Goal: Task Accomplishment & Management: Manage account settings

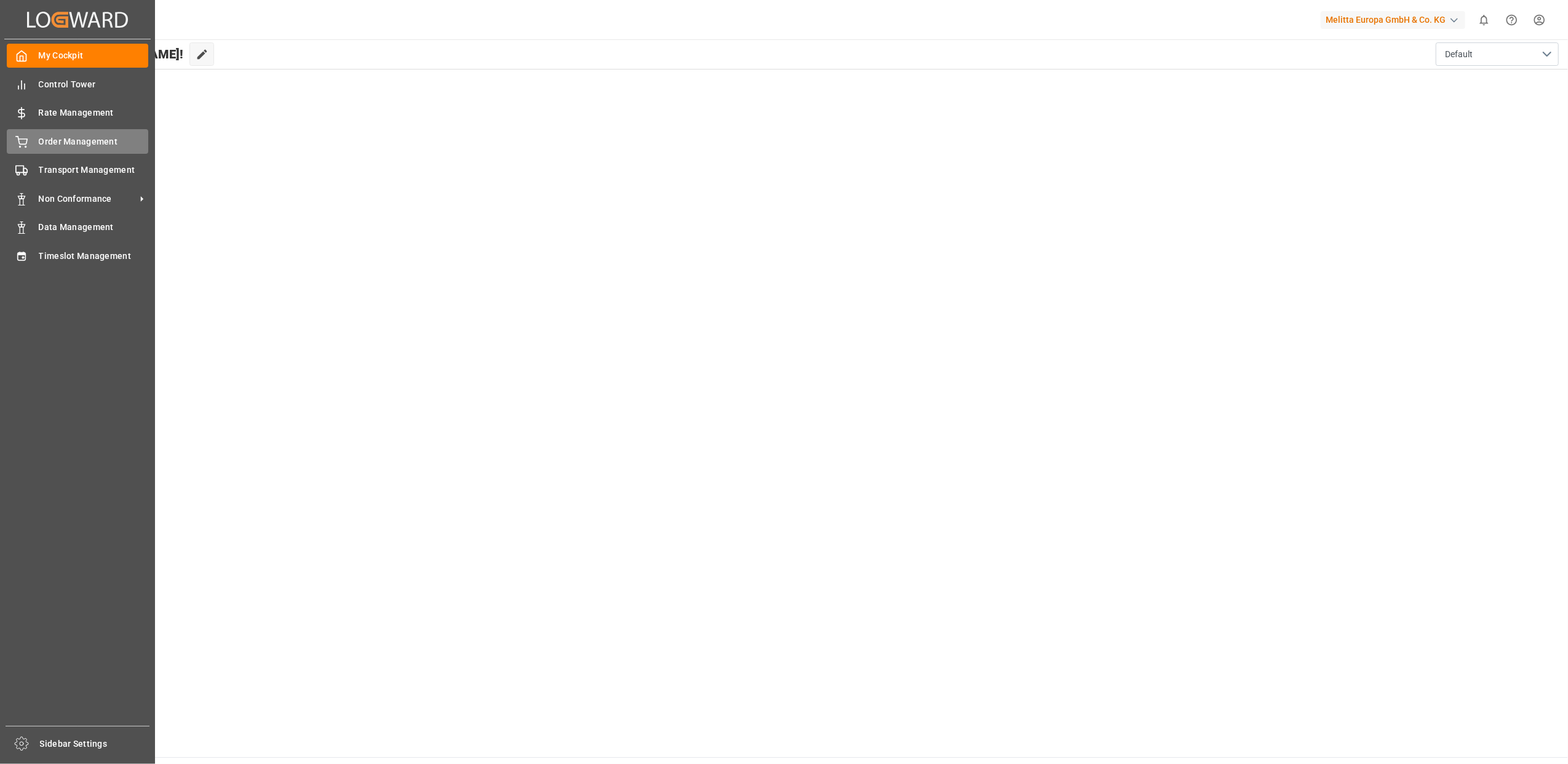
click at [71, 141] on span "Order Management" at bounding box center [94, 142] width 110 height 13
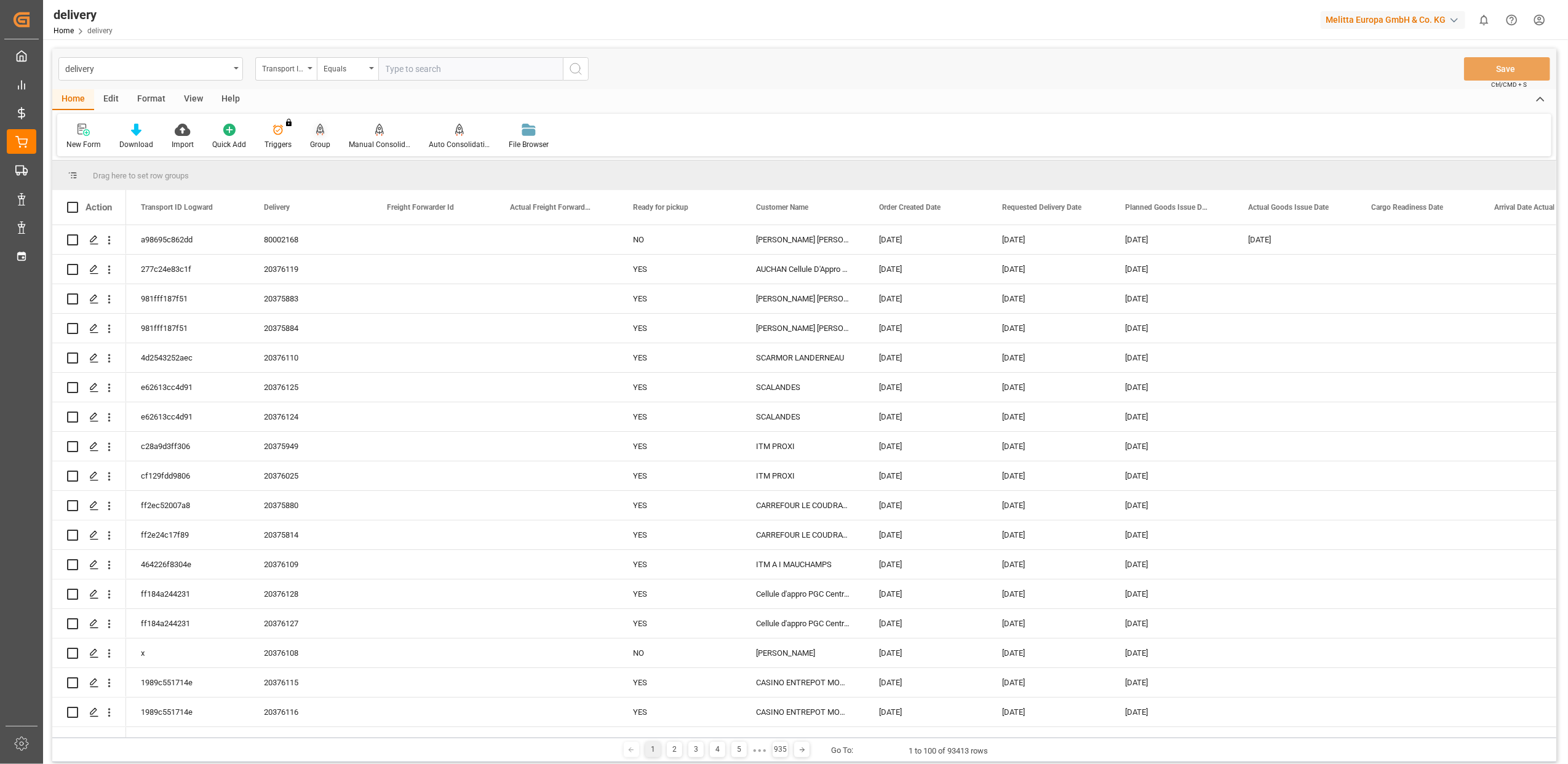
click at [320, 141] on div "Group" at bounding box center [320, 144] width 20 height 11
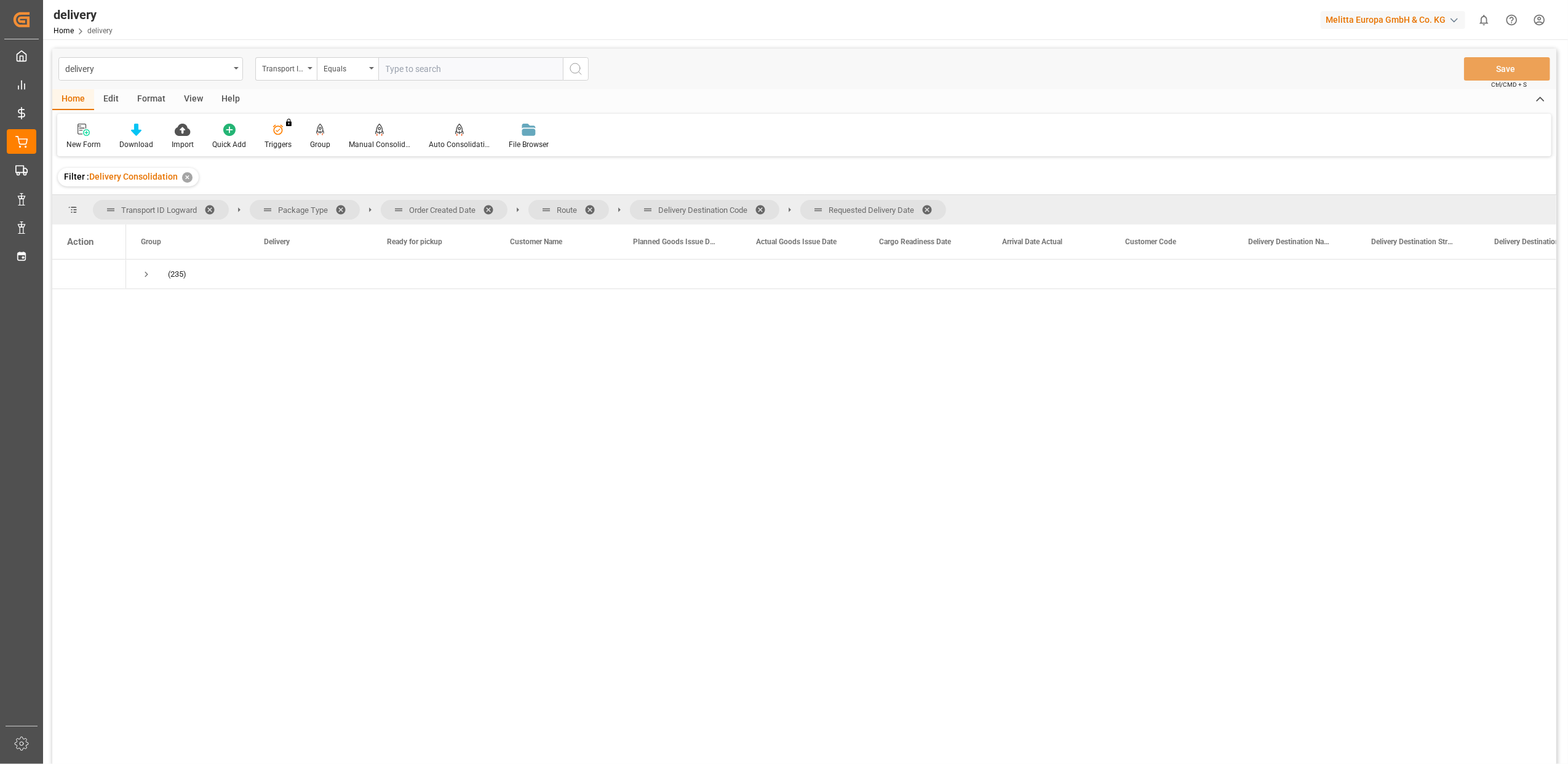
click at [491, 205] on span at bounding box center [492, 210] width 20 height 11
click at [444, 208] on span at bounding box center [446, 210] width 20 height 11
click at [513, 206] on span at bounding box center [515, 210] width 20 height 11
click at [511, 209] on span at bounding box center [511, 210] width 20 height 11
click at [152, 278] on span "(235)" at bounding box center [188, 274] width 93 height 28
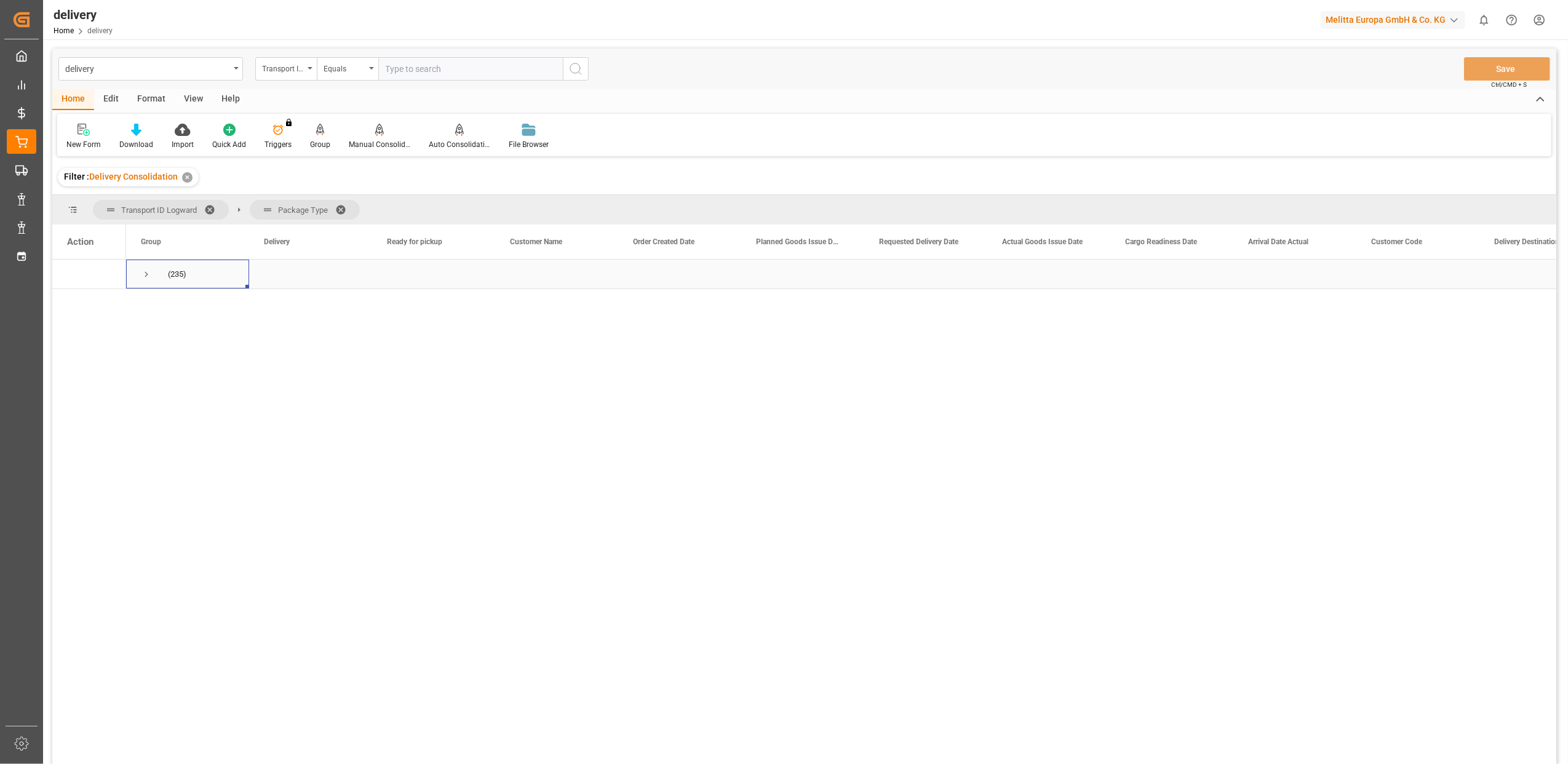
click at [146, 274] on span "Press SPACE to select this row." at bounding box center [147, 274] width 11 height 11
click at [173, 303] on span "Press SPACE to select this row." at bounding box center [172, 304] width 11 height 11
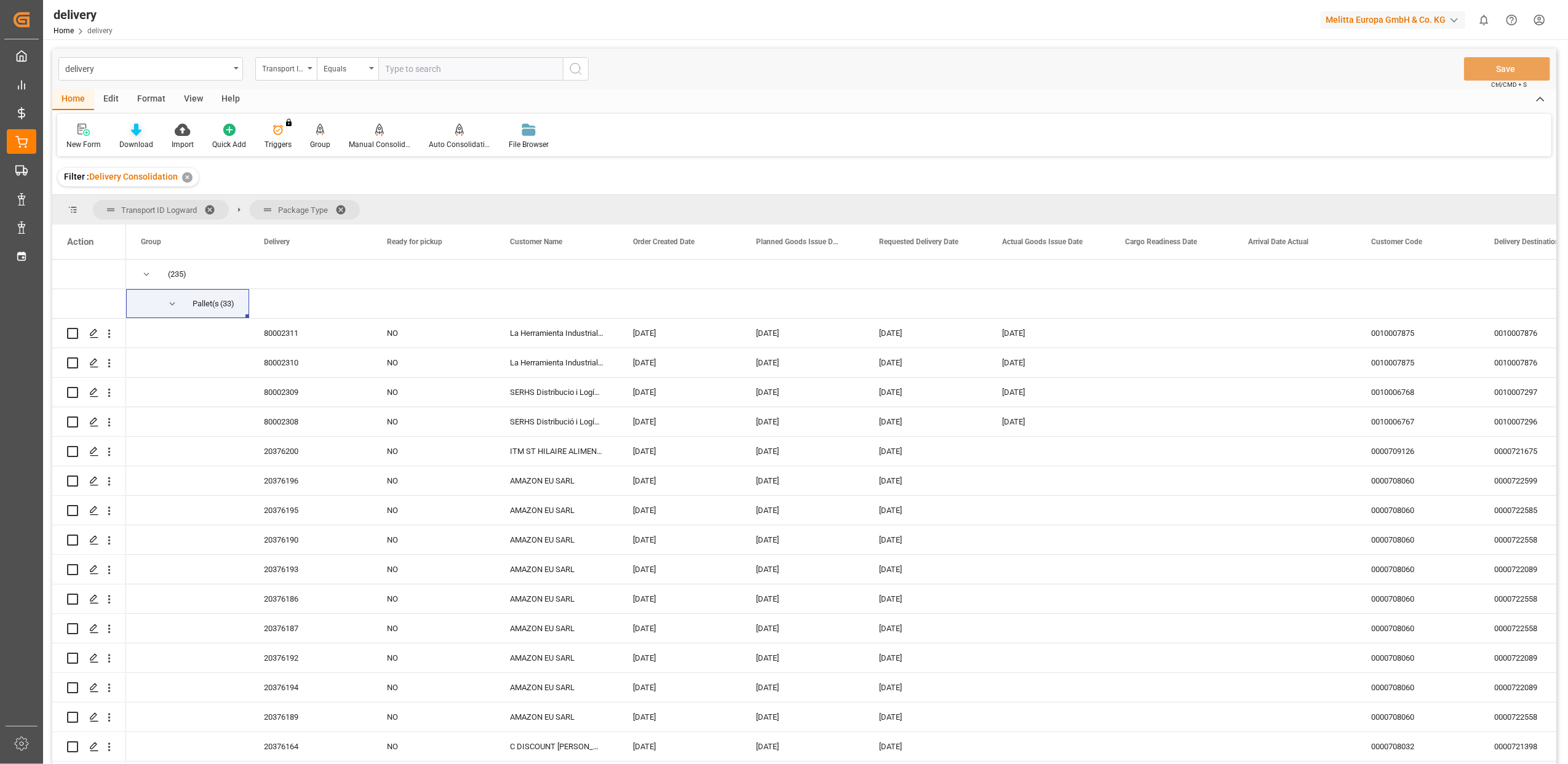
click at [140, 129] on icon at bounding box center [136, 129] width 10 height 12
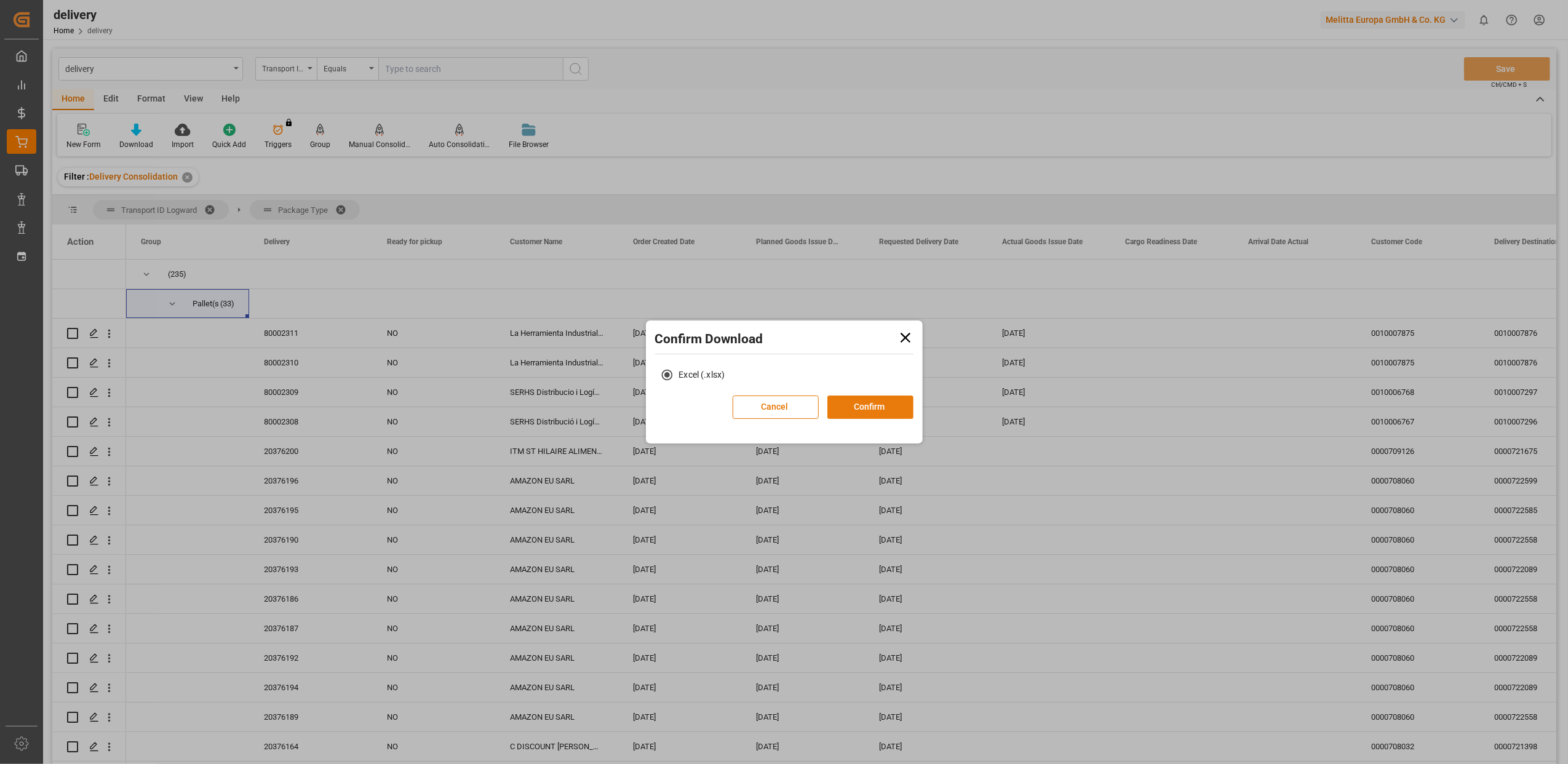
click at [839, 400] on button "Confirm" at bounding box center [871, 407] width 86 height 23
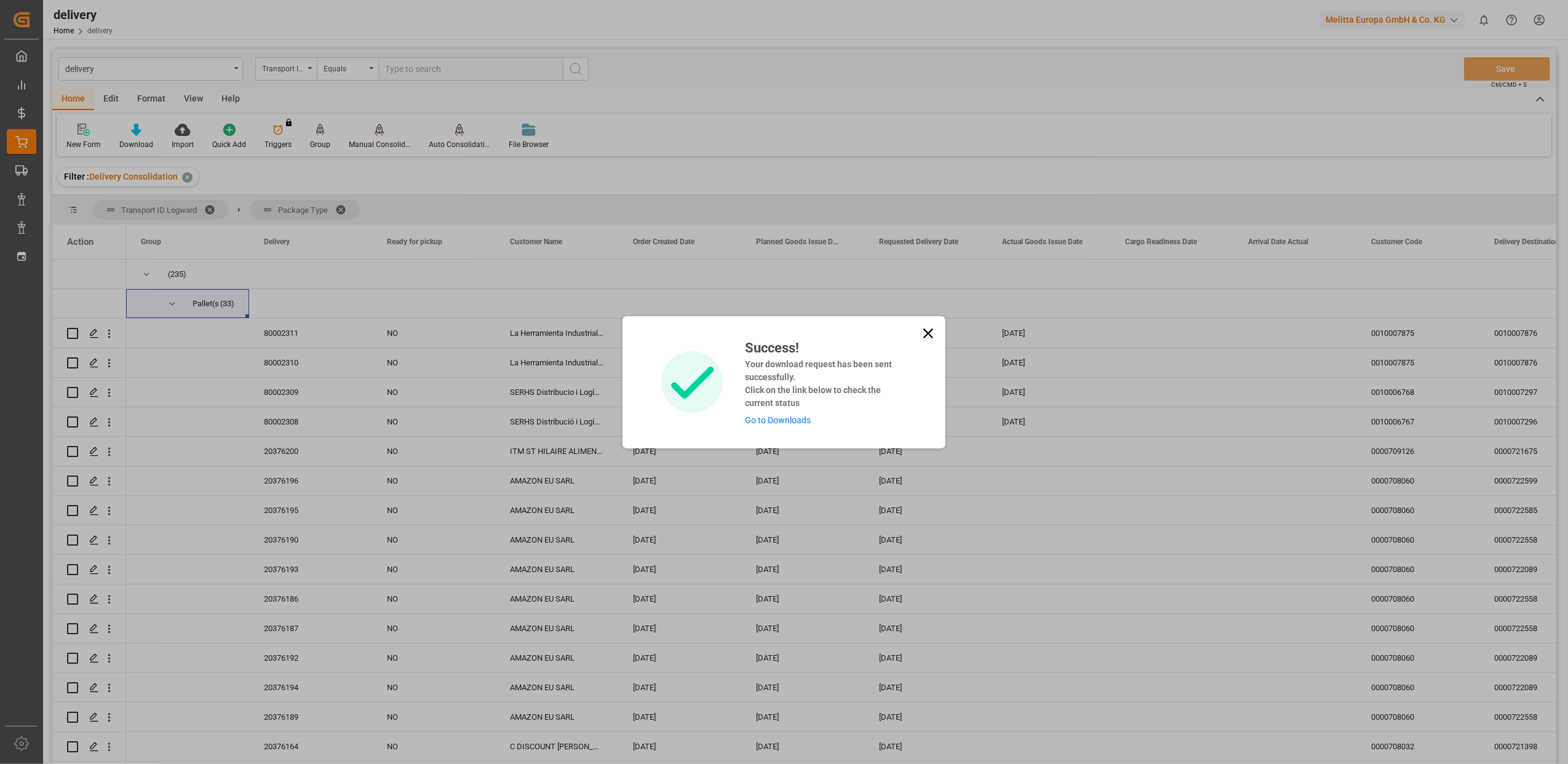
click at [775, 416] on link "Go to Downloads" at bounding box center [778, 419] width 65 height 10
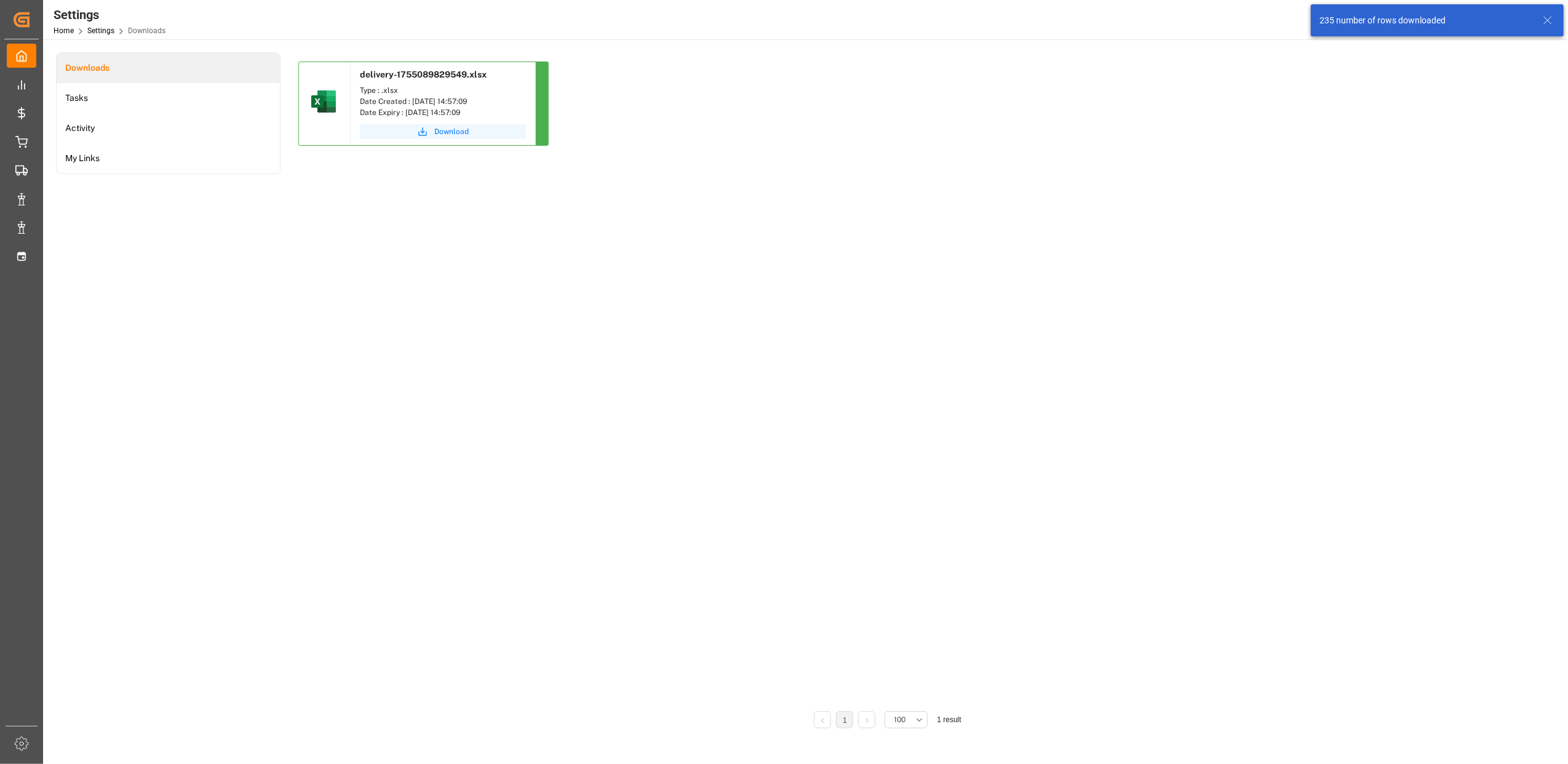
click at [464, 128] on span "Download" at bounding box center [451, 132] width 34 height 11
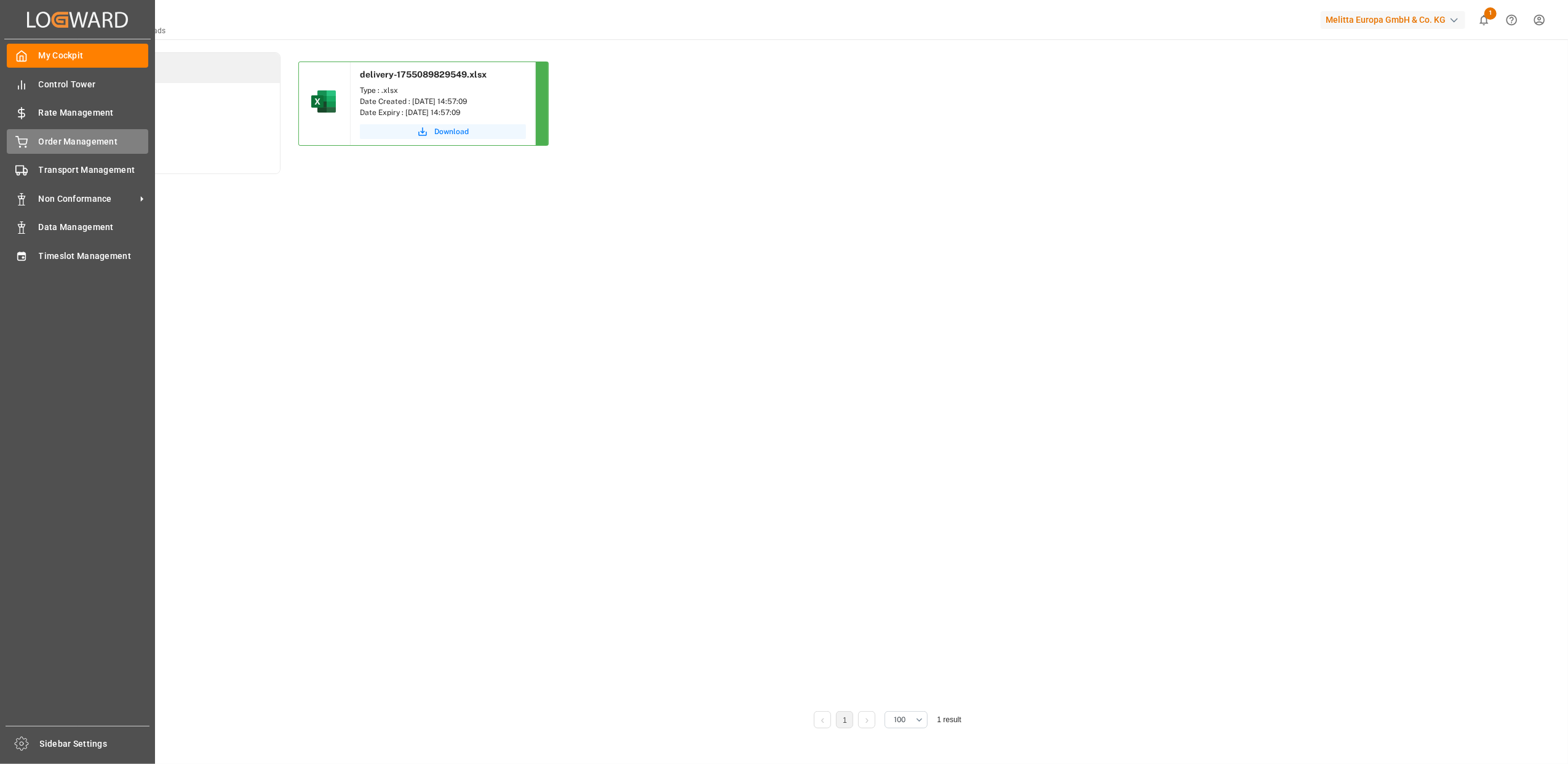
click at [35, 138] on div "Order Management Order Management" at bounding box center [77, 141] width 141 height 24
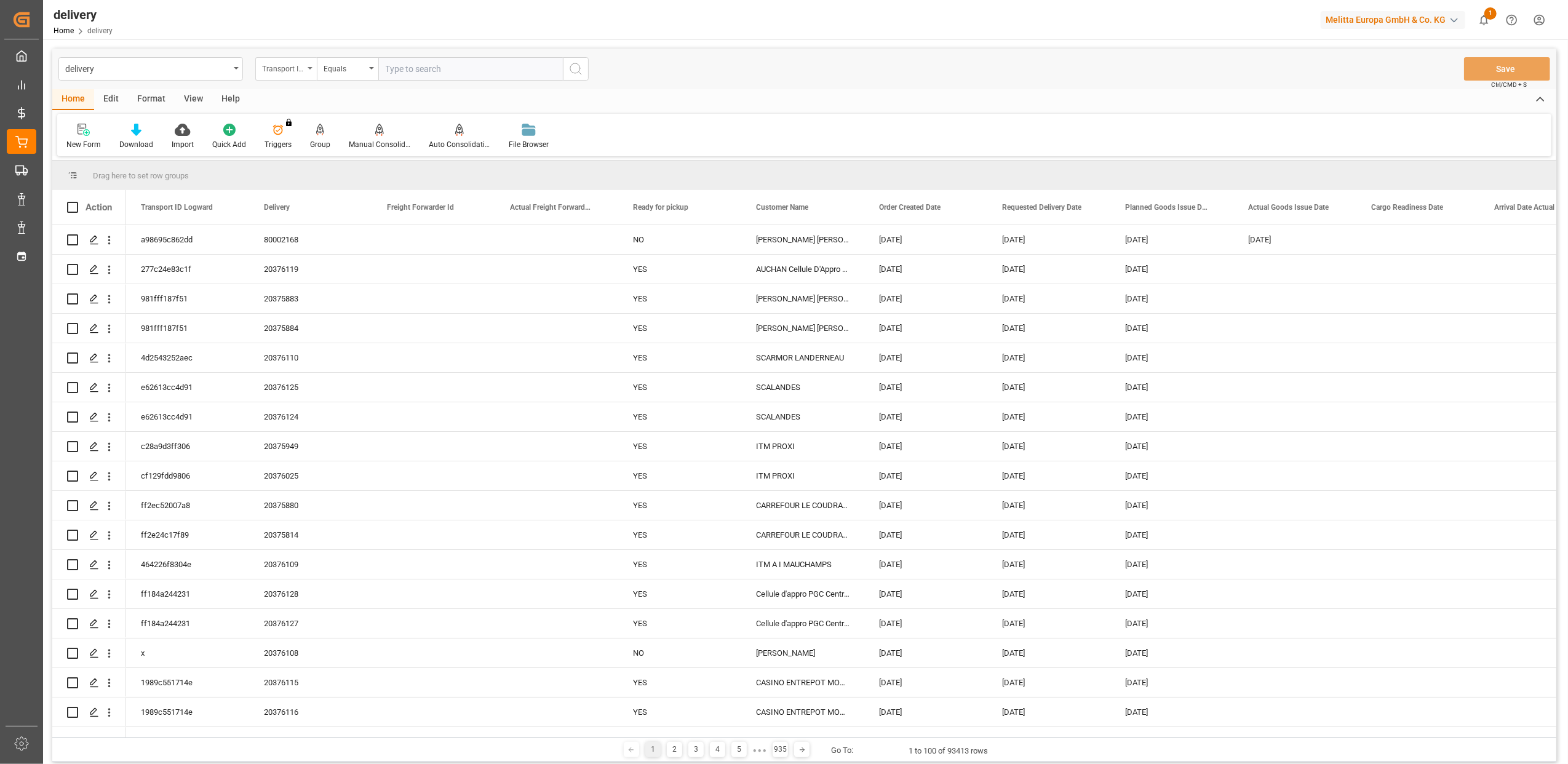
click at [310, 68] on icon "open menu" at bounding box center [310, 68] width 5 height 2
click at [306, 146] on div "Delivery" at bounding box center [348, 151] width 184 height 26
click at [401, 68] on input "text" at bounding box center [470, 69] width 184 height 23
paste input "20376166"
type input "20376166"
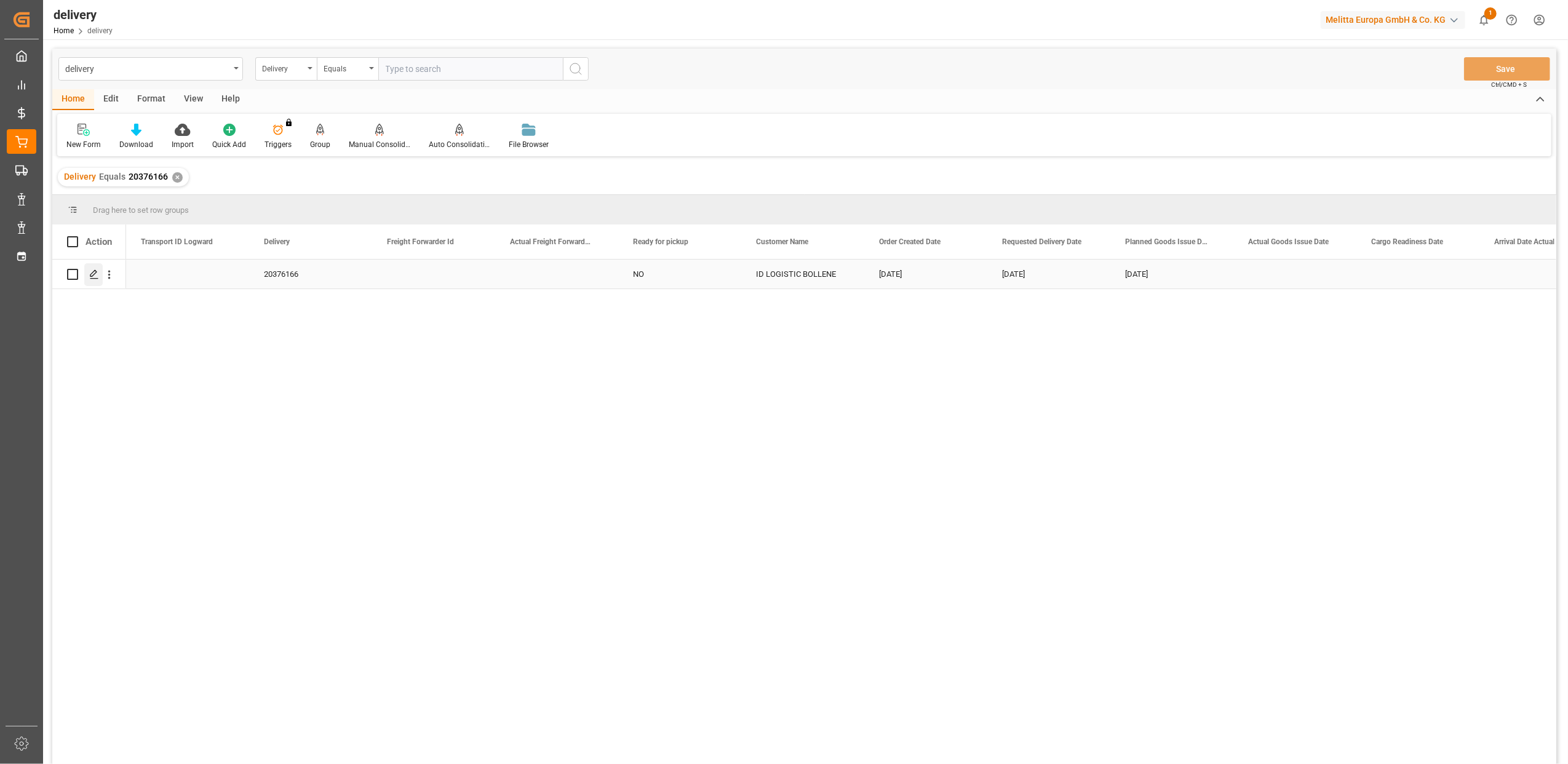
click at [96, 272] on polygon "Press SPACE to select this row." at bounding box center [93, 274] width 6 height 6
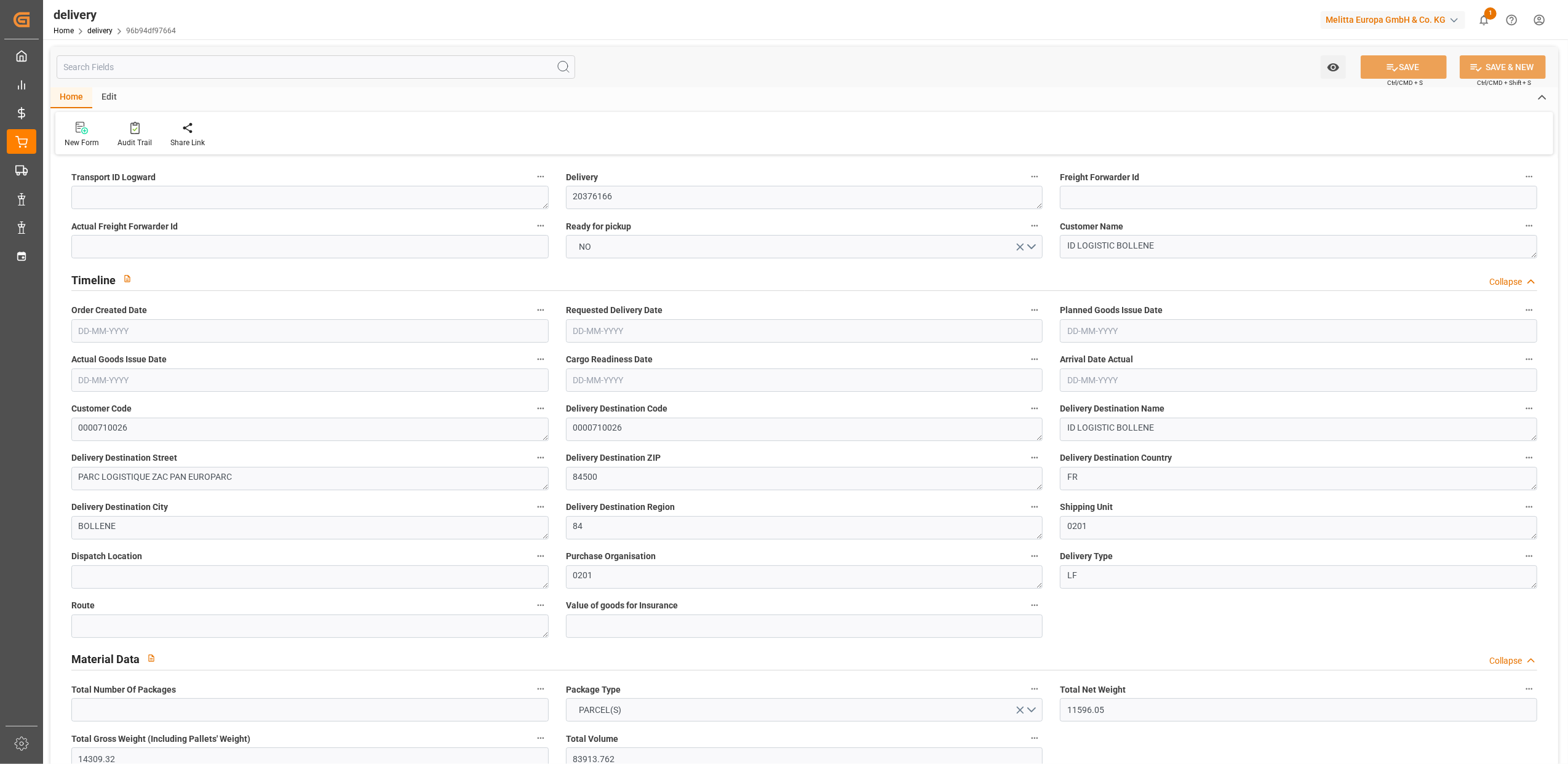
type input "[DATE]"
type input "13-08-2025 11:00"
click at [146, 198] on textarea at bounding box center [310, 197] width 477 height 23
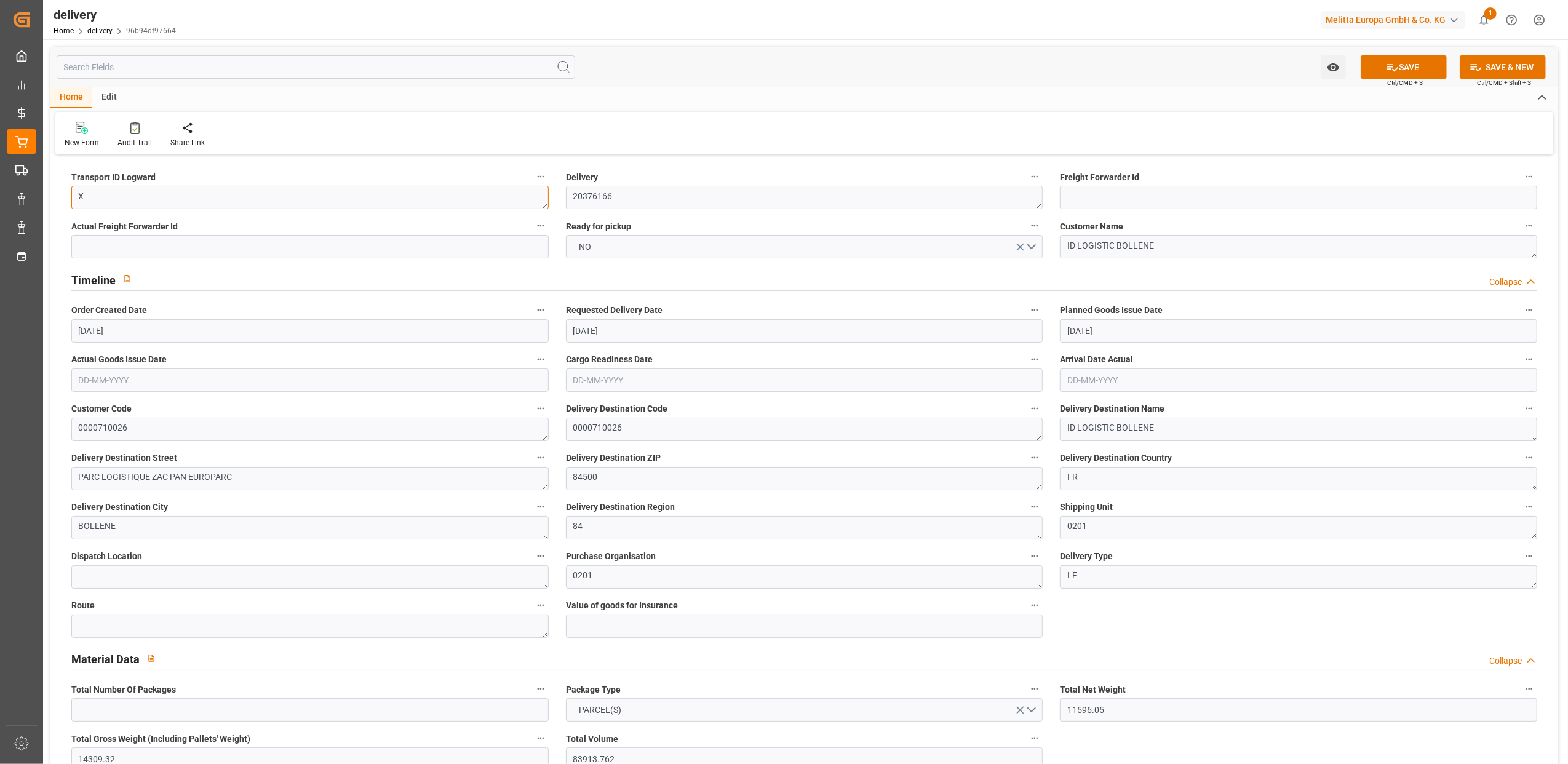
type textarea "X"
type textarea "X ~ Parcel(s) ~ 2025-08-13 00:00:00 ~ ~ 2025-08-19 00:00:00~0000710026"
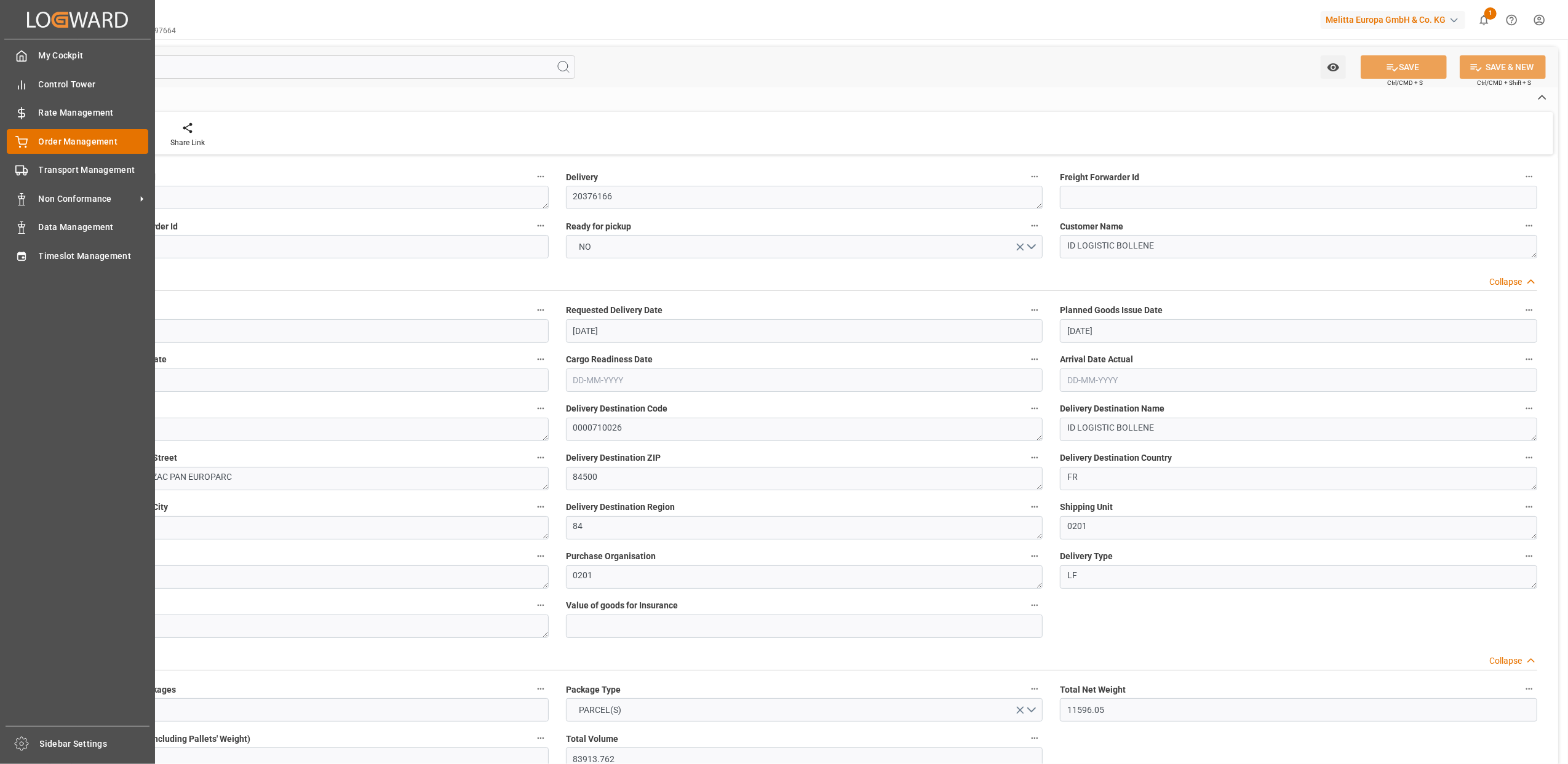
click at [26, 150] on div "Order Management Order Management" at bounding box center [77, 141] width 141 height 24
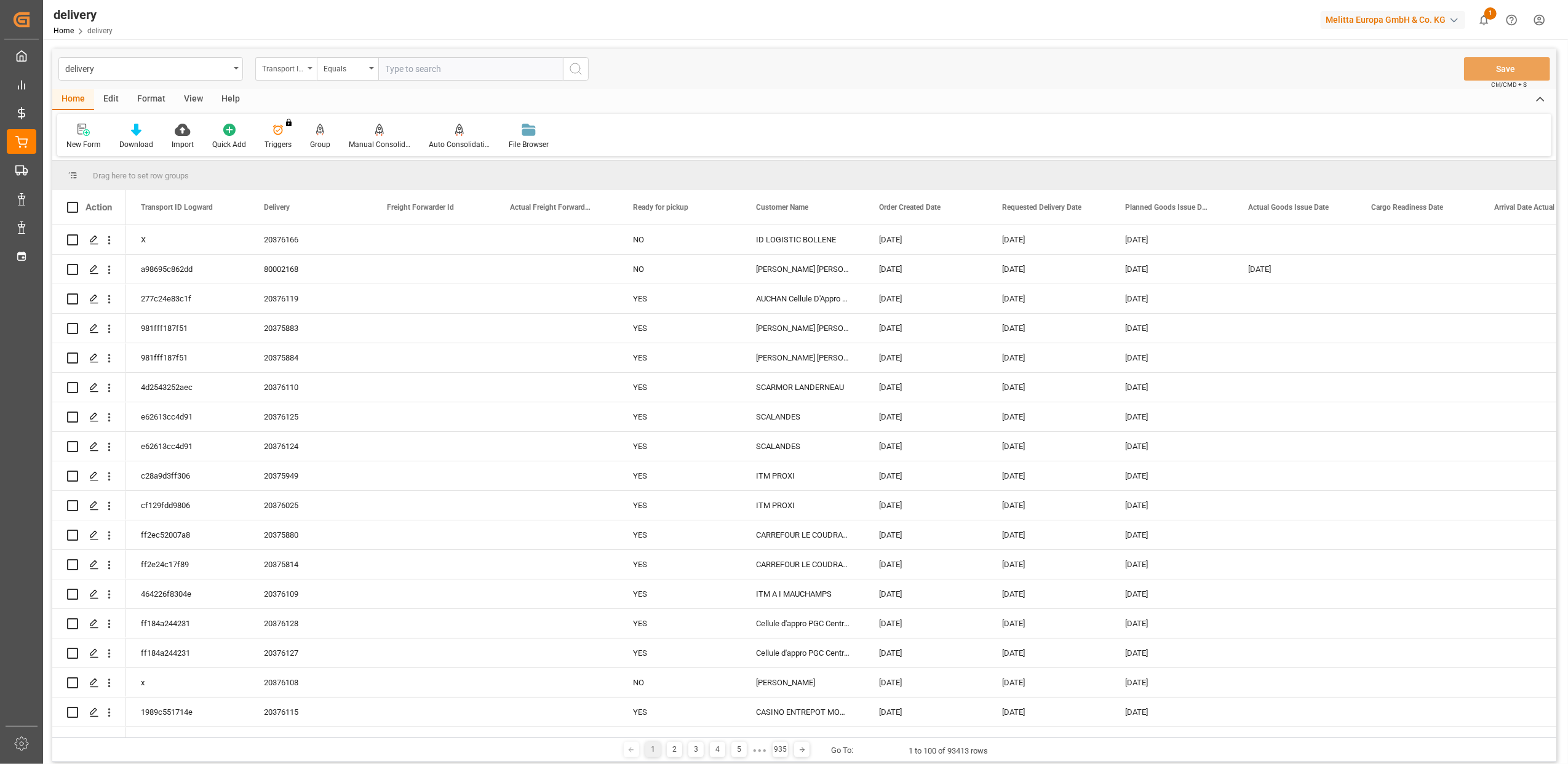
click at [310, 67] on icon "open menu" at bounding box center [310, 68] width 5 height 2
click at [303, 148] on div "Delivery" at bounding box center [348, 151] width 184 height 26
click at [397, 69] on input "text" at bounding box center [470, 69] width 184 height 23
paste input "20376168"
type input "20376168"
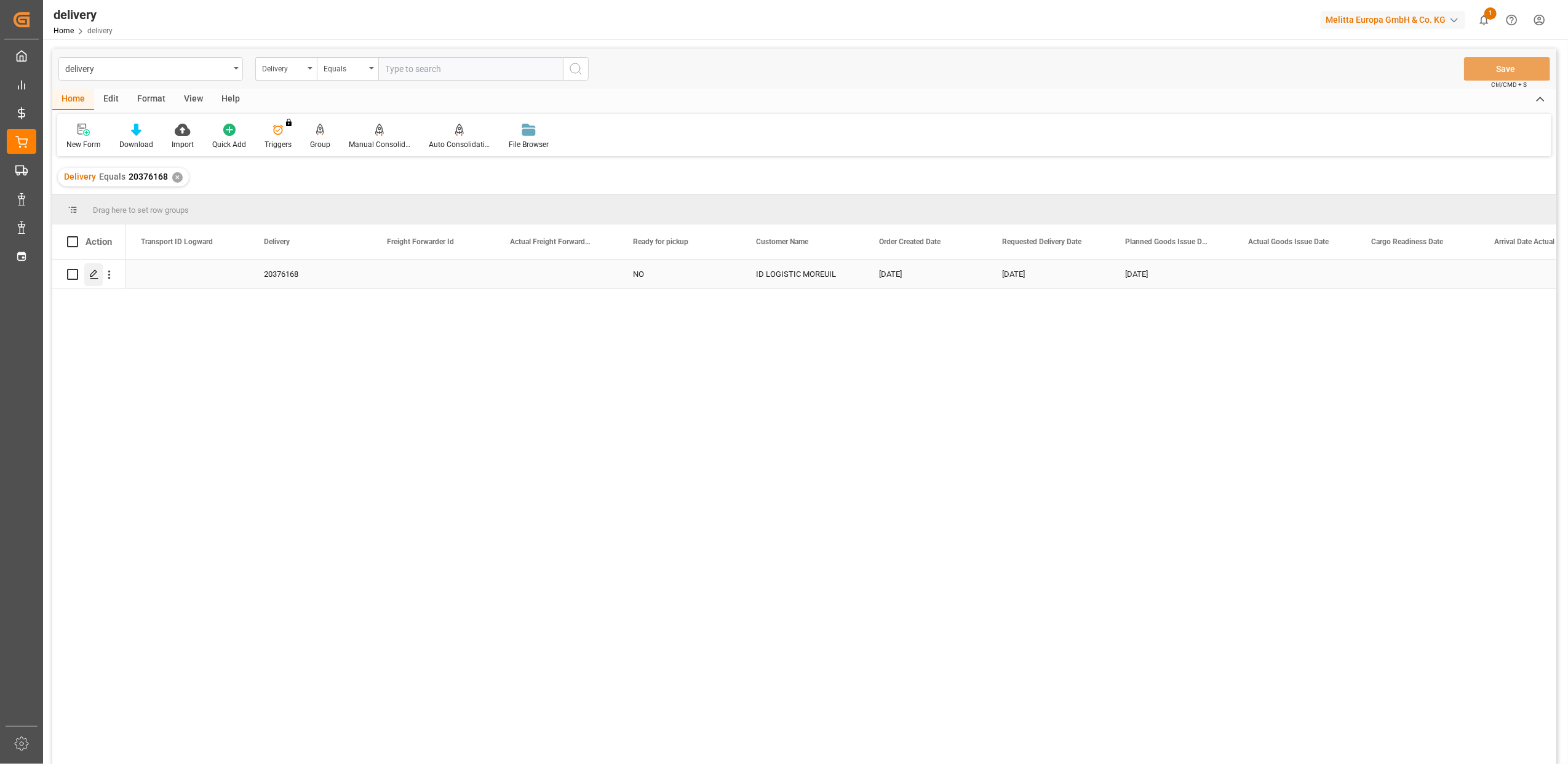
click at [93, 273] on icon "Press SPACE to select this row." at bounding box center [94, 274] width 10 height 10
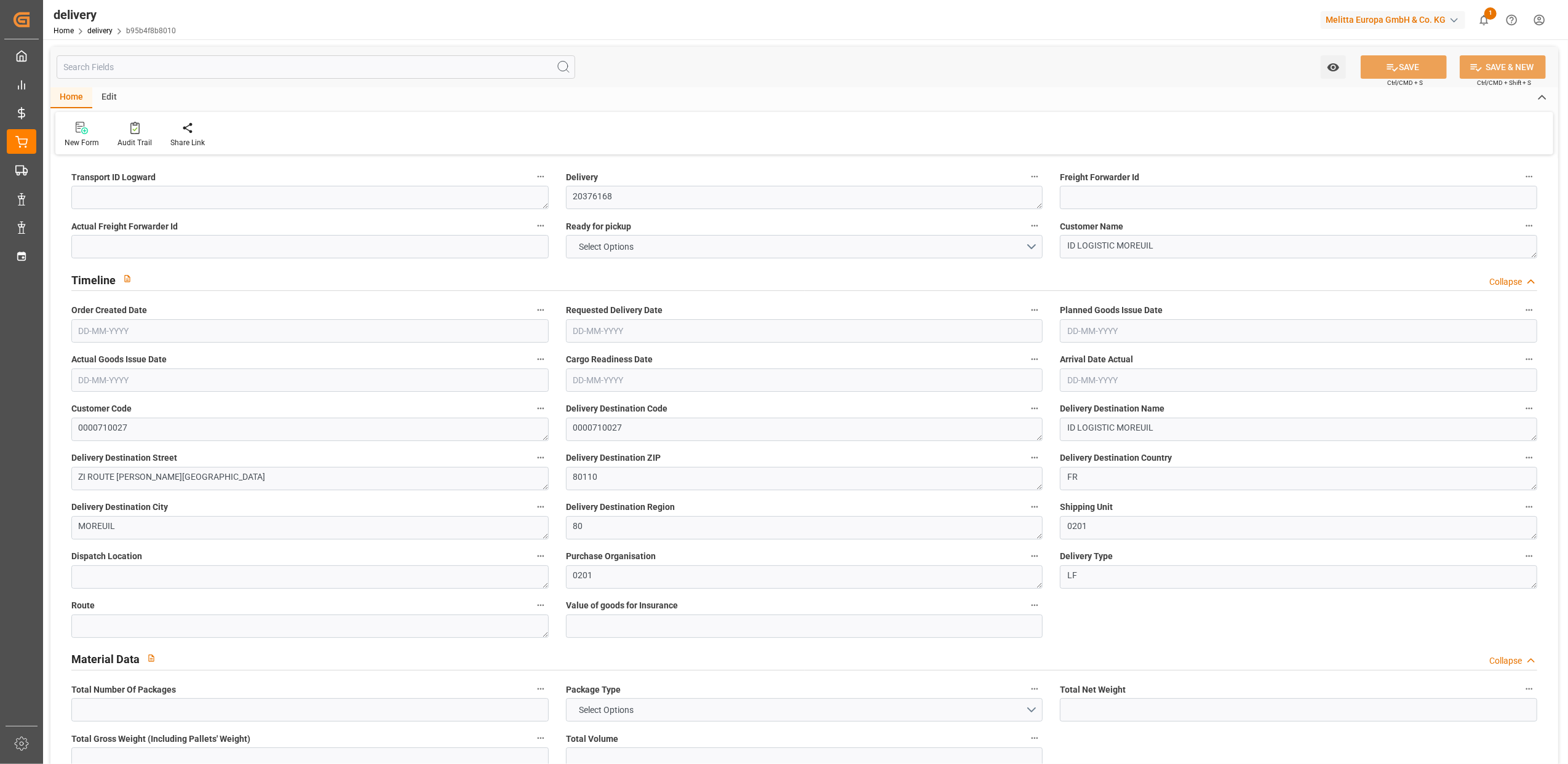
type input "5588.7"
type input "81530.643"
type input "2938"
type input "0"
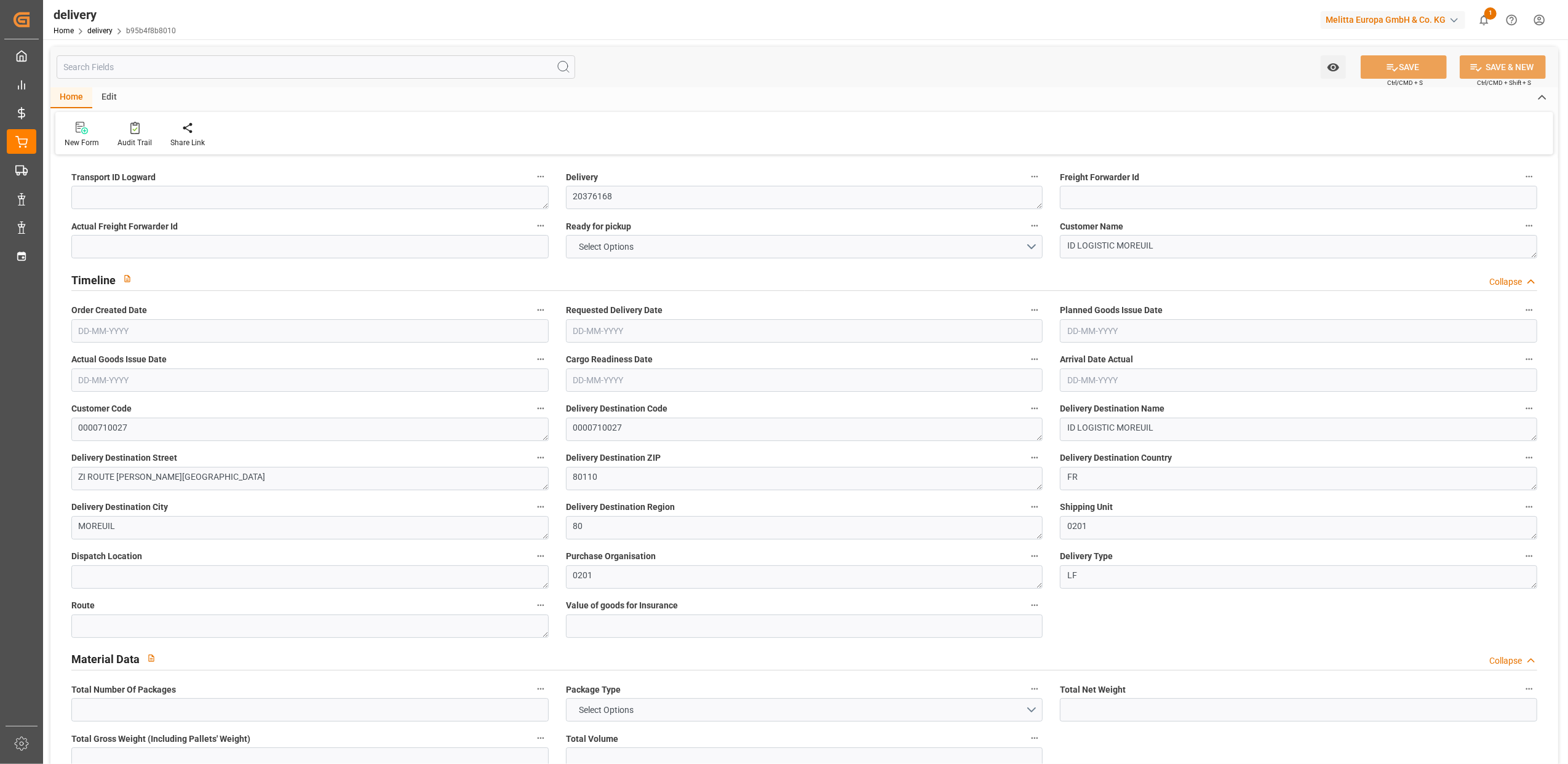
type input "0"
type input "1.5"
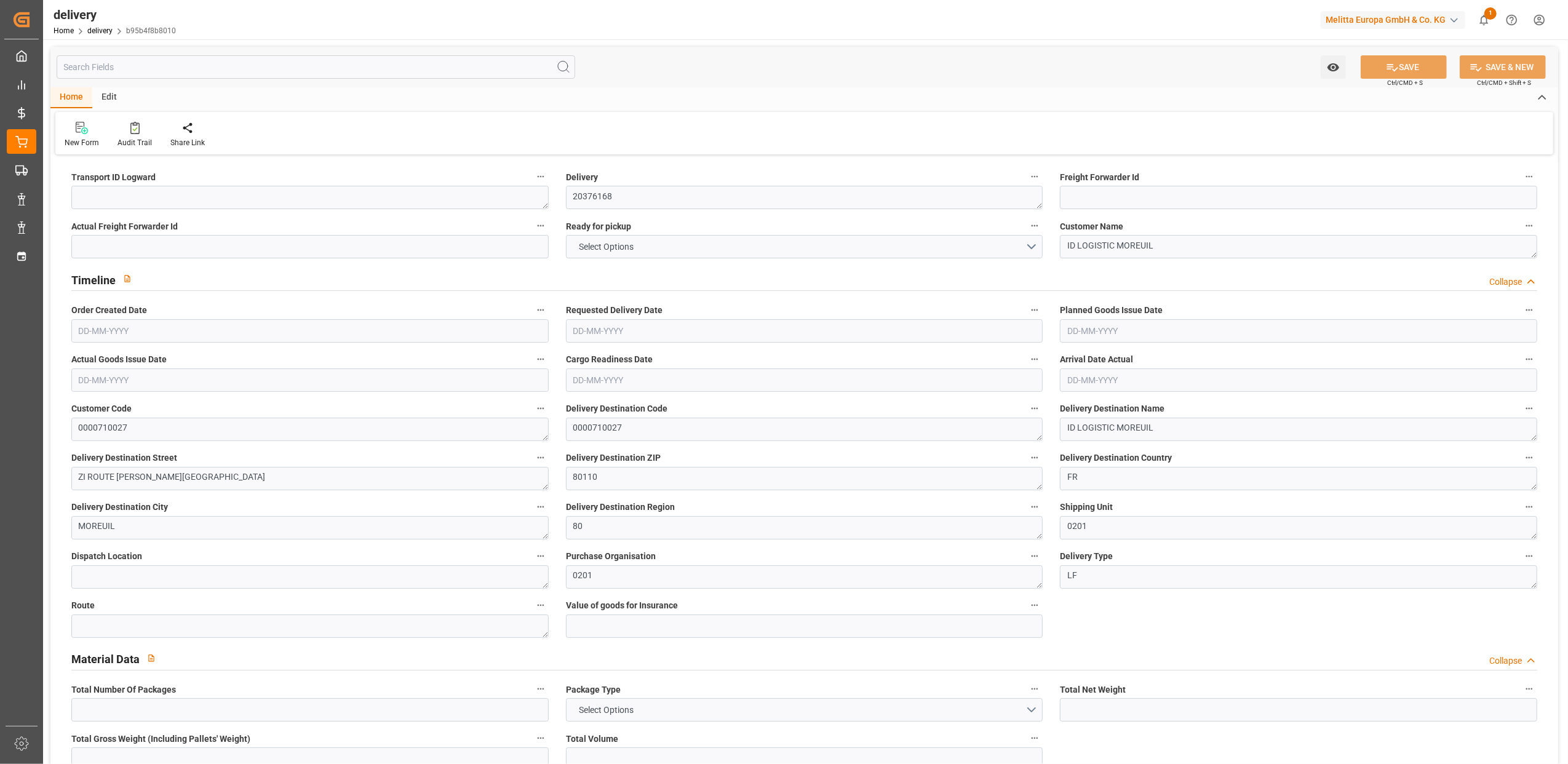
type input "0"
type input "1"
type input "0"
type input "6597.961"
type input "101"
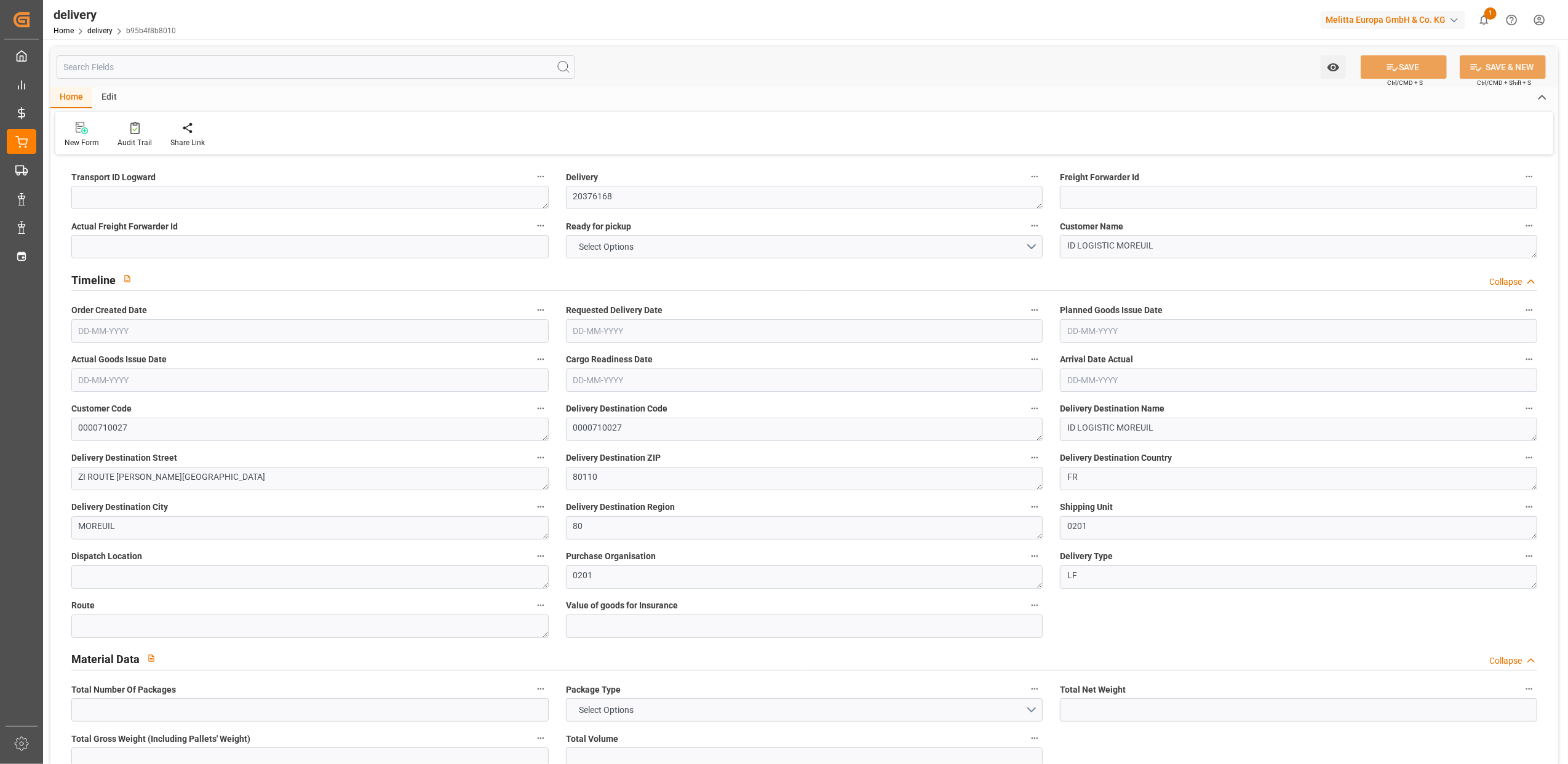
type input "0"
type input "[DATE]"
type input "13-08-2025 10:53"
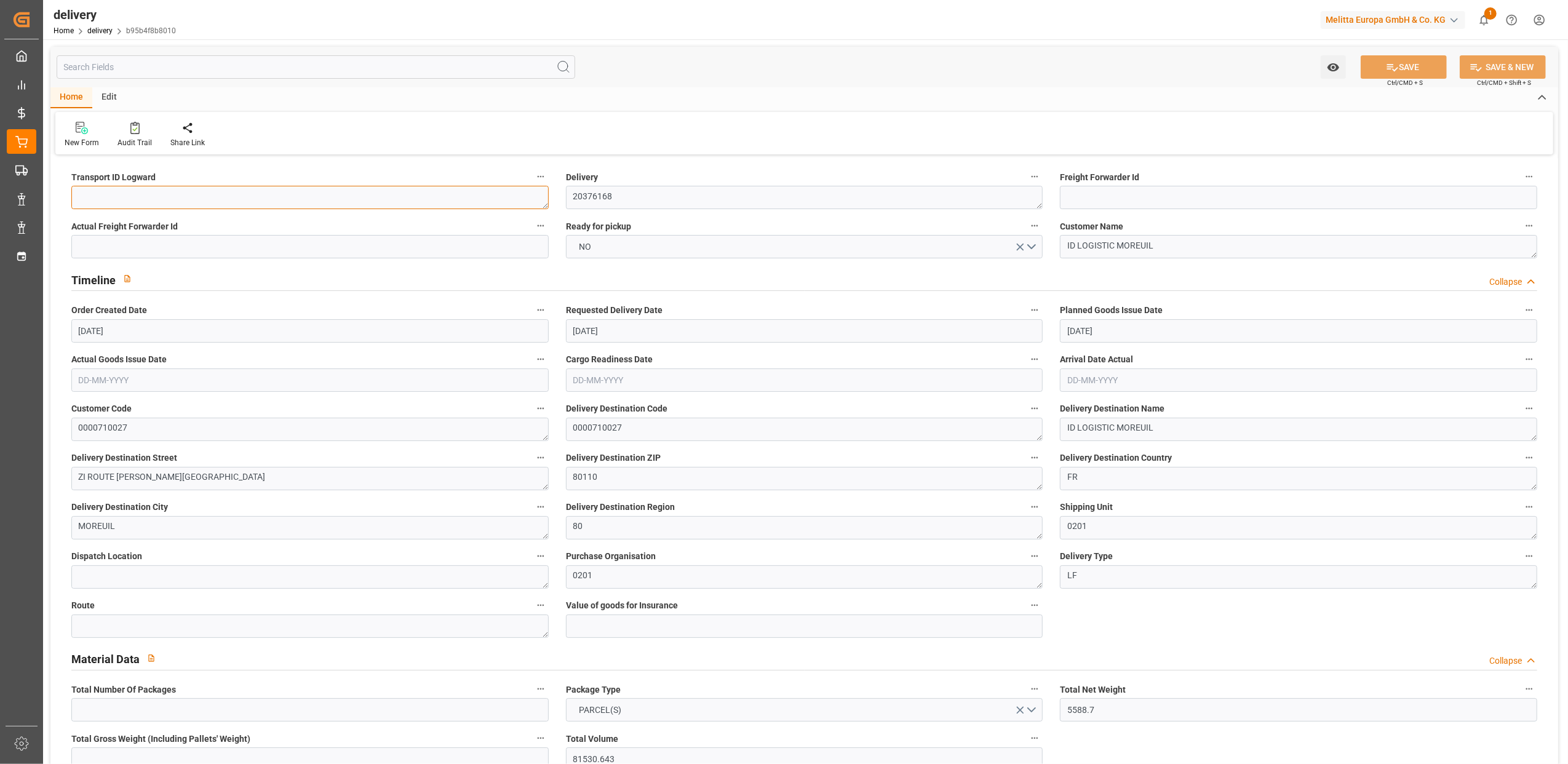
click at [146, 195] on textarea at bounding box center [310, 197] width 477 height 23
type textarea "X"
type textarea "X ~ Parcel(s) ~ 2025-08-13 00:00:00 ~ ~ 2025-08-19 00:00:00~0000710027"
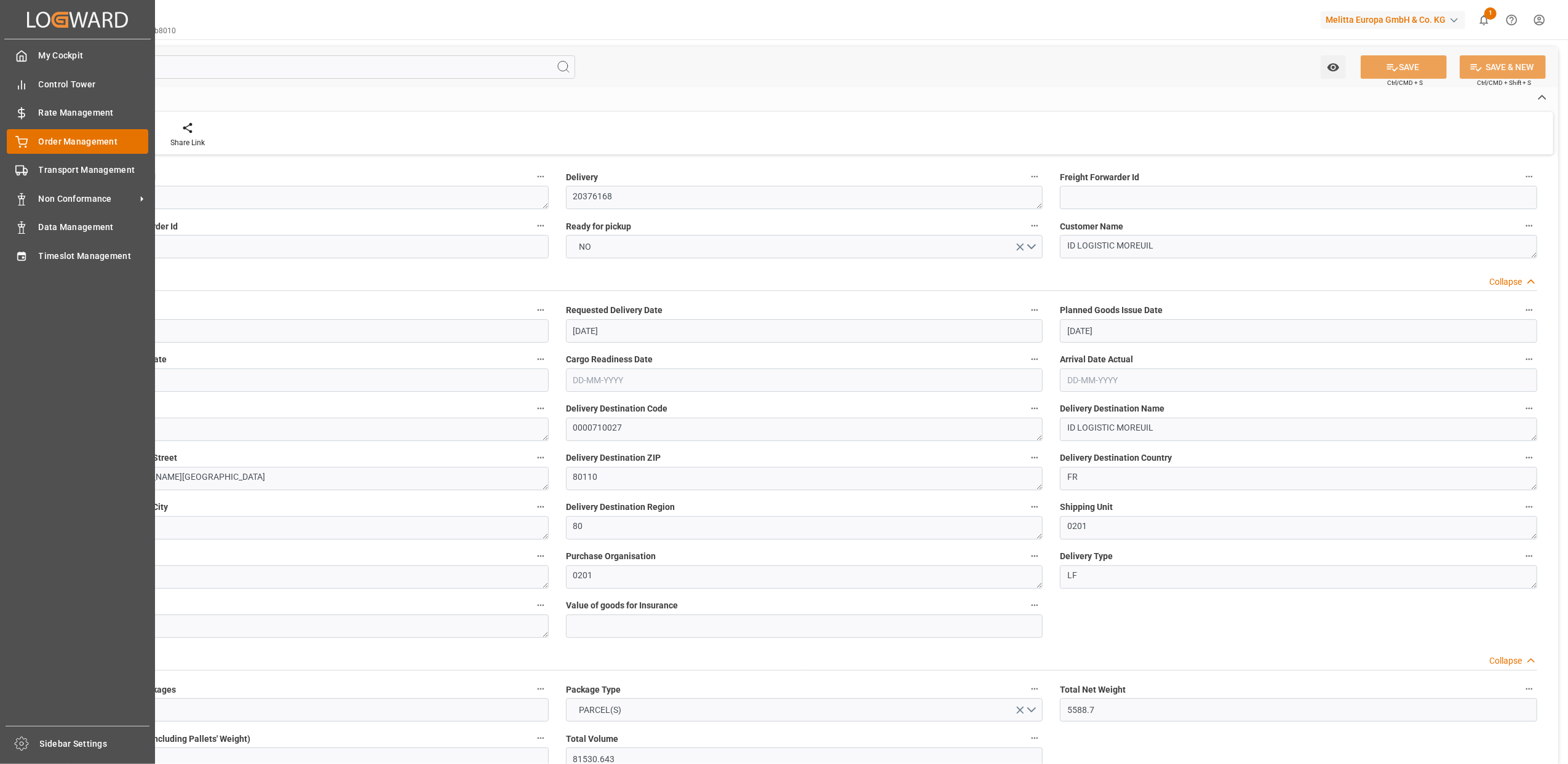
click at [18, 141] on icon at bounding box center [21, 141] width 12 height 12
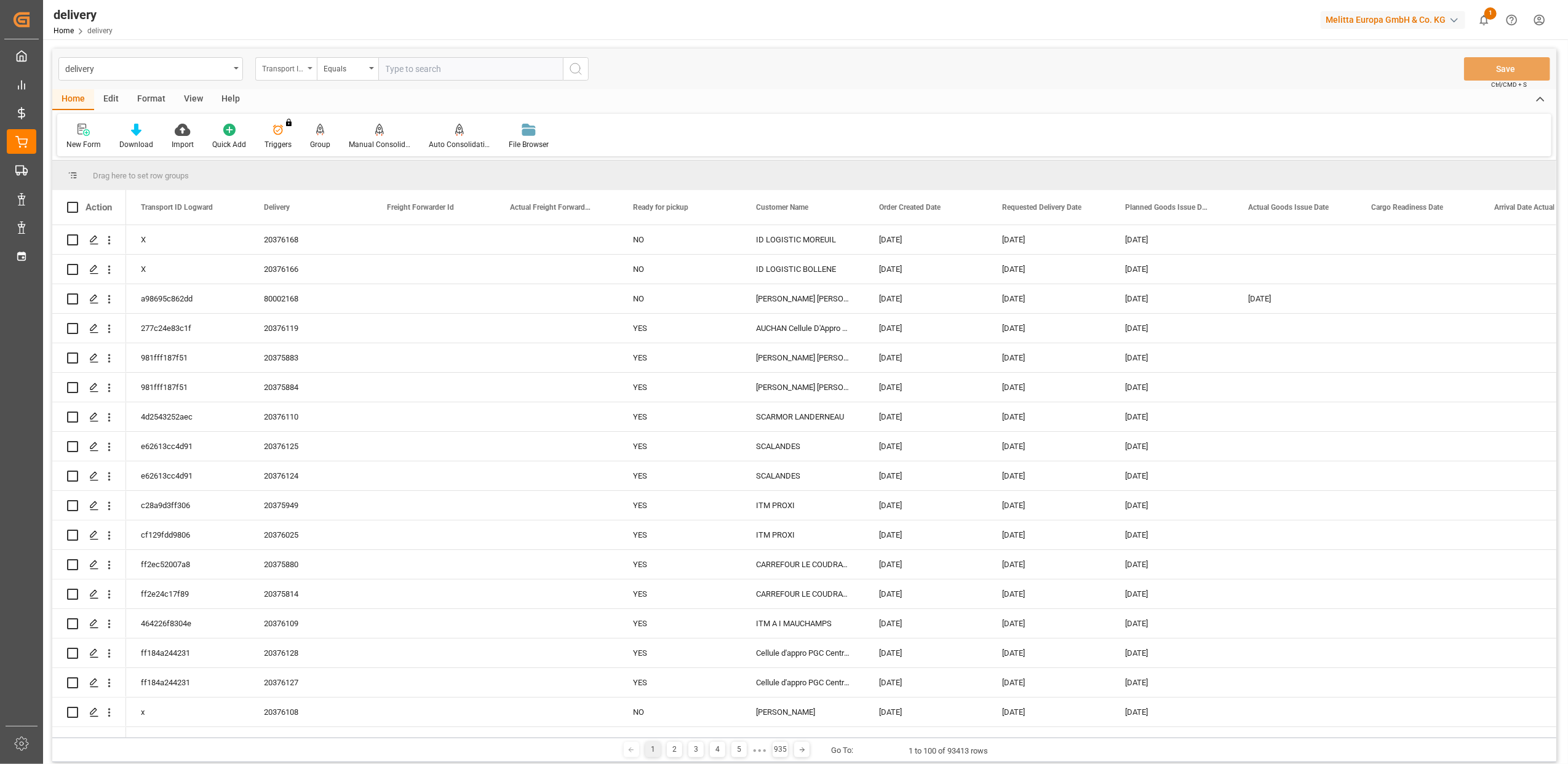
click at [308, 68] on icon "open menu" at bounding box center [310, 68] width 5 height 2
click at [308, 153] on div "Delivery" at bounding box center [348, 151] width 184 height 26
click at [399, 66] on input "text" at bounding box center [470, 69] width 184 height 23
paste input "20376197"
type input "20376197"
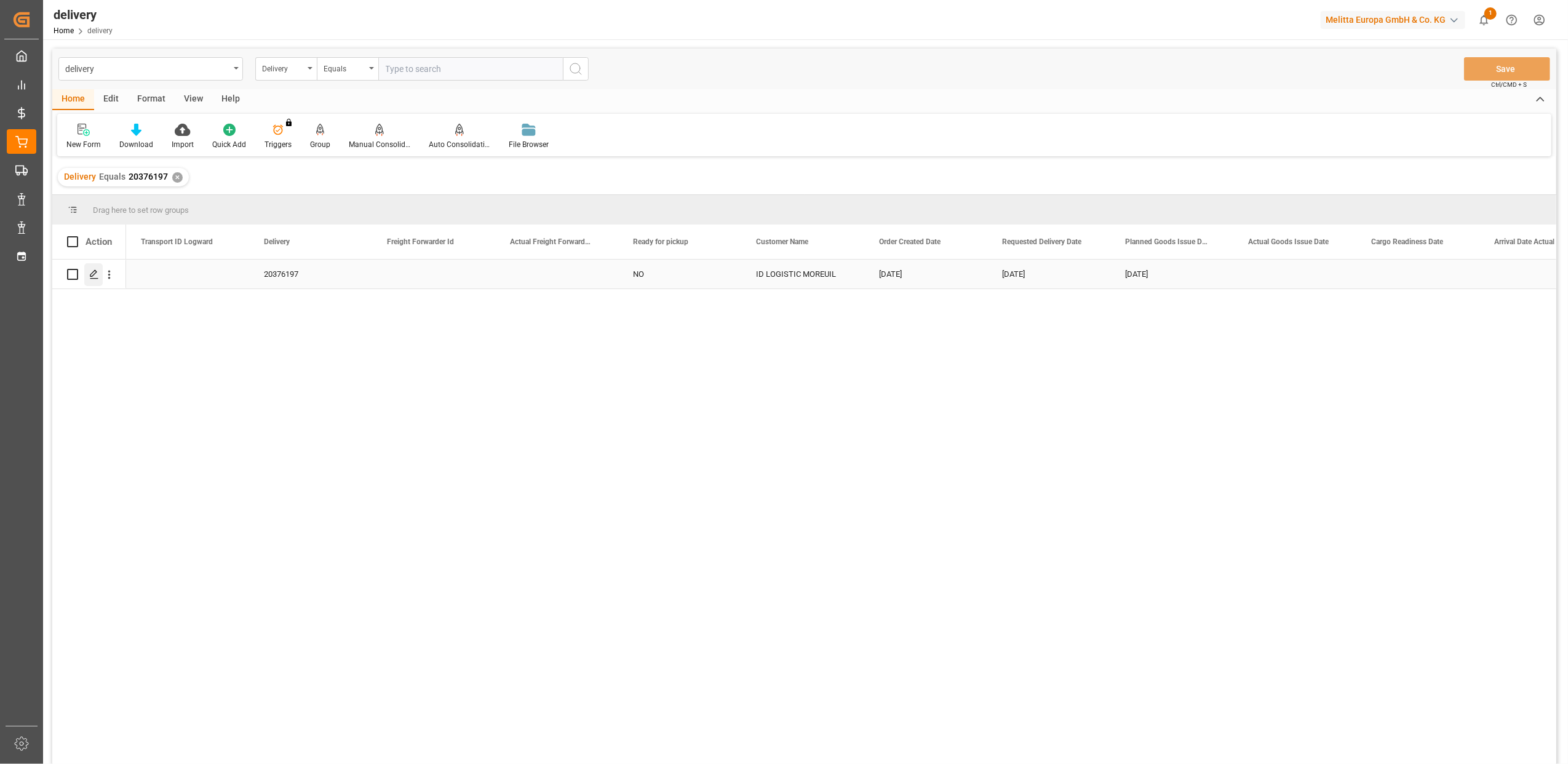
click at [96, 276] on icon "Press SPACE to select this row." at bounding box center [94, 274] width 10 height 10
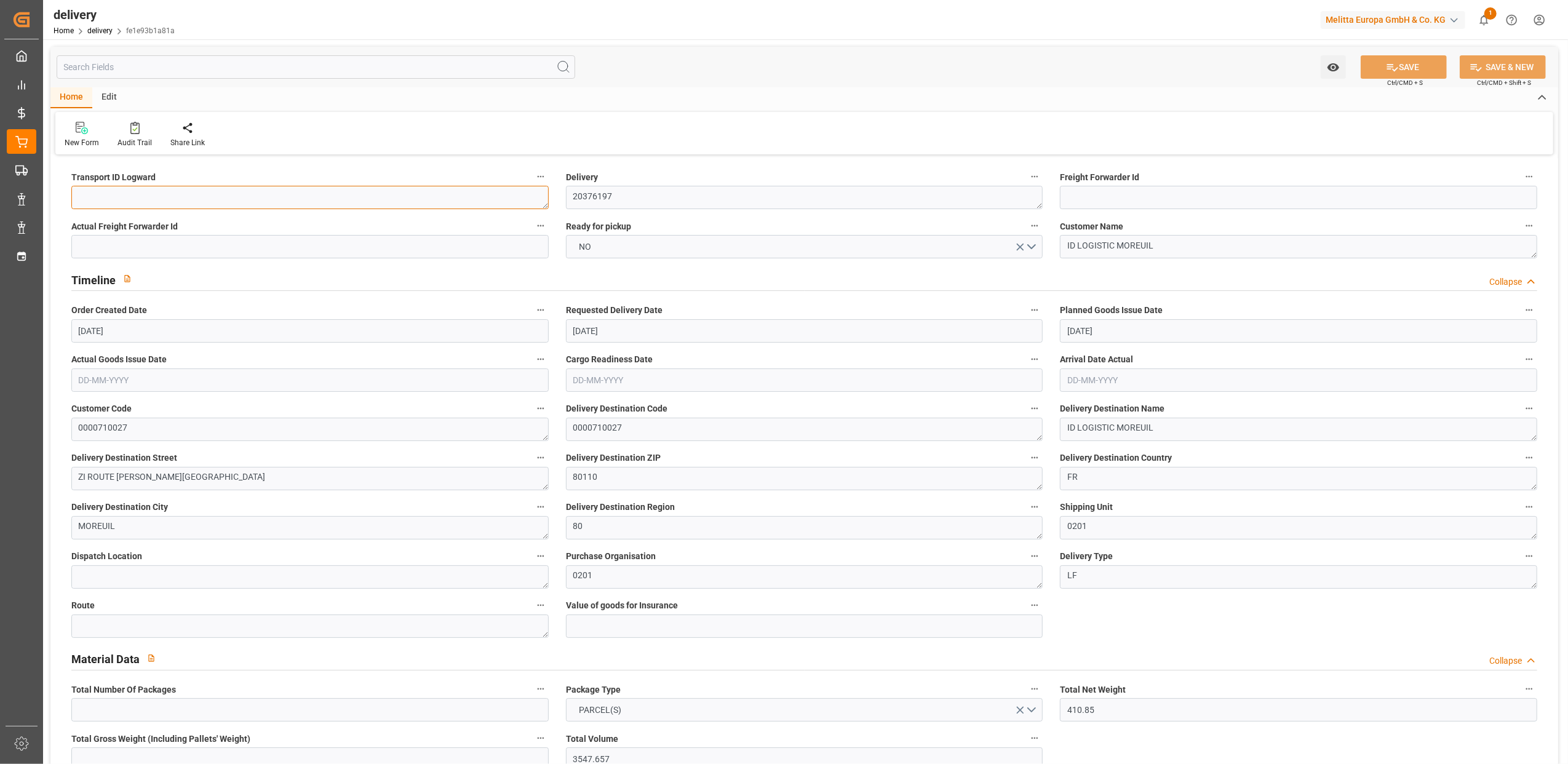
click at [109, 190] on textarea at bounding box center [310, 197] width 477 height 23
type textarea "X"
type textarea "X ~ Parcel(s) ~ 2025-08-13 00:00:00 ~ ~ 2025-08-29 00:00:00~0000710027"
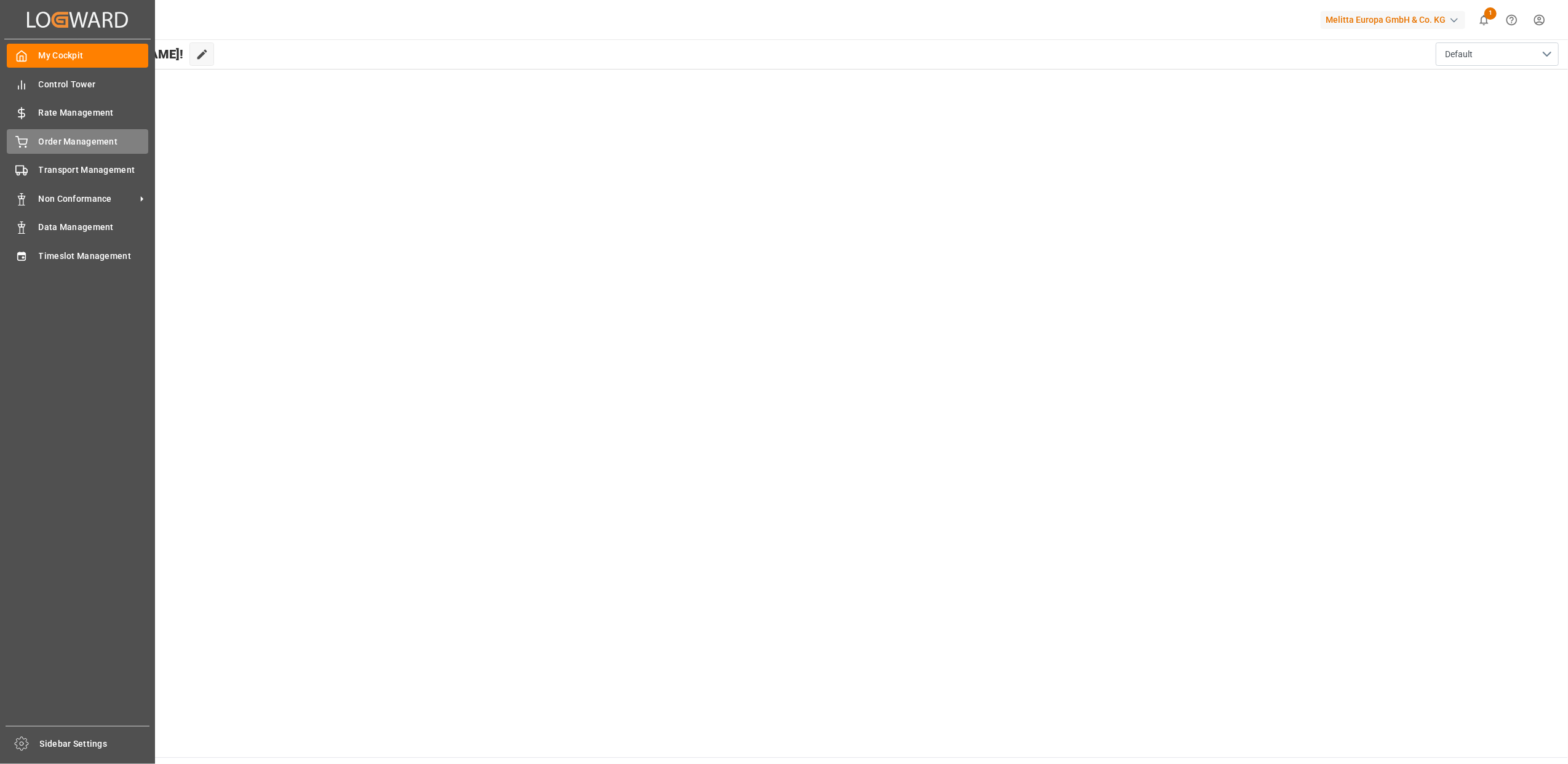
click at [30, 139] on div "Order Management Order Management" at bounding box center [77, 141] width 141 height 24
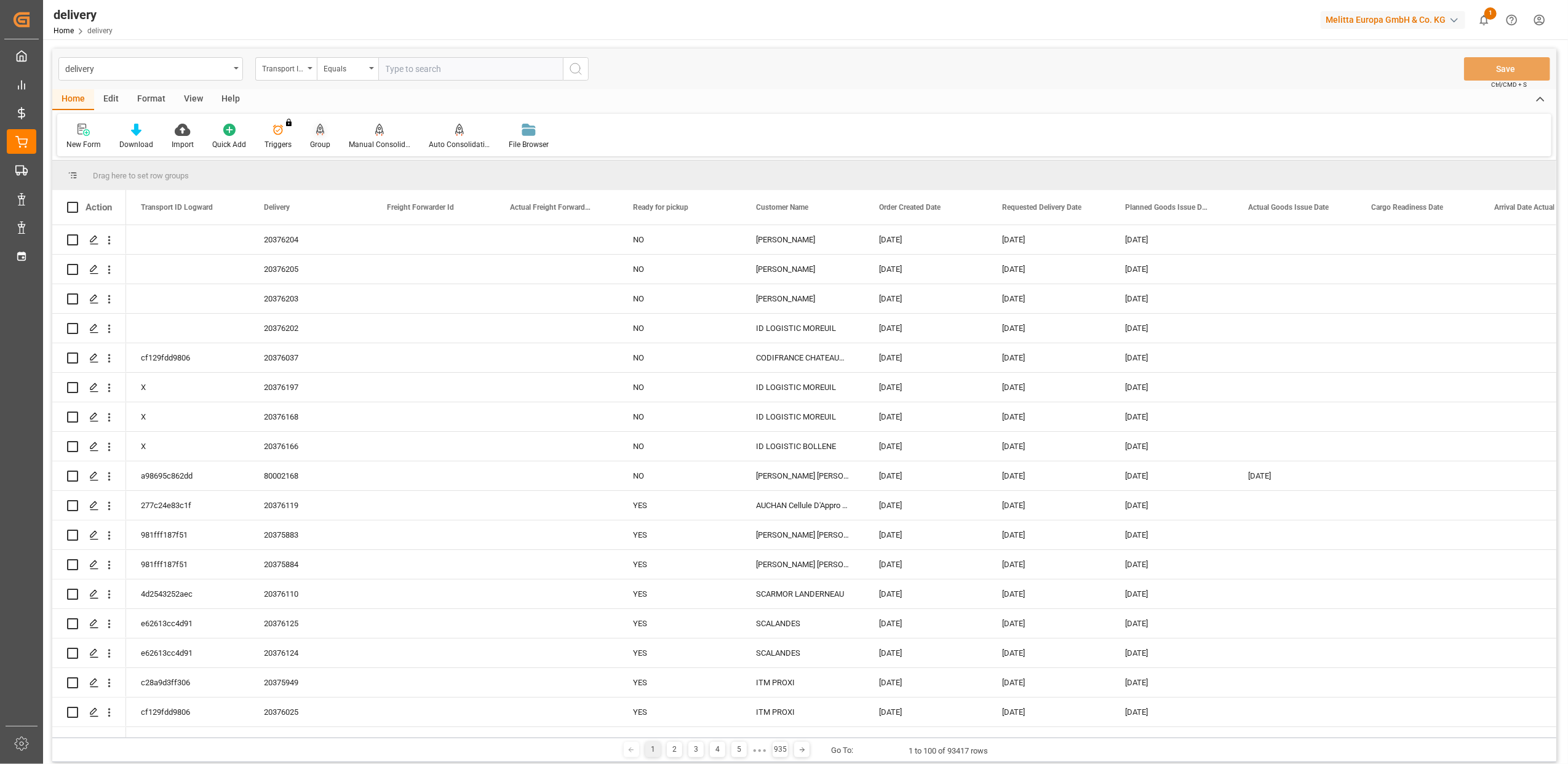
click at [316, 138] on div "Group" at bounding box center [320, 136] width 39 height 27
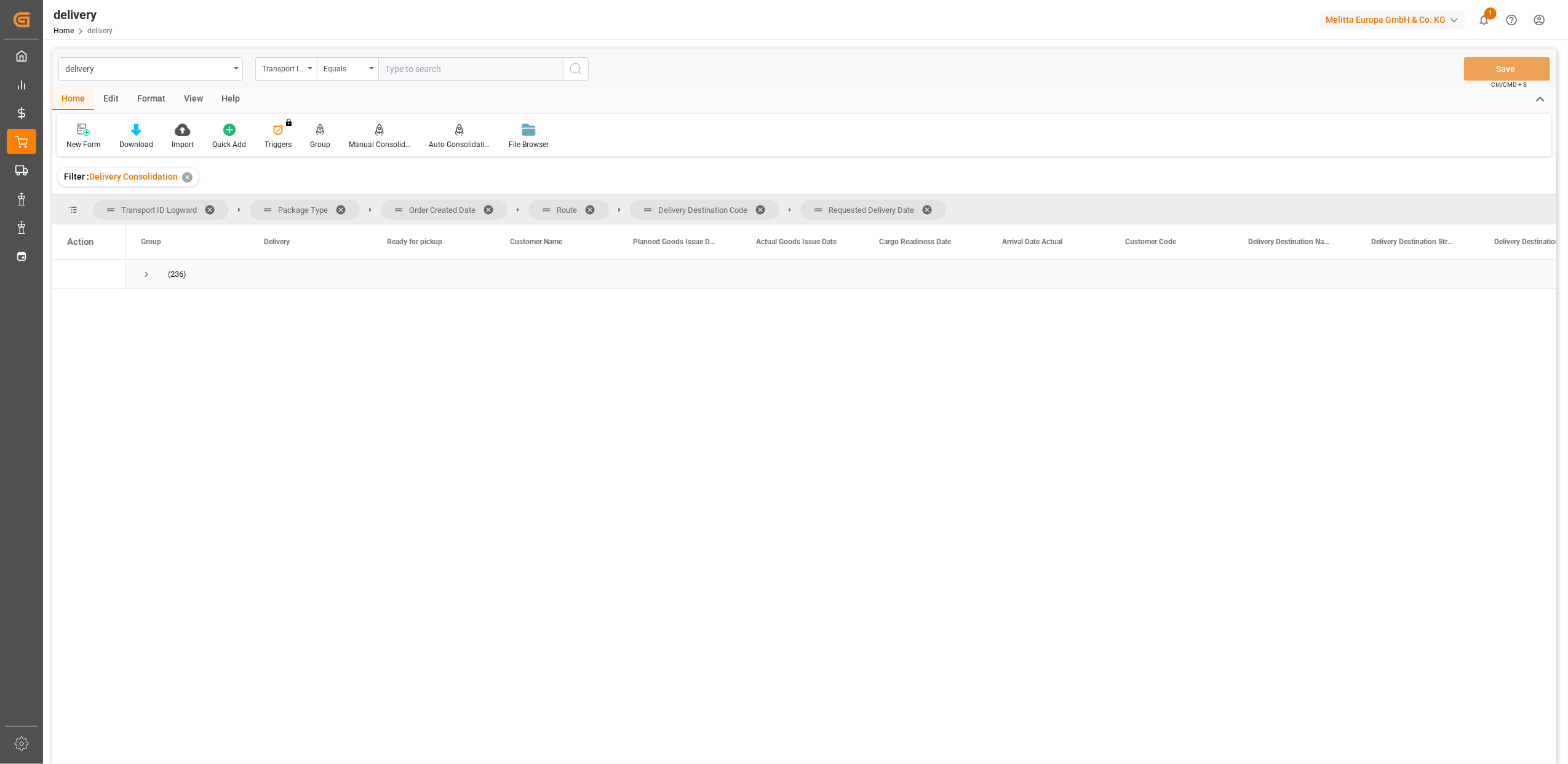
click at [145, 273] on span "Press SPACE to select this row." at bounding box center [147, 274] width 11 height 11
click at [490, 207] on span at bounding box center [492, 210] width 20 height 11
click at [442, 208] on span at bounding box center [446, 210] width 20 height 11
click at [515, 206] on span at bounding box center [515, 210] width 20 height 11
click at [510, 208] on span at bounding box center [511, 210] width 20 height 11
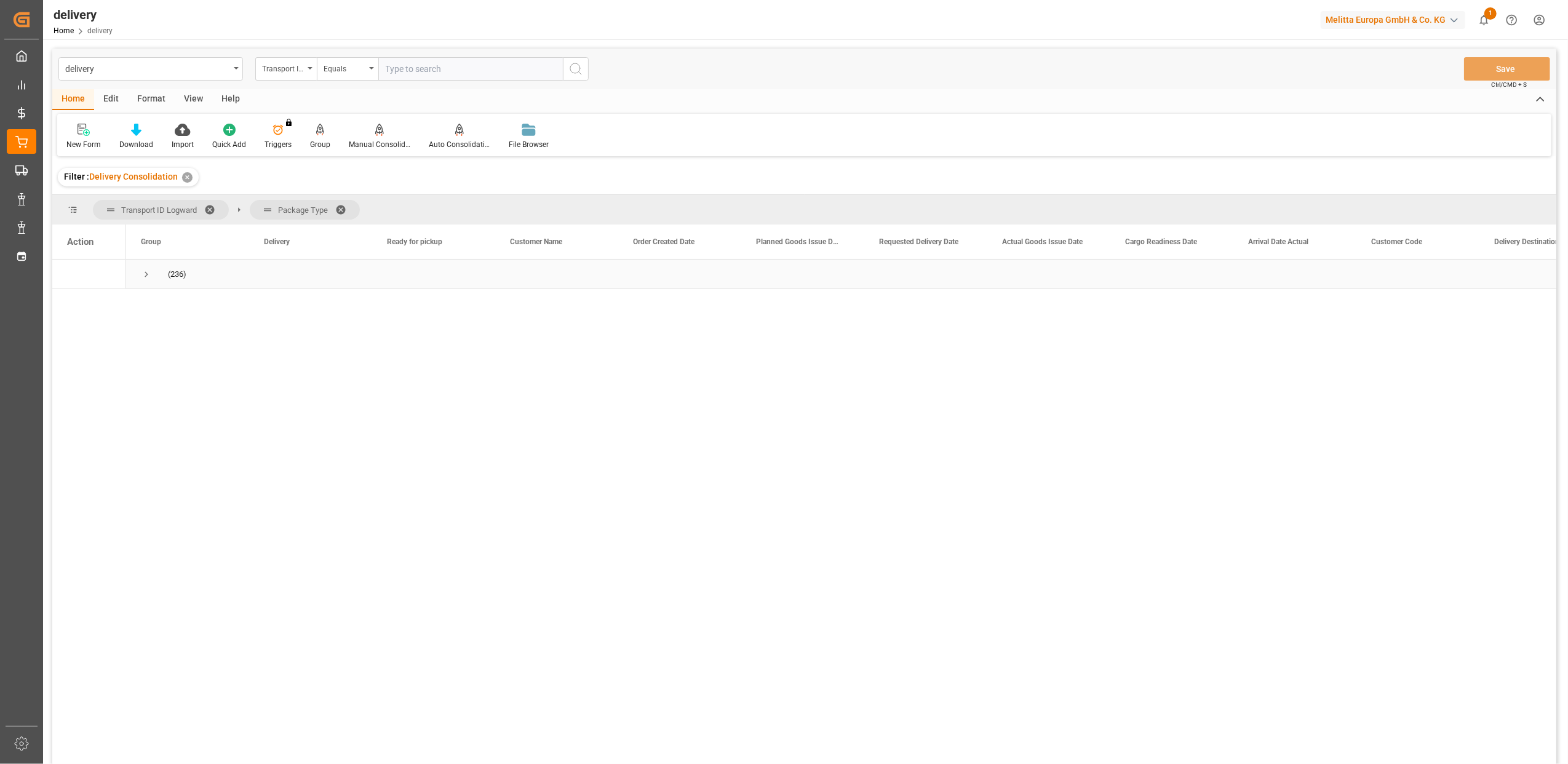
click at [146, 271] on span "Press SPACE to select this row." at bounding box center [147, 274] width 11 height 11
click at [171, 334] on span "Press SPACE to select this row." at bounding box center [172, 333] width 11 height 11
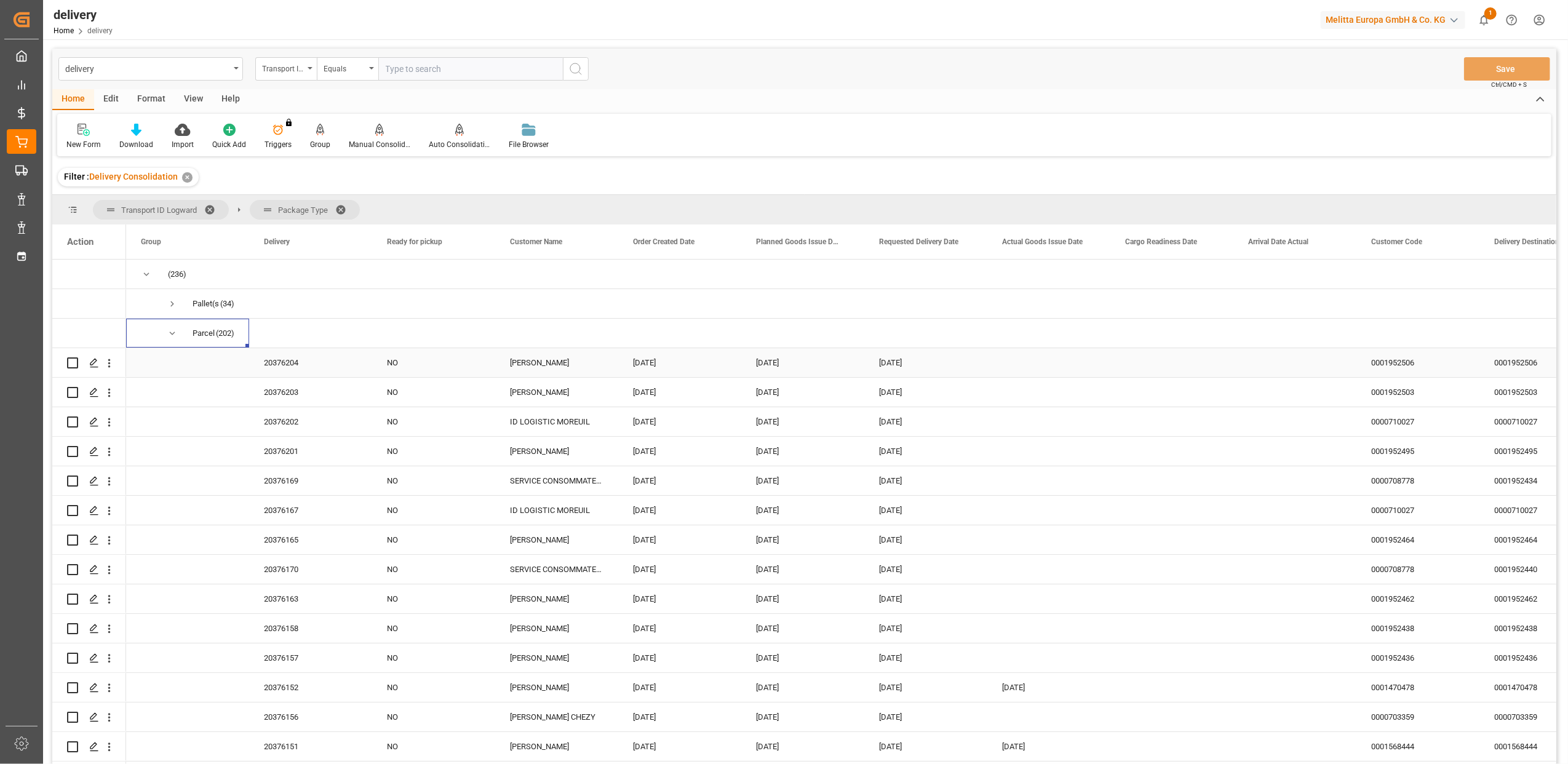
click at [77, 362] on input "Press Space to toggle row selection (unchecked)" at bounding box center [73, 363] width 11 height 11
checkbox input "true"
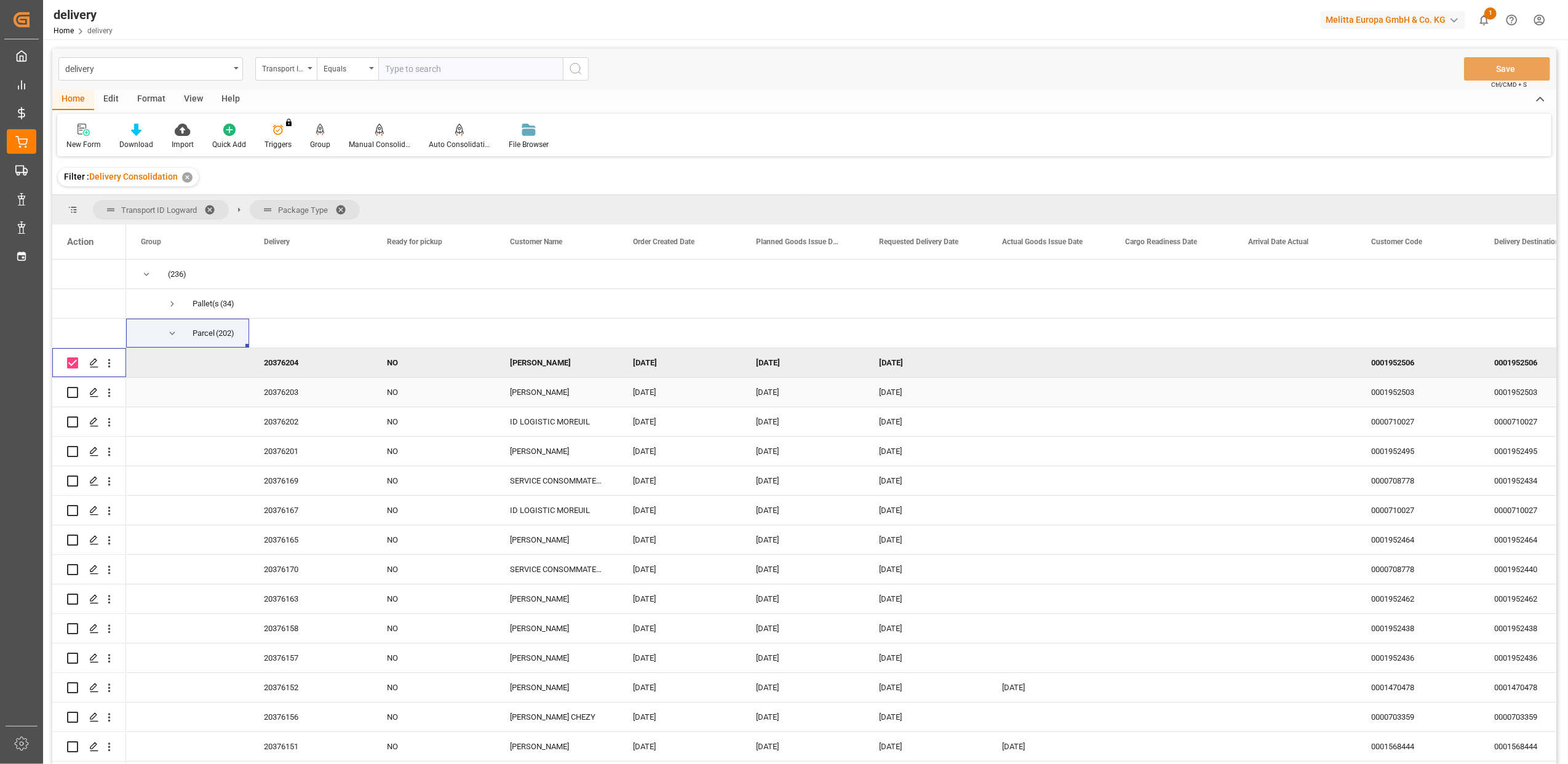
click at [74, 390] on input "Press Space to toggle row selection (unchecked)" at bounding box center [73, 392] width 11 height 11
checkbox input "true"
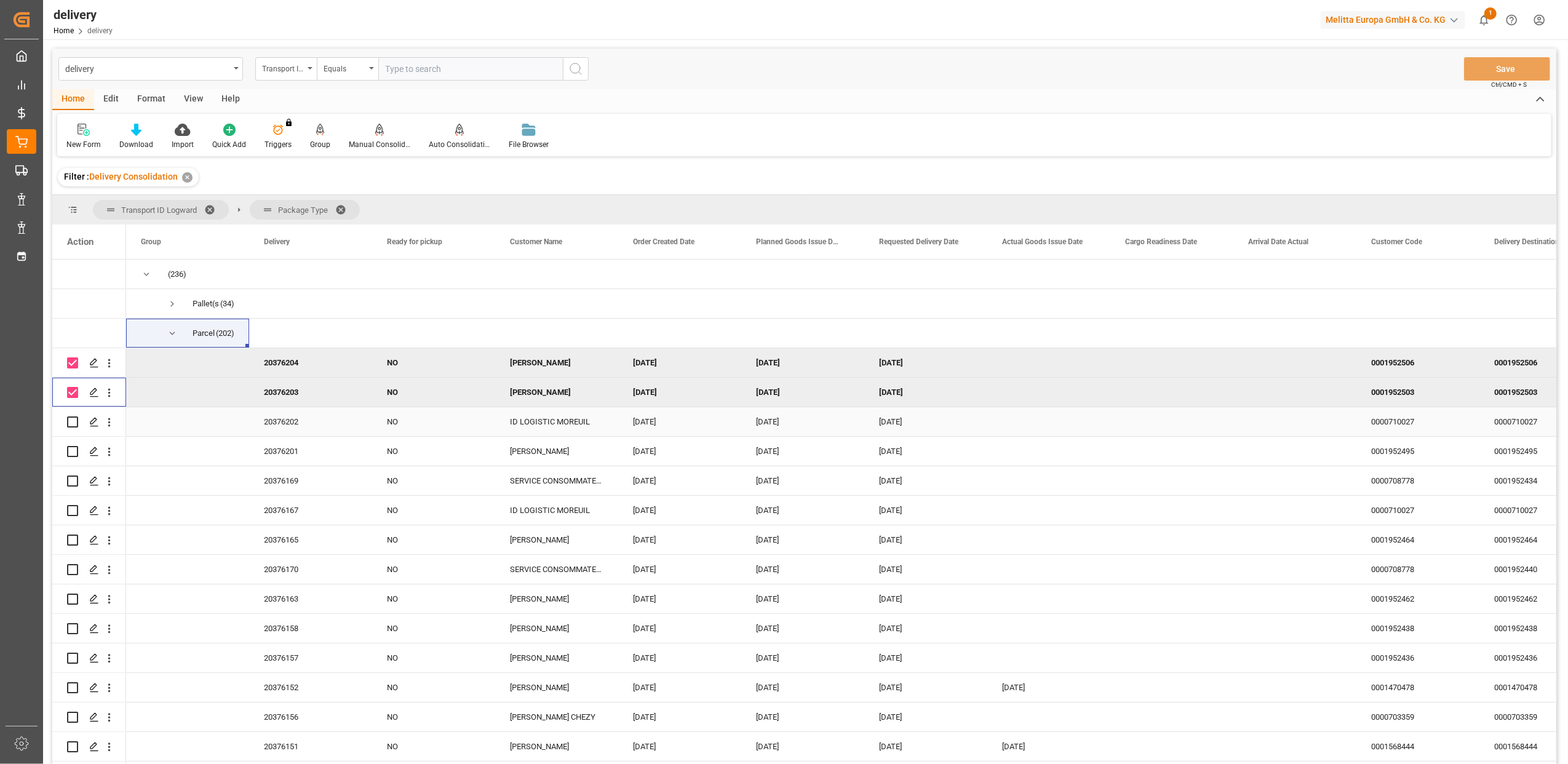
click at [77, 419] on input "Press Space to toggle row selection (unchecked)" at bounding box center [73, 422] width 11 height 11
checkbox input "true"
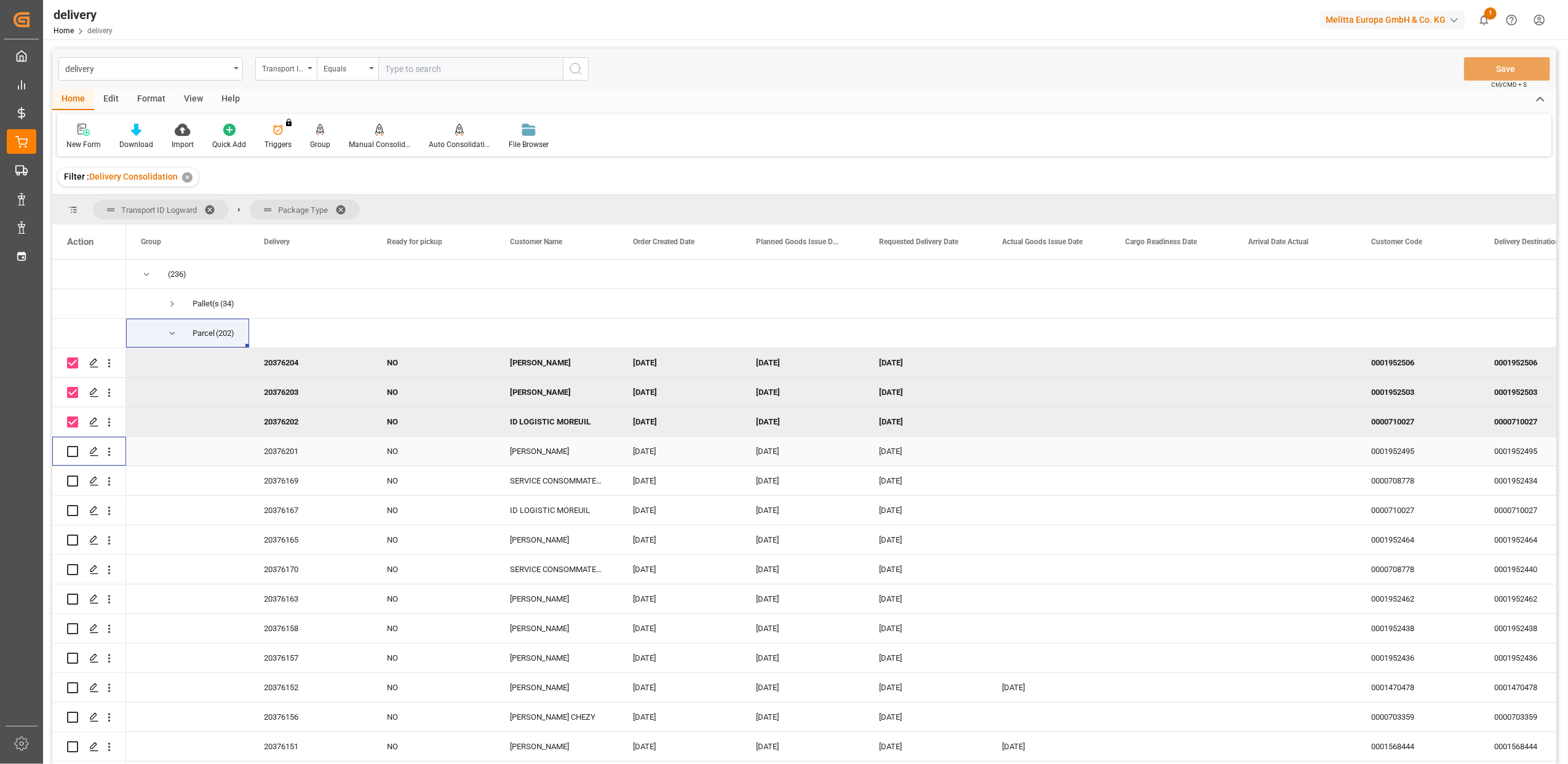
click at [75, 446] on input "Press Space to toggle row selection (unchecked)" at bounding box center [73, 451] width 11 height 11
checkbox input "true"
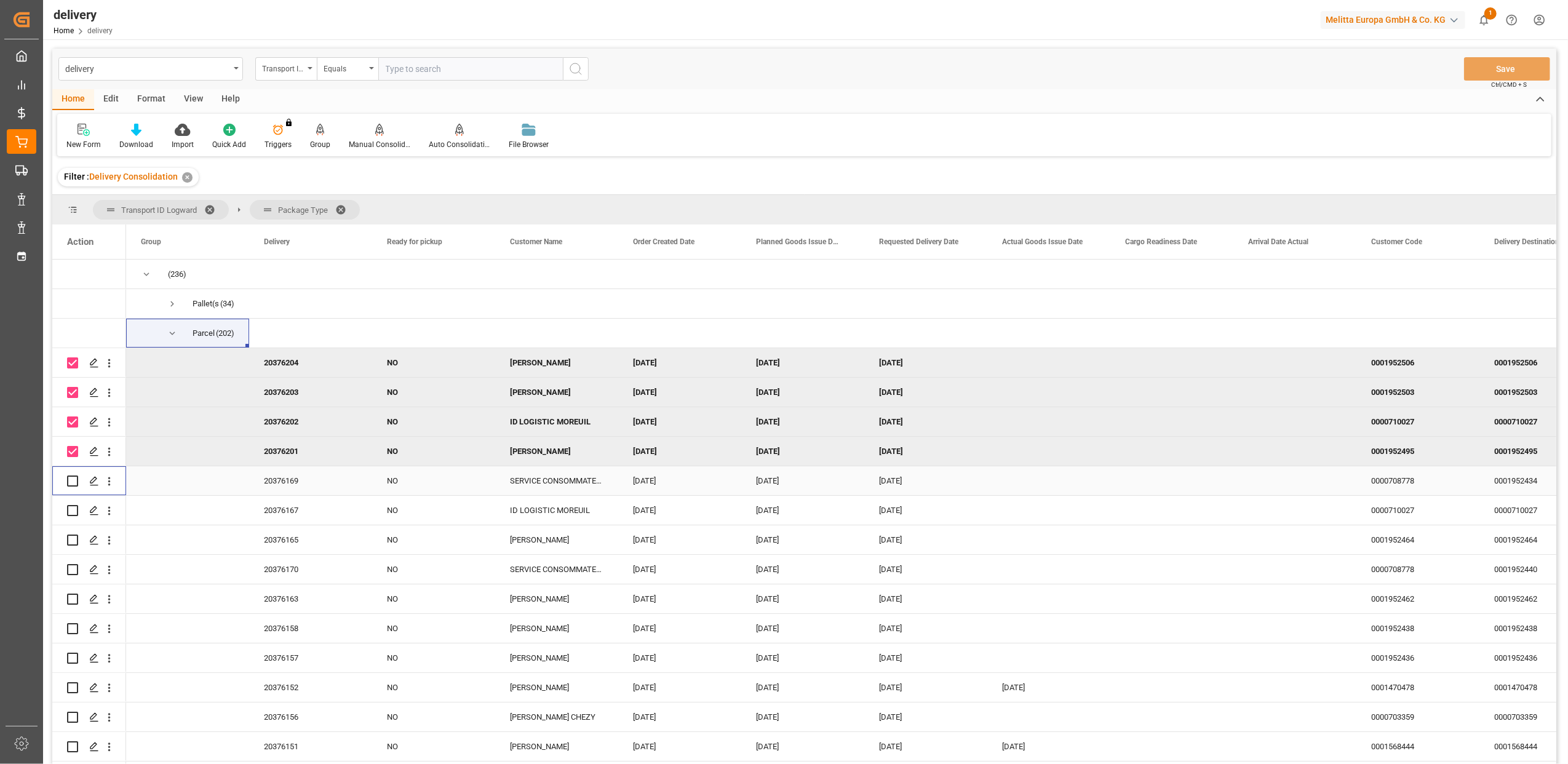
click at [74, 478] on input "Press Space to toggle row selection (unchecked)" at bounding box center [73, 481] width 11 height 11
checkbox input "true"
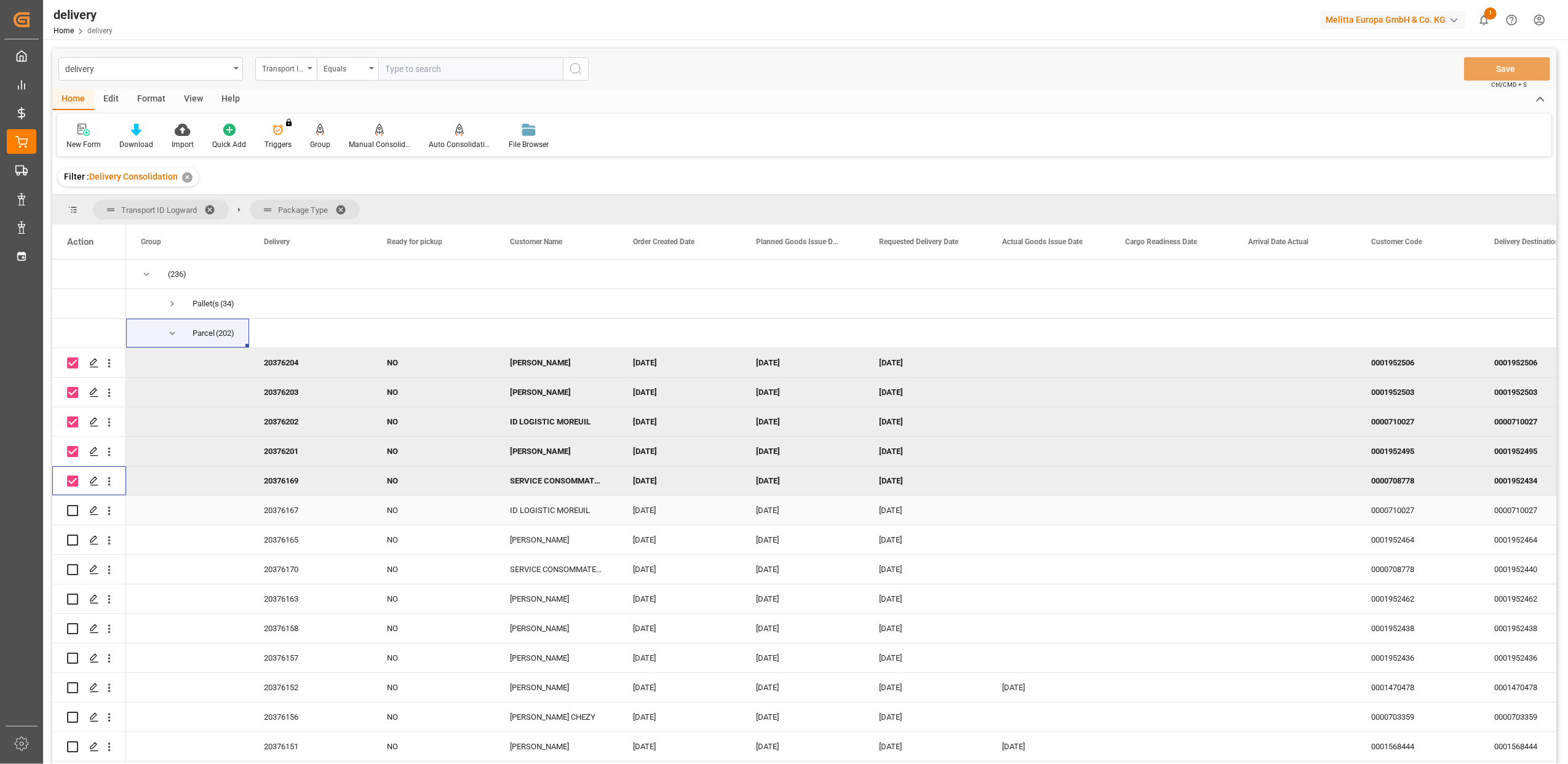
click at [75, 510] on input "Press Space to toggle row selection (unchecked)" at bounding box center [73, 510] width 11 height 11
checkbox input "true"
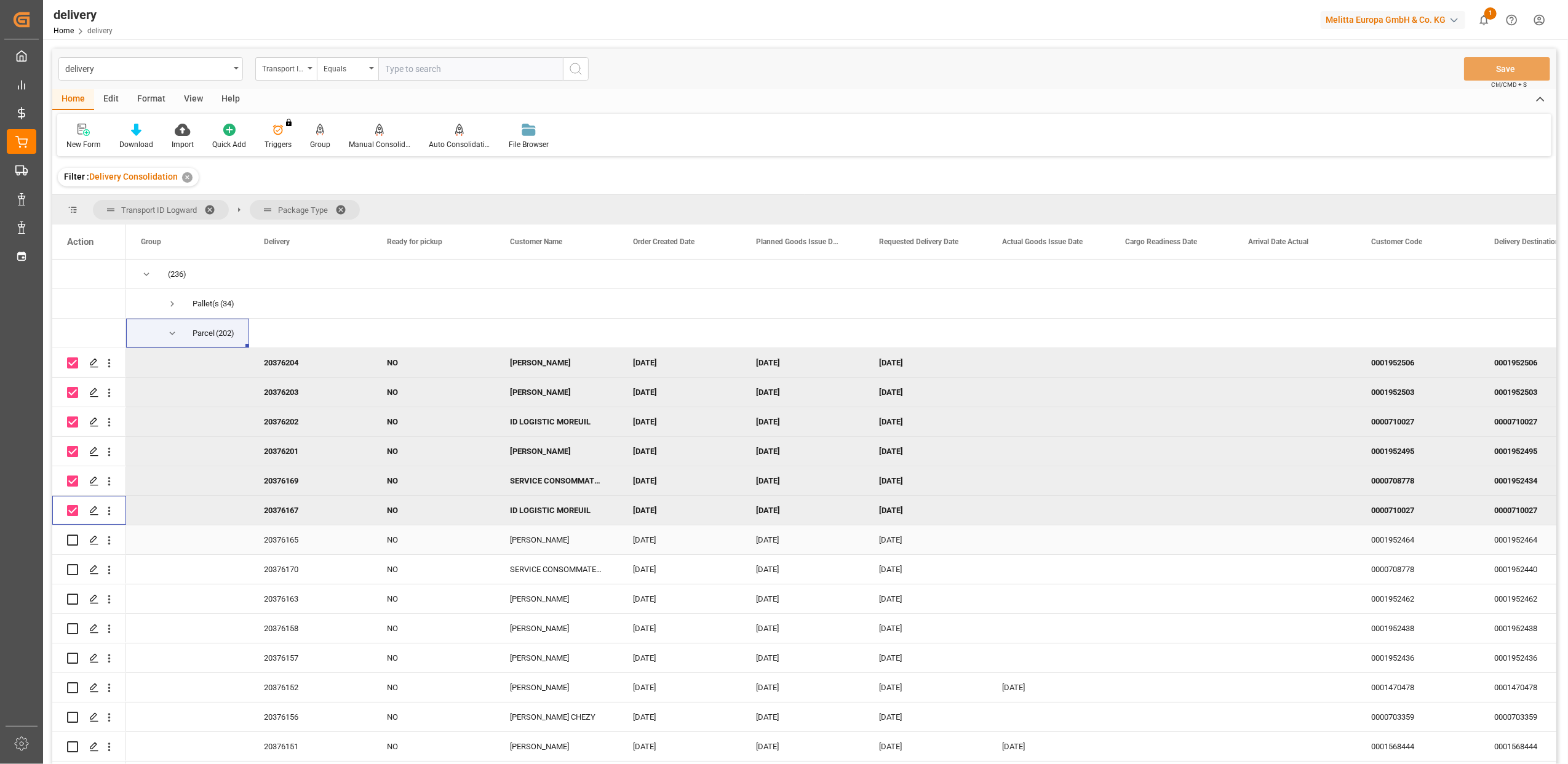
click at [73, 539] on input "Press Space to toggle row selection (unchecked)" at bounding box center [73, 540] width 11 height 11
checkbox input "true"
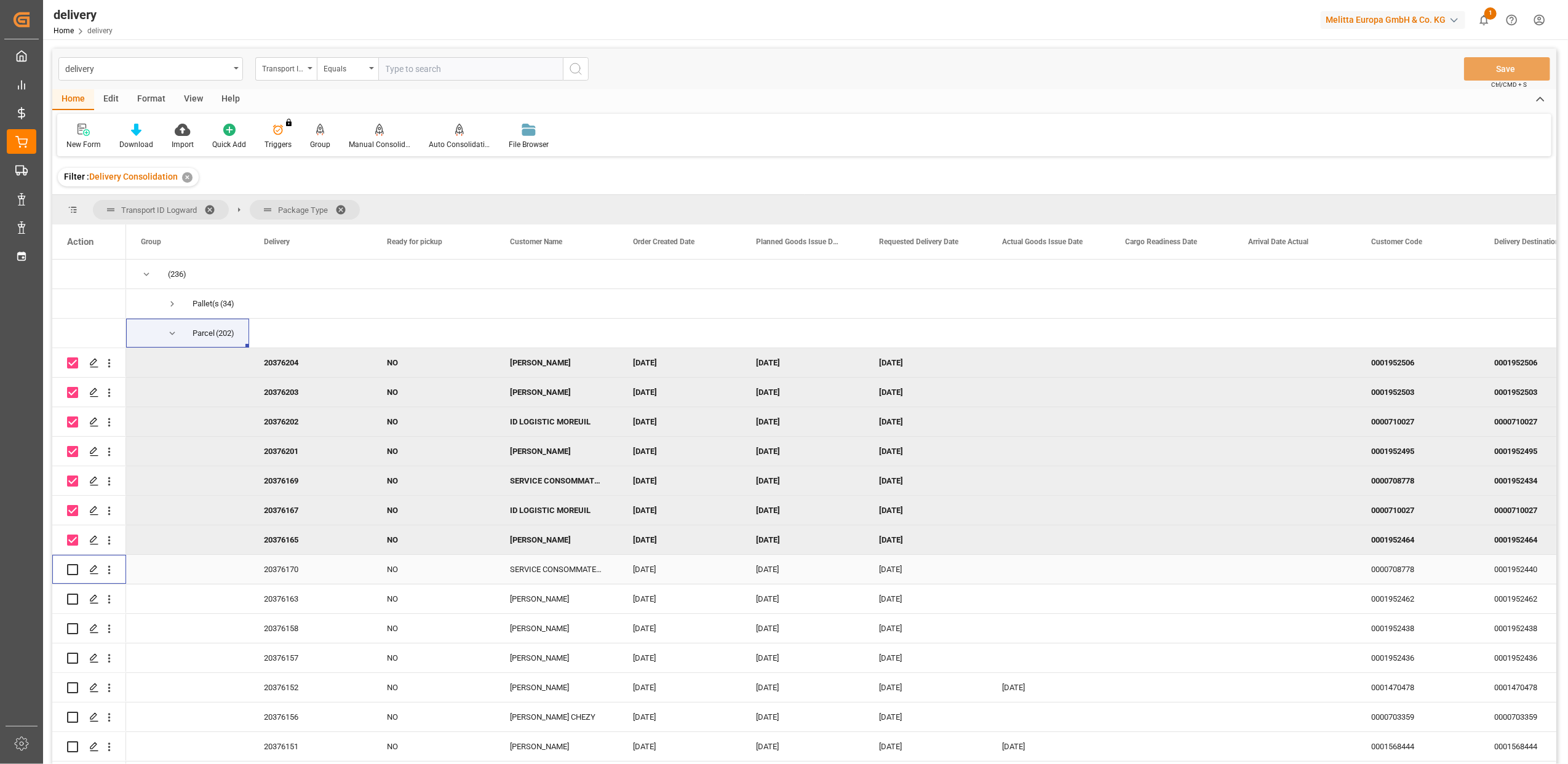
click at [73, 568] on input "Press Space to toggle row selection (unchecked)" at bounding box center [73, 569] width 11 height 11
checkbox input "true"
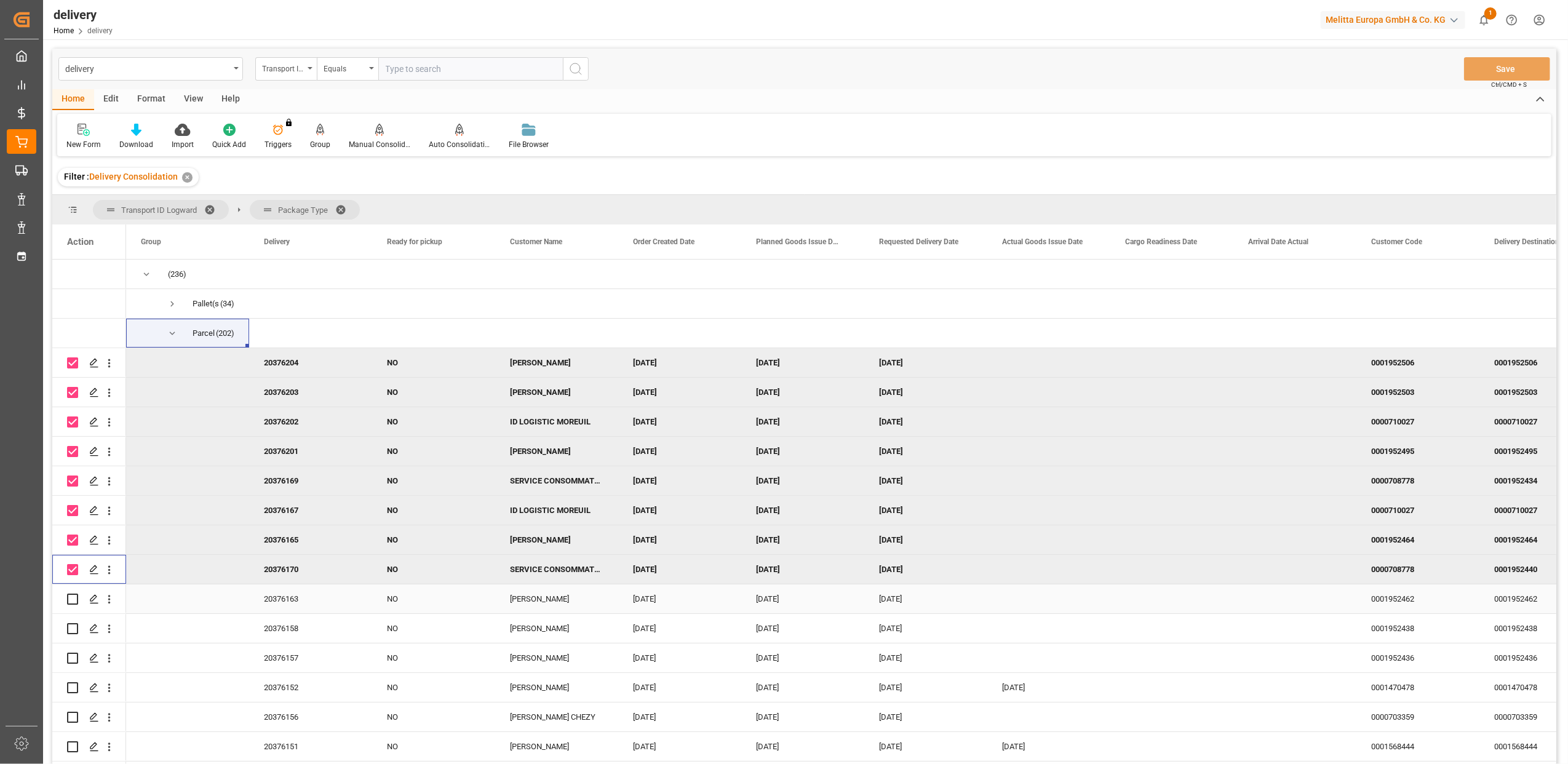
click at [77, 599] on input "Press Space to toggle row selection (unchecked)" at bounding box center [73, 599] width 11 height 11
checkbox input "true"
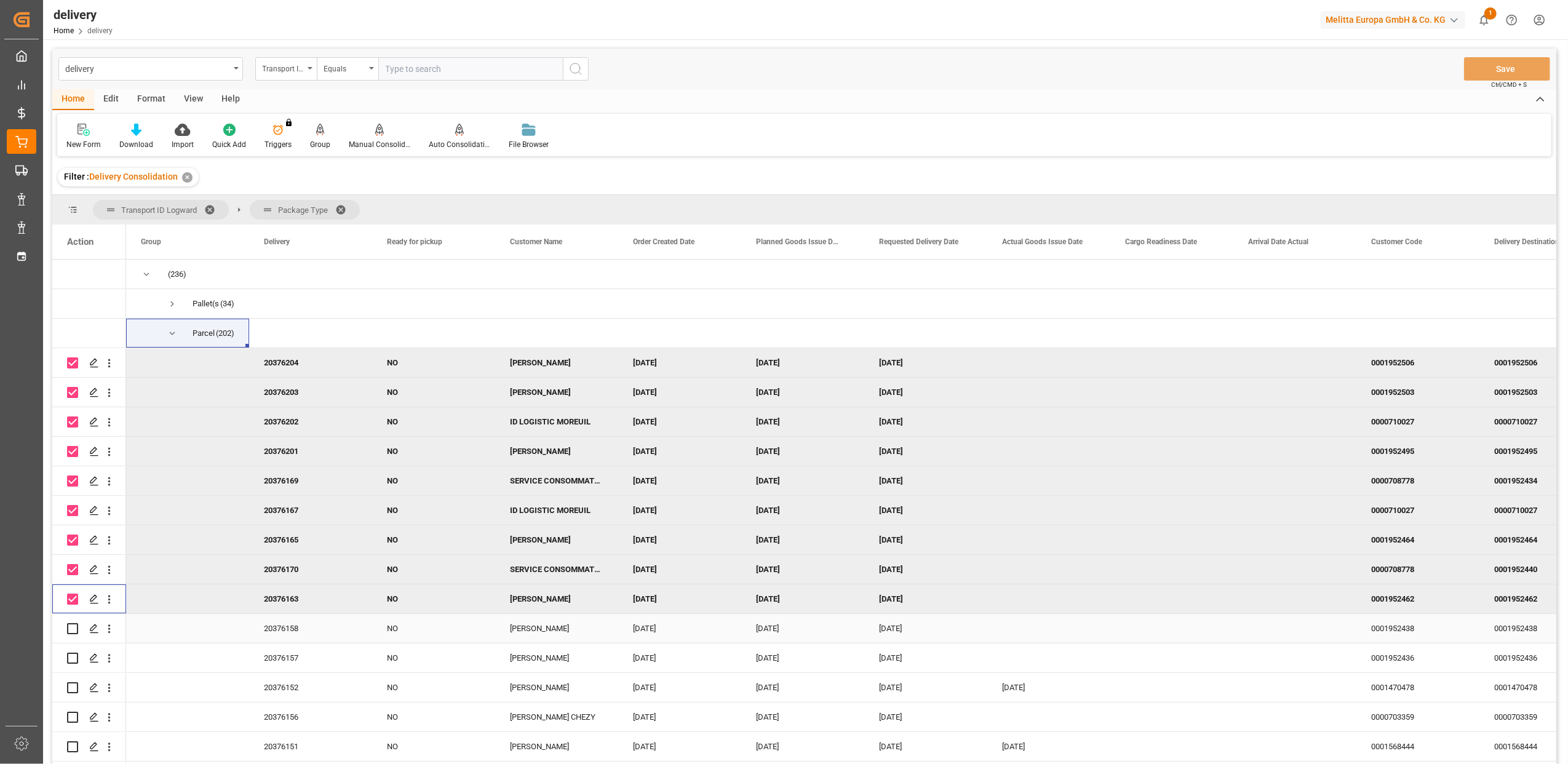
click at [74, 630] on input "Press Space to toggle row selection (unchecked)" at bounding box center [73, 628] width 11 height 11
checkbox input "true"
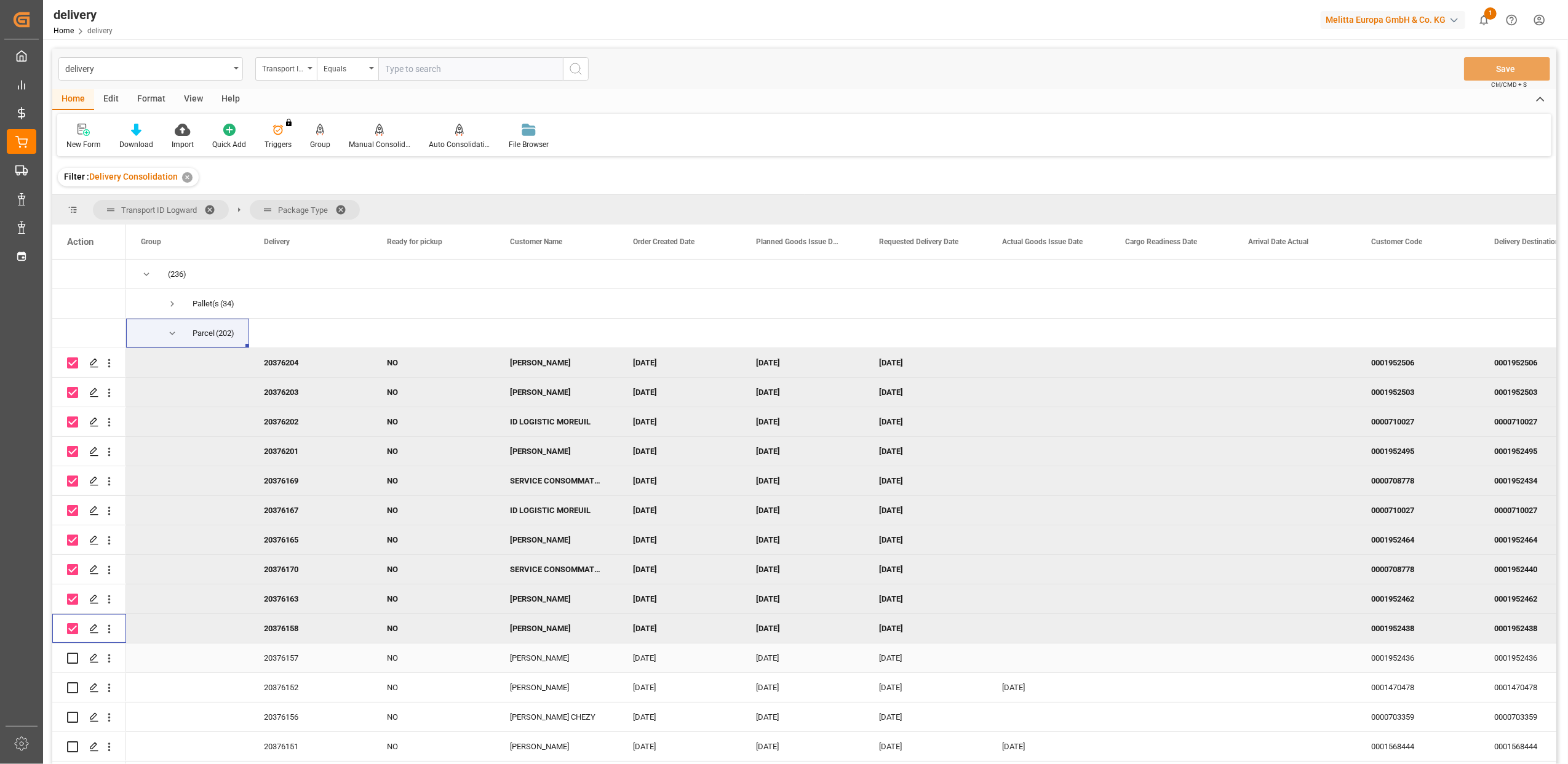
click at [77, 656] on input "Press Space to toggle row selection (unchecked)" at bounding box center [73, 658] width 11 height 11
checkbox input "true"
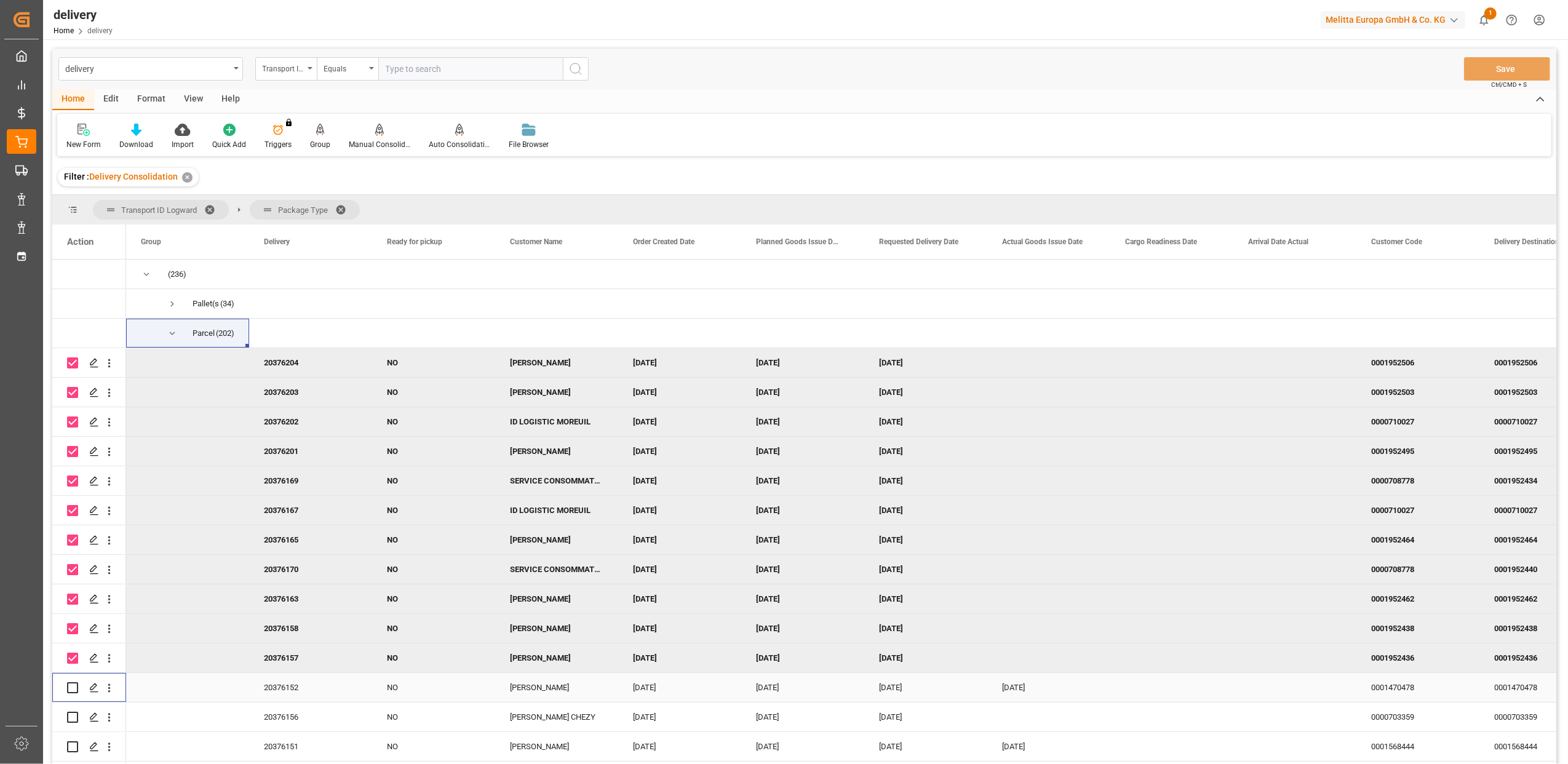
click at [75, 683] on input "Press Space to toggle row selection (unchecked)" at bounding box center [73, 687] width 11 height 11
checkbox input "true"
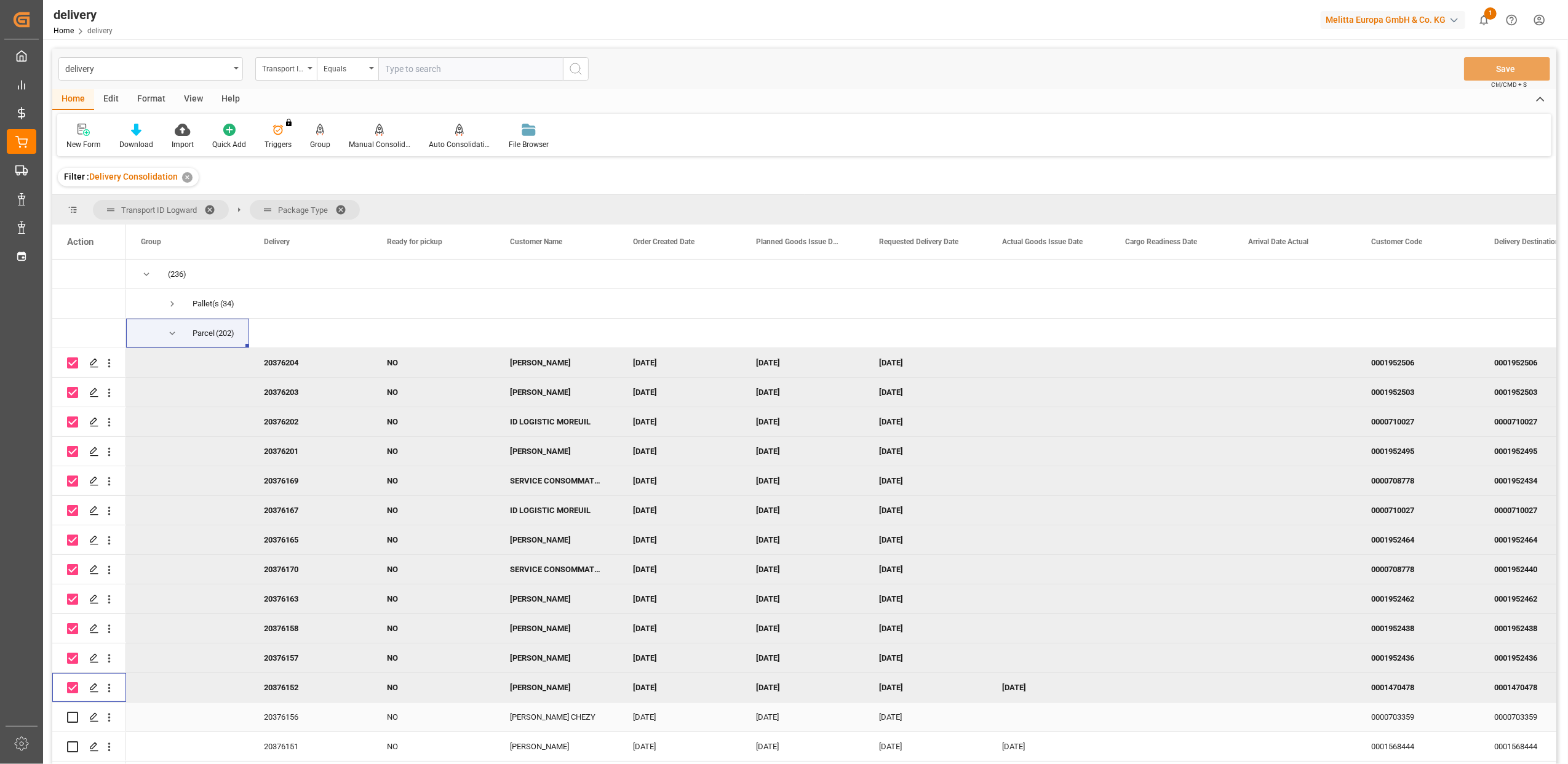
click at [75, 721] on input "Press Space to toggle row selection (unchecked)" at bounding box center [73, 717] width 11 height 11
checkbox input "true"
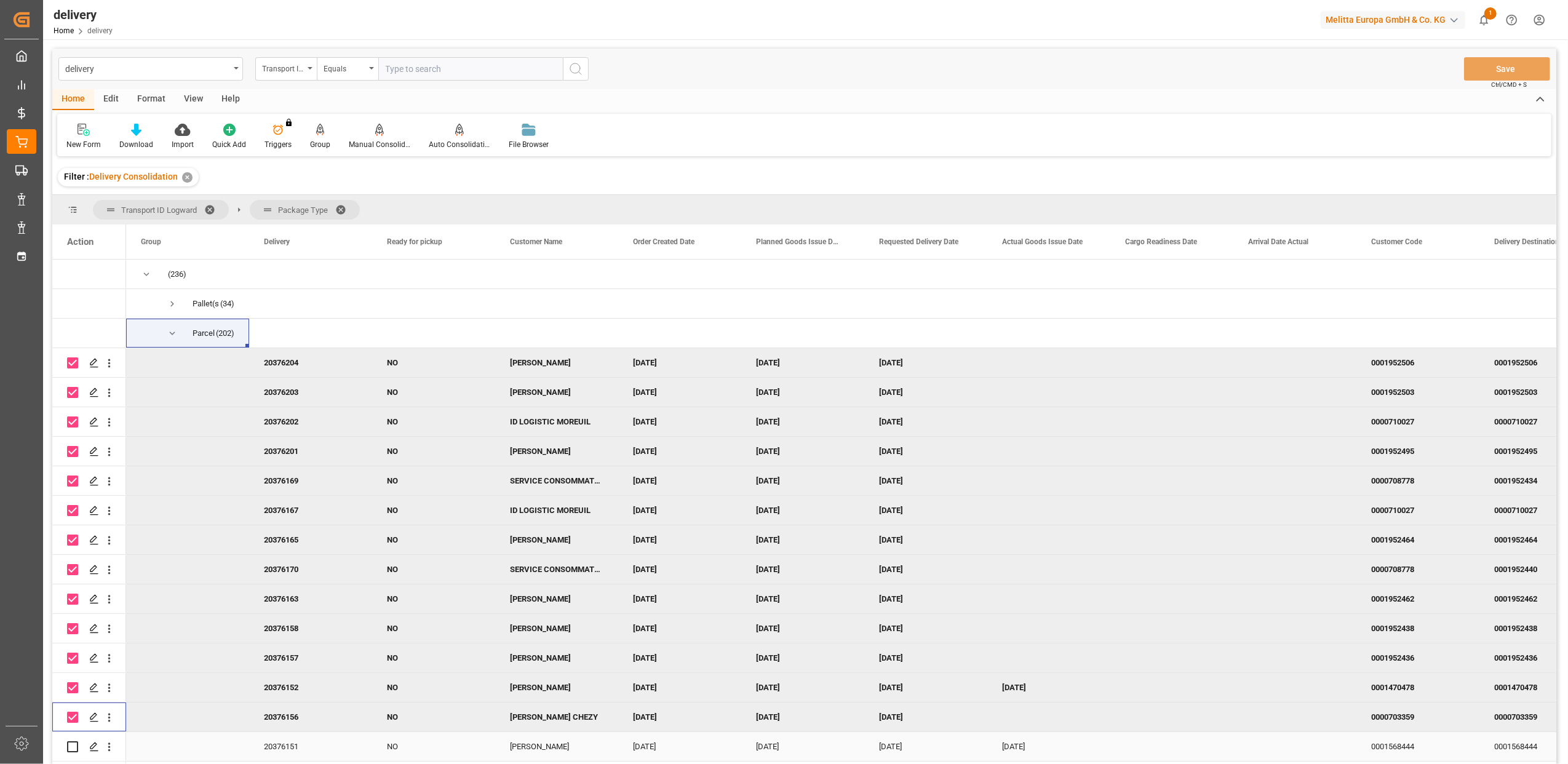
click at [74, 744] on input "Press Space to toggle row selection (unchecked)" at bounding box center [73, 746] width 11 height 11
checkbox input "true"
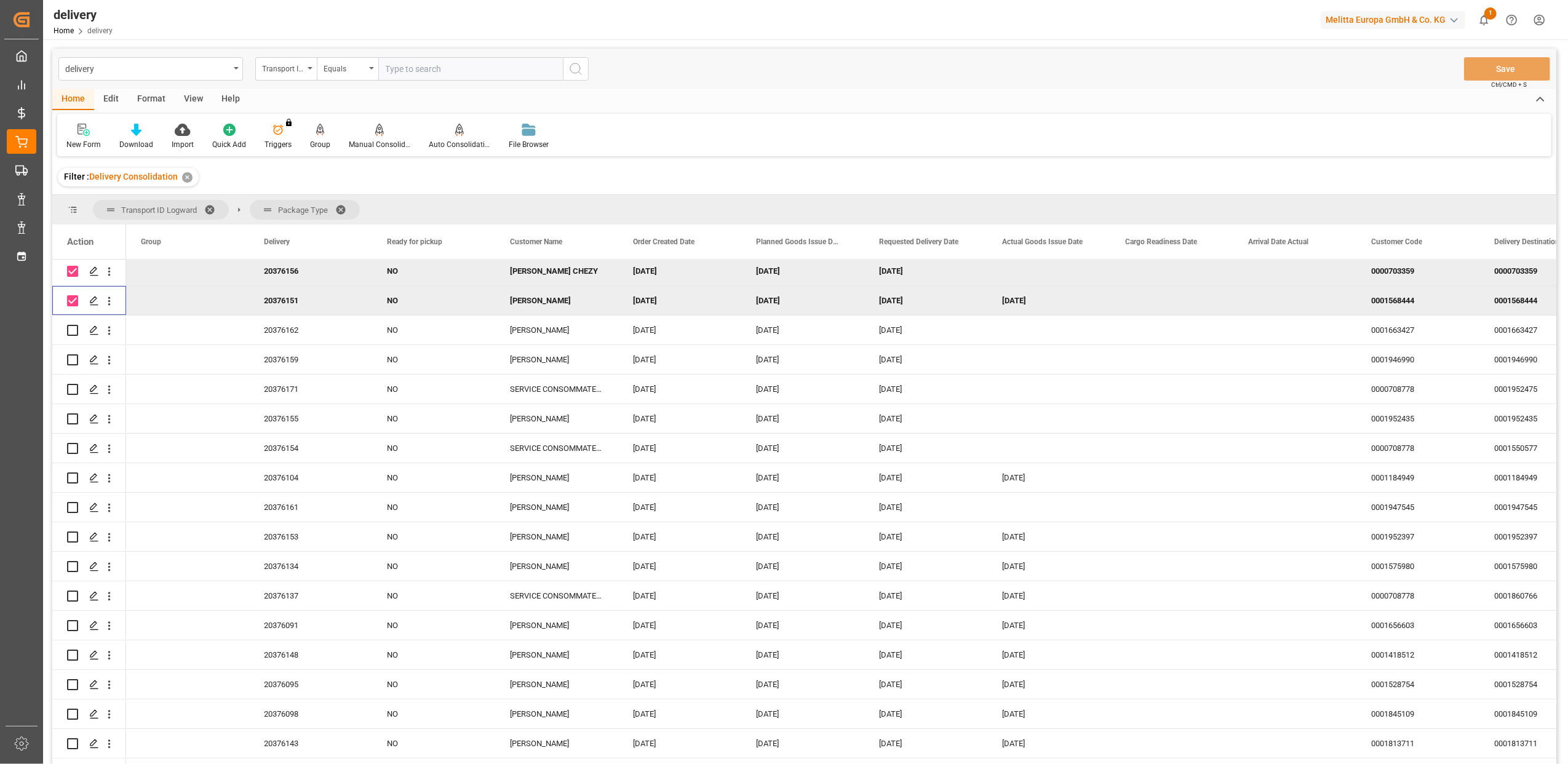
scroll to position [409, 0]
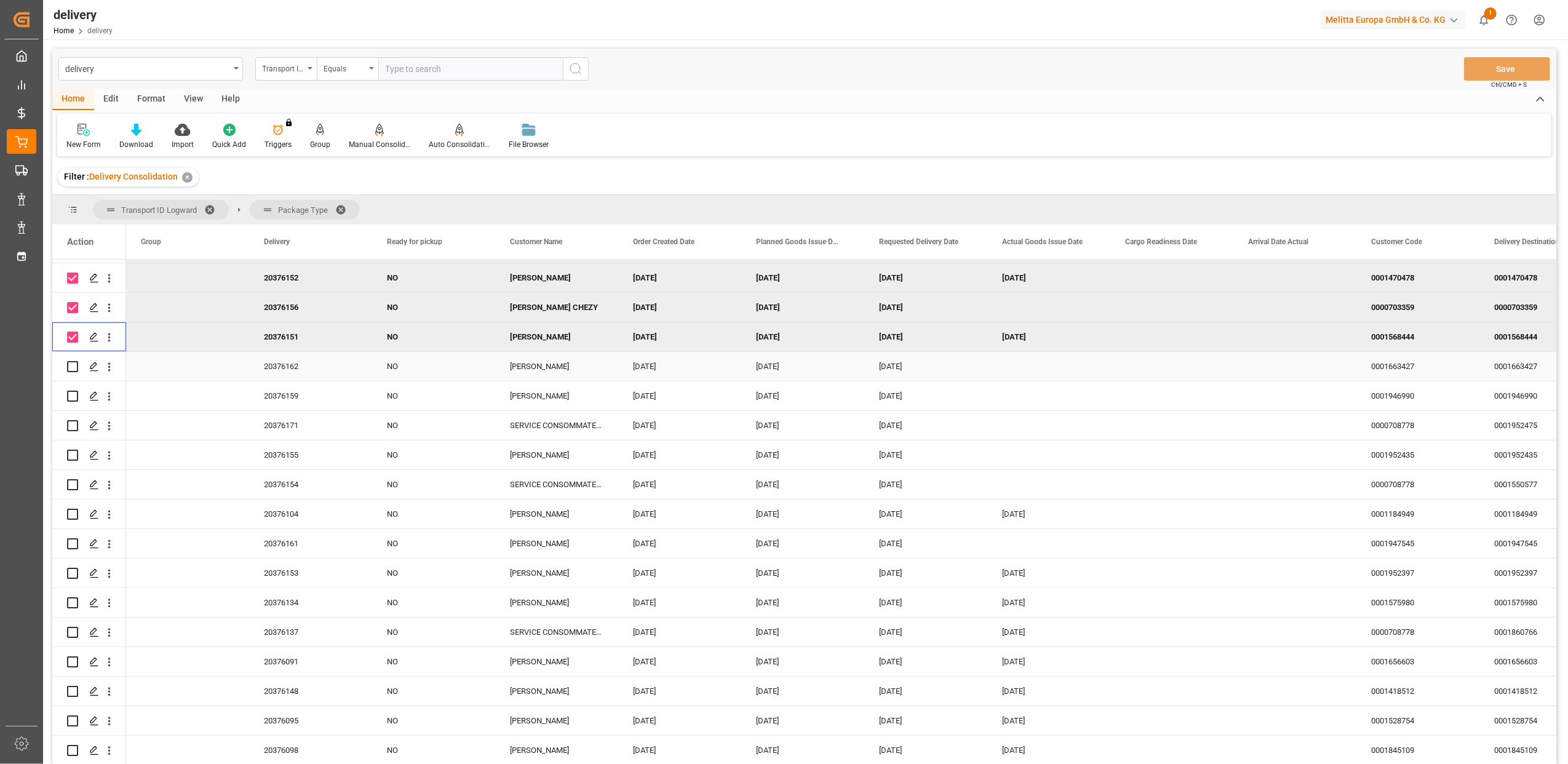
click at [77, 365] on input "Press Space to toggle row selection (unchecked)" at bounding box center [73, 367] width 11 height 11
checkbox input "true"
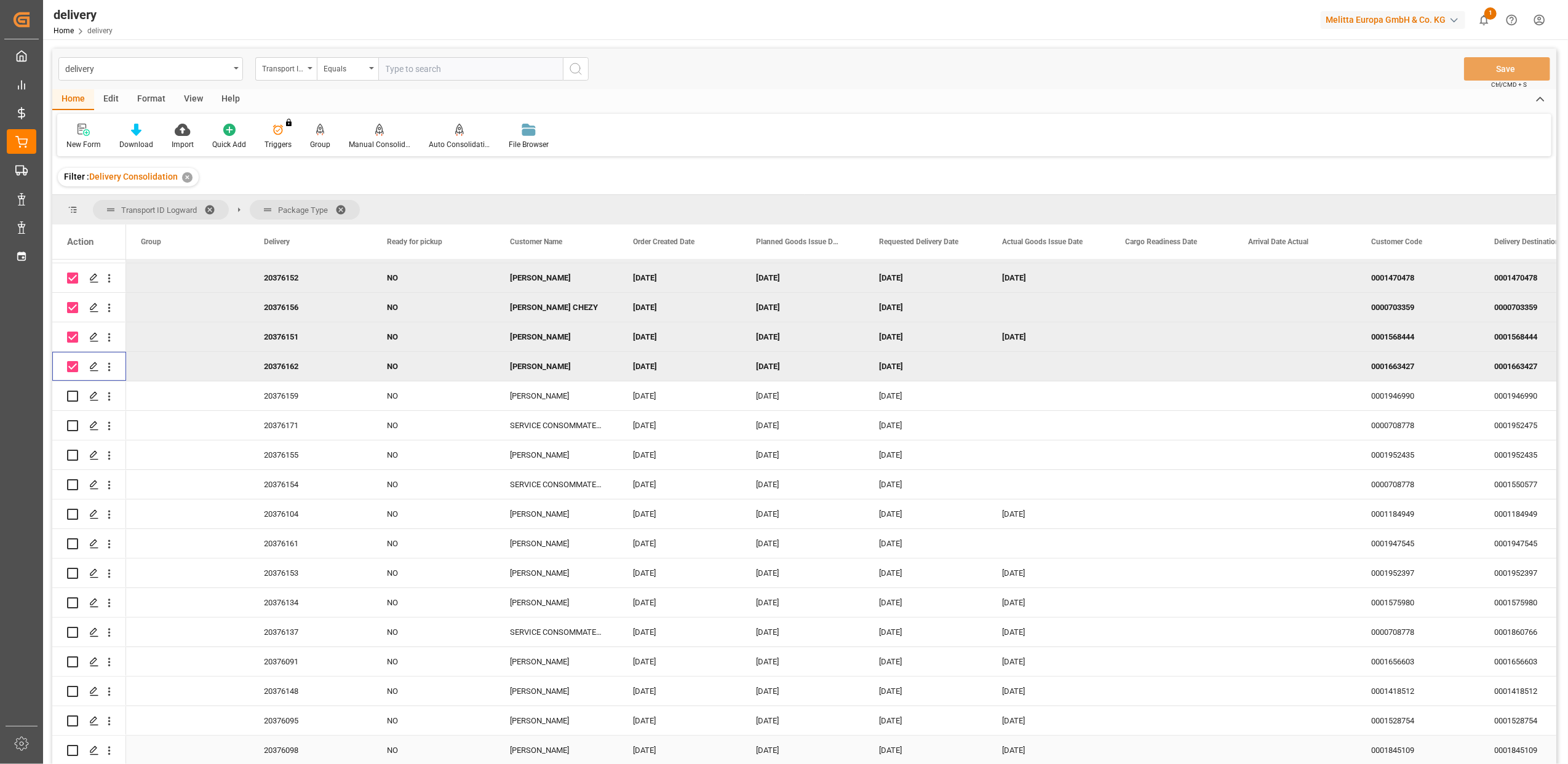
click at [74, 748] on input "Press Space to toggle row selection (unchecked)" at bounding box center [73, 750] width 11 height 11
checkbox input "true"
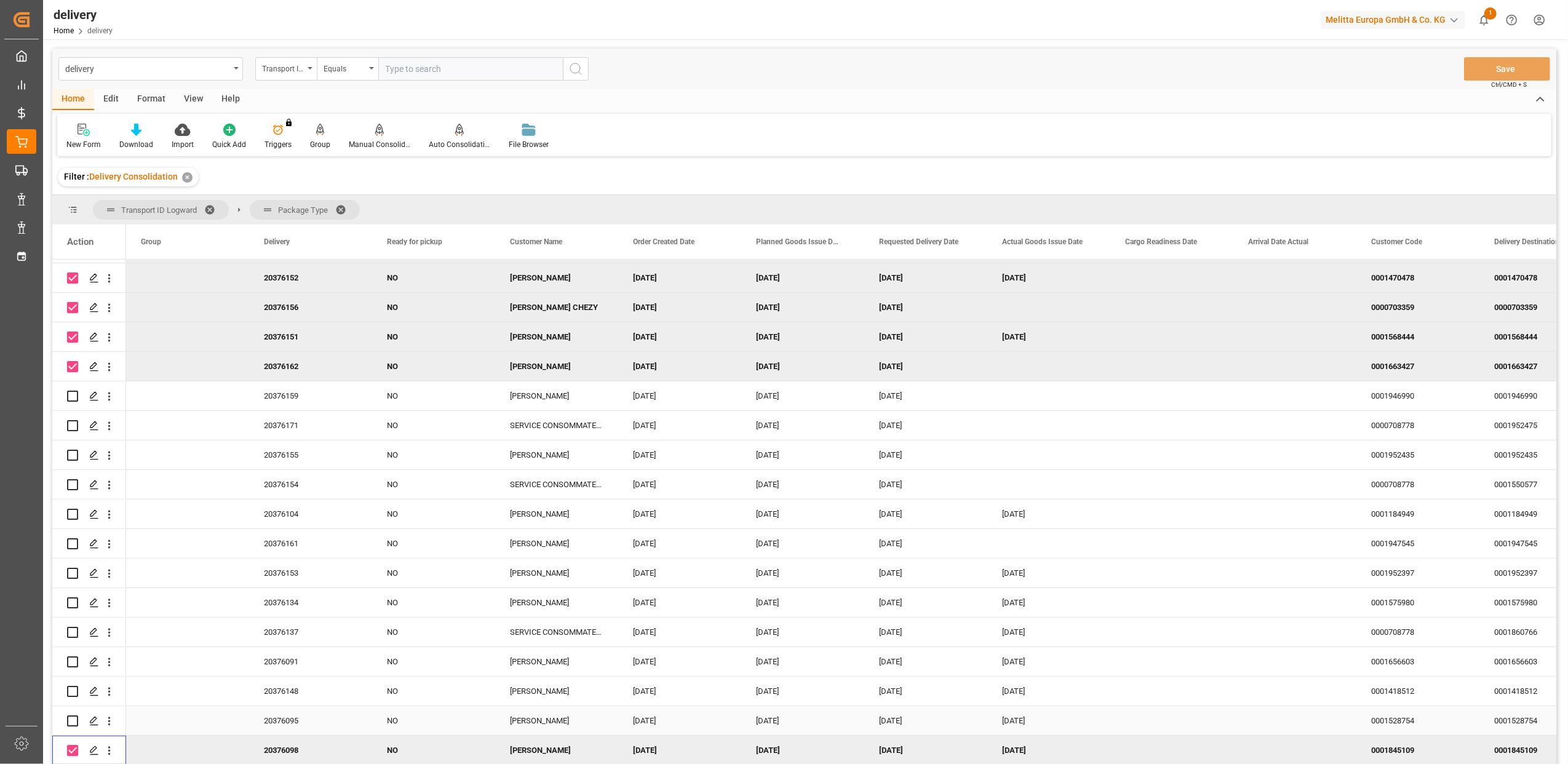
click at [77, 719] on input "Press Space to toggle row selection (unchecked)" at bounding box center [73, 721] width 11 height 11
checkbox input "true"
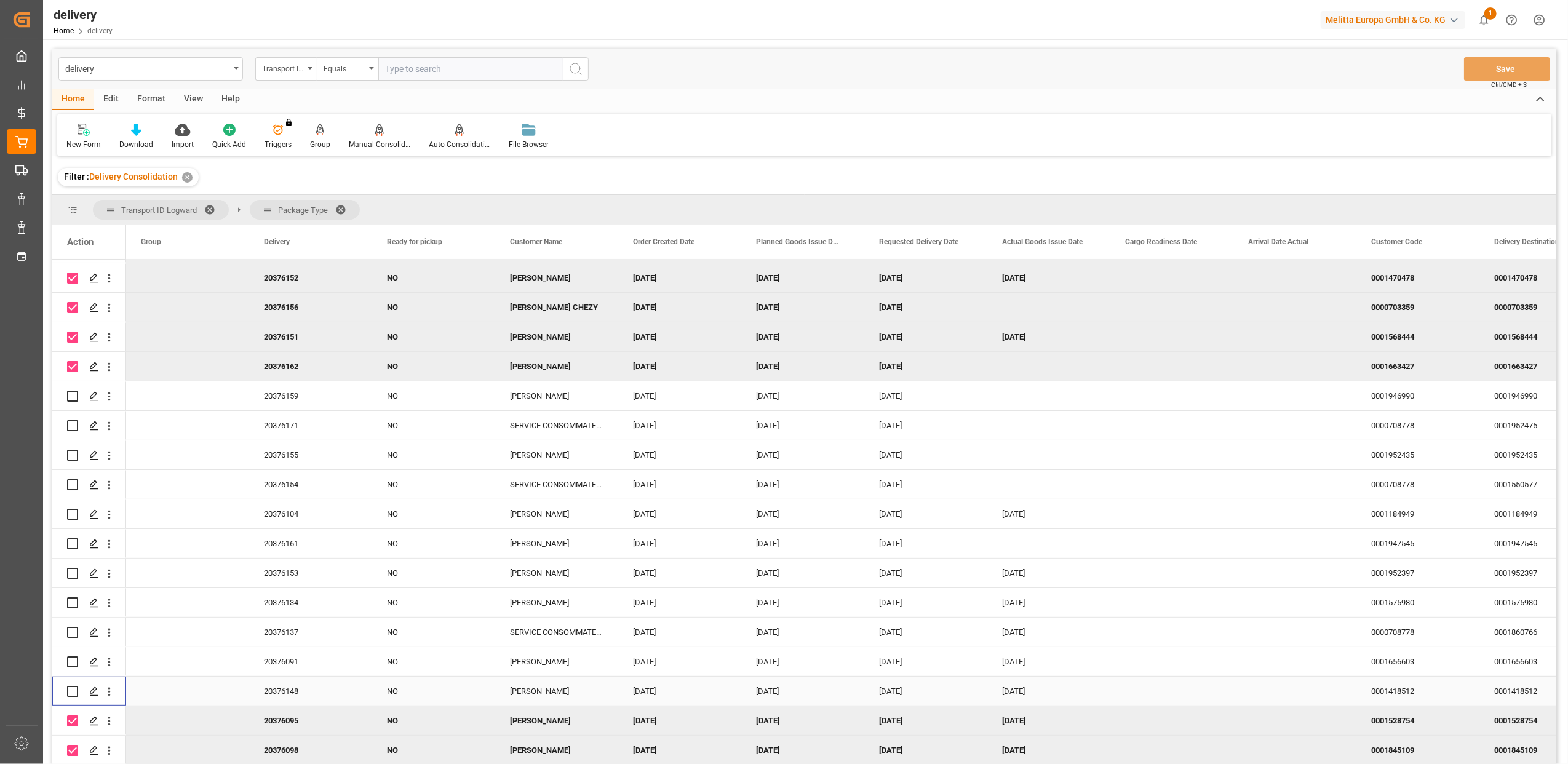
click at [75, 691] on input "Press Space to toggle row selection (unchecked)" at bounding box center [73, 691] width 11 height 11
checkbox input "true"
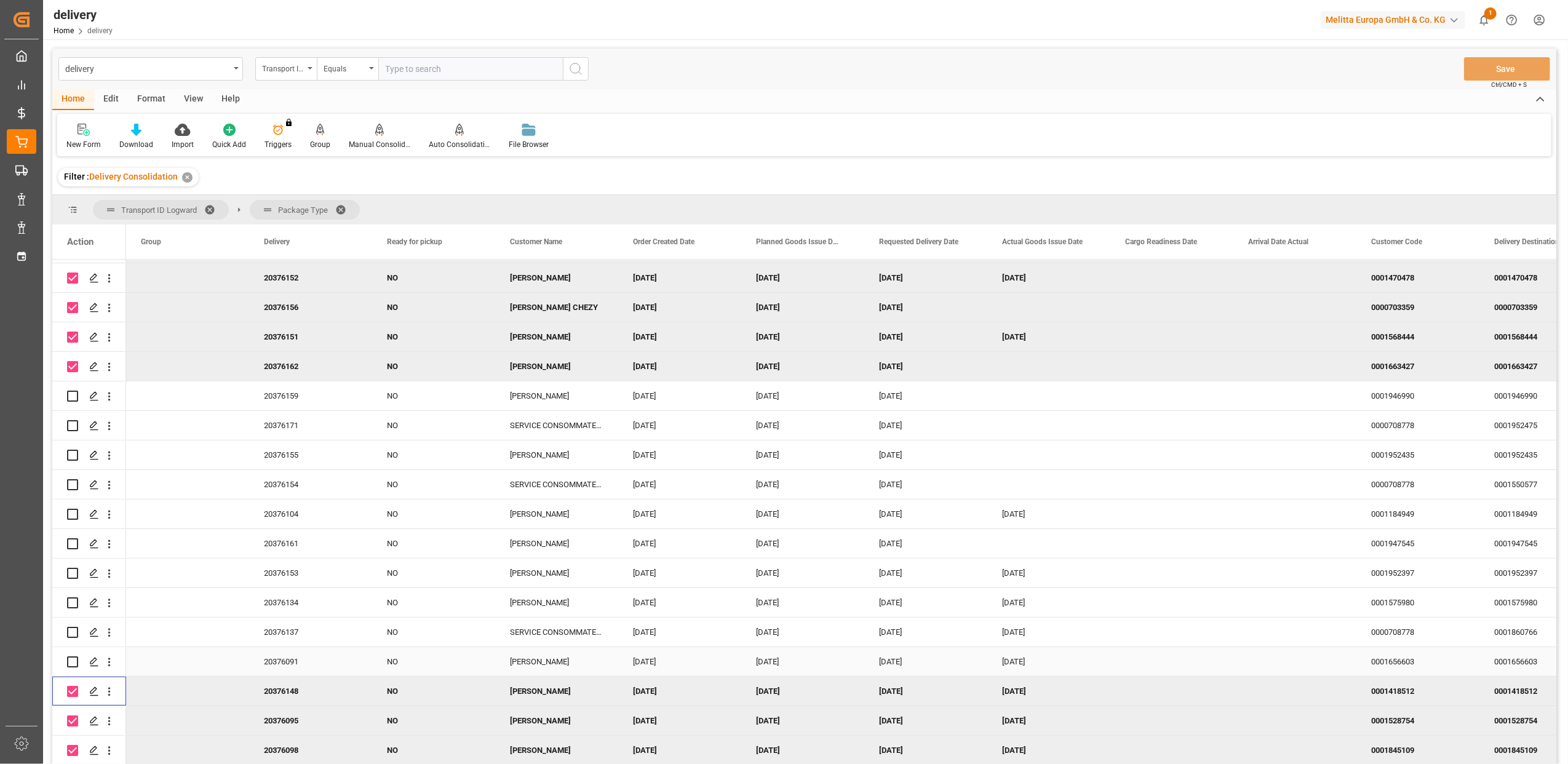
click at [73, 660] on input "Press Space to toggle row selection (unchecked)" at bounding box center [73, 662] width 11 height 11
checkbox input "true"
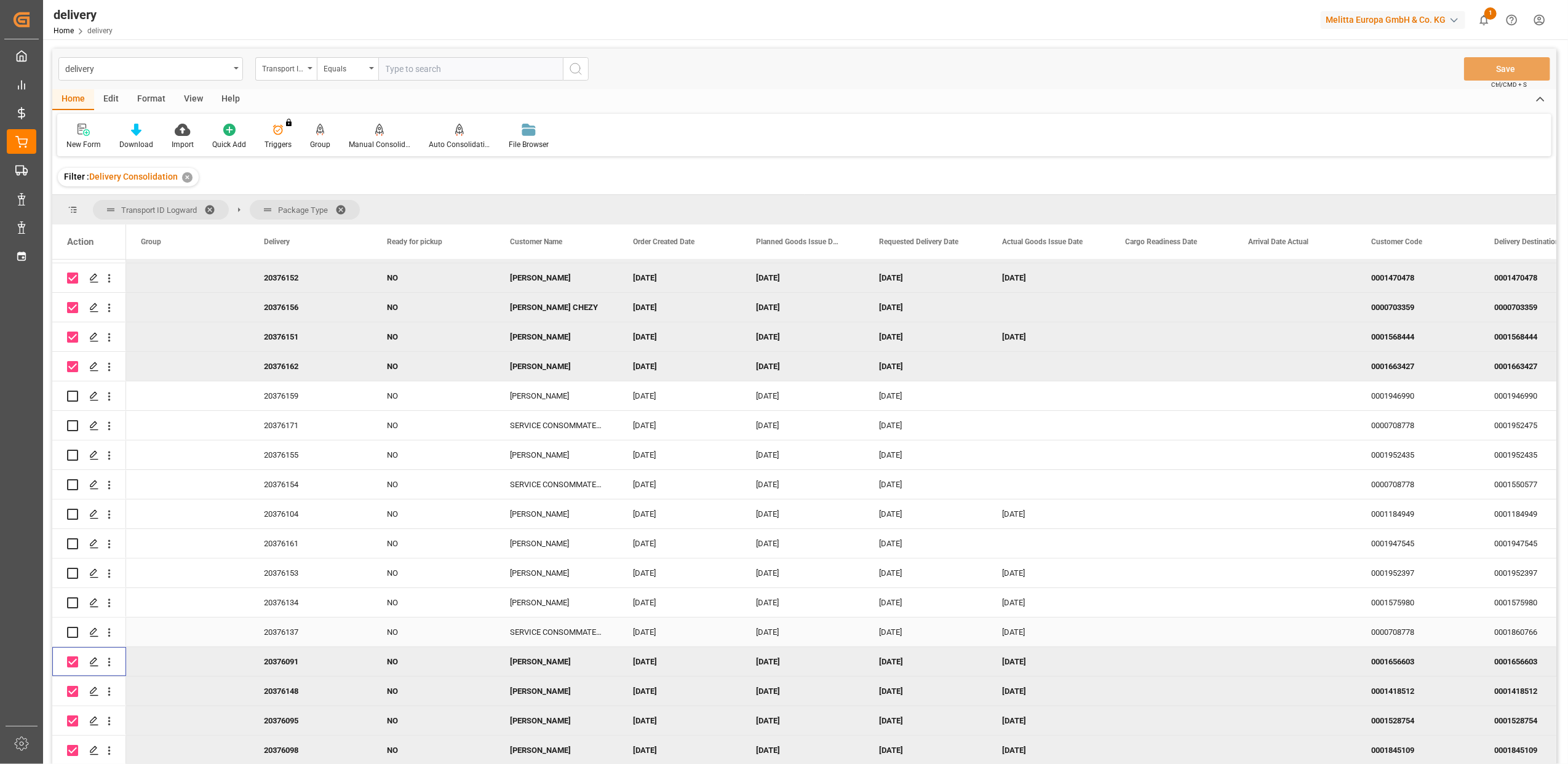
click at [72, 630] on input "Press Space to toggle row selection (unchecked)" at bounding box center [73, 632] width 11 height 11
checkbox input "true"
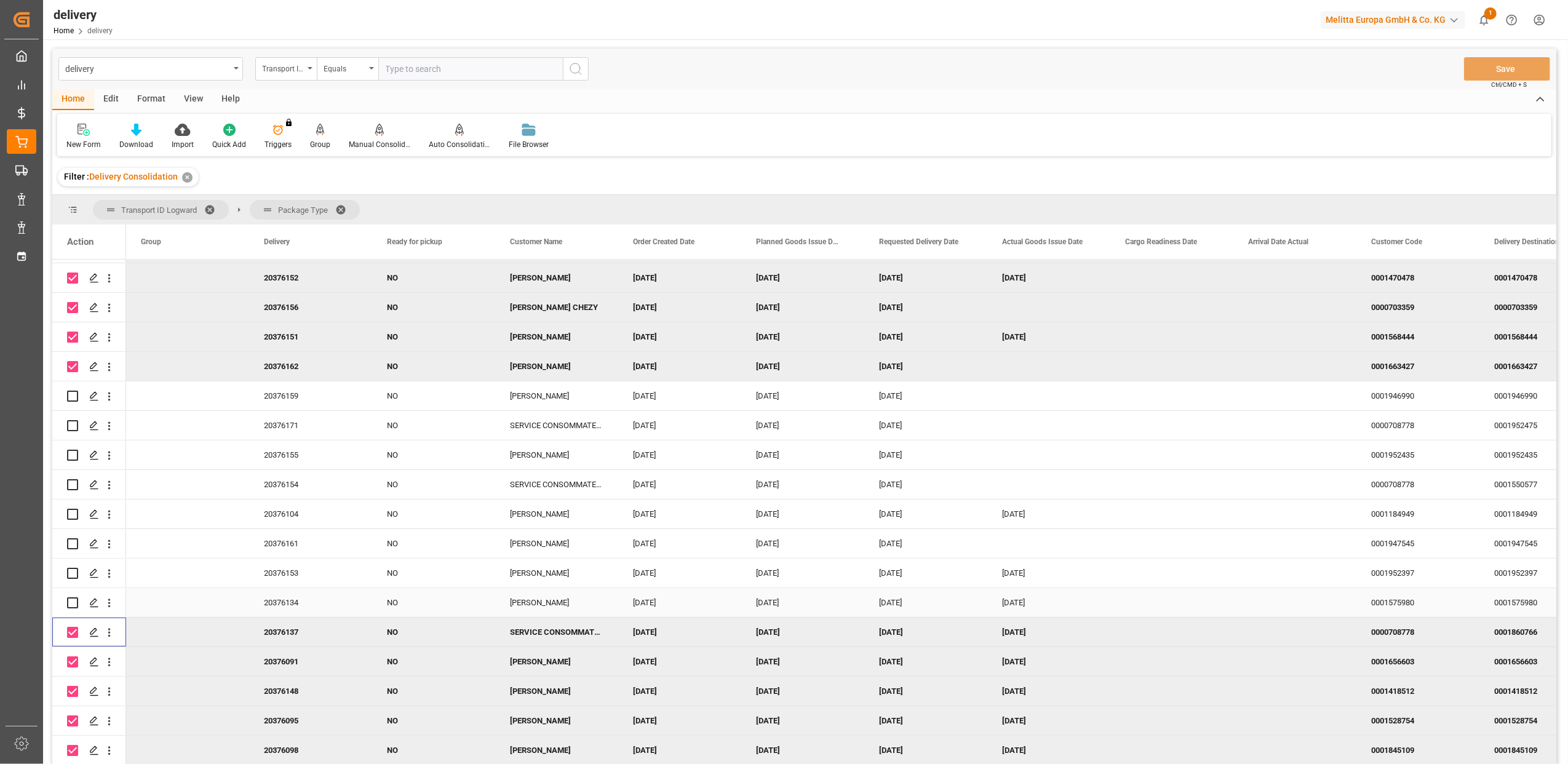
click at [74, 603] on input "Press Space to toggle row selection (unchecked)" at bounding box center [73, 603] width 11 height 11
checkbox input "true"
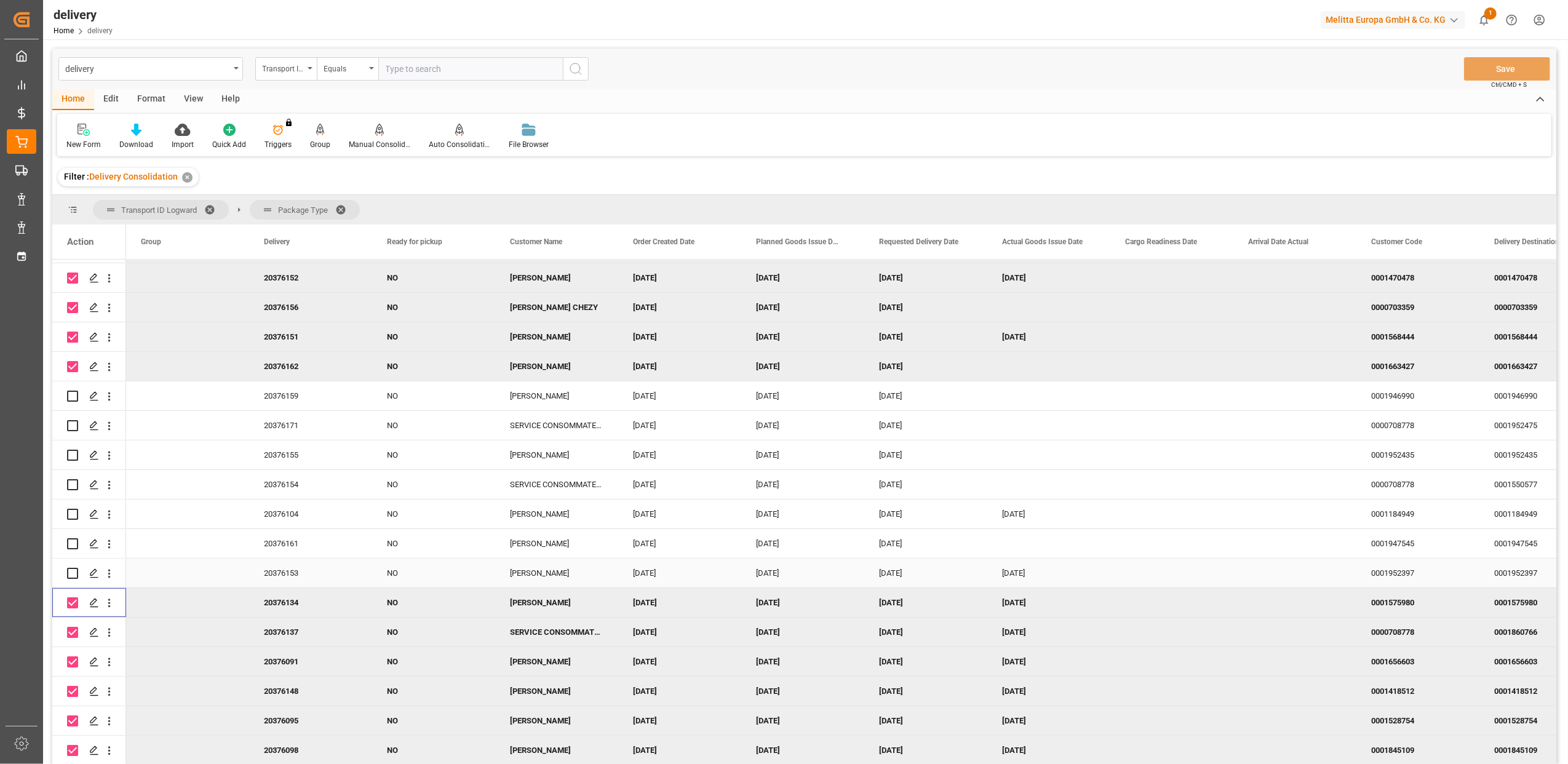
click at [73, 569] on input "Press Space to toggle row selection (unchecked)" at bounding box center [73, 573] width 11 height 11
checkbox input "true"
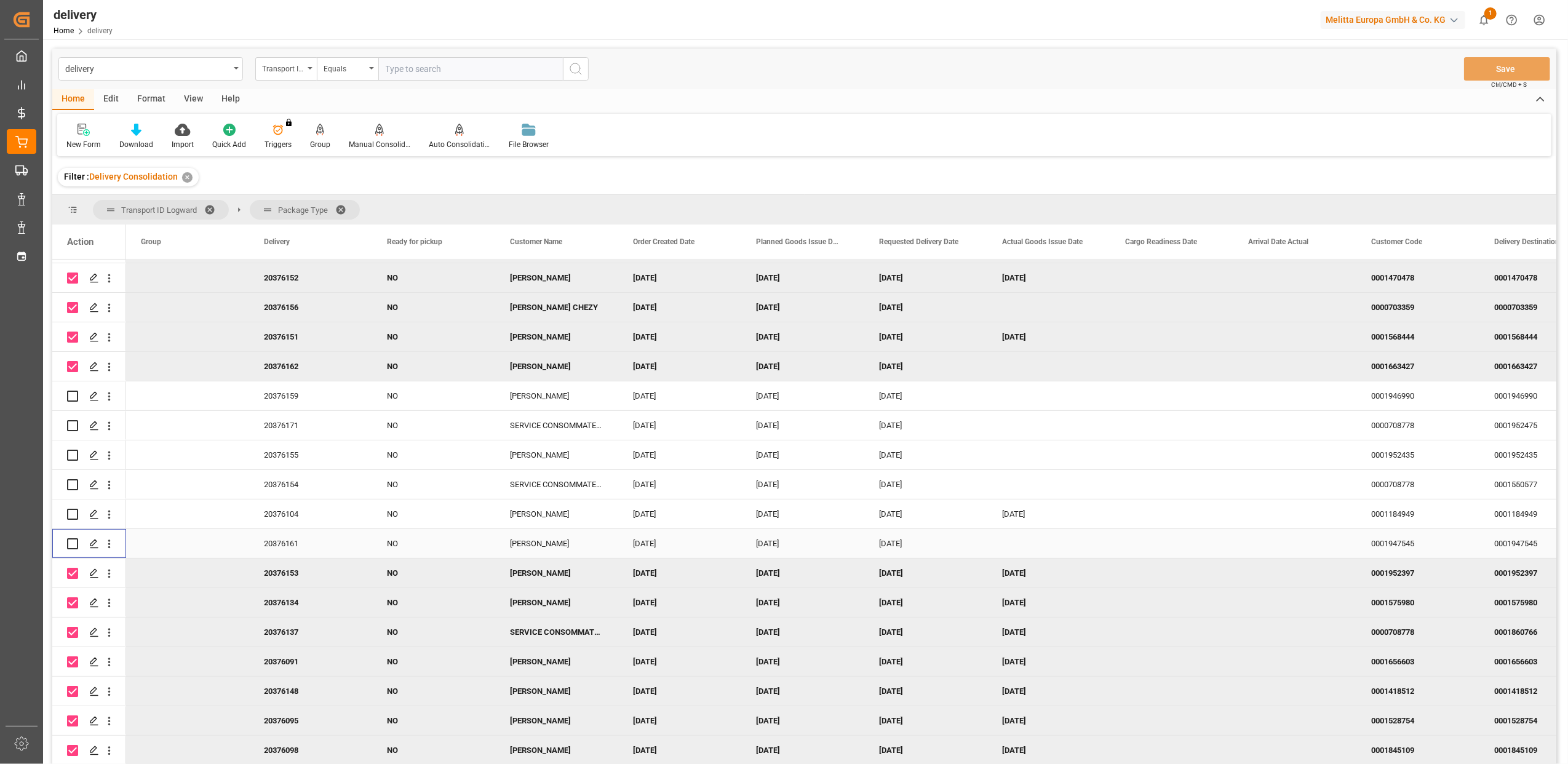
drag, startPoint x: 72, startPoint y: 546, endPoint x: 72, endPoint y: 526, distance: 20.0
click at [72, 546] on input "Press Space to toggle row selection (unchecked)" at bounding box center [73, 544] width 11 height 11
checkbox input "true"
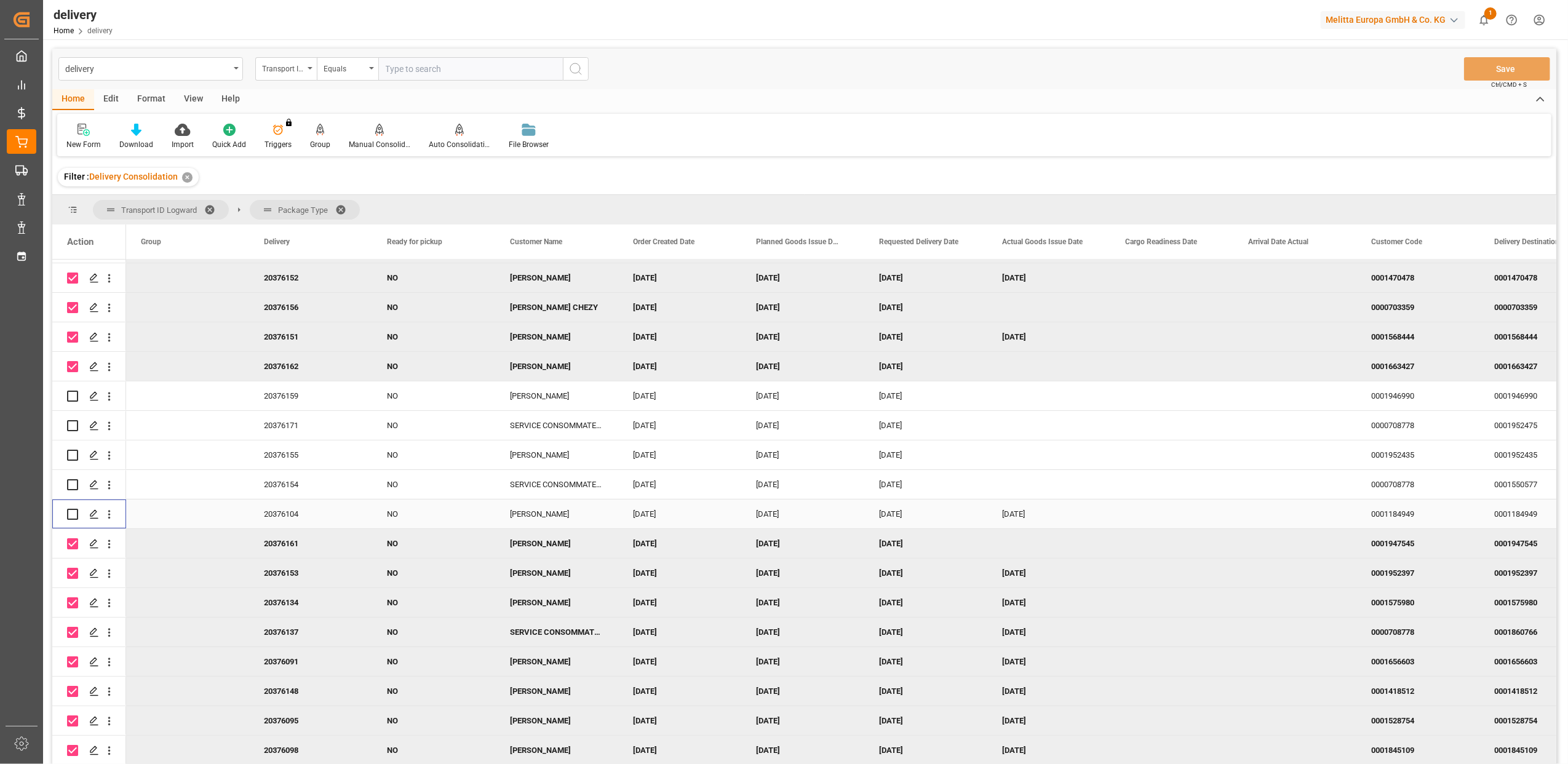
click at [72, 514] on input "Press Space to toggle row selection (unchecked)" at bounding box center [73, 514] width 11 height 11
checkbox input "true"
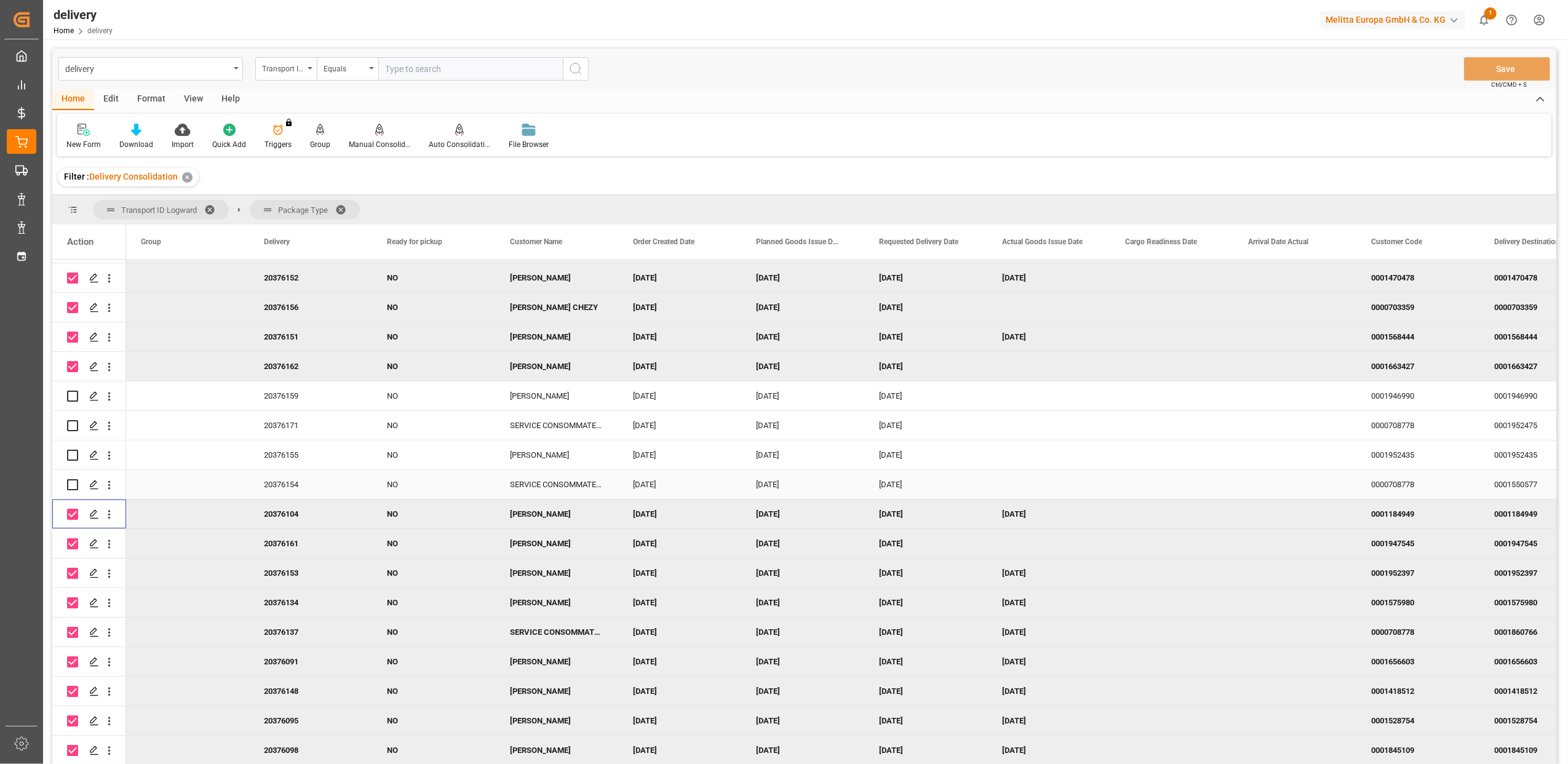
click at [72, 490] on div "Press SPACE to select this row." at bounding box center [73, 484] width 11 height 28
click at [71, 460] on div "Press SPACE to select this row." at bounding box center [73, 455] width 11 height 28
click at [74, 482] on input "Press Space to toggle row selection (unchecked)" at bounding box center [73, 485] width 11 height 11
checkbox input "true"
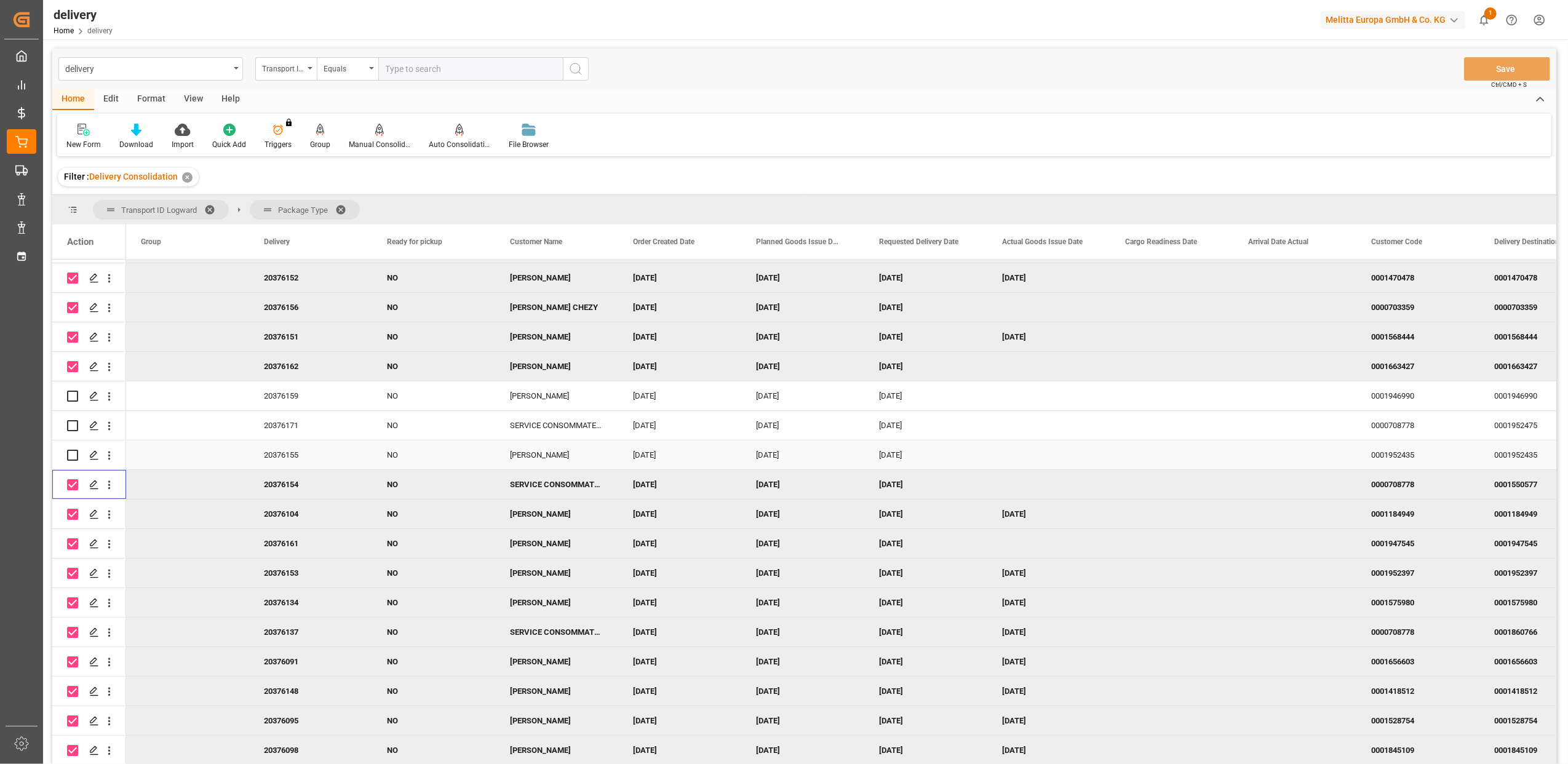
click at [74, 450] on input "Press Space to toggle row selection (unchecked)" at bounding box center [73, 455] width 11 height 11
checkbox input "true"
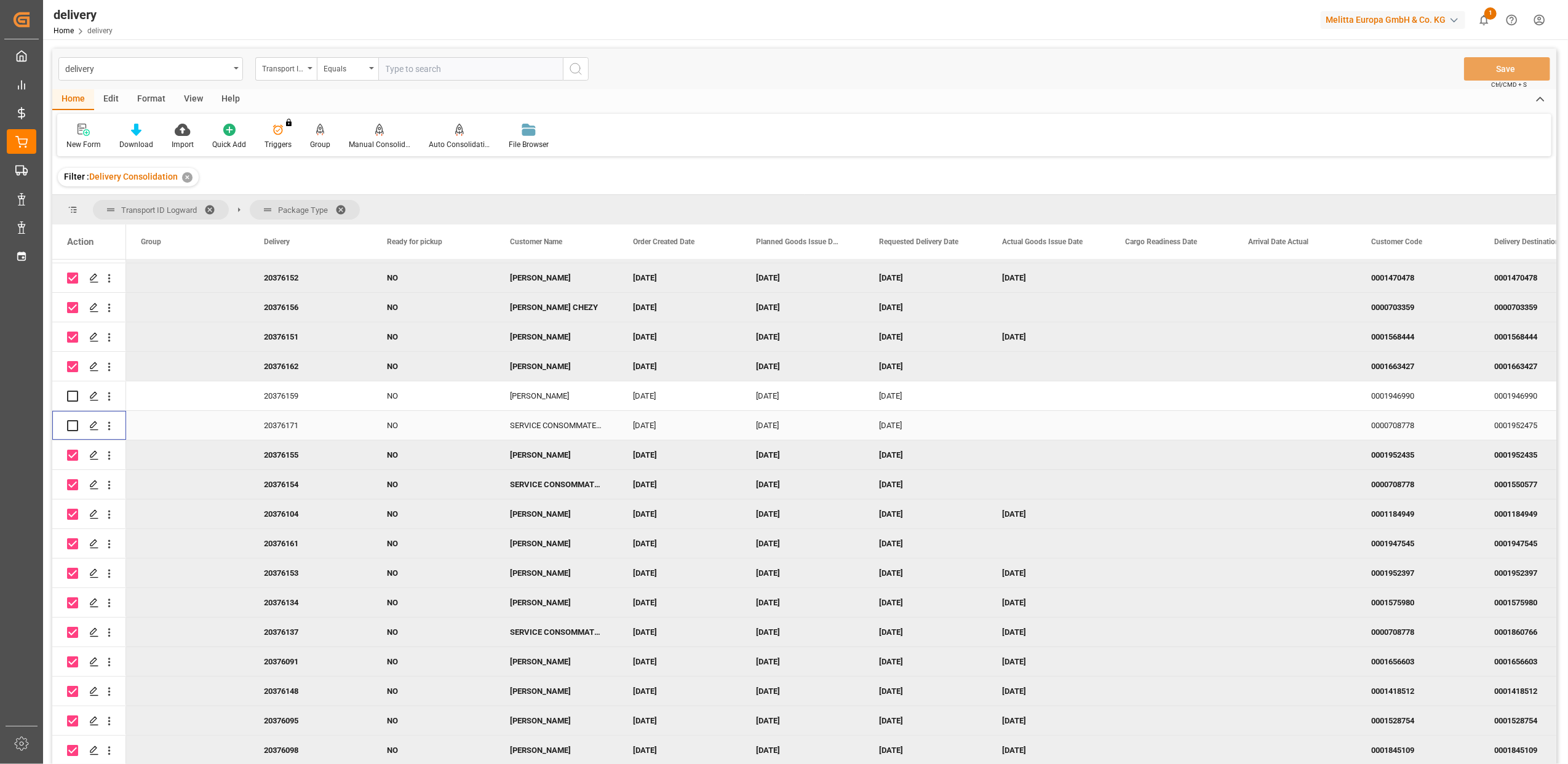
click at [74, 426] on input "Press Space to toggle row selection (unchecked)" at bounding box center [73, 426] width 11 height 11
checkbox input "true"
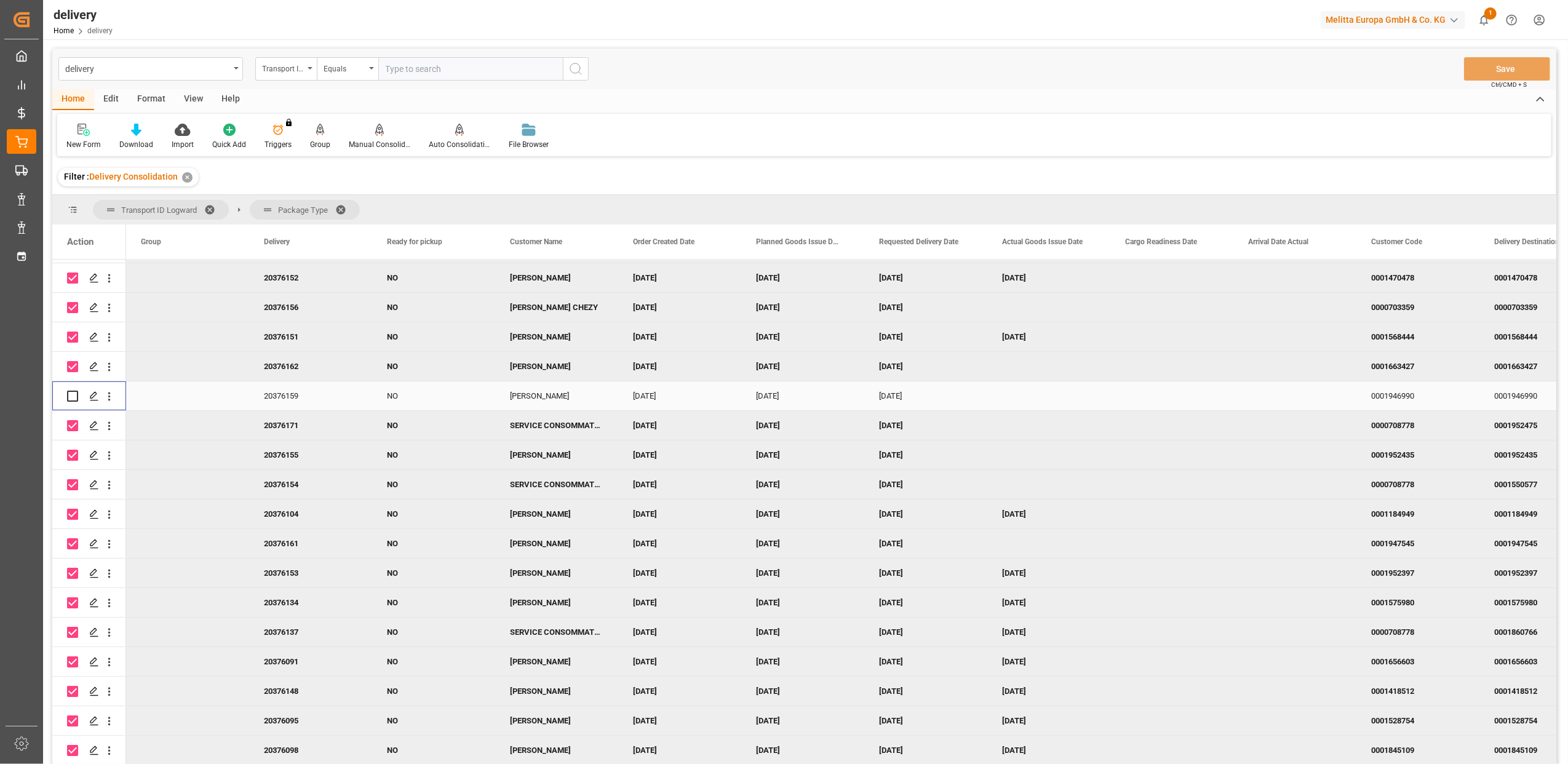
click at [73, 399] on input "Press Space to toggle row selection (unchecked)" at bounding box center [73, 396] width 11 height 11
checkbox input "true"
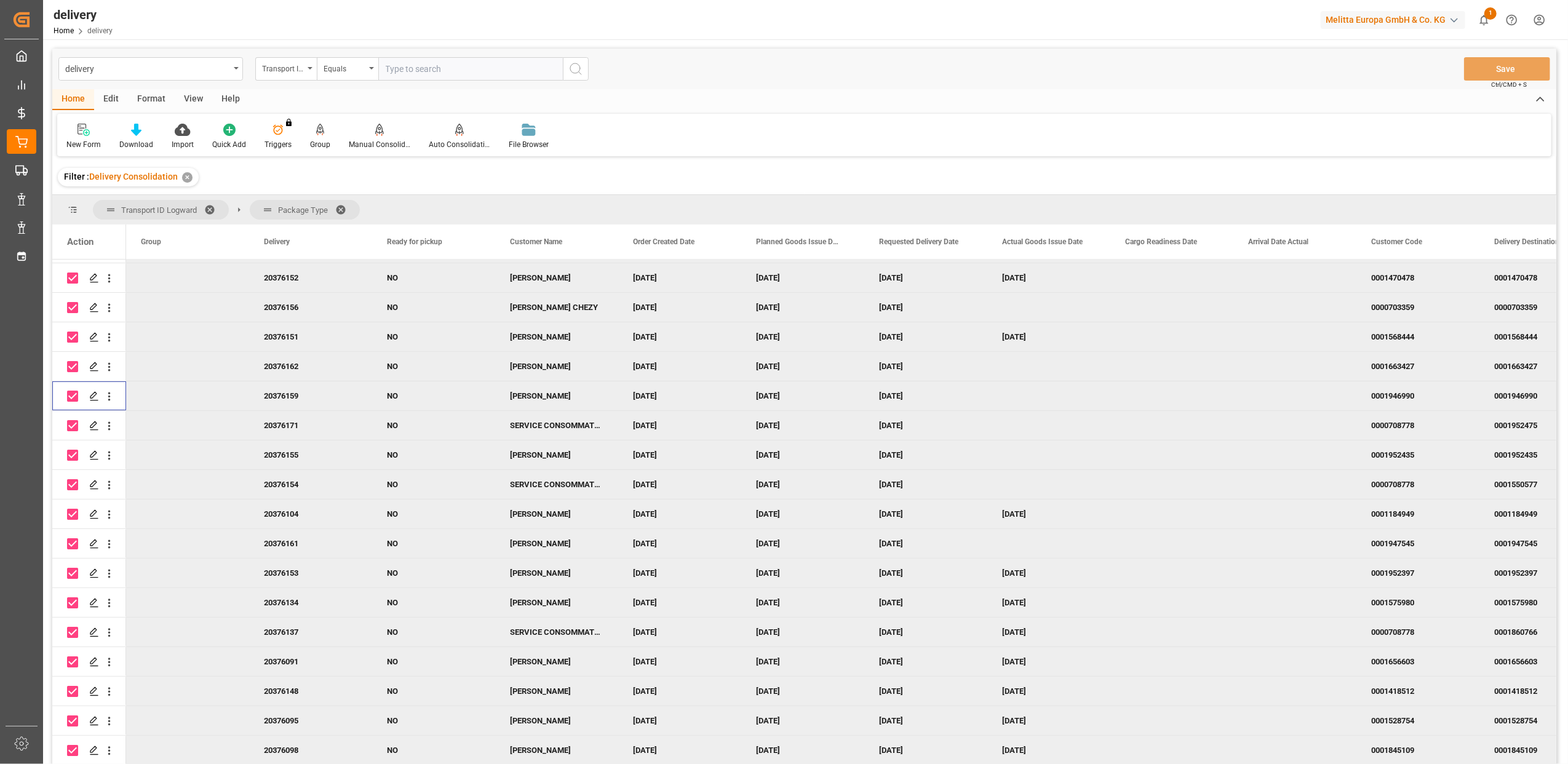
scroll to position [901, 0]
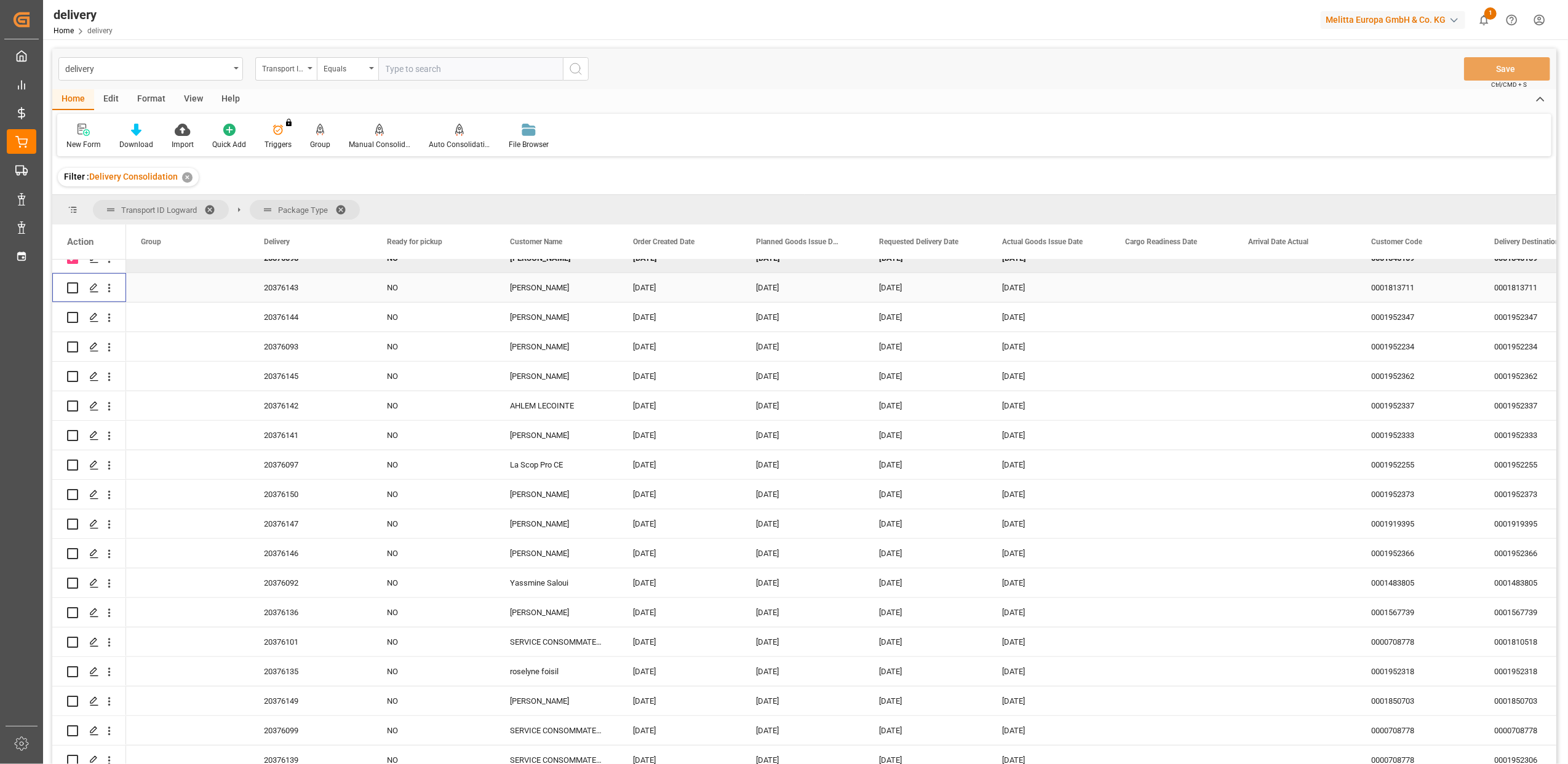
drag, startPoint x: 71, startPoint y: 284, endPoint x: 71, endPoint y: 295, distance: 11.0
click at [71, 286] on input "Press Space to toggle row selection (unchecked)" at bounding box center [73, 288] width 11 height 11
checkbox input "true"
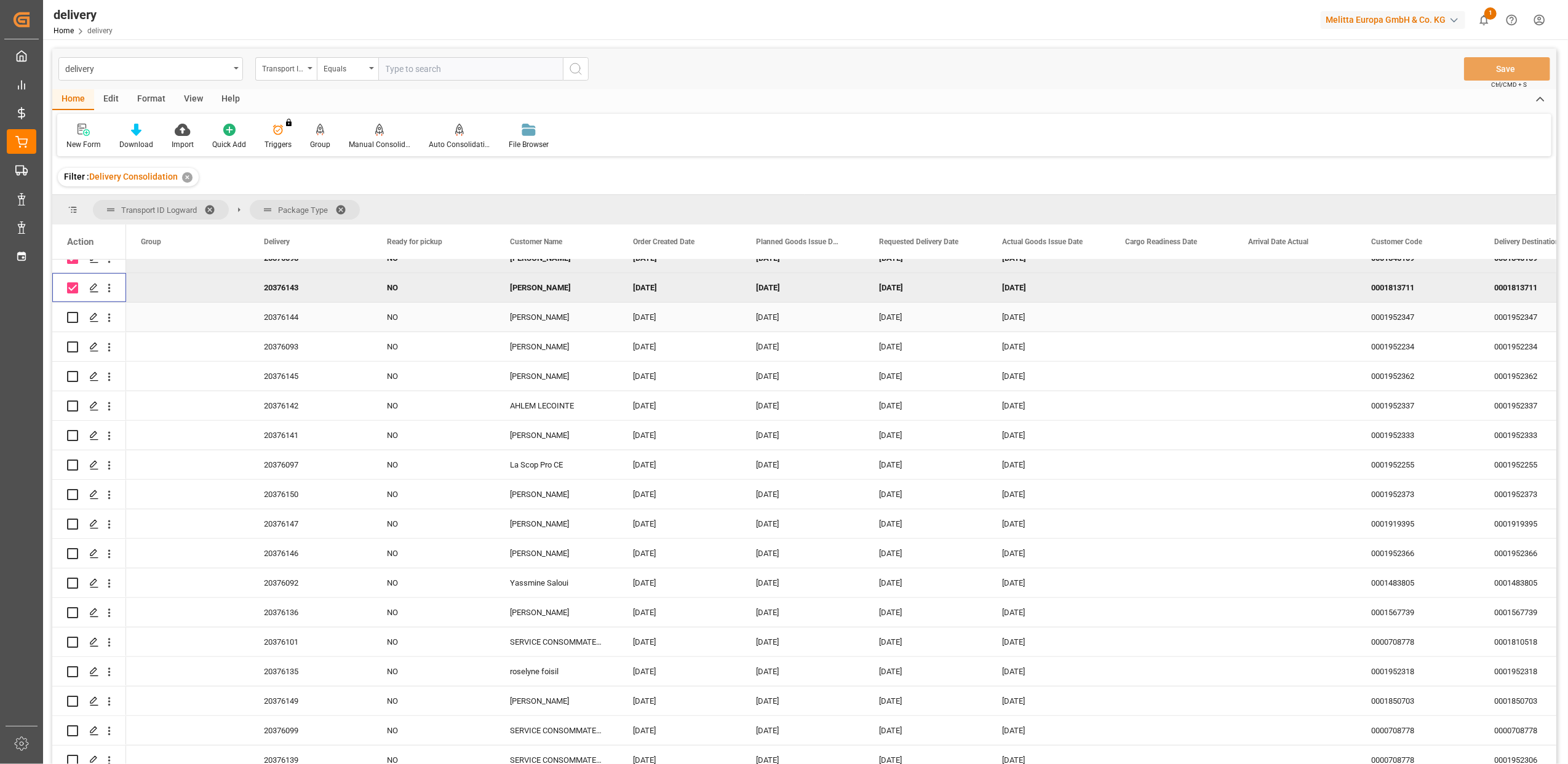
drag, startPoint x: 73, startPoint y: 316, endPoint x: 73, endPoint y: 323, distance: 7.0
click at [73, 316] on input "Press Space to toggle row selection (unchecked)" at bounding box center [73, 317] width 11 height 11
checkbox input "true"
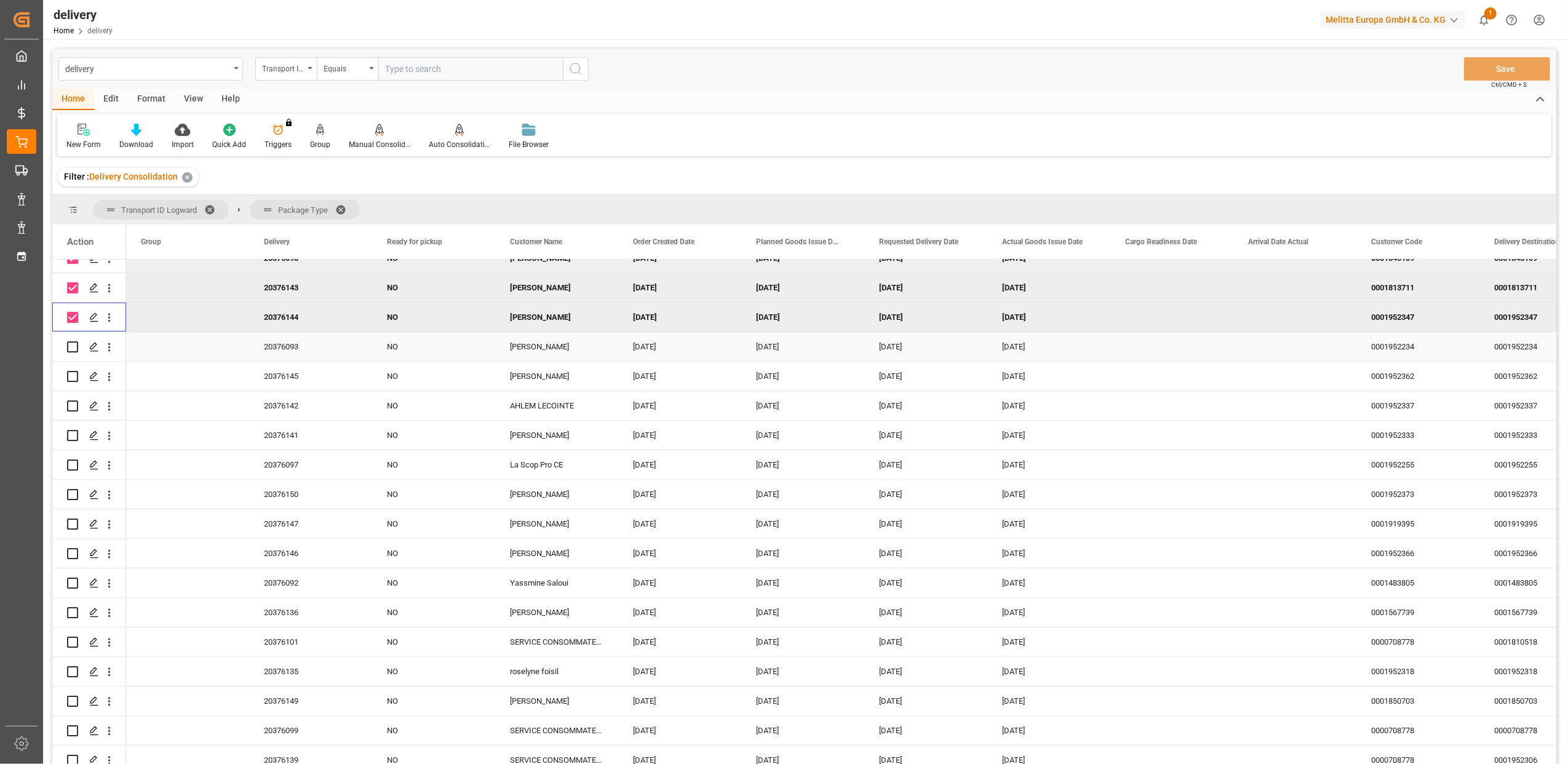
click at [73, 348] on input "Press Space to toggle row selection (unchecked)" at bounding box center [73, 347] width 11 height 11
checkbox input "true"
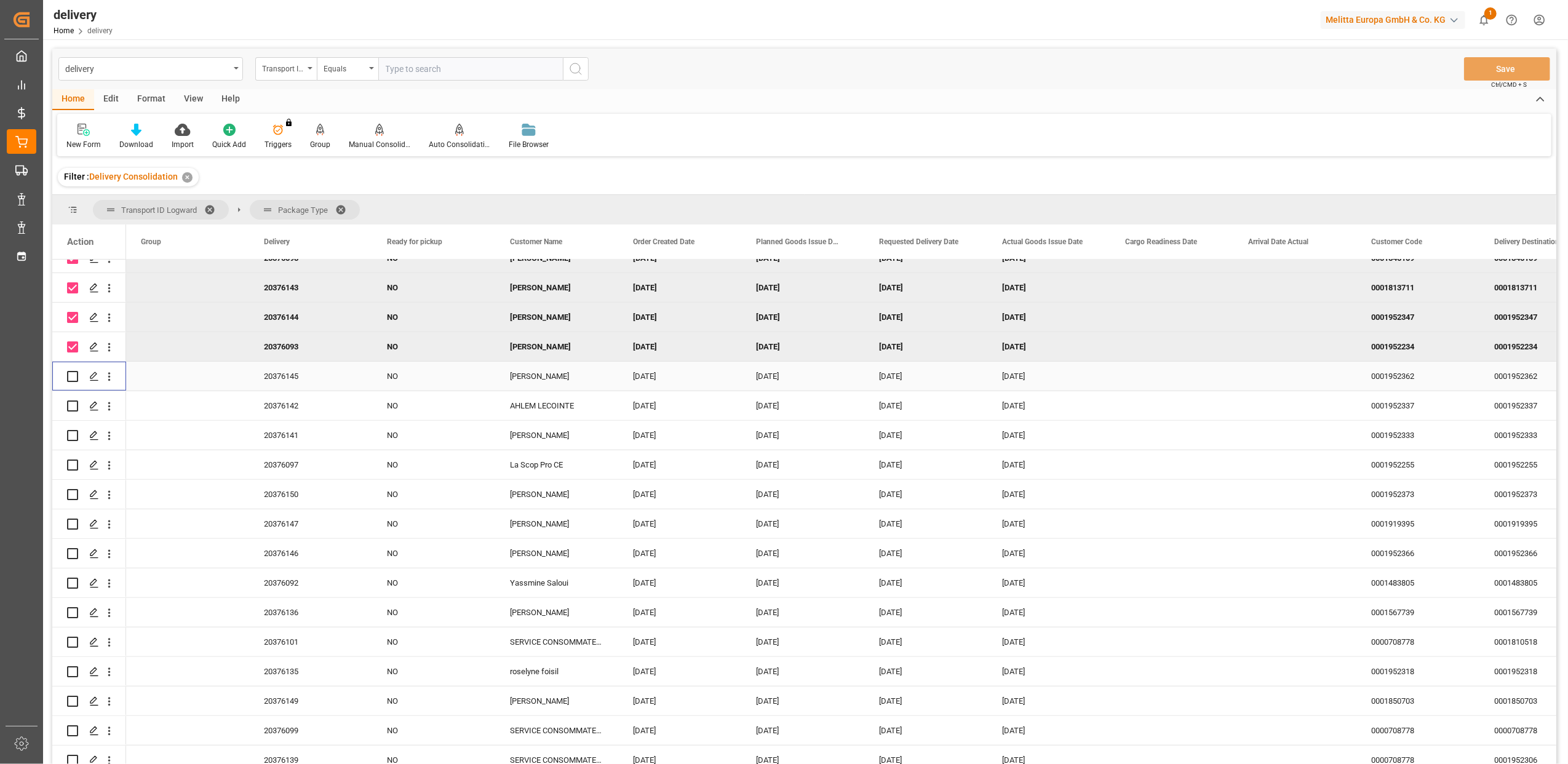
click at [72, 372] on input "Press Space to toggle row selection (unchecked)" at bounding box center [73, 376] width 11 height 11
checkbox input "true"
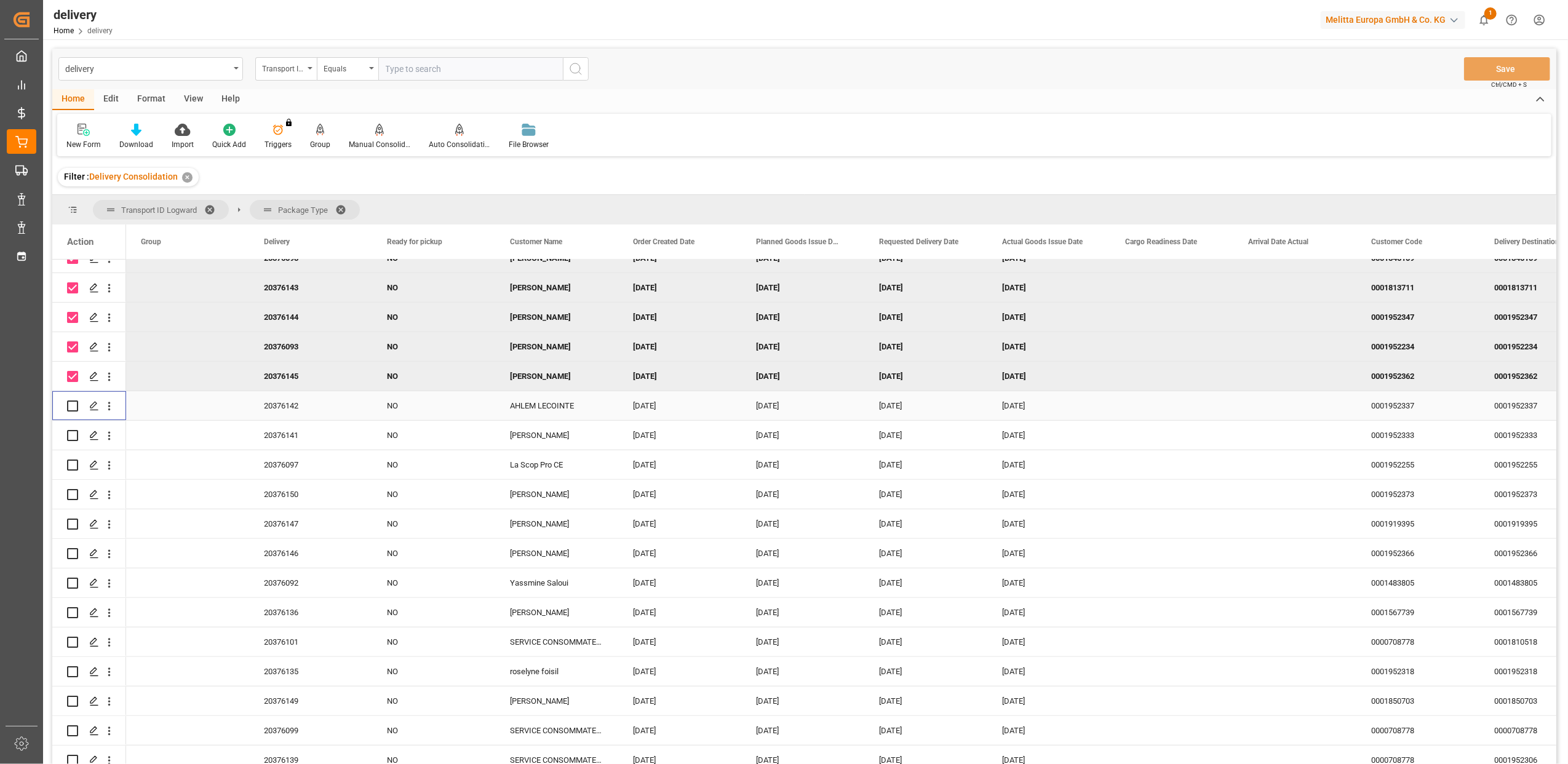
click at [74, 404] on input "Press Space to toggle row selection (unchecked)" at bounding box center [73, 406] width 11 height 11
checkbox input "true"
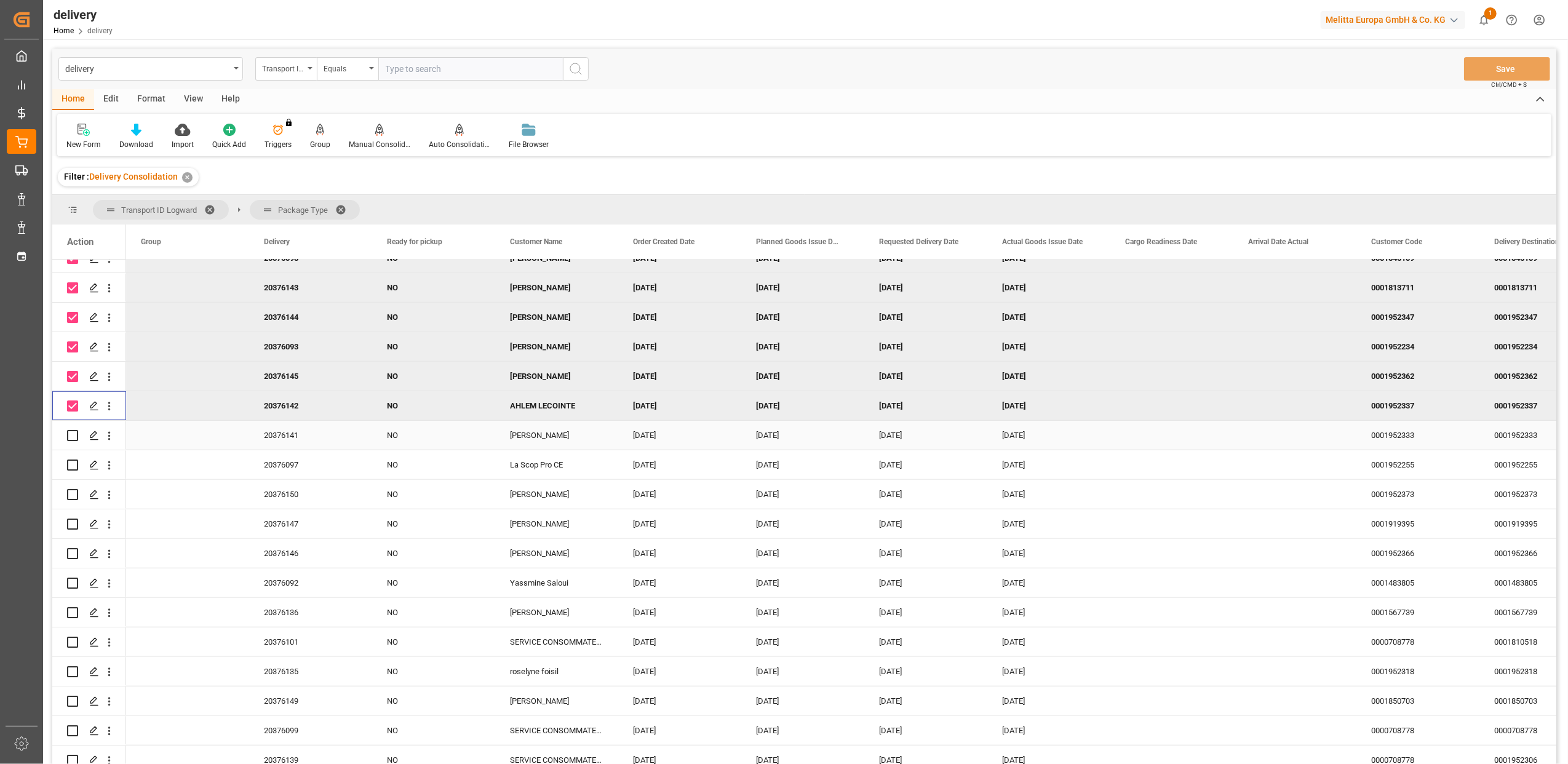
click at [75, 434] on input "Press Space to toggle row selection (unchecked)" at bounding box center [73, 435] width 11 height 11
checkbox input "true"
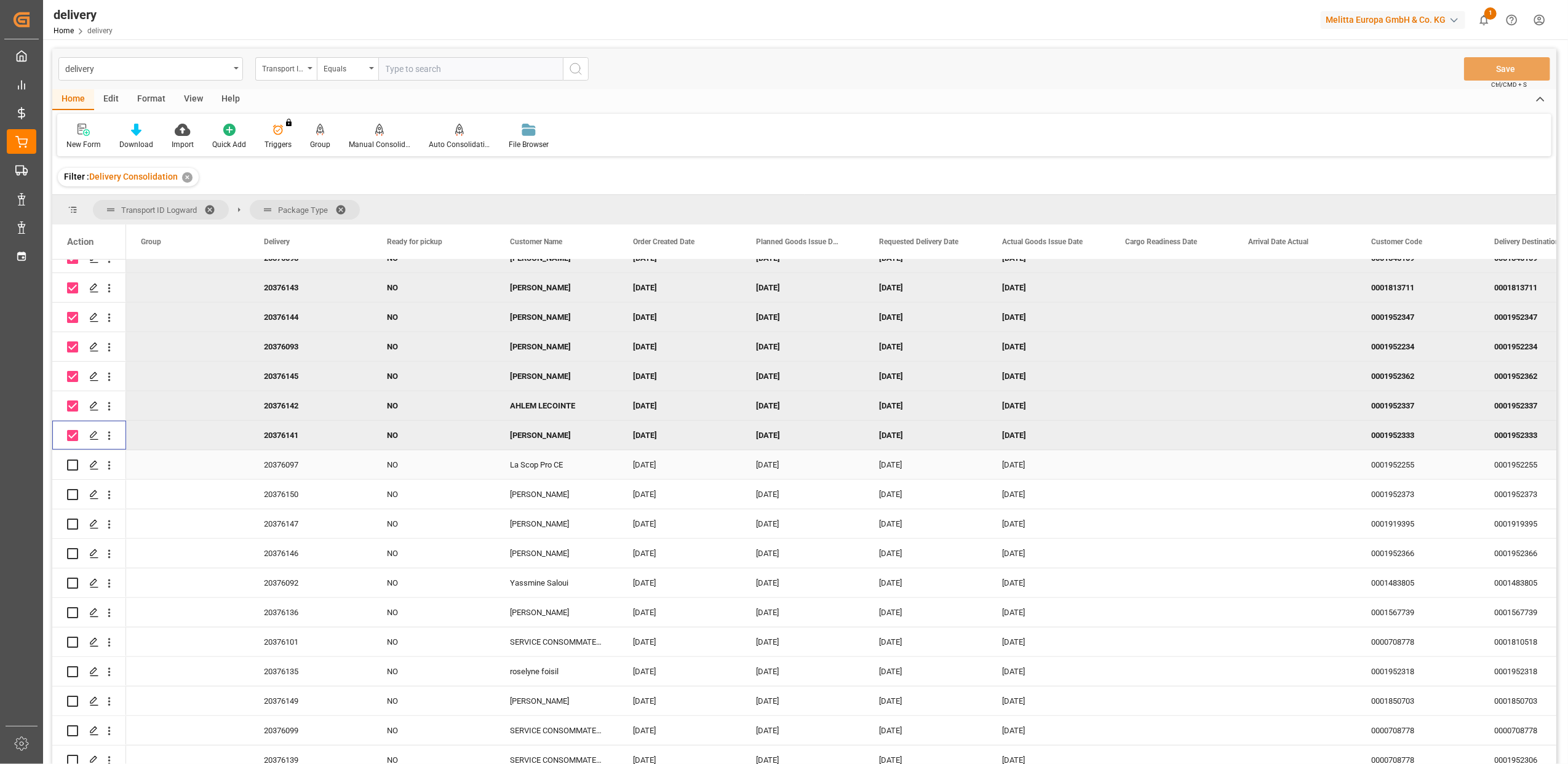
click at [74, 465] on input "Press Space to toggle row selection (unchecked)" at bounding box center [73, 465] width 11 height 11
checkbox input "true"
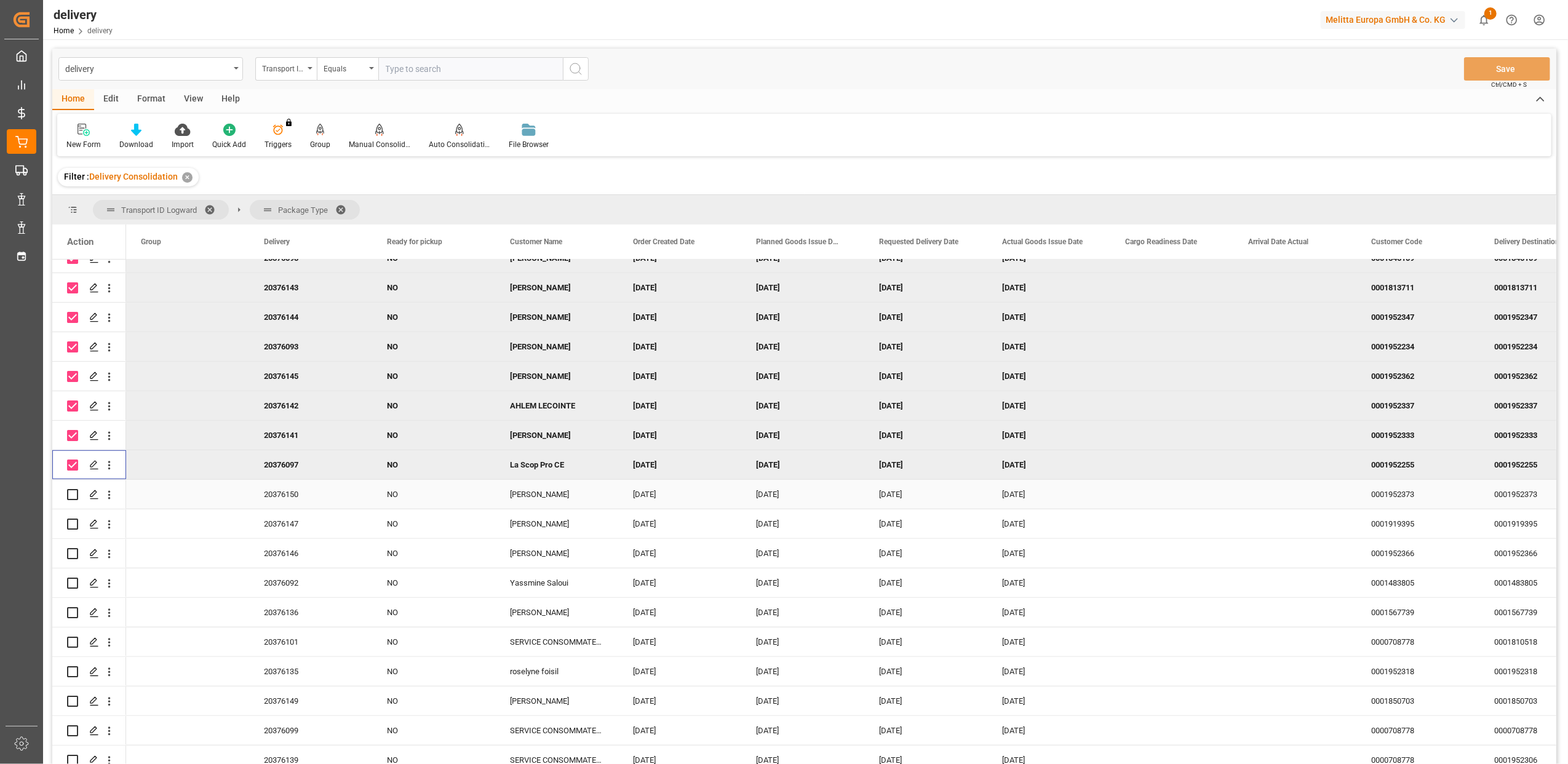
drag, startPoint x: 74, startPoint y: 492, endPoint x: 70, endPoint y: 522, distance: 30.3
click at [74, 493] on input "Press Space to toggle row selection (unchecked)" at bounding box center [73, 494] width 11 height 11
checkbox input "true"
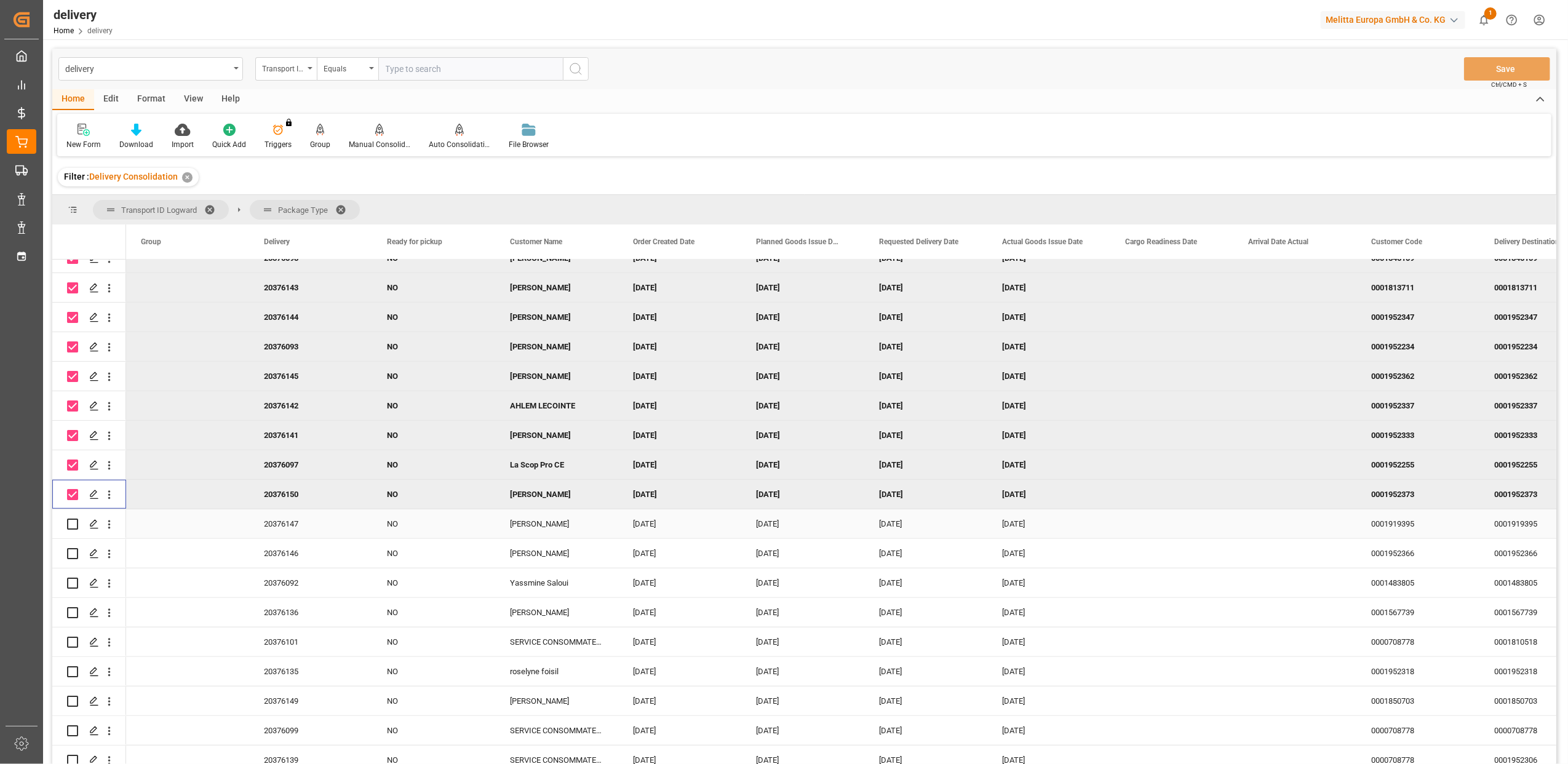
click at [70, 524] on input "Press Space to toggle row selection (unchecked)" at bounding box center [73, 524] width 11 height 11
checkbox input "true"
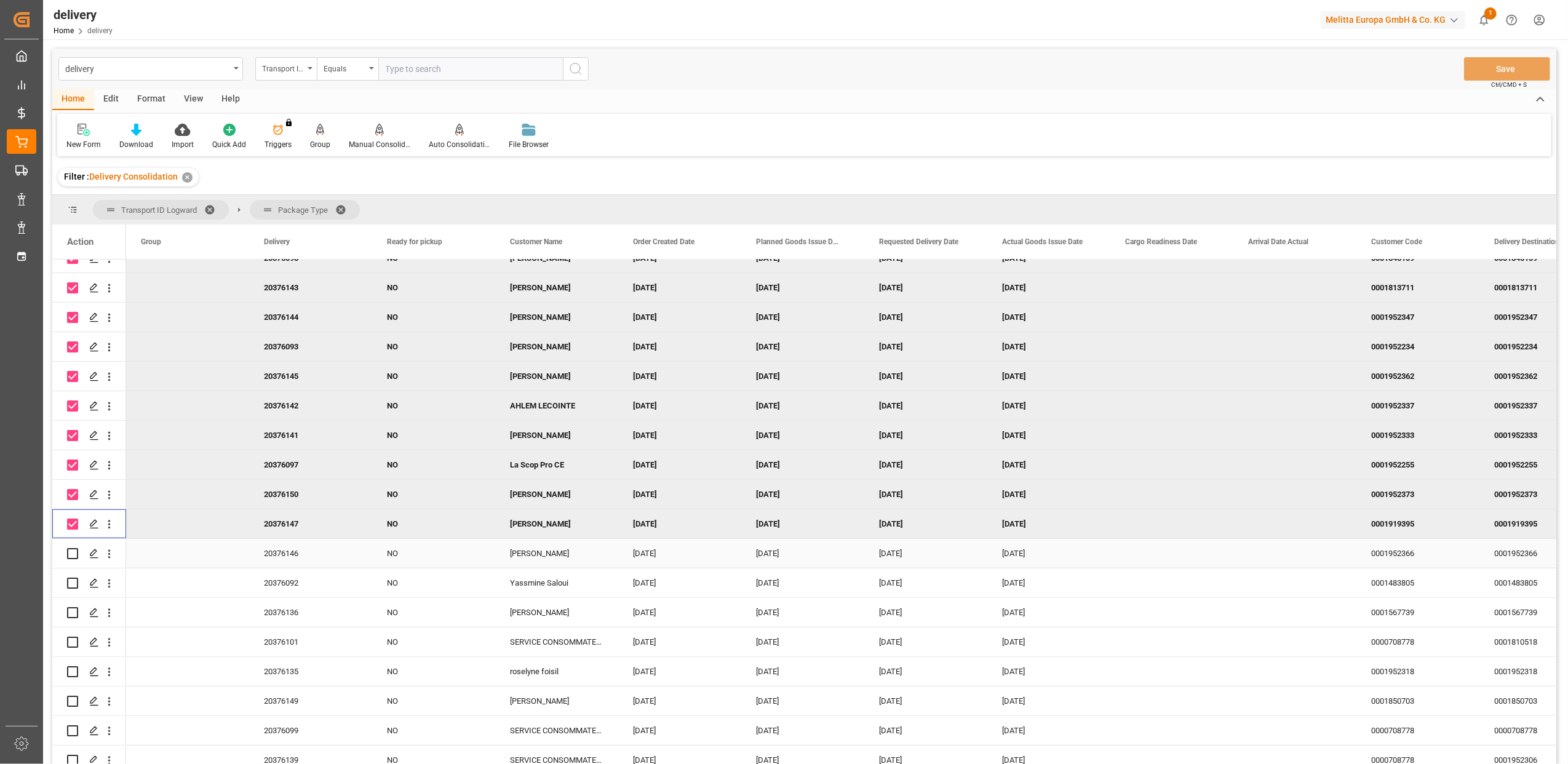
click at [72, 552] on input "Press Space to toggle row selection (unchecked)" at bounding box center [73, 553] width 11 height 11
checkbox input "true"
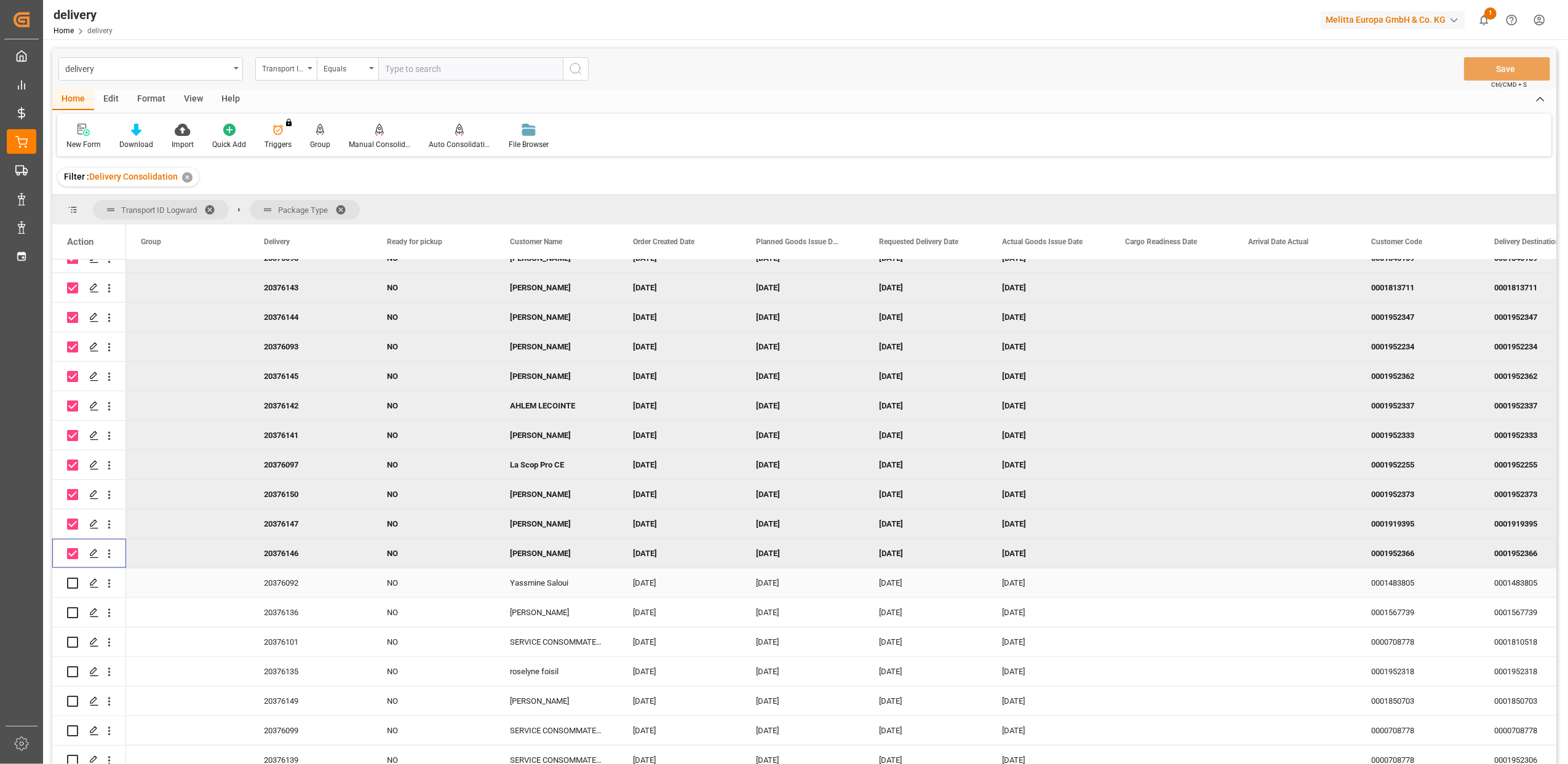
click at [75, 583] on input "Press Space to toggle row selection (unchecked)" at bounding box center [73, 583] width 11 height 11
checkbox input "true"
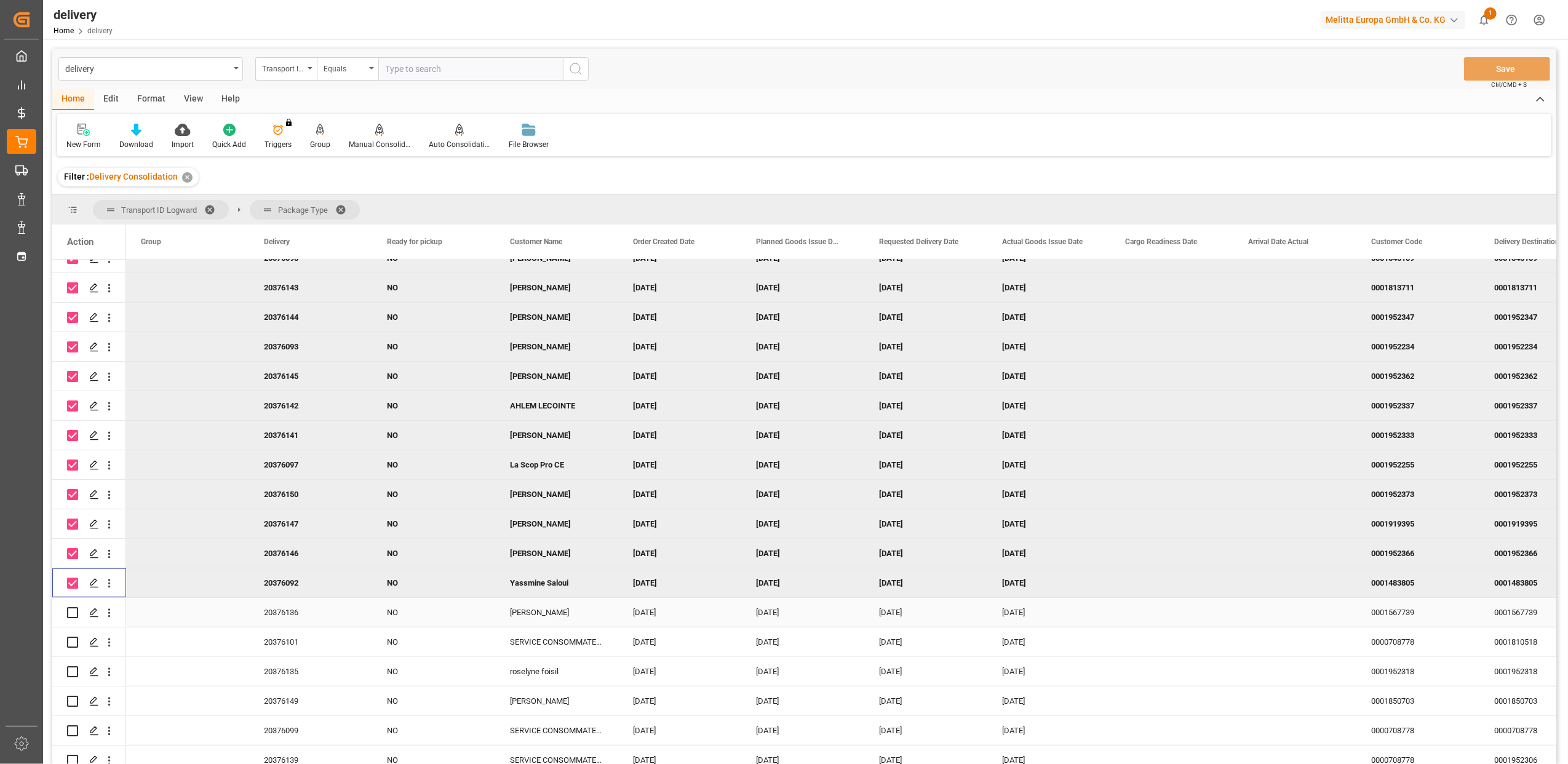
click at [75, 612] on input "Press Space to toggle row selection (unchecked)" at bounding box center [73, 612] width 11 height 11
checkbox input "true"
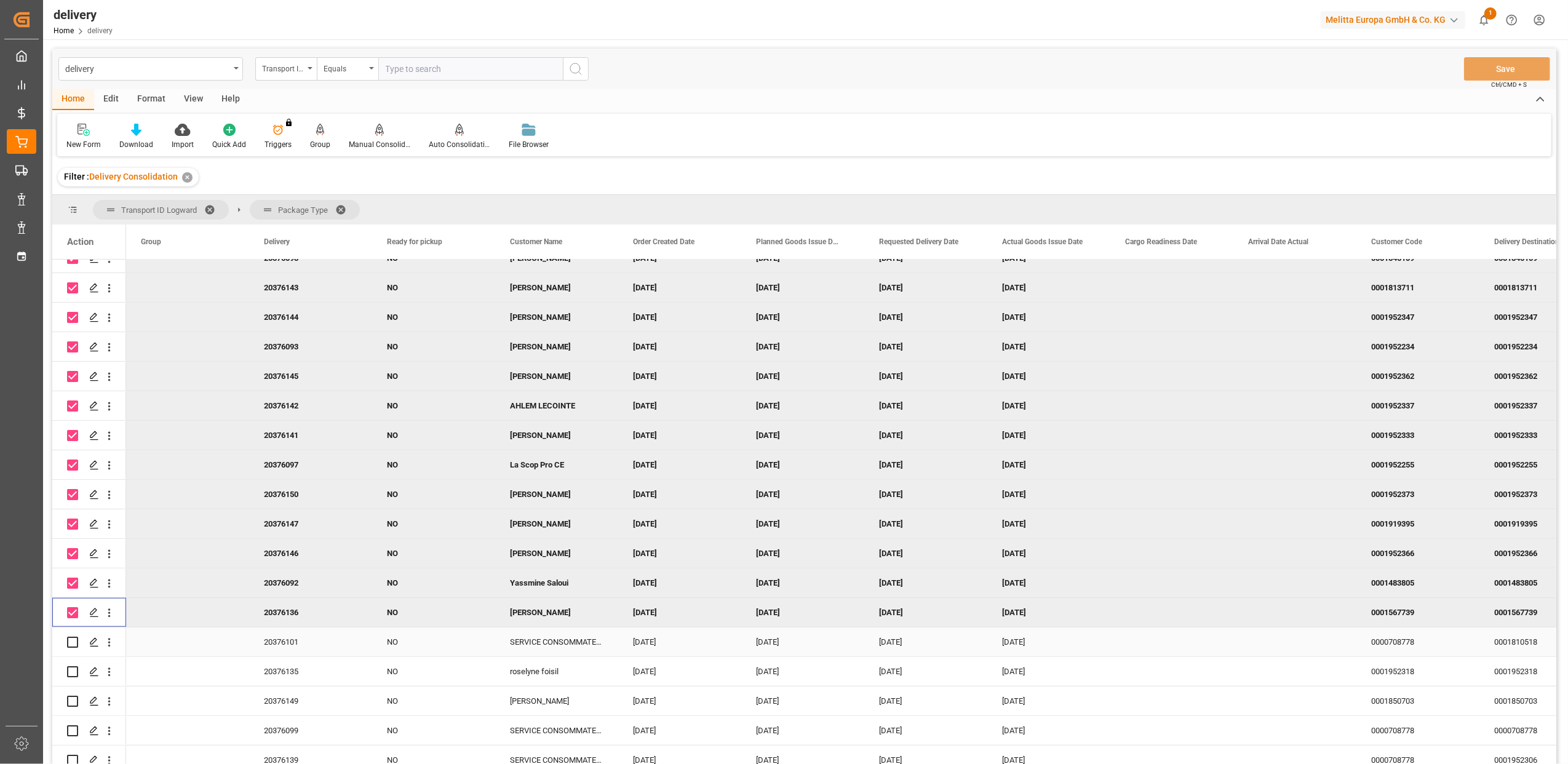
click at [74, 642] on input "Press Space to toggle row selection (unchecked)" at bounding box center [73, 642] width 11 height 11
checkbox input "true"
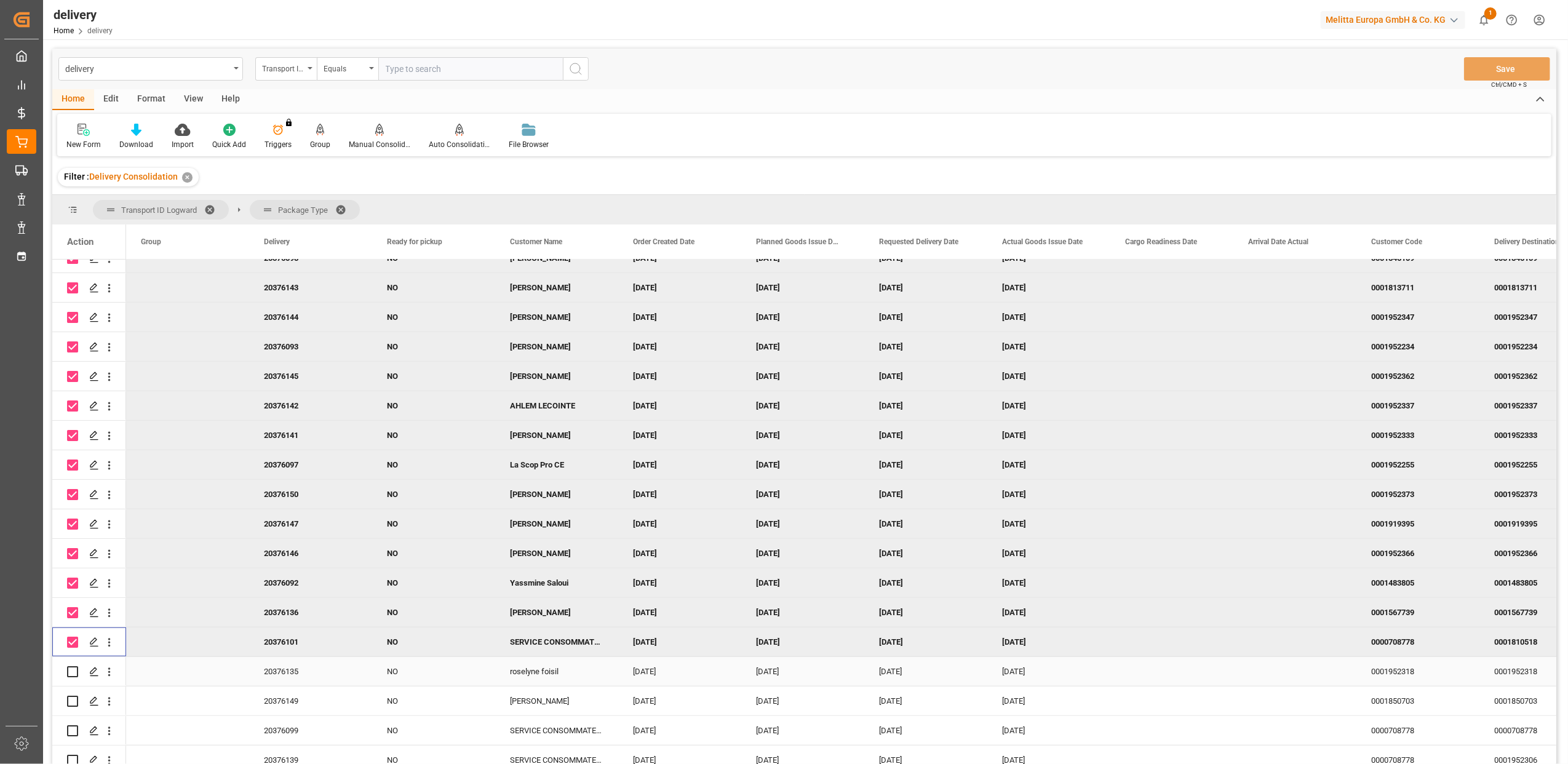
click at [74, 670] on input "Press Space to toggle row selection (unchecked)" at bounding box center [73, 671] width 11 height 11
checkbox input "true"
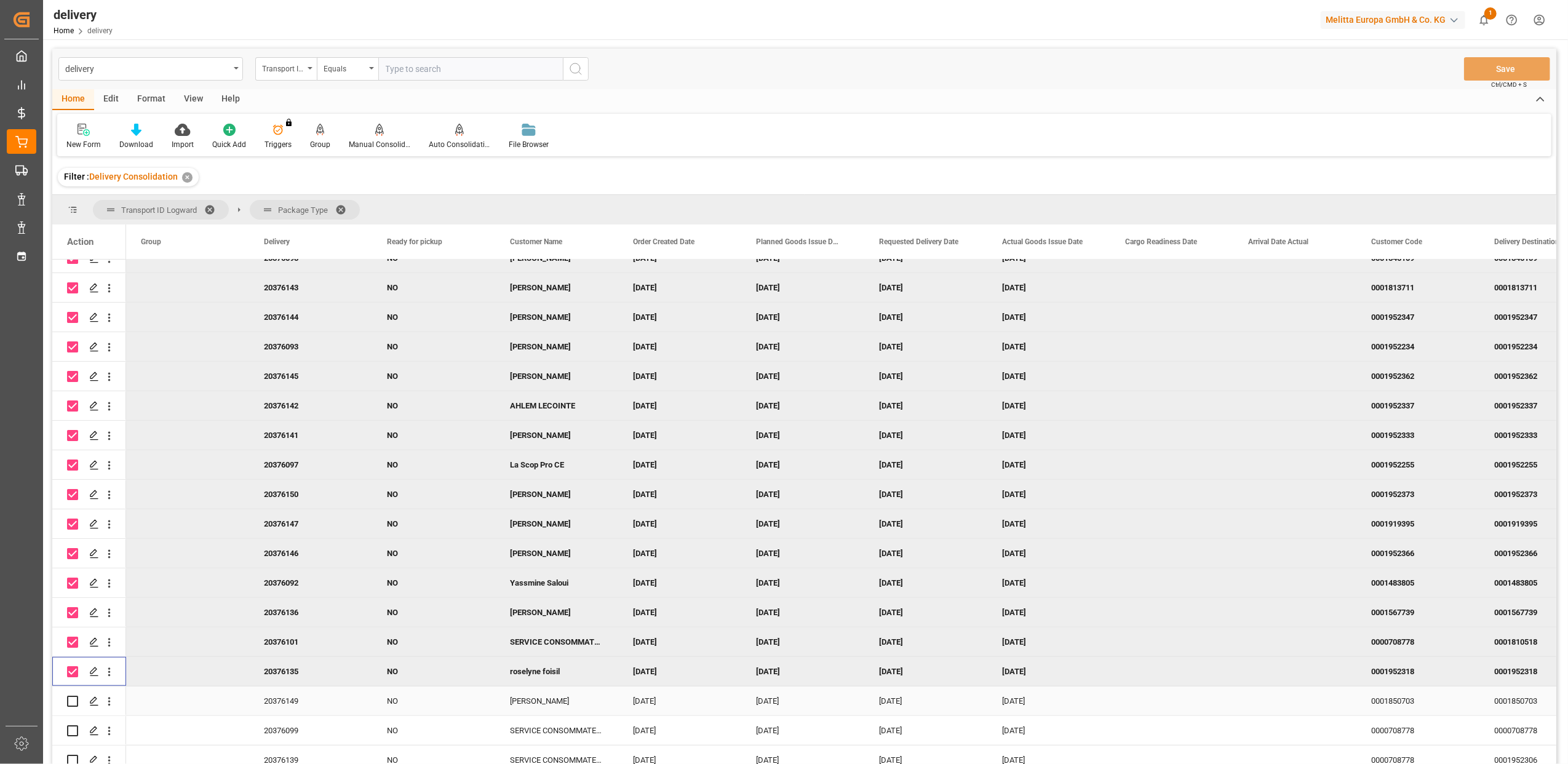
click at [74, 699] on input "Press Space to toggle row selection (unchecked)" at bounding box center [73, 701] width 11 height 11
checkbox input "true"
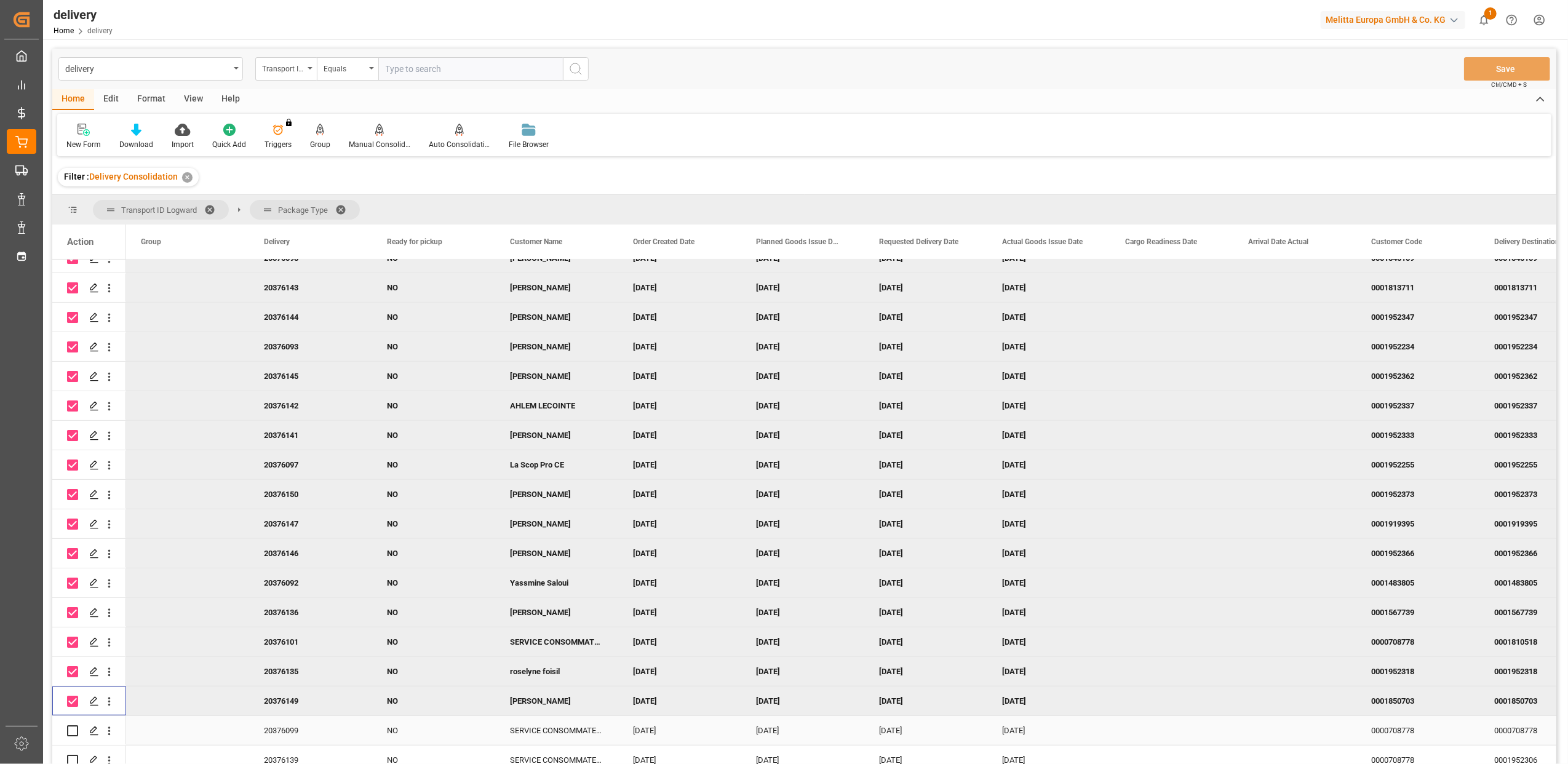
click at [75, 731] on input "Press Space to toggle row selection (unchecked)" at bounding box center [73, 731] width 11 height 11
checkbox input "true"
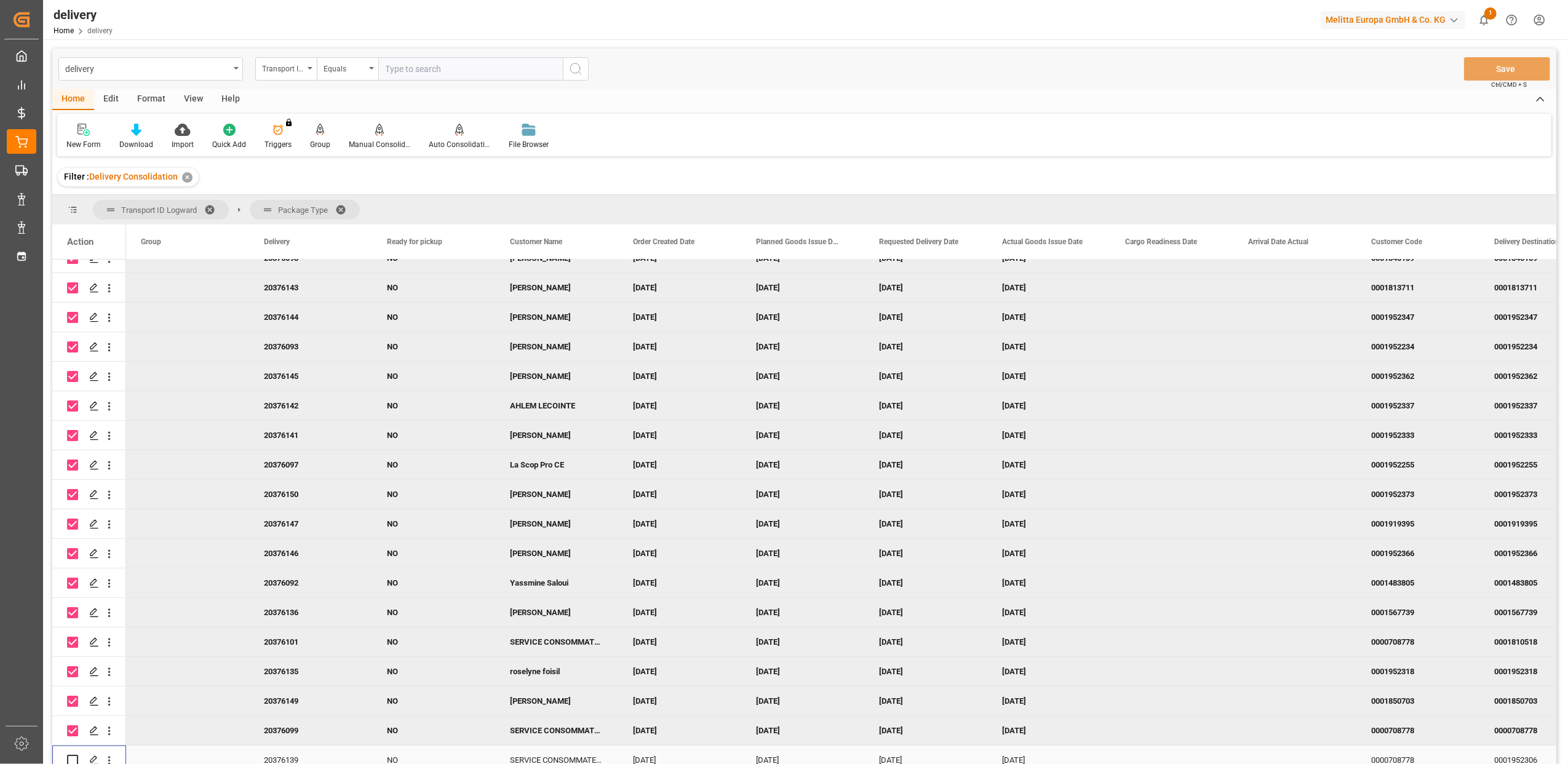
click at [72, 758] on input "Press Space to toggle row selection (unchecked)" at bounding box center [73, 760] width 11 height 11
checkbox input "true"
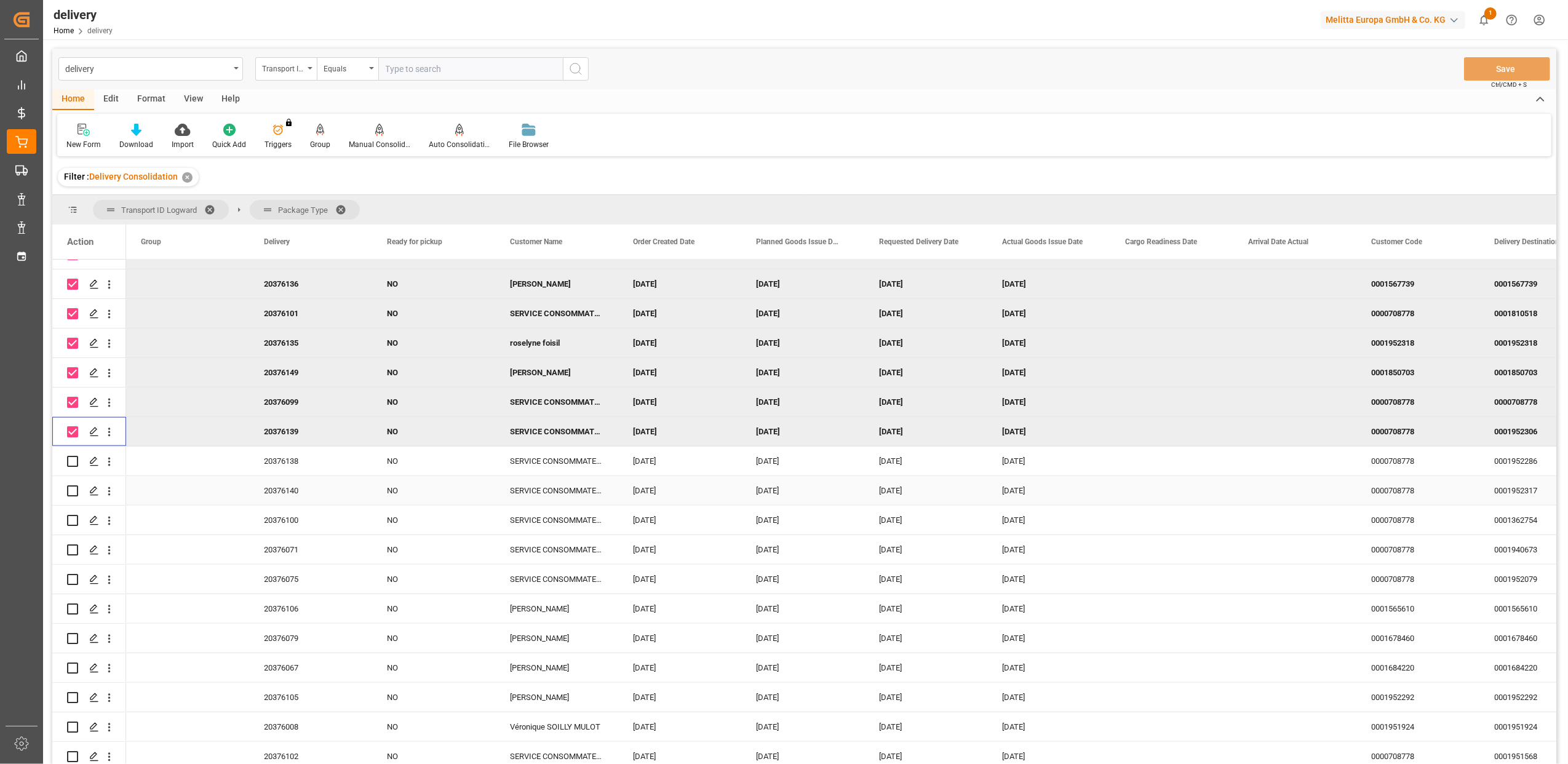
scroll to position [1312, 0]
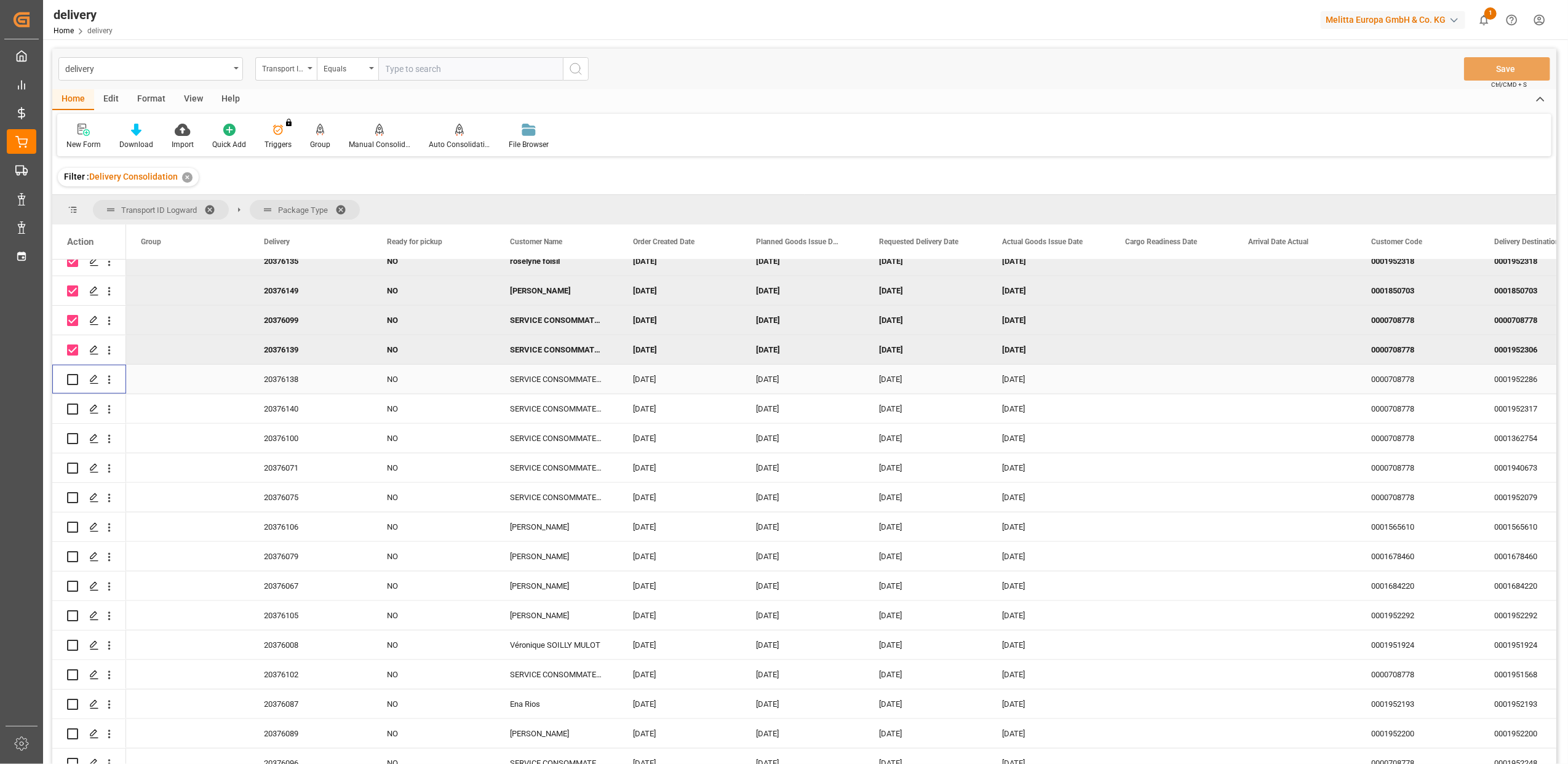
click at [73, 377] on input "Press Space to toggle row selection (unchecked)" at bounding box center [73, 380] width 11 height 11
checkbox input "true"
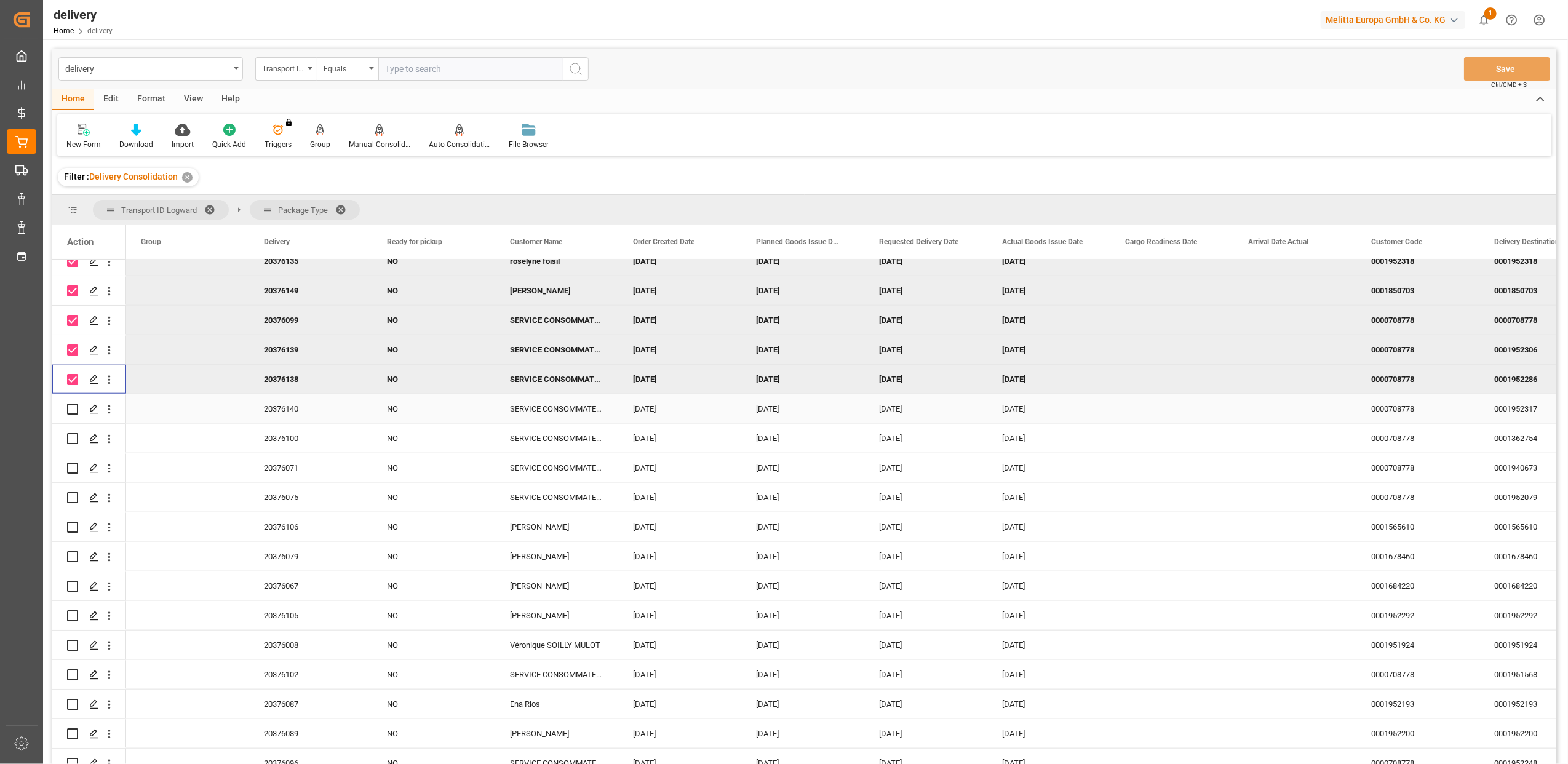
click at [75, 412] on input "Press Space to toggle row selection (unchecked)" at bounding box center [73, 409] width 11 height 11
checkbox input "true"
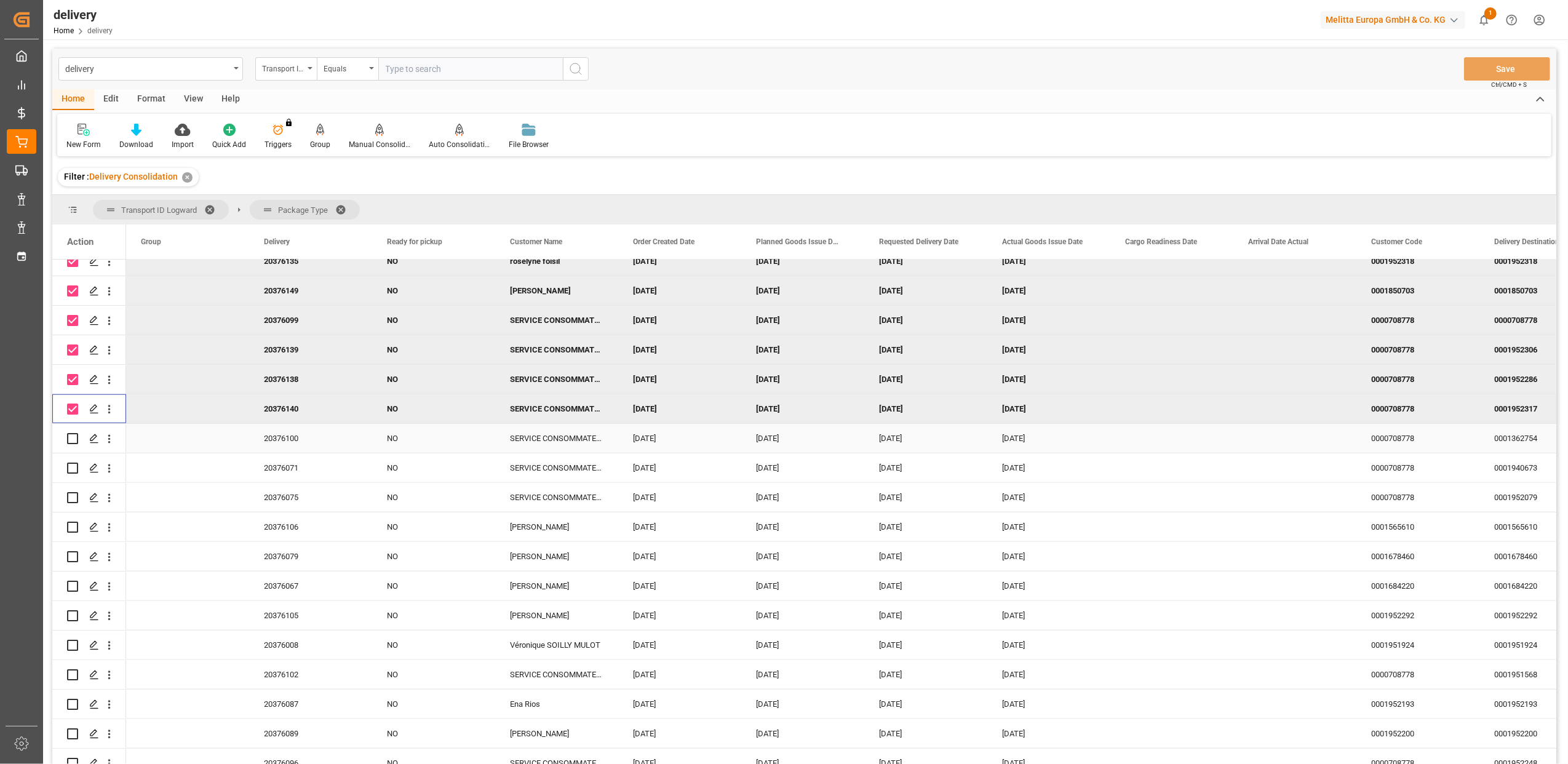
click at [77, 436] on input "Press Space to toggle row selection (unchecked)" at bounding box center [73, 439] width 11 height 11
checkbox input "true"
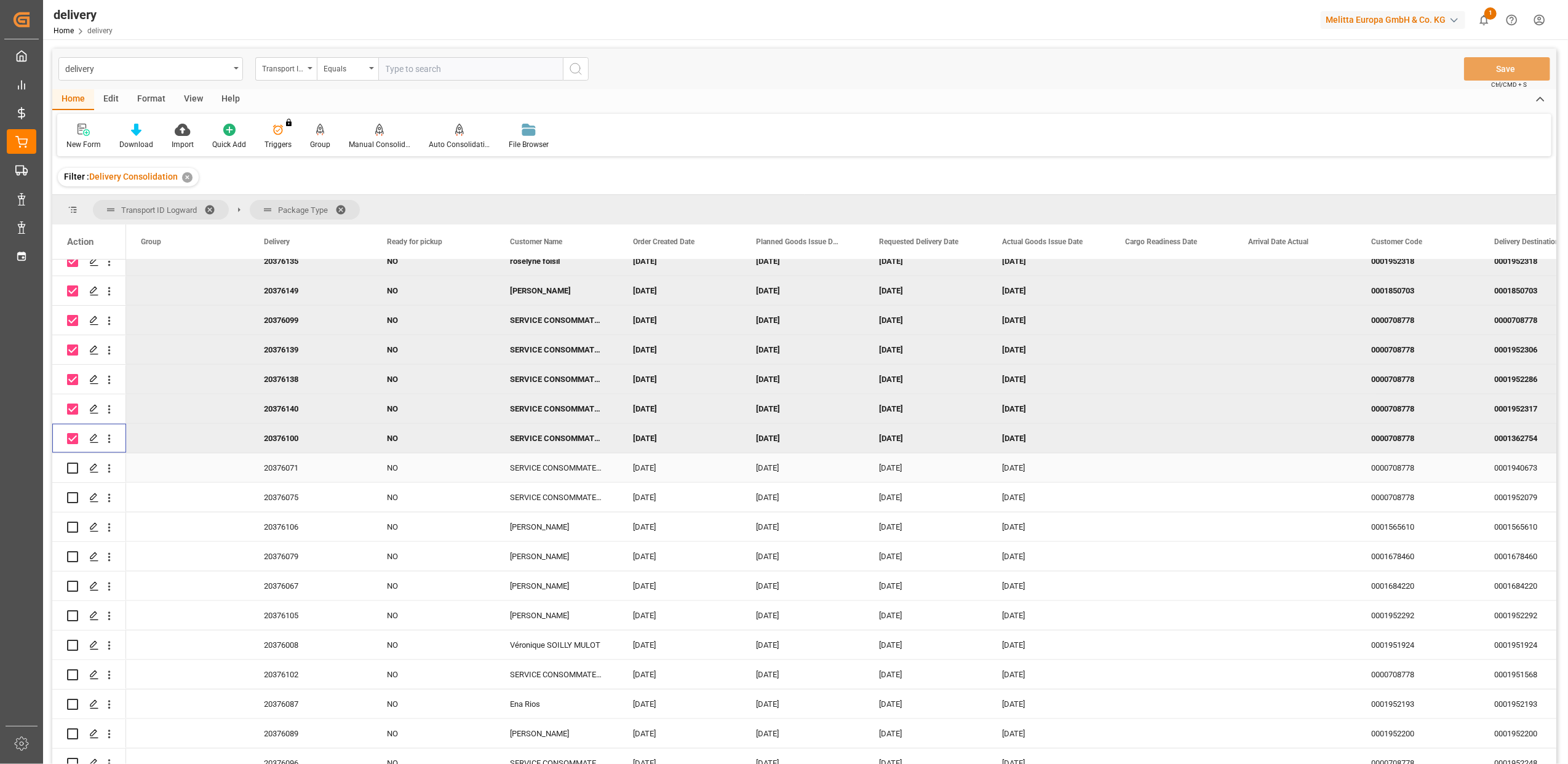
click at [74, 467] on input "Press Space to toggle row selection (unchecked)" at bounding box center [73, 468] width 11 height 11
checkbox input "true"
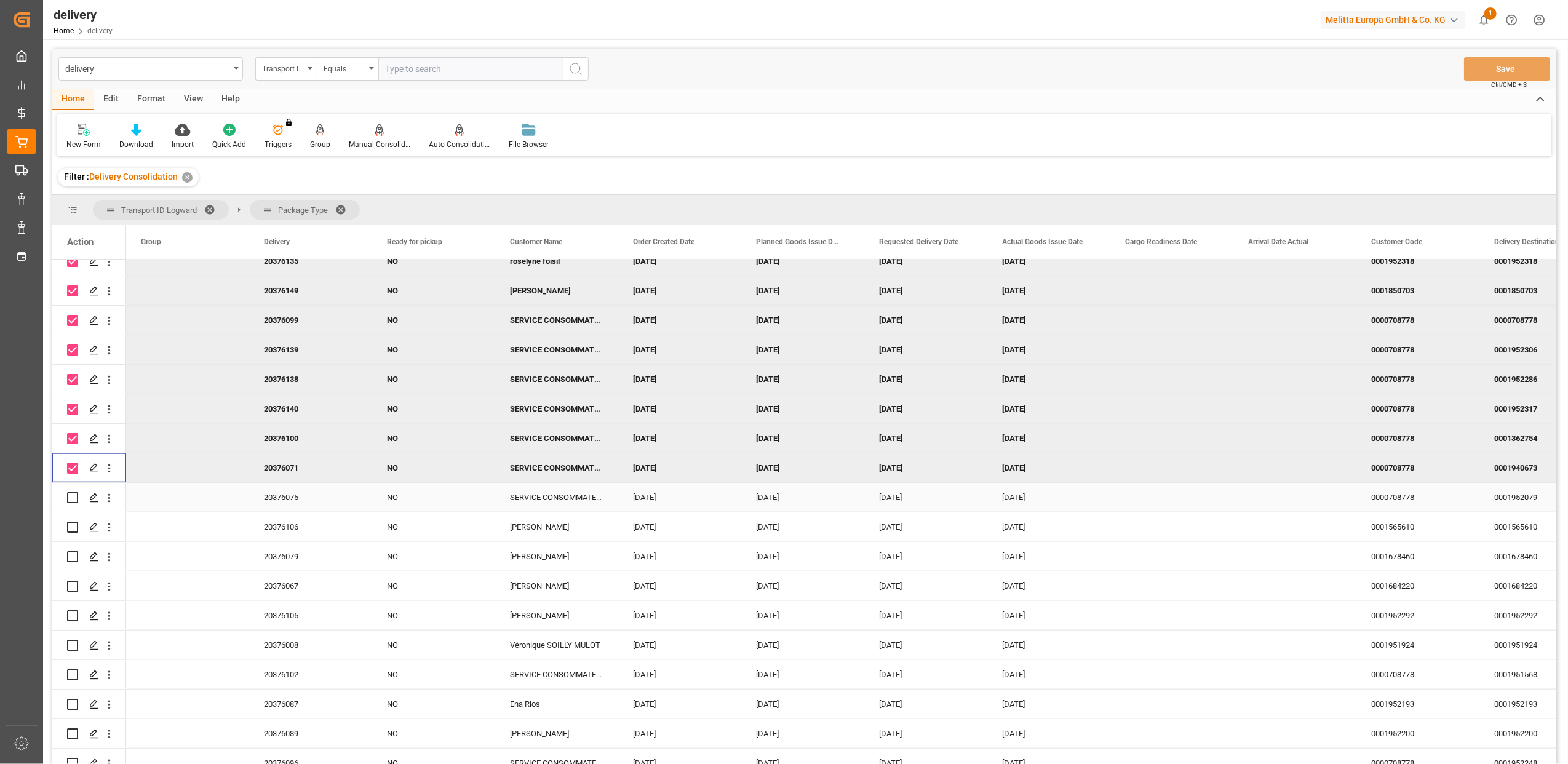
click at [77, 503] on div "Press SPACE to select this row." at bounding box center [73, 497] width 11 height 28
click at [75, 495] on input "Press Space to toggle row selection (unchecked)" at bounding box center [73, 498] width 11 height 11
checkbox input "true"
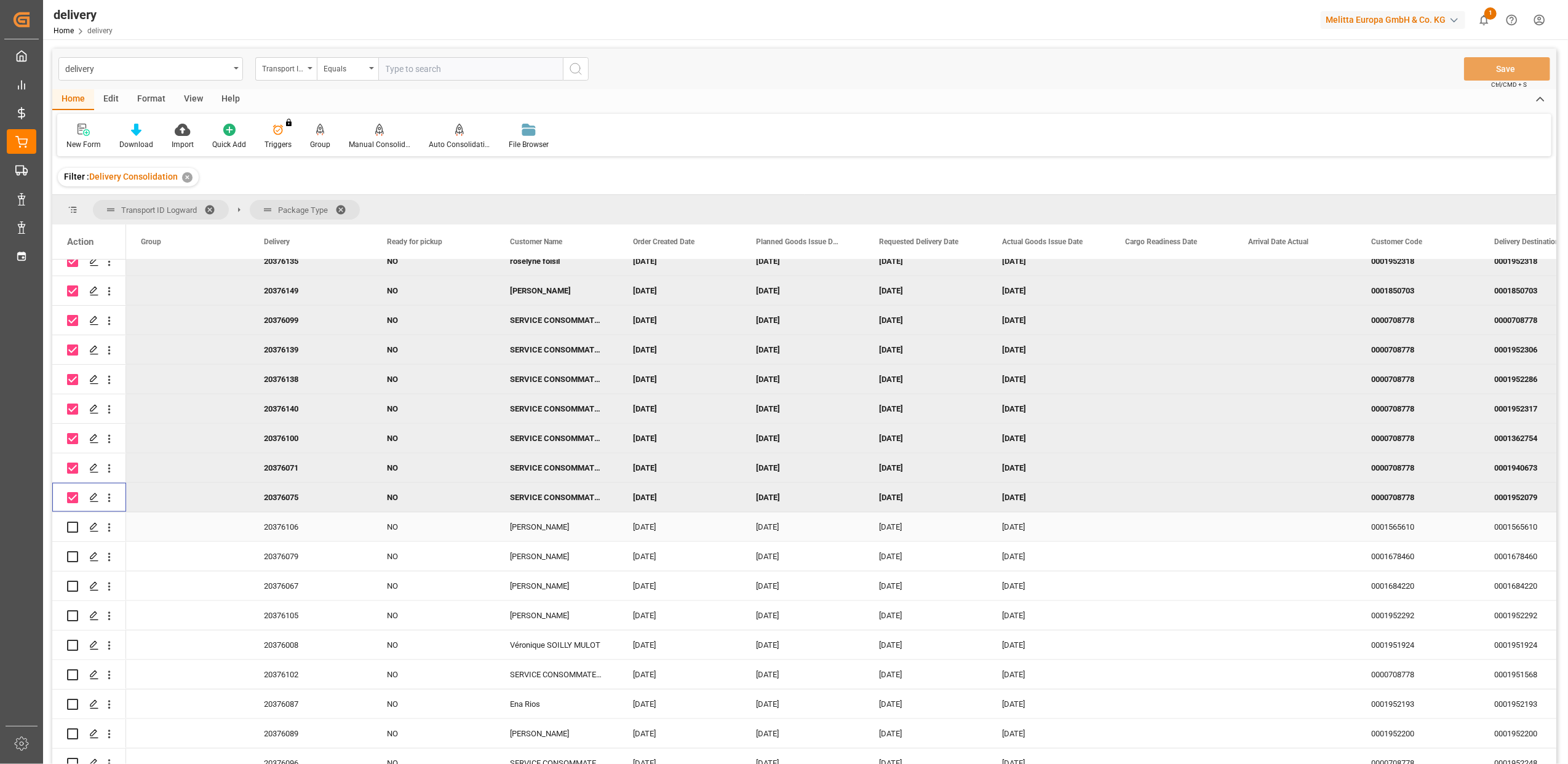
click at [74, 526] on input "Press Space to toggle row selection (unchecked)" at bounding box center [73, 527] width 11 height 11
checkbox input "true"
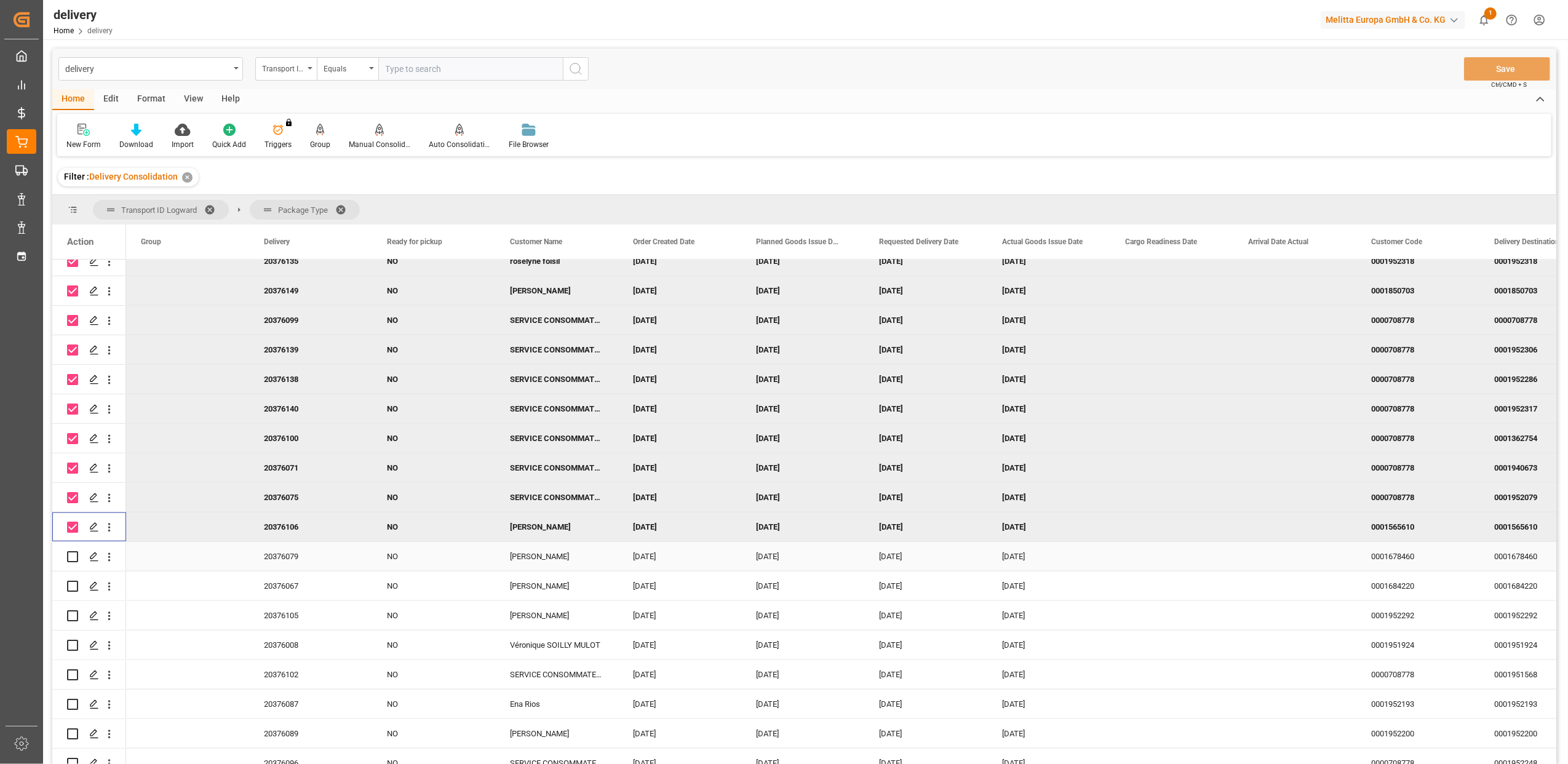
click at [74, 551] on input "Press Space to toggle row selection (unchecked)" at bounding box center [73, 557] width 11 height 11
checkbox input "true"
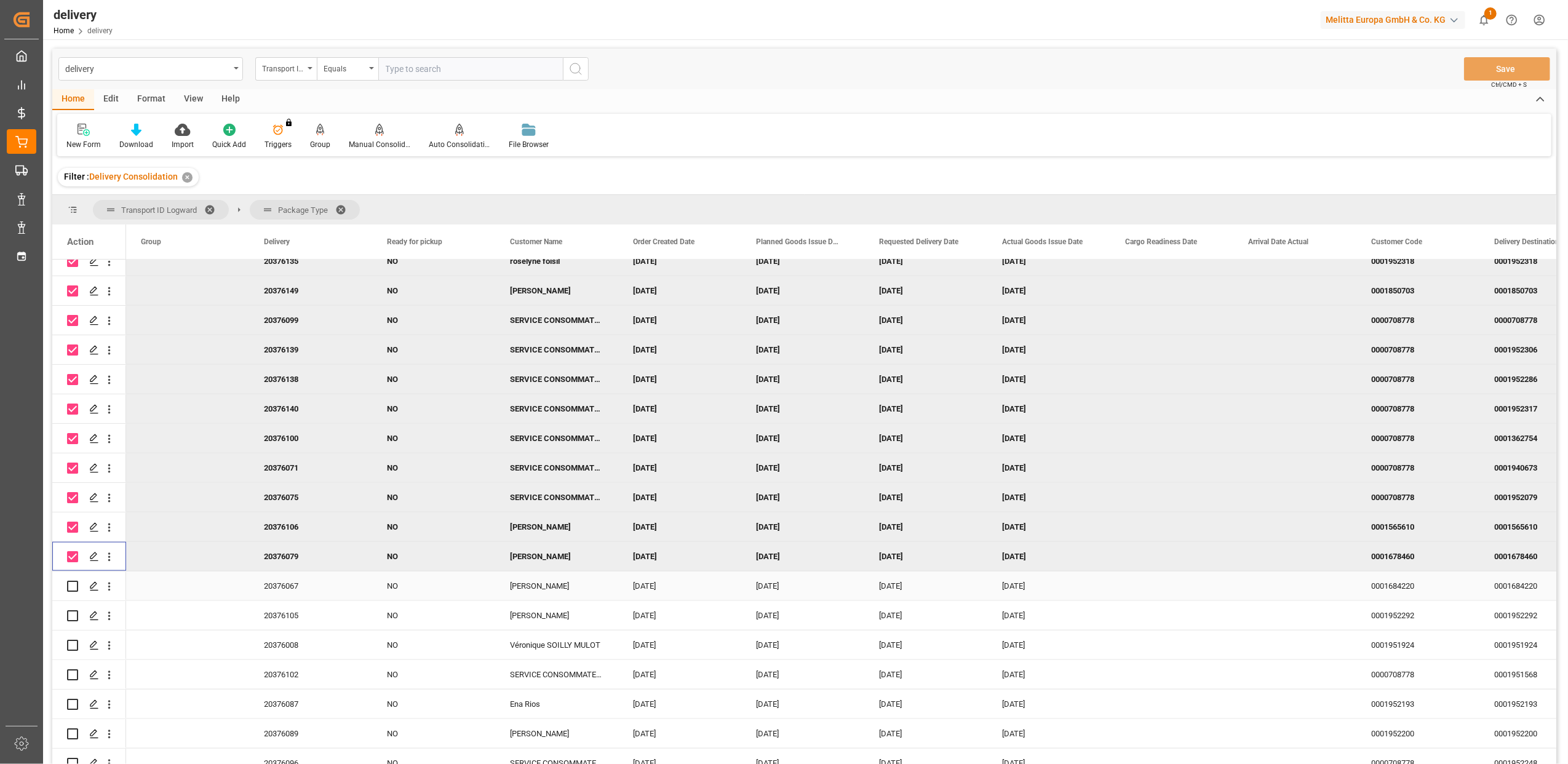
click at [75, 586] on input "Press Space to toggle row selection (unchecked)" at bounding box center [73, 586] width 11 height 11
checkbox input "true"
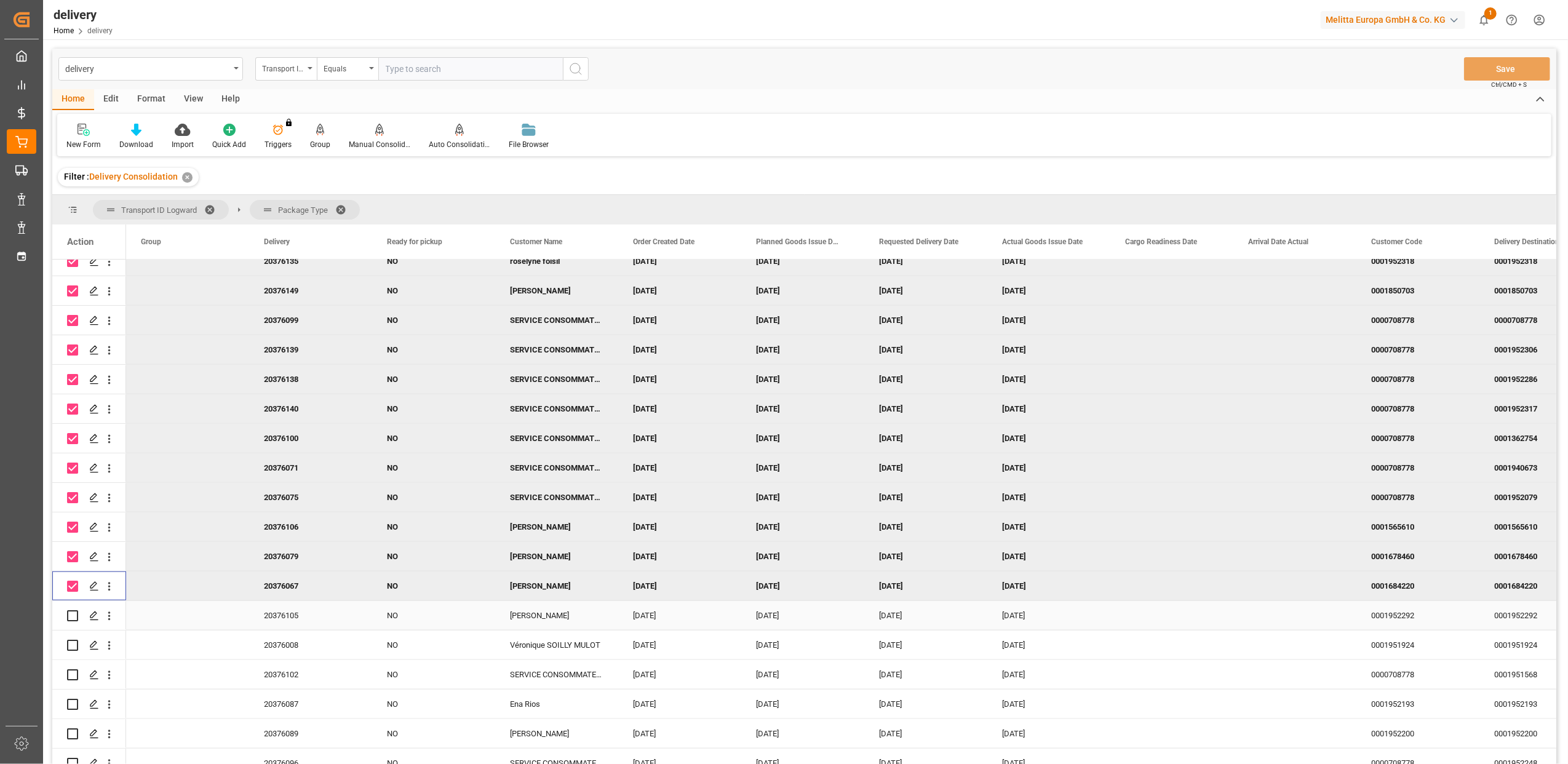
click at [74, 612] on input "Press Space to toggle row selection (unchecked)" at bounding box center [73, 616] width 11 height 11
checkbox input "true"
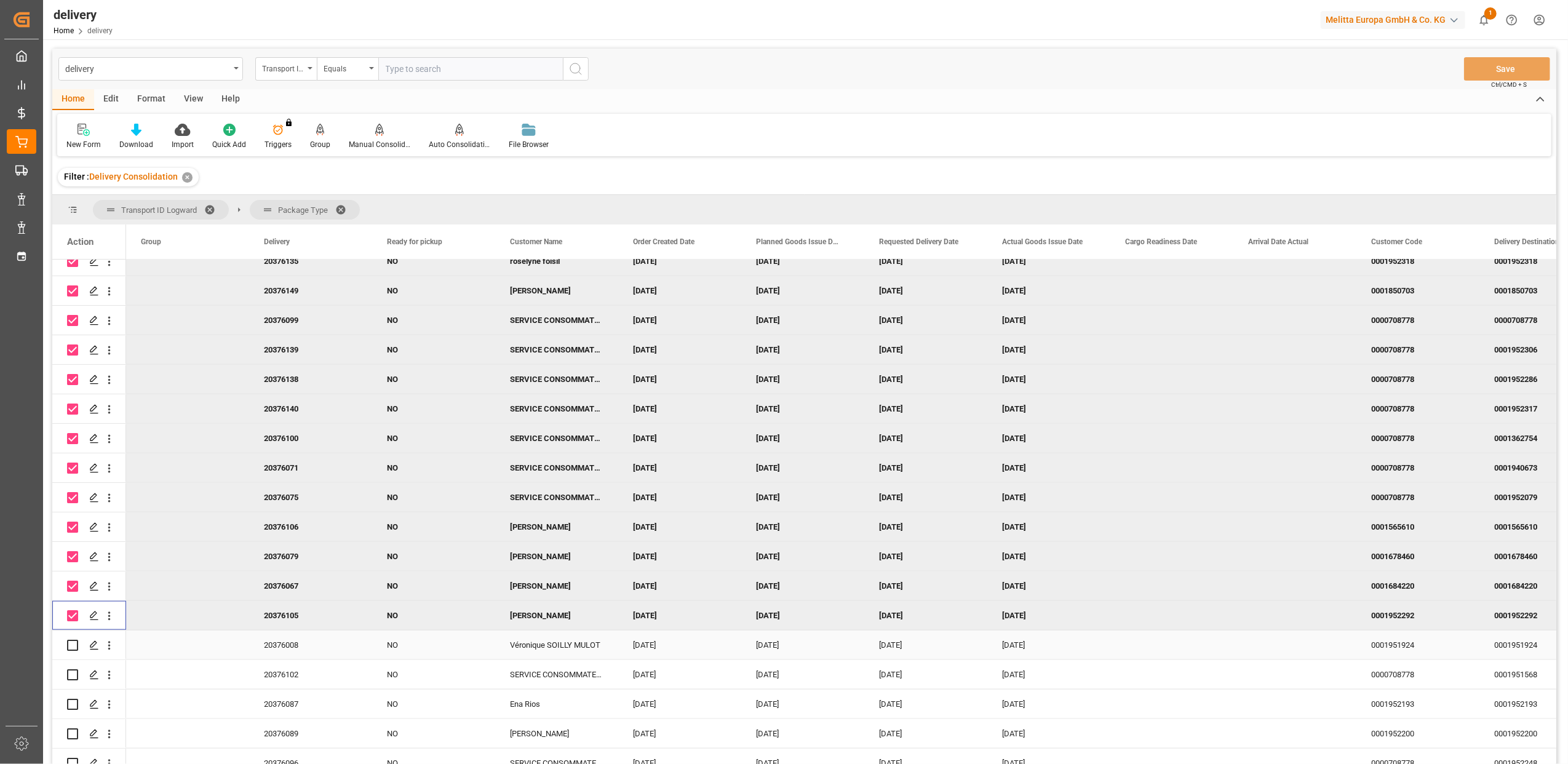
drag, startPoint x: 74, startPoint y: 638, endPoint x: 72, endPoint y: 664, distance: 26.1
click at [74, 640] on div "Press SPACE to select this row." at bounding box center [73, 644] width 11 height 28
click at [72, 674] on input "Press Space to toggle row selection (unchecked)" at bounding box center [73, 675] width 11 height 11
checkbox input "true"
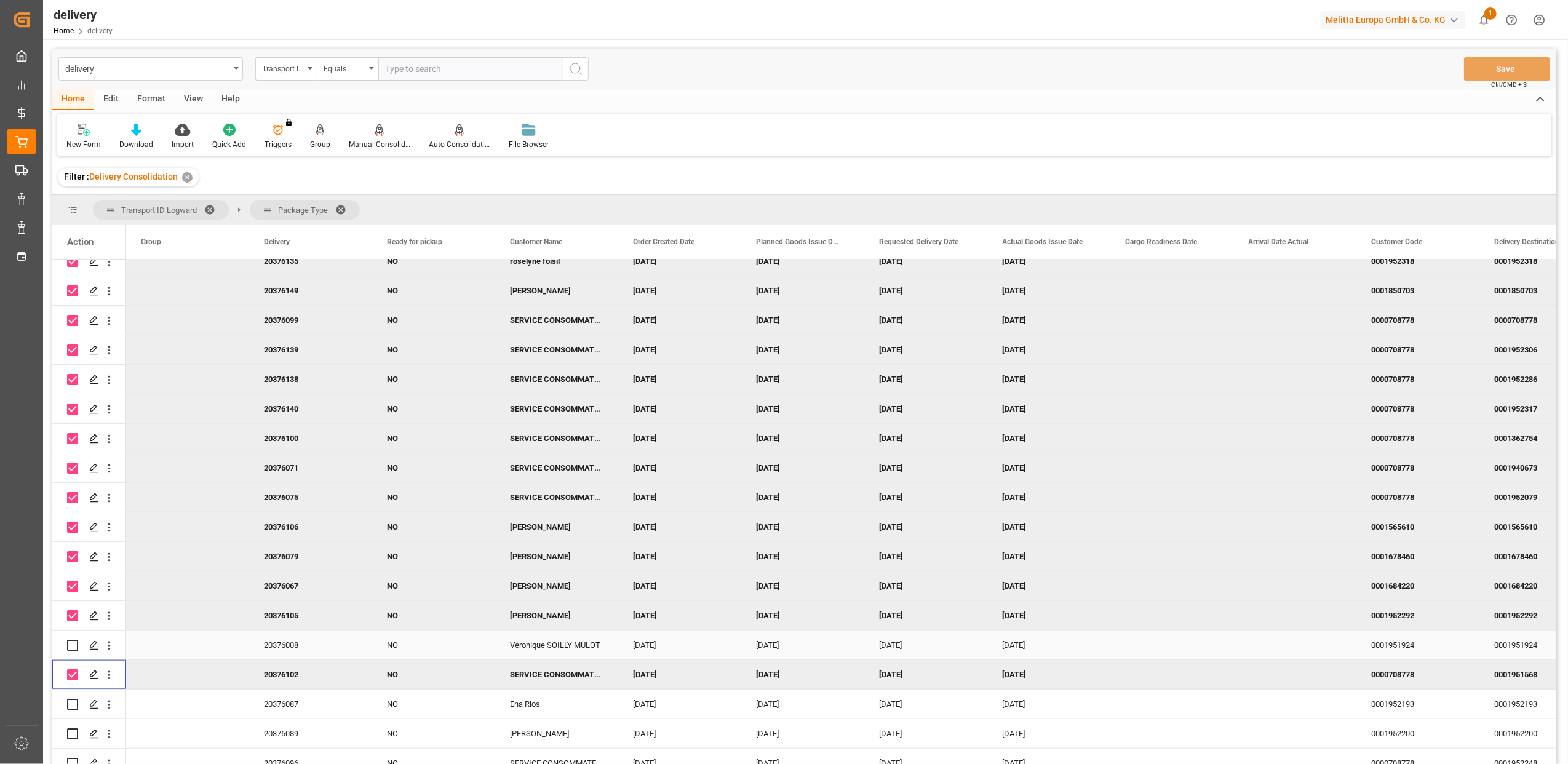
click at [74, 643] on input "Press Space to toggle row selection (unchecked)" at bounding box center [73, 645] width 11 height 11
checkbox input "true"
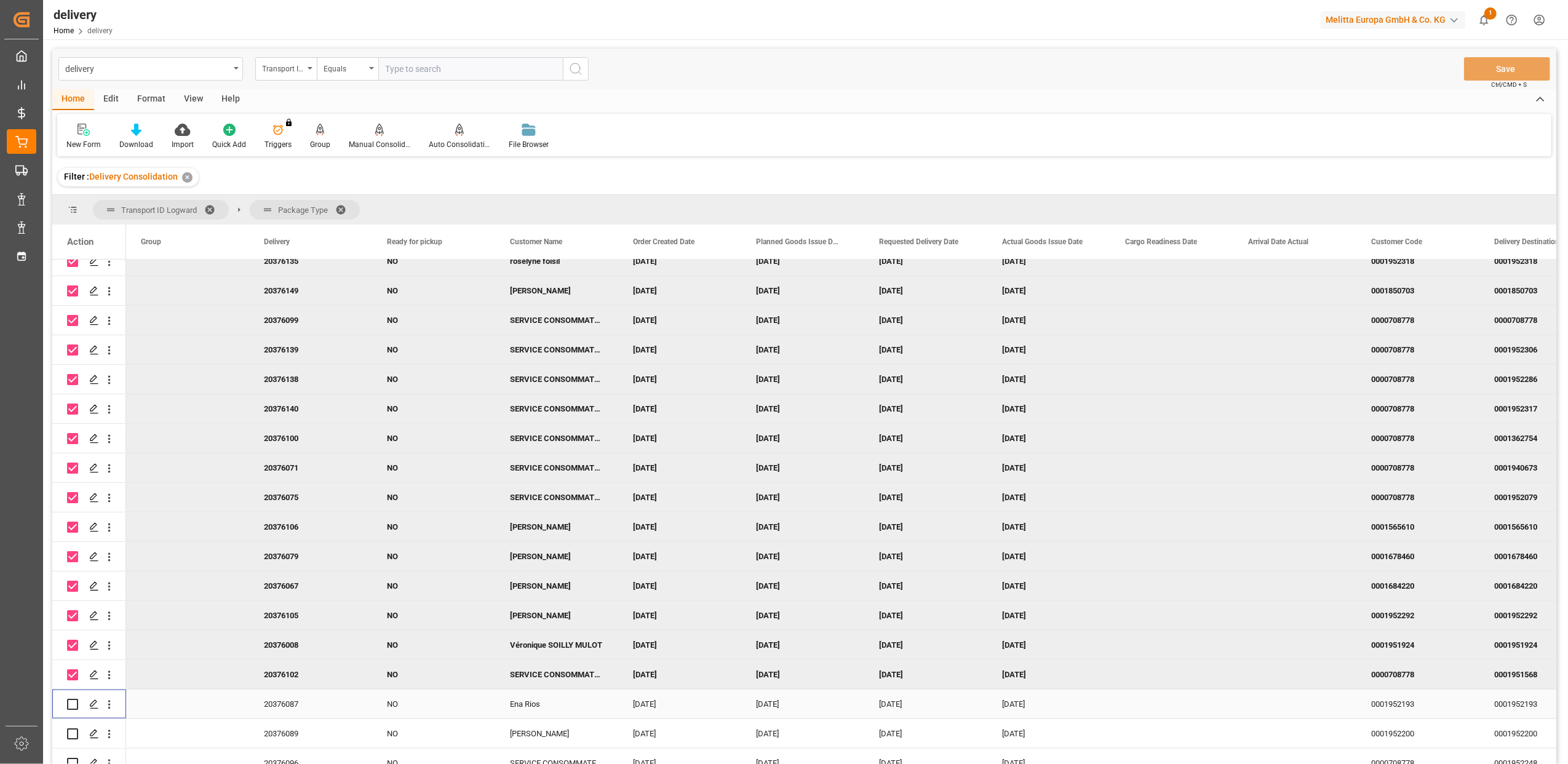
click at [74, 699] on input "Press Space to toggle row selection (unchecked)" at bounding box center [73, 704] width 11 height 11
checkbox input "true"
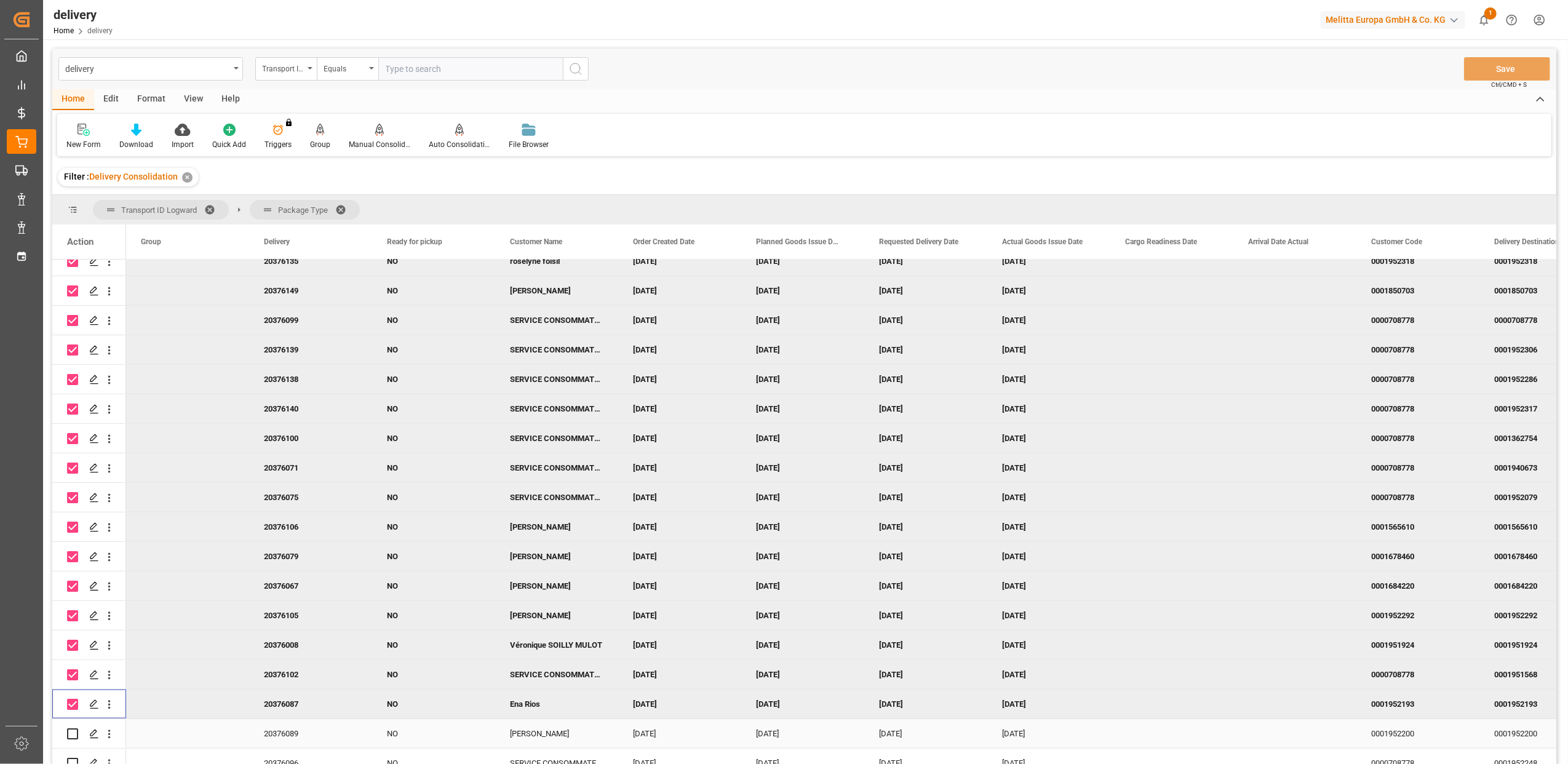
click at [74, 728] on input "Press Space to toggle row selection (unchecked)" at bounding box center [73, 734] width 11 height 11
checkbox input "true"
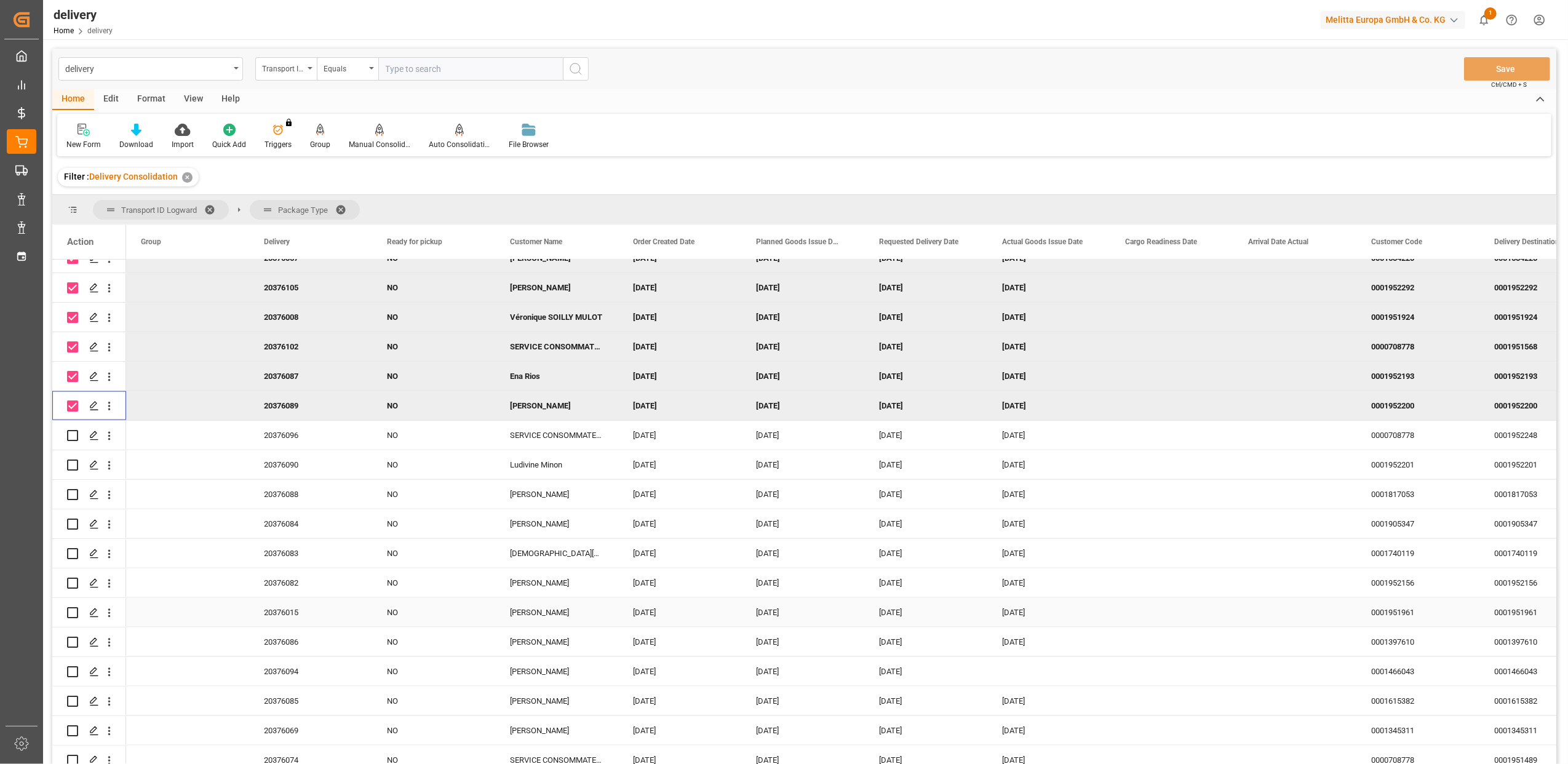
scroll to position [1722, 0]
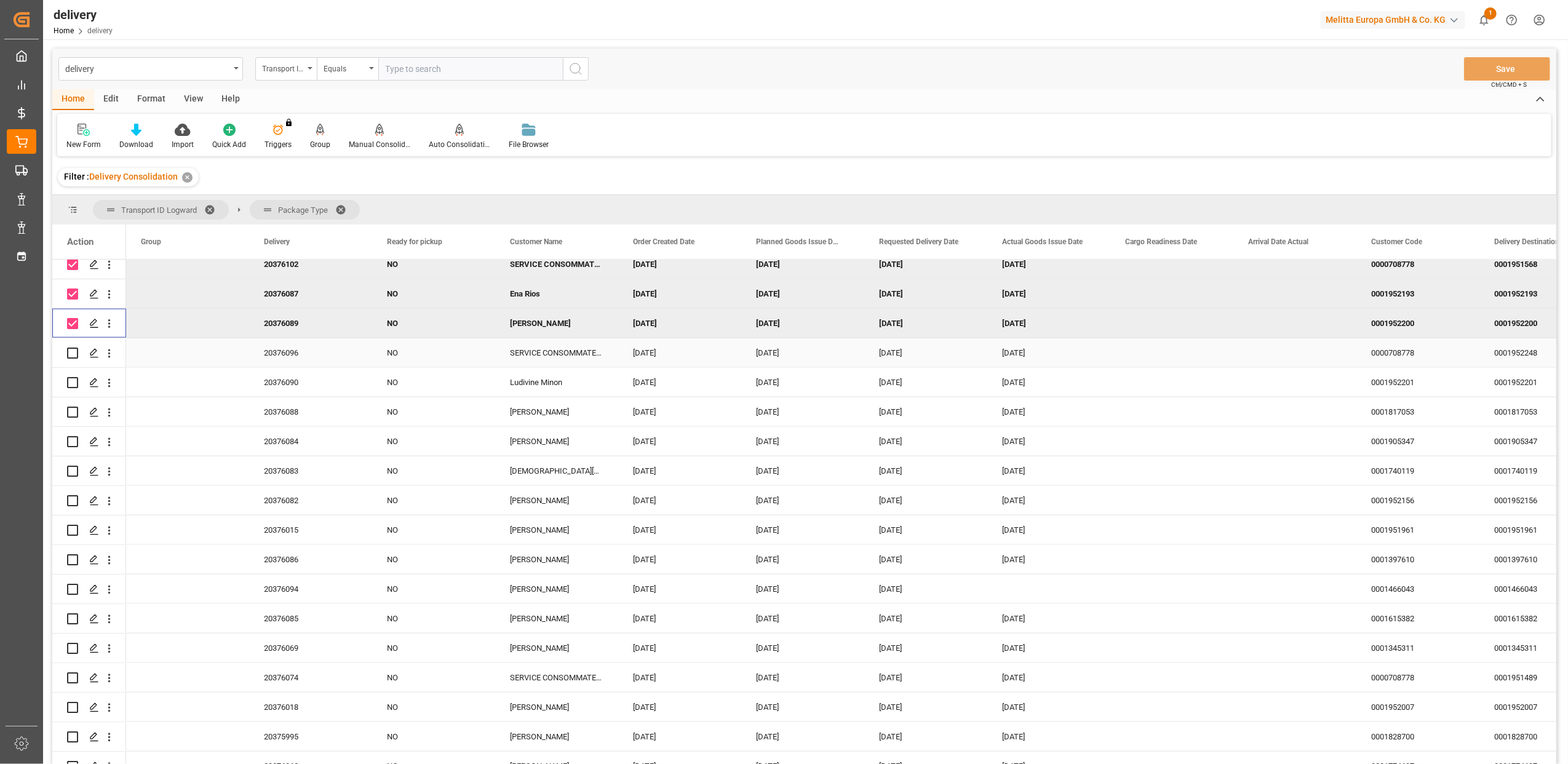
click at [73, 355] on input "Press Space to toggle row selection (unchecked)" at bounding box center [73, 353] width 11 height 11
checkbox input "true"
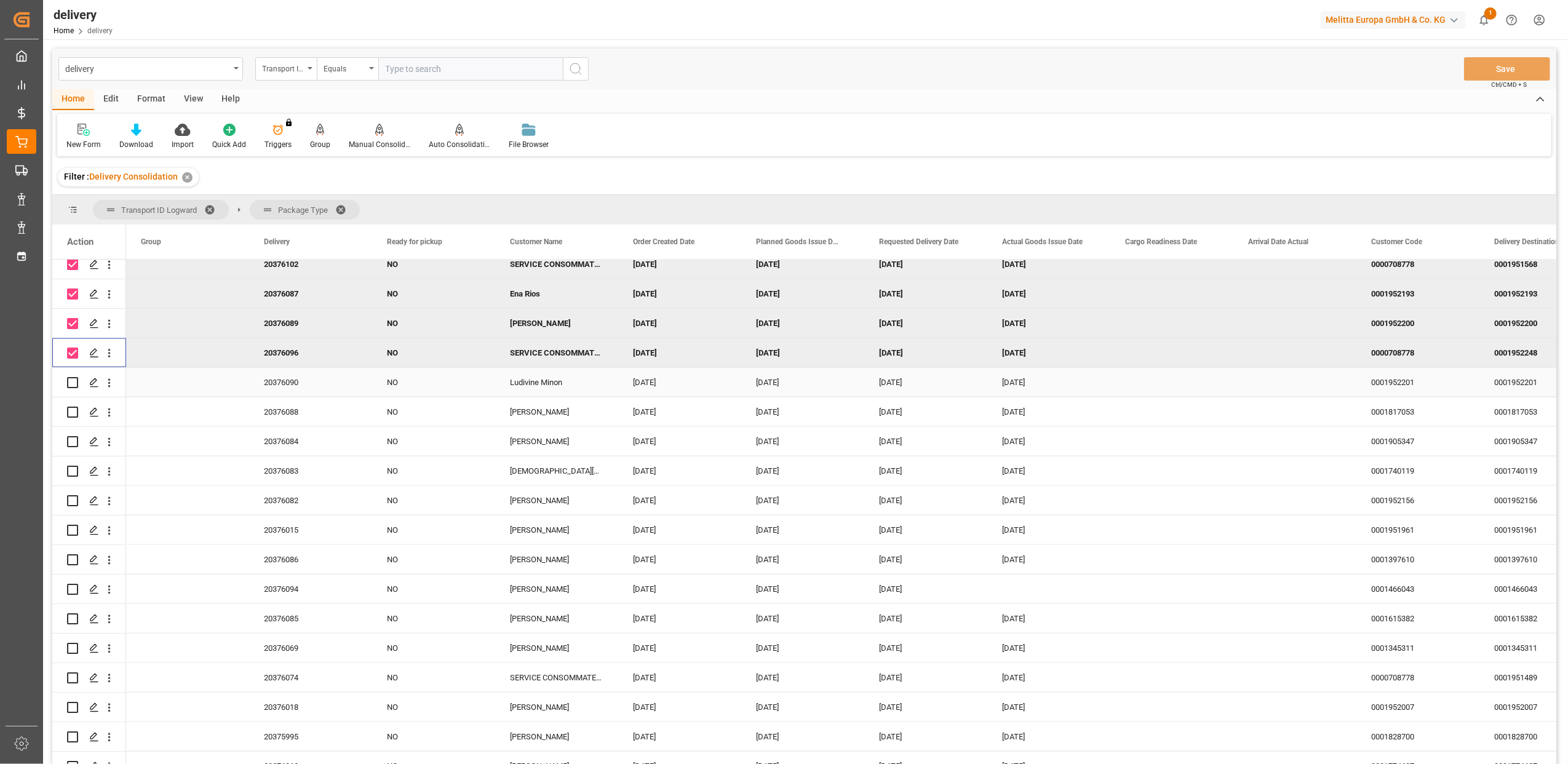
drag, startPoint x: 77, startPoint y: 382, endPoint x: 77, endPoint y: 404, distance: 22.0
click at [77, 384] on input "Press Space to toggle row selection (unchecked)" at bounding box center [73, 383] width 11 height 11
checkbox input "true"
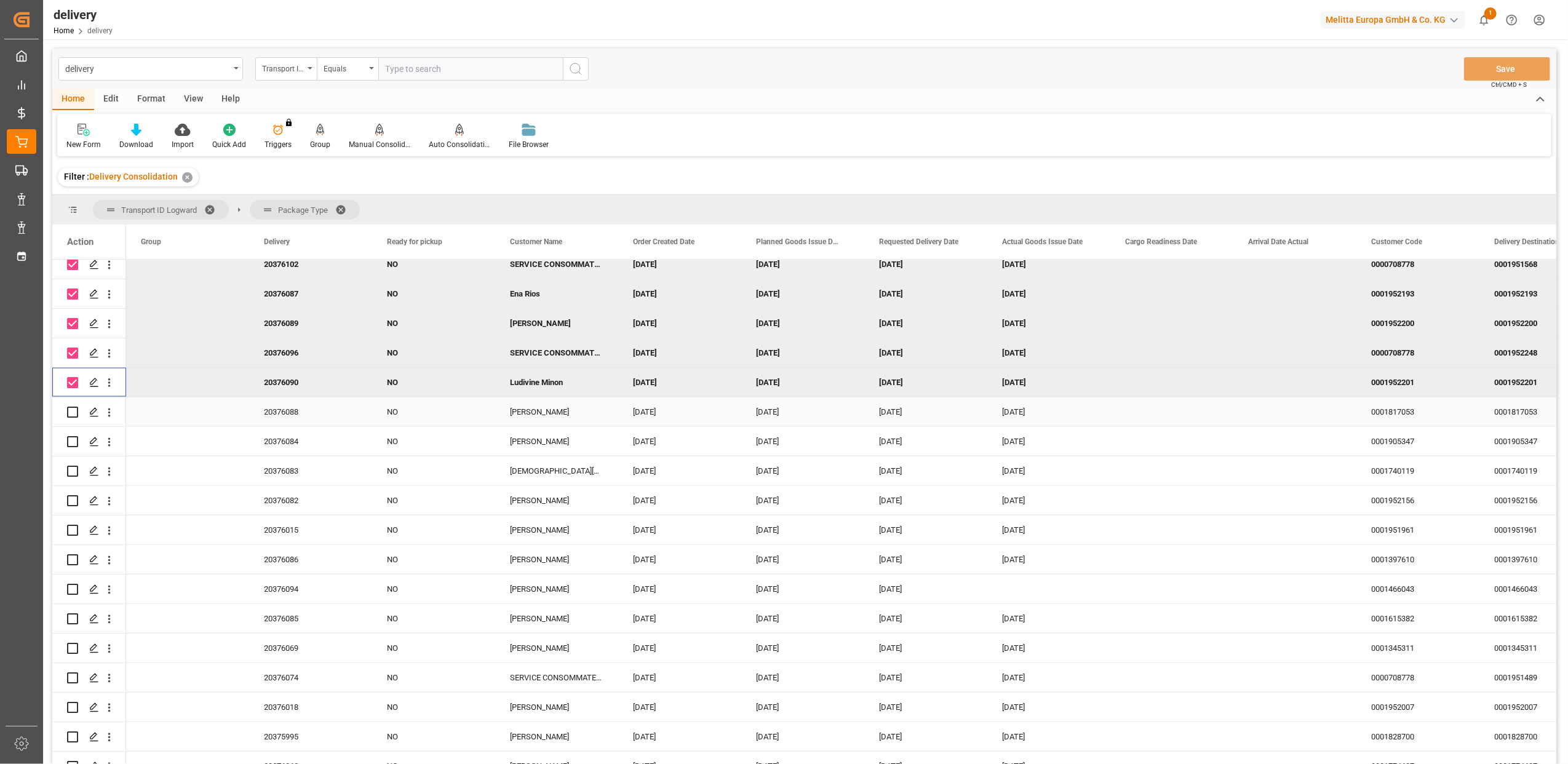
click at [77, 412] on input "Press Space to toggle row selection (unchecked)" at bounding box center [73, 412] width 11 height 11
checkbox input "true"
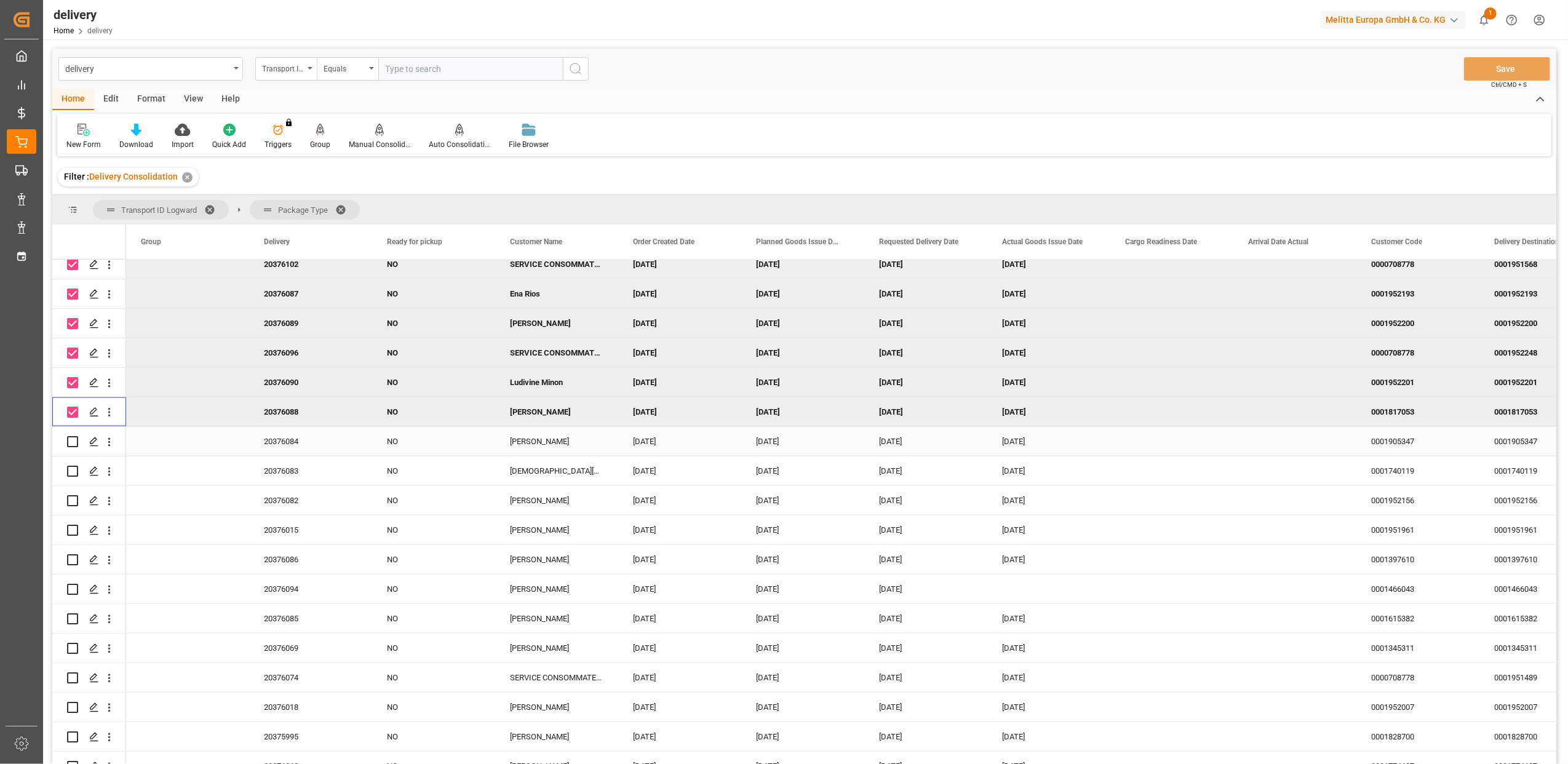
click at [74, 446] on input "Press Space to toggle row selection (unchecked)" at bounding box center [73, 442] width 11 height 11
checkbox input "true"
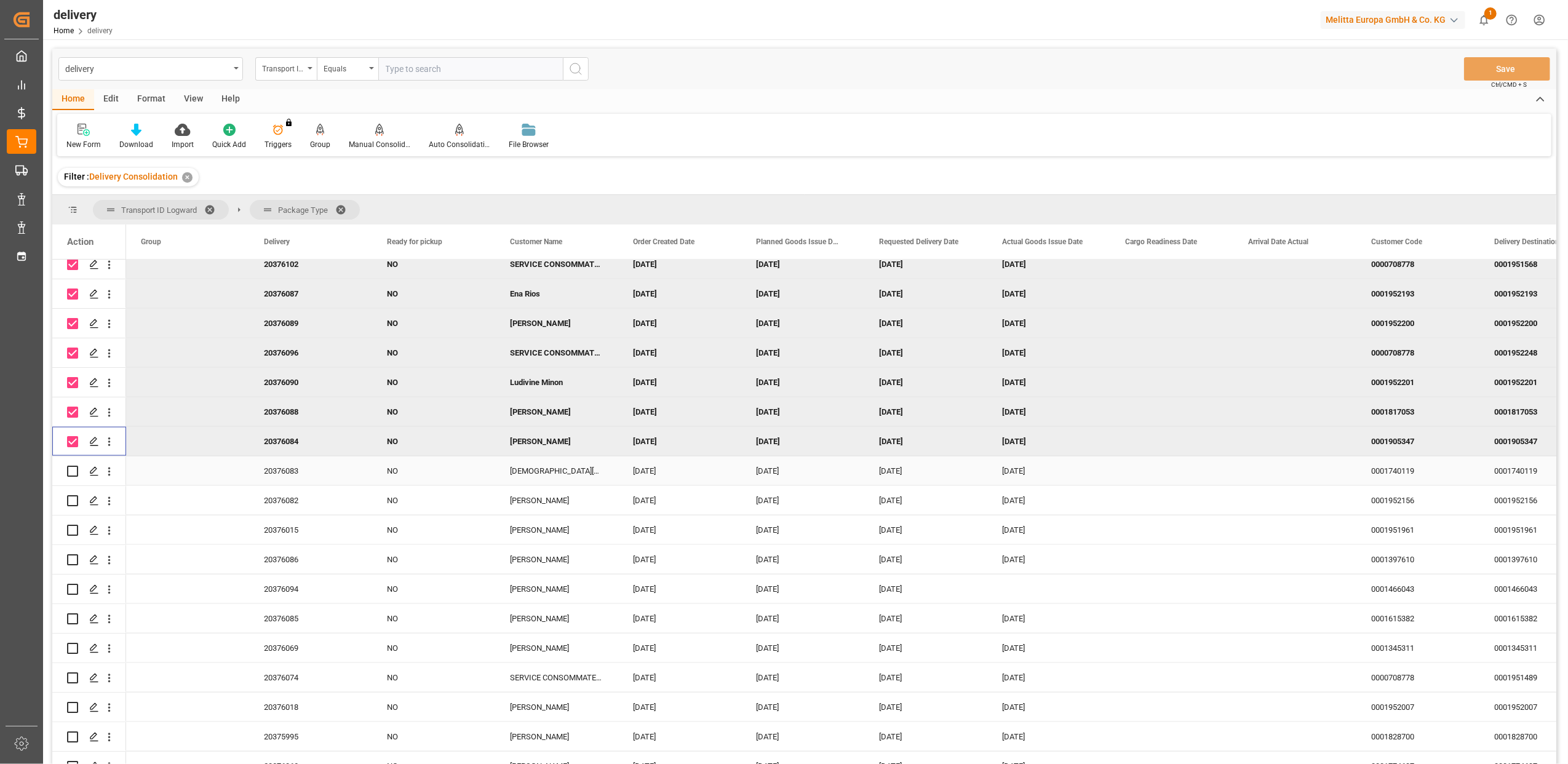
click at [74, 467] on input "Press Space to toggle row selection (unchecked)" at bounding box center [73, 471] width 11 height 11
checkbox input "true"
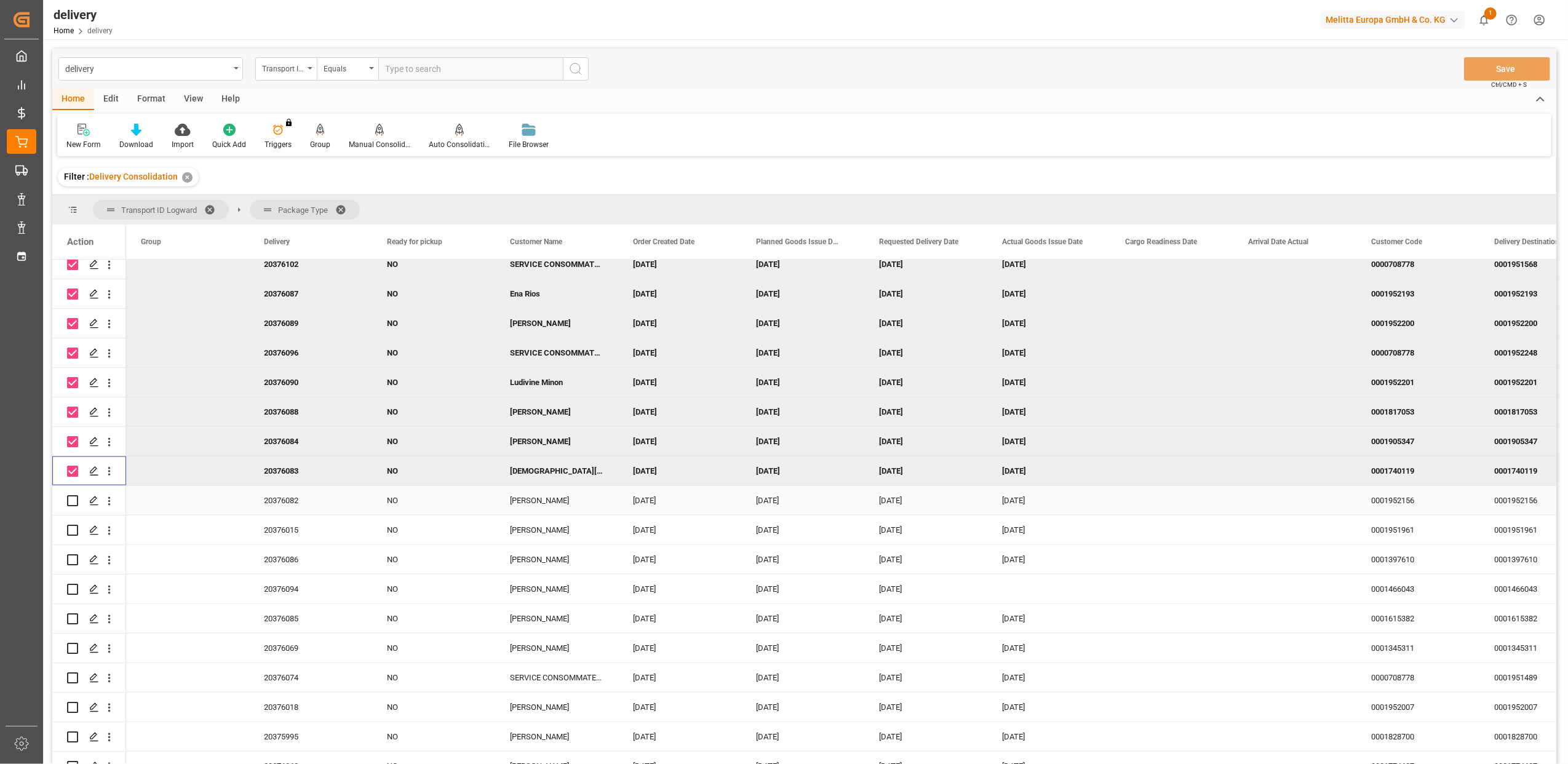
click at [72, 501] on input "Press Space to toggle row selection (unchecked)" at bounding box center [73, 501] width 11 height 11
checkbox input "true"
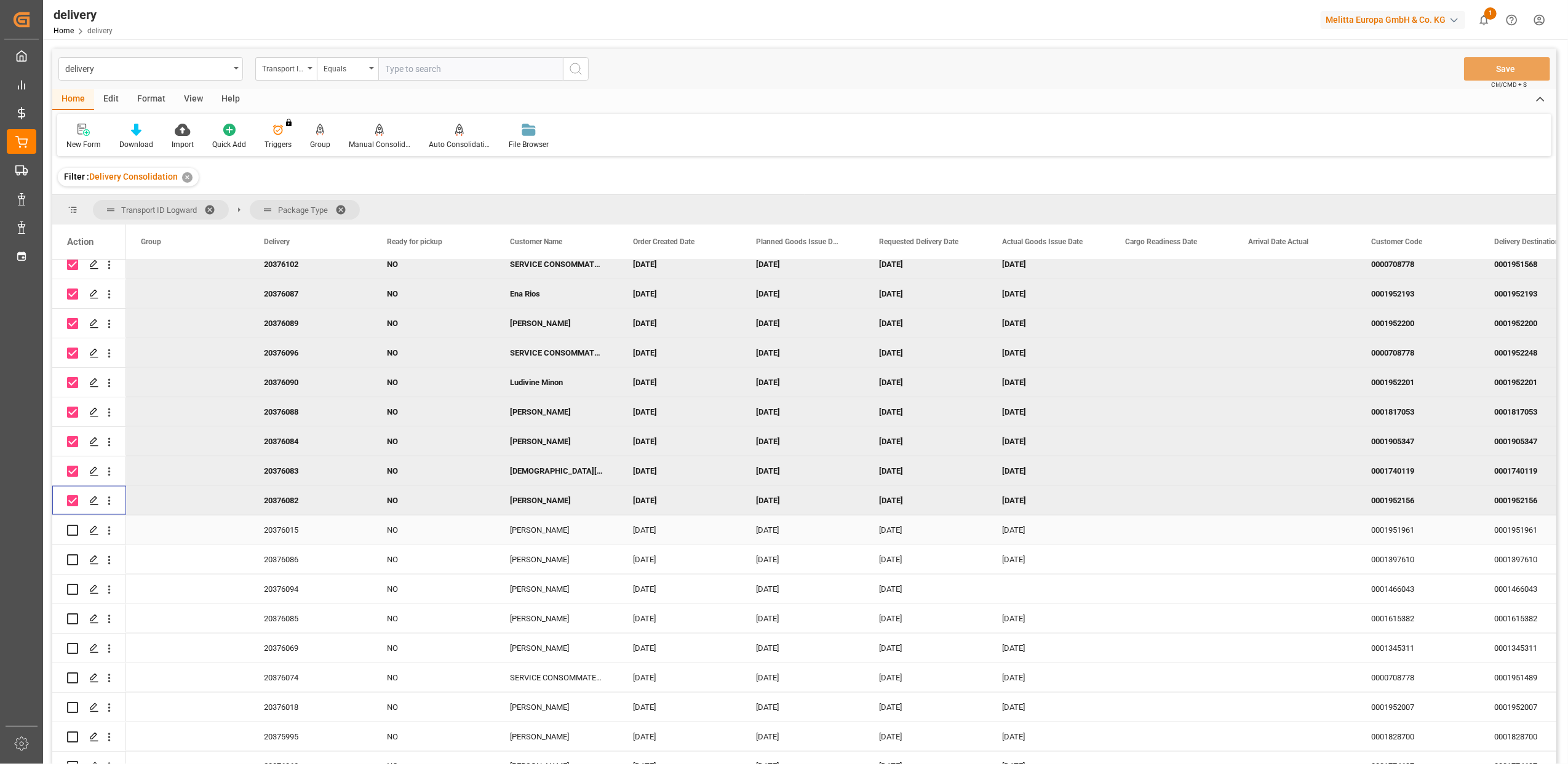
click at [75, 530] on input "Press Space to toggle row selection (unchecked)" at bounding box center [73, 530] width 11 height 11
checkbox input "true"
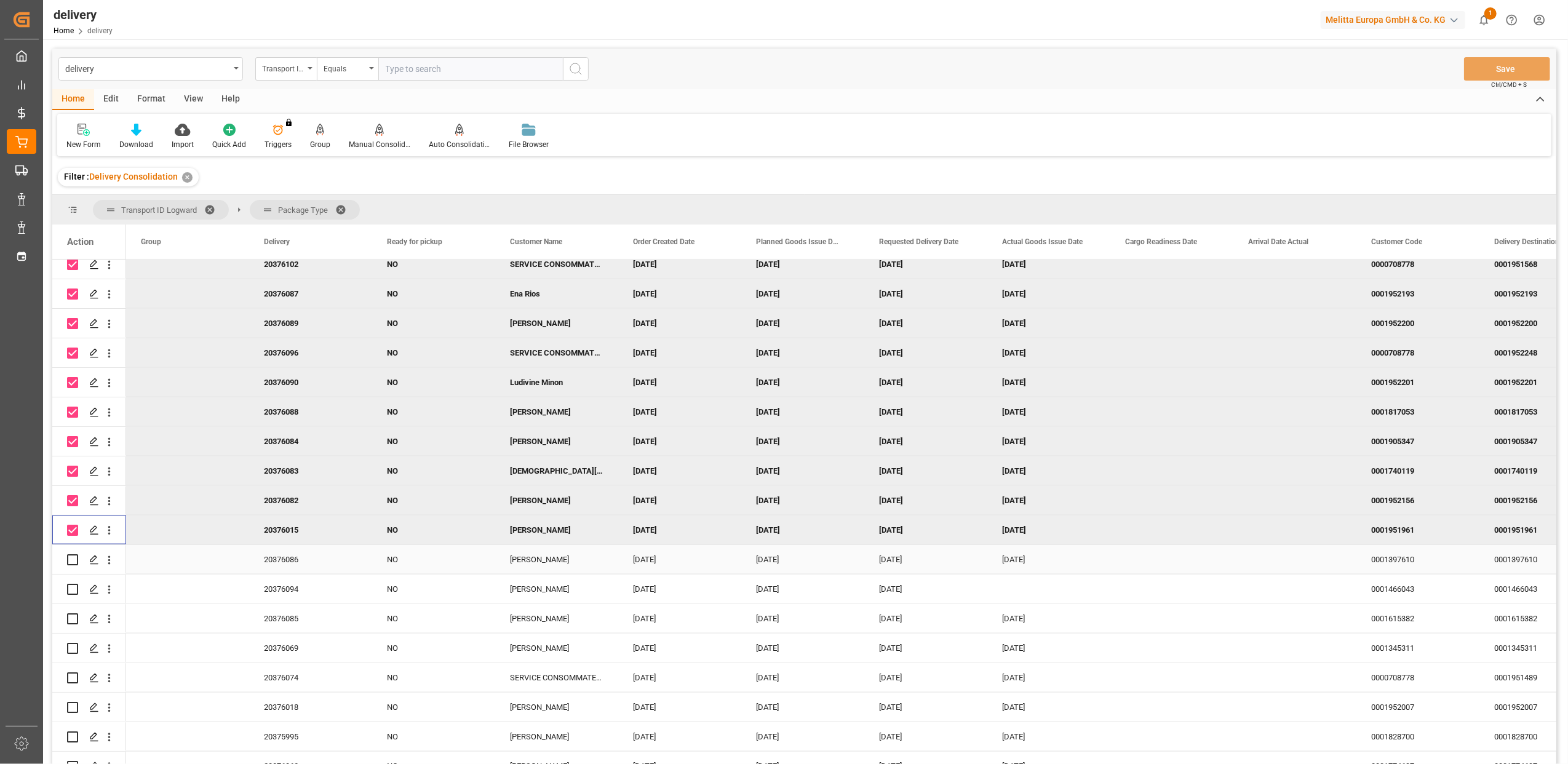
drag, startPoint x: 75, startPoint y: 560, endPoint x: 75, endPoint y: 586, distance: 26.0
click at [74, 561] on input "Press Space to toggle row selection (unchecked)" at bounding box center [73, 560] width 11 height 11
checkbox input "true"
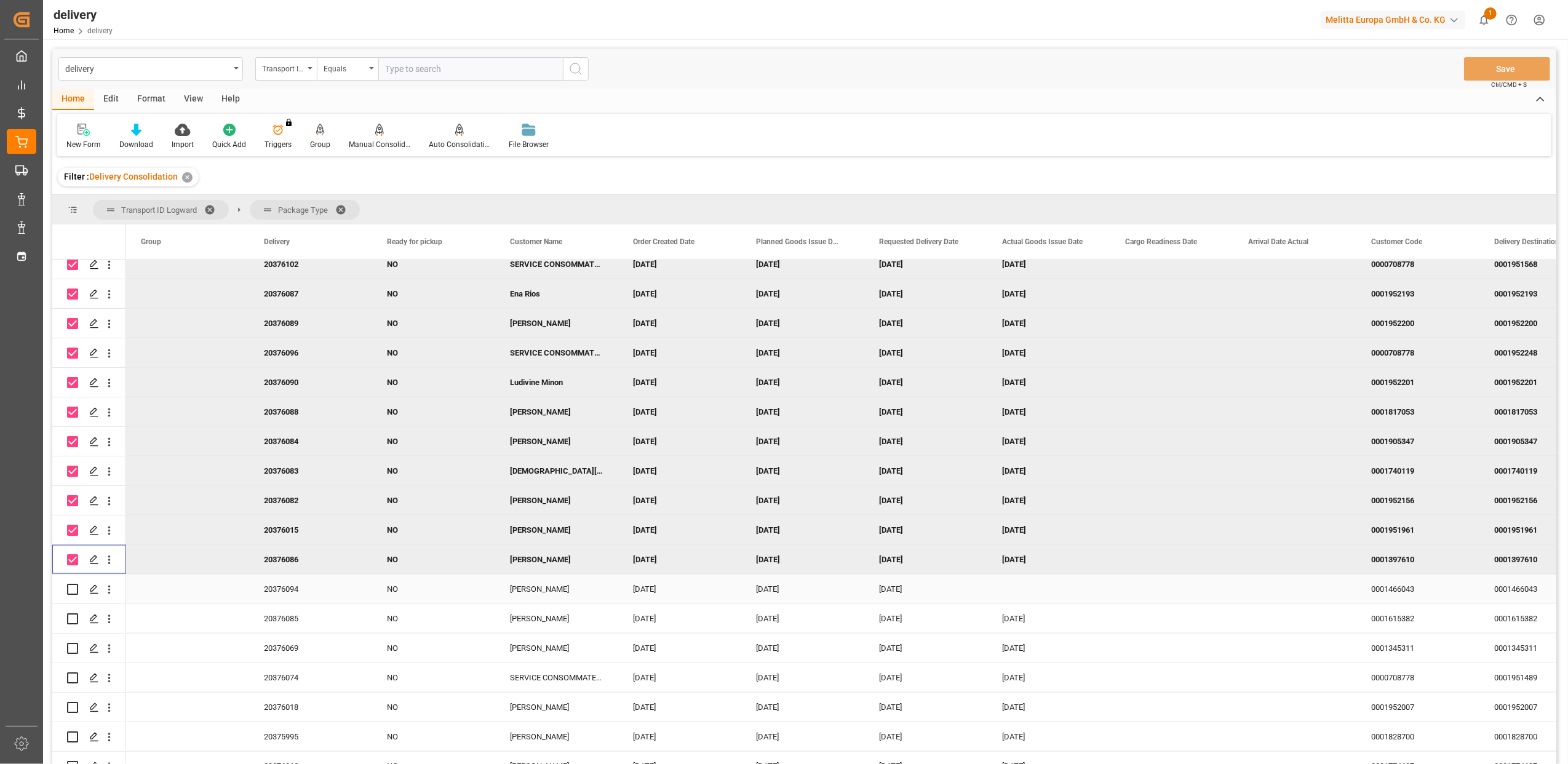
click at [75, 589] on input "Press Space to toggle row selection (unchecked)" at bounding box center [73, 589] width 11 height 11
checkbox input "true"
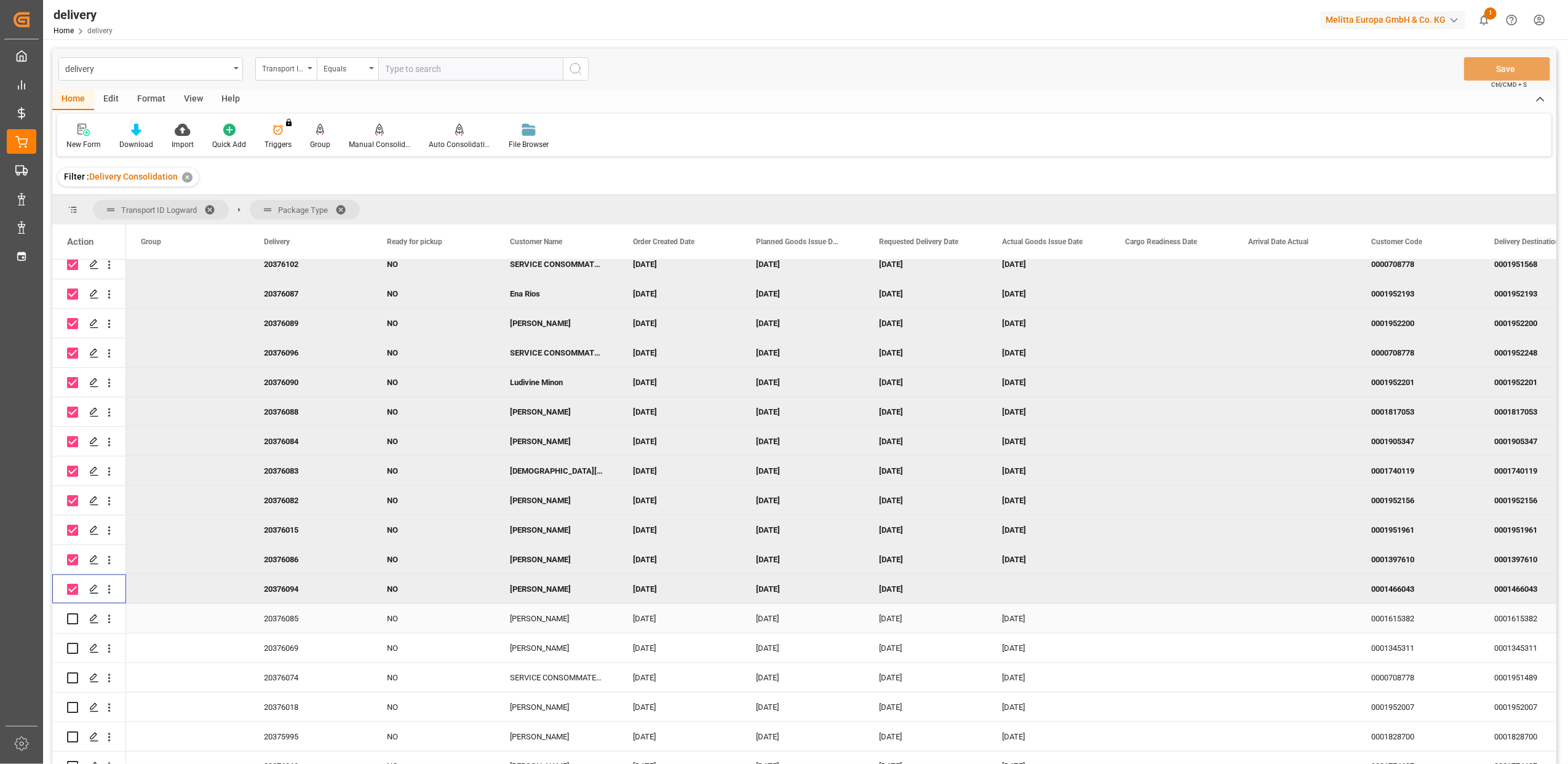
click at [69, 616] on input "Press Space to toggle row selection (unchecked)" at bounding box center [73, 619] width 11 height 11
checkbox input "true"
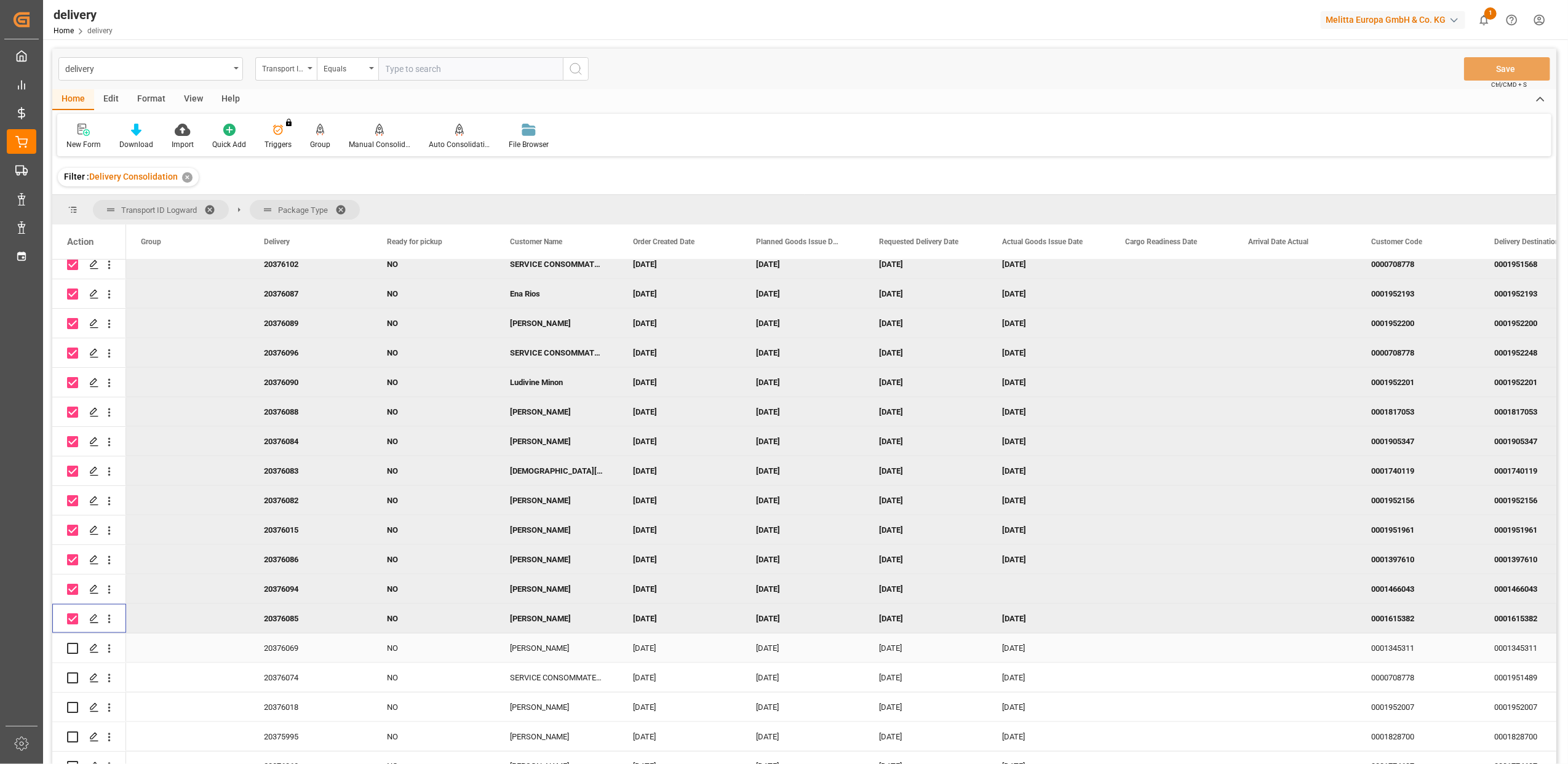
click at [70, 652] on input "Press Space to toggle row selection (unchecked)" at bounding box center [73, 648] width 11 height 11
checkbox input "true"
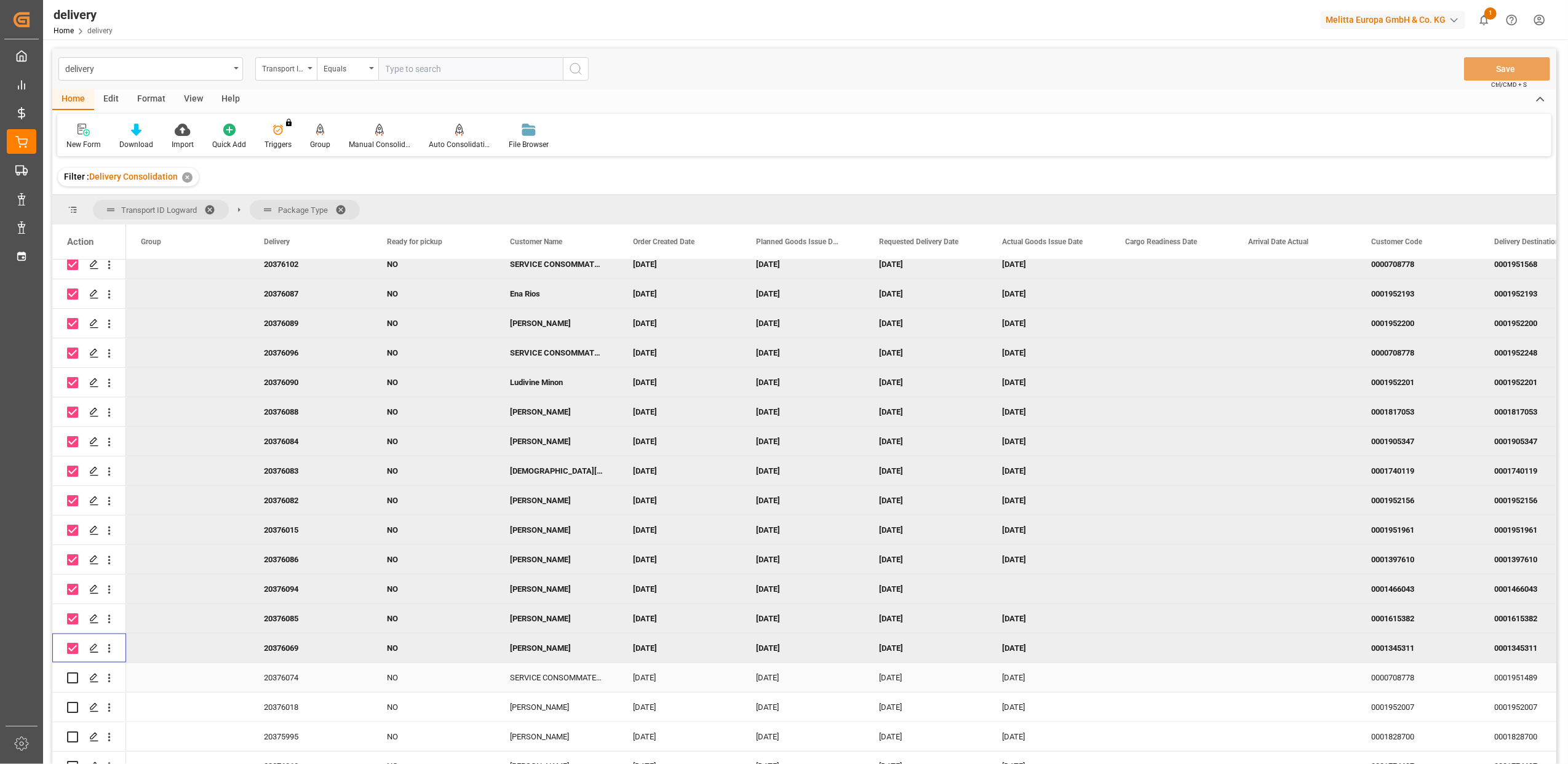
click at [74, 676] on input "Press Space to toggle row selection (unchecked)" at bounding box center [73, 678] width 11 height 11
checkbox input "true"
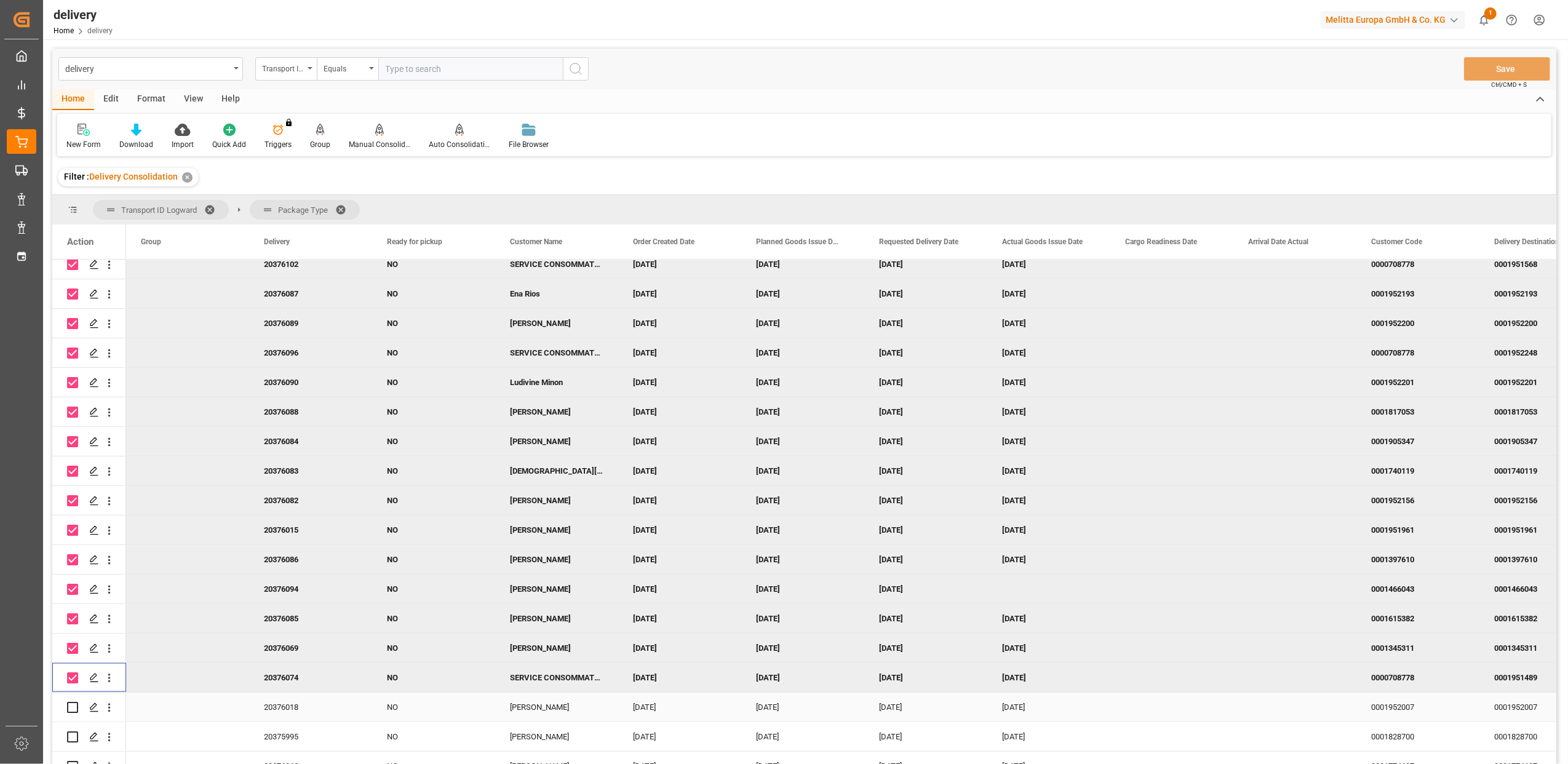
click at [73, 712] on div "Press SPACE to select this row." at bounding box center [73, 707] width 11 height 28
click at [71, 735] on input "Press Space to toggle row selection (unchecked)" at bounding box center [73, 737] width 11 height 11
checkbox input "true"
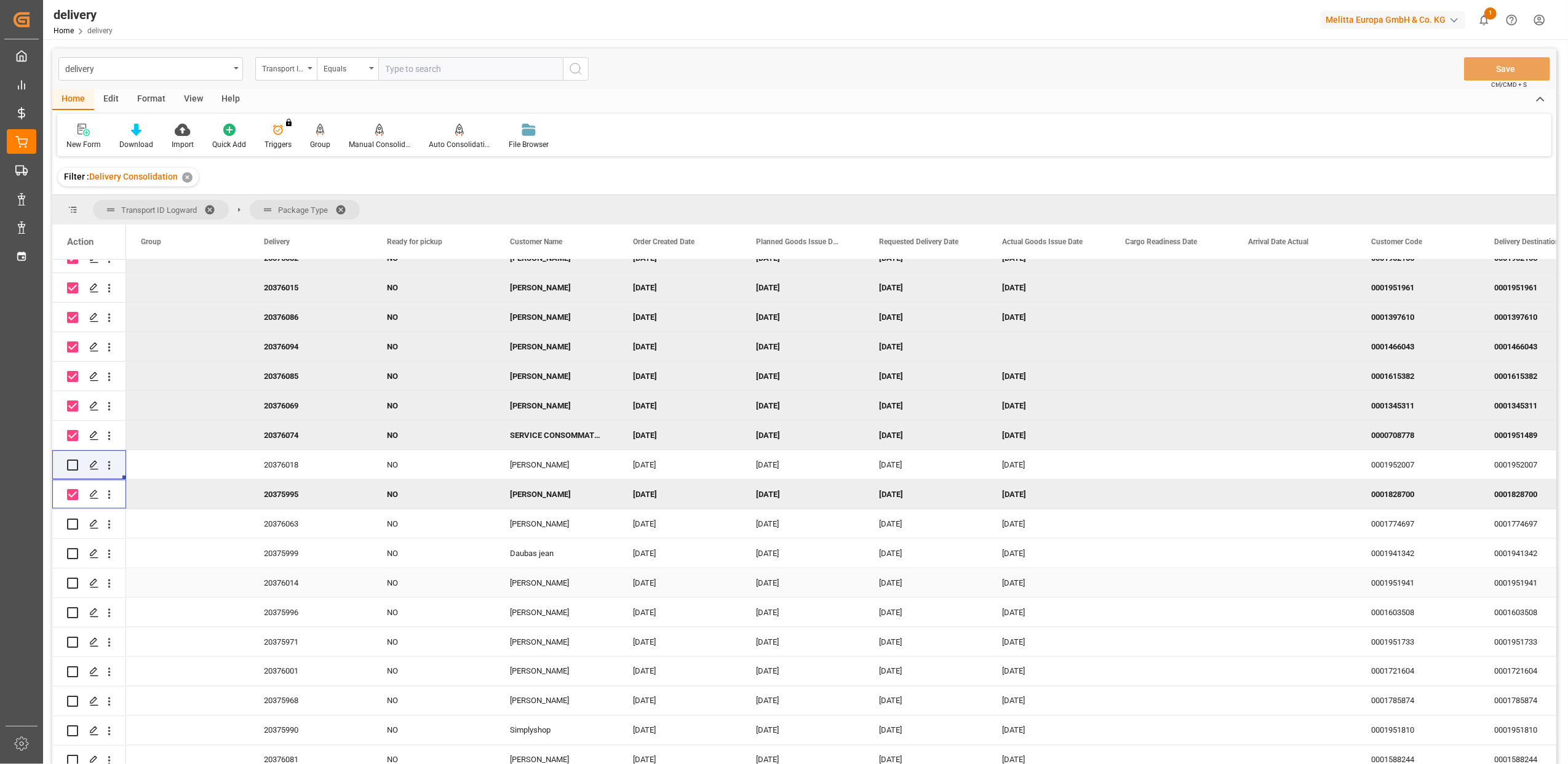
scroll to position [2050, 0]
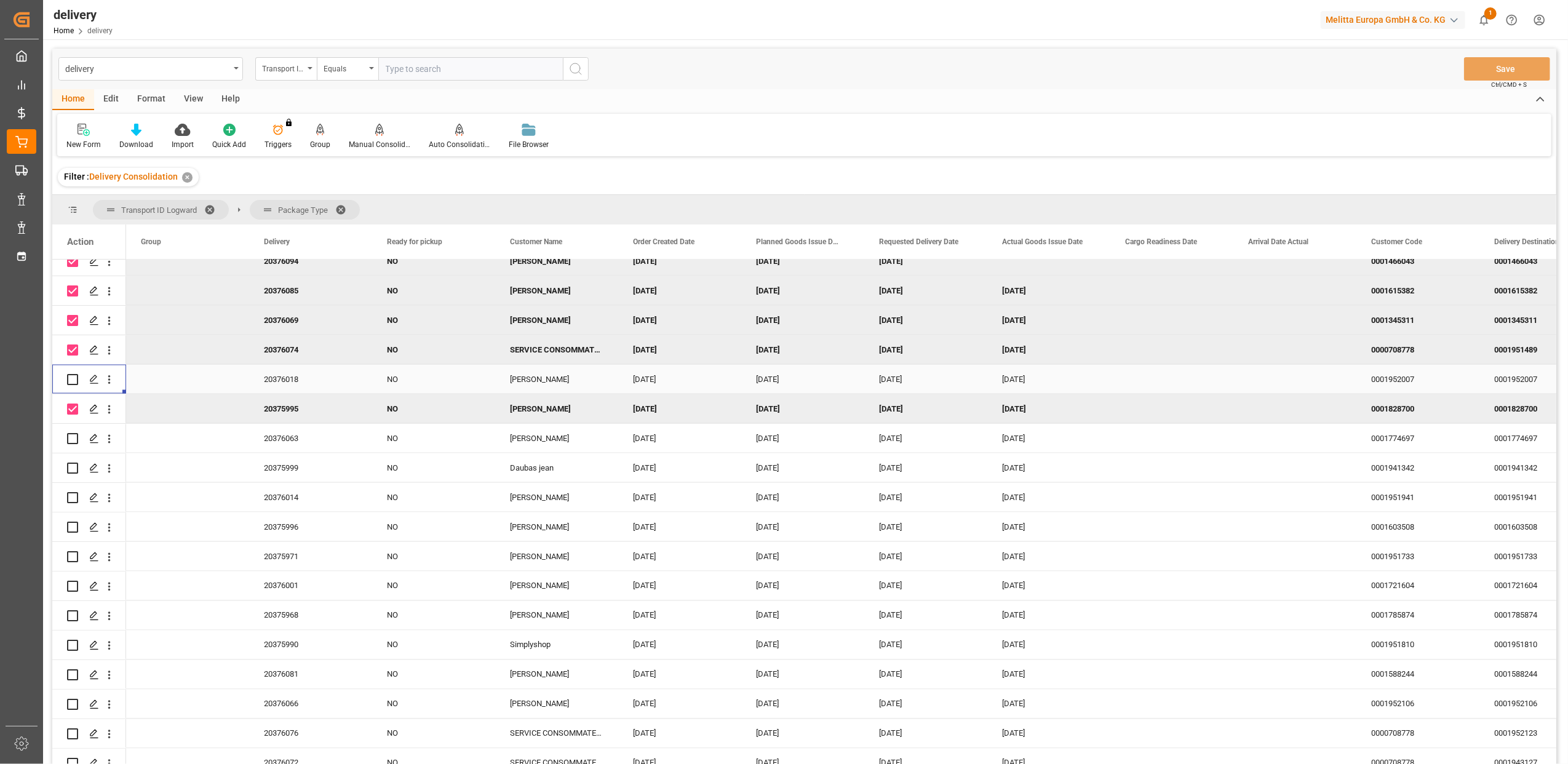
click at [74, 376] on input "Press Space to toggle row selection (unchecked)" at bounding box center [73, 380] width 11 height 11
checkbox input "true"
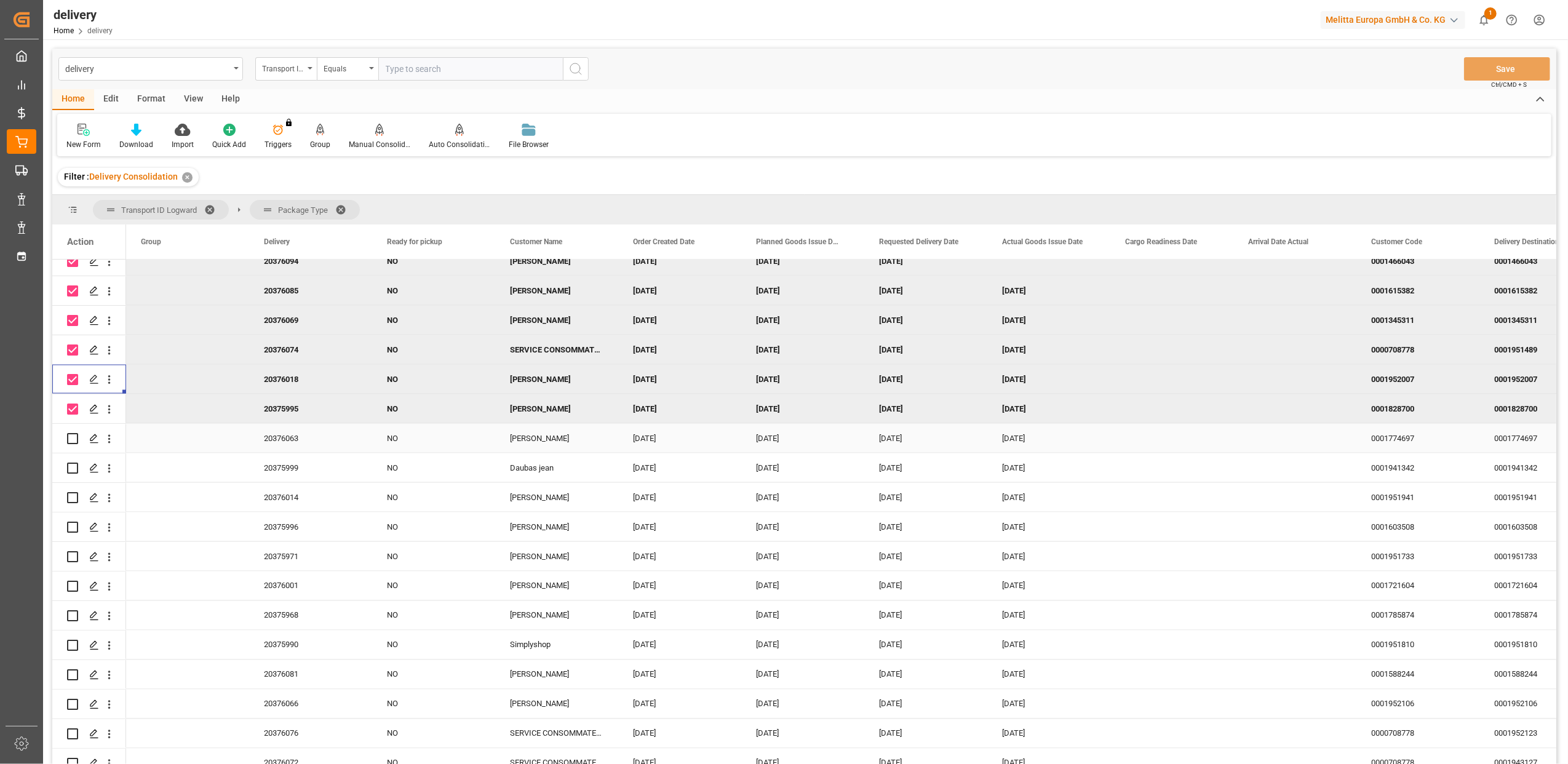
click at [74, 435] on input "Press Space to toggle row selection (unchecked)" at bounding box center [73, 439] width 11 height 11
checkbox input "true"
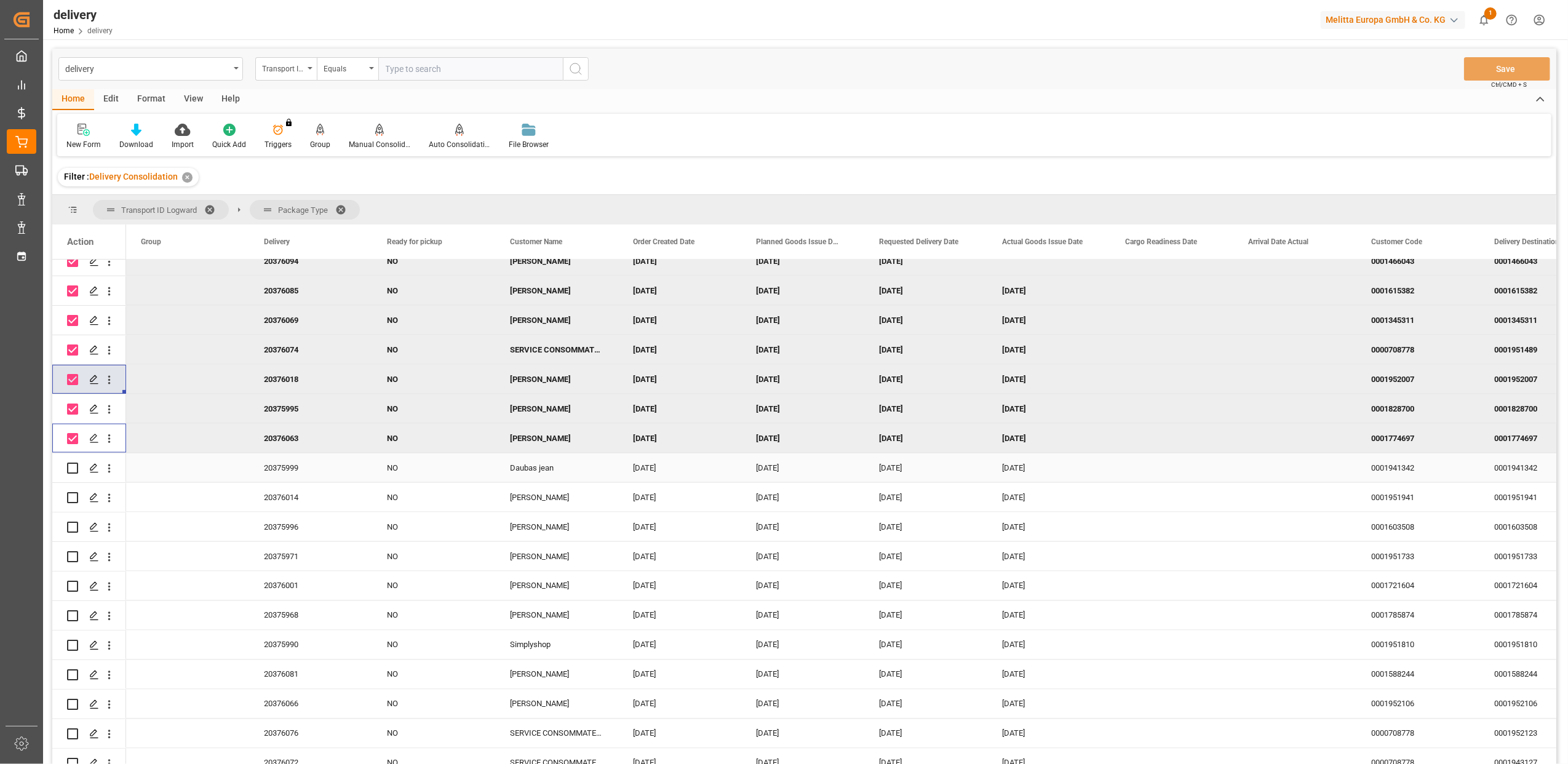
click at [74, 467] on input "Press Space to toggle row selection (unchecked)" at bounding box center [73, 468] width 11 height 11
checkbox input "true"
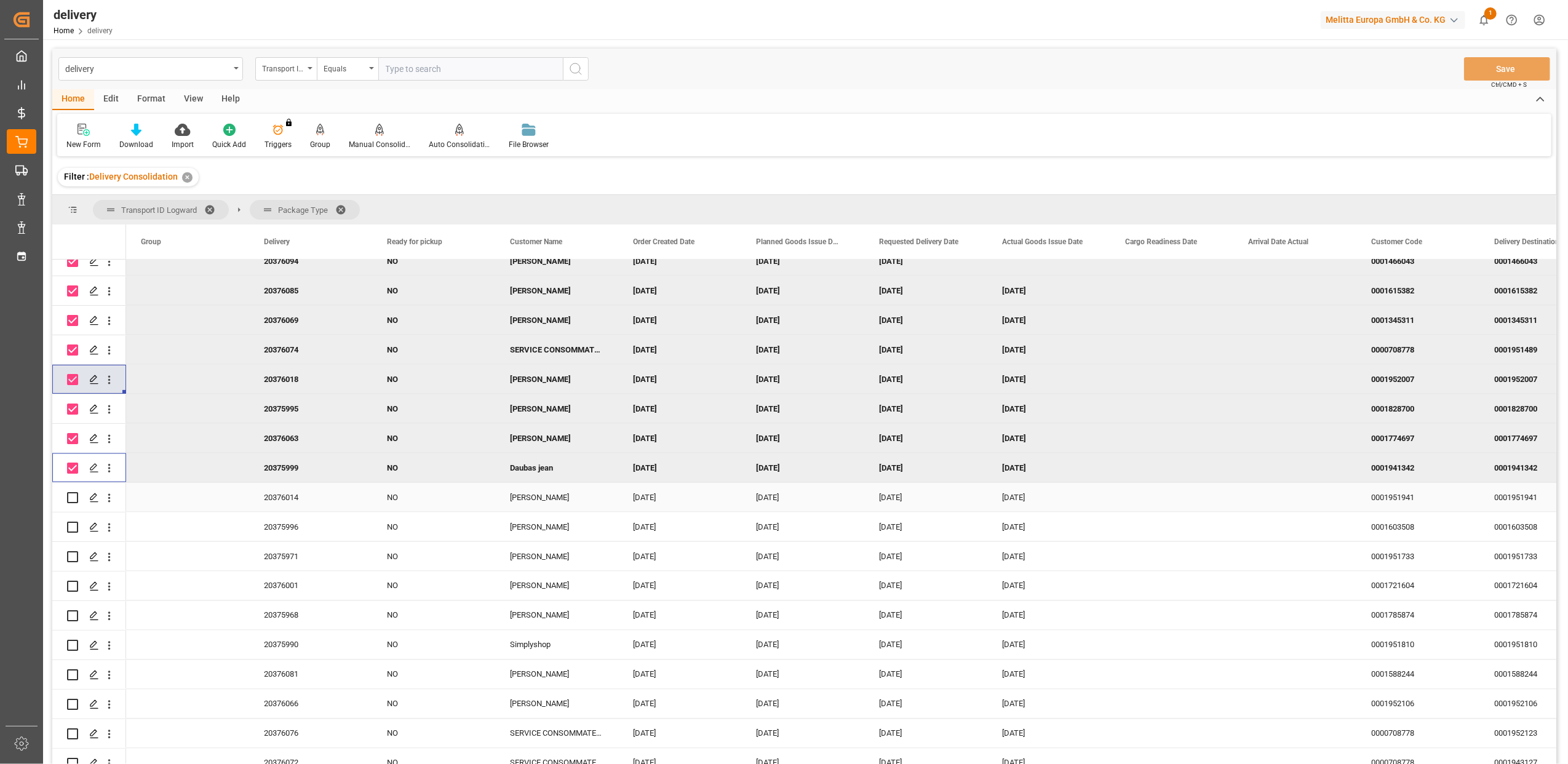
click at [73, 495] on input "Press Space to toggle row selection (unchecked)" at bounding box center [73, 498] width 11 height 11
checkbox input "true"
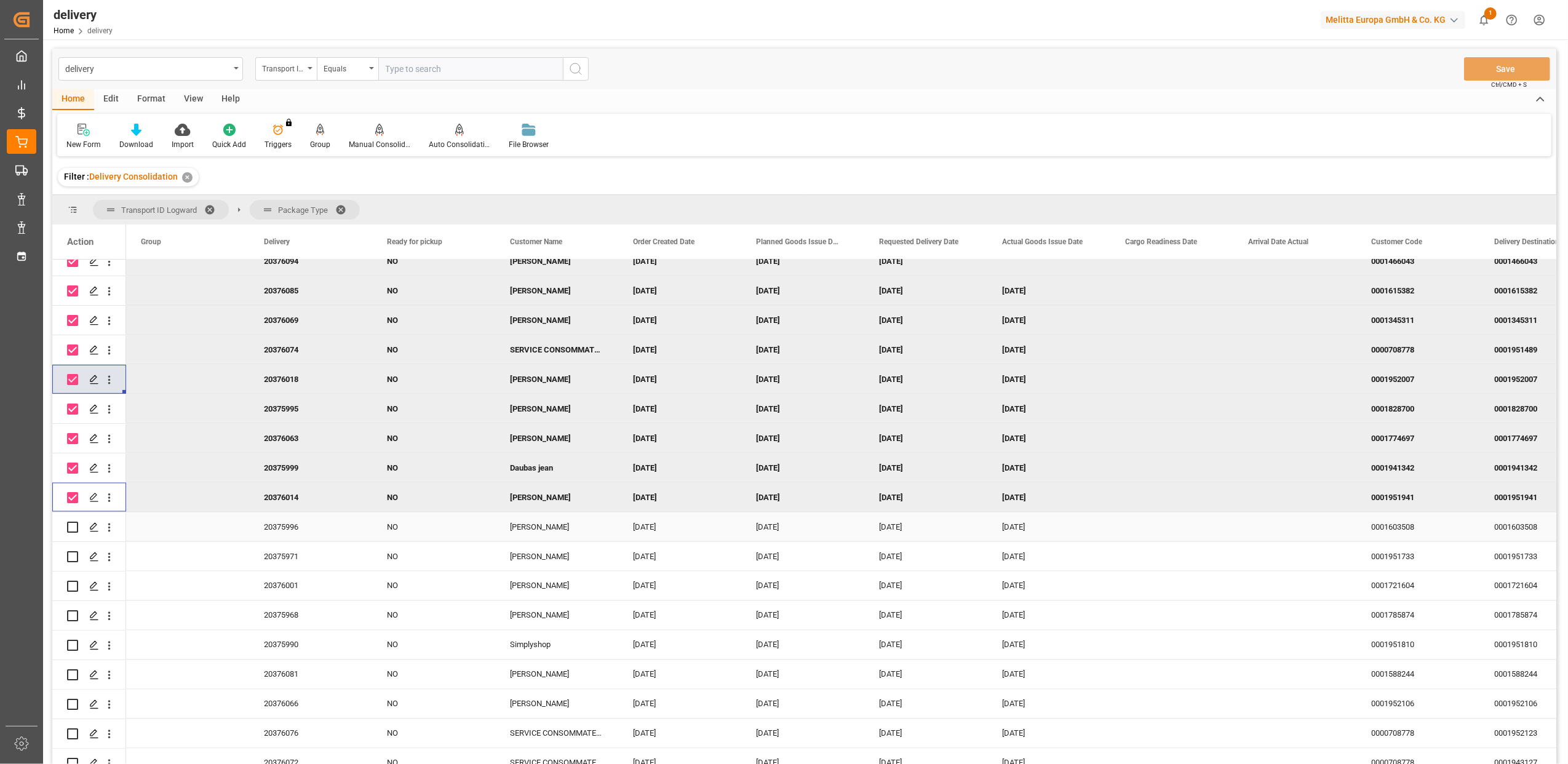
click at [74, 526] on input "Press Space to toggle row selection (unchecked)" at bounding box center [73, 527] width 11 height 11
checkbox input "true"
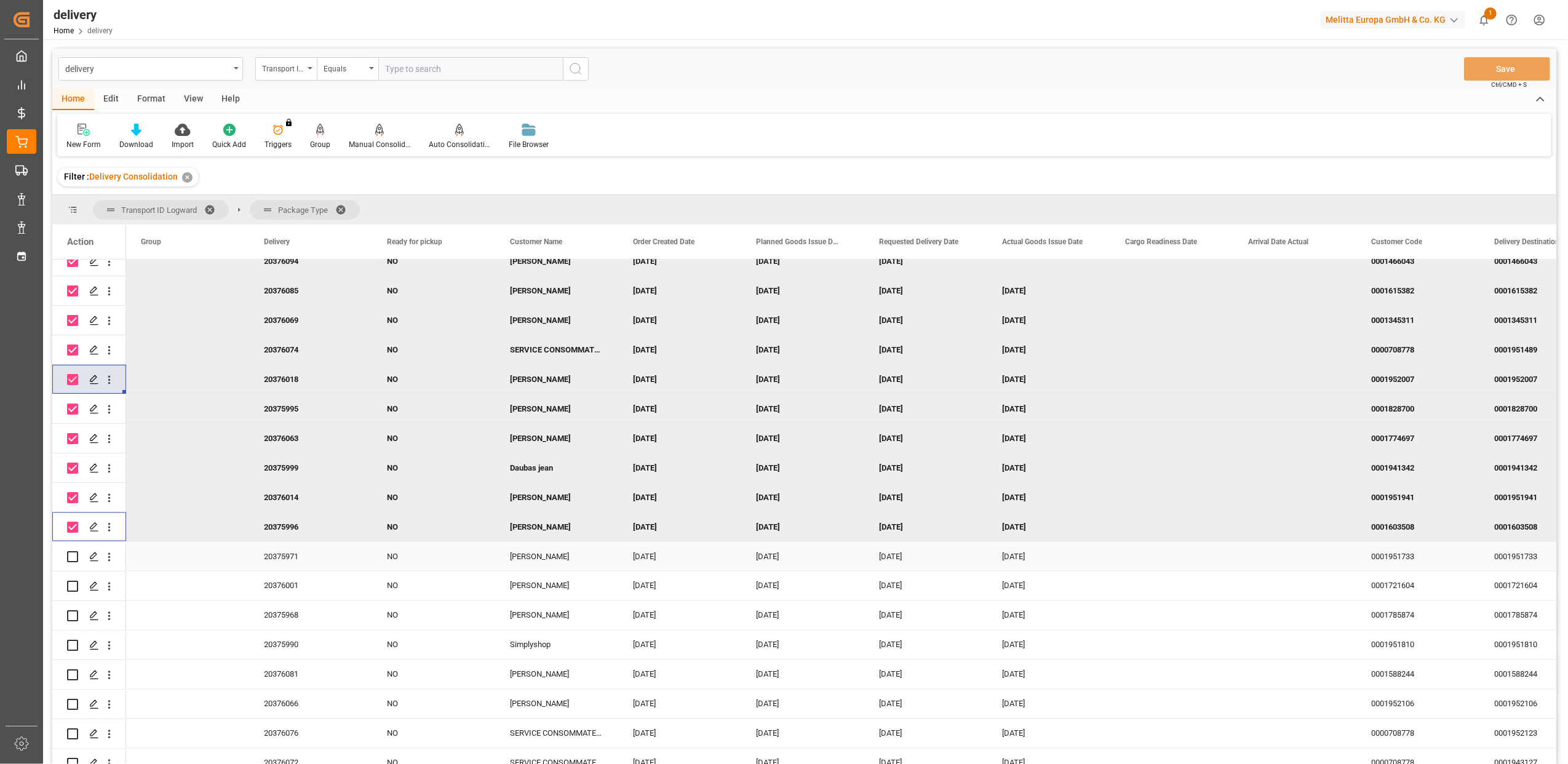
click at [74, 554] on input "Press Space to toggle row selection (unchecked)" at bounding box center [73, 557] width 11 height 11
checkbox input "true"
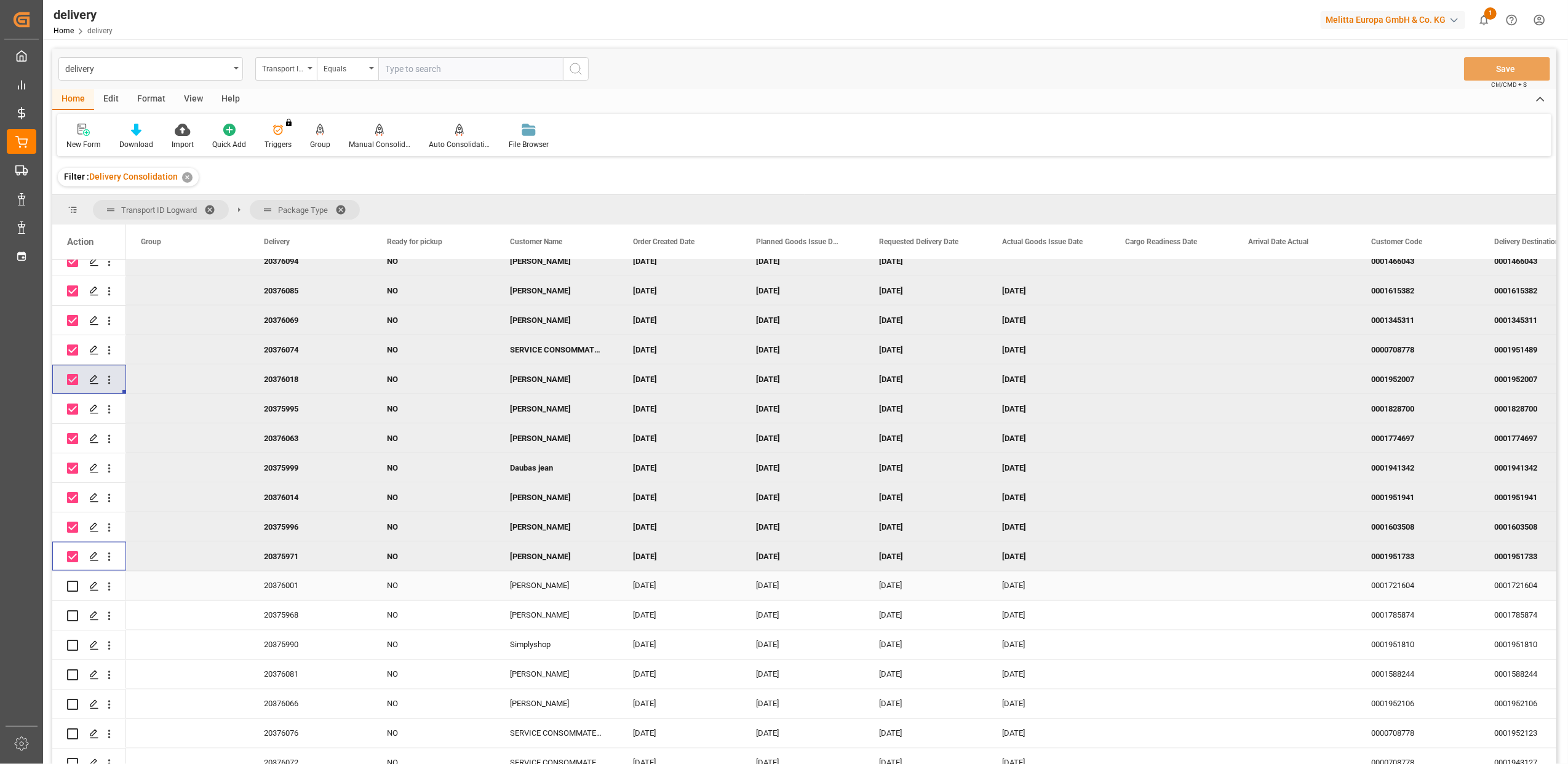
click at [74, 581] on input "Press Space to toggle row selection (unchecked)" at bounding box center [73, 586] width 11 height 11
checkbox input "true"
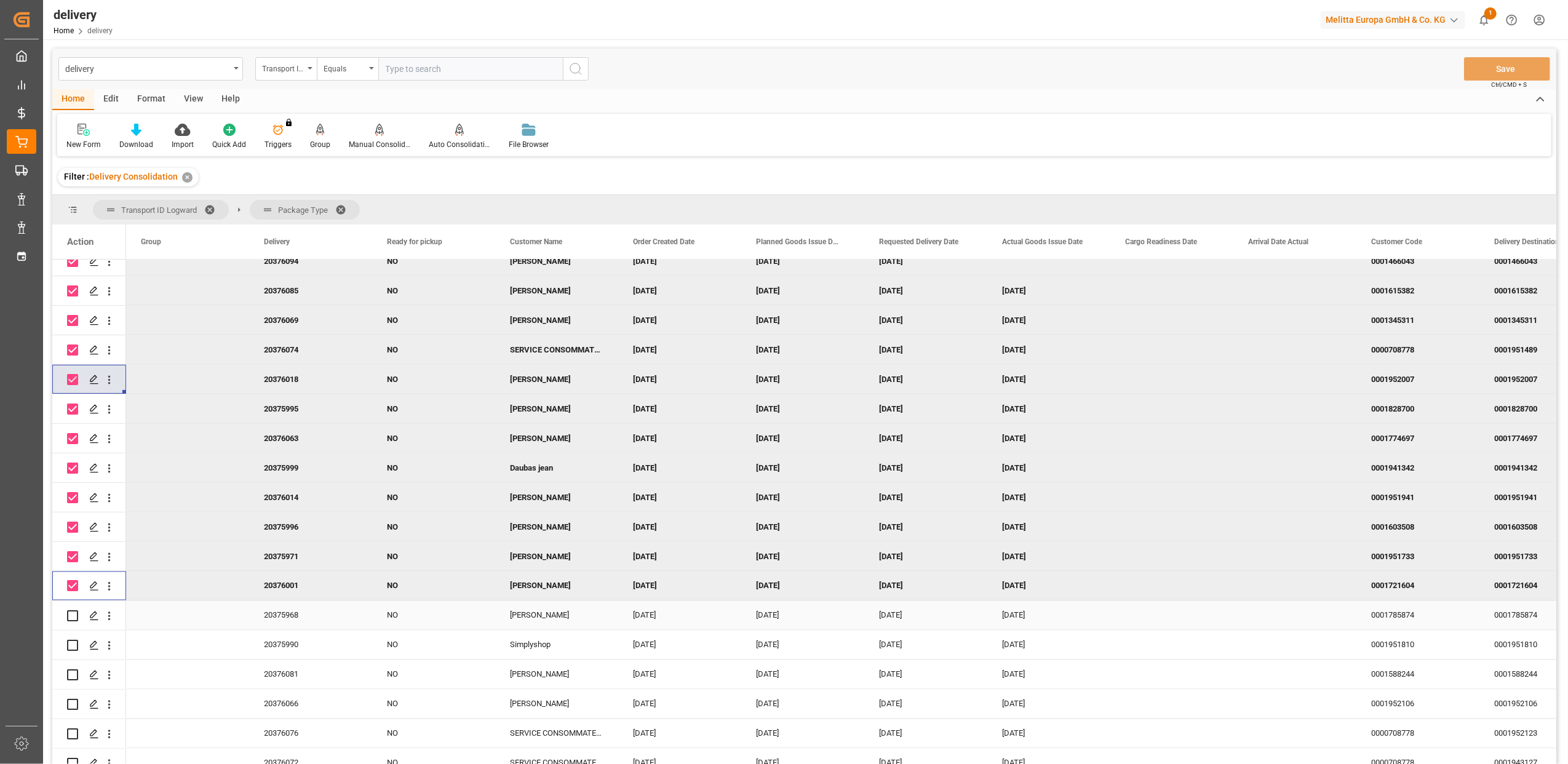
click at [72, 610] on input "Press Space to toggle row selection (unchecked)" at bounding box center [73, 616] width 11 height 11
checkbox input "true"
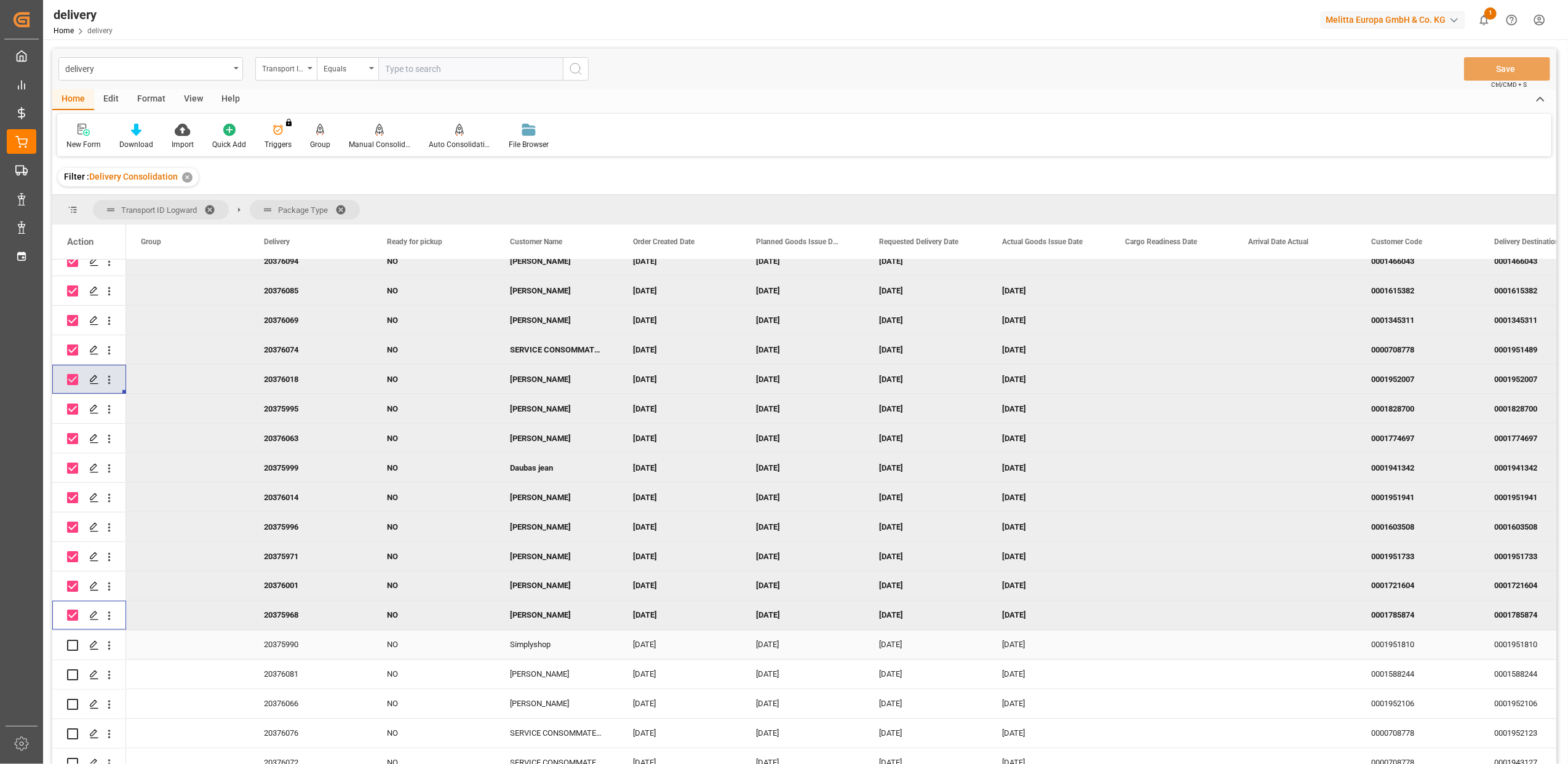
click at [74, 643] on input "Press Space to toggle row selection (unchecked)" at bounding box center [73, 645] width 11 height 11
checkbox input "true"
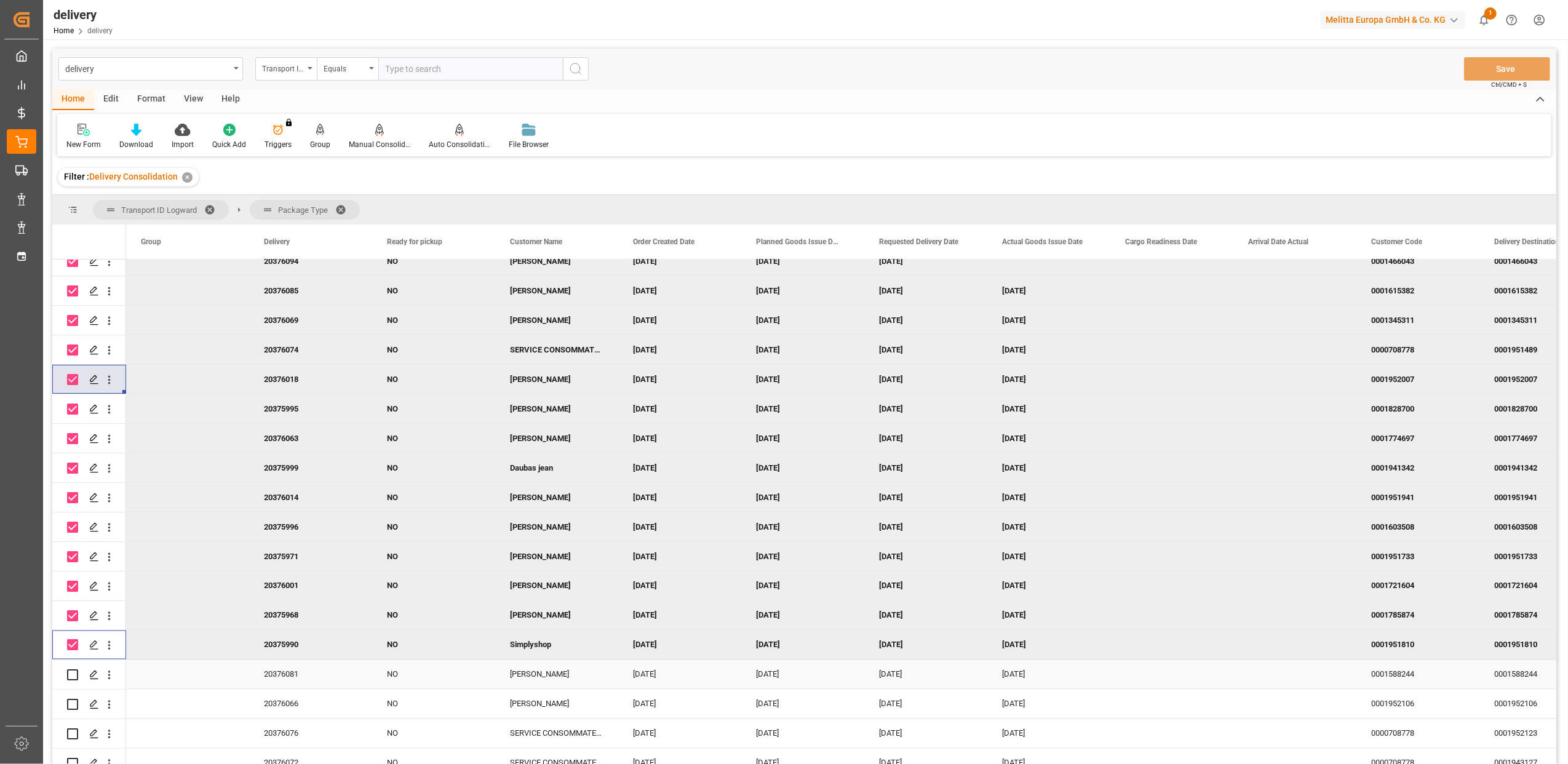
drag, startPoint x: 74, startPoint y: 674, endPoint x: 75, endPoint y: 697, distance: 23.0
click at [74, 675] on input "Press Space to toggle row selection (unchecked)" at bounding box center [73, 675] width 11 height 11
checkbox input "true"
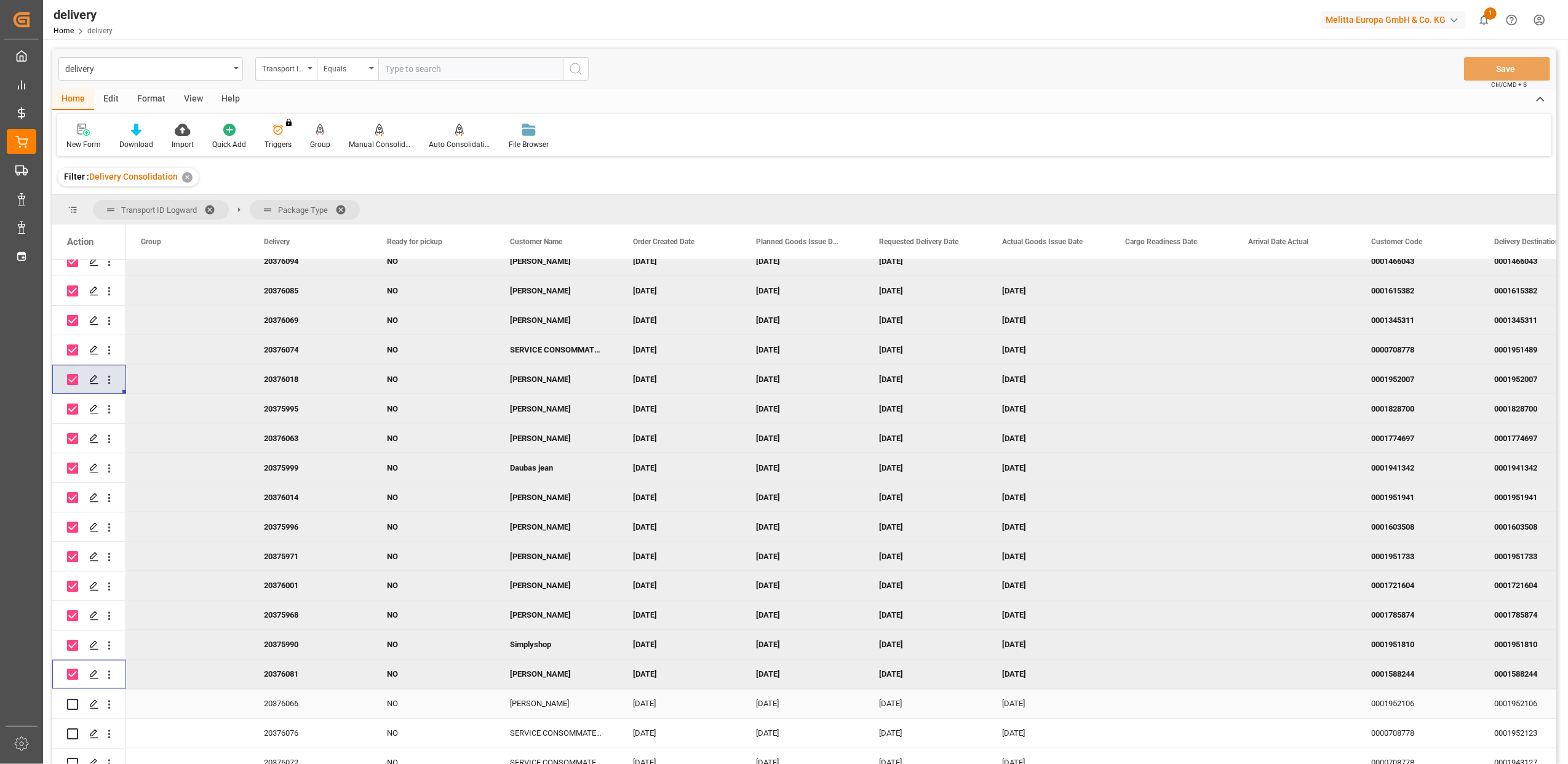
drag, startPoint x: 75, startPoint y: 703, endPoint x: 75, endPoint y: 731, distance: 28.0
click at [75, 704] on input "Press Space to toggle row selection (unchecked)" at bounding box center [73, 704] width 11 height 11
checkbox input "true"
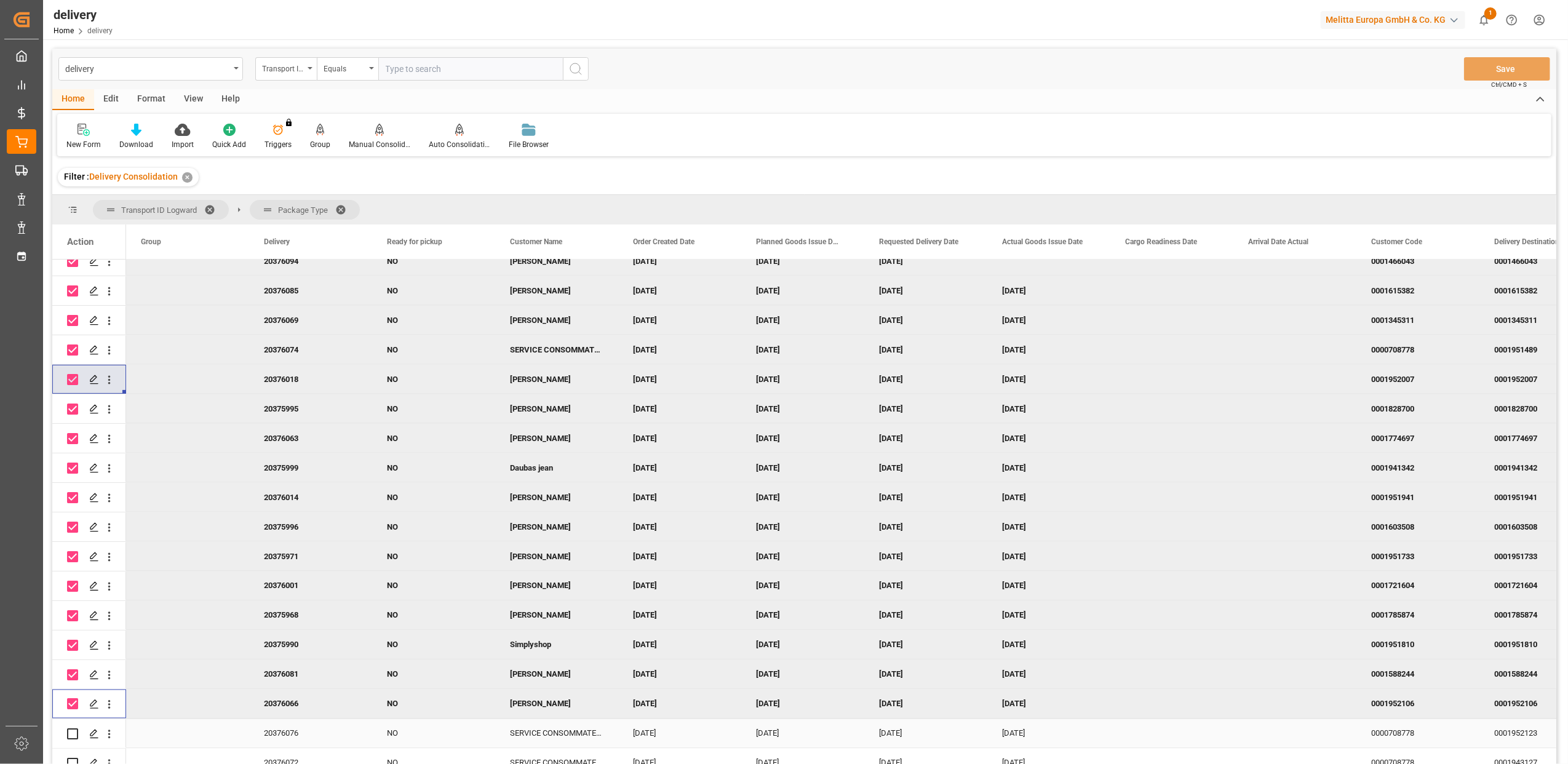
click at [75, 731] on input "Press Space to toggle row selection (unchecked)" at bounding box center [73, 734] width 11 height 11
checkbox input "true"
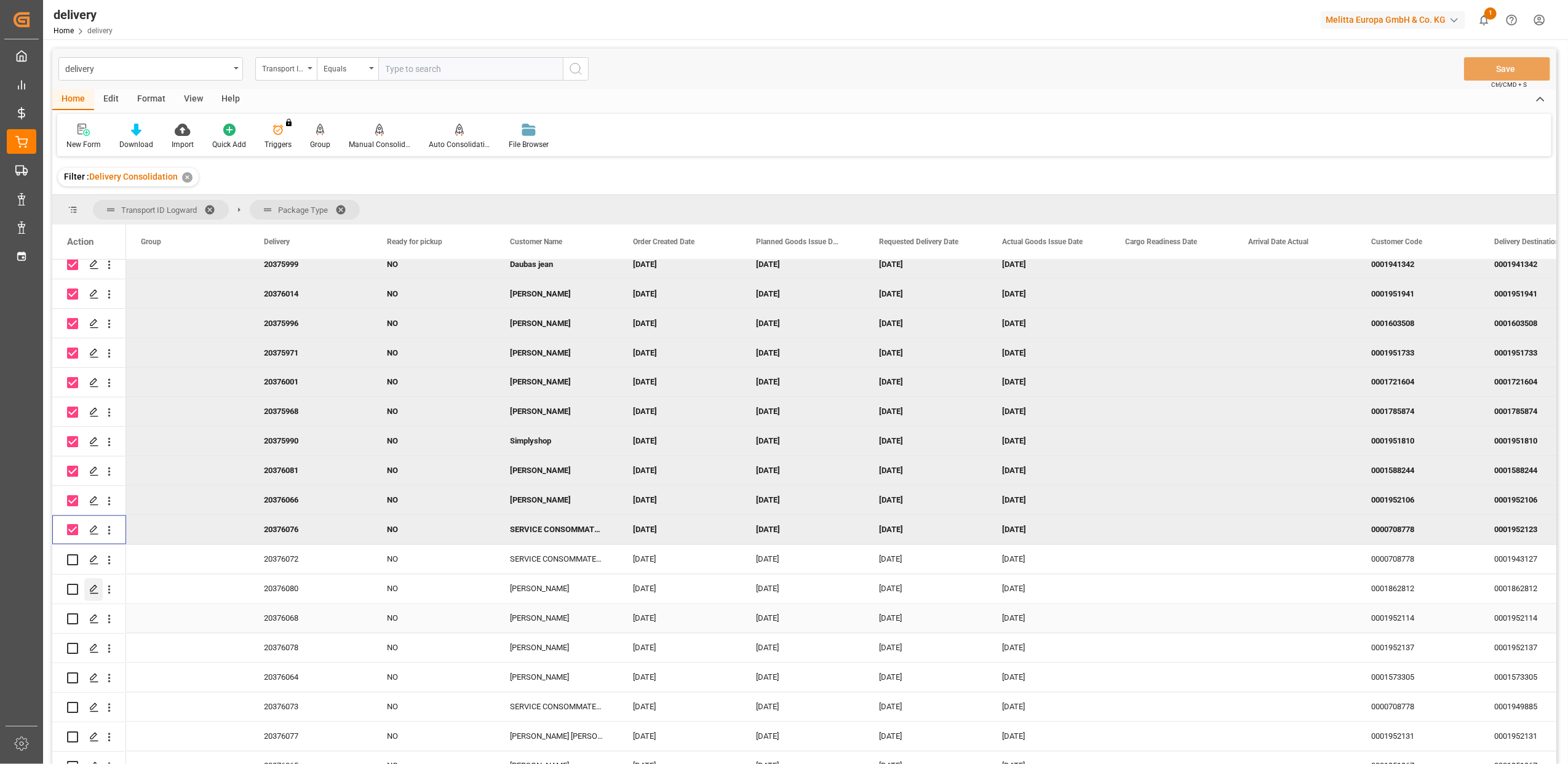
scroll to position [2295, 0]
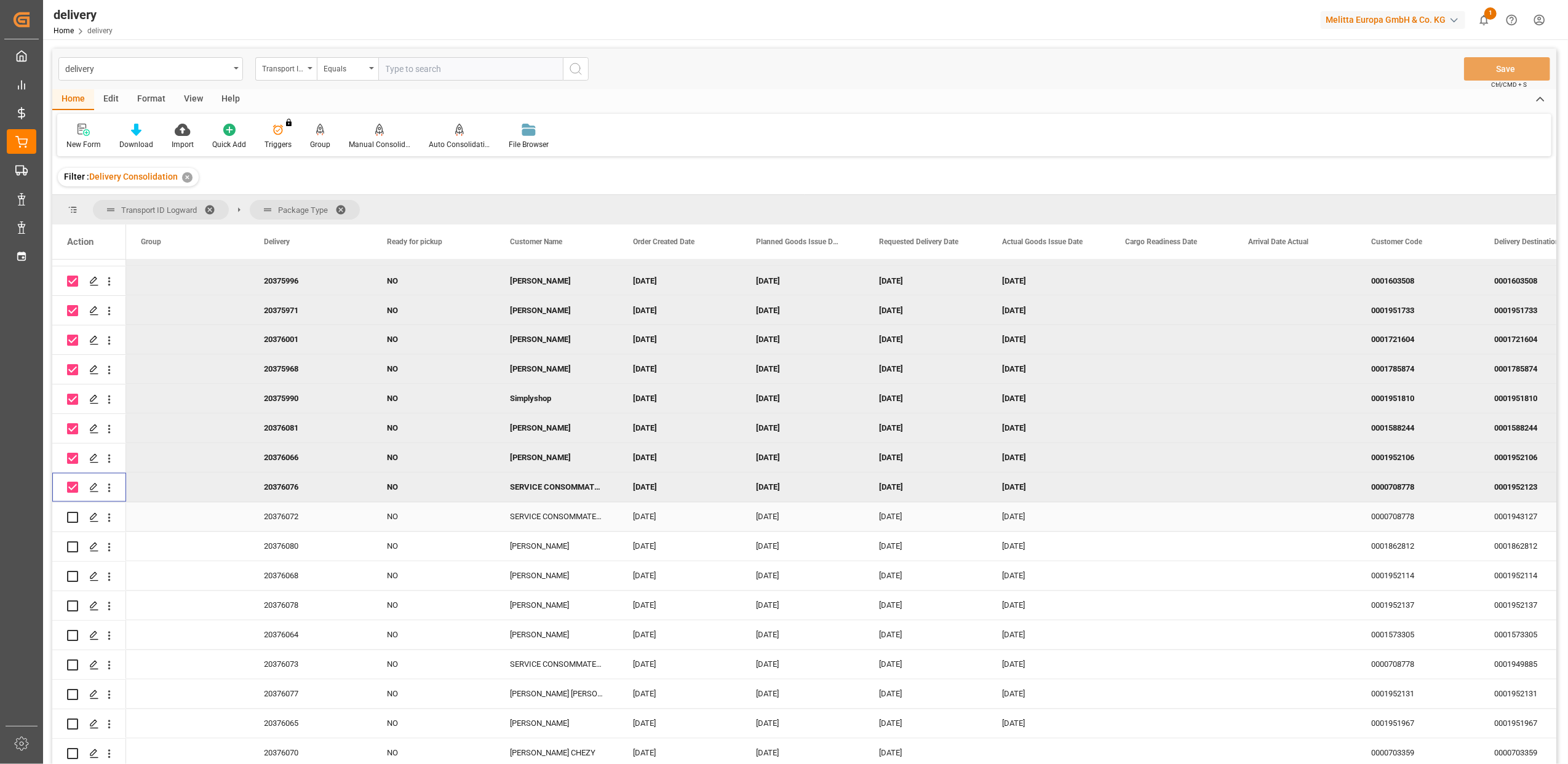
click at [77, 518] on input "Press Space to toggle row selection (unchecked)" at bounding box center [73, 517] width 11 height 11
checkbox input "true"
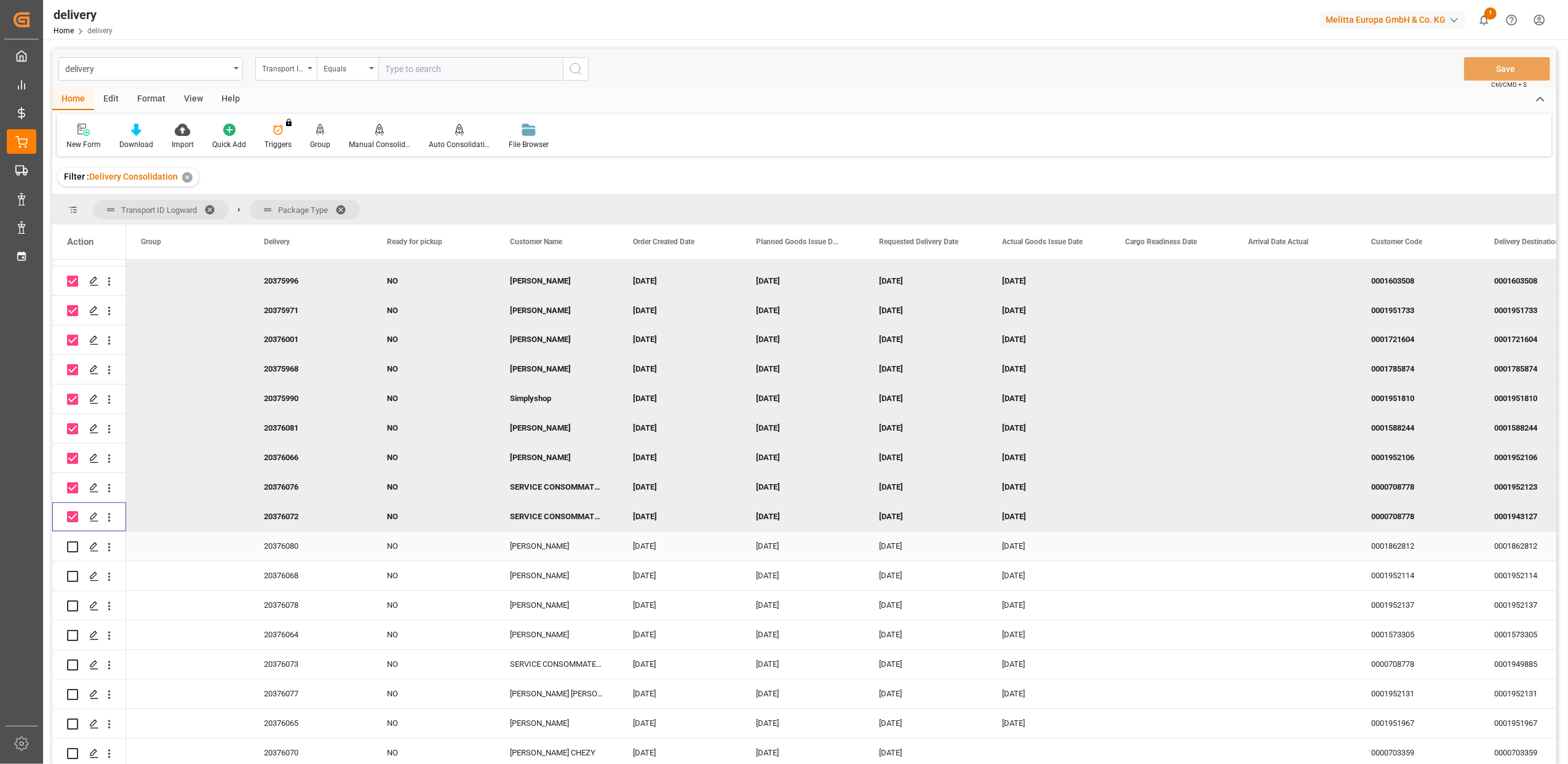
scroll to position [2377, 0]
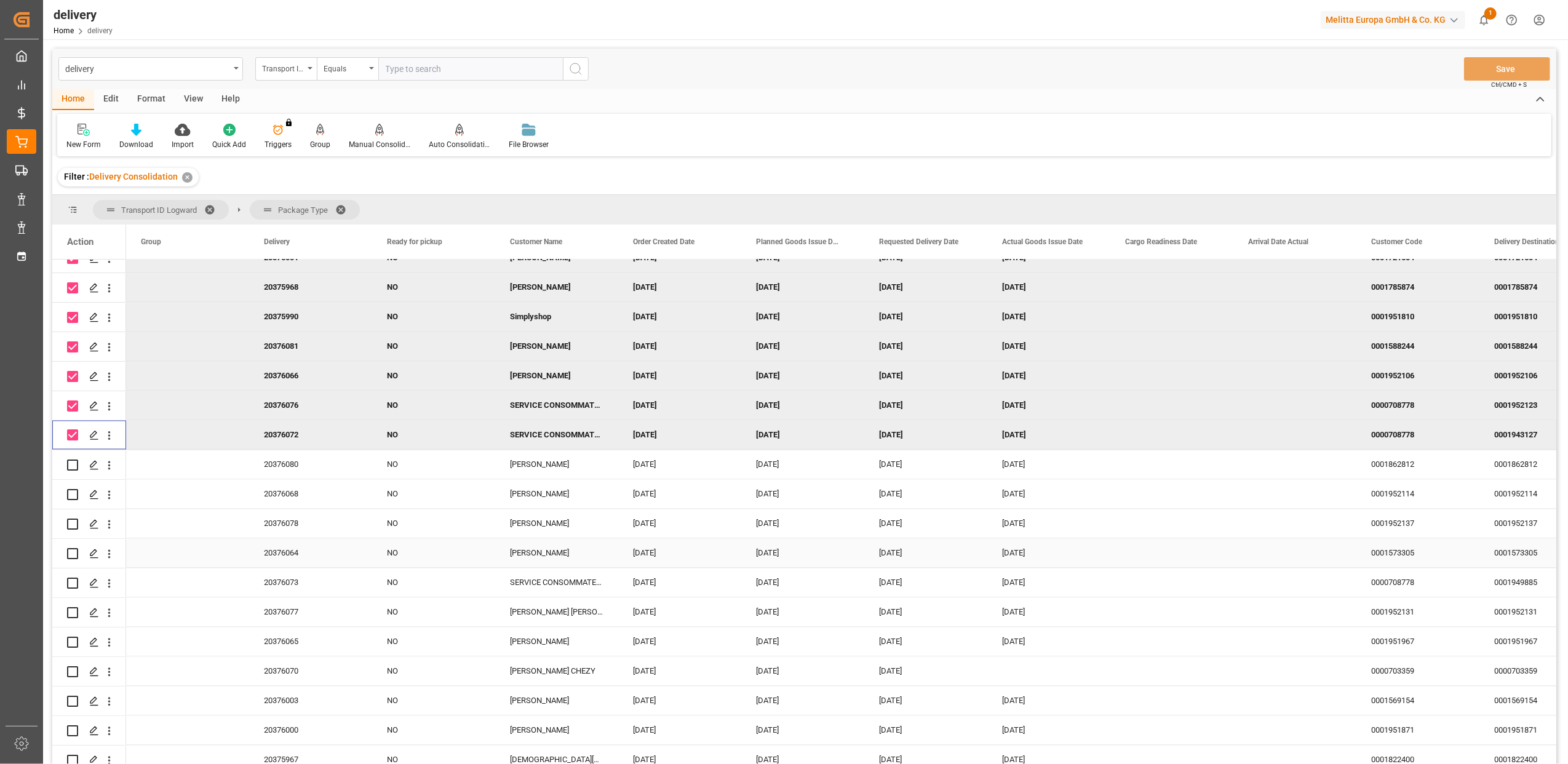
click at [74, 544] on div "Press SPACE to select this row." at bounding box center [73, 553] width 11 height 28
drag, startPoint x: 75, startPoint y: 467, endPoint x: 74, endPoint y: 490, distance: 23.0
click at [75, 468] on input "Press Space to toggle row selection (unchecked)" at bounding box center [73, 465] width 11 height 11
checkbox input "true"
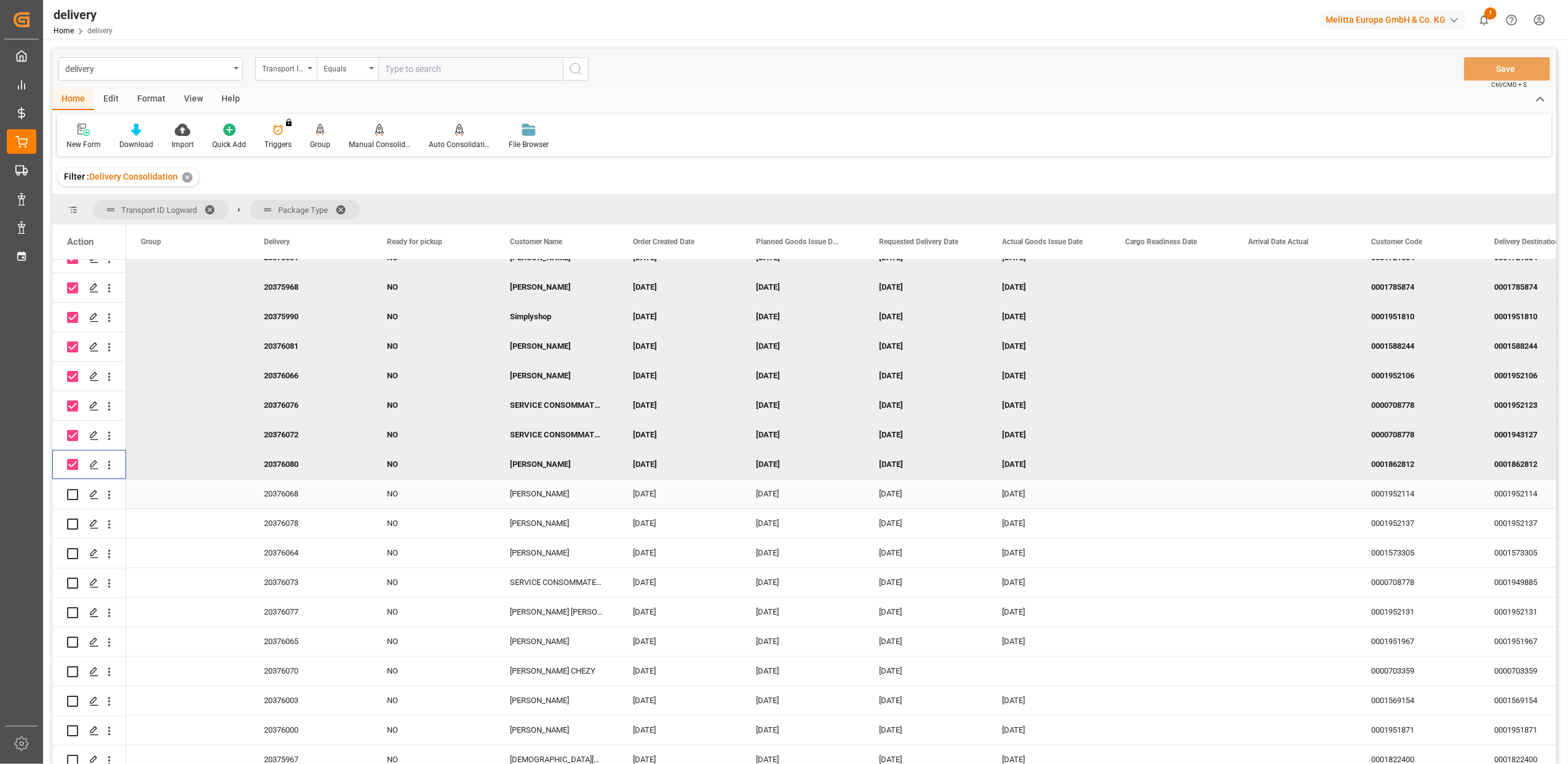
click at [74, 497] on input "Press Space to toggle row selection (unchecked)" at bounding box center [73, 494] width 11 height 11
checkbox input "true"
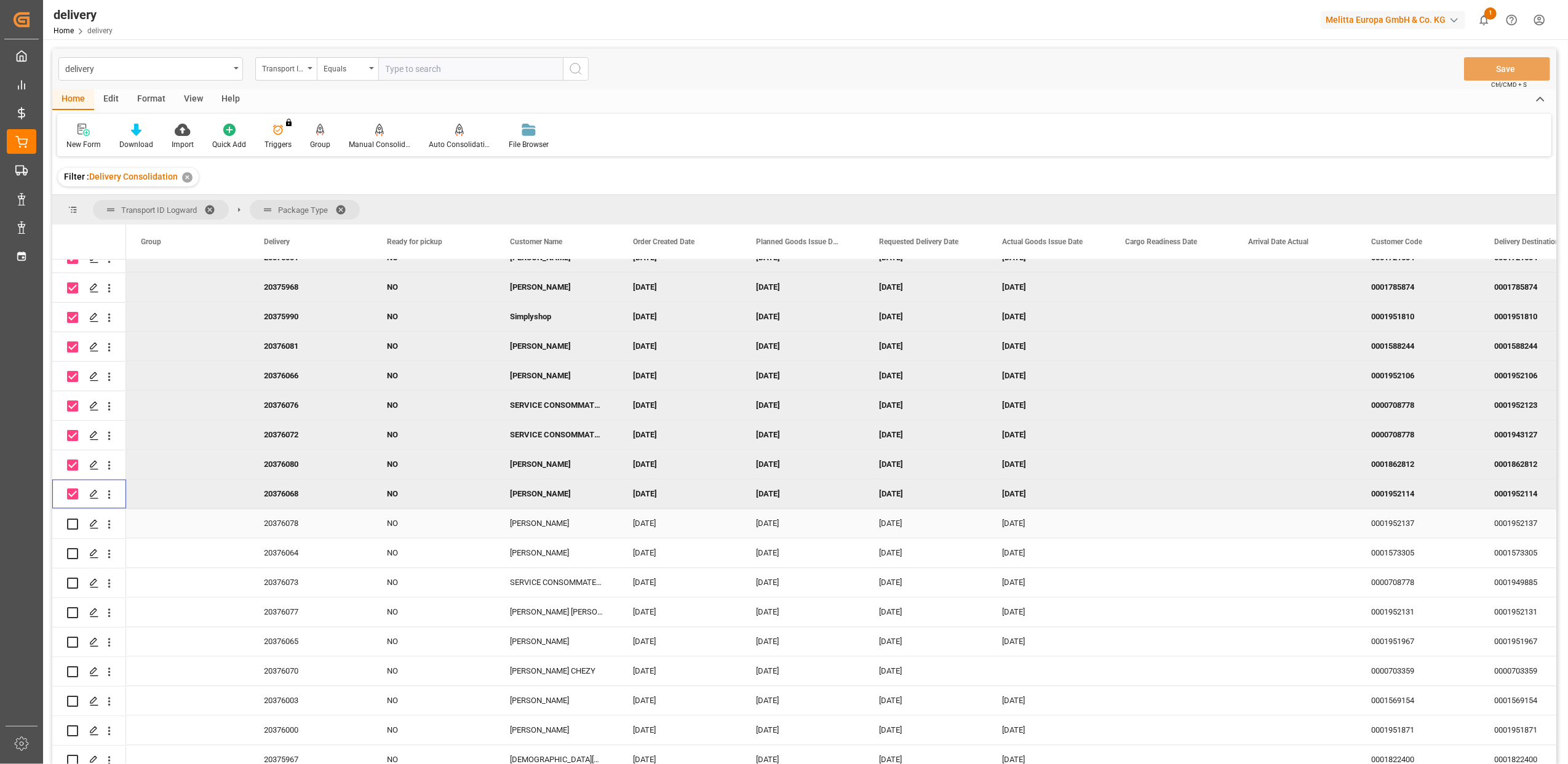
click at [74, 520] on input "Press Space to toggle row selection (unchecked)" at bounding box center [73, 524] width 11 height 11
checkbox input "true"
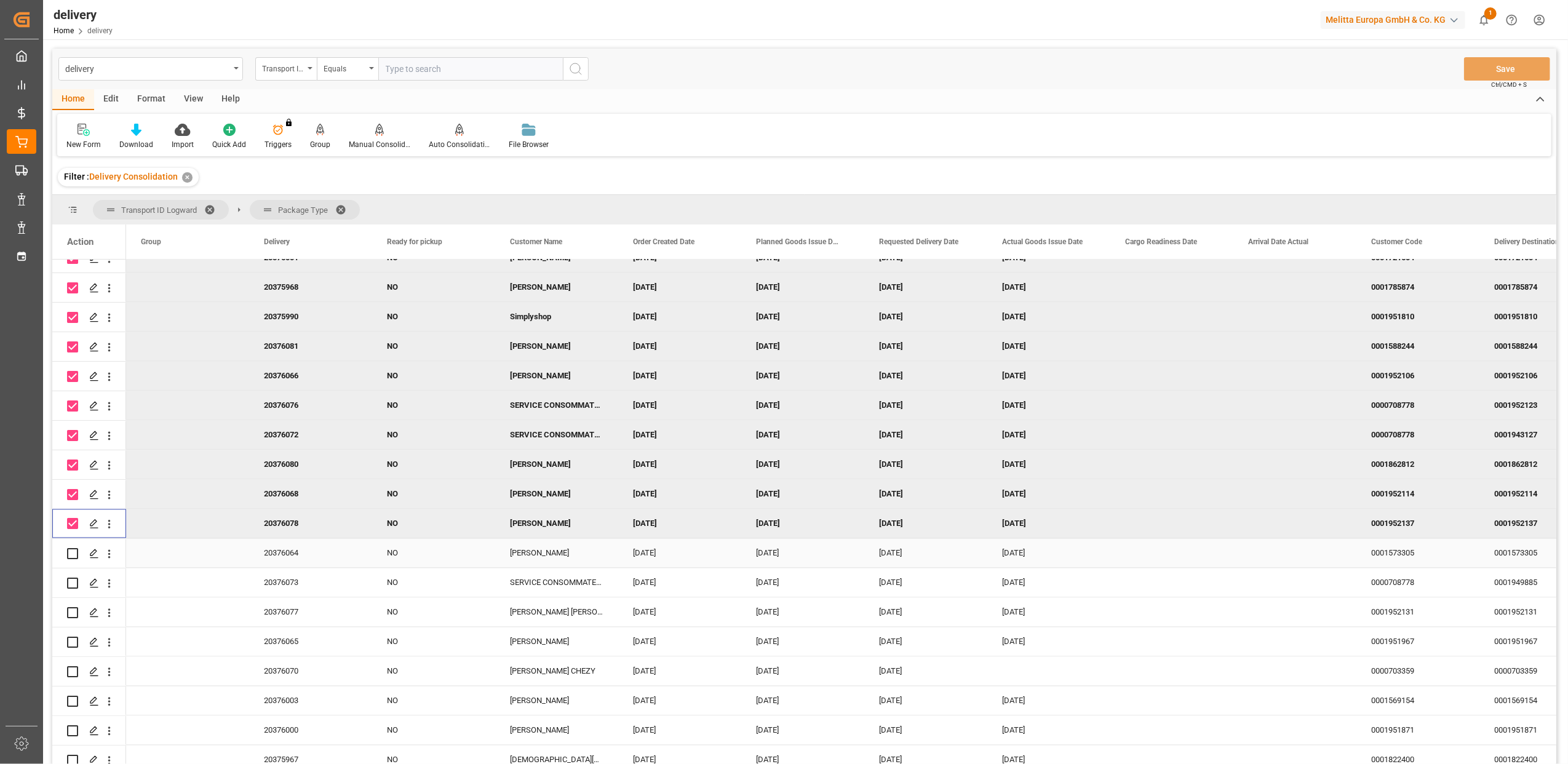
drag, startPoint x: 77, startPoint y: 553, endPoint x: 75, endPoint y: 584, distance: 31.1
click at [77, 554] on input "Press Space to toggle row selection (unchecked)" at bounding box center [73, 553] width 11 height 11
checkbox input "true"
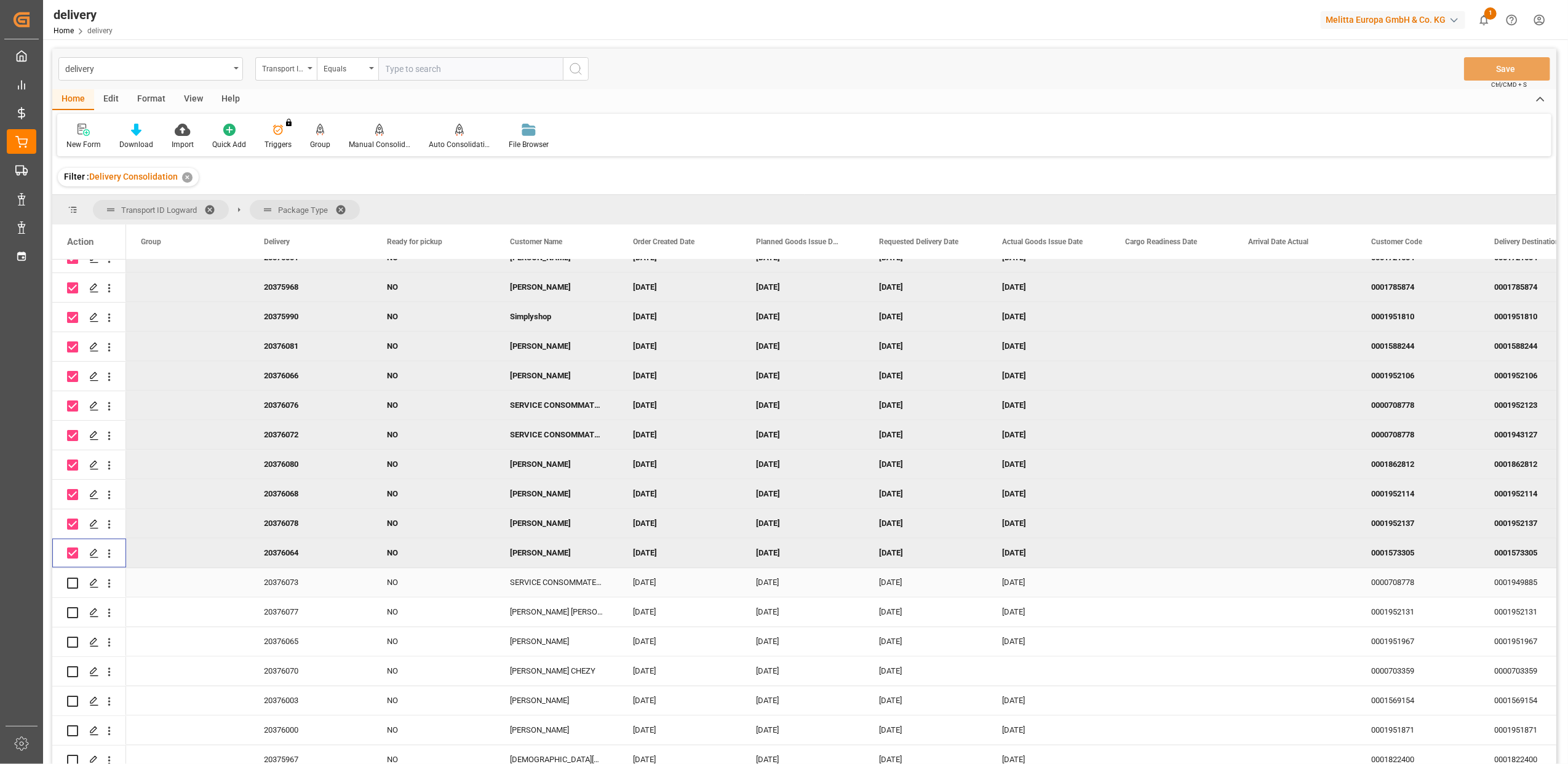
click at [75, 581] on input "Press Space to toggle row selection (unchecked)" at bounding box center [73, 583] width 11 height 11
checkbox input "true"
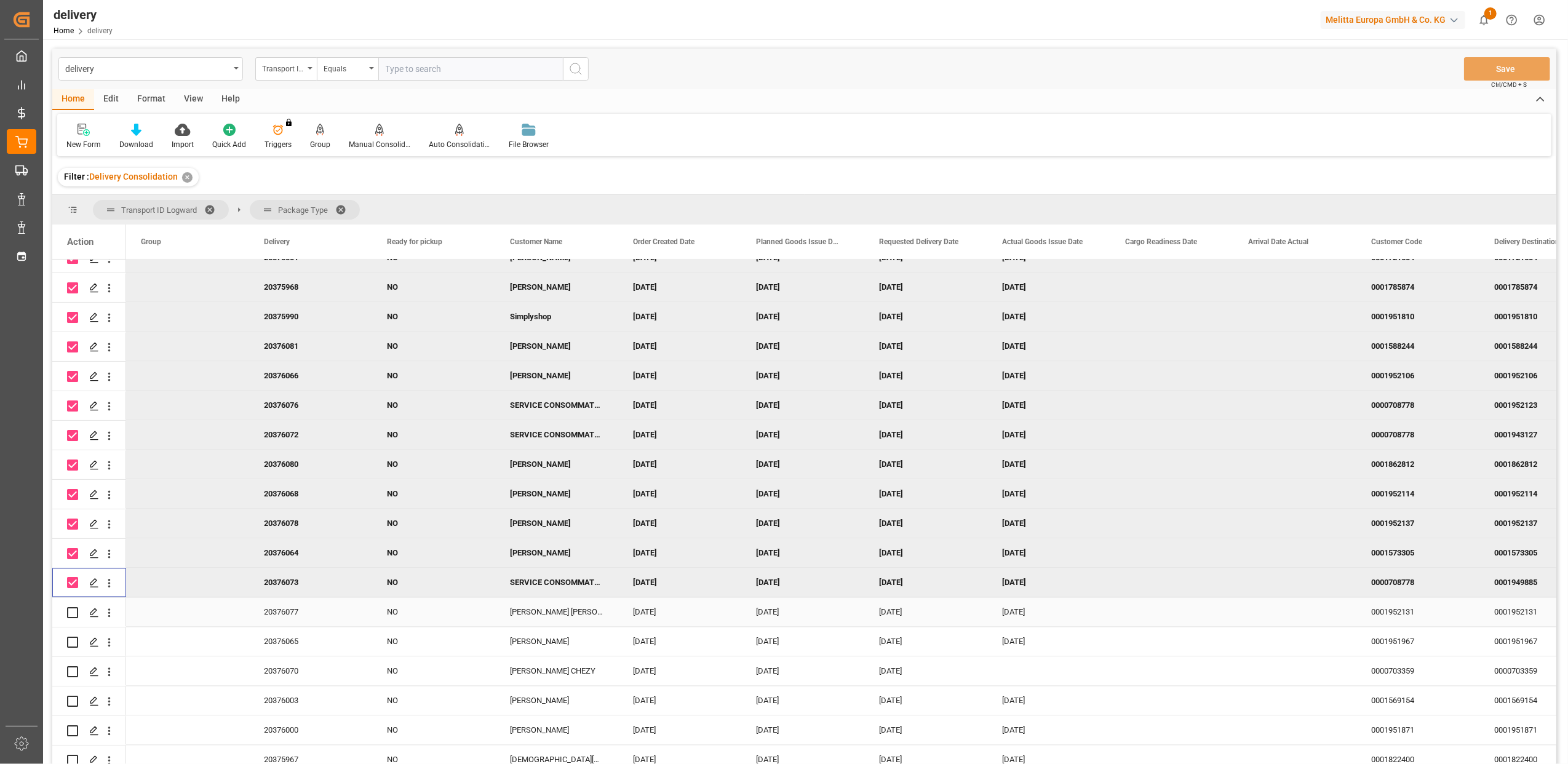
click at [75, 608] on input "Press Space to toggle row selection (unchecked)" at bounding box center [73, 612] width 11 height 11
checkbox input "true"
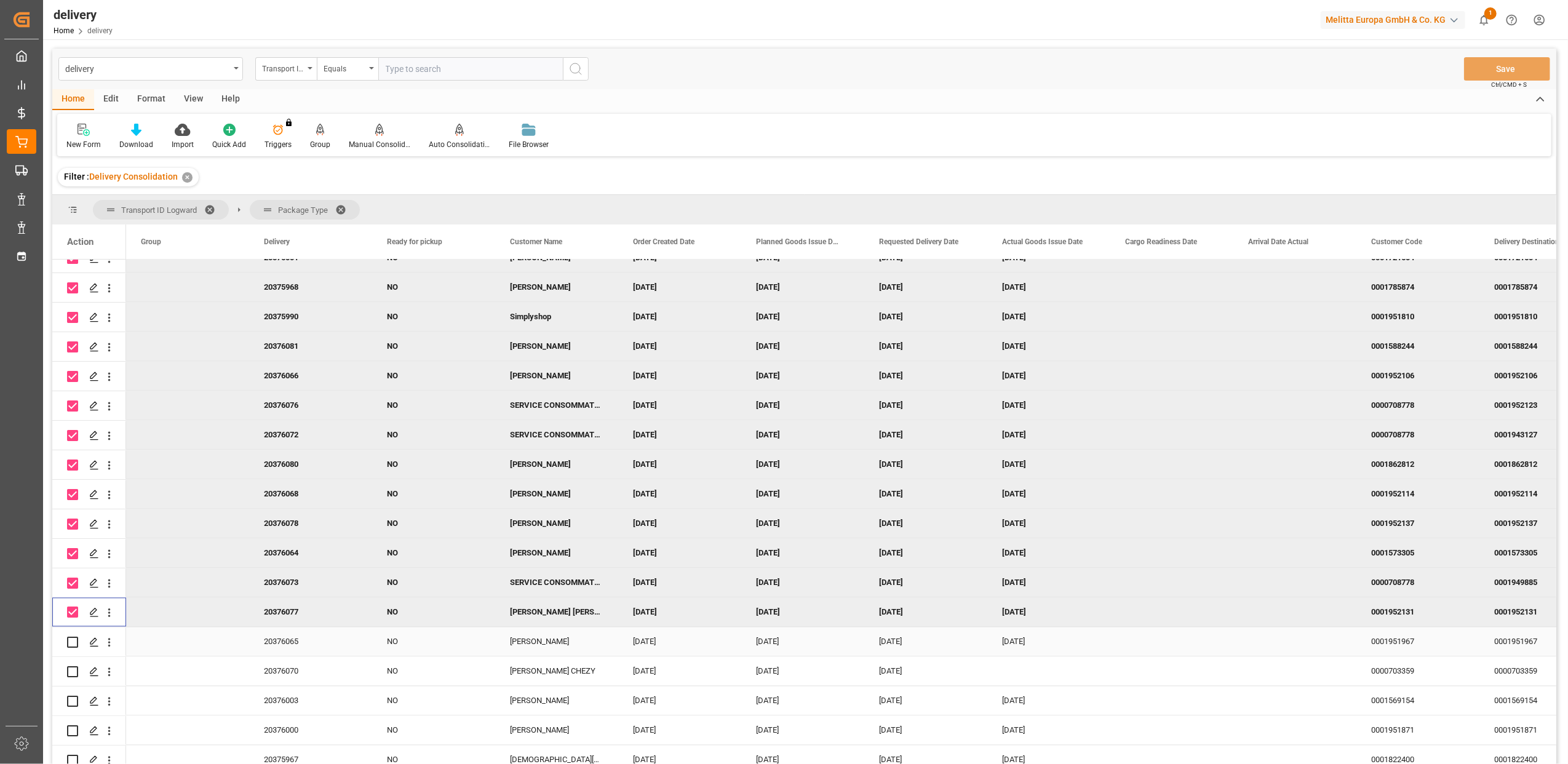
click at [74, 640] on input "Press Space to toggle row selection (unchecked)" at bounding box center [73, 642] width 11 height 11
checkbox input "true"
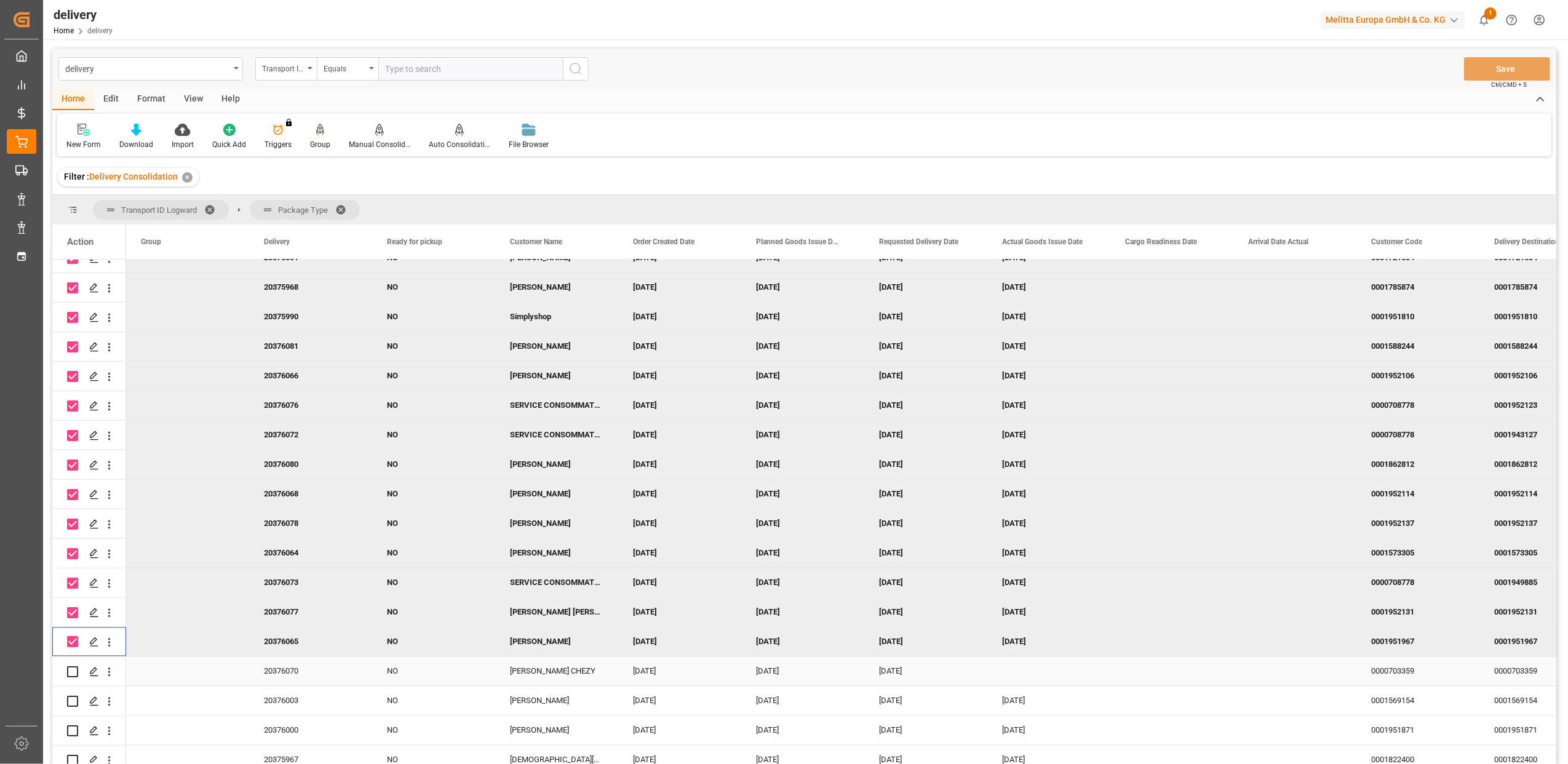
click at [74, 668] on input "Press Space to toggle row selection (unchecked)" at bounding box center [73, 671] width 11 height 11
checkbox input "true"
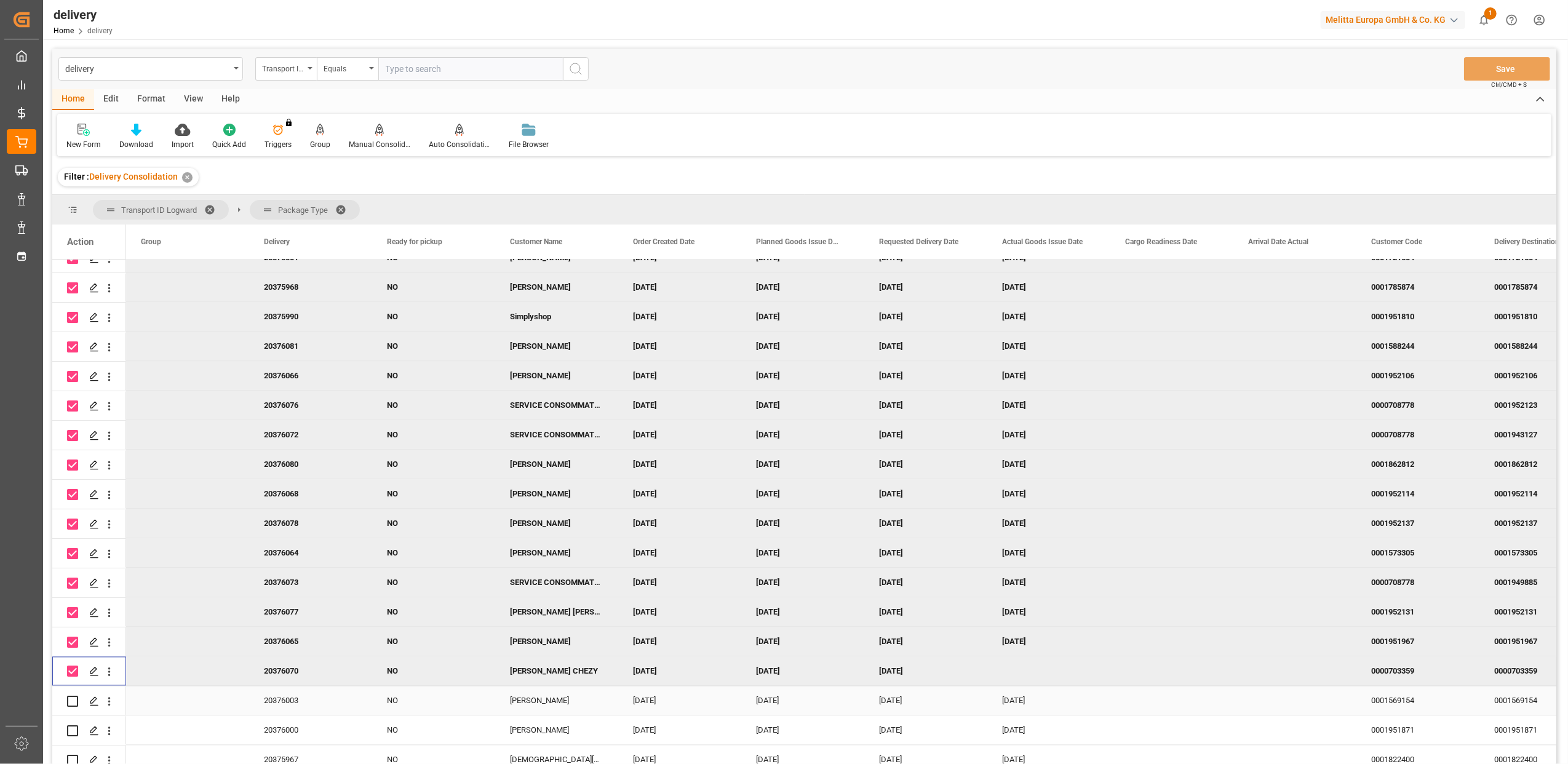
click at [74, 694] on div "Press SPACE to select this row." at bounding box center [73, 700] width 11 height 28
click at [74, 723] on div "Press SPACE to select this row." at bounding box center [73, 730] width 11 height 28
click at [74, 689] on div "Press SPACE to select this row." at bounding box center [73, 700] width 11 height 28
click at [74, 703] on input "Press Space to toggle row selection (unchecked)" at bounding box center [73, 701] width 11 height 11
checkbox input "true"
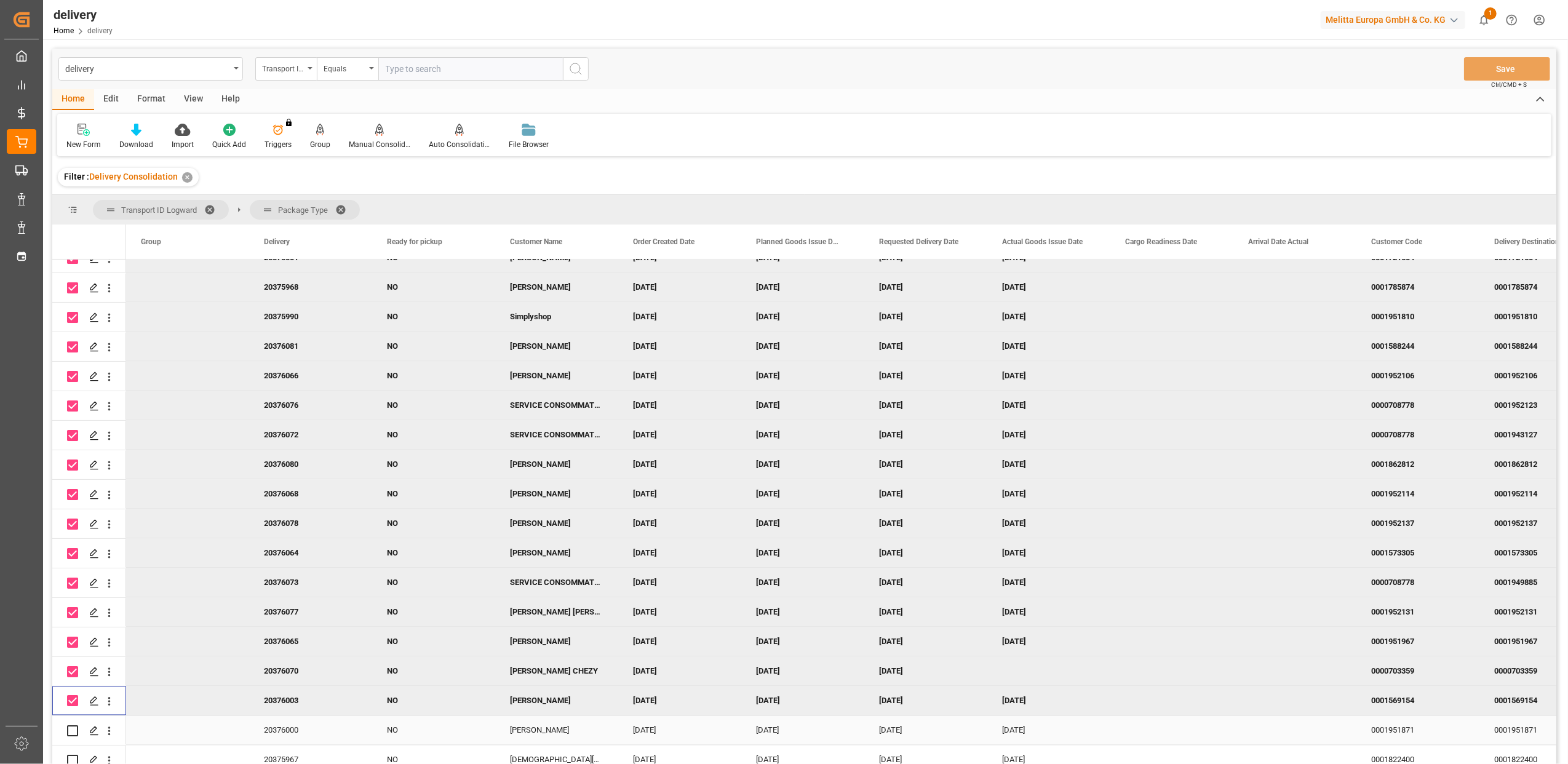
click at [72, 731] on input "Press Space to toggle row selection (unchecked)" at bounding box center [73, 731] width 11 height 11
checkbox input "true"
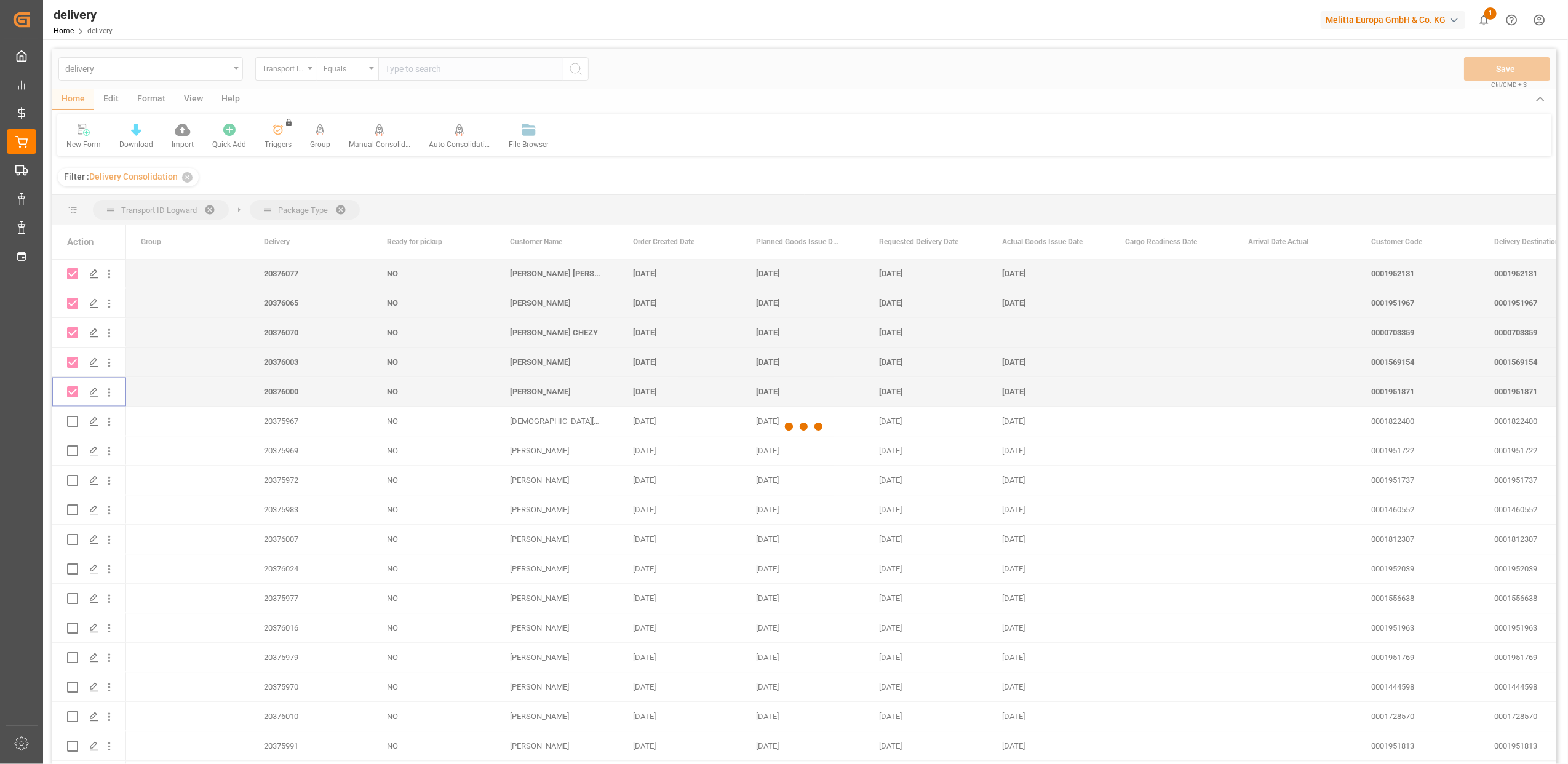
scroll to position [2787, 0]
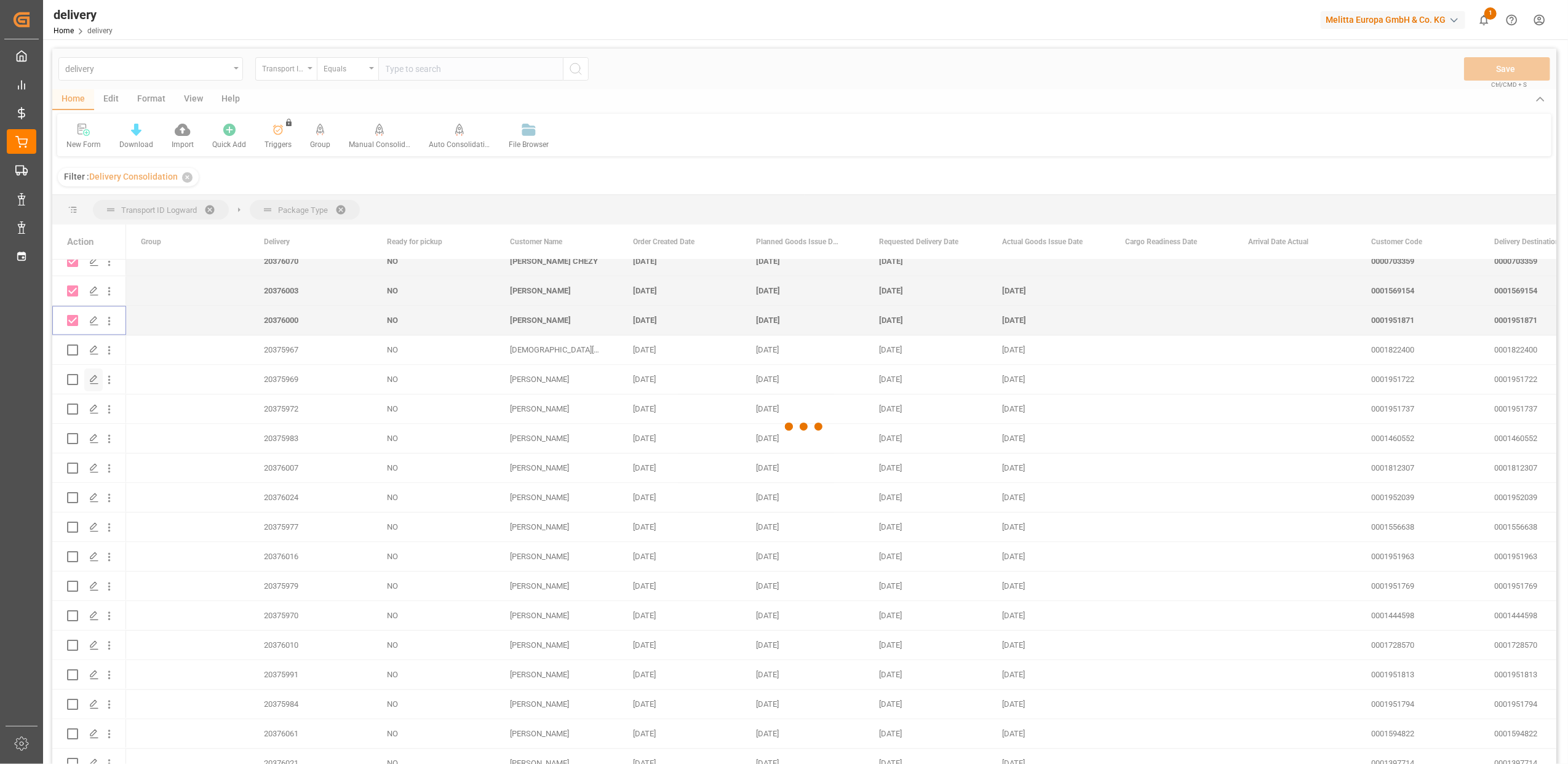
checkbox input "false"
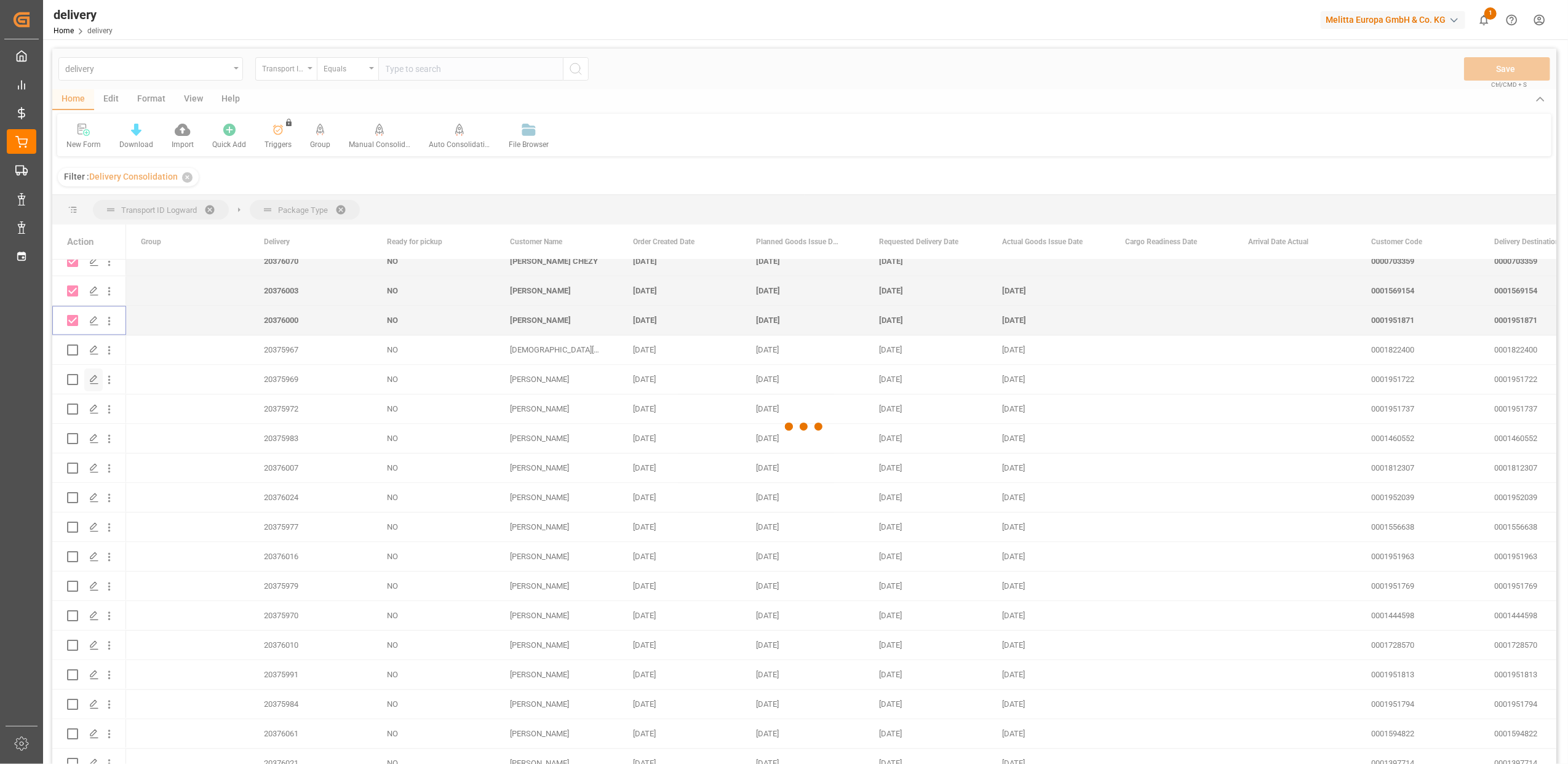
checkbox input "false"
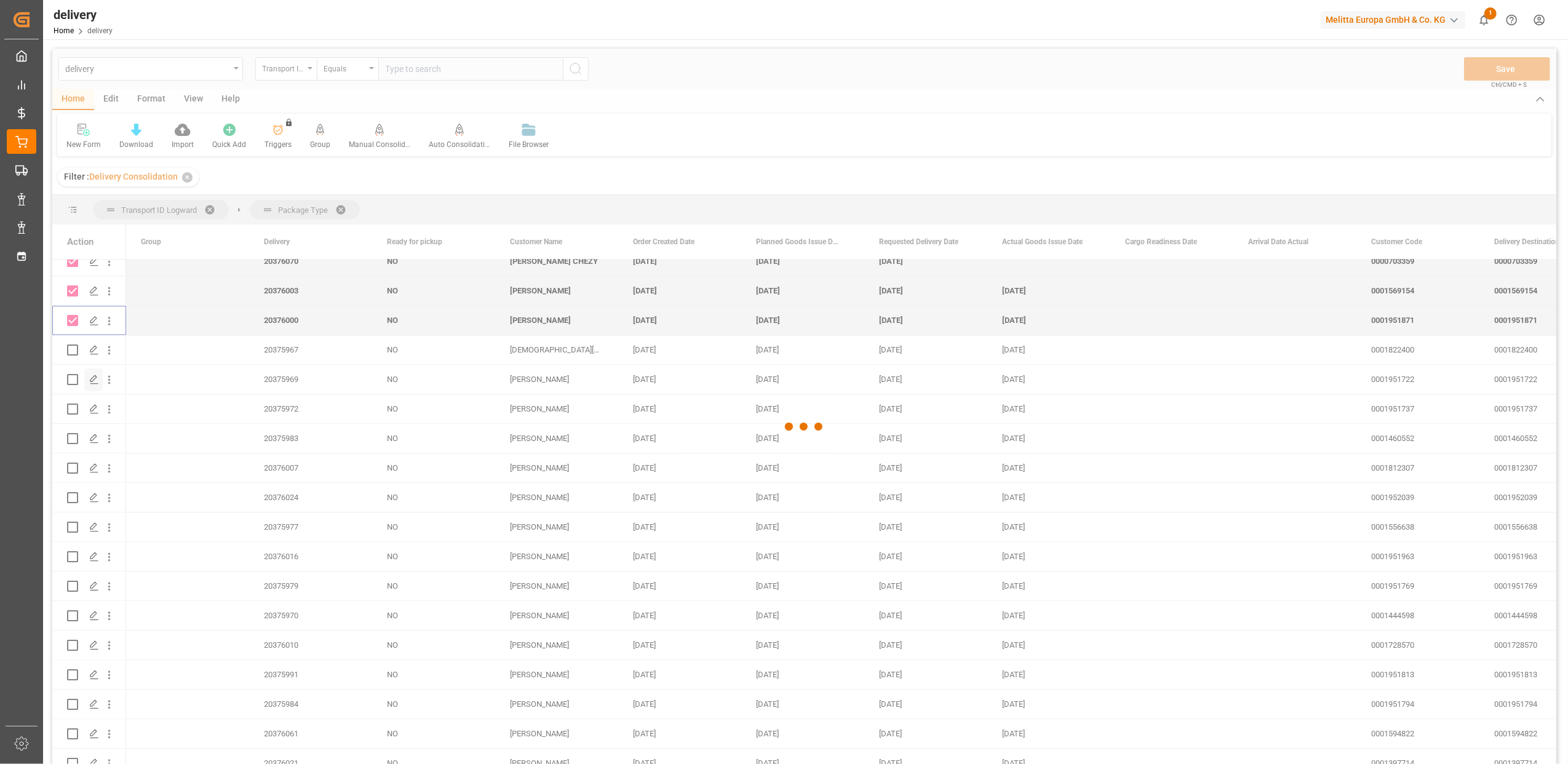
checkbox input "false"
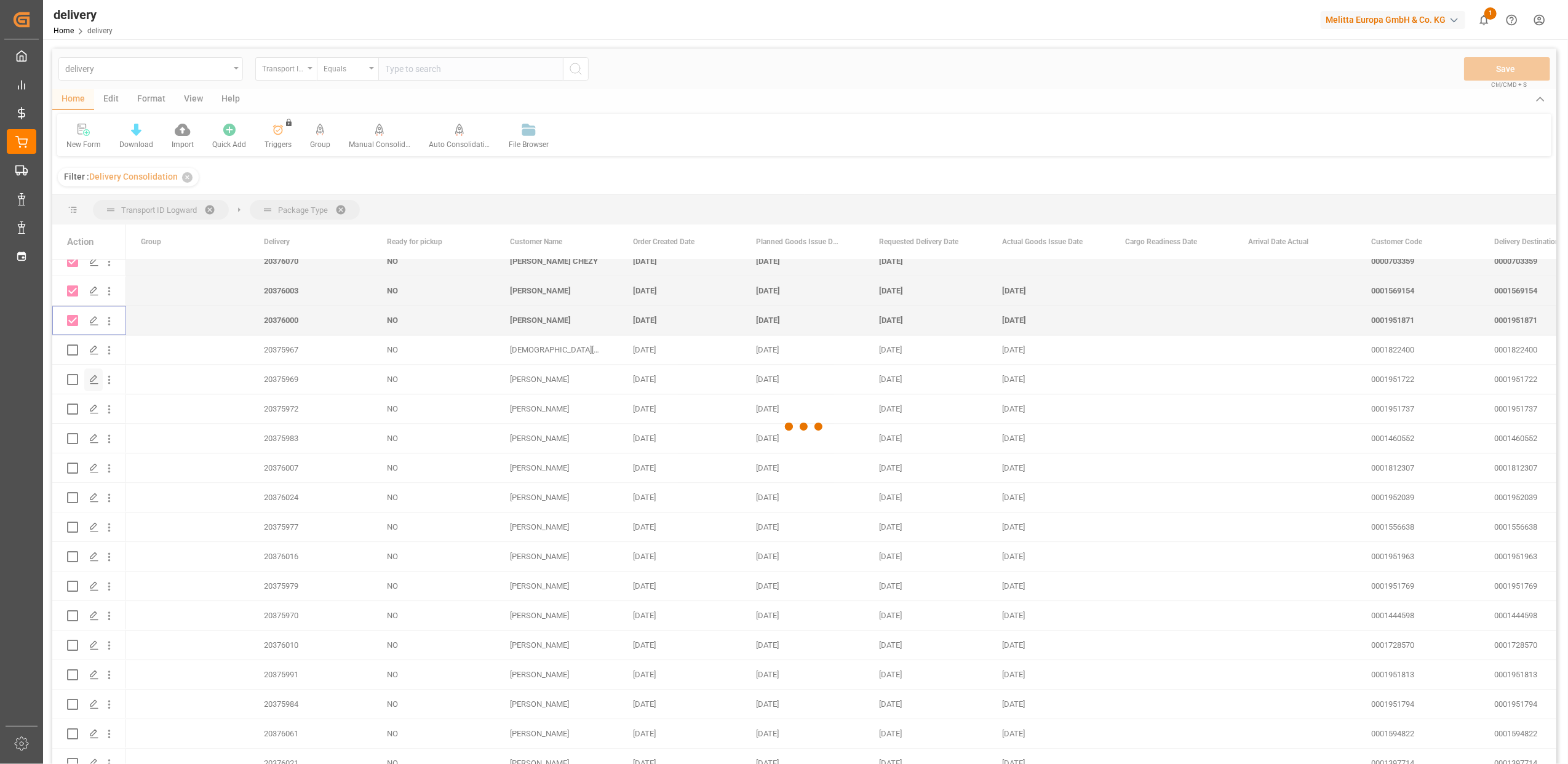
checkbox input "false"
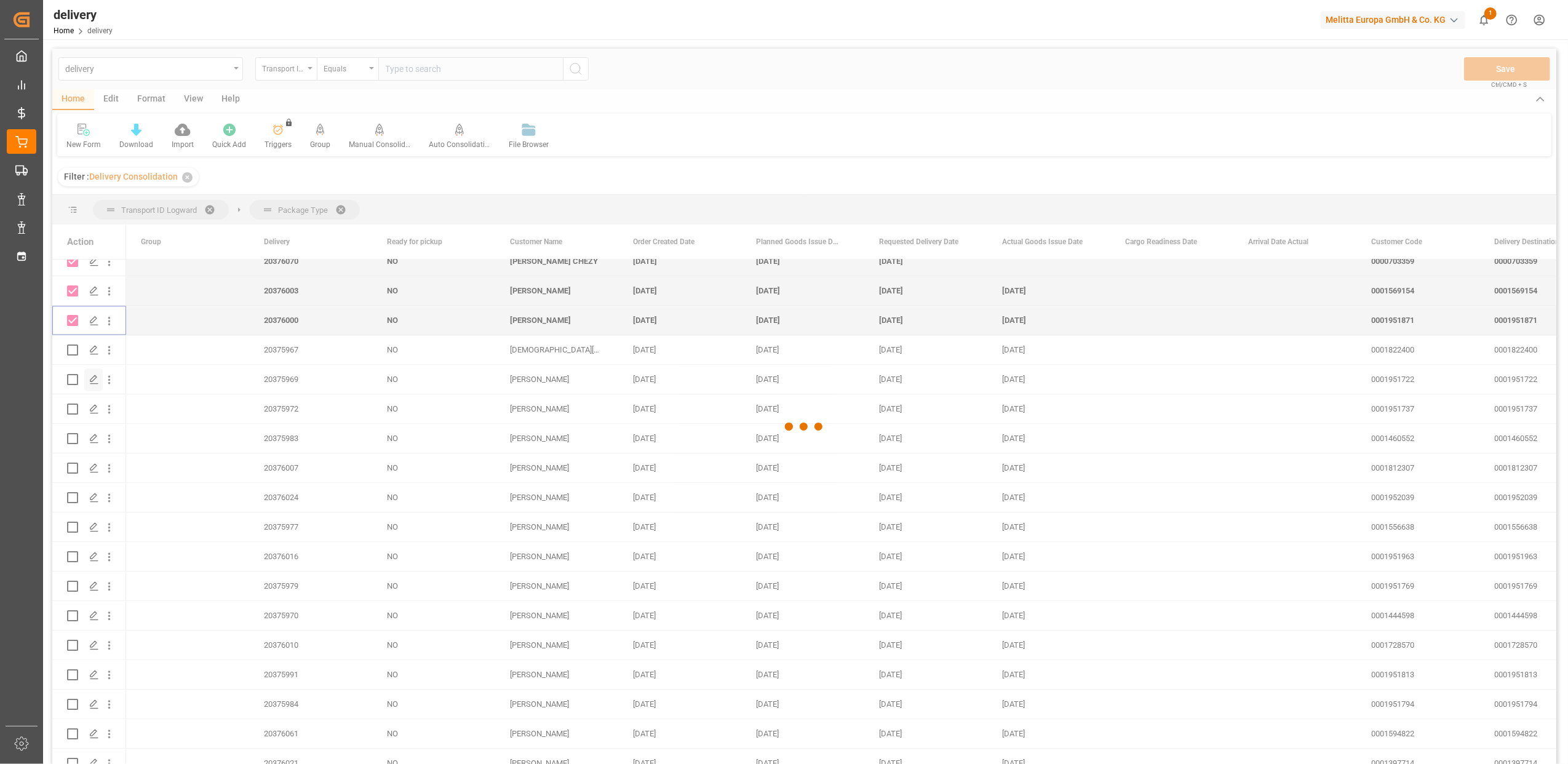
checkbox input "false"
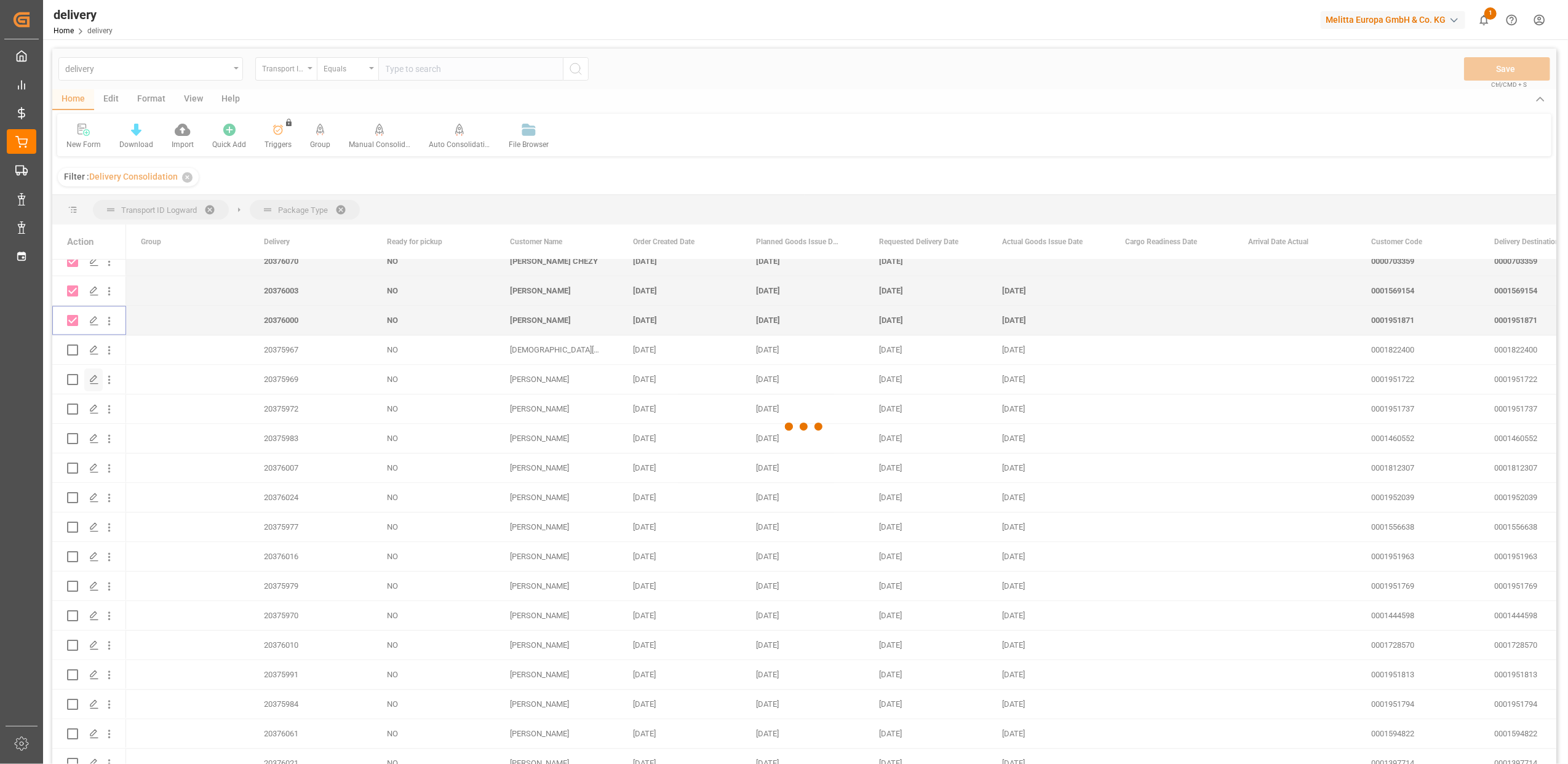
checkbox input "false"
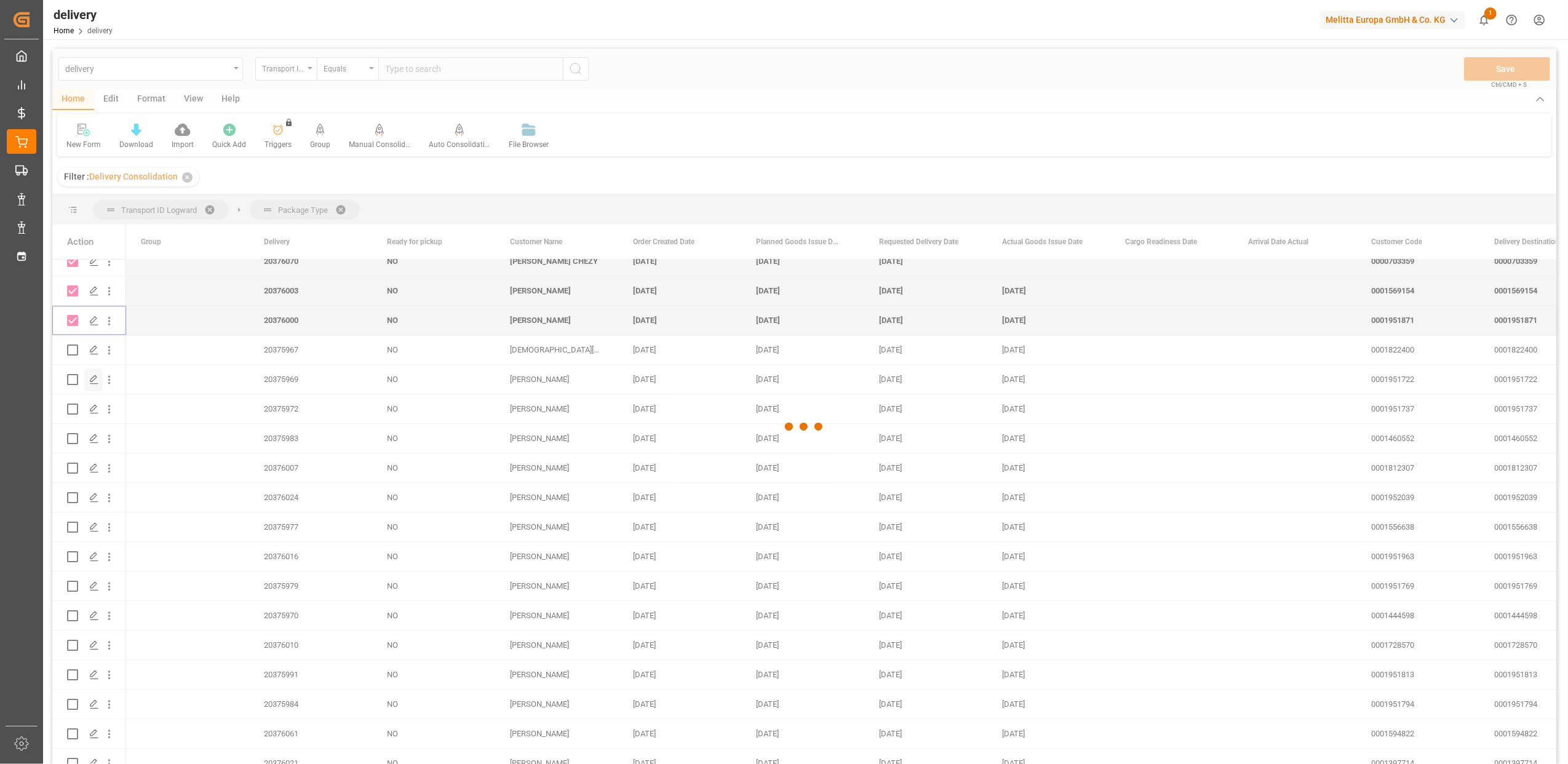
checkbox input "false"
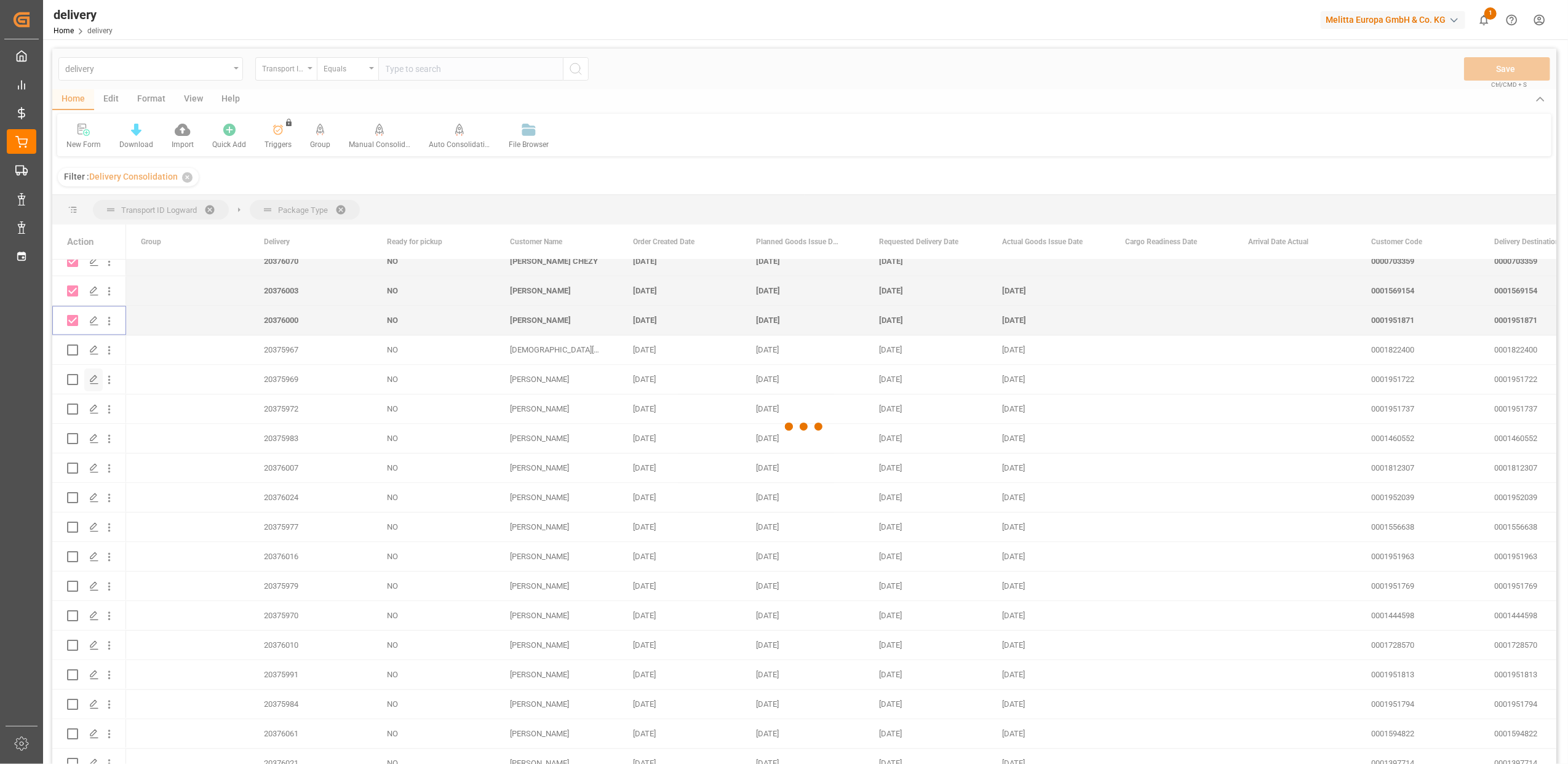
checkbox input "false"
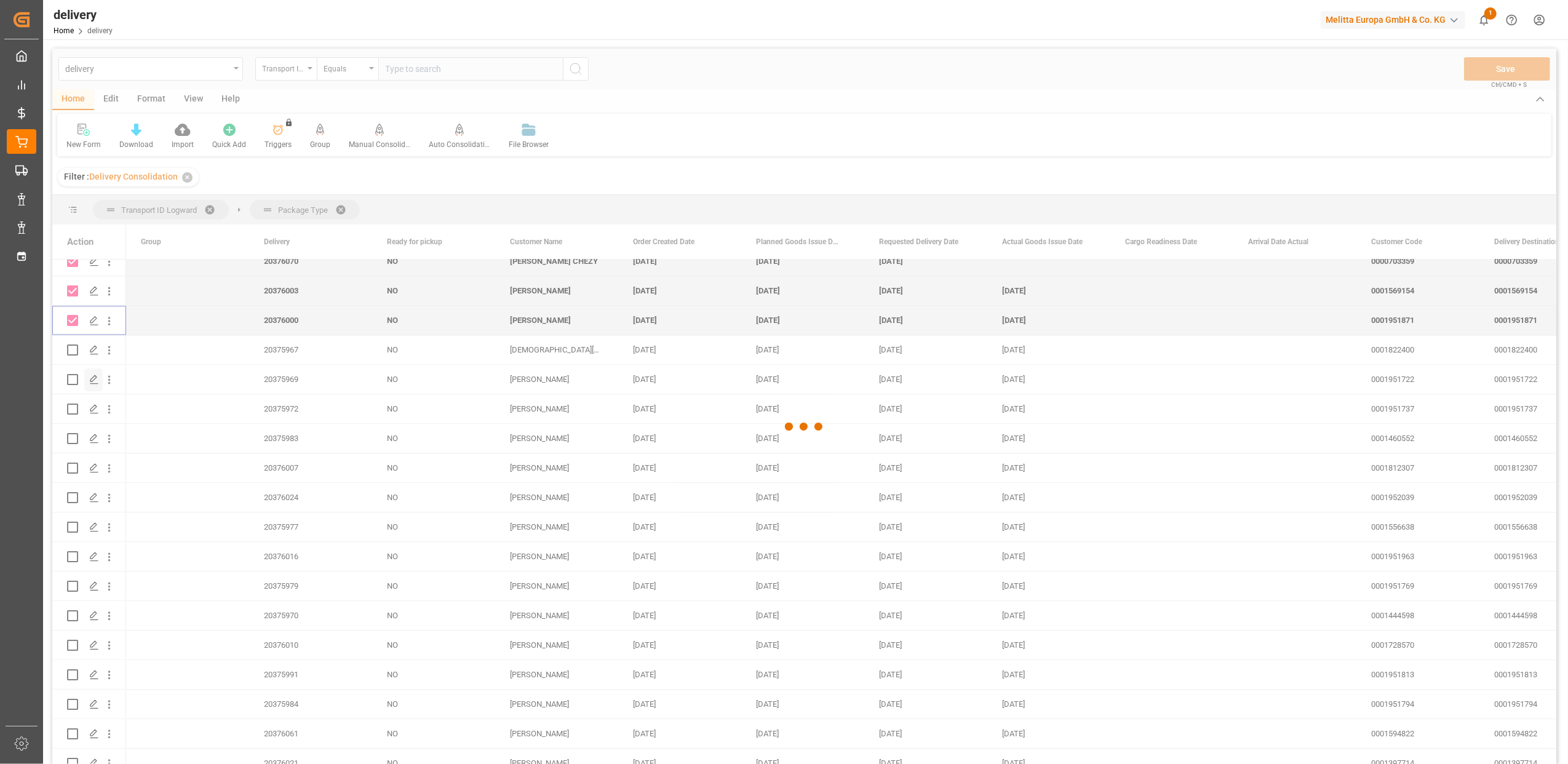
checkbox input "false"
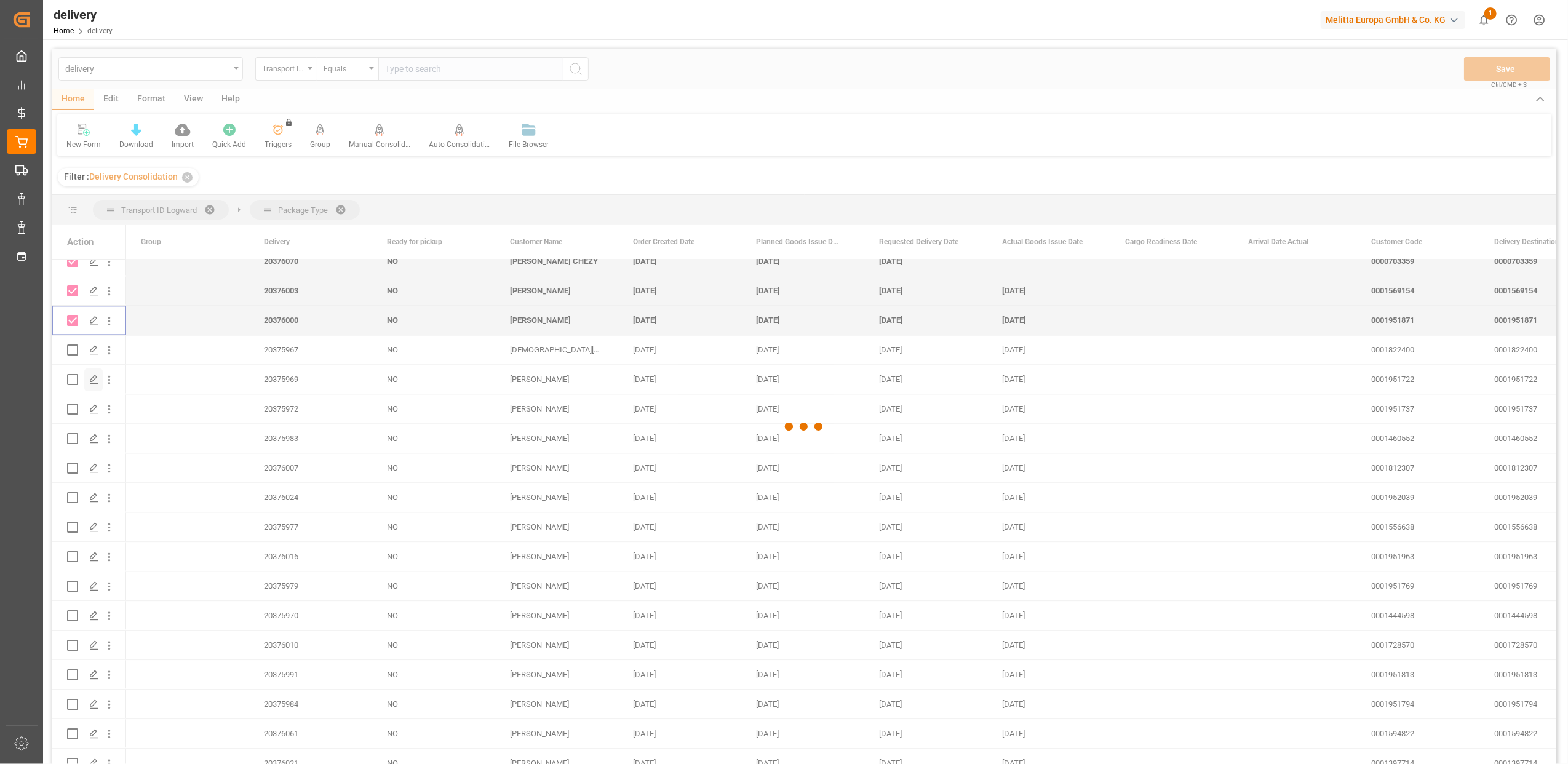
checkbox input "false"
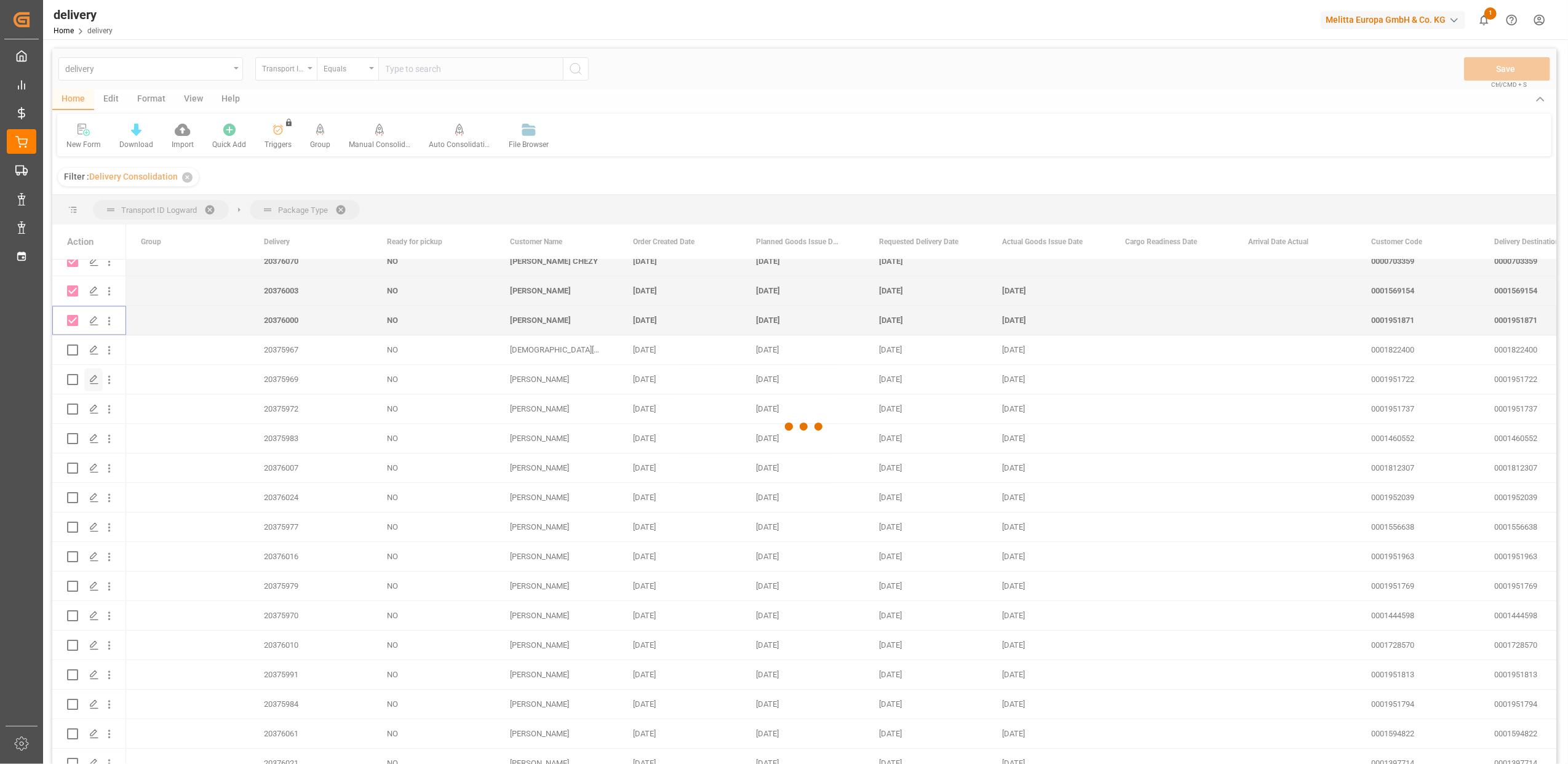
checkbox input "false"
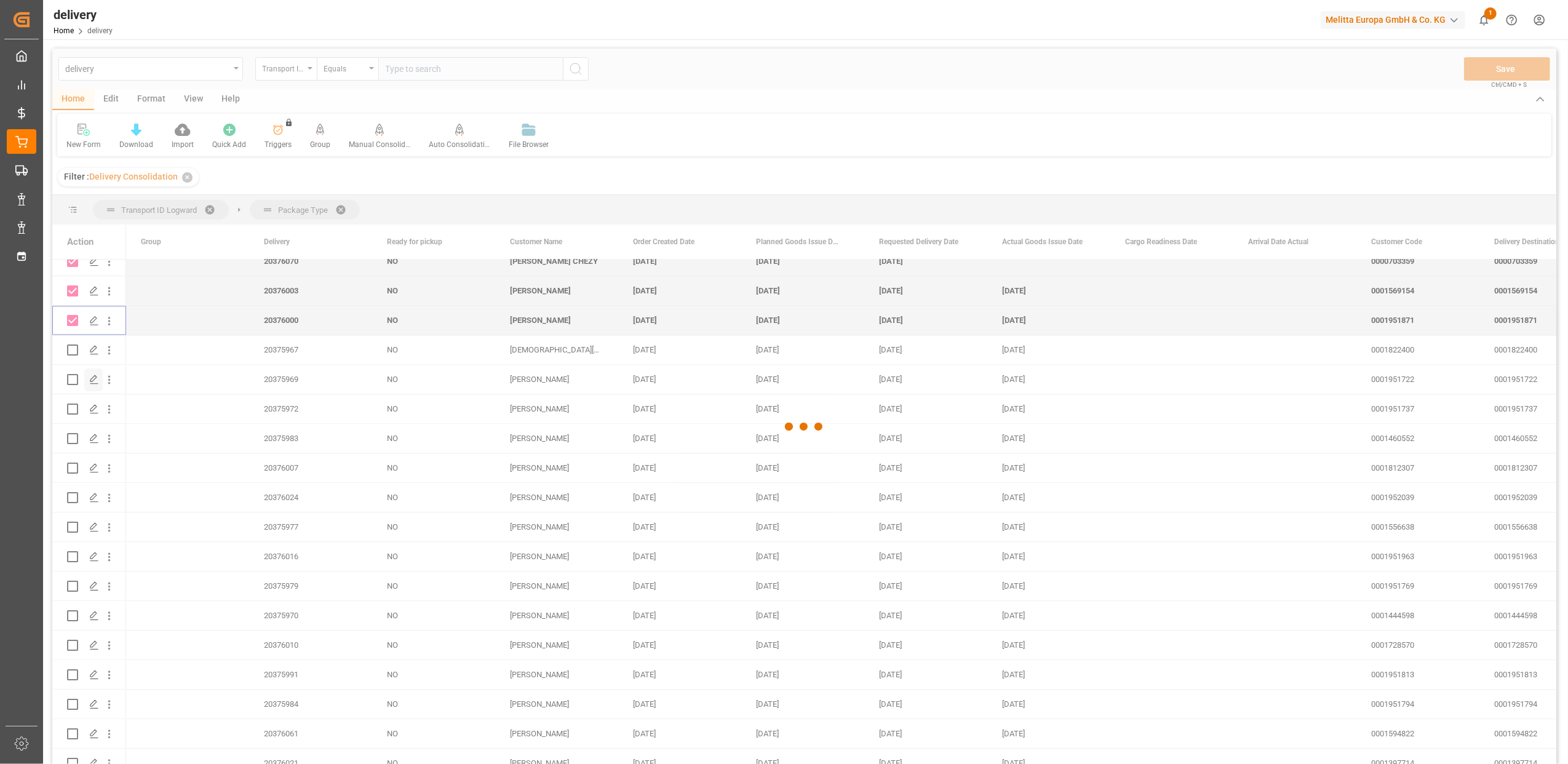
checkbox input "false"
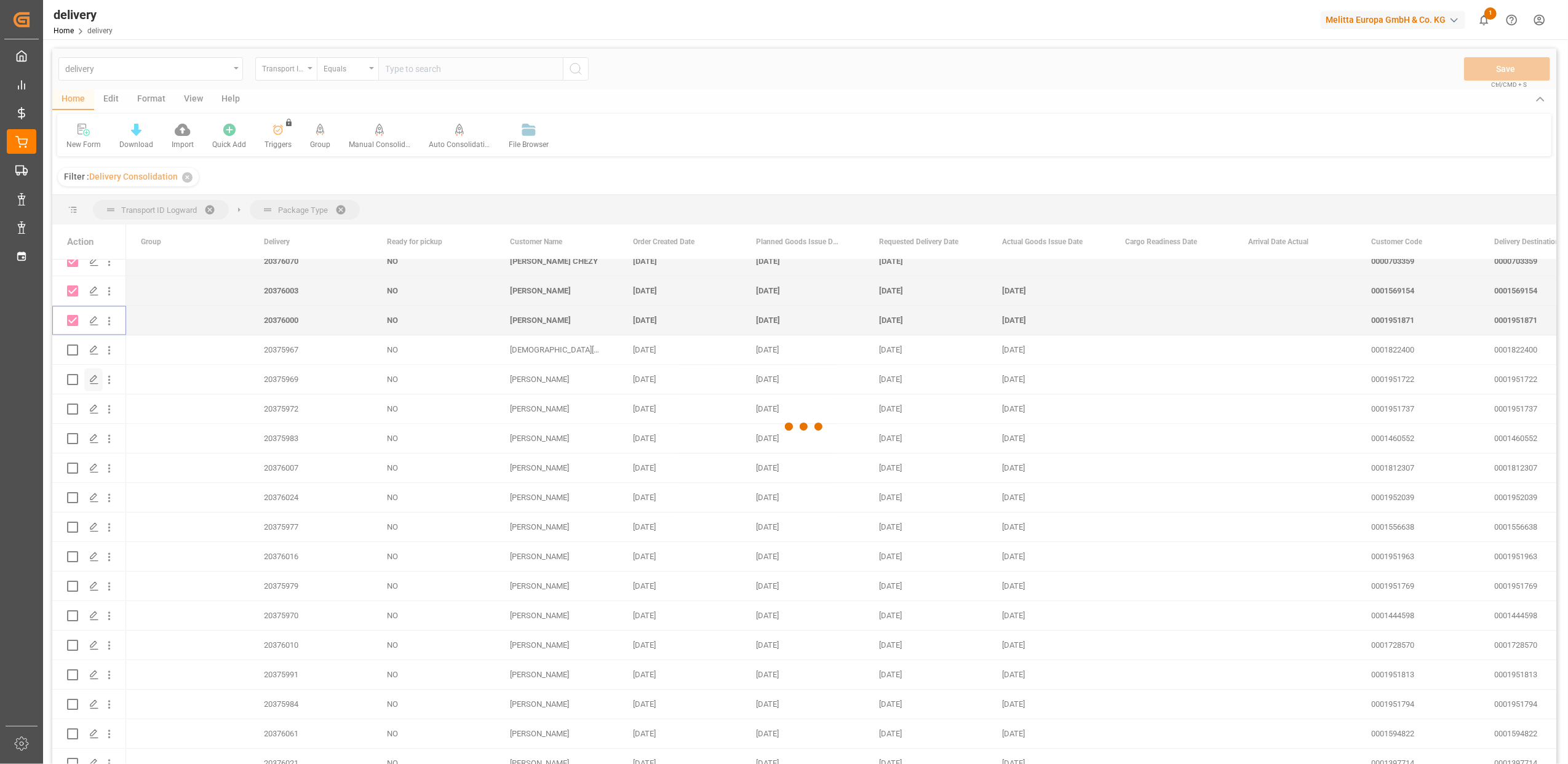
checkbox input "false"
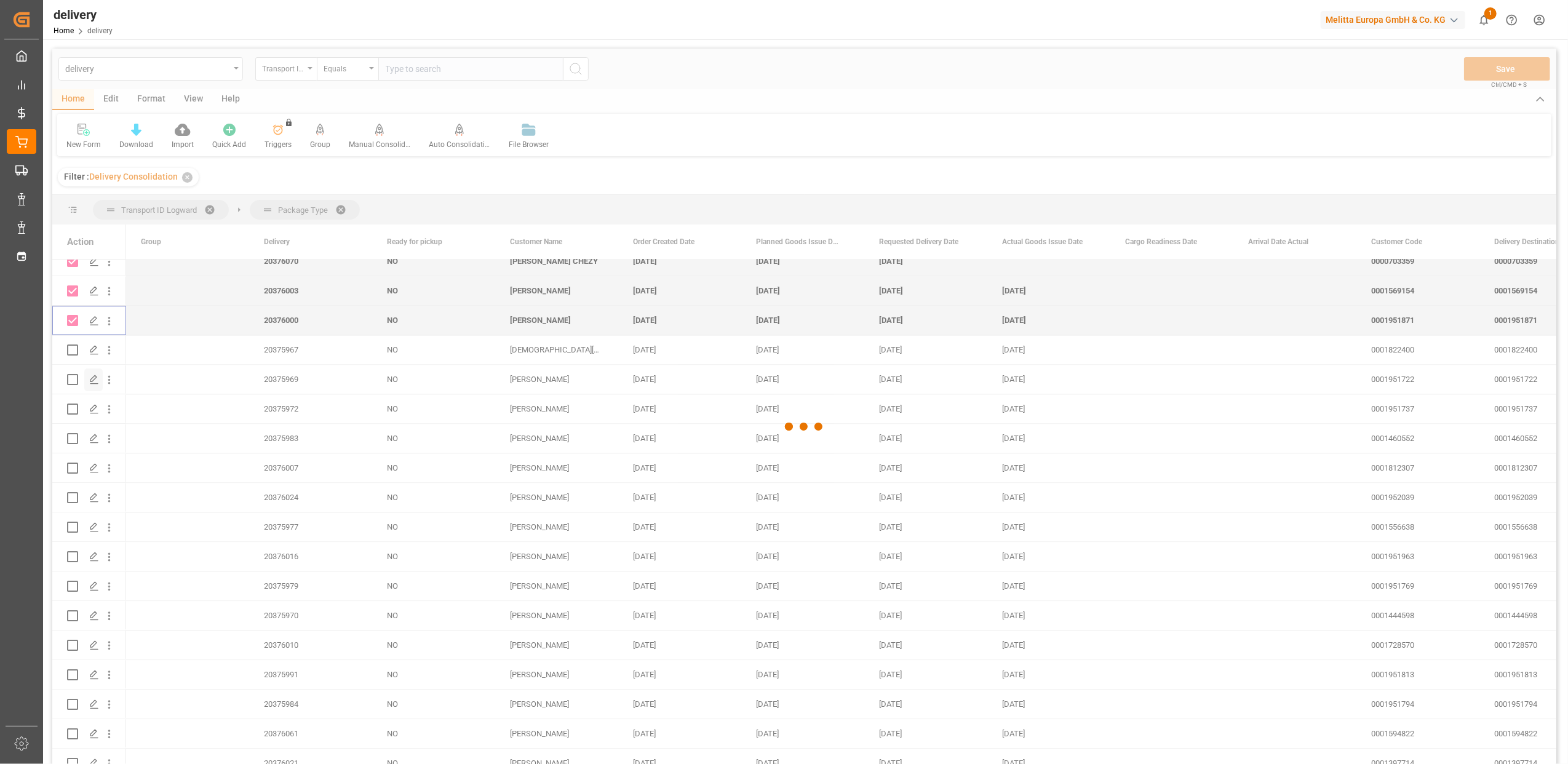
checkbox input "false"
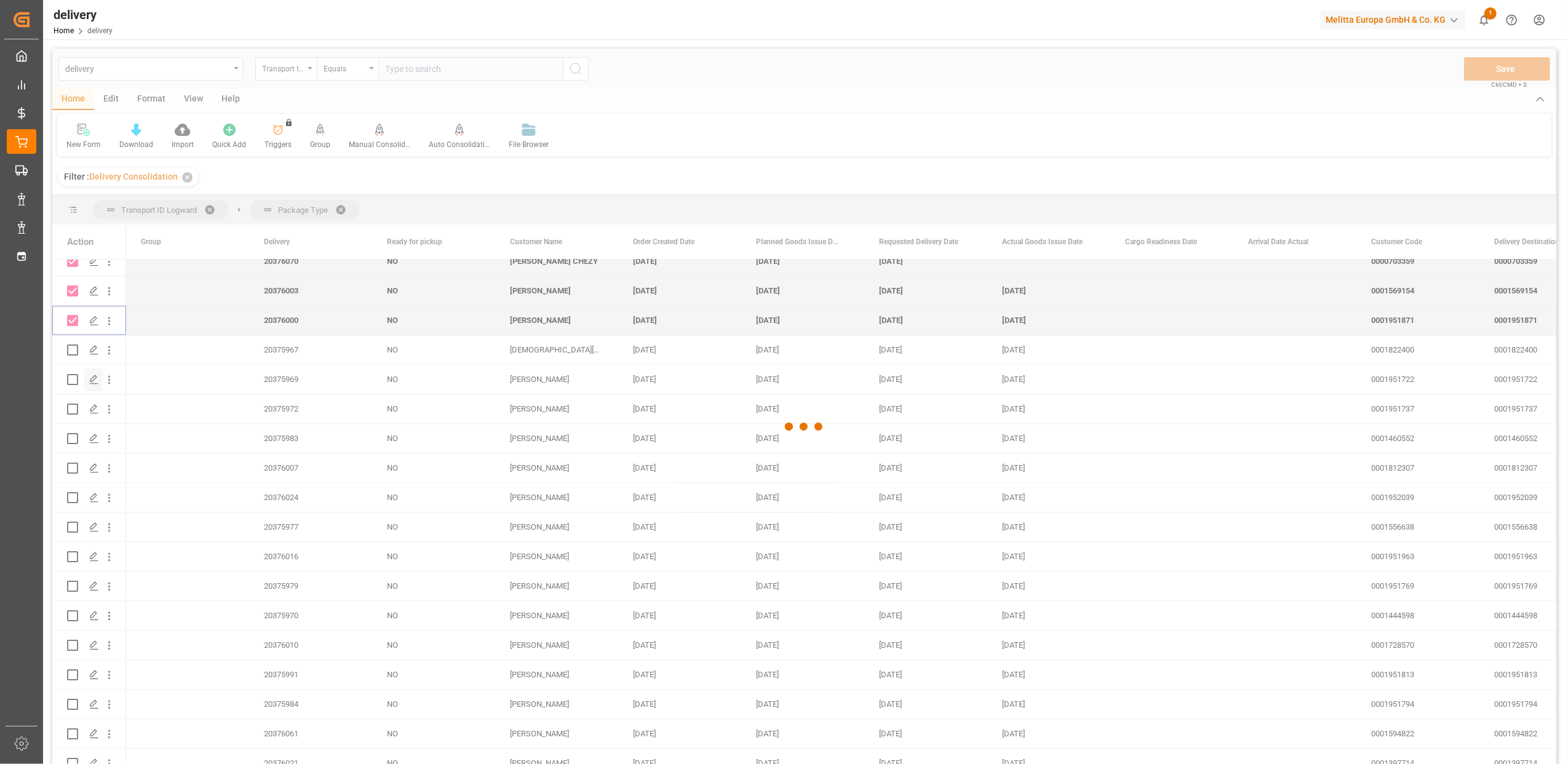
checkbox input "false"
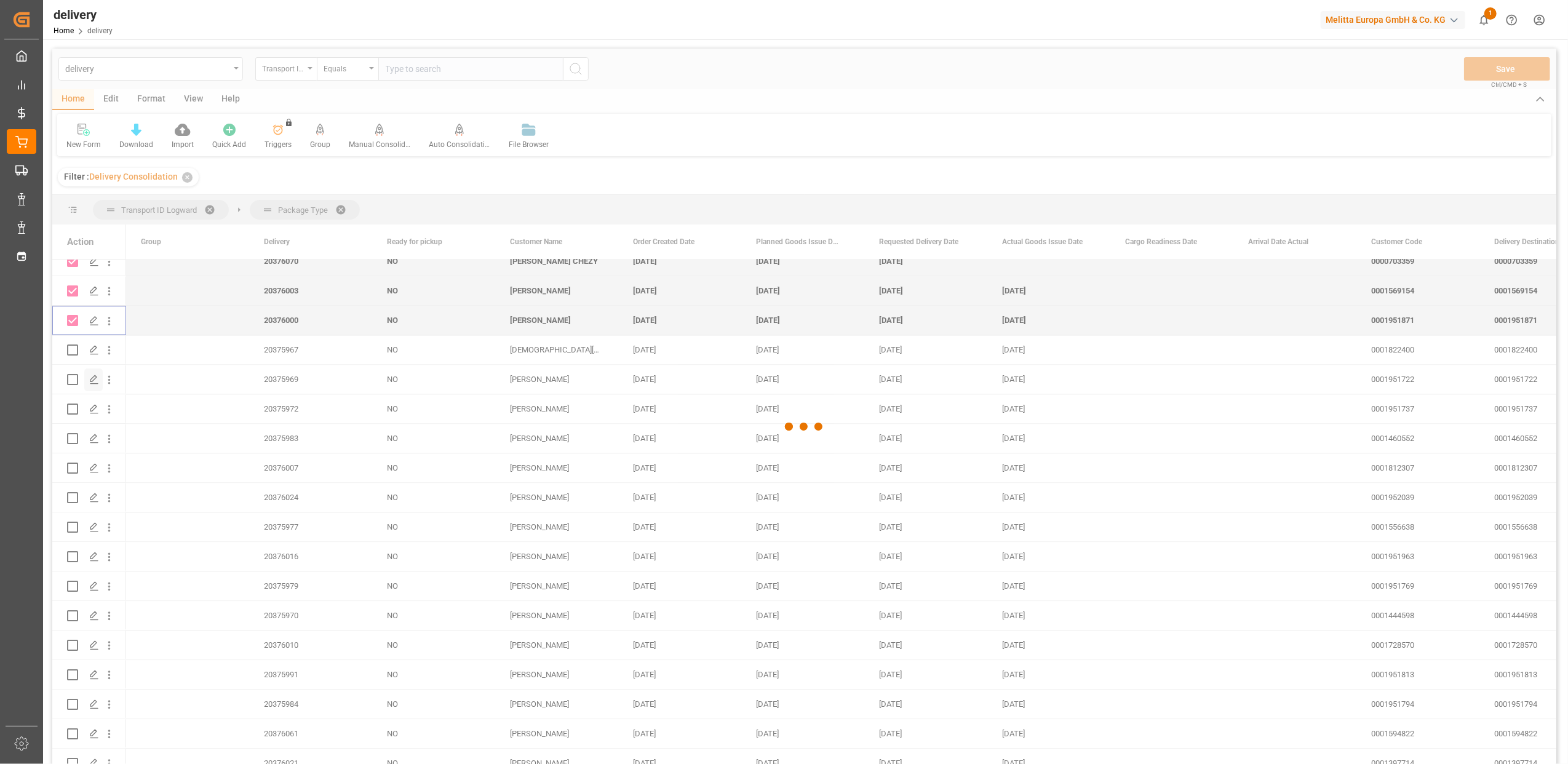
checkbox input "false"
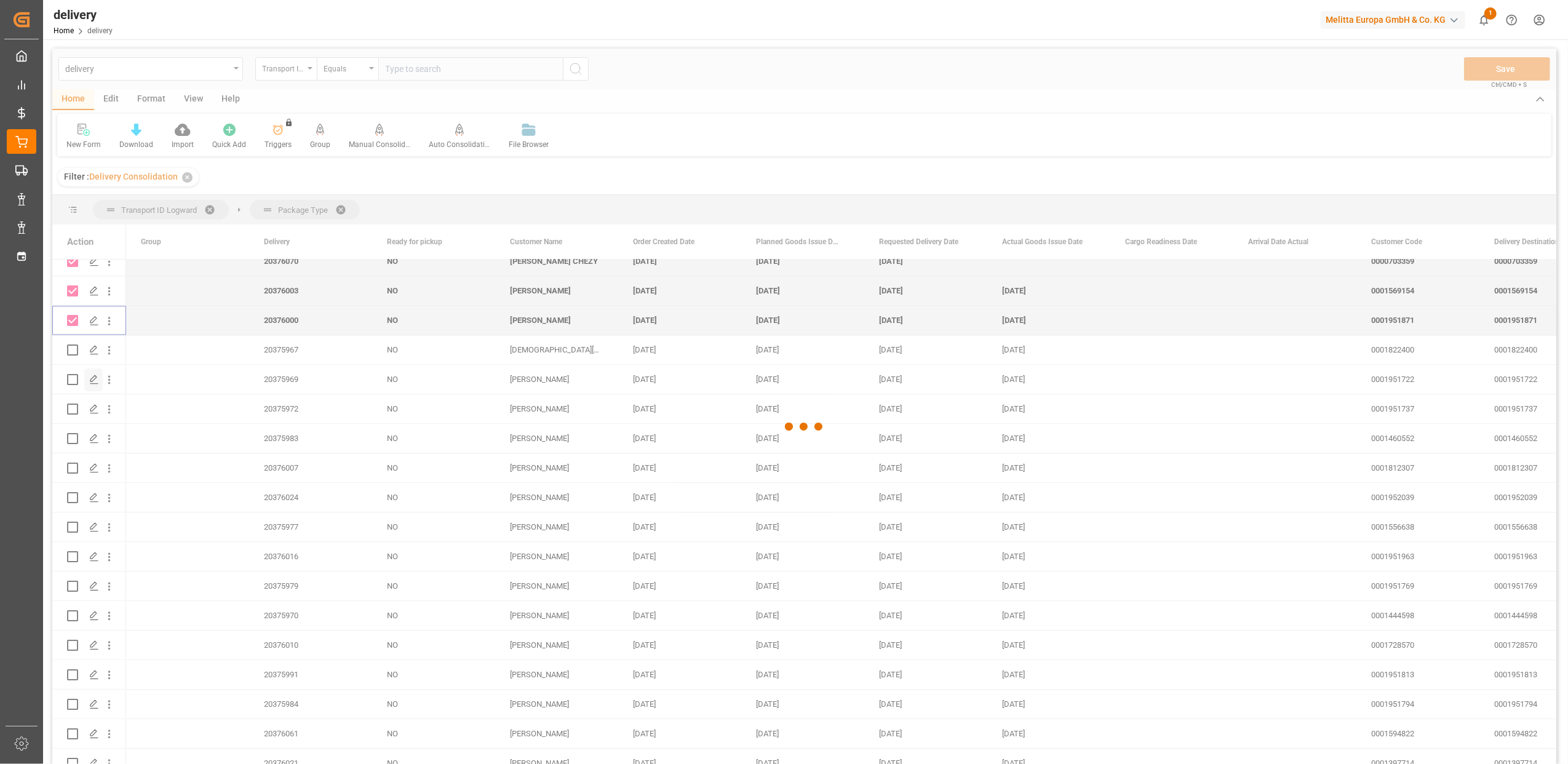
checkbox input "false"
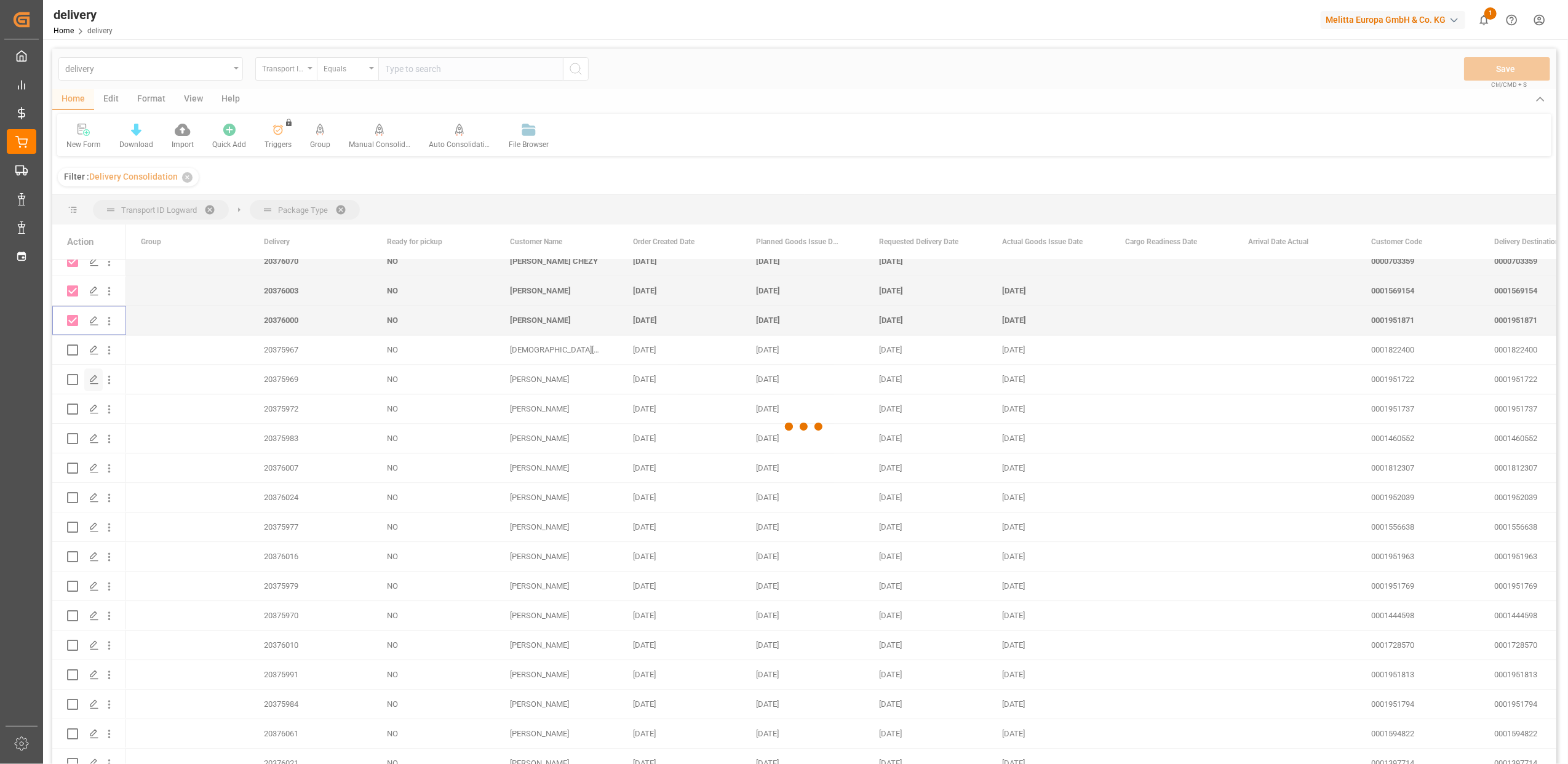
checkbox input "false"
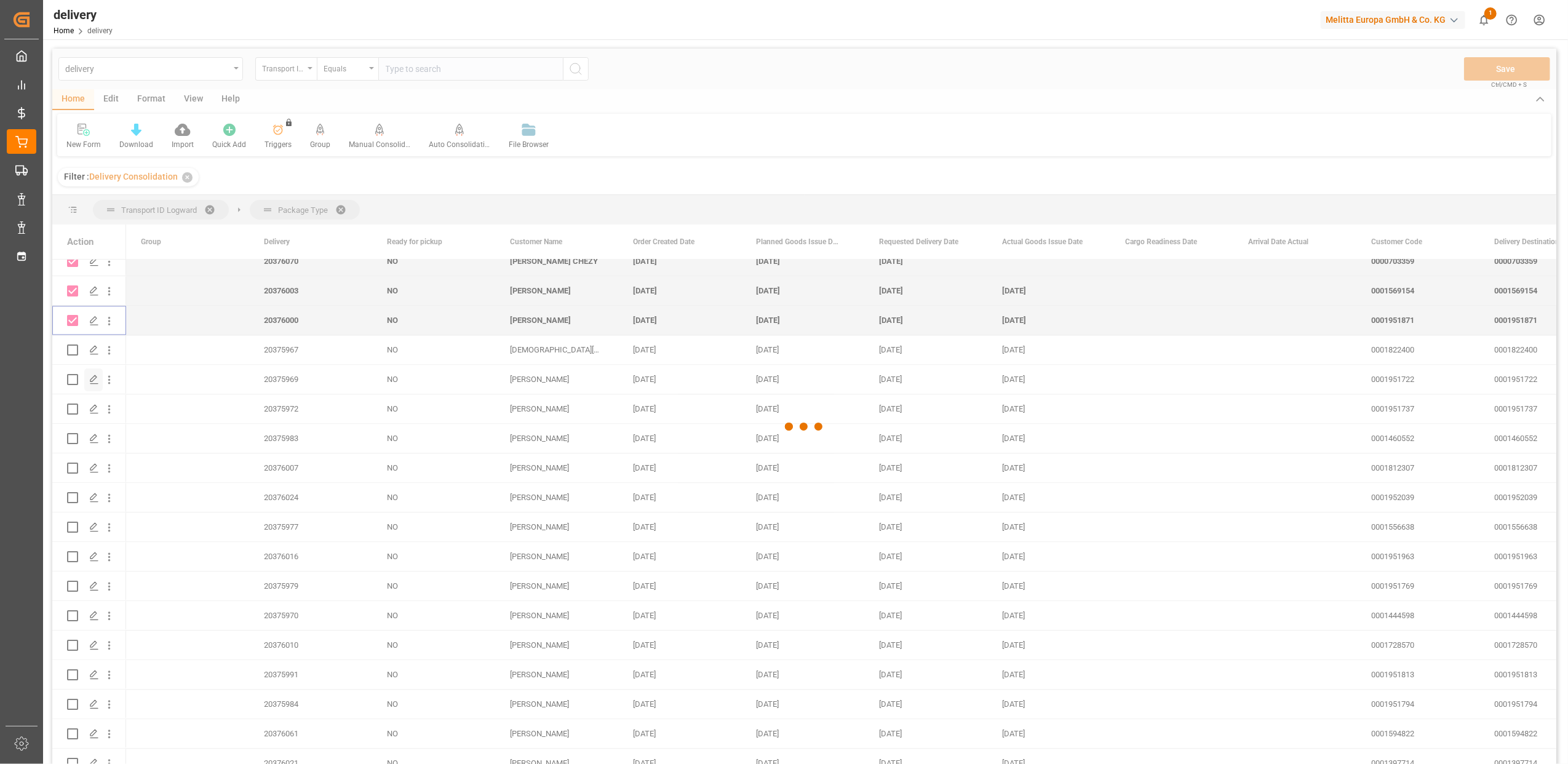
checkbox input "false"
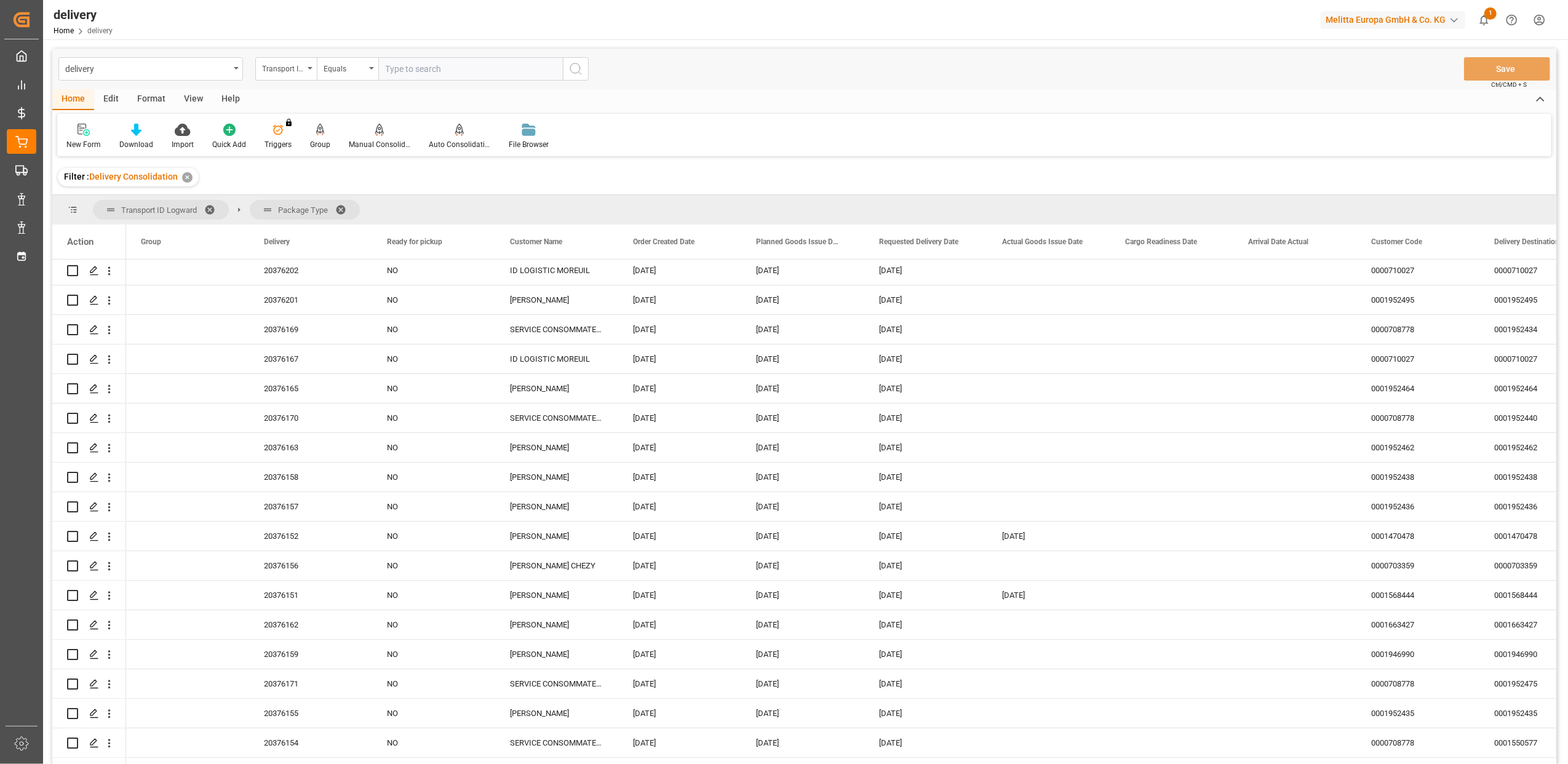
scroll to position [0, 0]
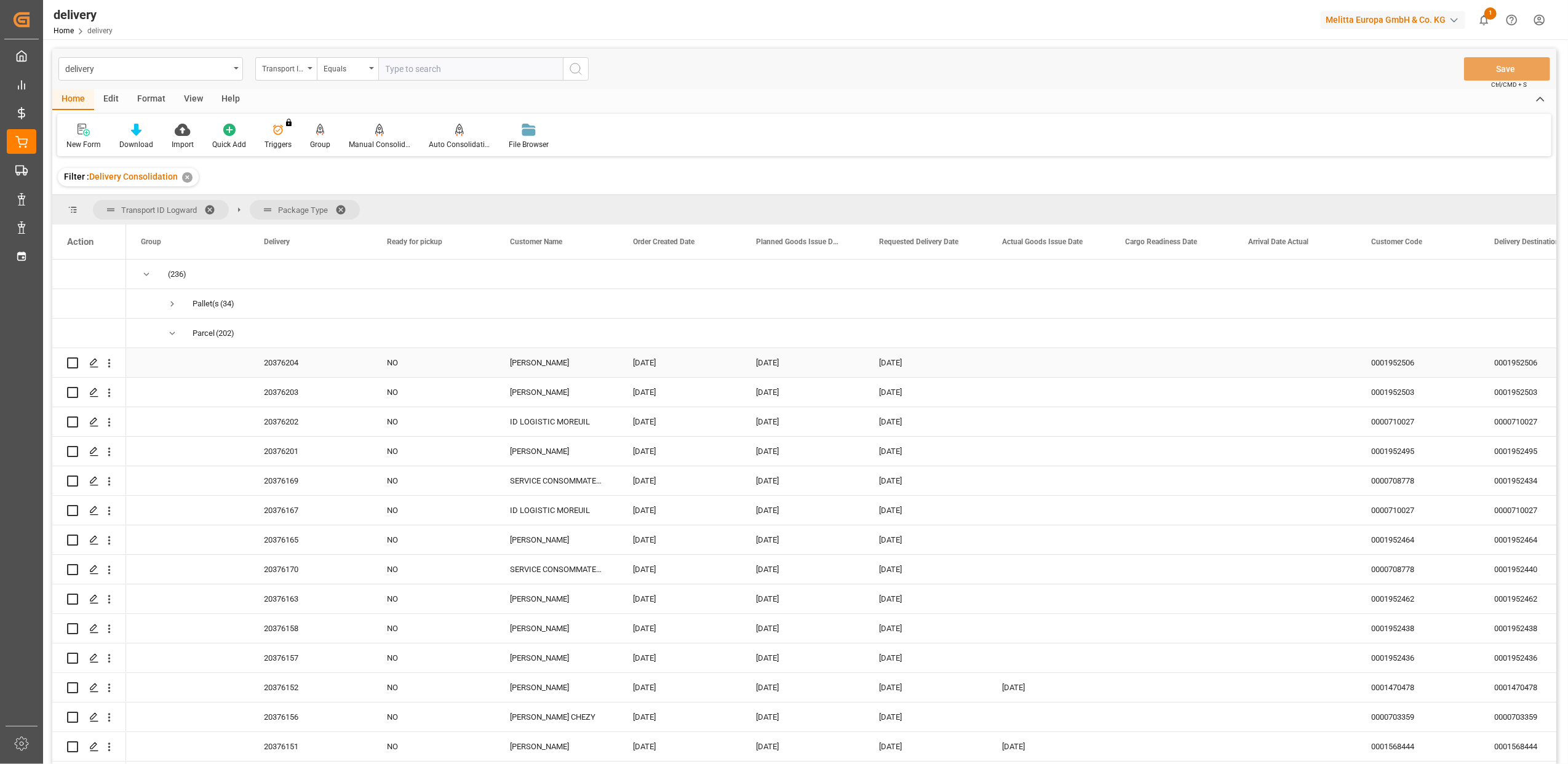
click at [77, 362] on input "Press Space to toggle row selection (unchecked)" at bounding box center [73, 363] width 11 height 11
checkbox input "true"
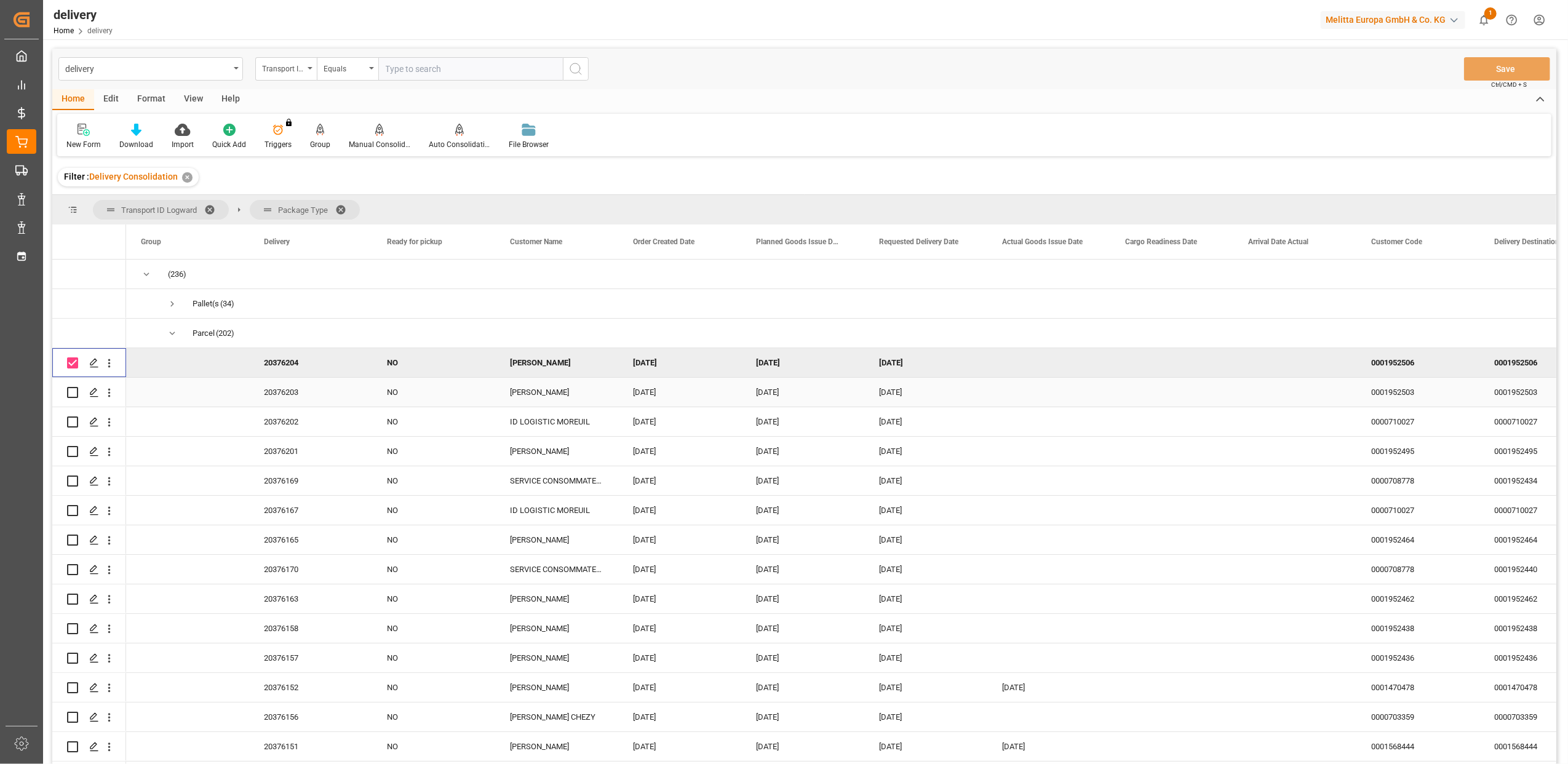
click at [77, 399] on div "Press SPACE to select this row." at bounding box center [73, 392] width 11 height 28
click at [72, 392] on input "Press Space to toggle row selection (unchecked)" at bounding box center [73, 392] width 11 height 11
checkbox input "true"
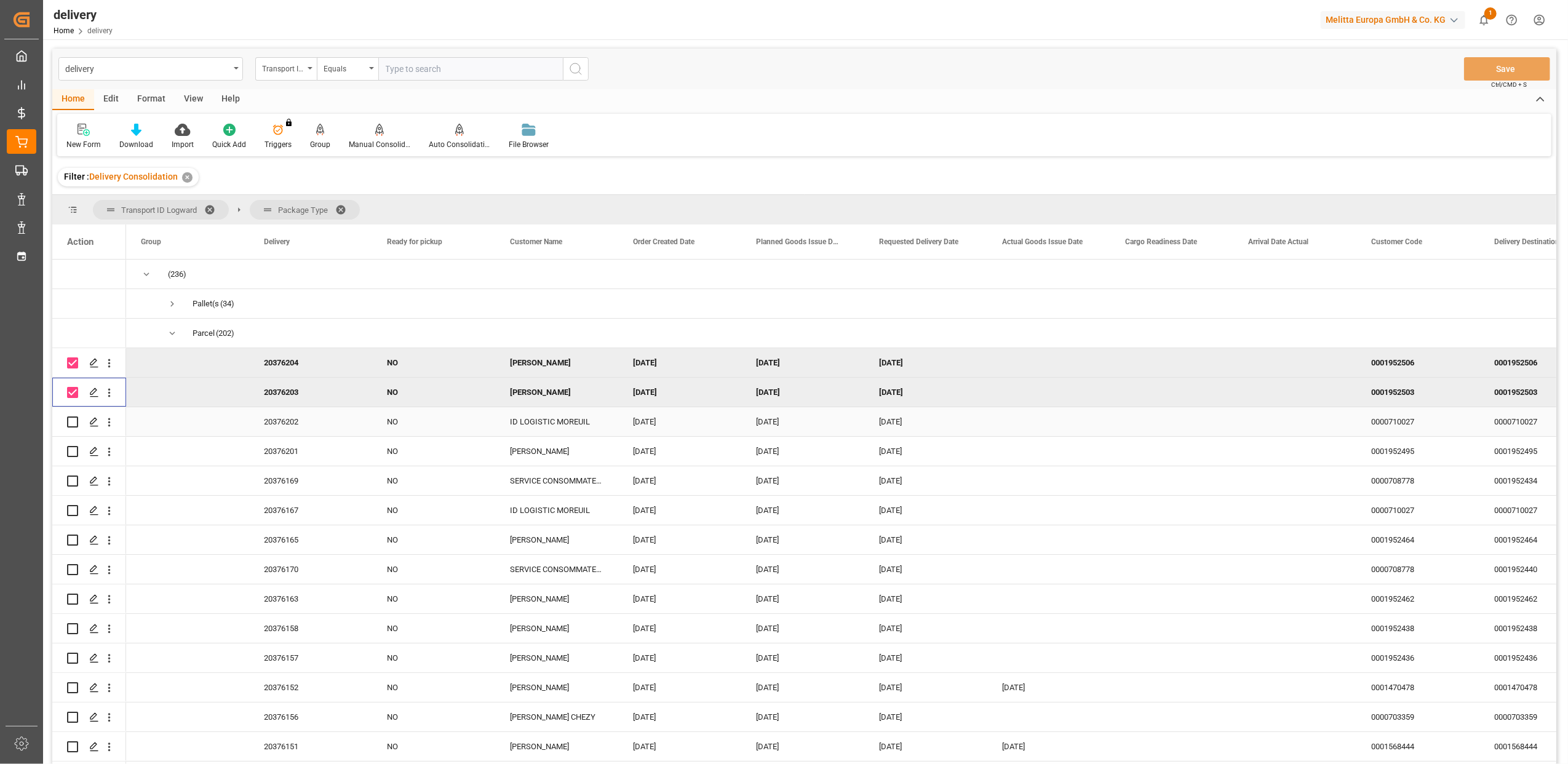
click at [74, 424] on input "Press Space to toggle row selection (unchecked)" at bounding box center [73, 422] width 11 height 11
checkbox input "true"
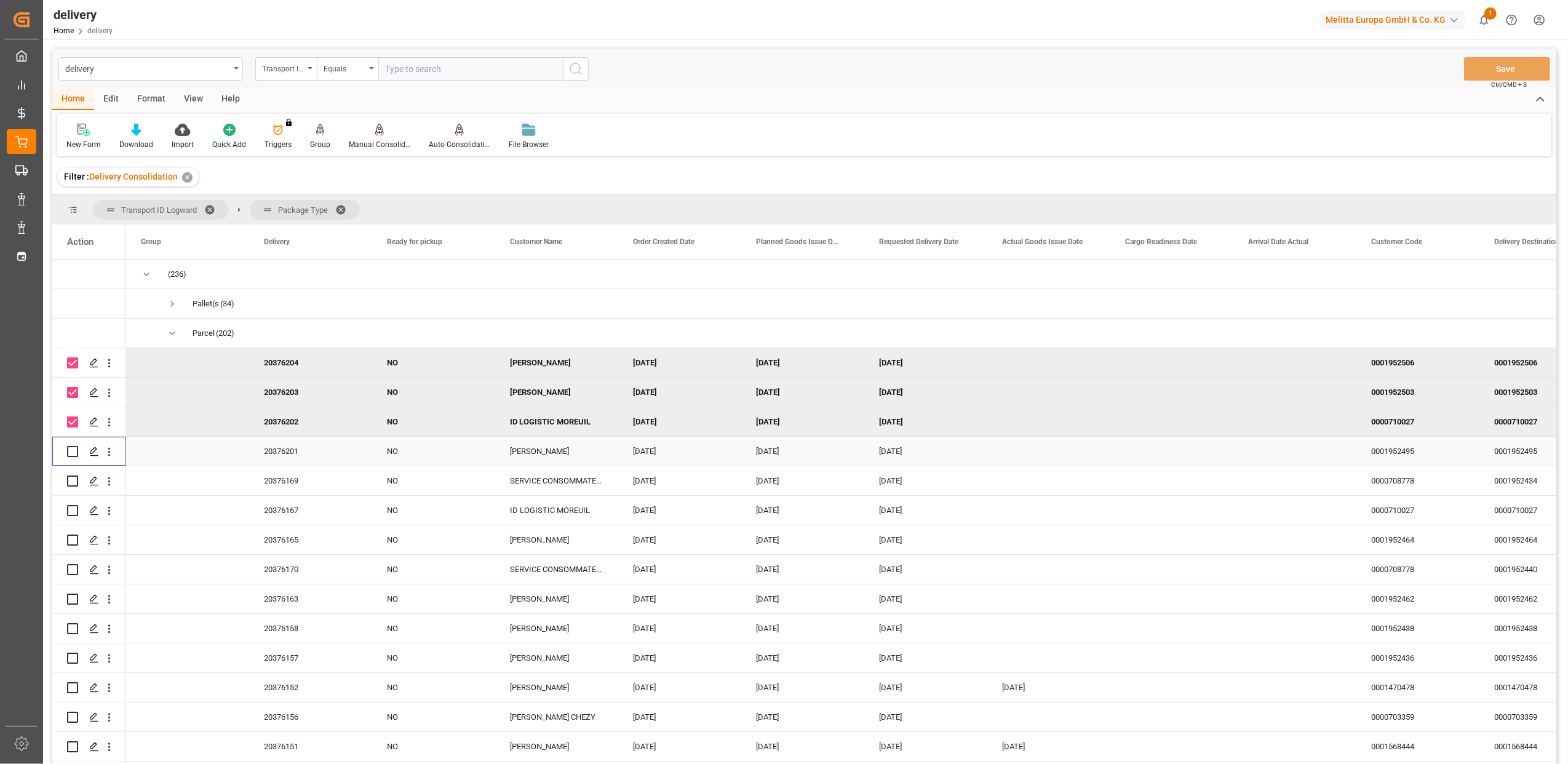
click at [74, 451] on input "Press Space to toggle row selection (unchecked)" at bounding box center [73, 451] width 11 height 11
checkbox input "true"
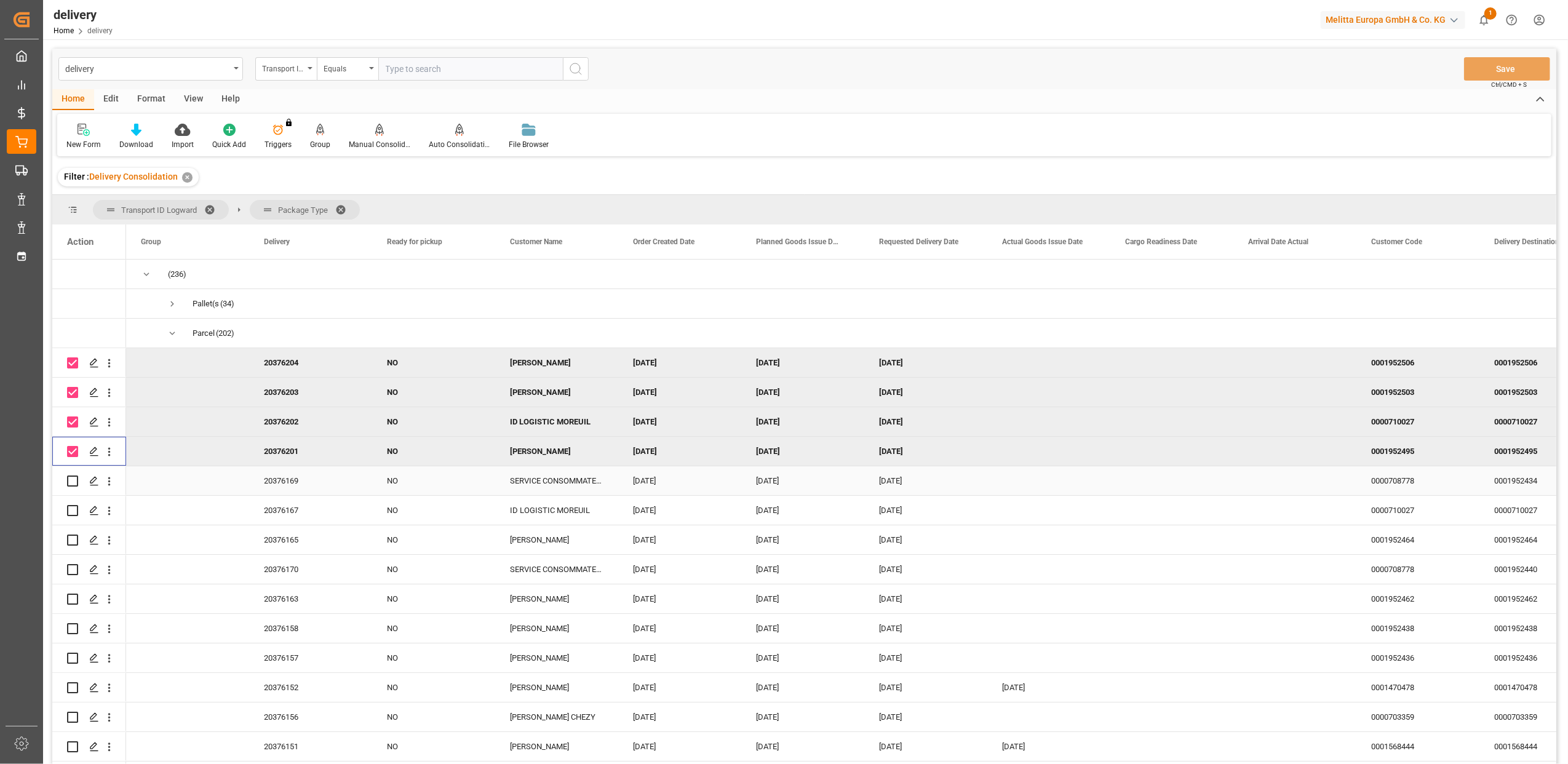
drag, startPoint x: 74, startPoint y: 478, endPoint x: 72, endPoint y: 505, distance: 27.1
click at [74, 479] on input "Press Space to toggle row selection (unchecked)" at bounding box center [73, 481] width 11 height 11
checkbox input "true"
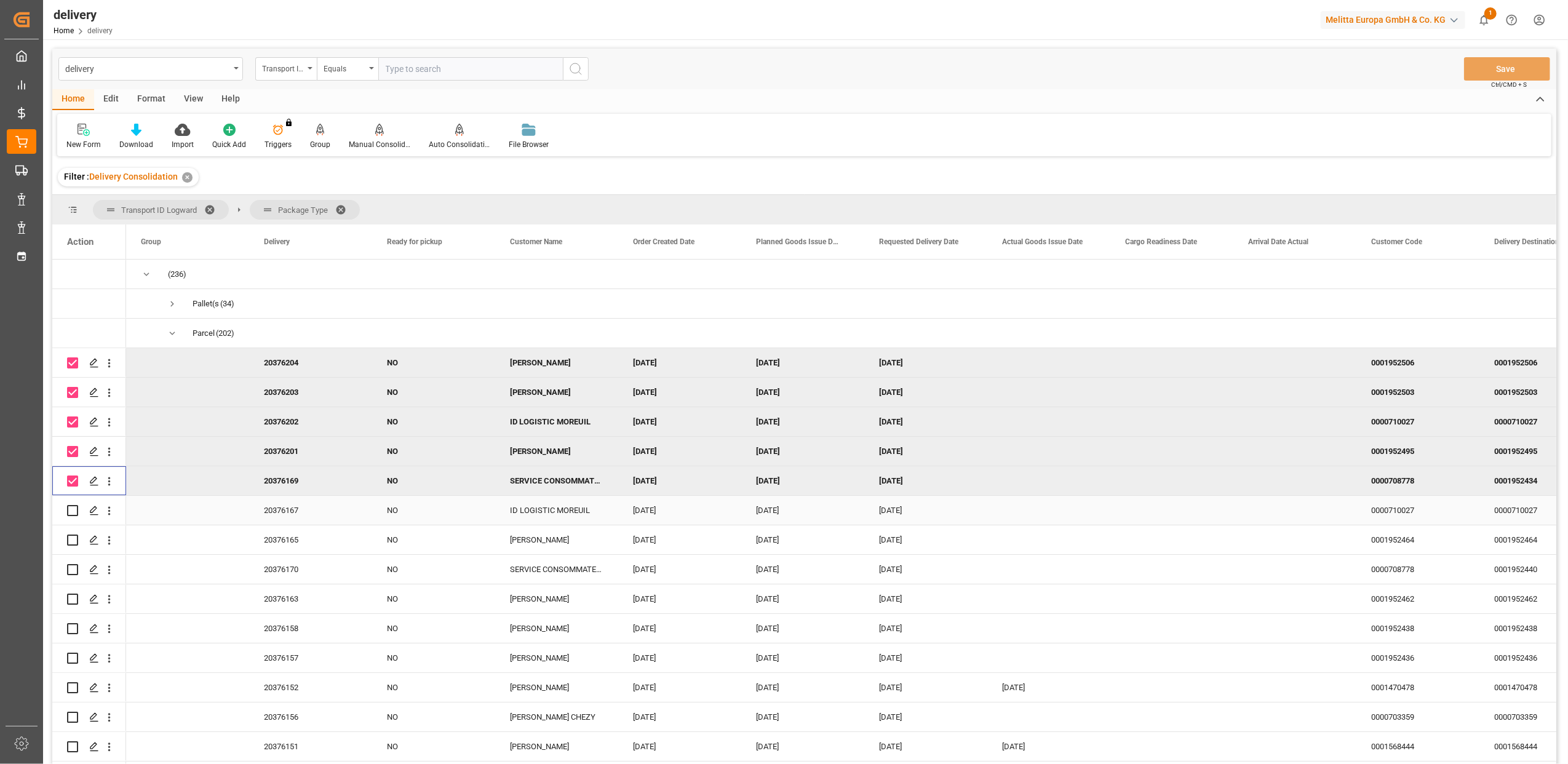
click at [71, 510] on input "Press Space to toggle row selection (unchecked)" at bounding box center [73, 510] width 11 height 11
checkbox input "true"
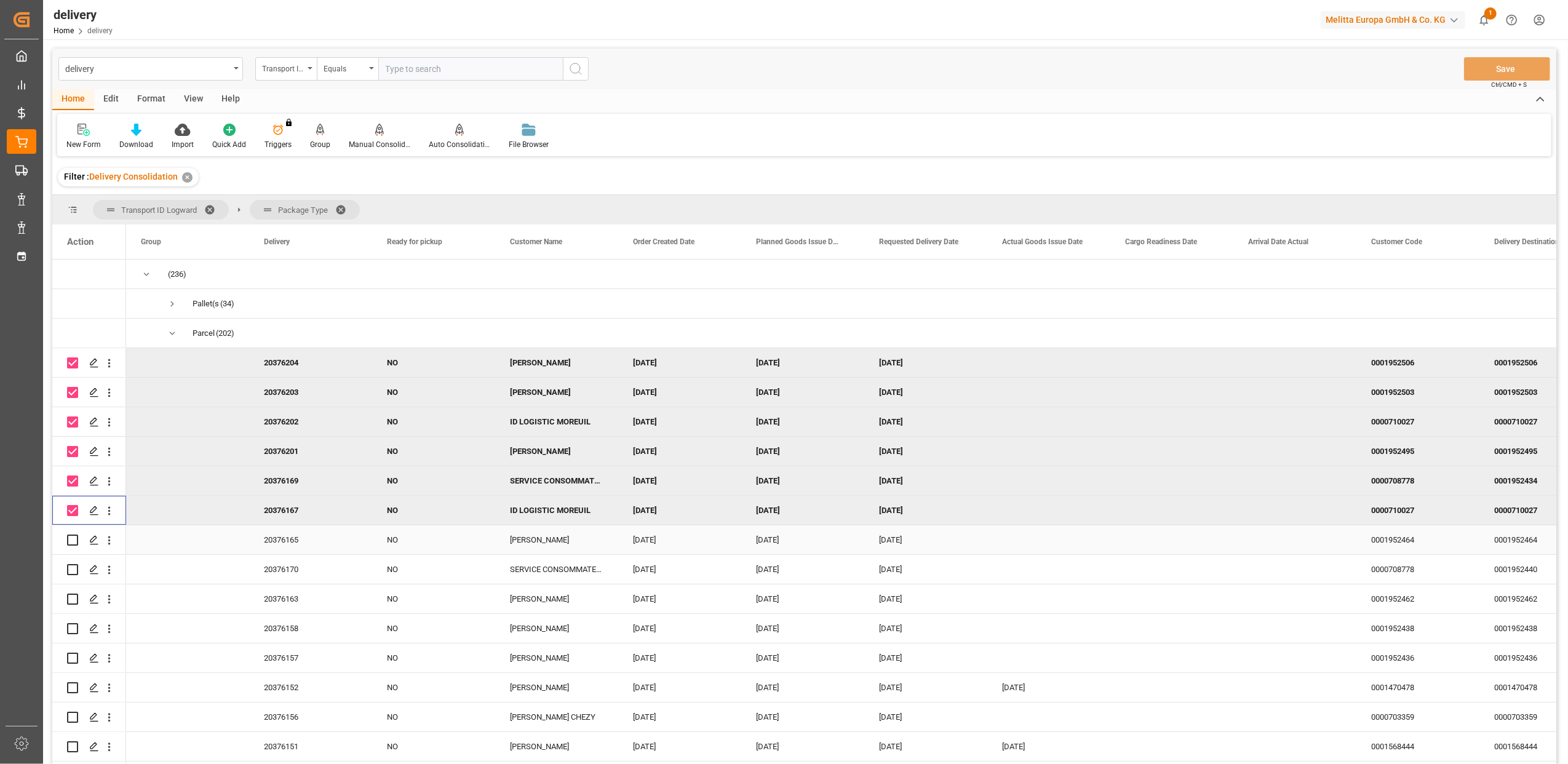
drag, startPoint x: 74, startPoint y: 537, endPoint x: 75, endPoint y: 561, distance: 24.0
click at [75, 538] on input "Press Space to toggle row selection (unchecked)" at bounding box center [73, 540] width 11 height 11
checkbox input "true"
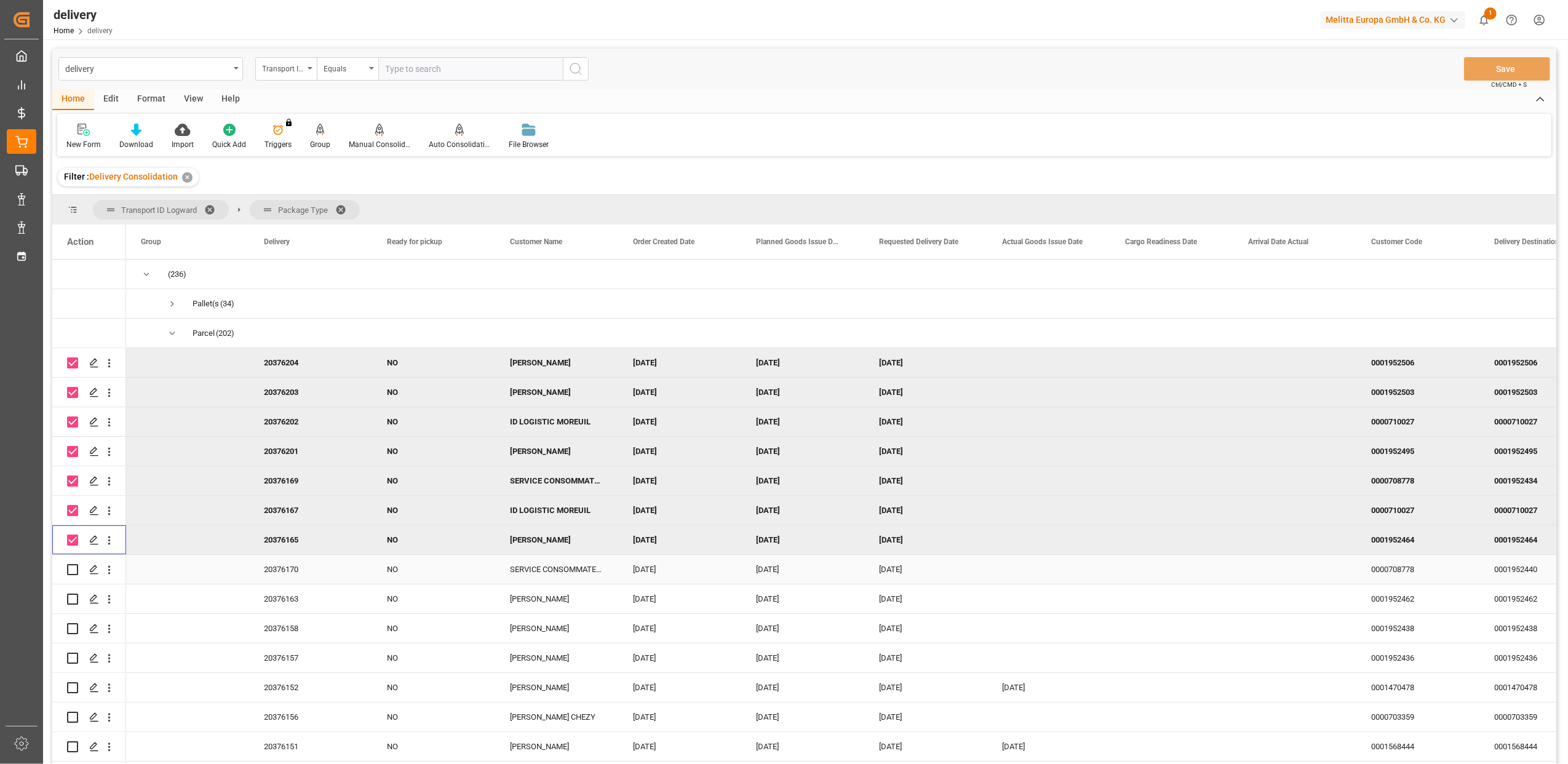
click at [73, 573] on input "Press Space to toggle row selection (unchecked)" at bounding box center [73, 569] width 11 height 11
checkbox input "true"
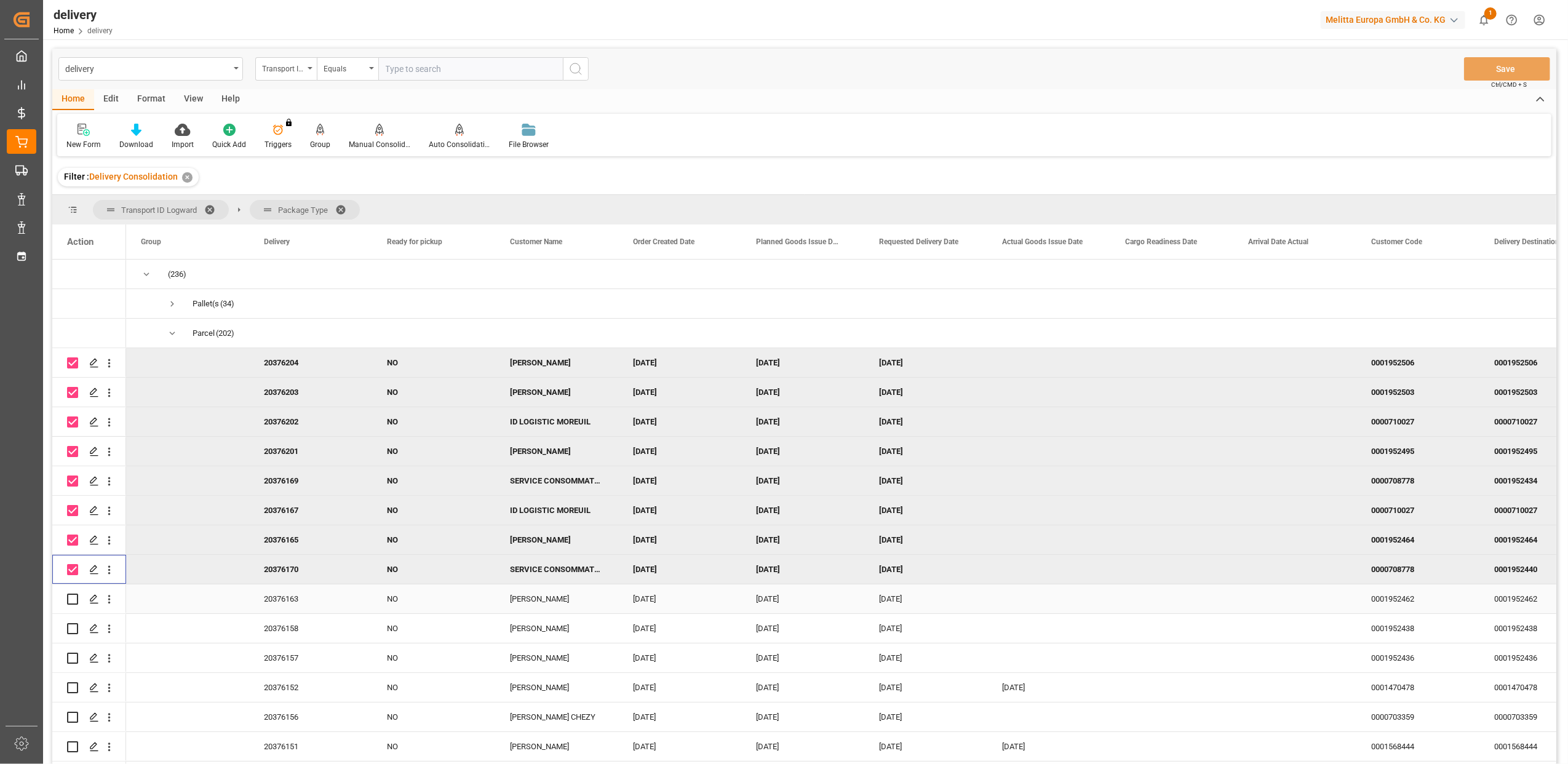
click at [71, 599] on input "Press Space to toggle row selection (unchecked)" at bounding box center [73, 599] width 11 height 11
checkbox input "true"
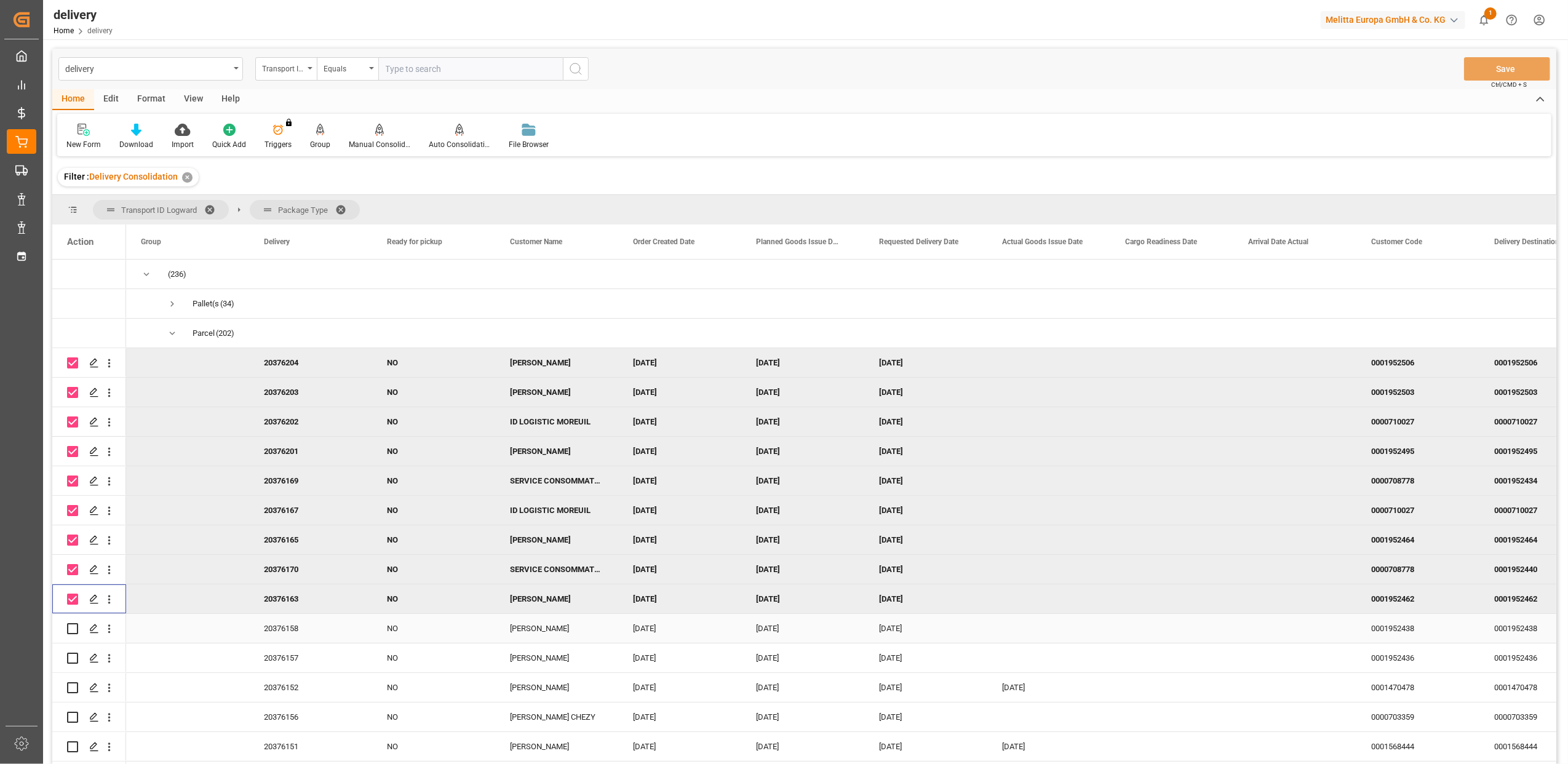
click at [73, 623] on input "Press Space to toggle row selection (unchecked)" at bounding box center [73, 628] width 11 height 11
checkbox input "true"
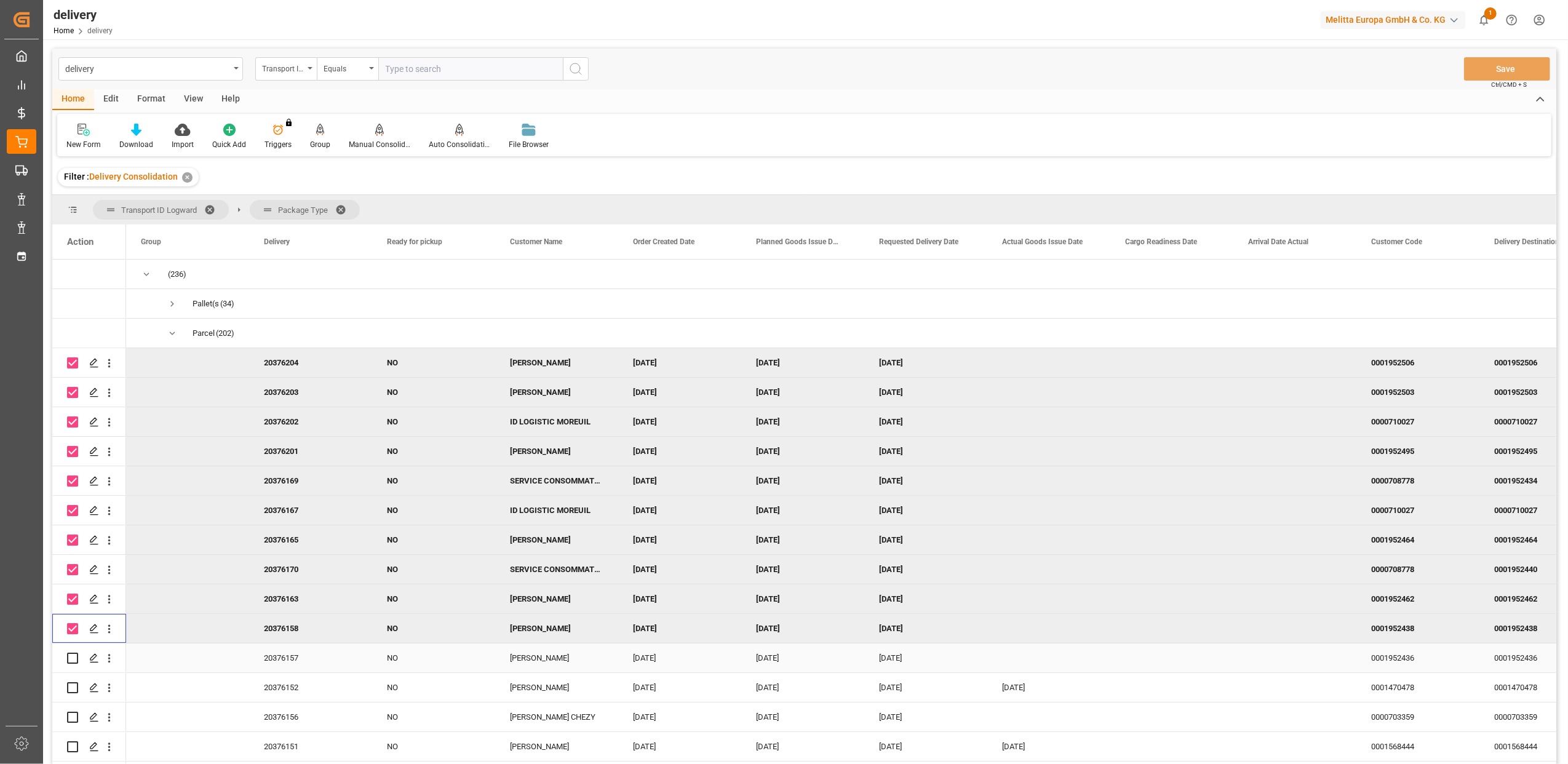
drag, startPoint x: 73, startPoint y: 658, endPoint x: 72, endPoint y: 669, distance: 11.0
click at [73, 660] on input "Press Space to toggle row selection (unchecked)" at bounding box center [73, 658] width 11 height 11
checkbox input "true"
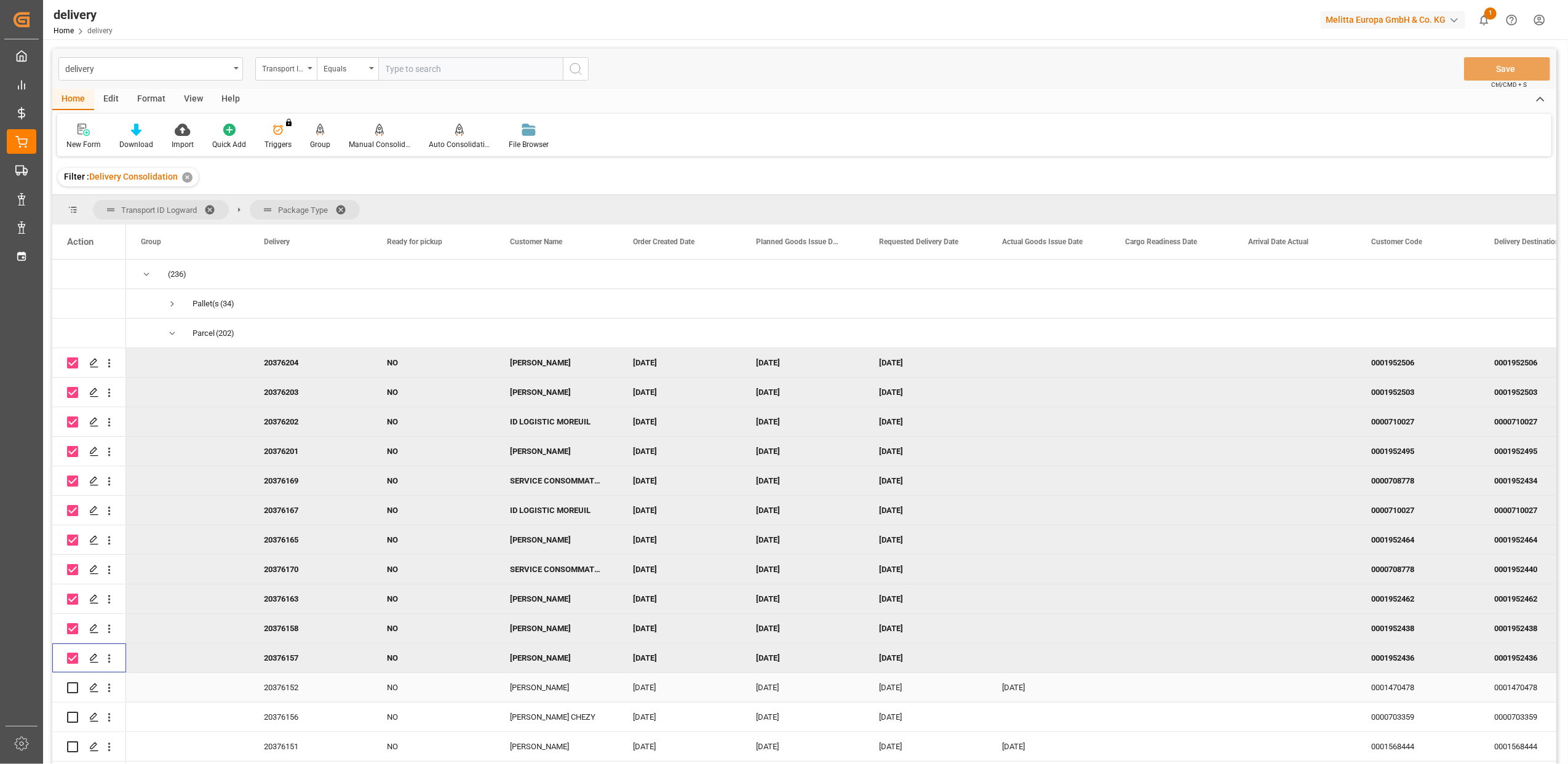
drag, startPoint x: 75, startPoint y: 680, endPoint x: 74, endPoint y: 699, distance: 19.0
click at [74, 684] on div "Press SPACE to select this row." at bounding box center [73, 687] width 11 height 28
click at [73, 719] on input "Press Space to toggle row selection (unchecked)" at bounding box center [73, 717] width 11 height 11
checkbox input "true"
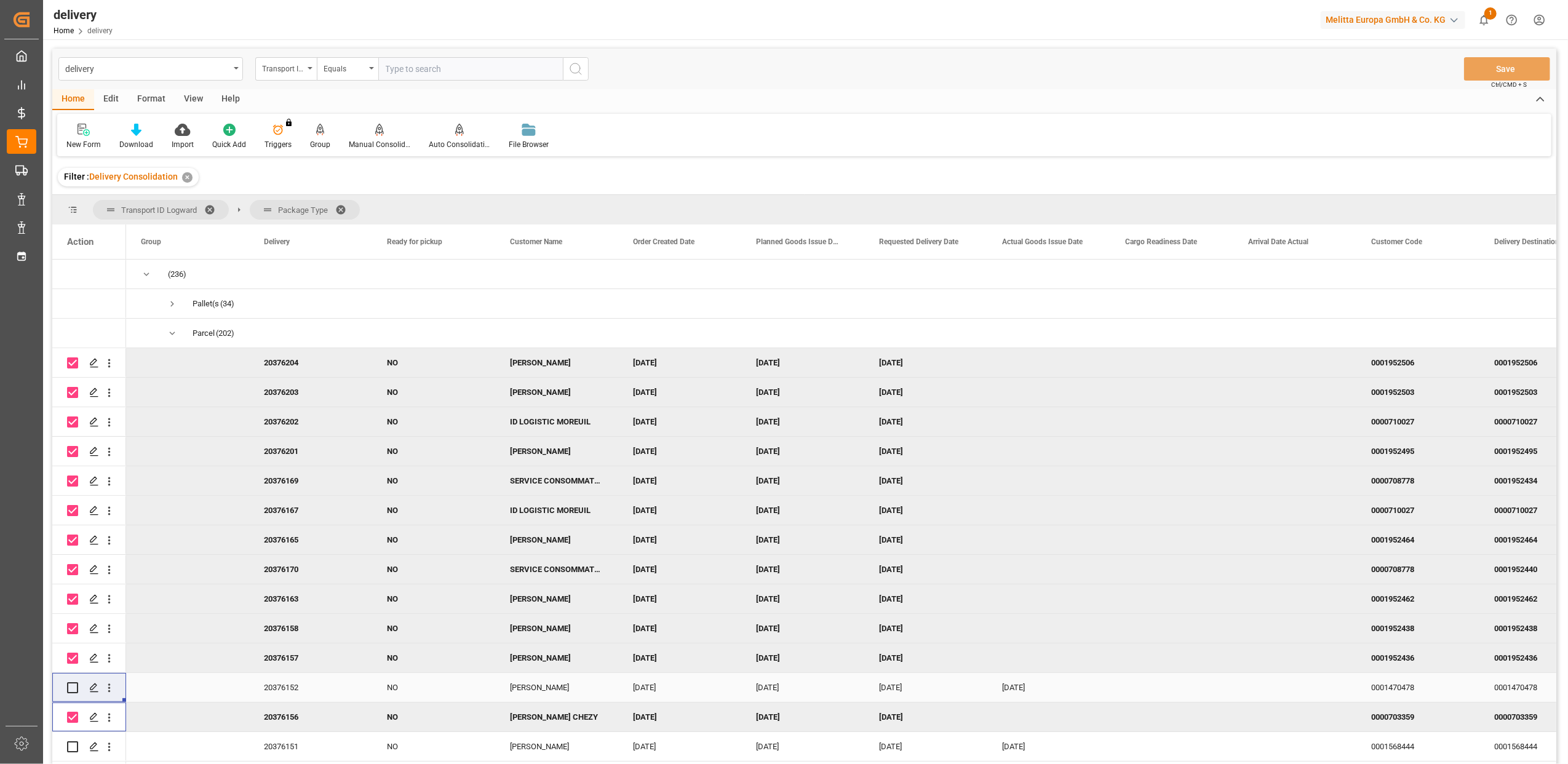
click at [72, 687] on input "Press Space to toggle row selection (unchecked)" at bounding box center [73, 687] width 11 height 11
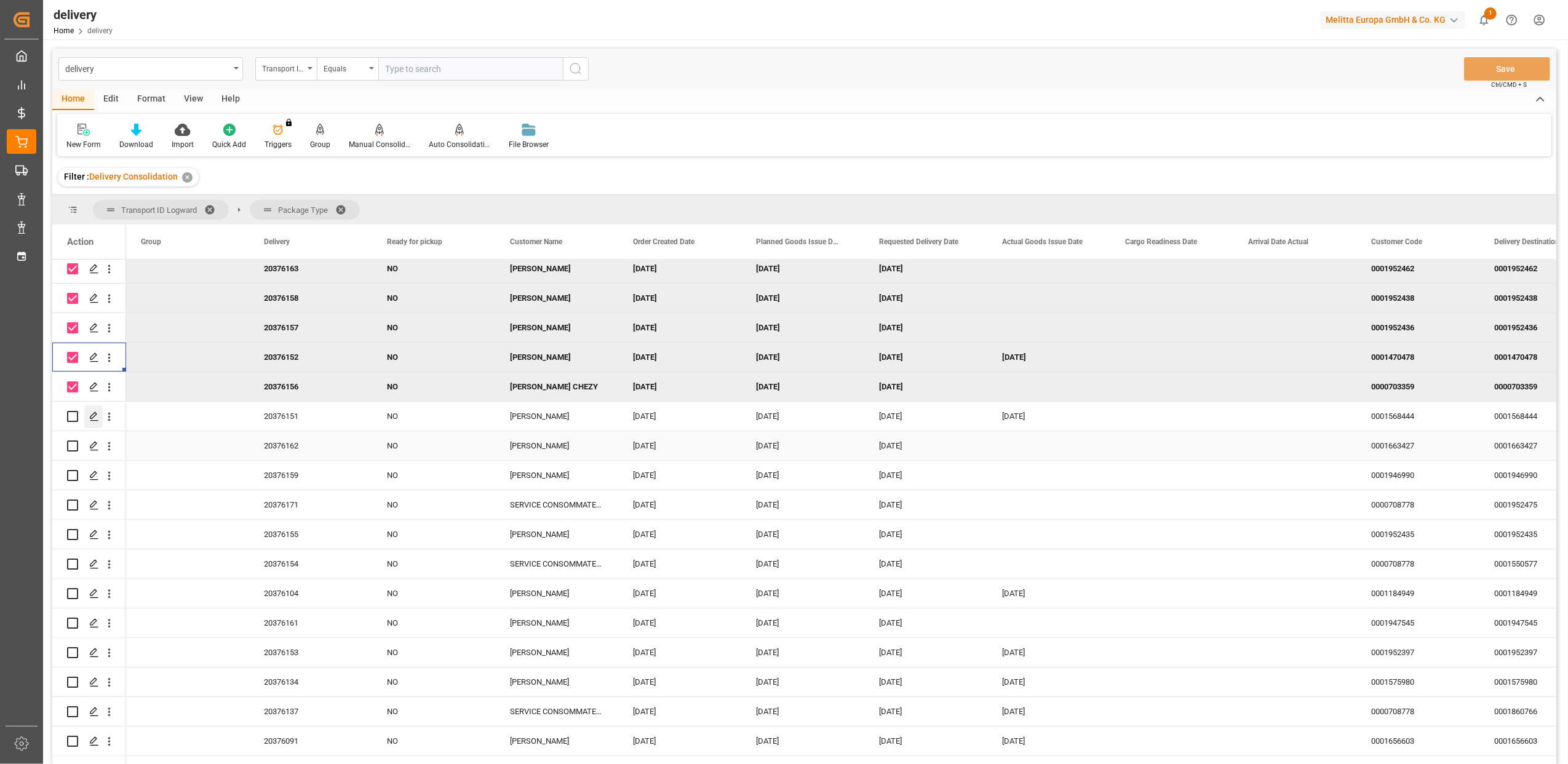
scroll to position [328, 0]
click at [74, 419] on input "Press Space to toggle row selection (unchecked)" at bounding box center [73, 419] width 11 height 11
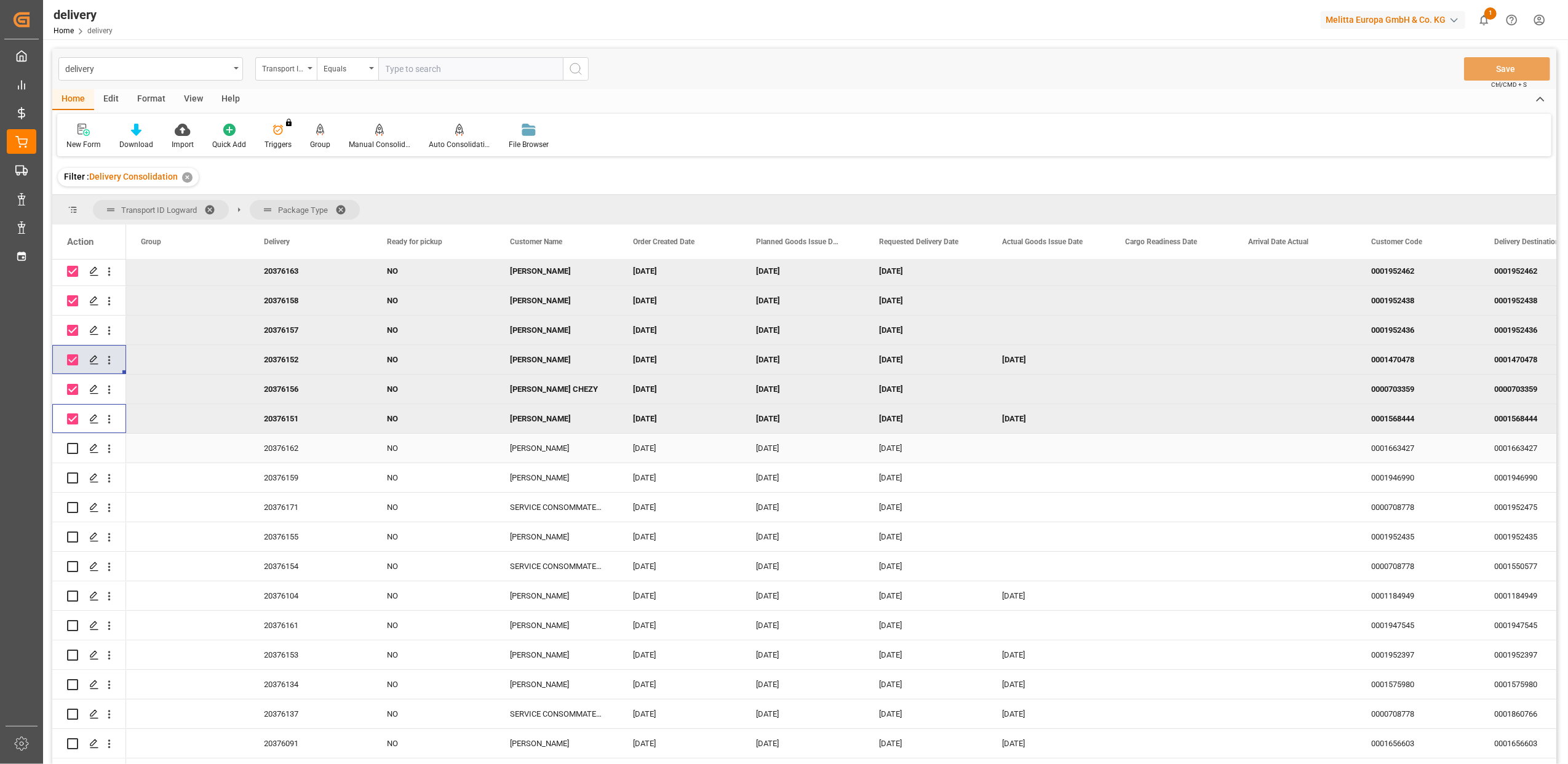
click at [73, 447] on input "Press Space to toggle row selection (unchecked)" at bounding box center [73, 448] width 11 height 11
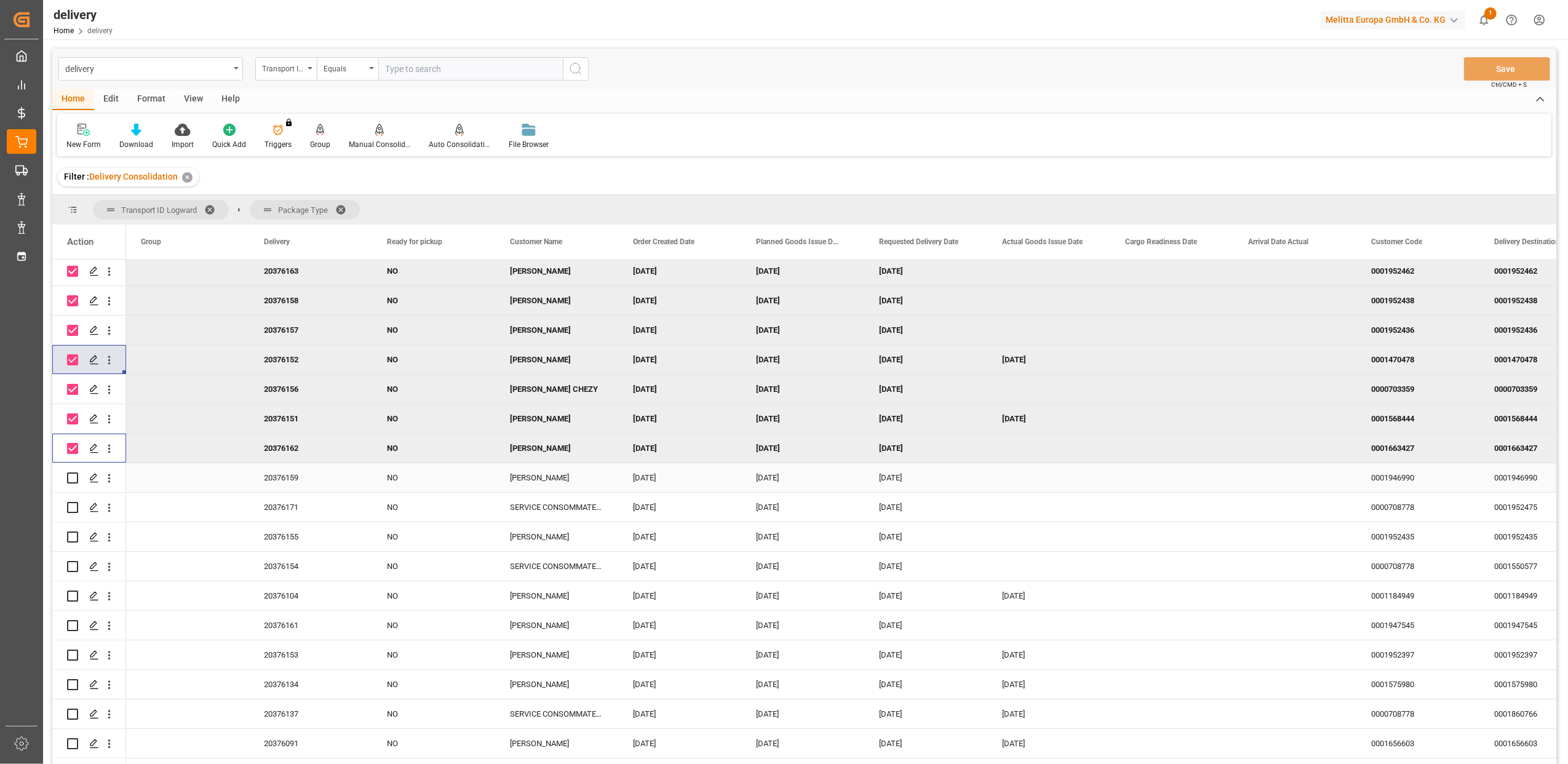
click at [73, 480] on input "Press Space to toggle row selection (unchecked)" at bounding box center [73, 478] width 11 height 11
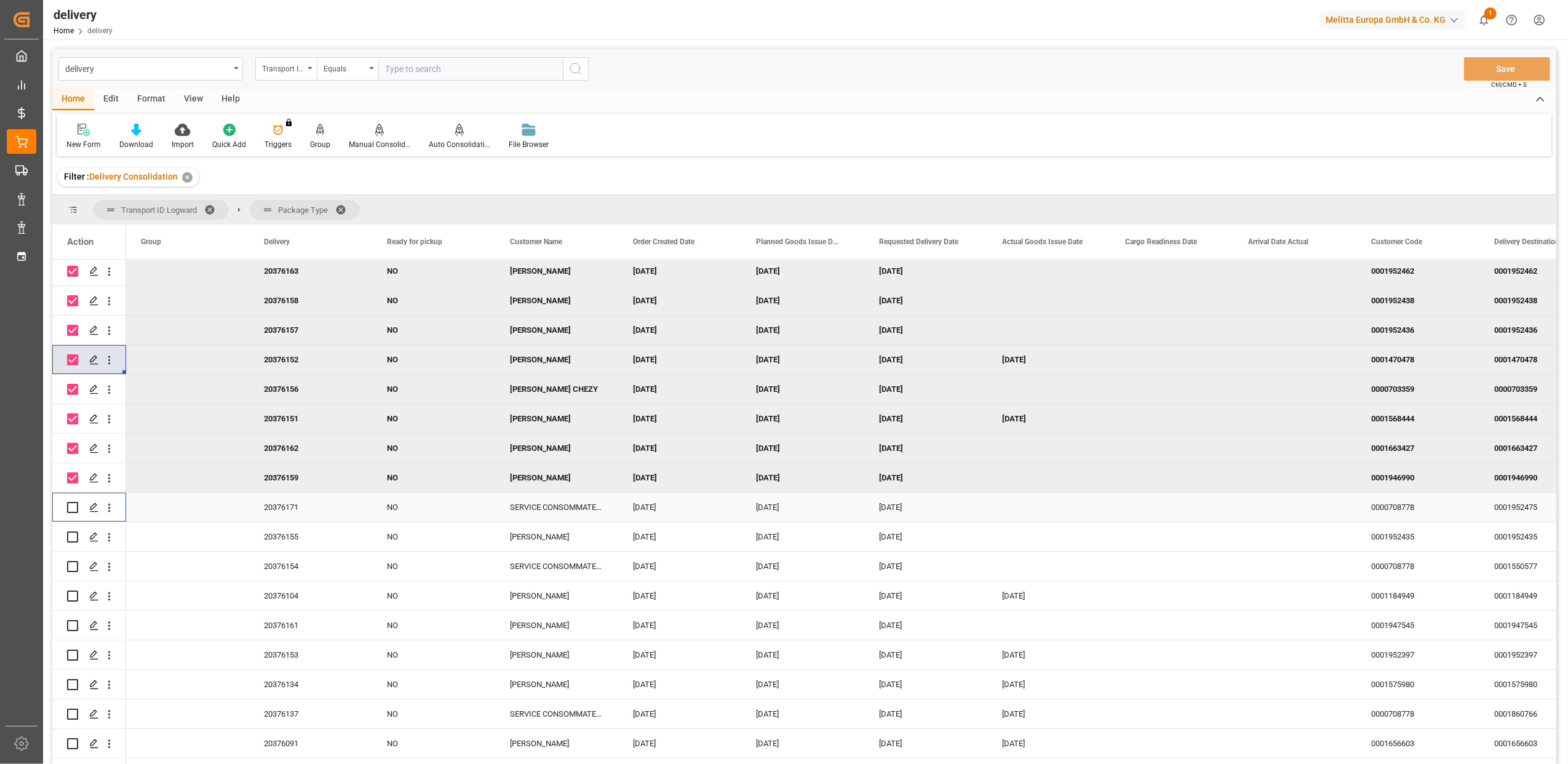
click at [73, 507] on input "Press Space to toggle row selection (unchecked)" at bounding box center [73, 507] width 11 height 11
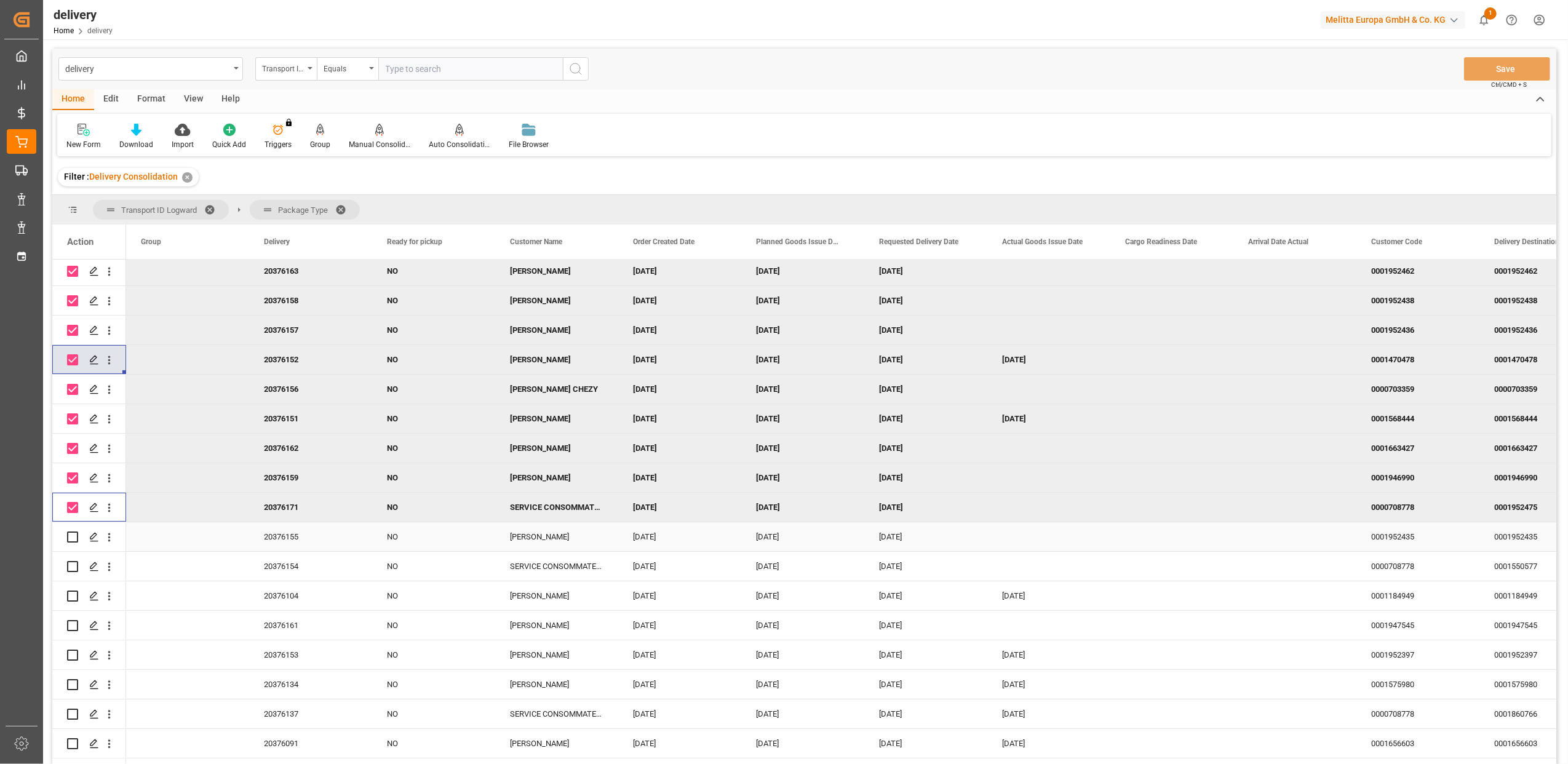
click at [73, 538] on input "Press Space to toggle row selection (unchecked)" at bounding box center [73, 537] width 11 height 11
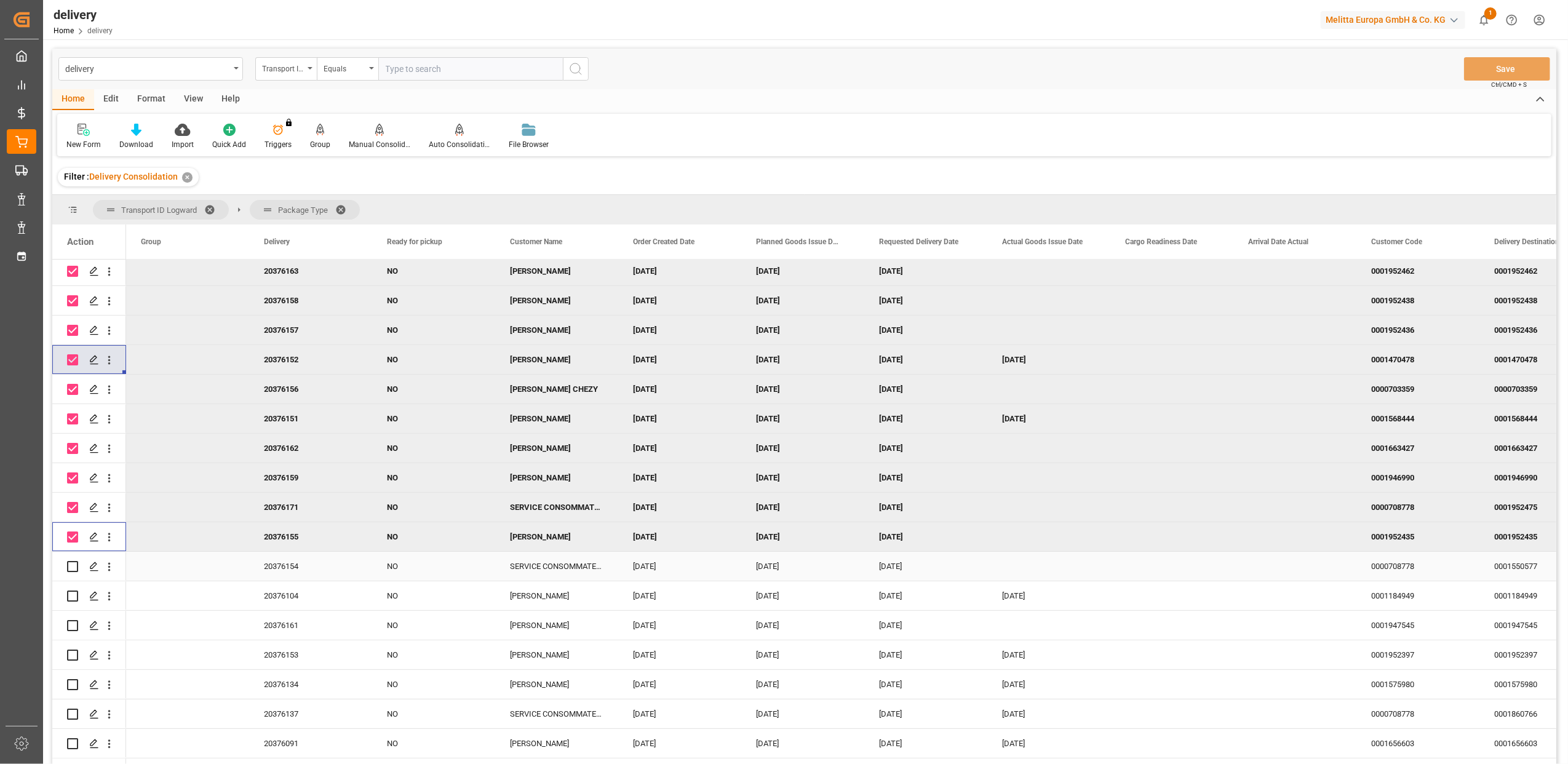
click at [74, 567] on input "Press Space to toggle row selection (unchecked)" at bounding box center [73, 566] width 11 height 11
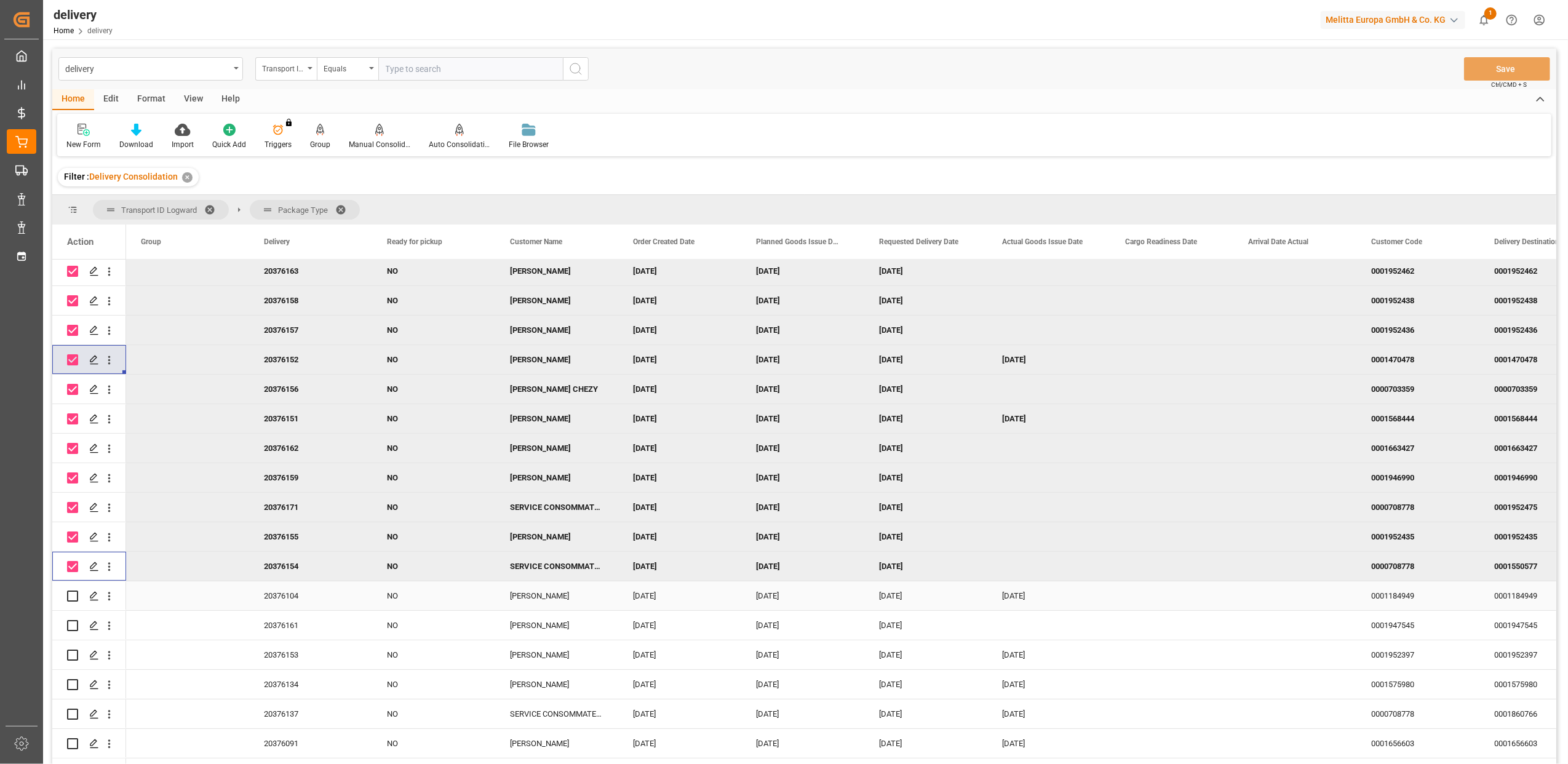
click at [74, 595] on input "Press Space to toggle row selection (unchecked)" at bounding box center [73, 596] width 11 height 11
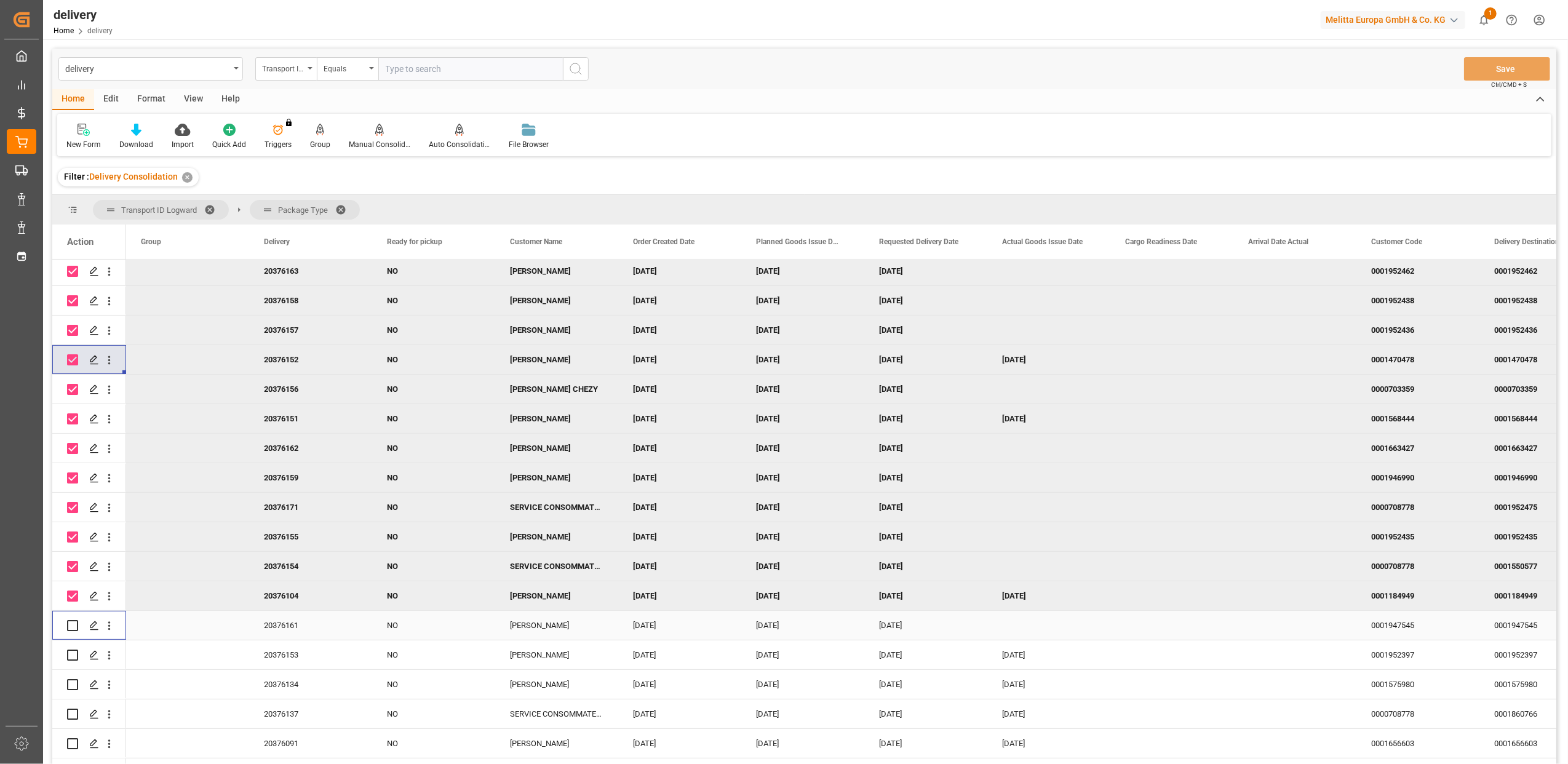
click at [74, 624] on input "Press Space to toggle row selection (unchecked)" at bounding box center [73, 625] width 11 height 11
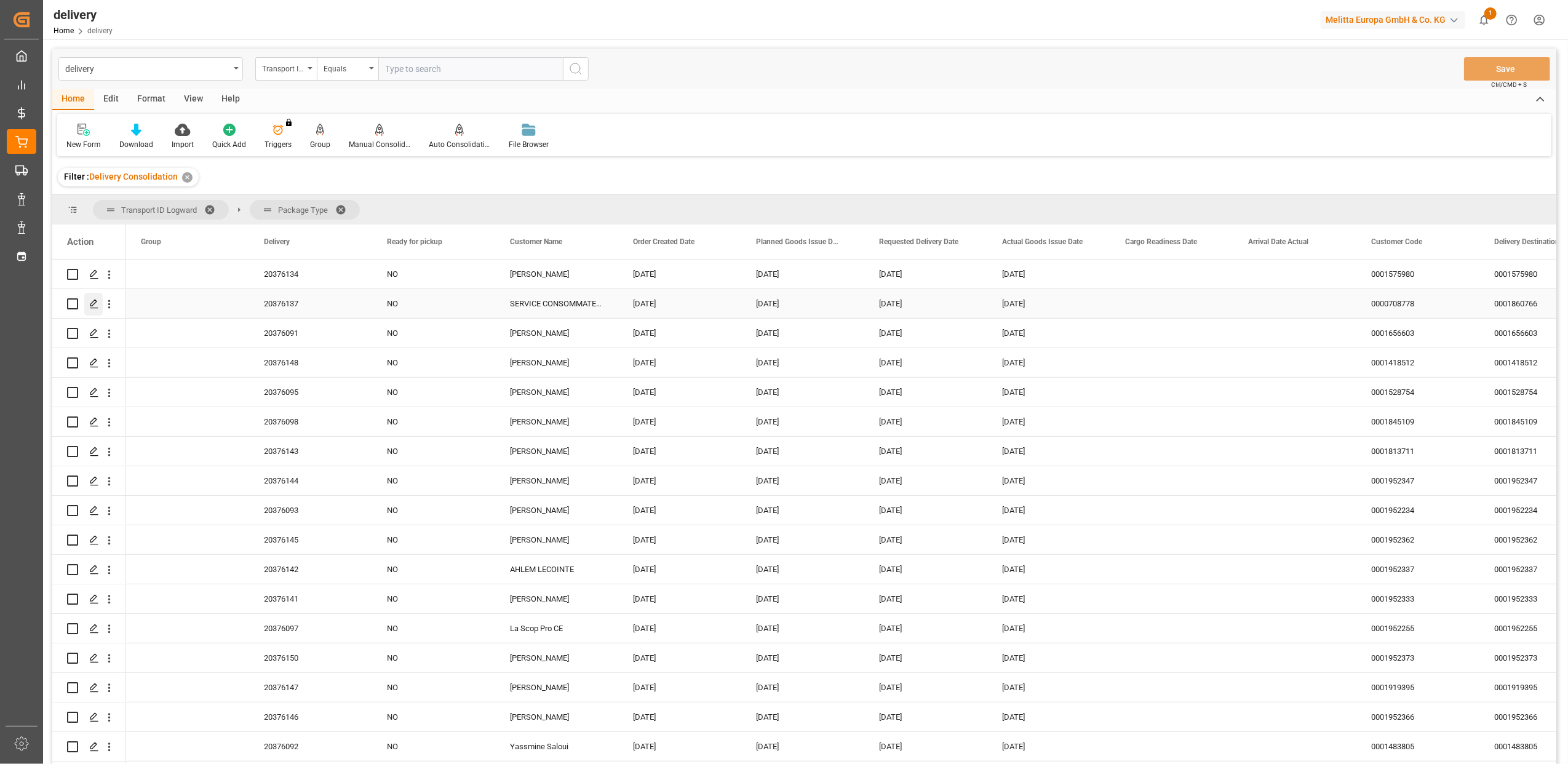
scroll to position [656, 0]
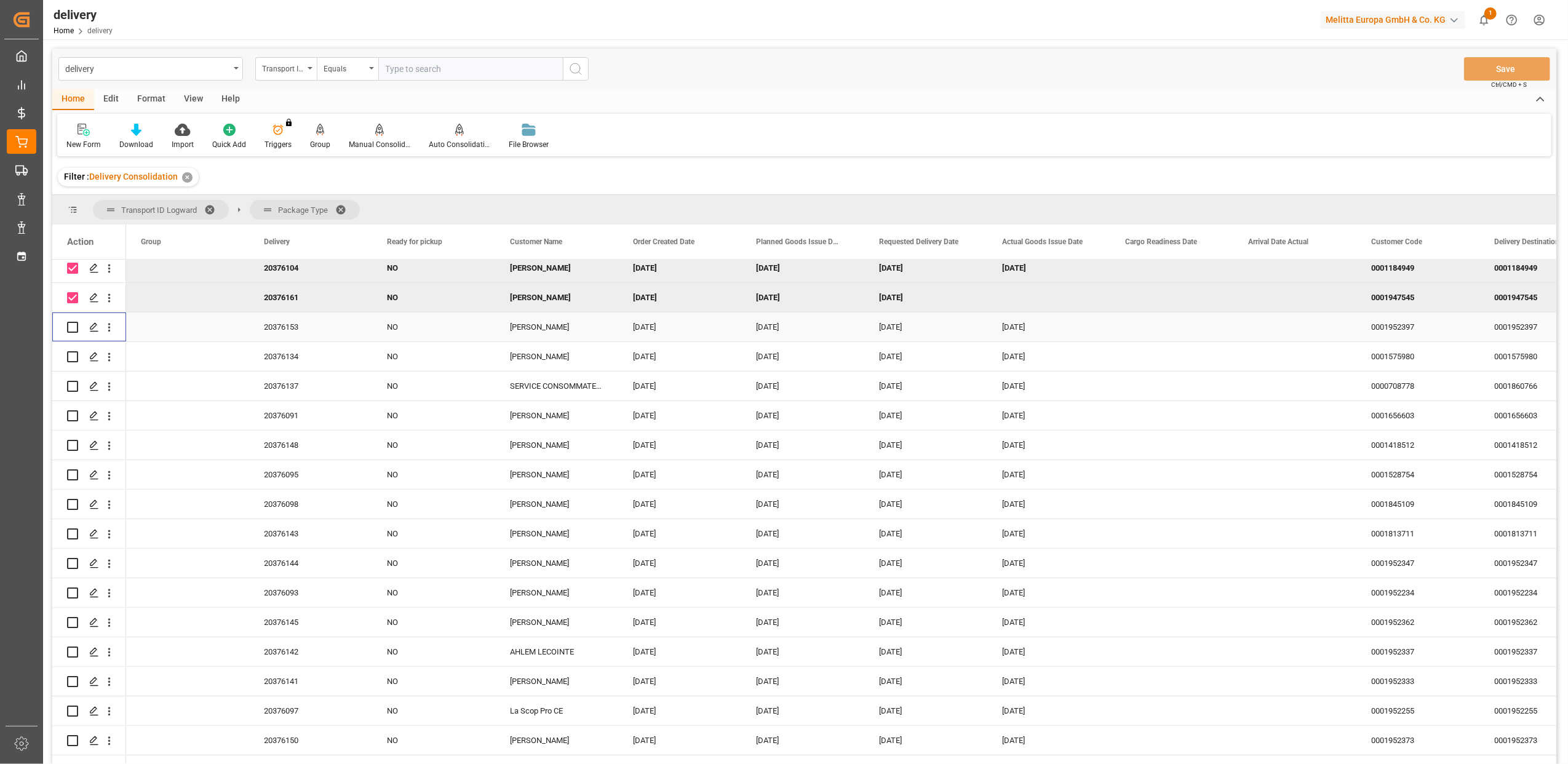
click at [72, 329] on input "Press Space to toggle row selection (unchecked)" at bounding box center [73, 327] width 11 height 11
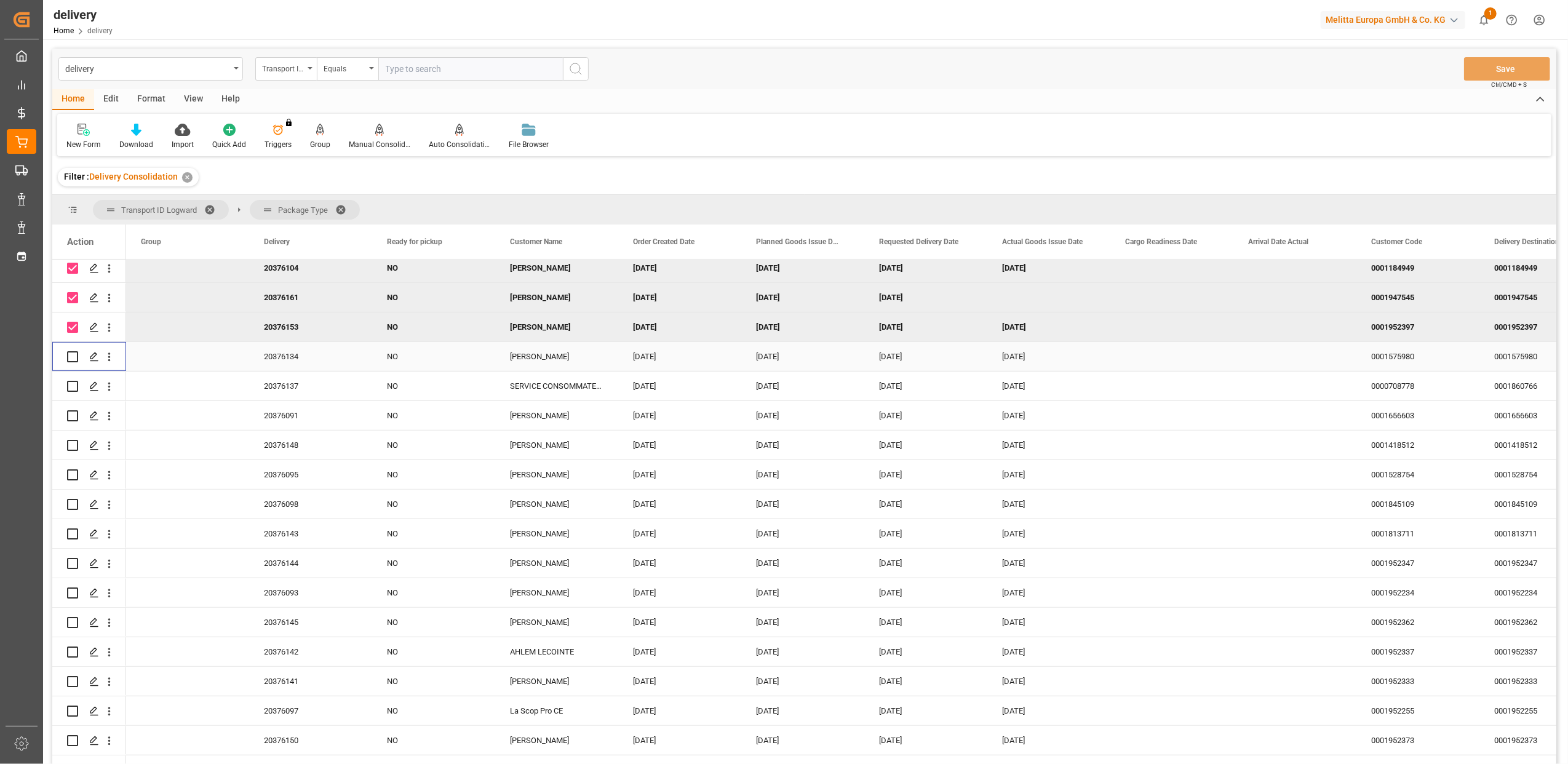
click at [73, 354] on input "Press Space to toggle row selection (unchecked)" at bounding box center [73, 356] width 11 height 11
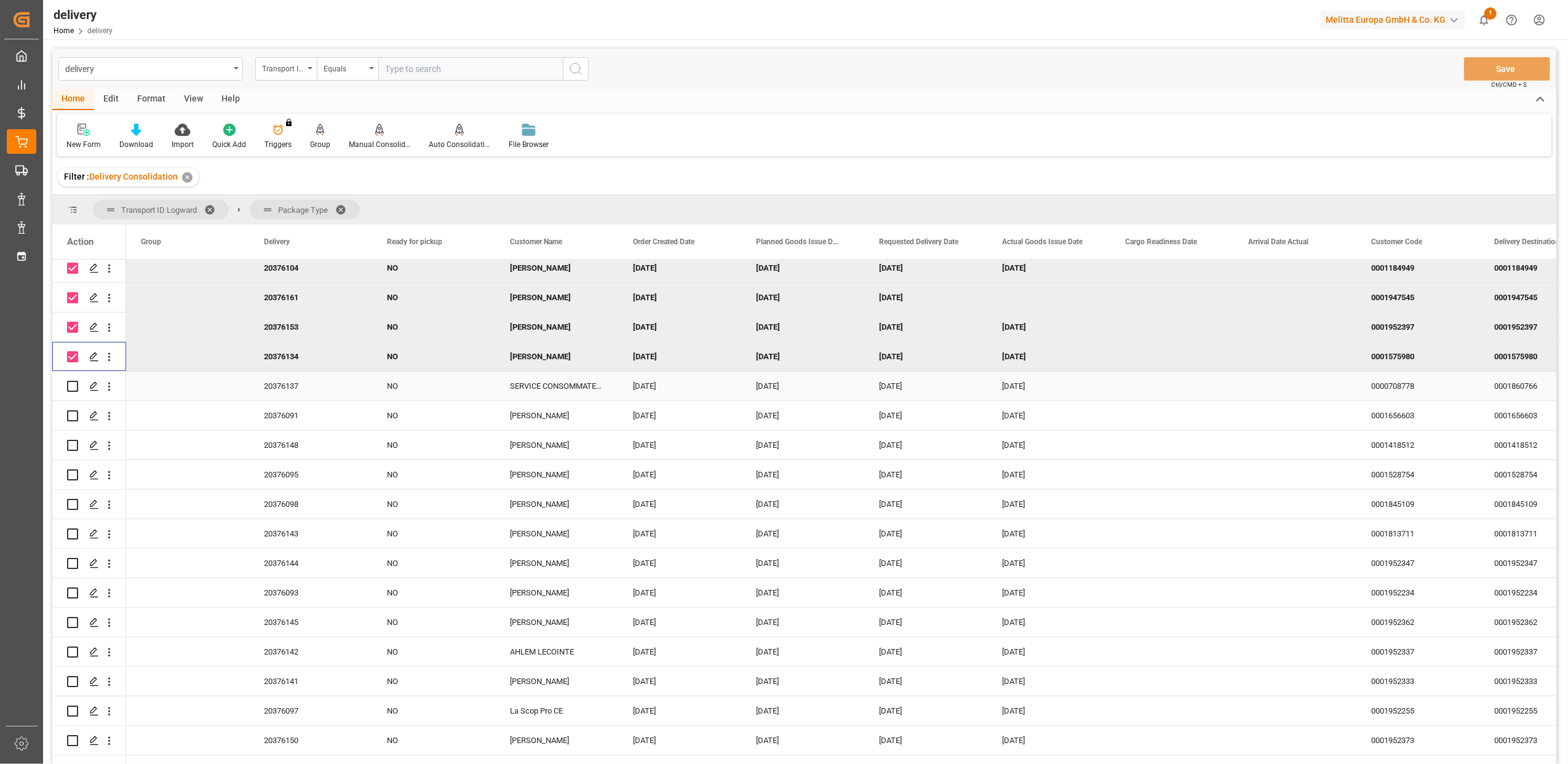
click at [74, 385] on input "Press Space to toggle row selection (unchecked)" at bounding box center [73, 386] width 11 height 11
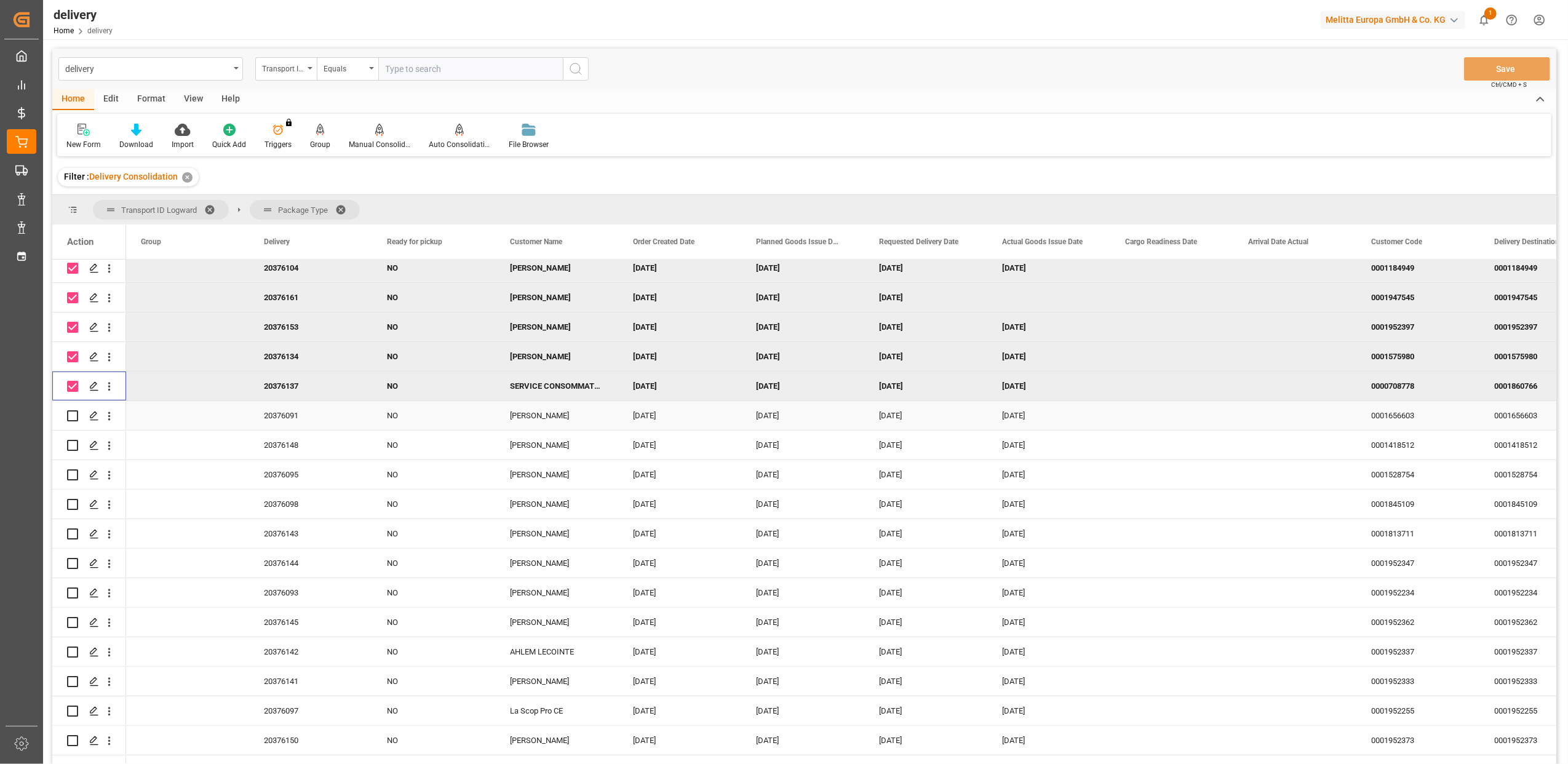
click at [74, 414] on input "Press Space to toggle row selection (unchecked)" at bounding box center [73, 415] width 11 height 11
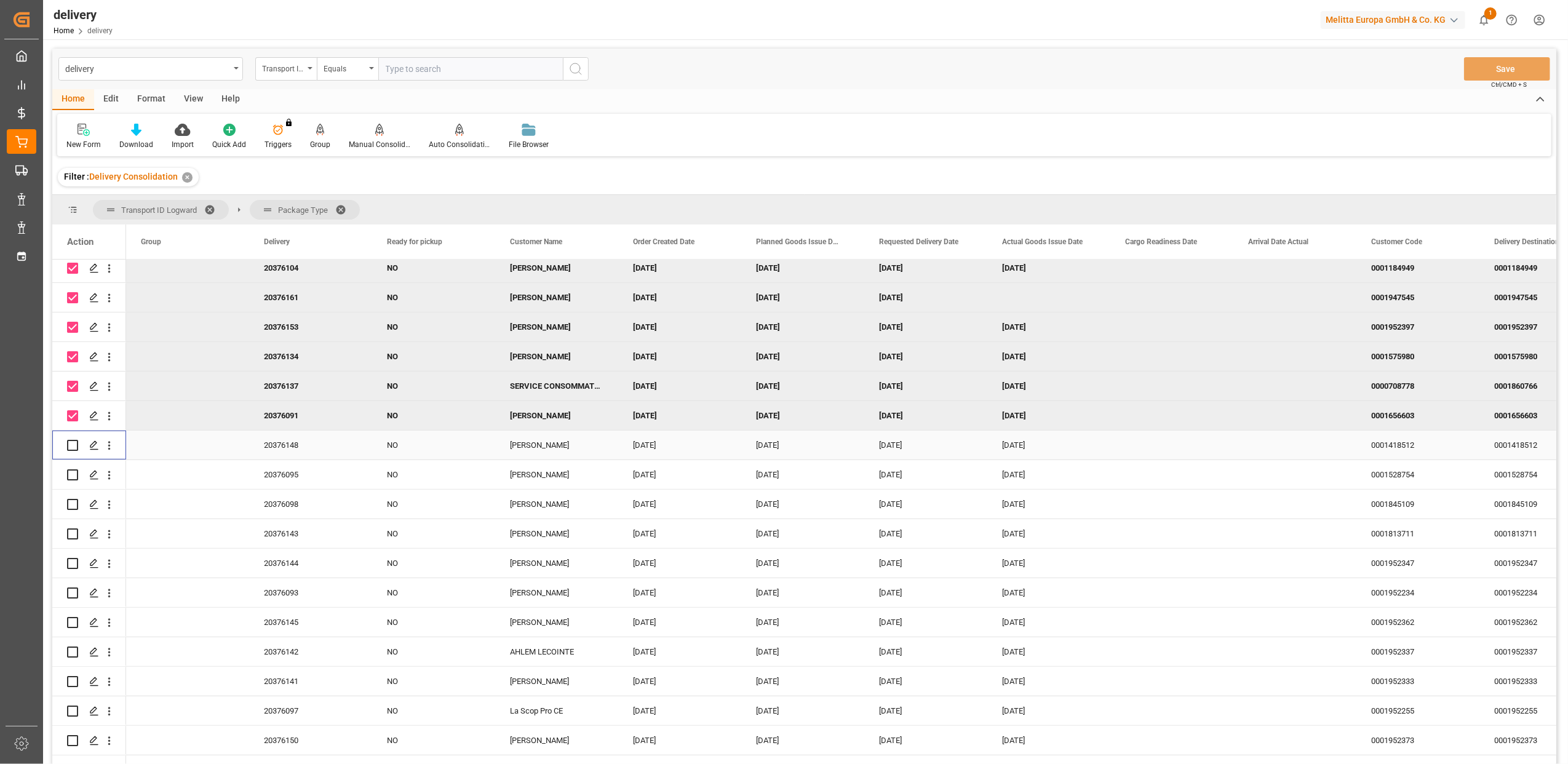
click at [74, 446] on input "Press Space to toggle row selection (unchecked)" at bounding box center [73, 445] width 11 height 11
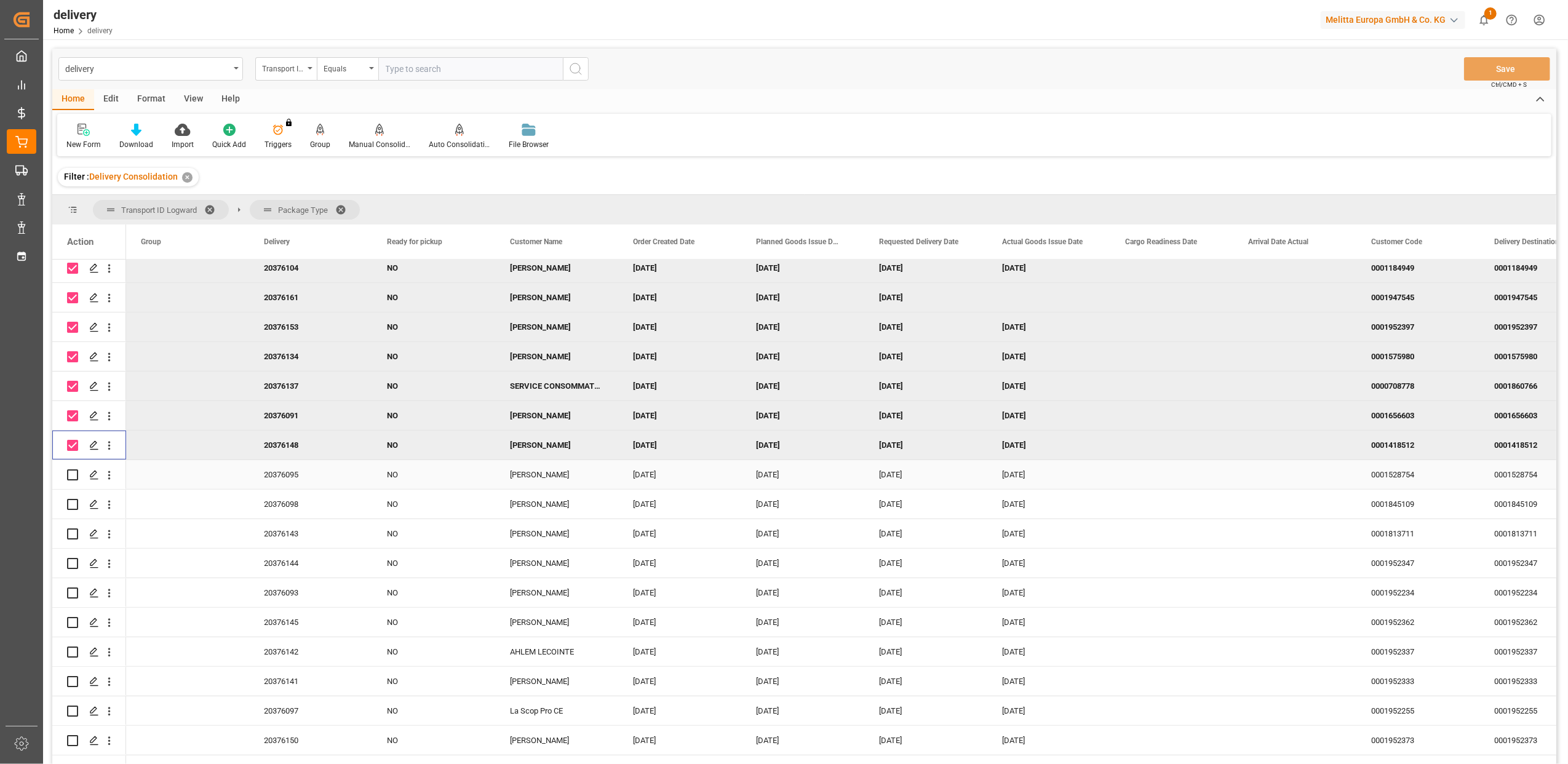
click at [74, 471] on input "Press Space to toggle row selection (unchecked)" at bounding box center [73, 475] width 11 height 11
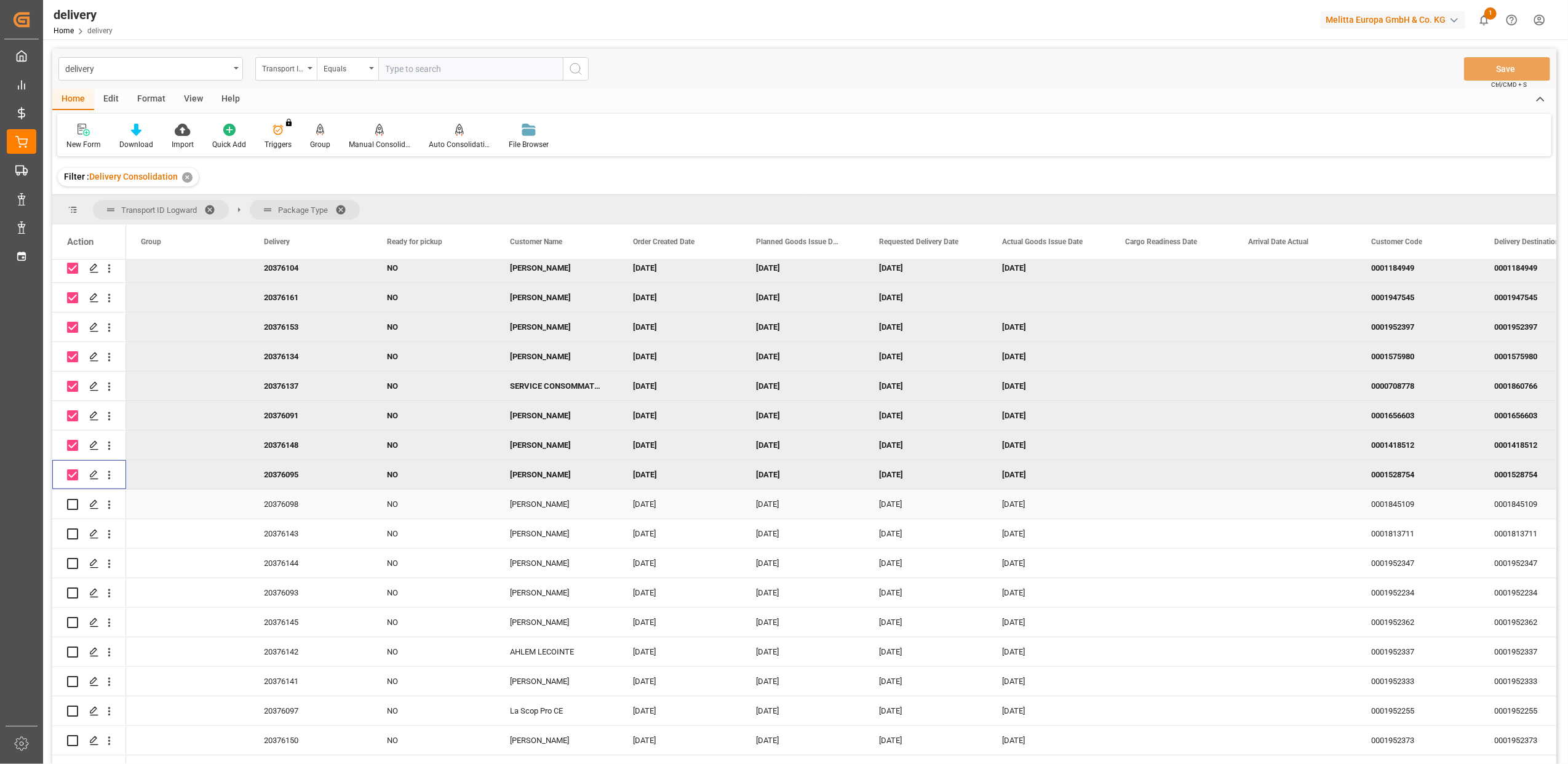
click at [77, 502] on input "Press Space to toggle row selection (unchecked)" at bounding box center [73, 504] width 11 height 11
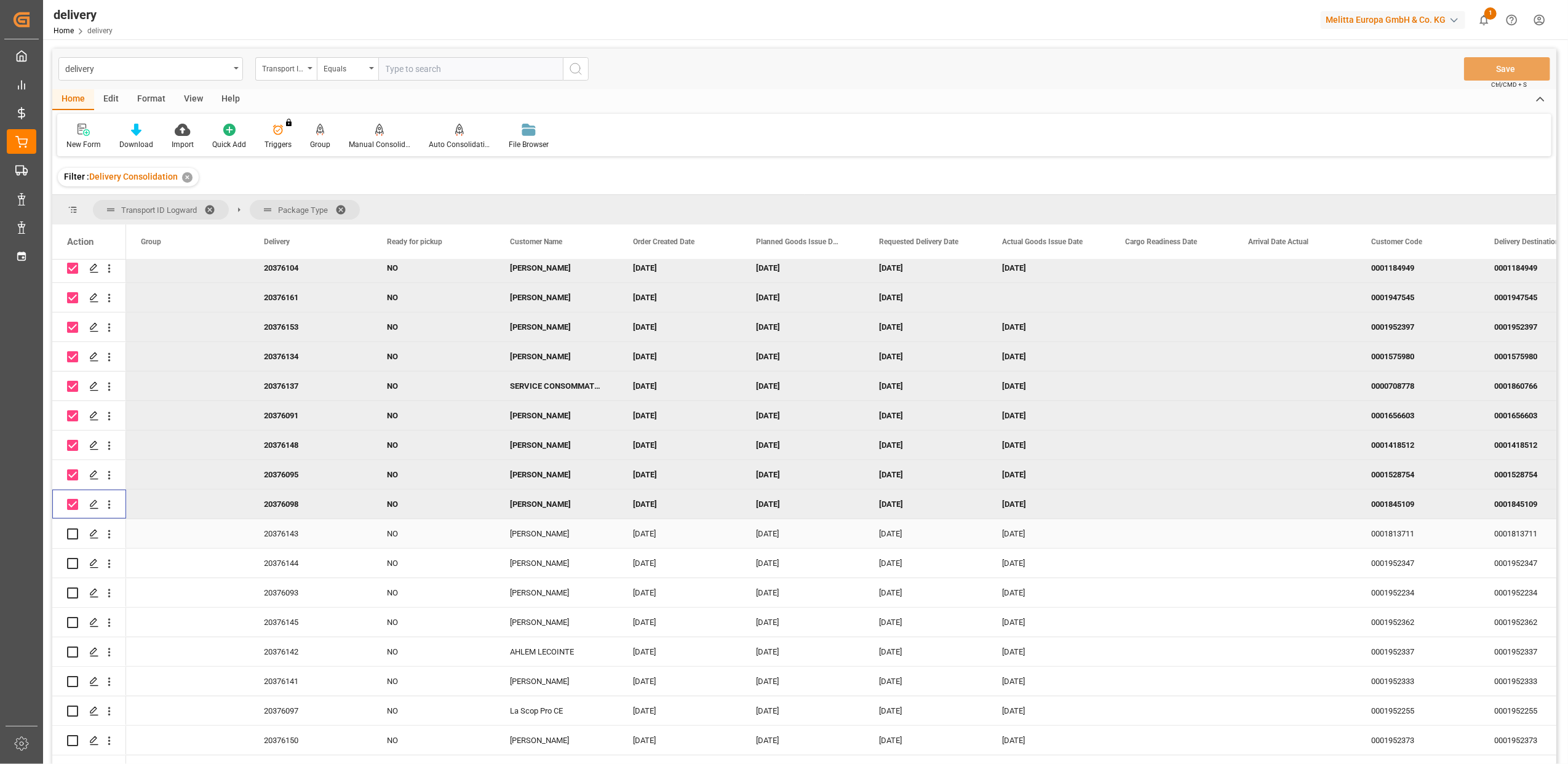
click at [73, 535] on input "Press Space to toggle row selection (unchecked)" at bounding box center [73, 534] width 11 height 11
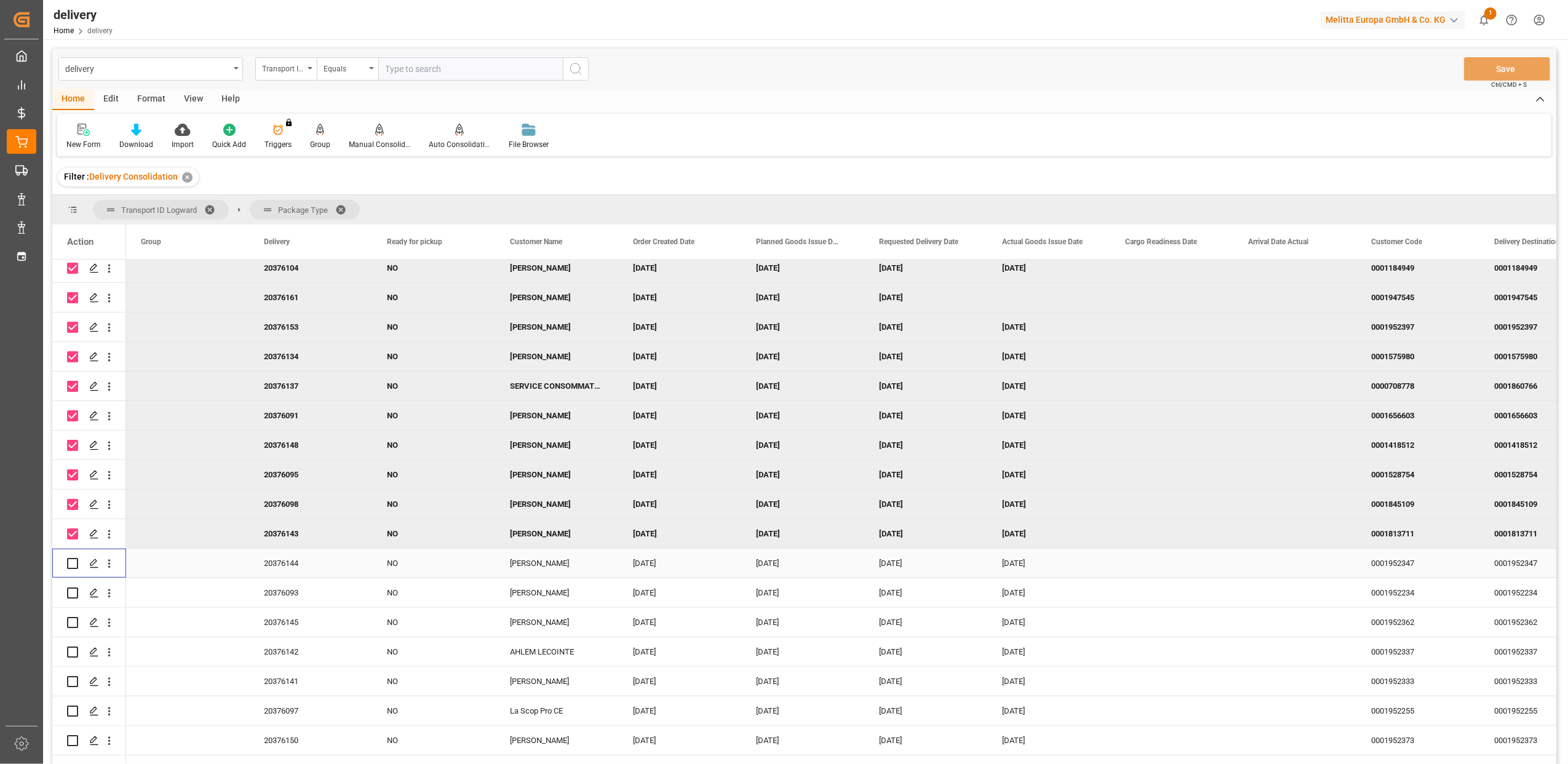
click at [73, 560] on input "Press Space to toggle row selection (unchecked)" at bounding box center [73, 563] width 11 height 11
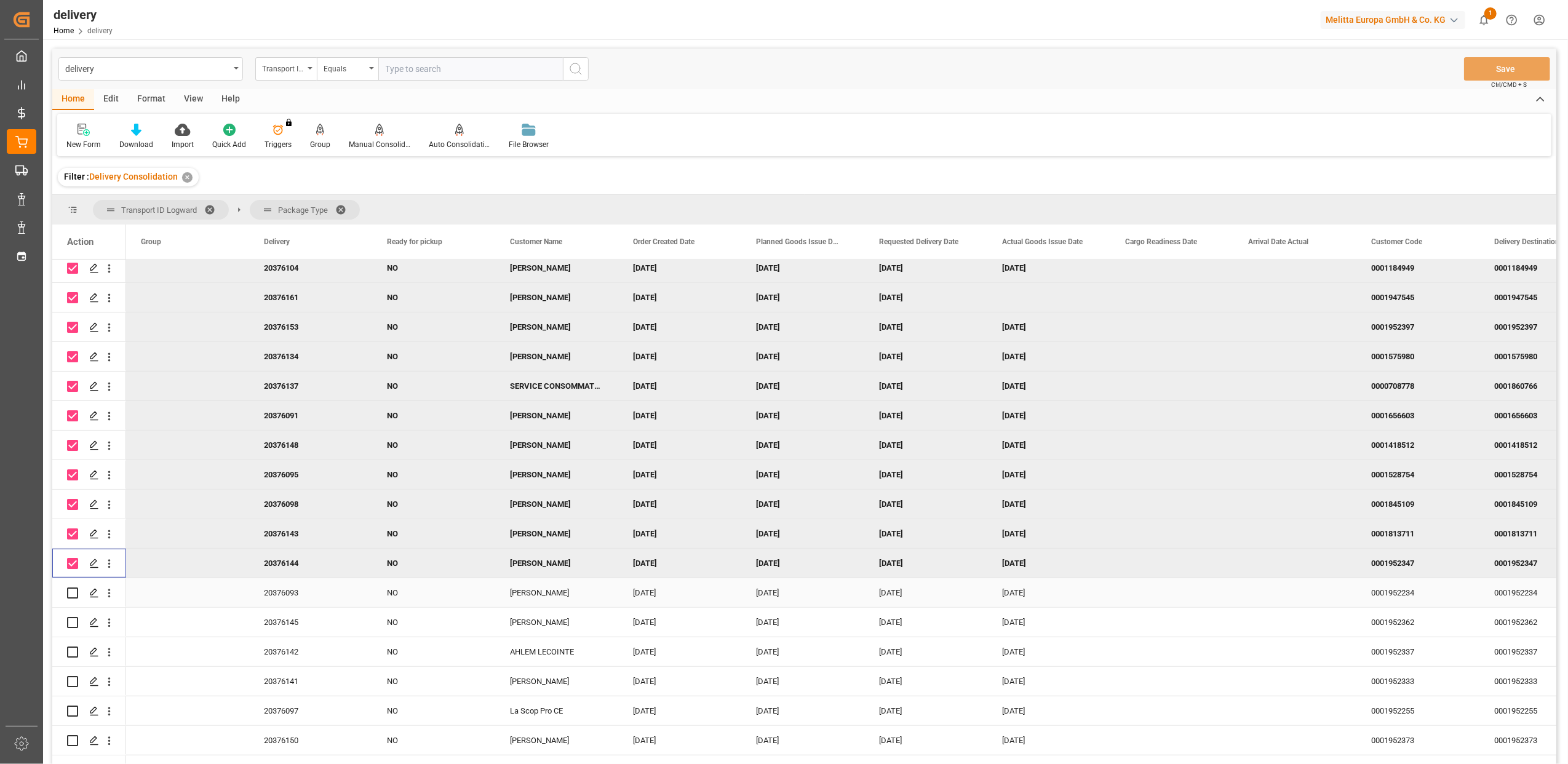
click at [72, 589] on input "Press Space to toggle row selection (unchecked)" at bounding box center [73, 593] width 11 height 11
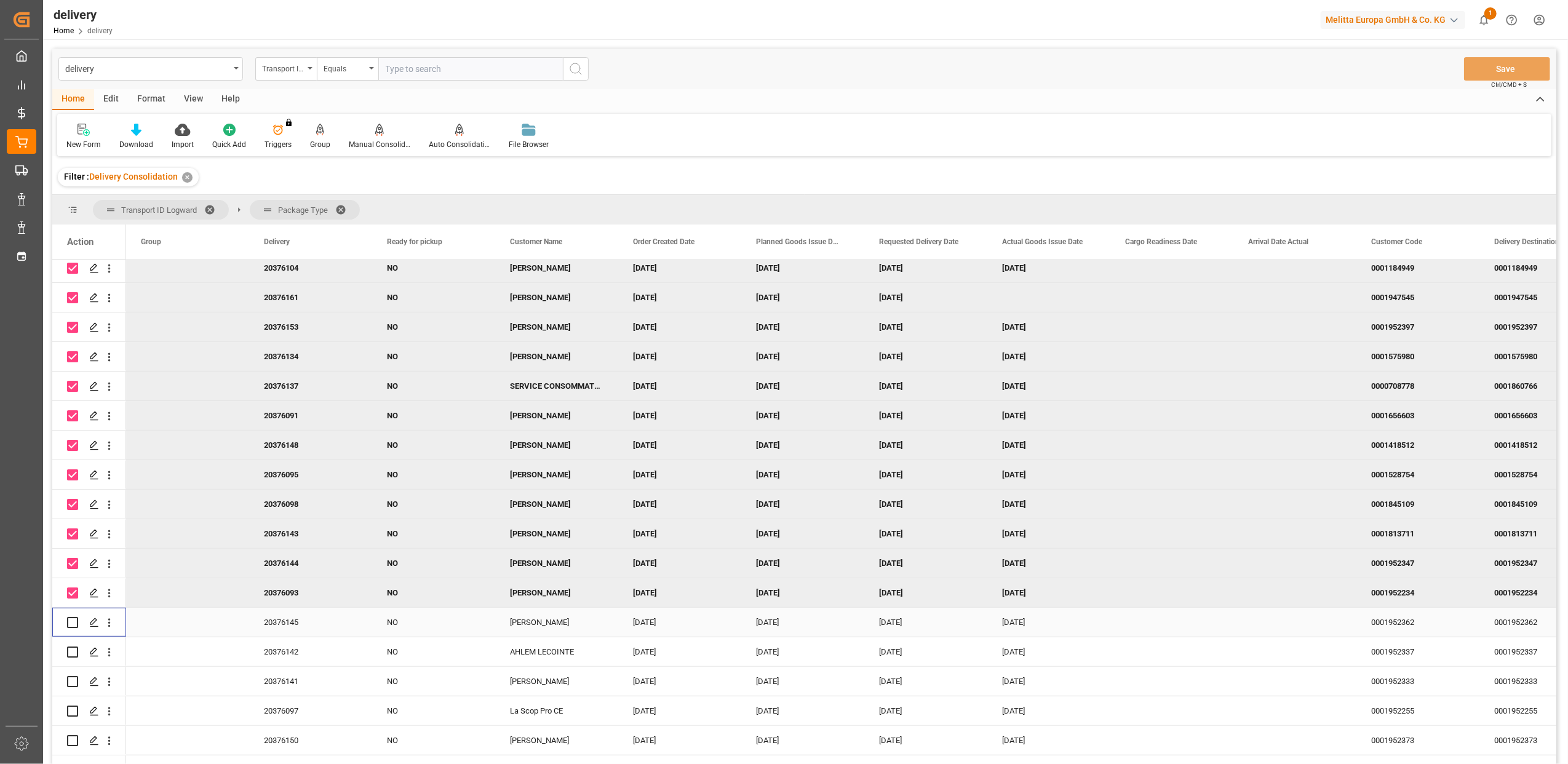
click at [77, 621] on input "Press Space to toggle row selection (unchecked)" at bounding box center [73, 622] width 11 height 11
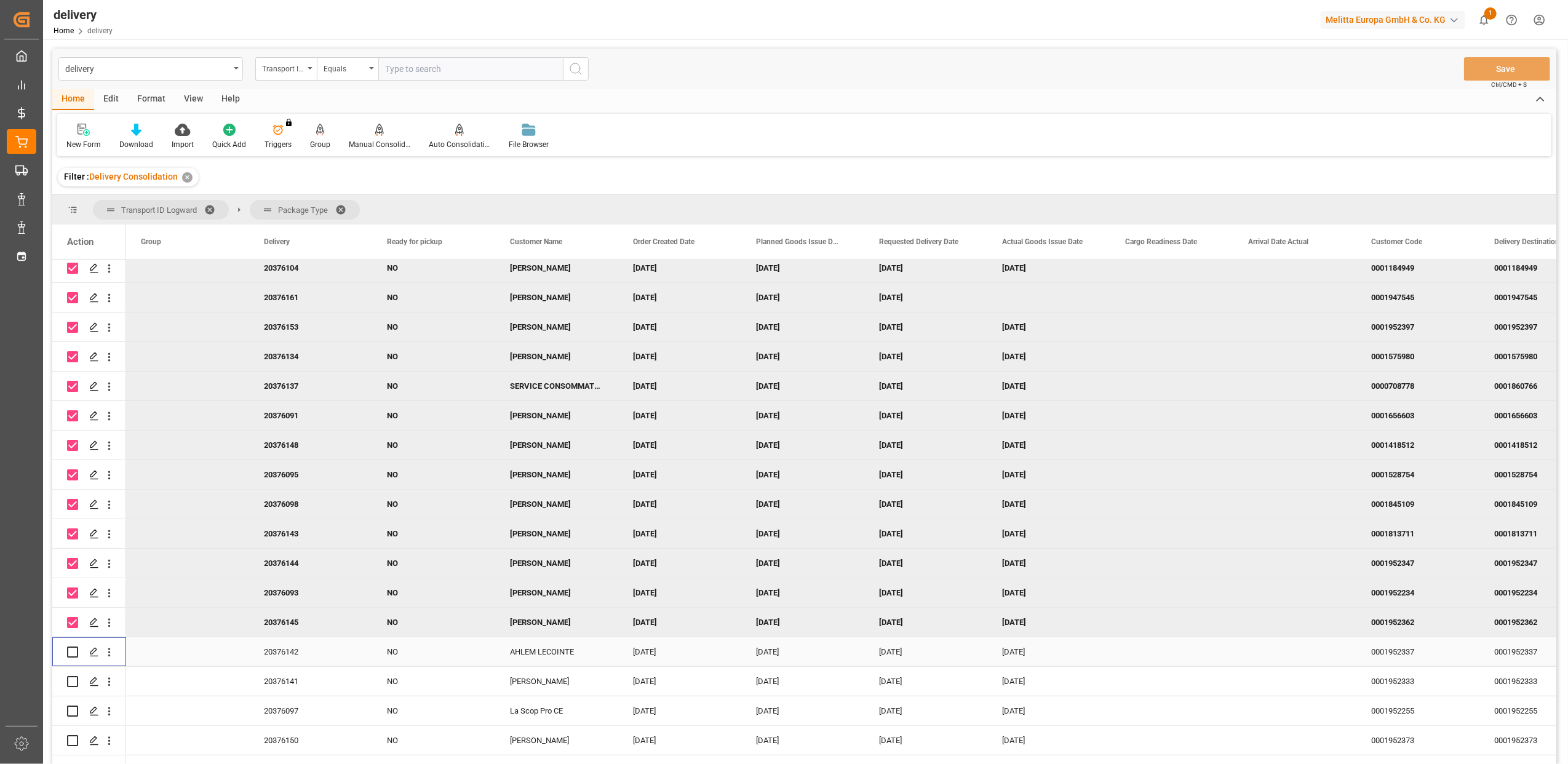
click at [72, 650] on input "Press Space to toggle row selection (unchecked)" at bounding box center [73, 652] width 11 height 11
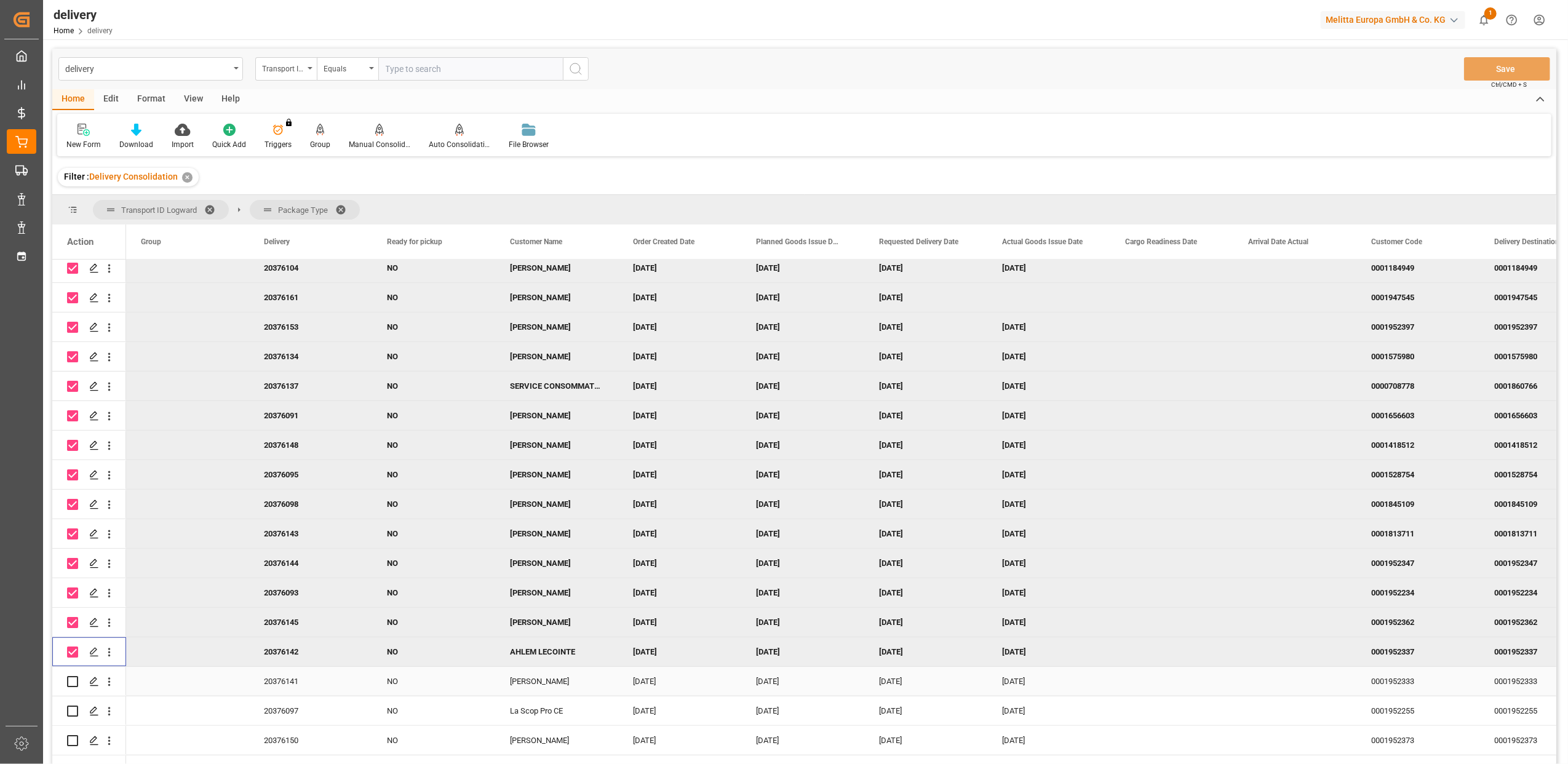
click at [74, 679] on input "Press Space to toggle row selection (unchecked)" at bounding box center [73, 681] width 11 height 11
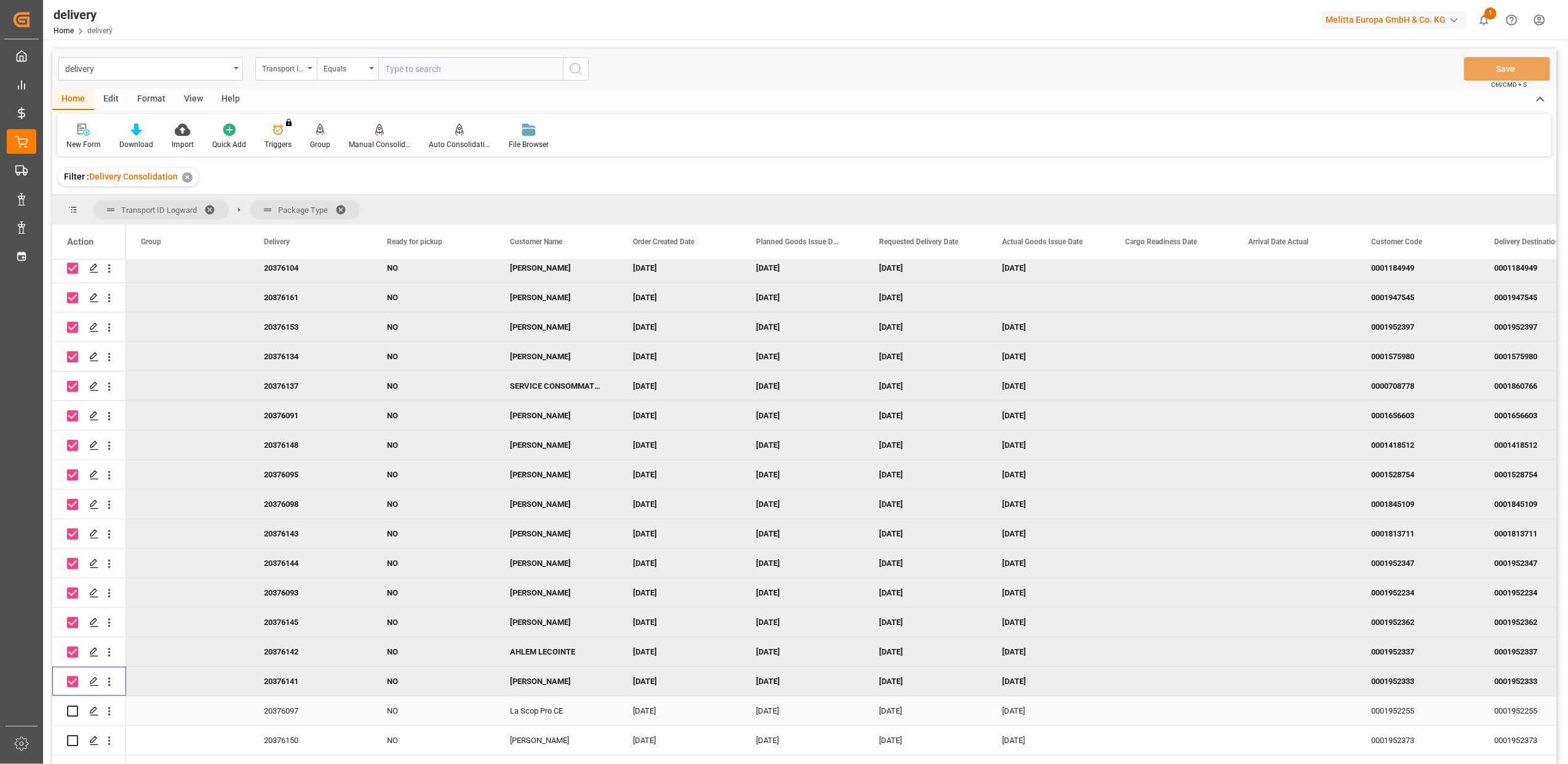
click at [73, 711] on input "Press Space to toggle row selection (unchecked)" at bounding box center [73, 711] width 11 height 11
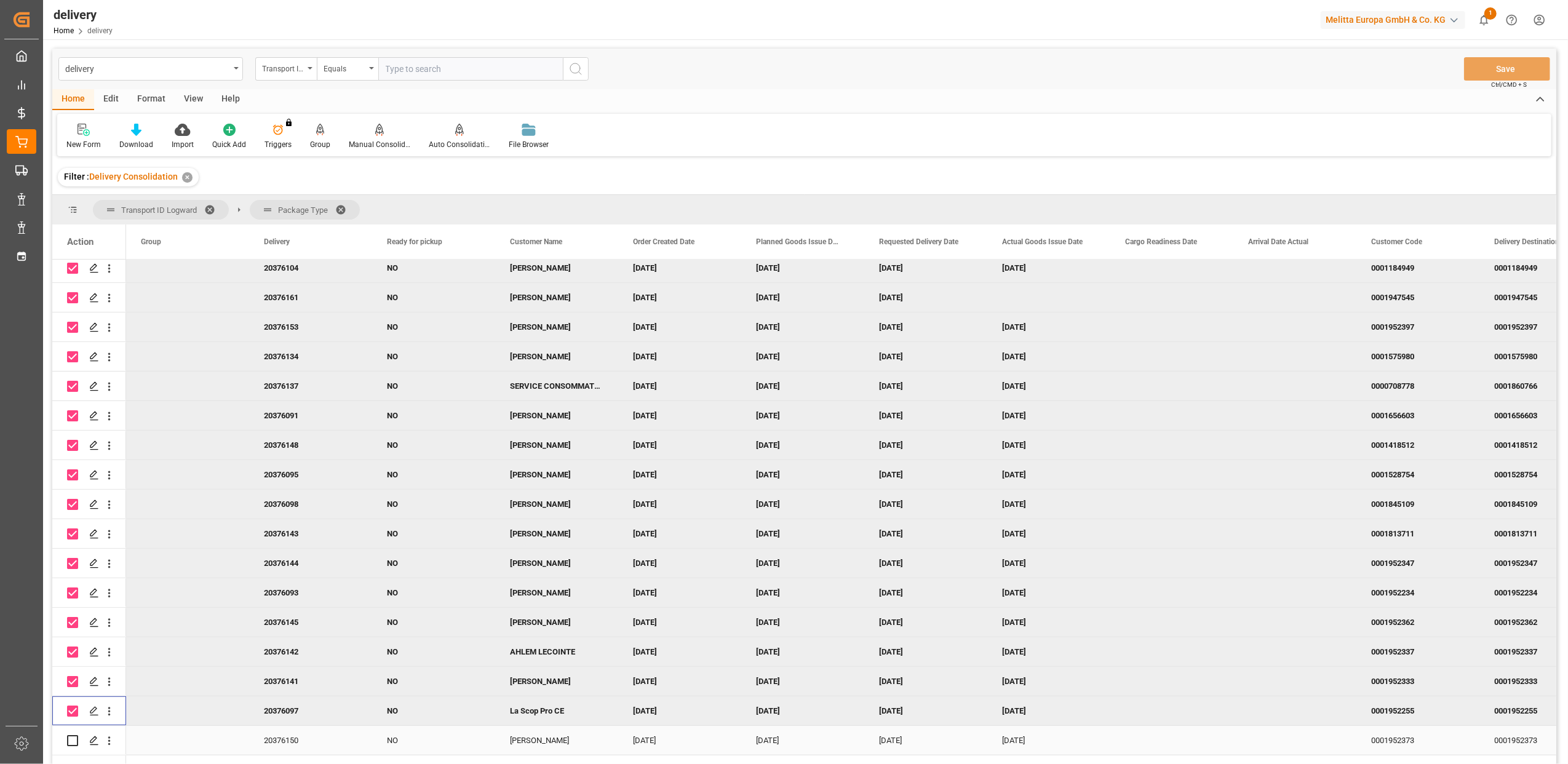
click at [73, 738] on input "Press Space to toggle row selection (unchecked)" at bounding box center [73, 740] width 11 height 11
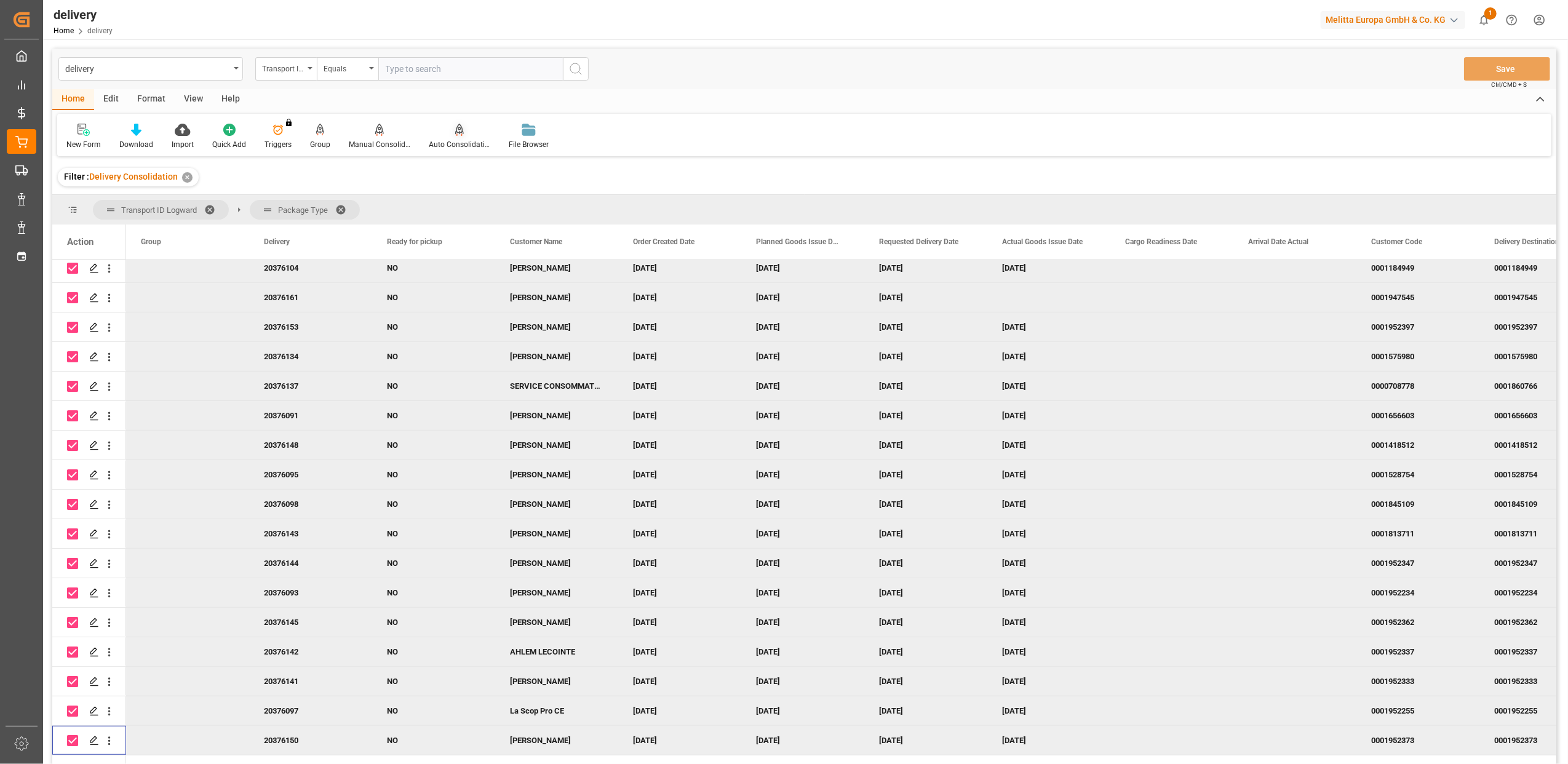
click at [460, 128] on icon at bounding box center [460, 129] width 9 height 12
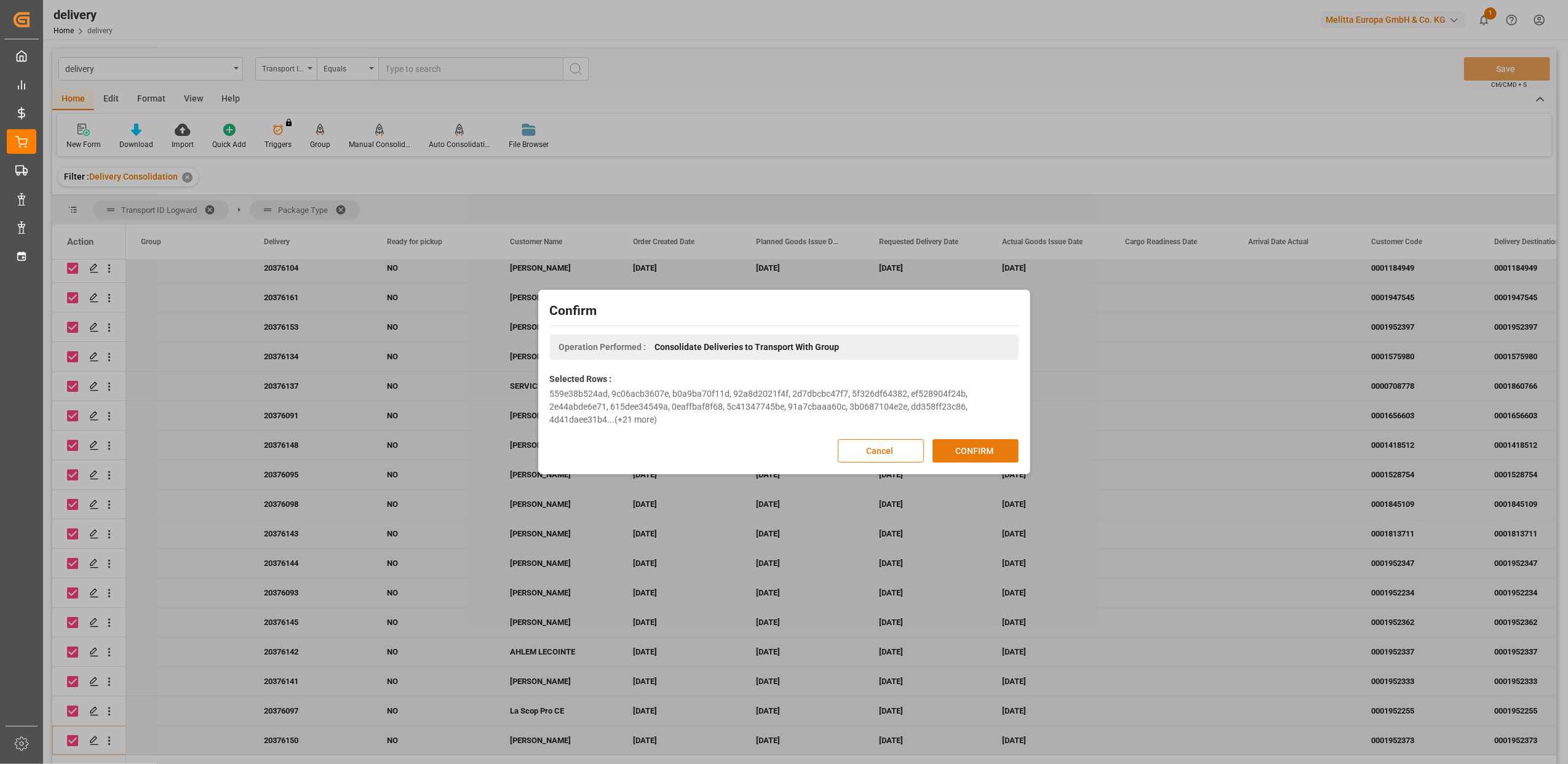
click at [994, 455] on button "CONFIRM" at bounding box center [976, 450] width 86 height 23
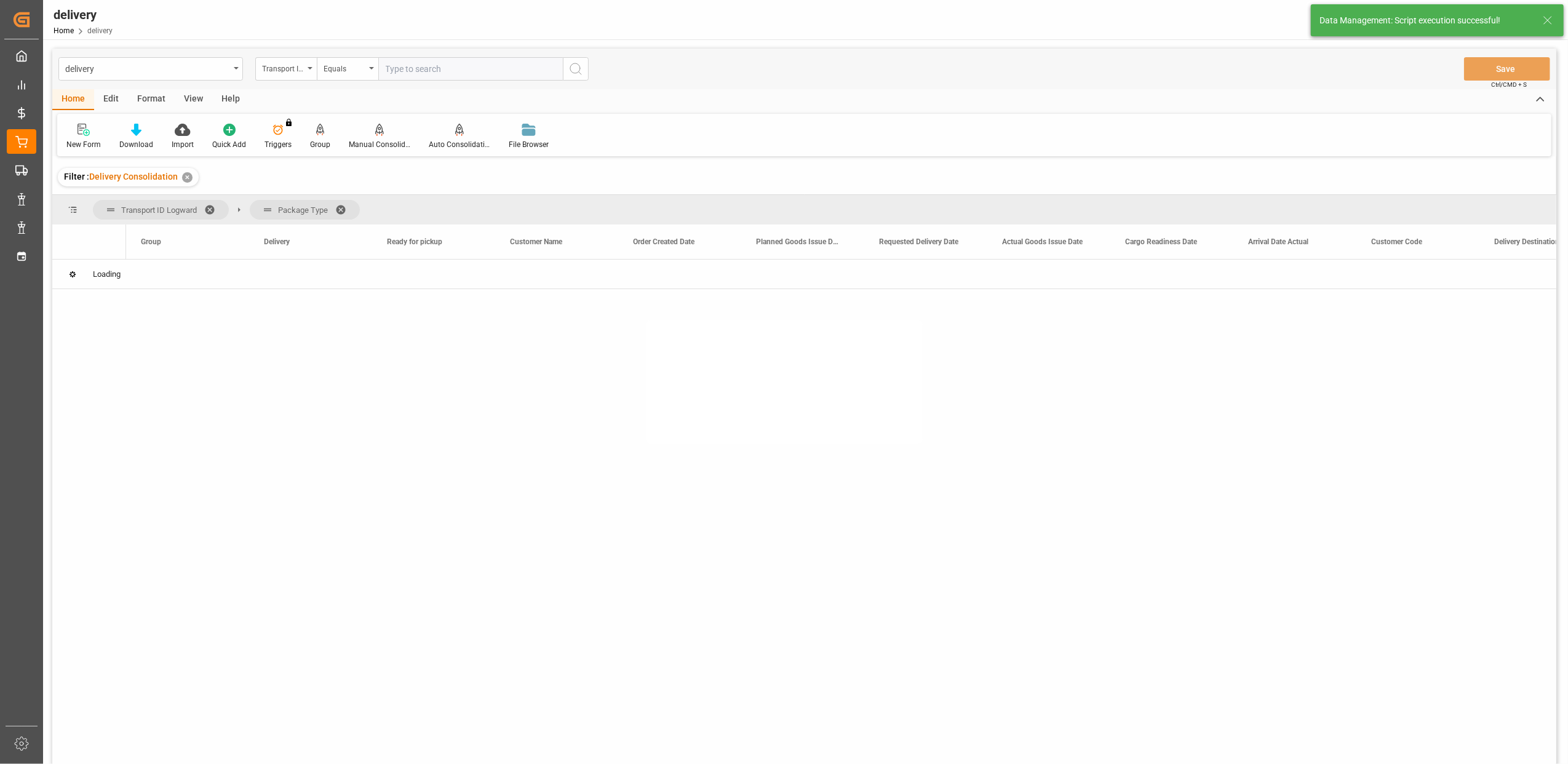
scroll to position [0, 0]
click at [136, 270] on div "(202)" at bounding box center [188, 274] width 123 height 29
click at [146, 272] on span "Press SPACE to select this row." at bounding box center [147, 274] width 11 height 11
click at [171, 332] on span "Press SPACE to select this row." at bounding box center [172, 333] width 11 height 11
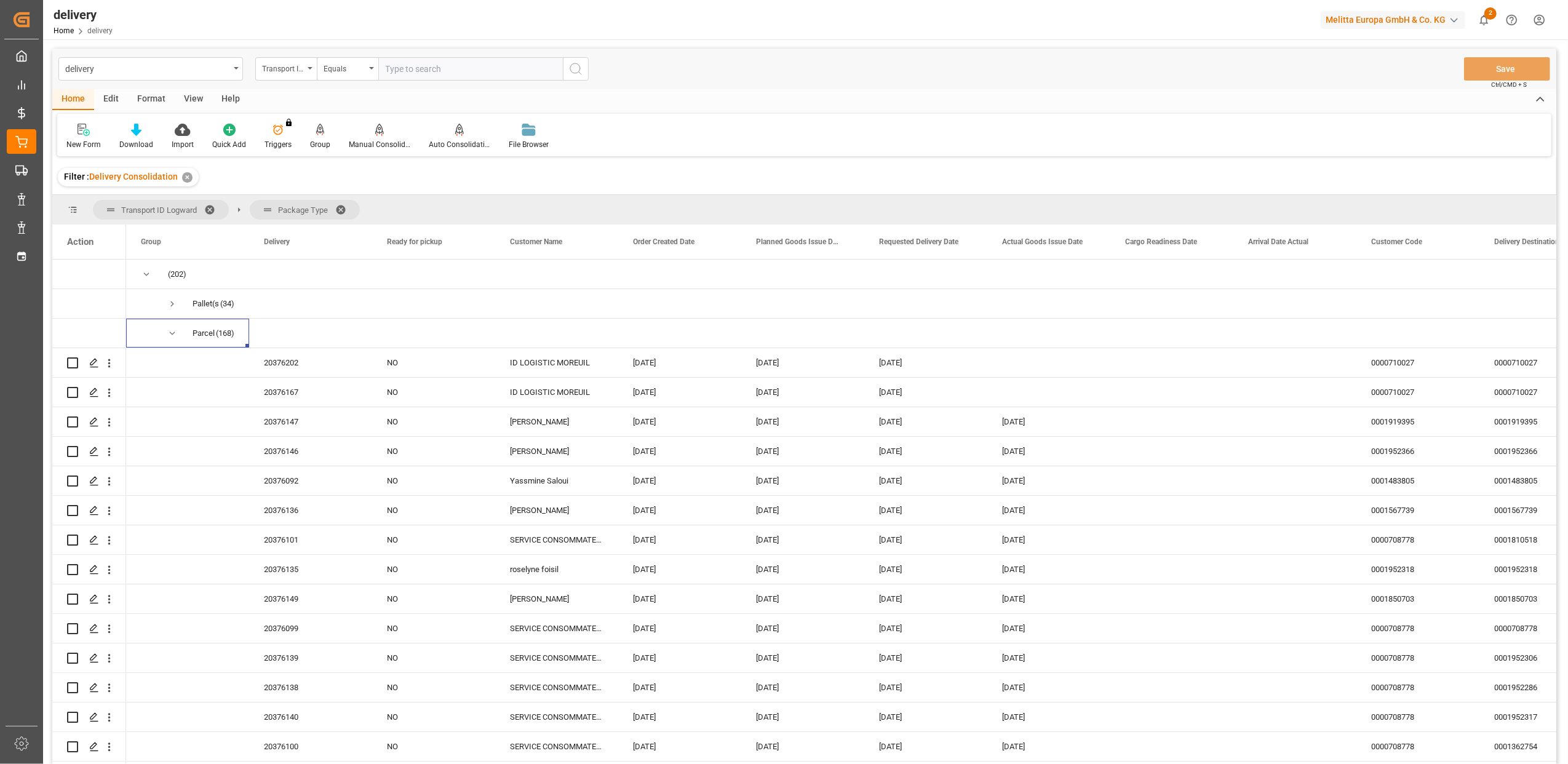
click at [74, 208] on span at bounding box center [73, 210] width 11 height 11
click at [73, 359] on input "Press Space to toggle row selection (unchecked)" at bounding box center [73, 363] width 11 height 11
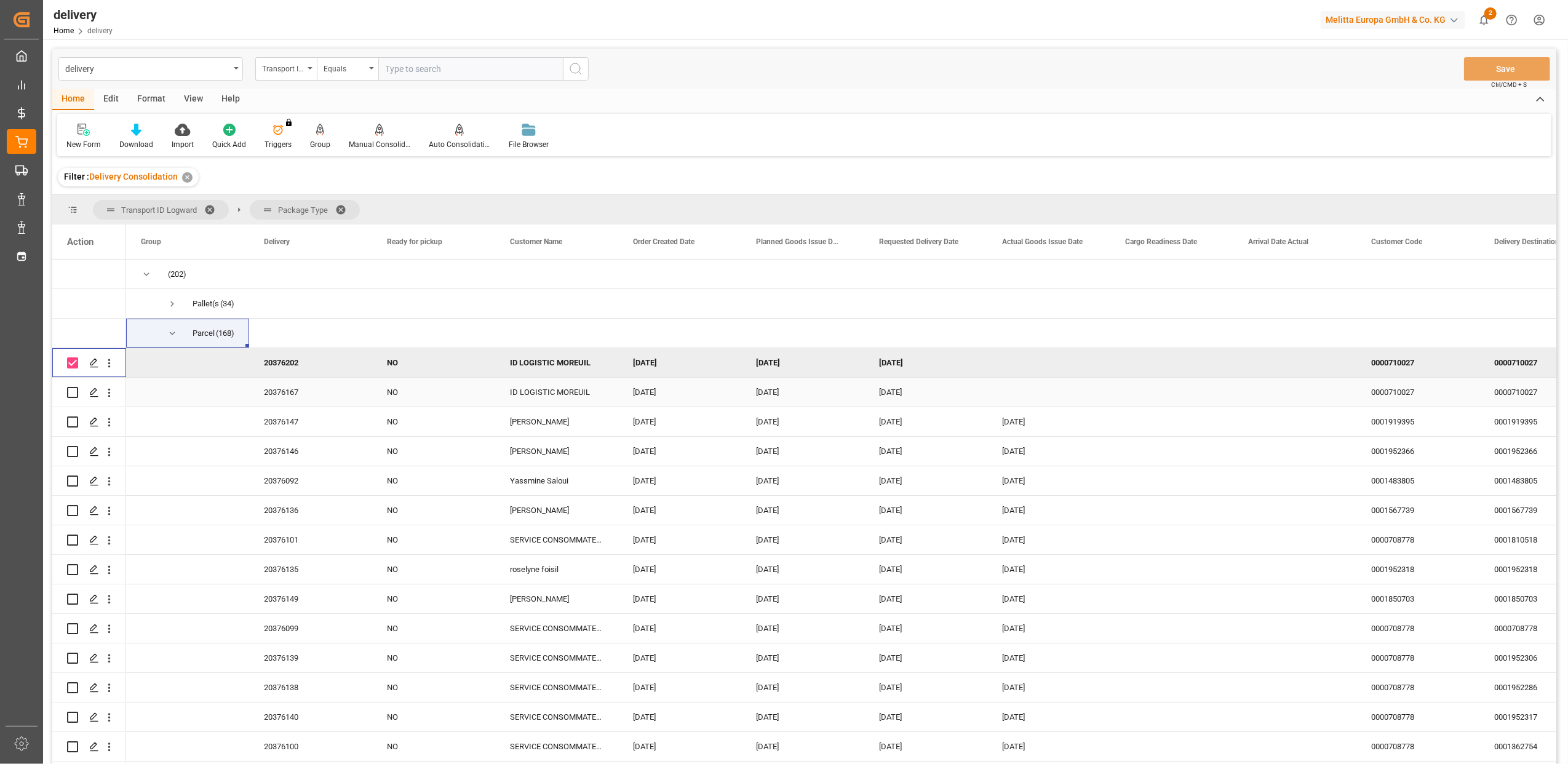
click at [73, 391] on input "Press Space to toggle row selection (unchecked)" at bounding box center [73, 392] width 11 height 11
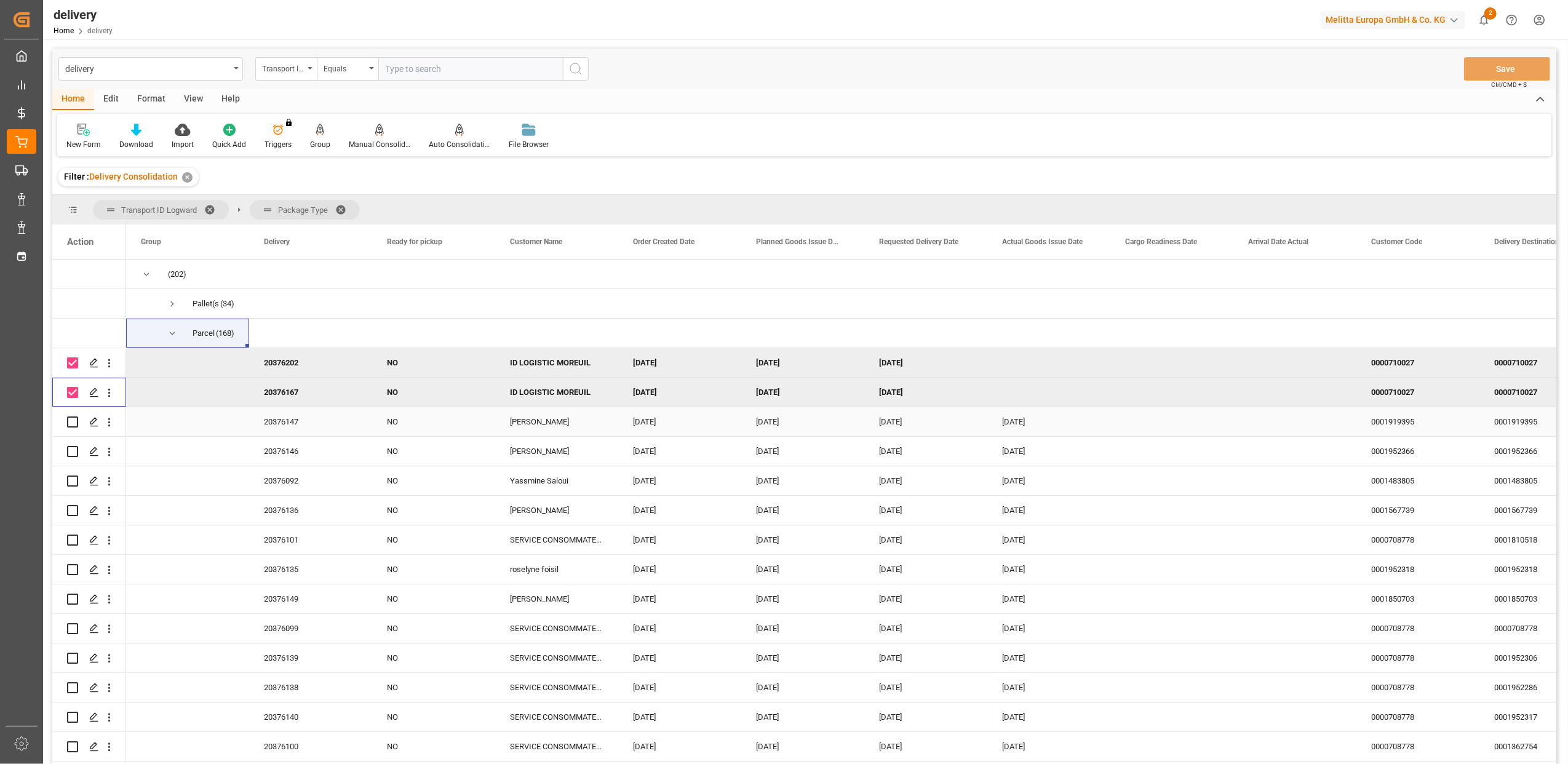
click at [74, 416] on input "Press Space to toggle row selection (unchecked)" at bounding box center [73, 422] width 11 height 11
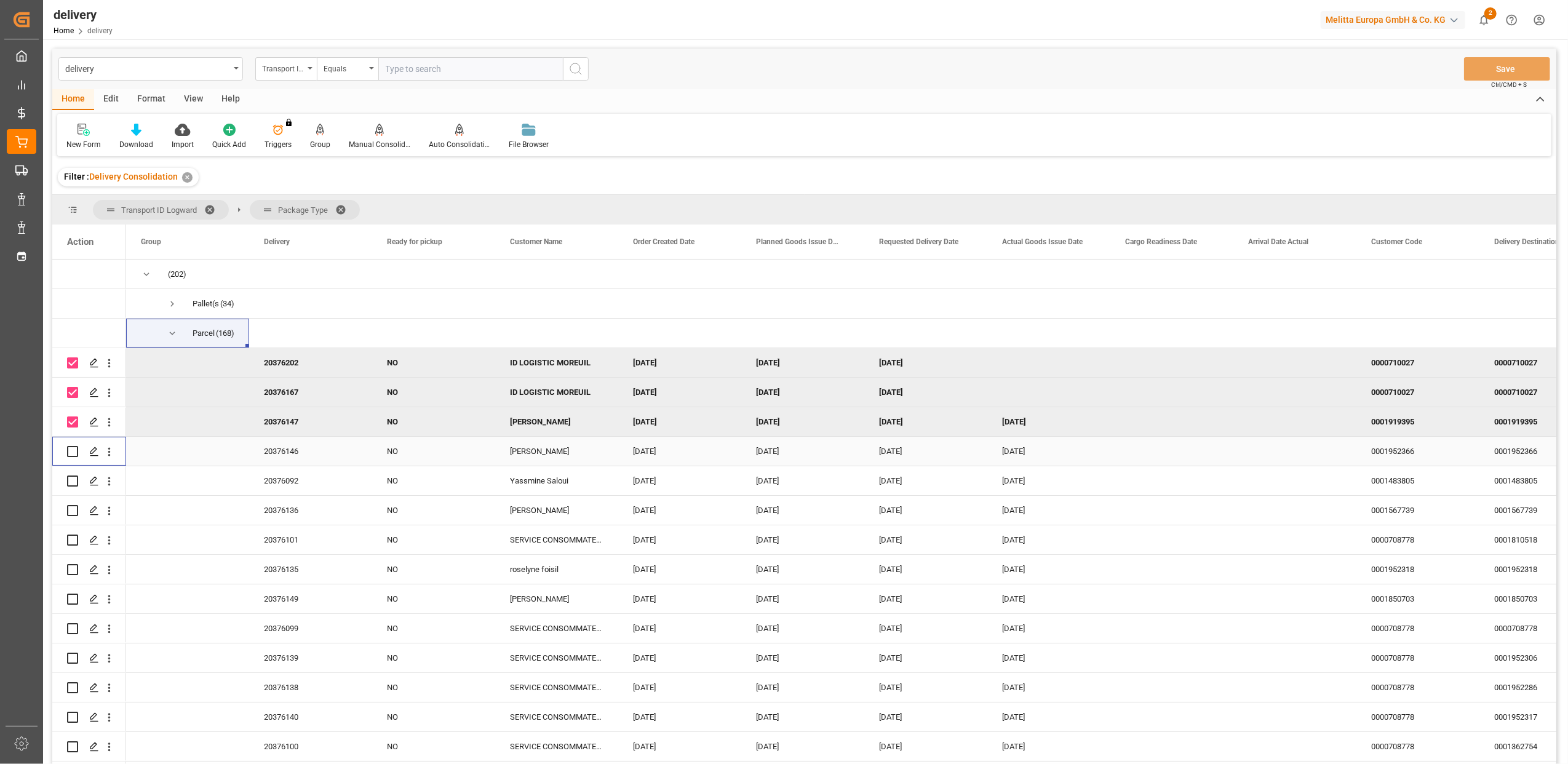
click at [75, 450] on input "Press Space to toggle row selection (unchecked)" at bounding box center [73, 451] width 11 height 11
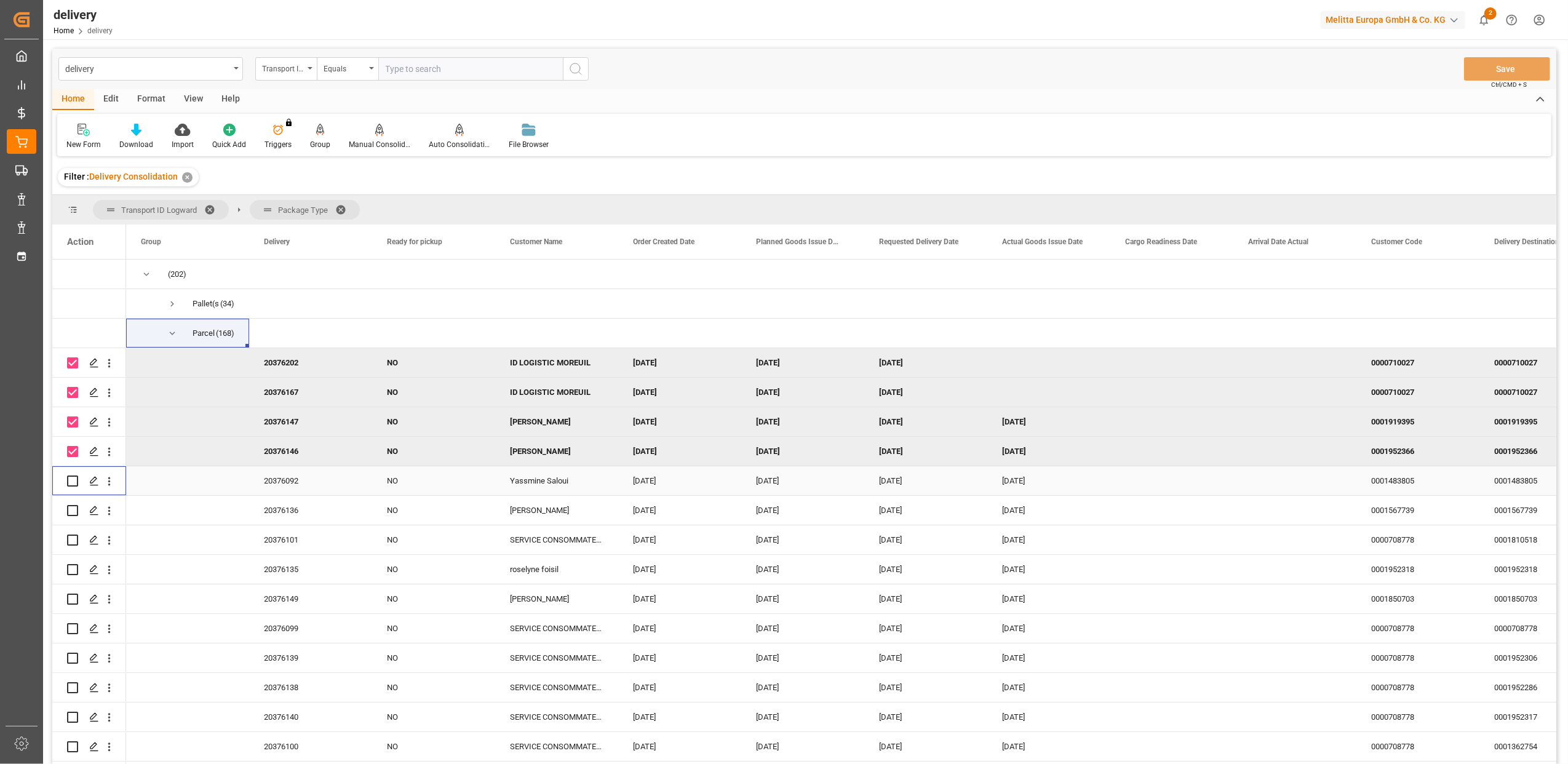
click at [72, 479] on input "Press Space to toggle row selection (unchecked)" at bounding box center [73, 481] width 11 height 11
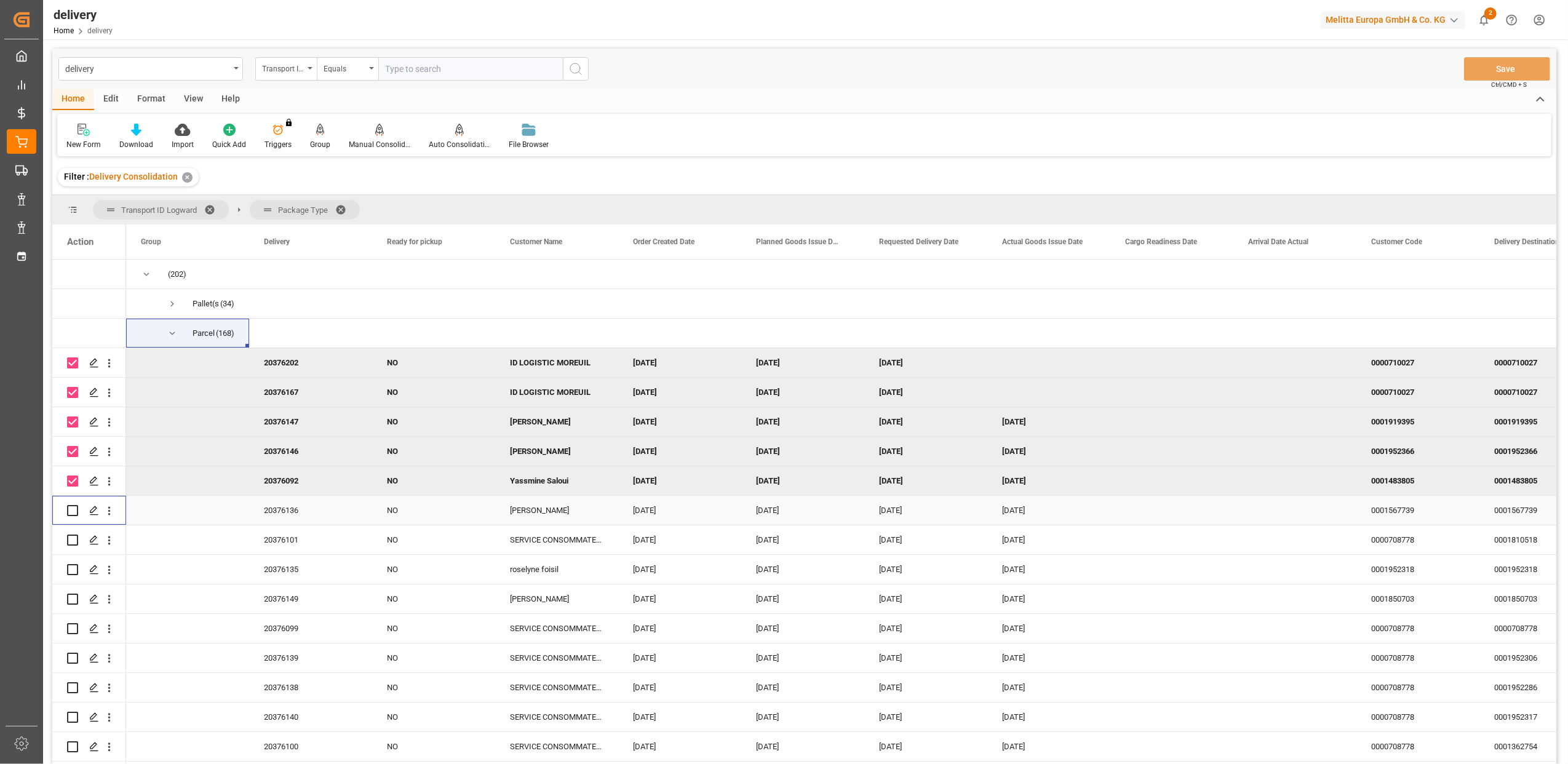
click at [74, 509] on input "Press Space to toggle row selection (unchecked)" at bounding box center [73, 510] width 11 height 11
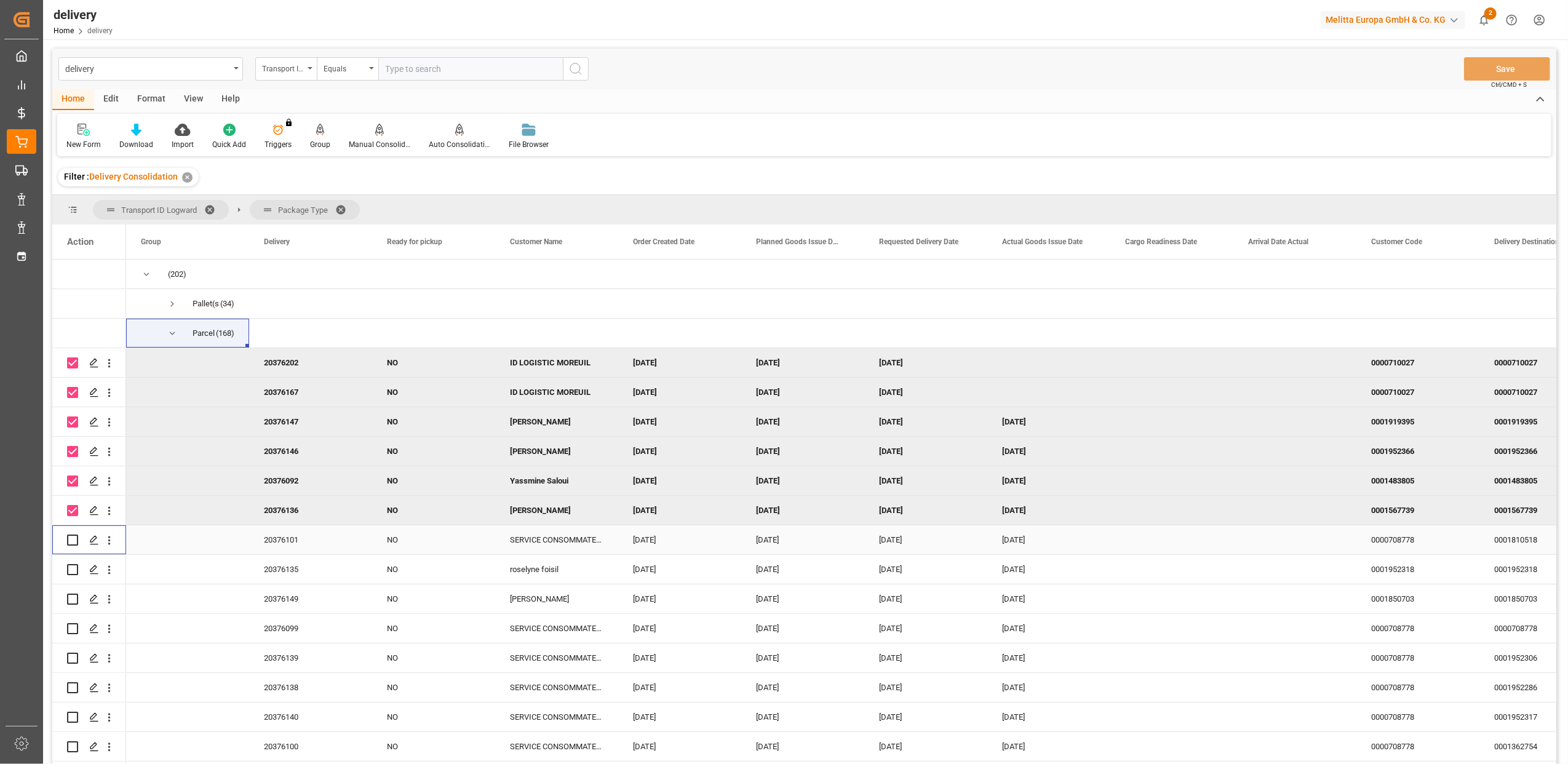
click at [75, 541] on input "Press Space to toggle row selection (unchecked)" at bounding box center [73, 540] width 11 height 11
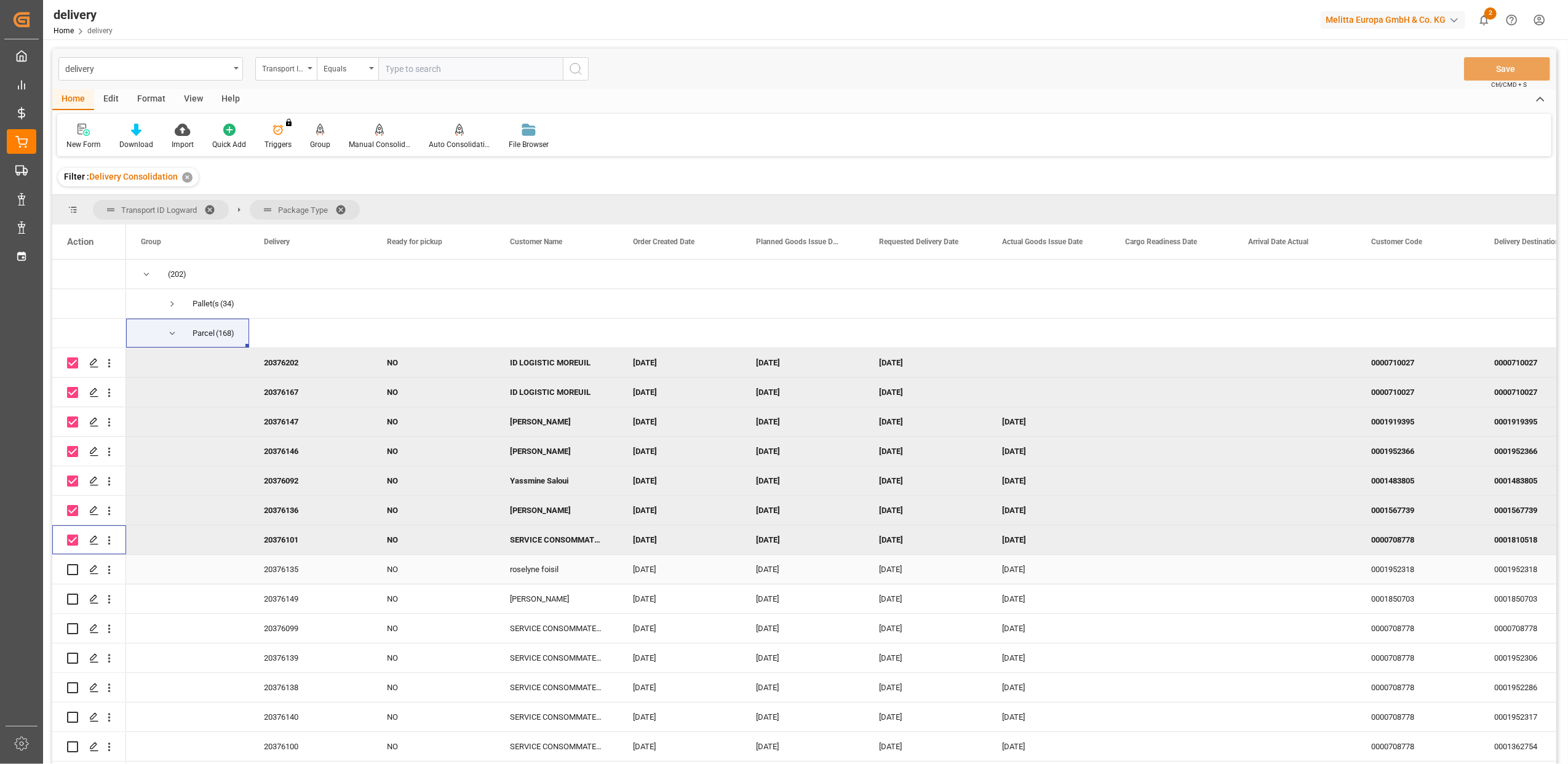
click at [77, 568] on input "Press Space to toggle row selection (unchecked)" at bounding box center [73, 569] width 11 height 11
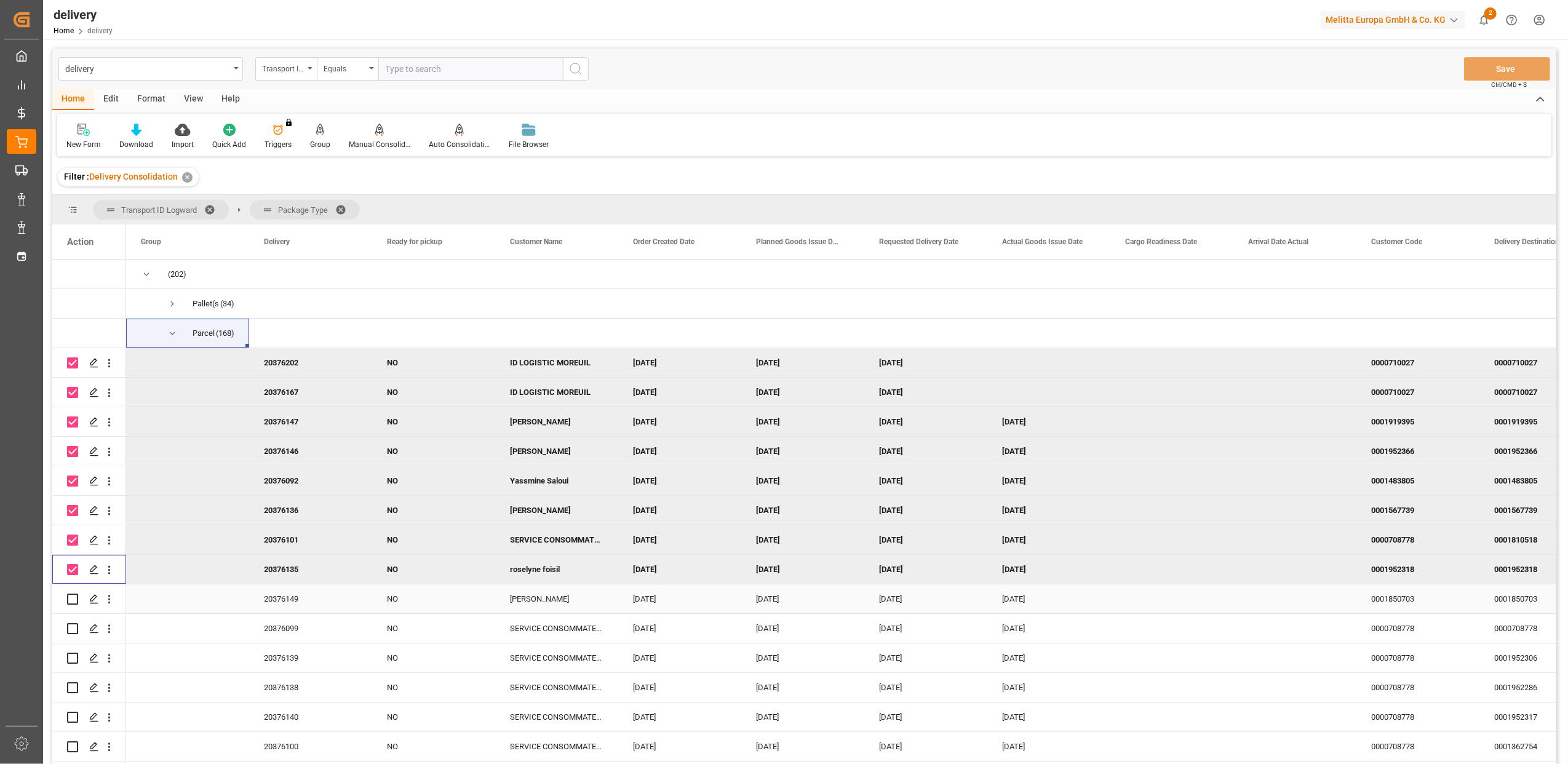
click at [77, 597] on input "Press Space to toggle row selection (unchecked)" at bounding box center [73, 599] width 11 height 11
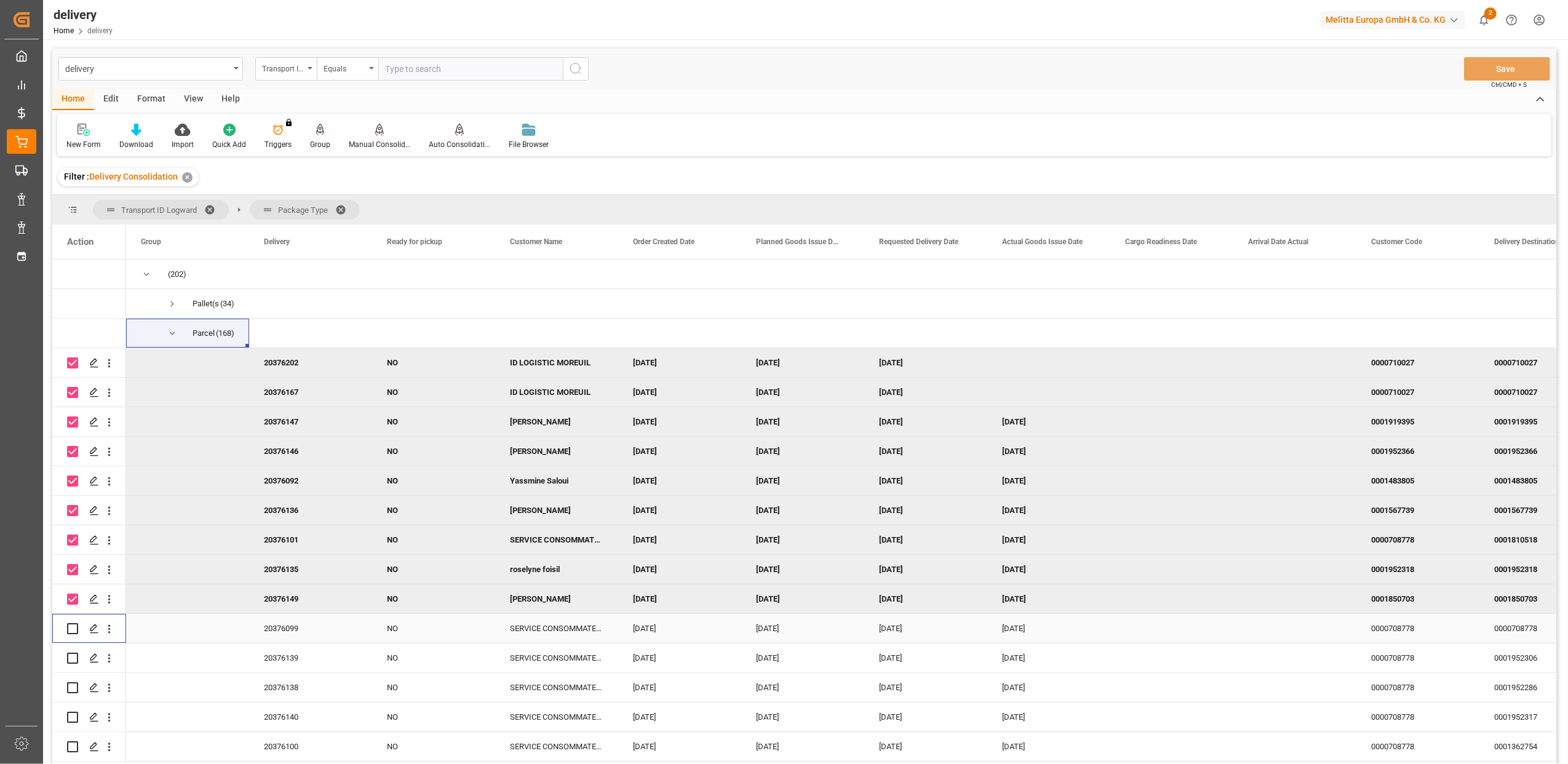
click at [77, 624] on input "Press Space to toggle row selection (unchecked)" at bounding box center [73, 628] width 11 height 11
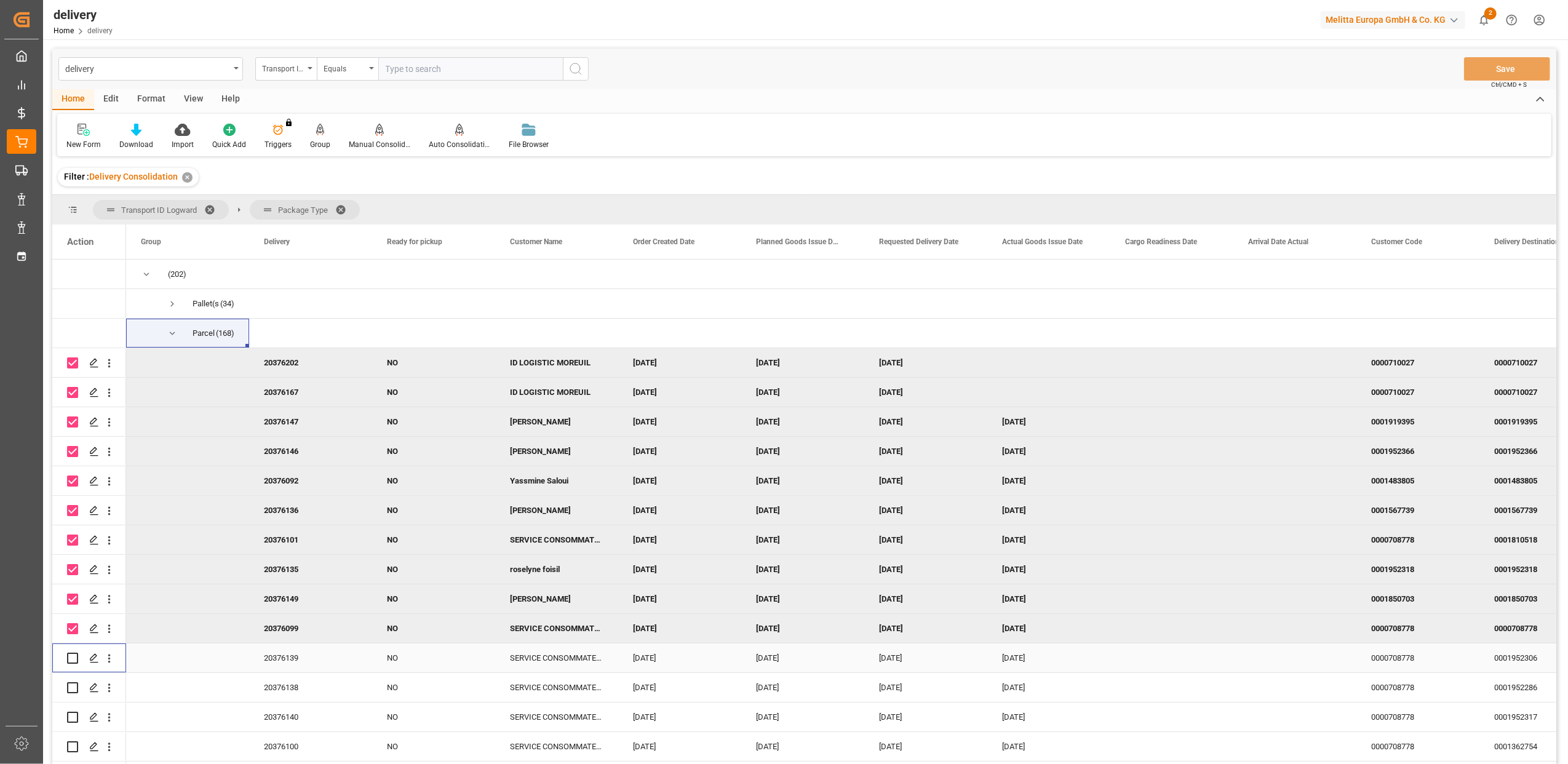
click at [75, 658] on input "Press Space to toggle row selection (unchecked)" at bounding box center [73, 658] width 11 height 11
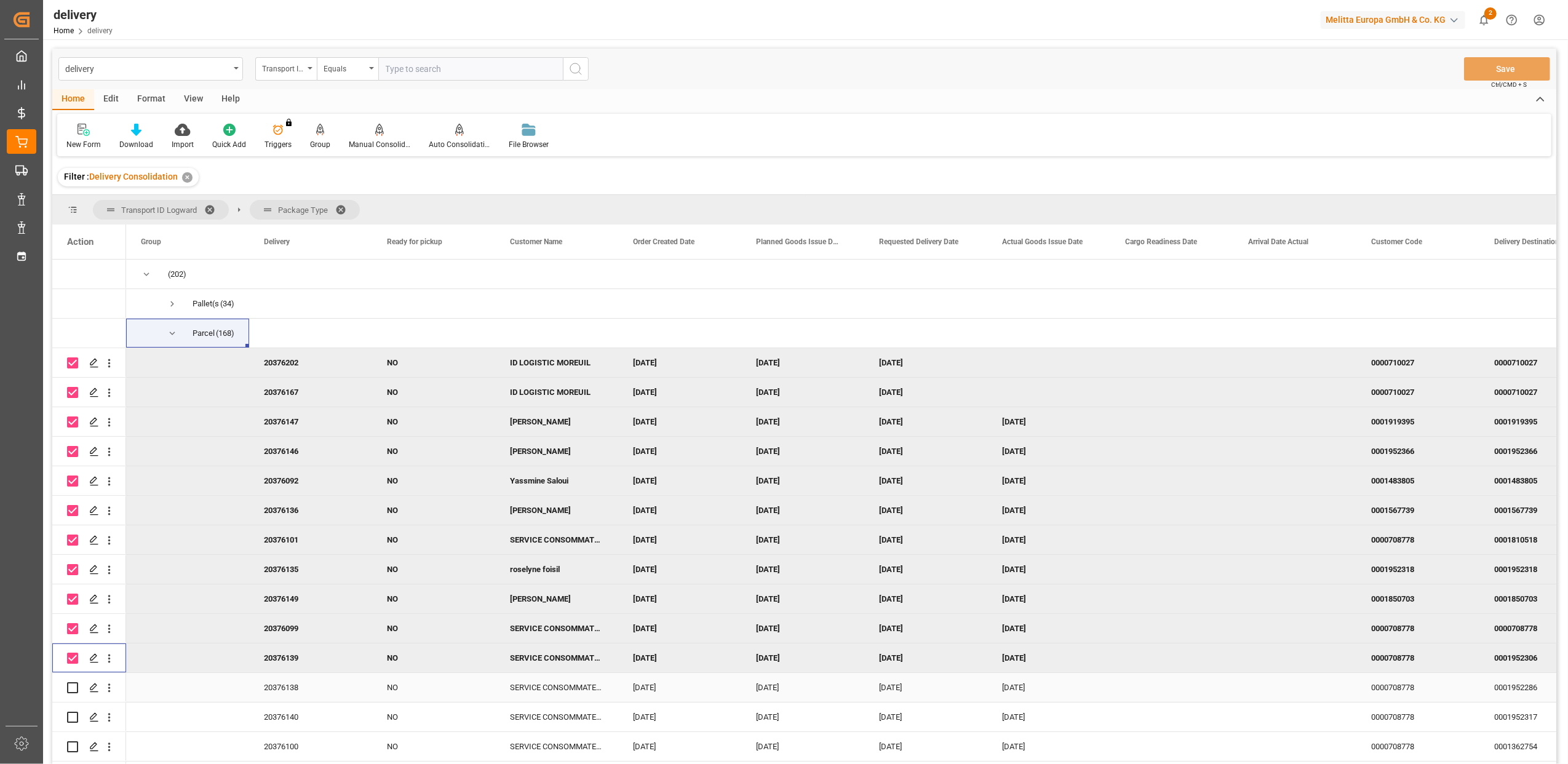
drag, startPoint x: 77, startPoint y: 685, endPoint x: 70, endPoint y: 699, distance: 15.7
click at [77, 686] on input "Press Space to toggle row selection (unchecked)" at bounding box center [73, 687] width 11 height 11
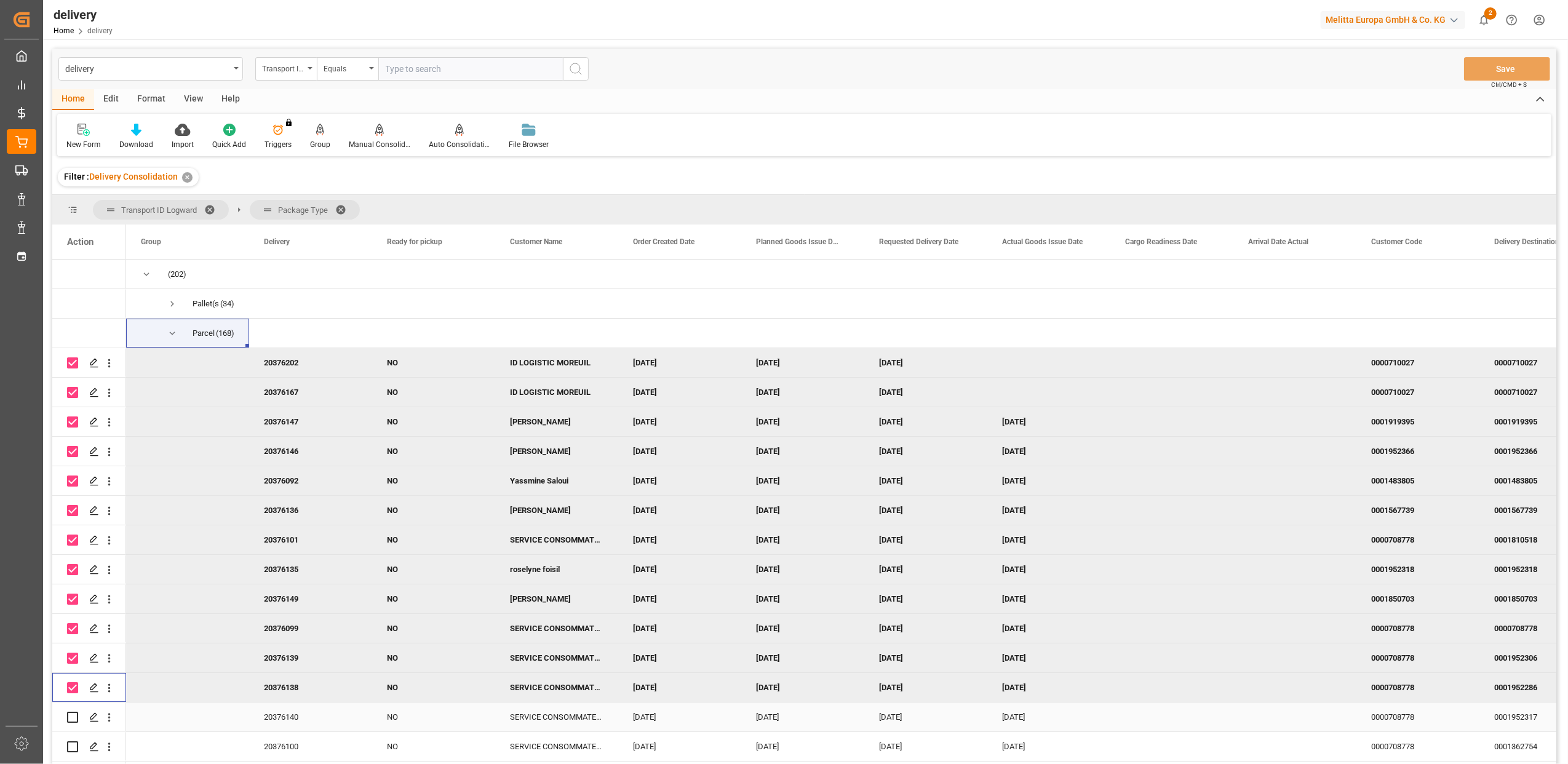
click at [73, 719] on input "Press Space to toggle row selection (unchecked)" at bounding box center [73, 717] width 11 height 11
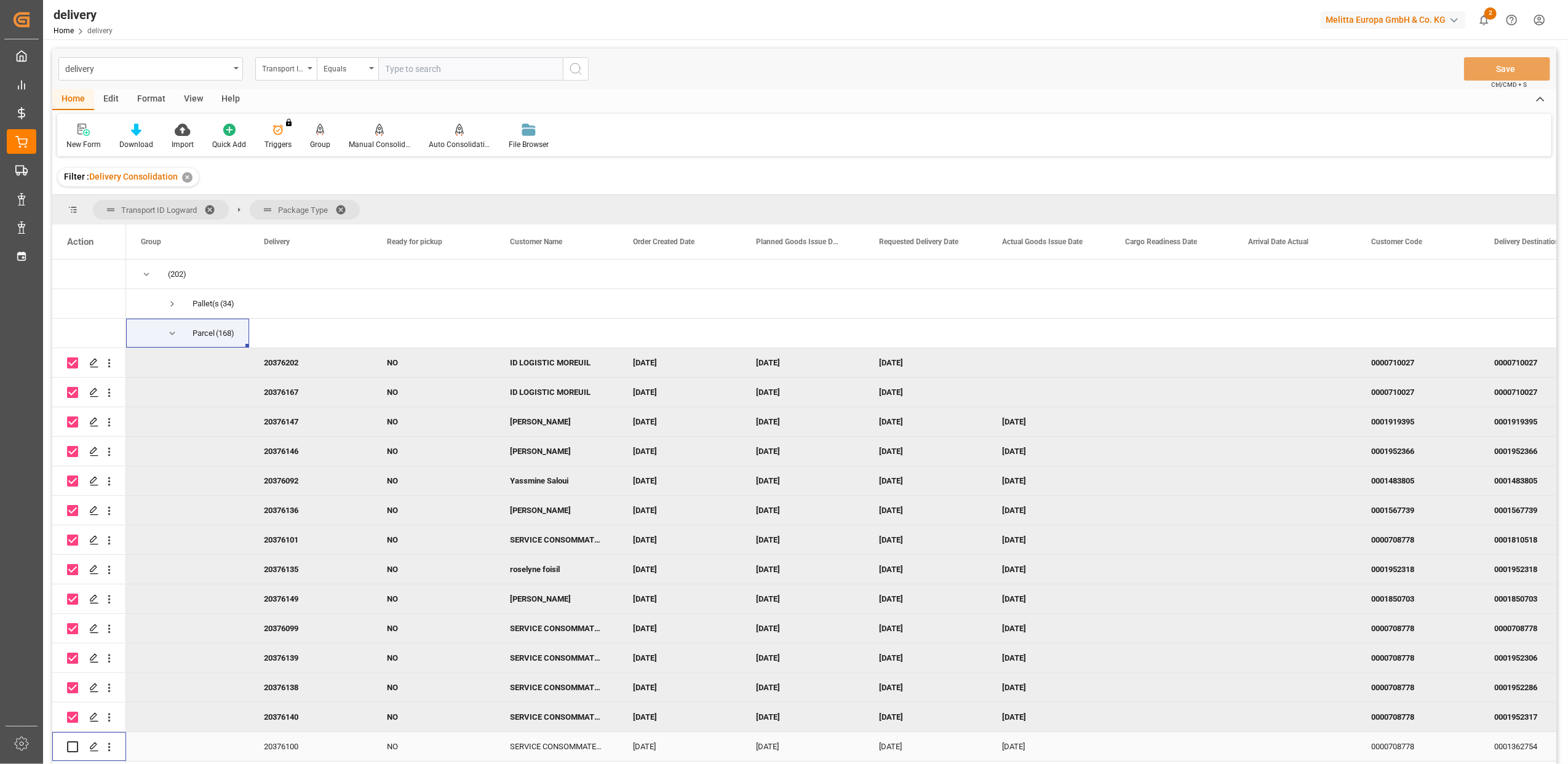
click at [73, 745] on input "Press Space to toggle row selection (unchecked)" at bounding box center [73, 746] width 11 height 11
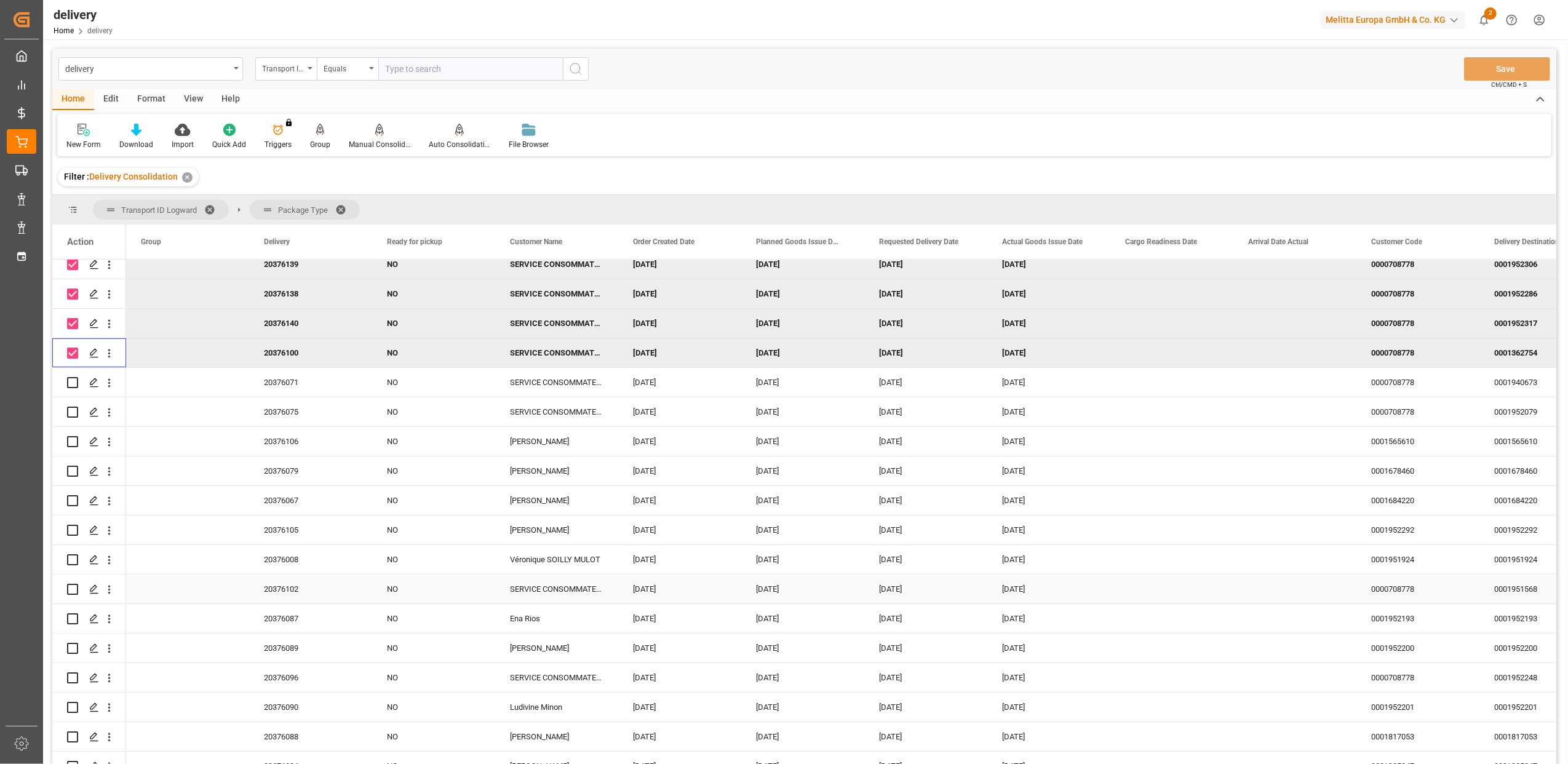
scroll to position [409, 0]
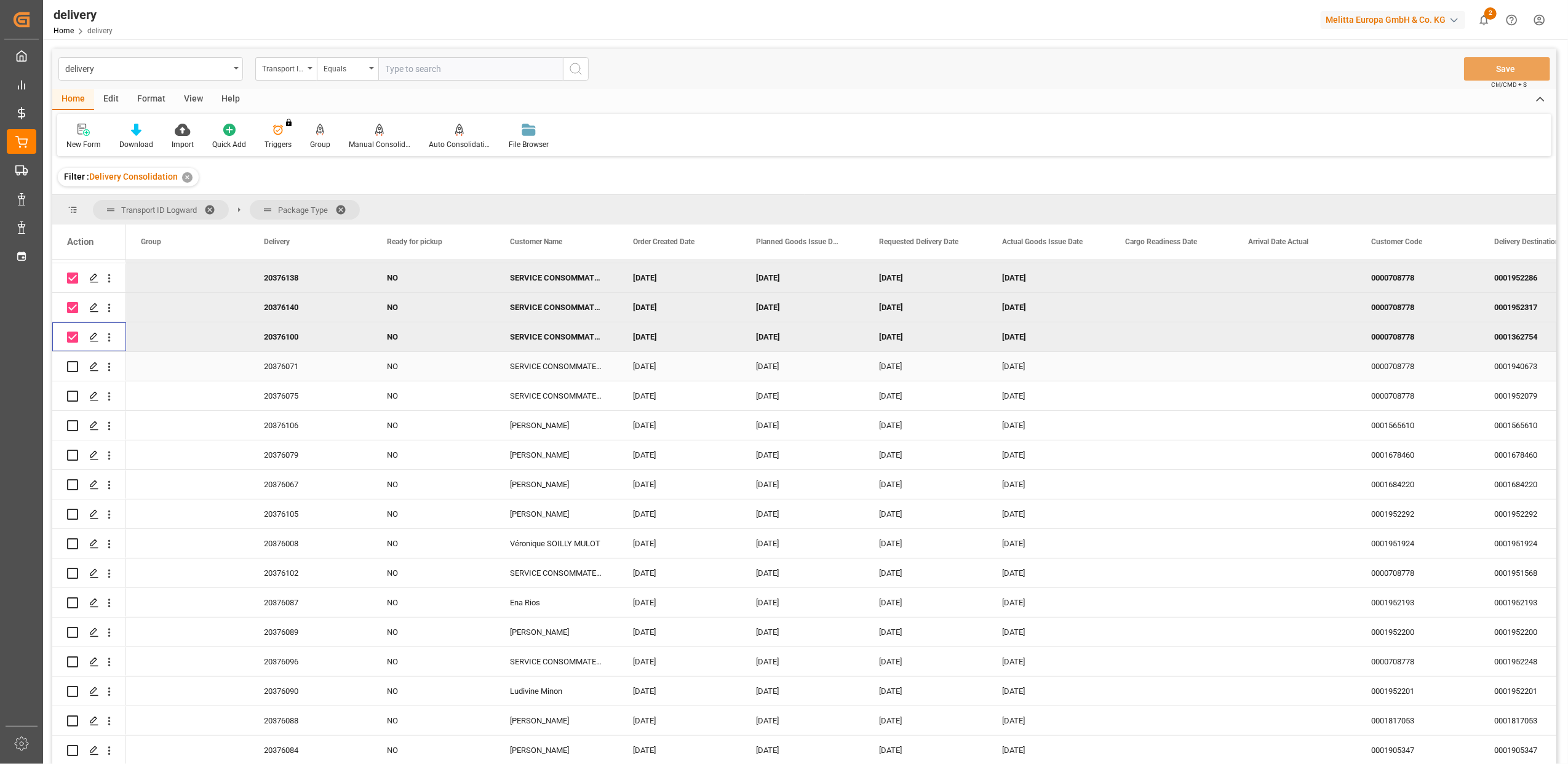
click at [74, 364] on input "Press Space to toggle row selection (unchecked)" at bounding box center [73, 367] width 11 height 11
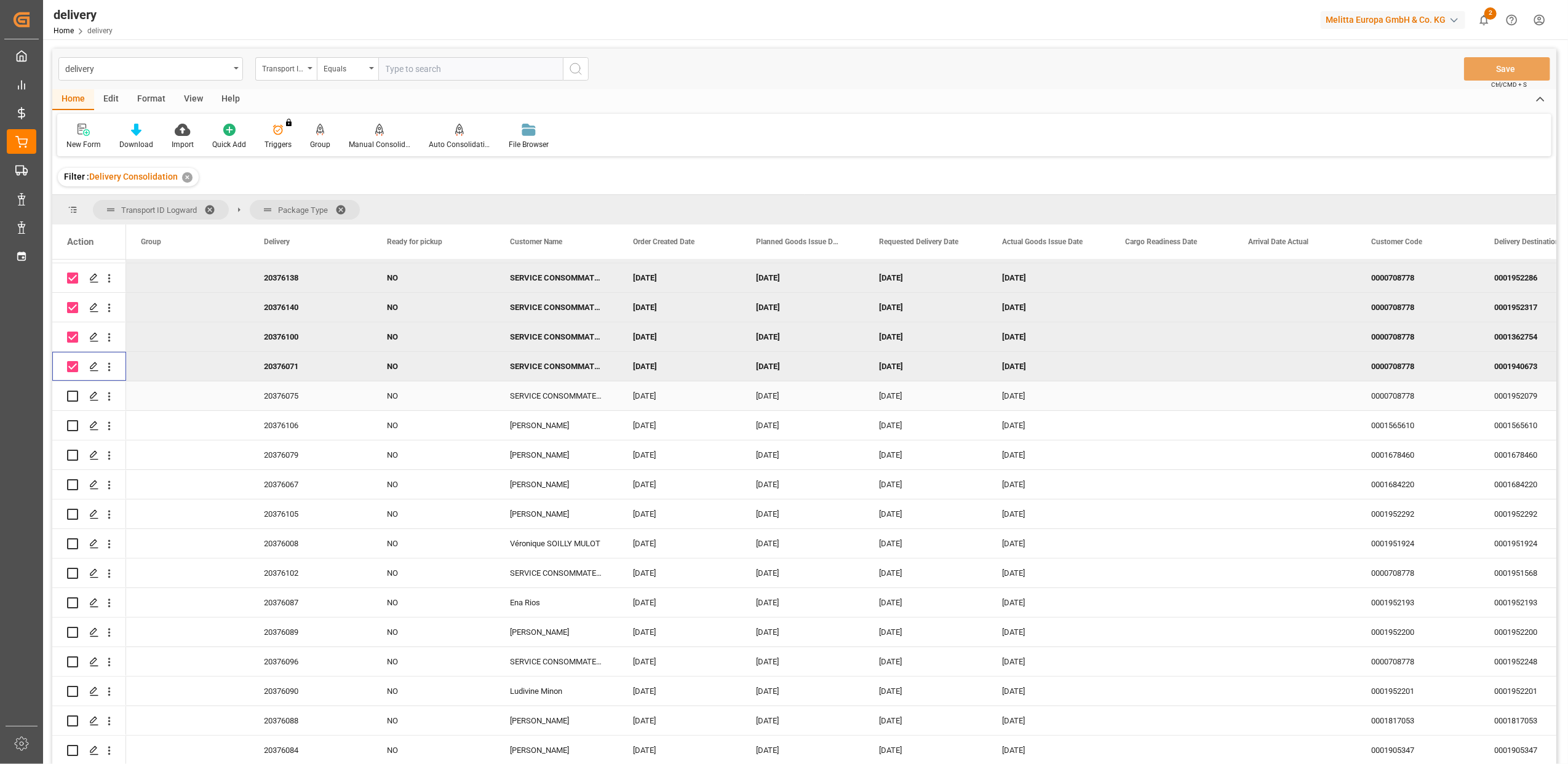
click at [72, 395] on input "Press Space to toggle row selection (unchecked)" at bounding box center [73, 396] width 11 height 11
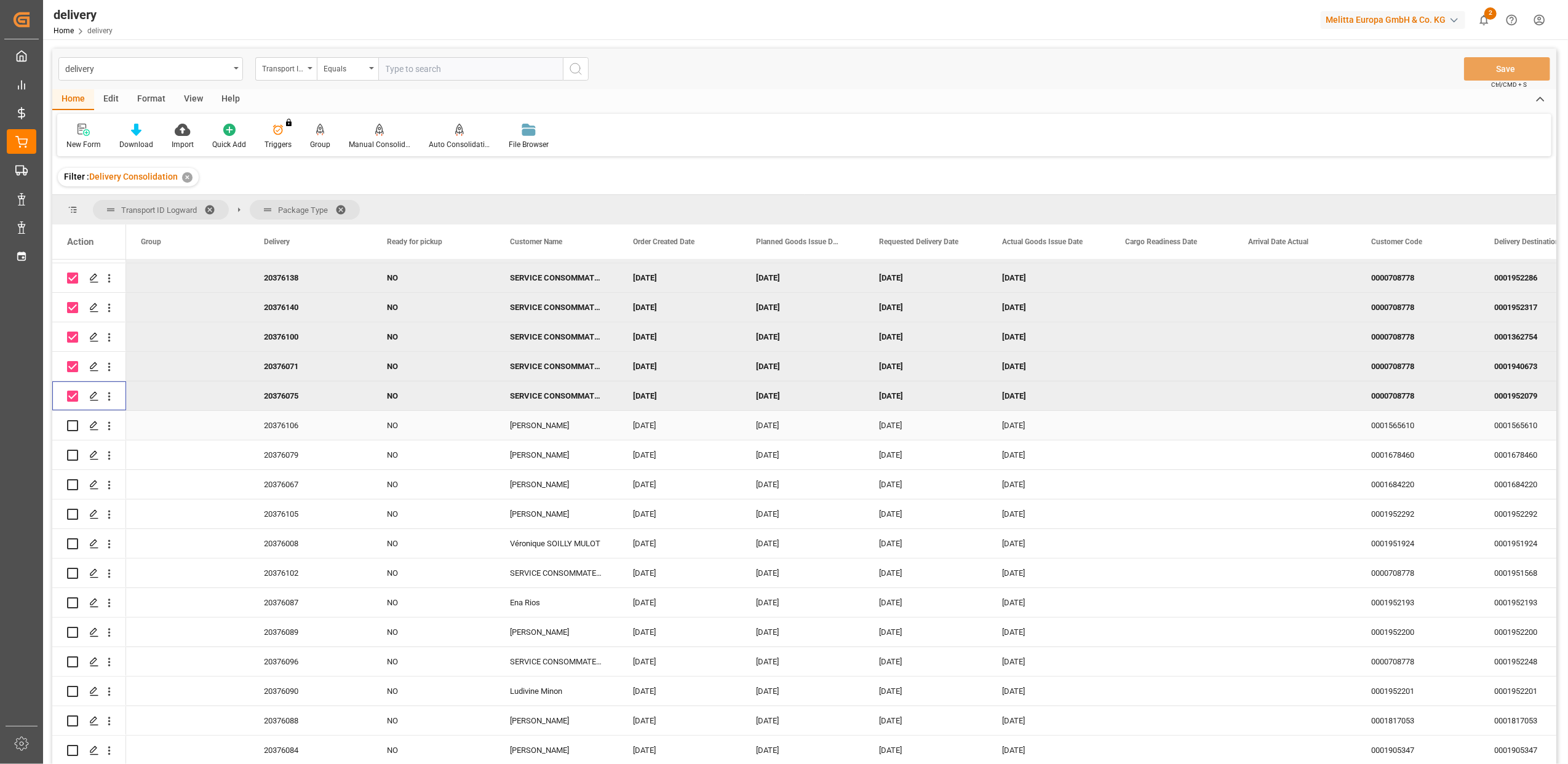
click at [77, 426] on input "Press Space to toggle row selection (unchecked)" at bounding box center [73, 426] width 11 height 11
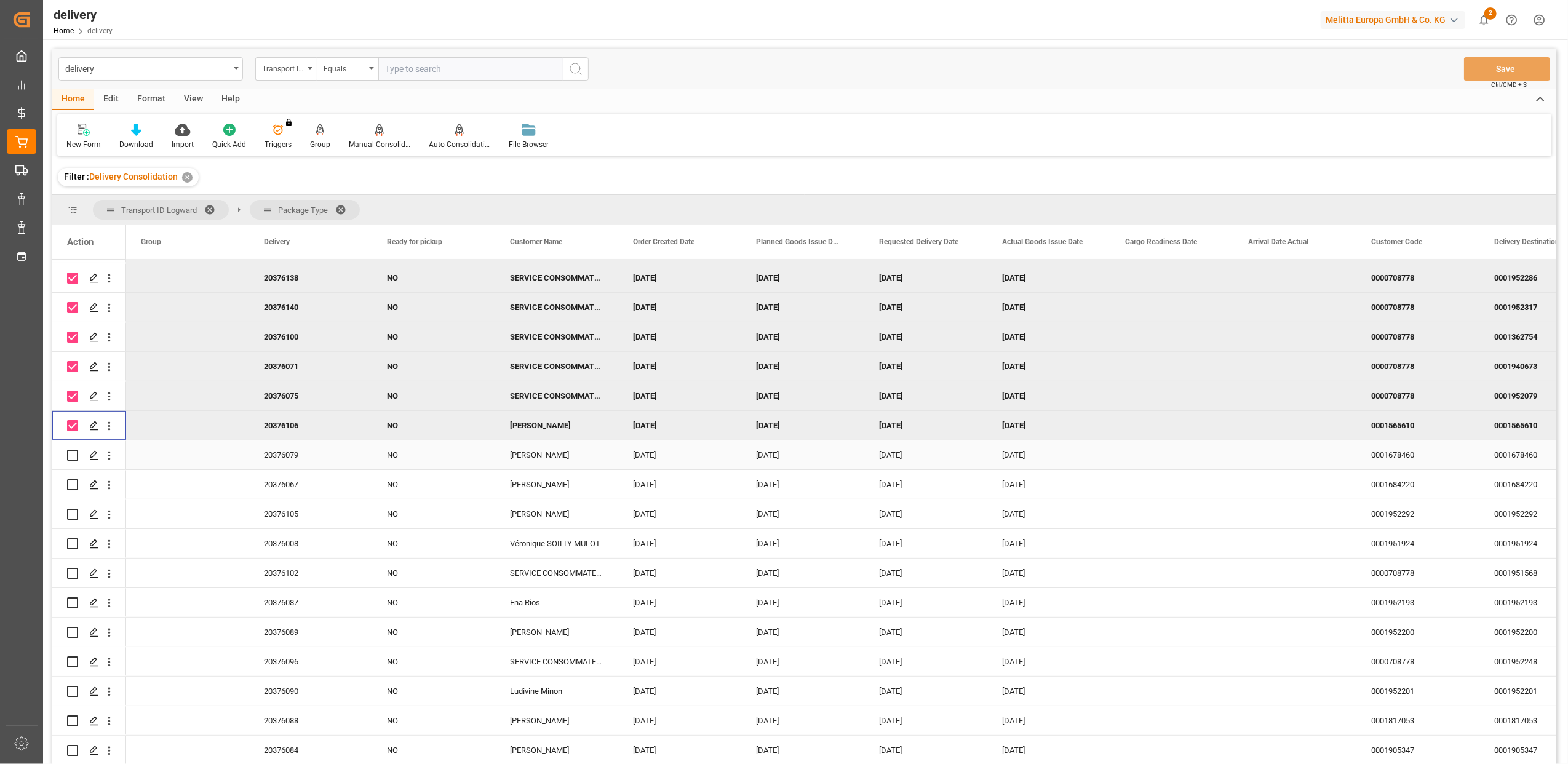
click at [77, 455] on input "Press Space to toggle row selection (unchecked)" at bounding box center [73, 455] width 11 height 11
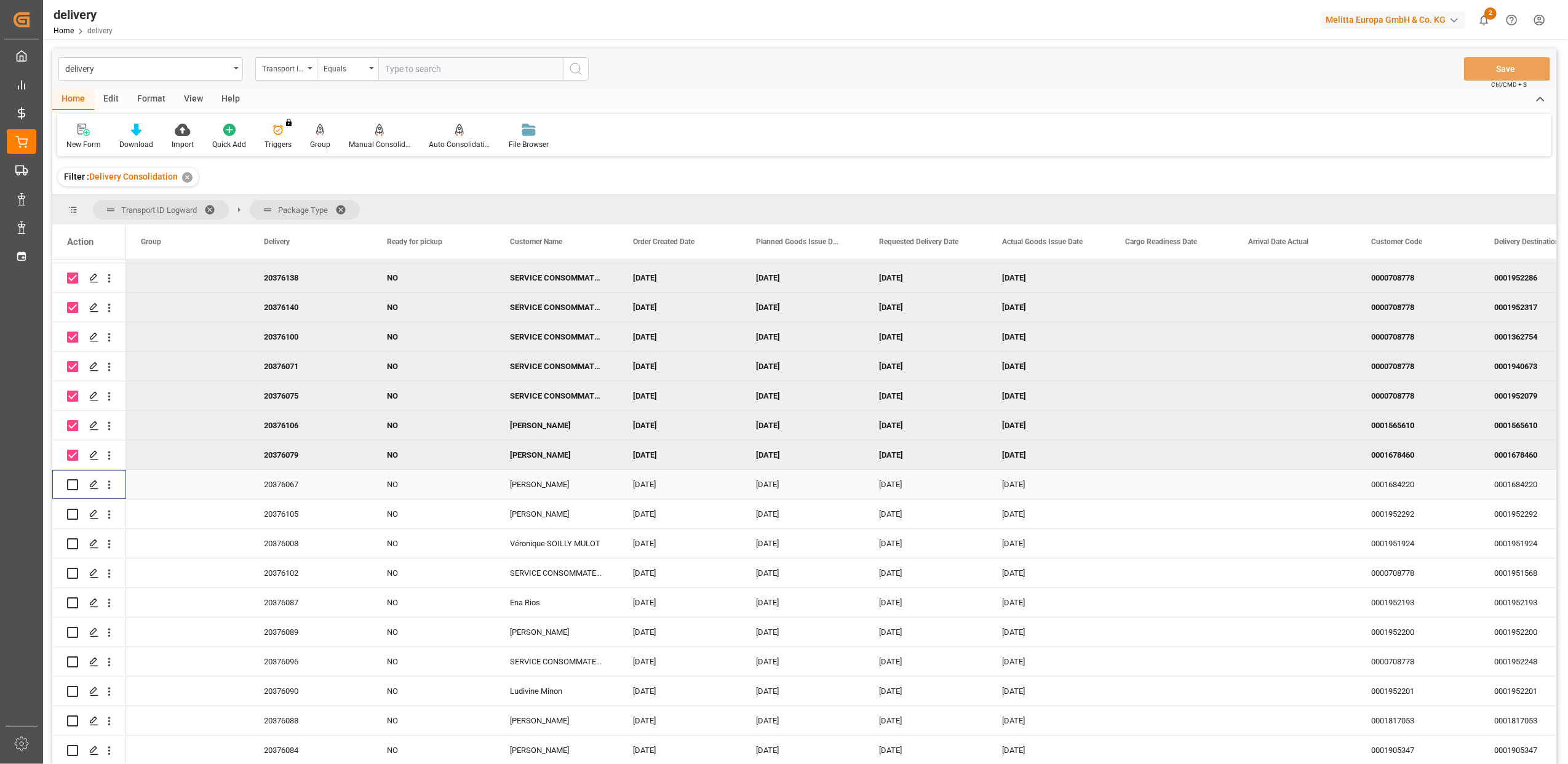
click at [77, 482] on input "Press Space to toggle row selection (unchecked)" at bounding box center [73, 485] width 11 height 11
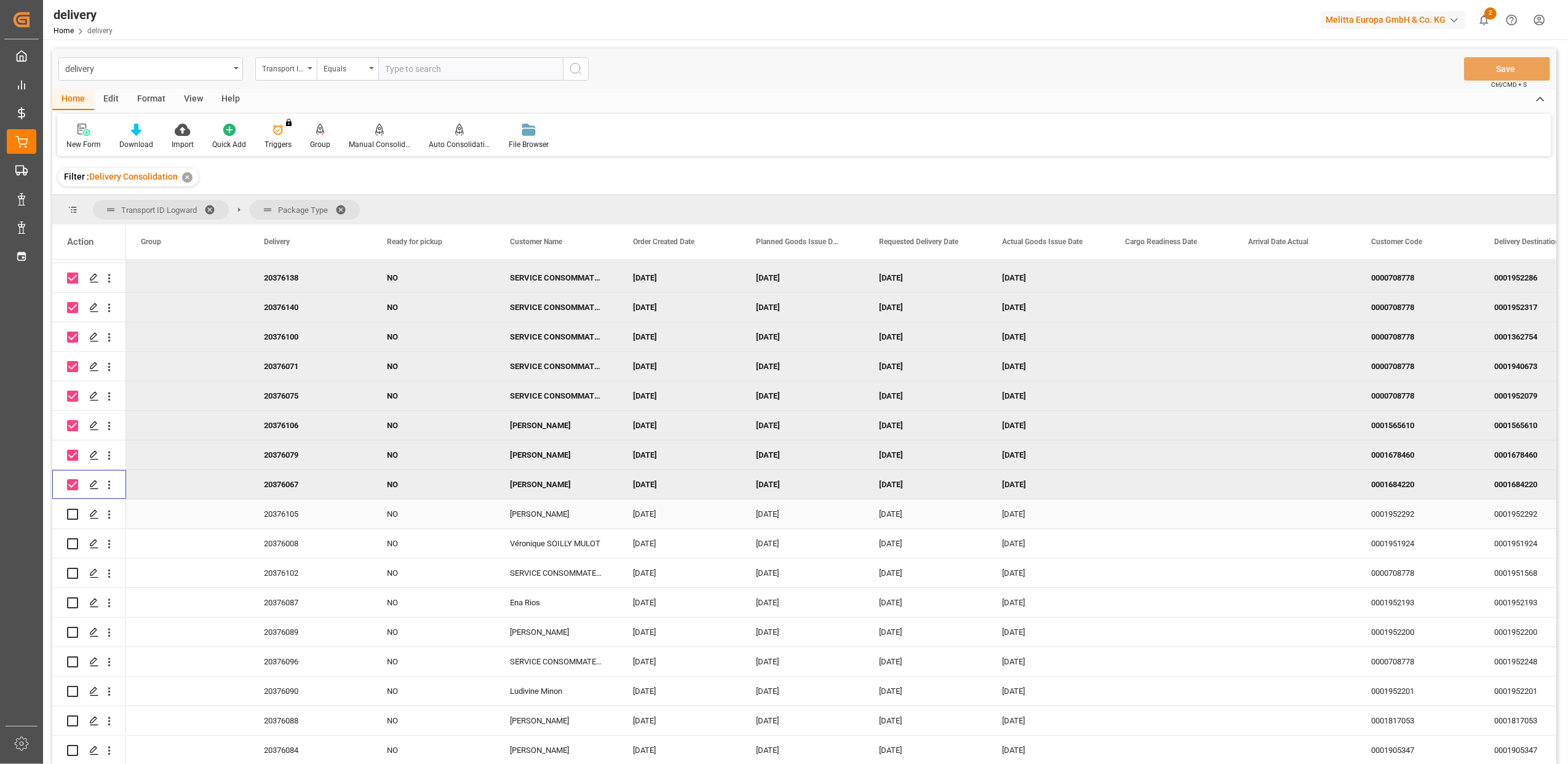
click at [77, 514] on input "Press Space to toggle row selection (unchecked)" at bounding box center [73, 514] width 11 height 11
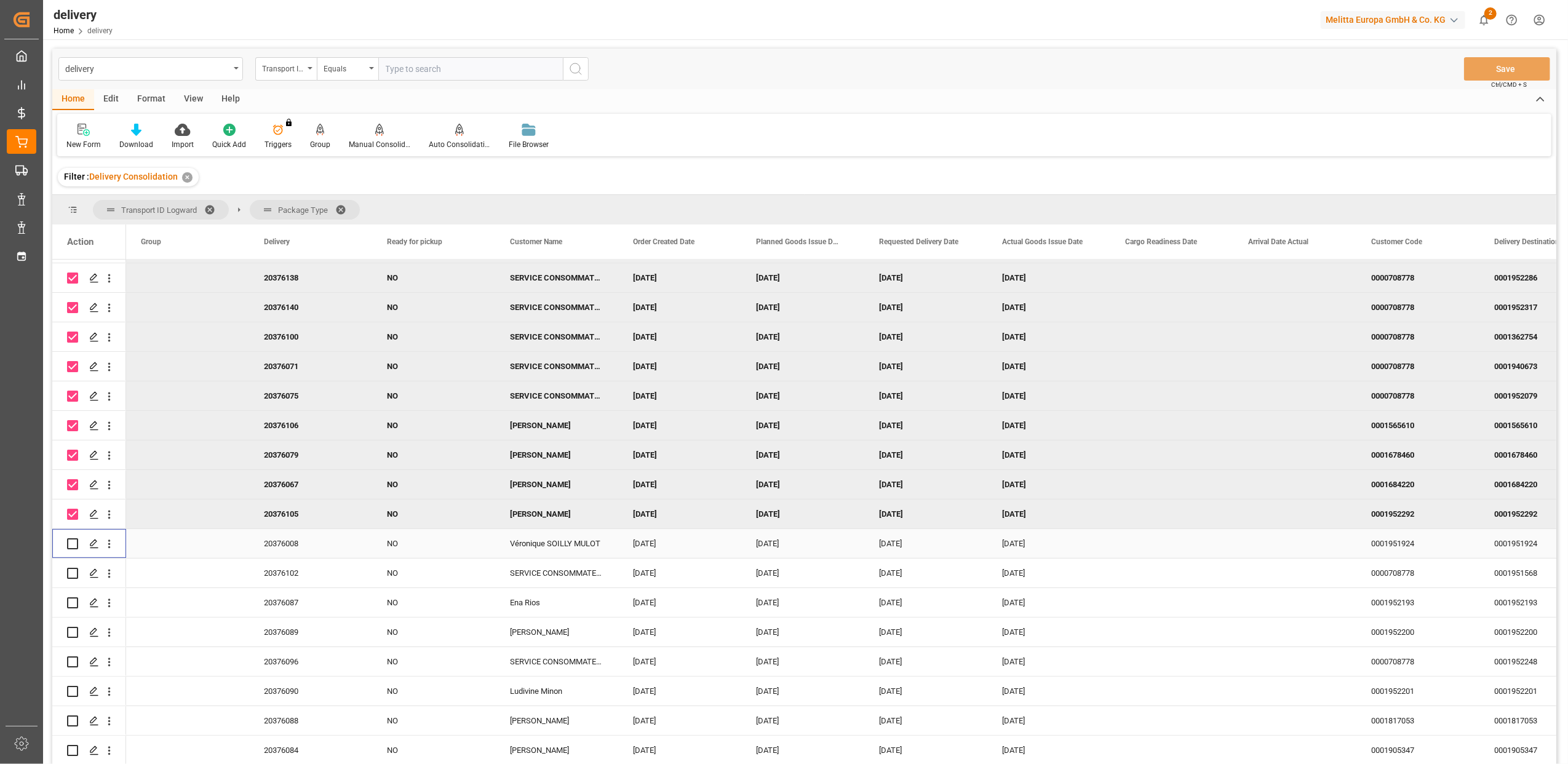
click at [75, 544] on input "Press Space to toggle row selection (unchecked)" at bounding box center [73, 544] width 11 height 11
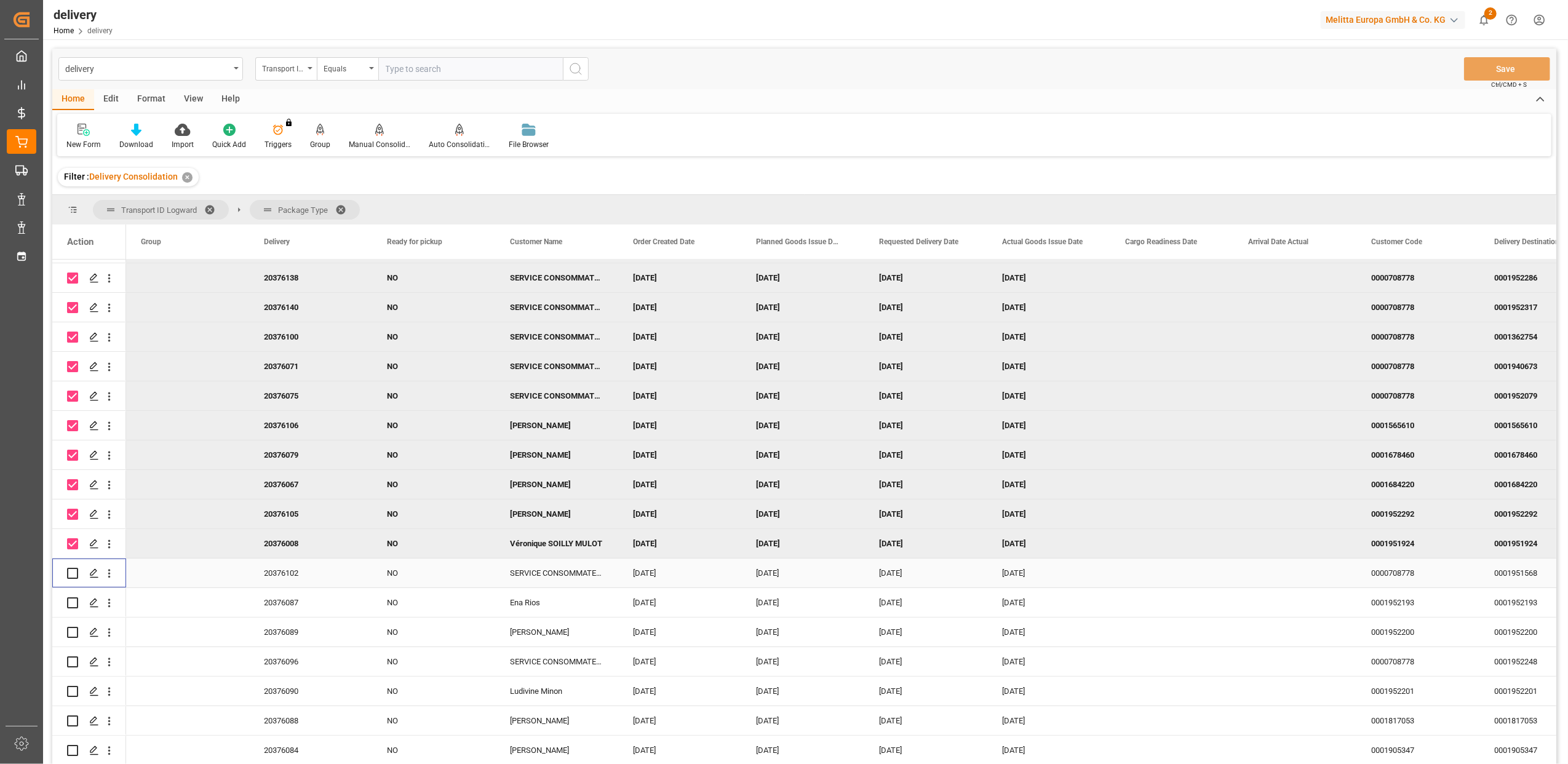
click at [77, 571] on input "Press Space to toggle row selection (unchecked)" at bounding box center [73, 573] width 11 height 11
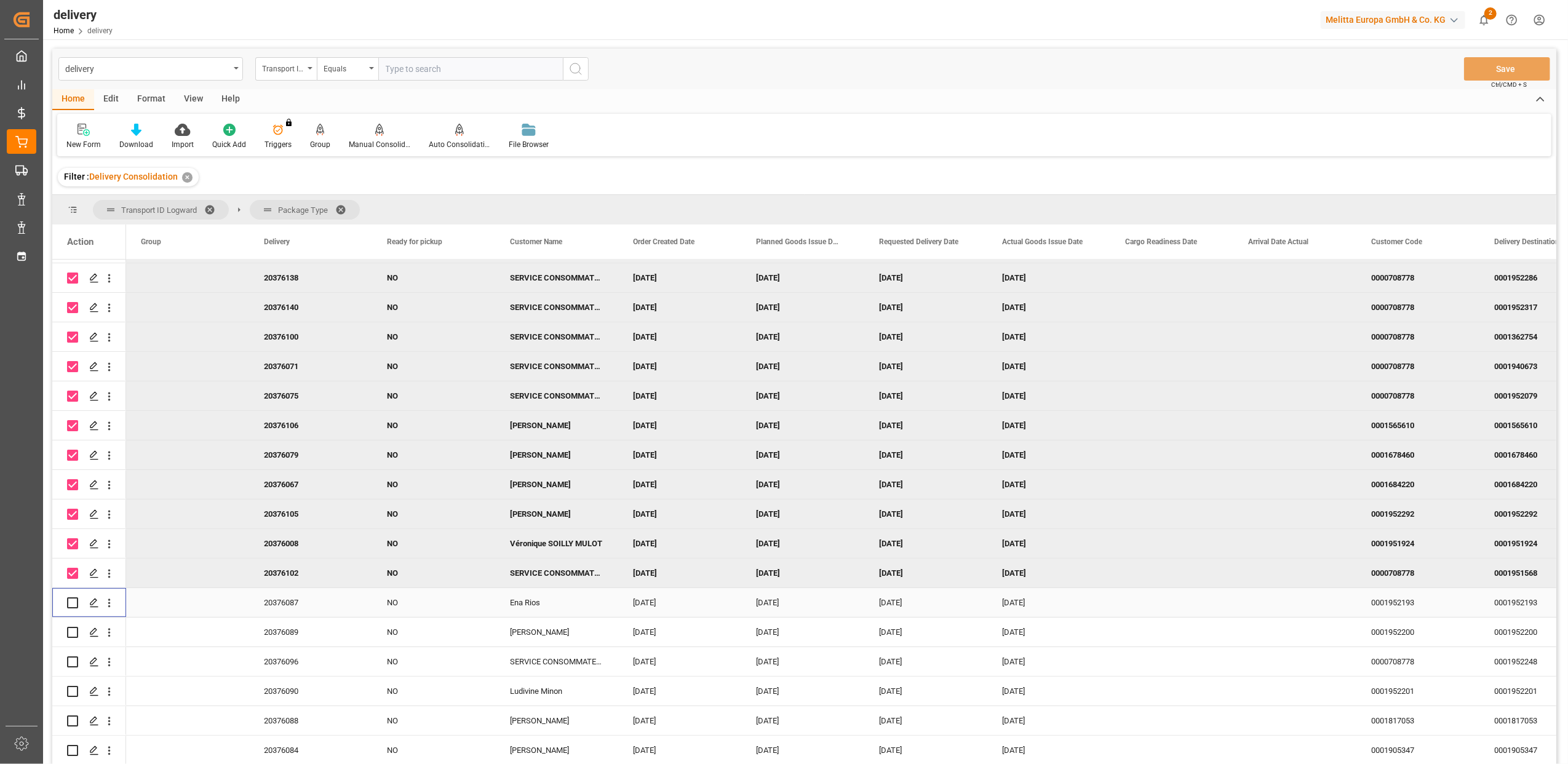
click at [73, 601] on input "Press Space to toggle row selection (unchecked)" at bounding box center [73, 603] width 11 height 11
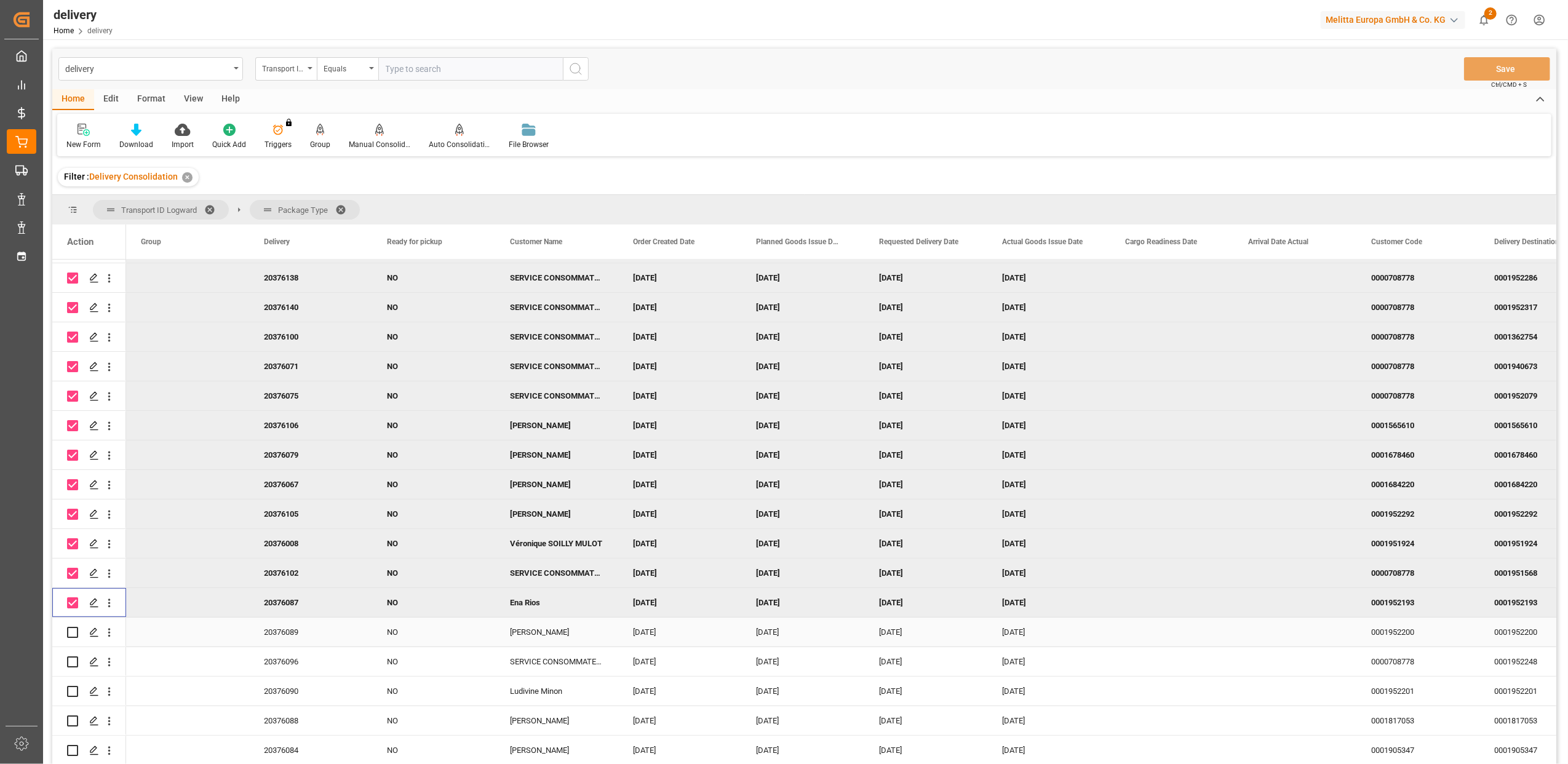
click at [74, 630] on input "Press Space to toggle row selection (unchecked)" at bounding box center [73, 632] width 11 height 11
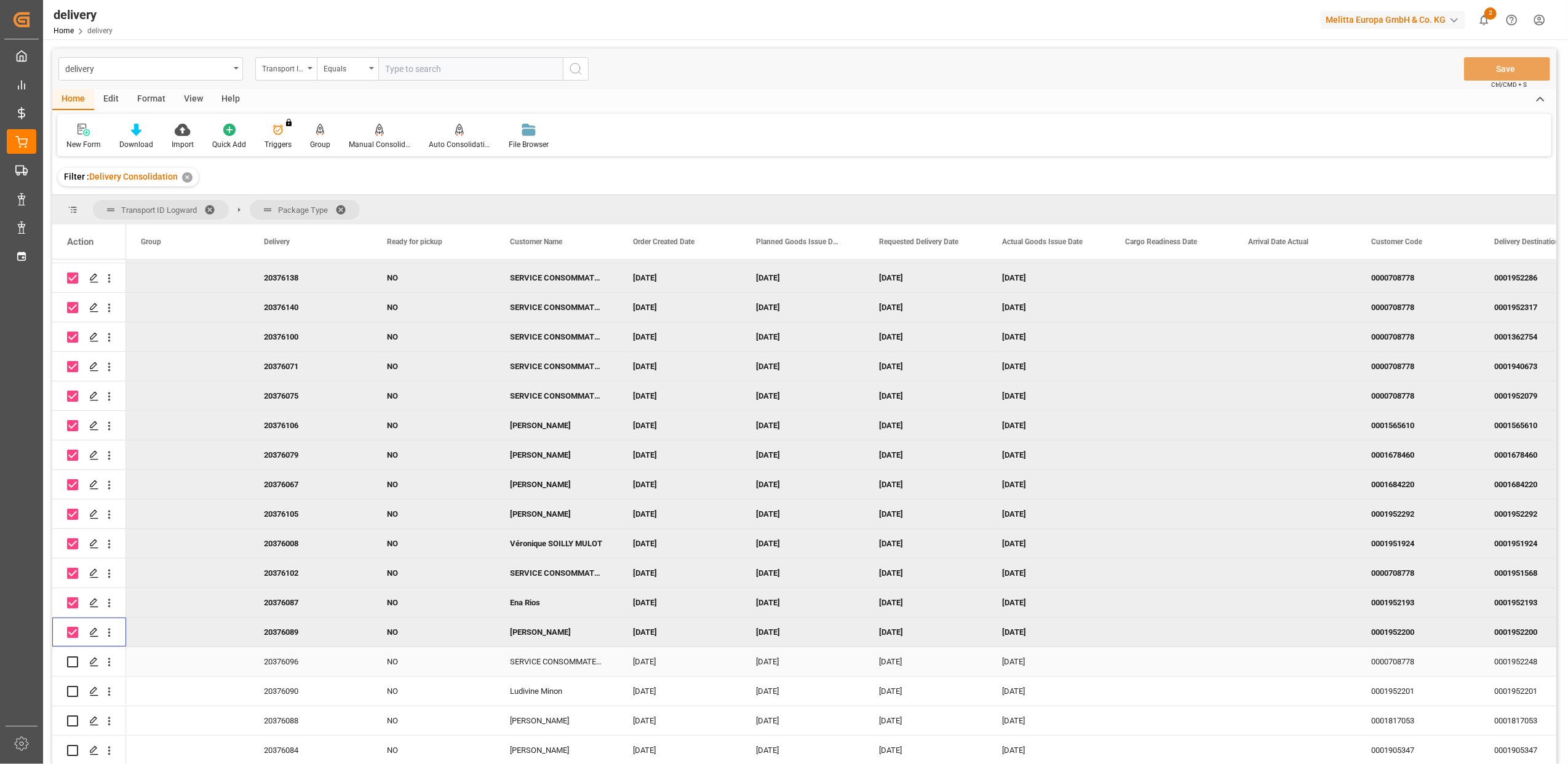
click at [77, 657] on input "Press Space to toggle row selection (unchecked)" at bounding box center [73, 662] width 11 height 11
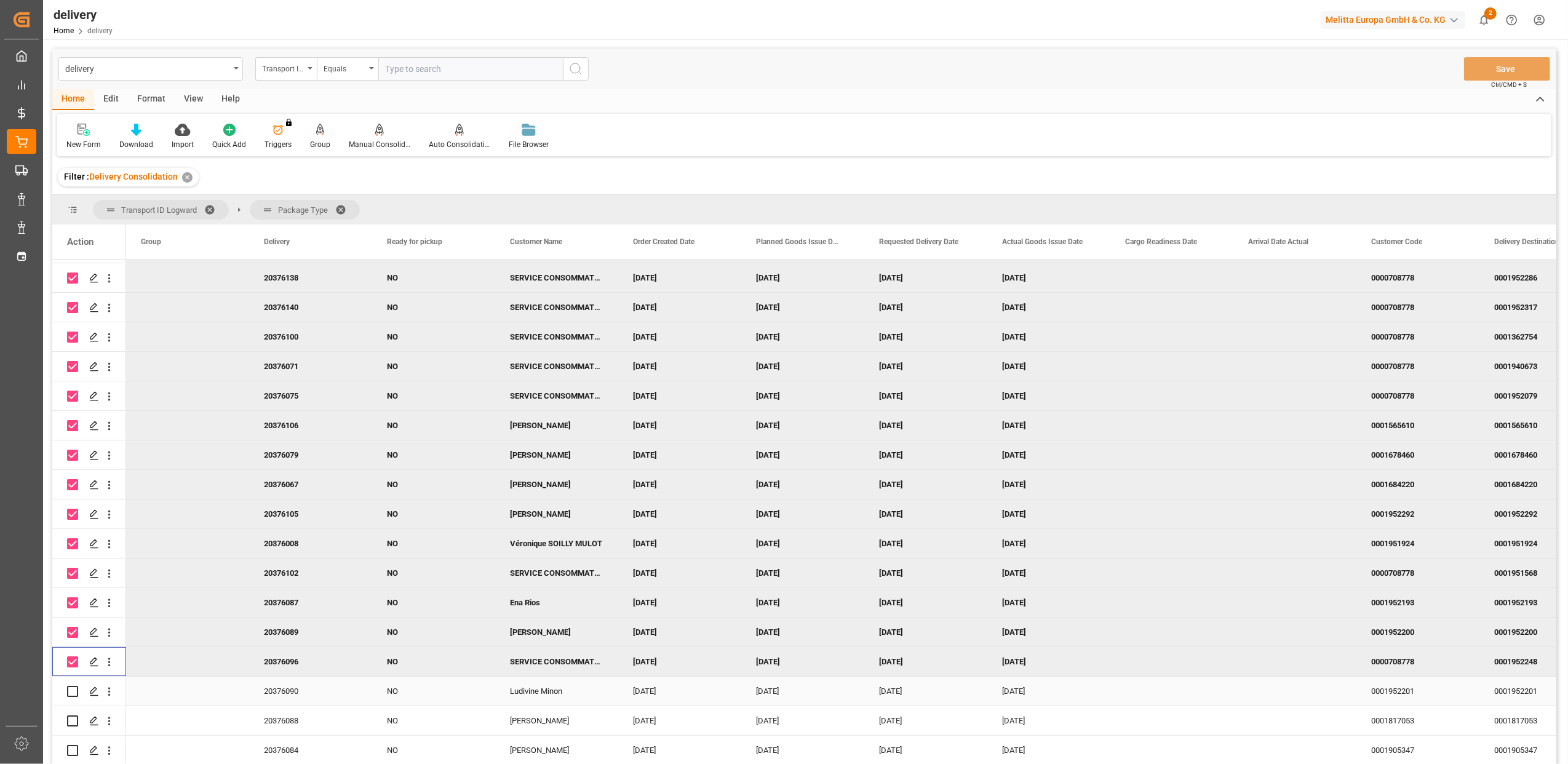
click at [73, 689] on input "Press Space to toggle row selection (unchecked)" at bounding box center [73, 691] width 11 height 11
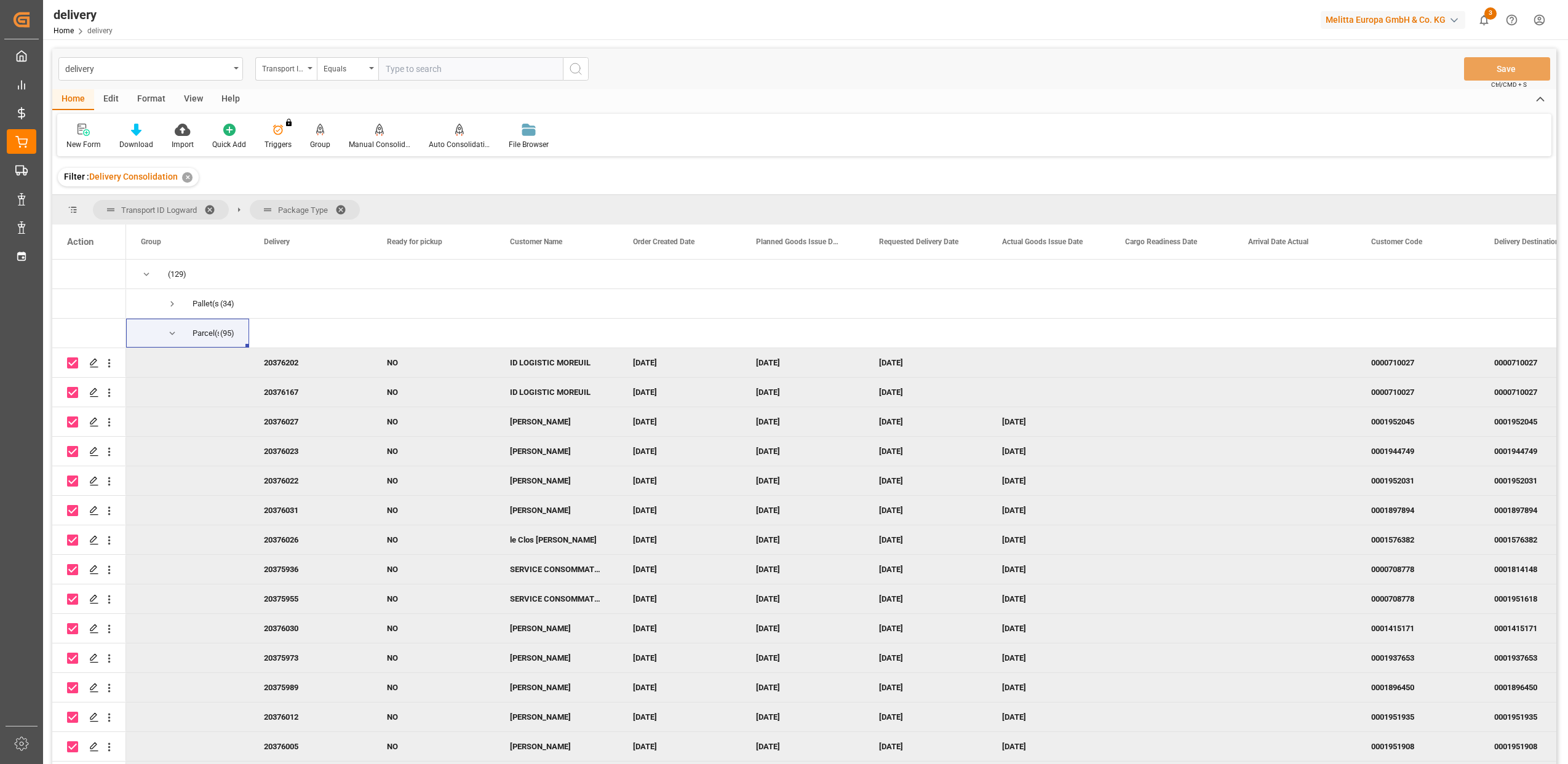
checkbox input "true"
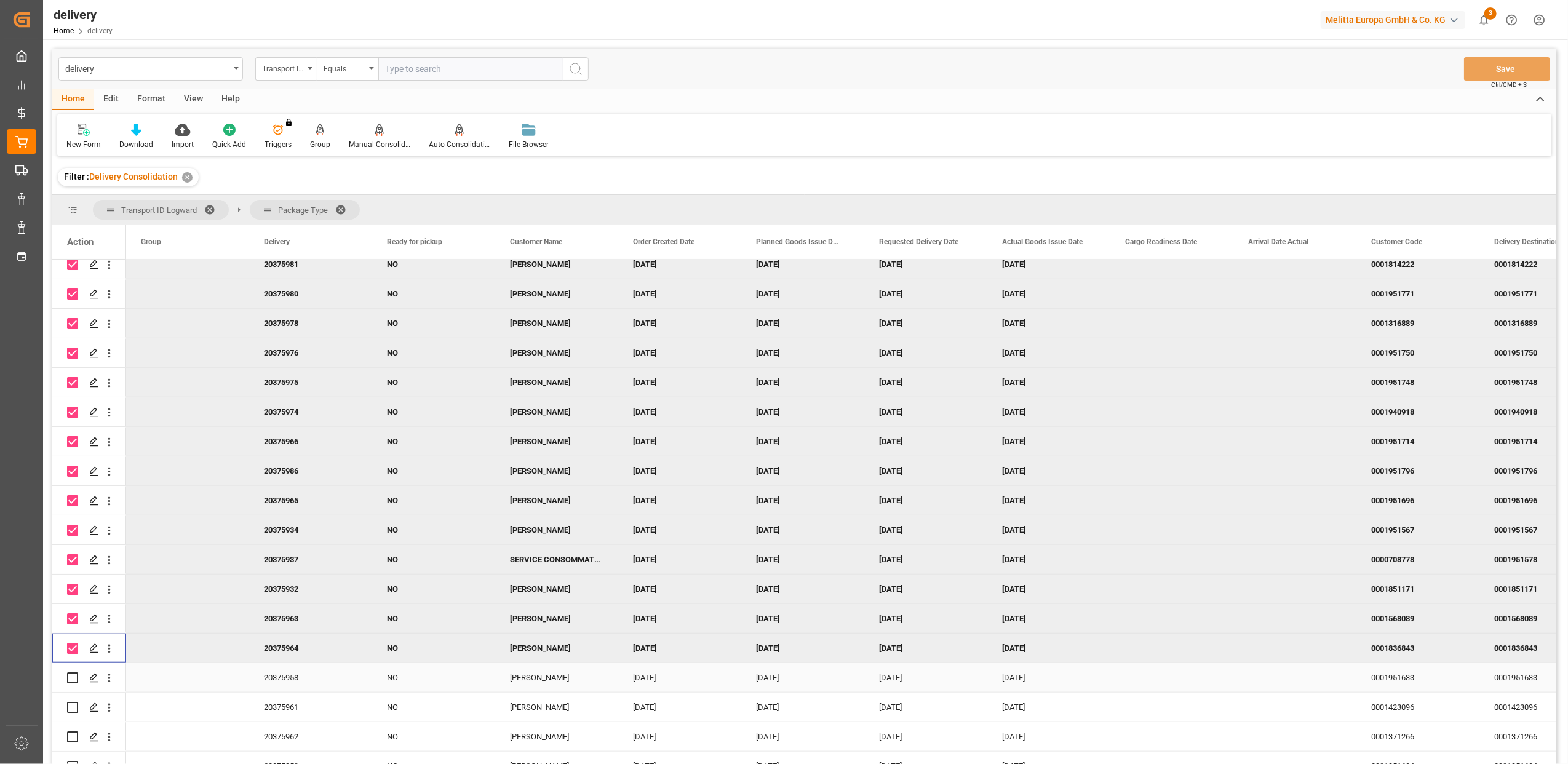
click at [74, 674] on input "Press Space to toggle row selection (unchecked)" at bounding box center [73, 678] width 11 height 11
checkbox input "true"
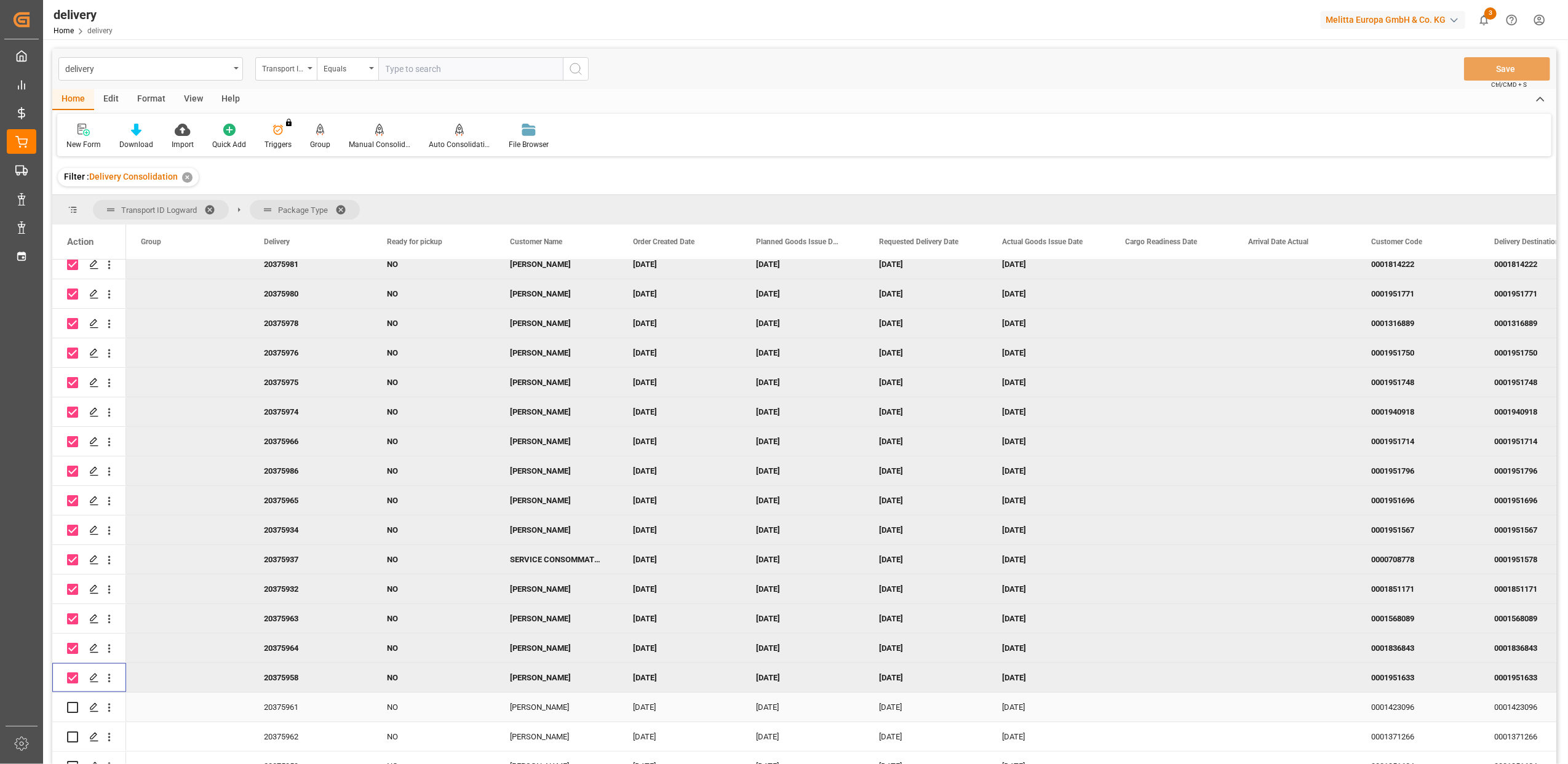
click at [74, 703] on input "Press Space to toggle row selection (unchecked)" at bounding box center [73, 707] width 11 height 11
checkbox input "true"
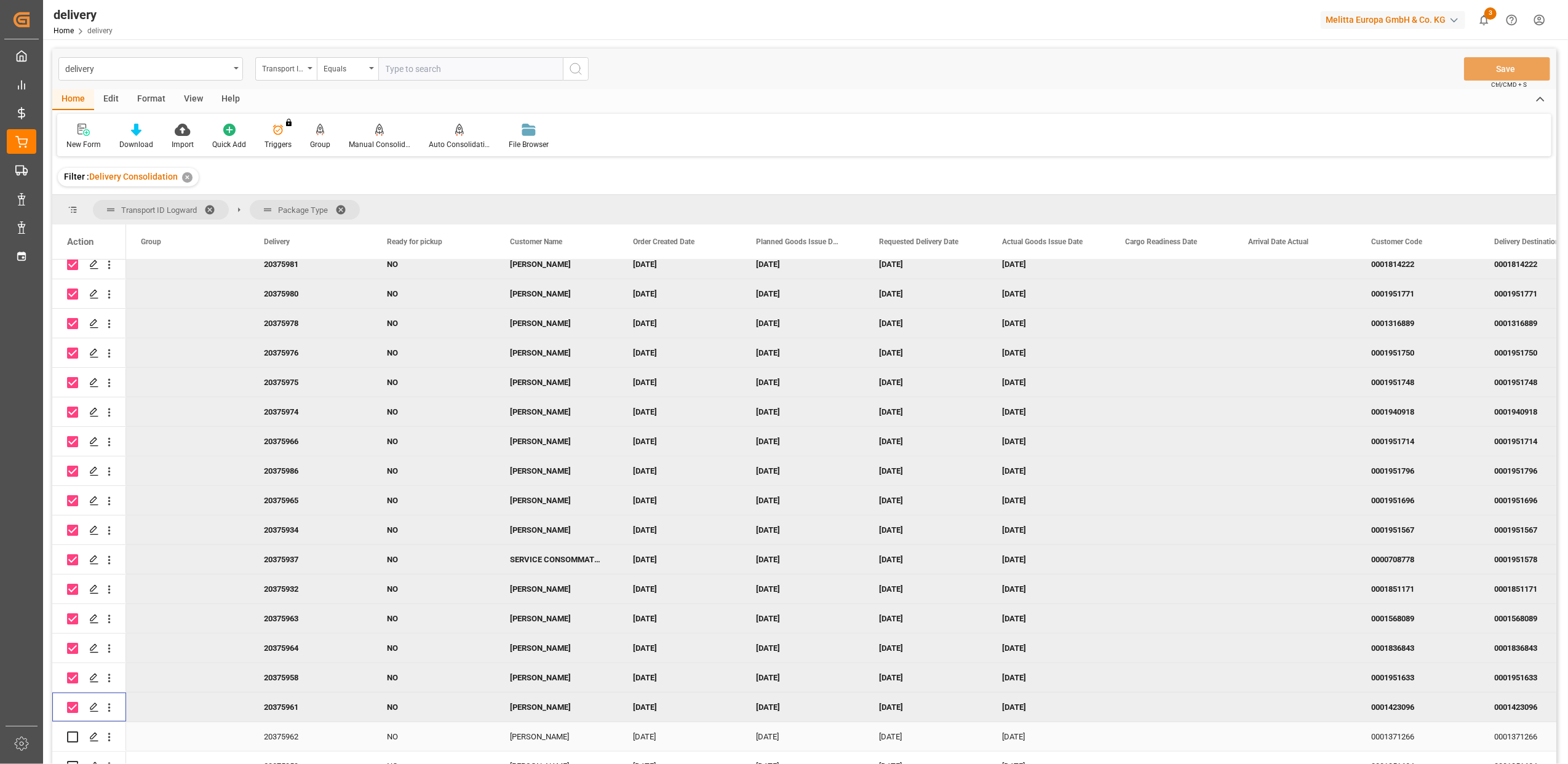
click at [74, 740] on input "Press Space to toggle row selection (unchecked)" at bounding box center [73, 737] width 11 height 11
checkbox input "true"
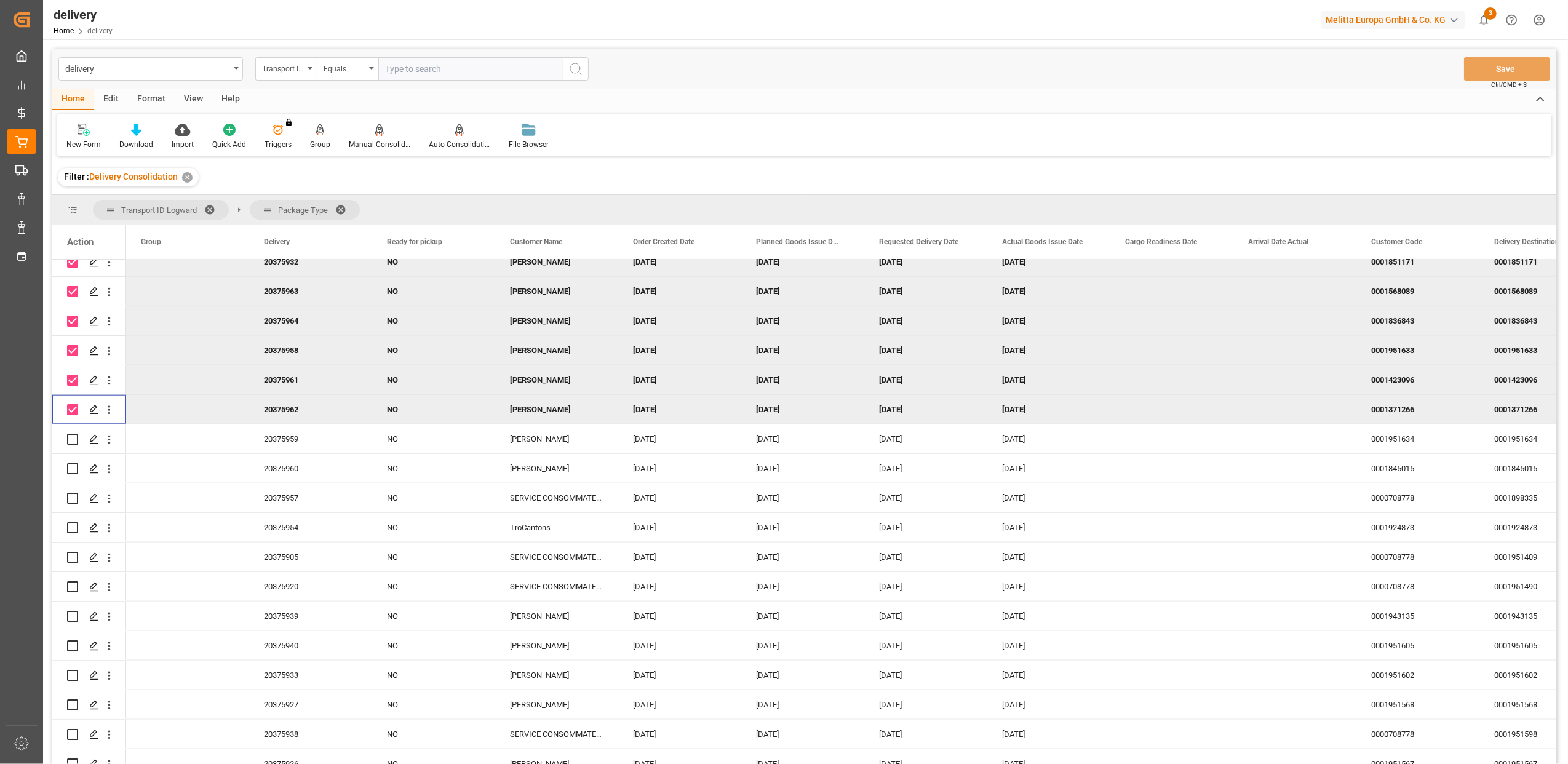
scroll to position [1312, 0]
click at [74, 436] on input "Press Space to toggle row selection (unchecked)" at bounding box center [73, 439] width 11 height 11
checkbox input "true"
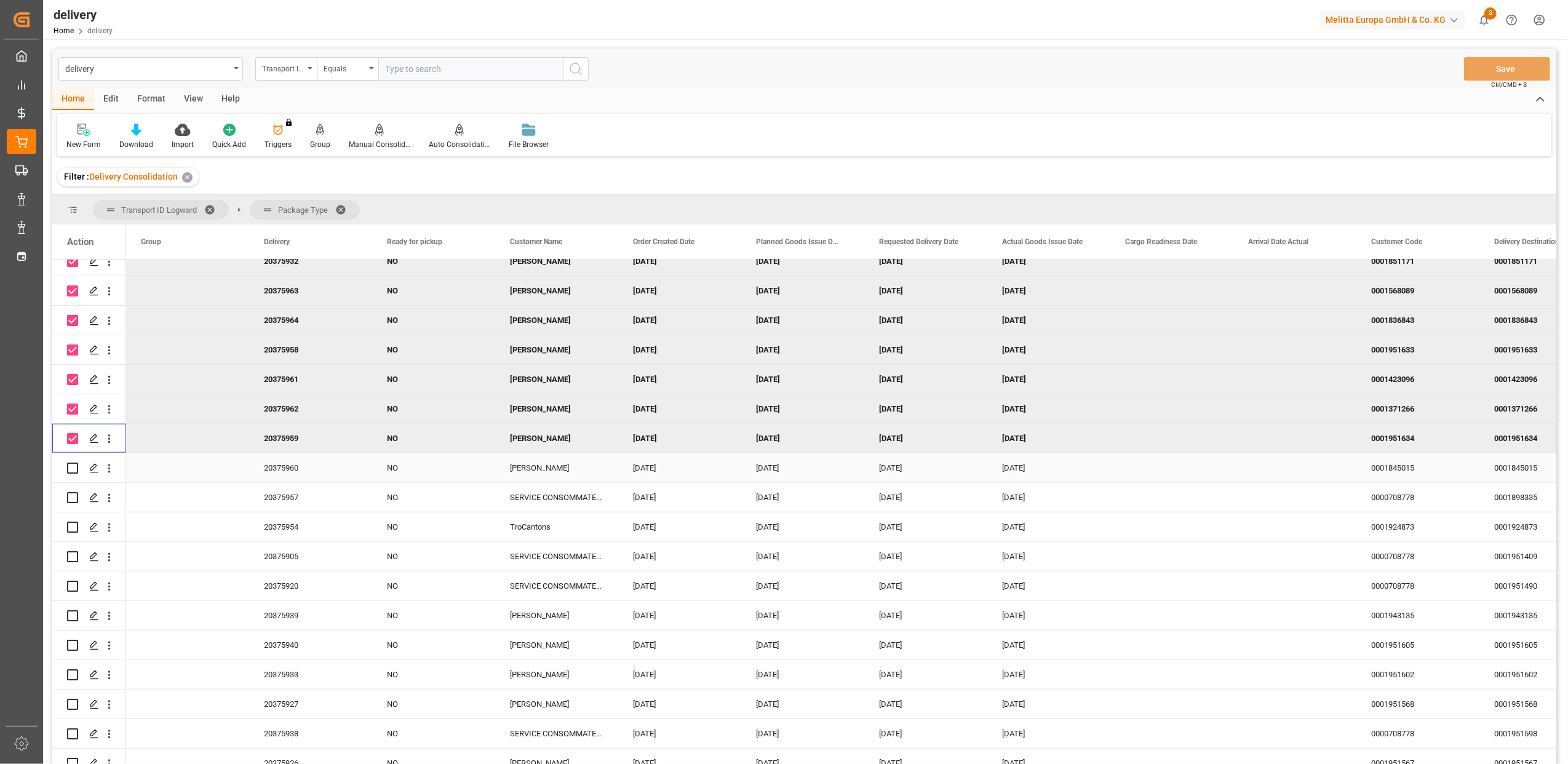
click at [74, 465] on input "Press Space to toggle row selection (unchecked)" at bounding box center [73, 468] width 11 height 11
checkbox input "true"
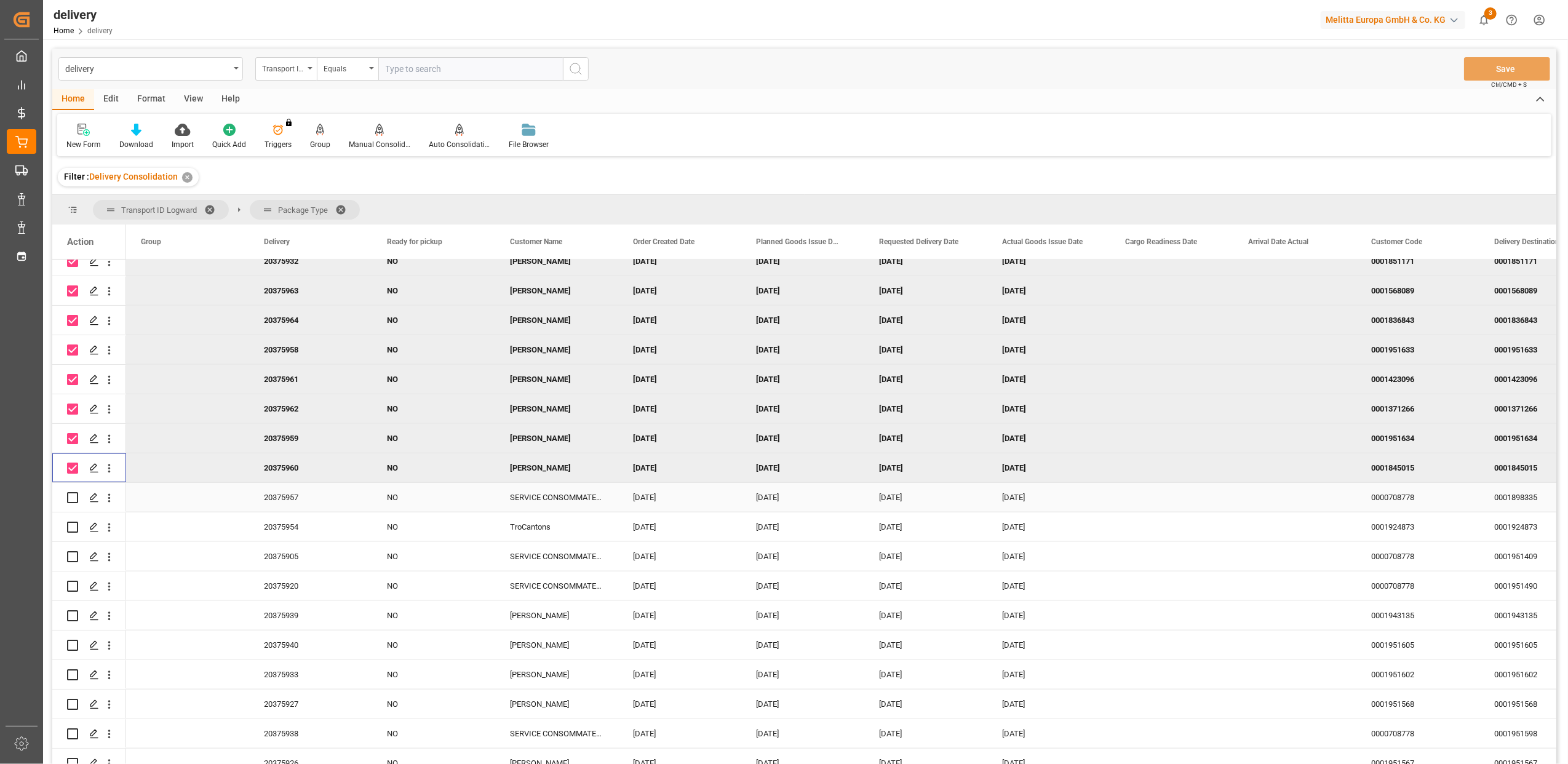
click at [75, 499] on input "Press Space to toggle row selection (unchecked)" at bounding box center [73, 498] width 11 height 11
checkbox input "true"
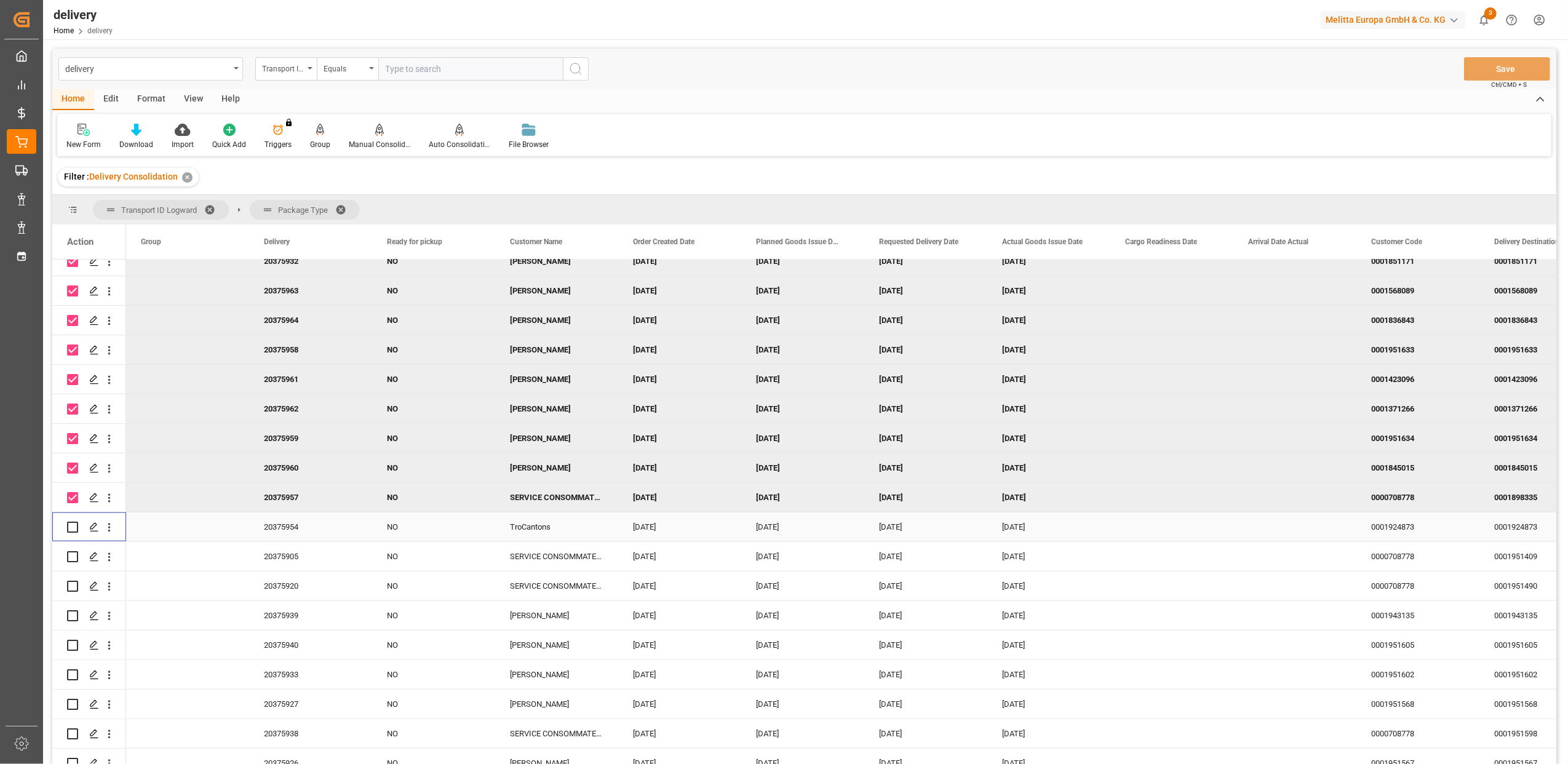
click at [74, 529] on input "Press Space to toggle row selection (unchecked)" at bounding box center [73, 527] width 11 height 11
checkbox input "true"
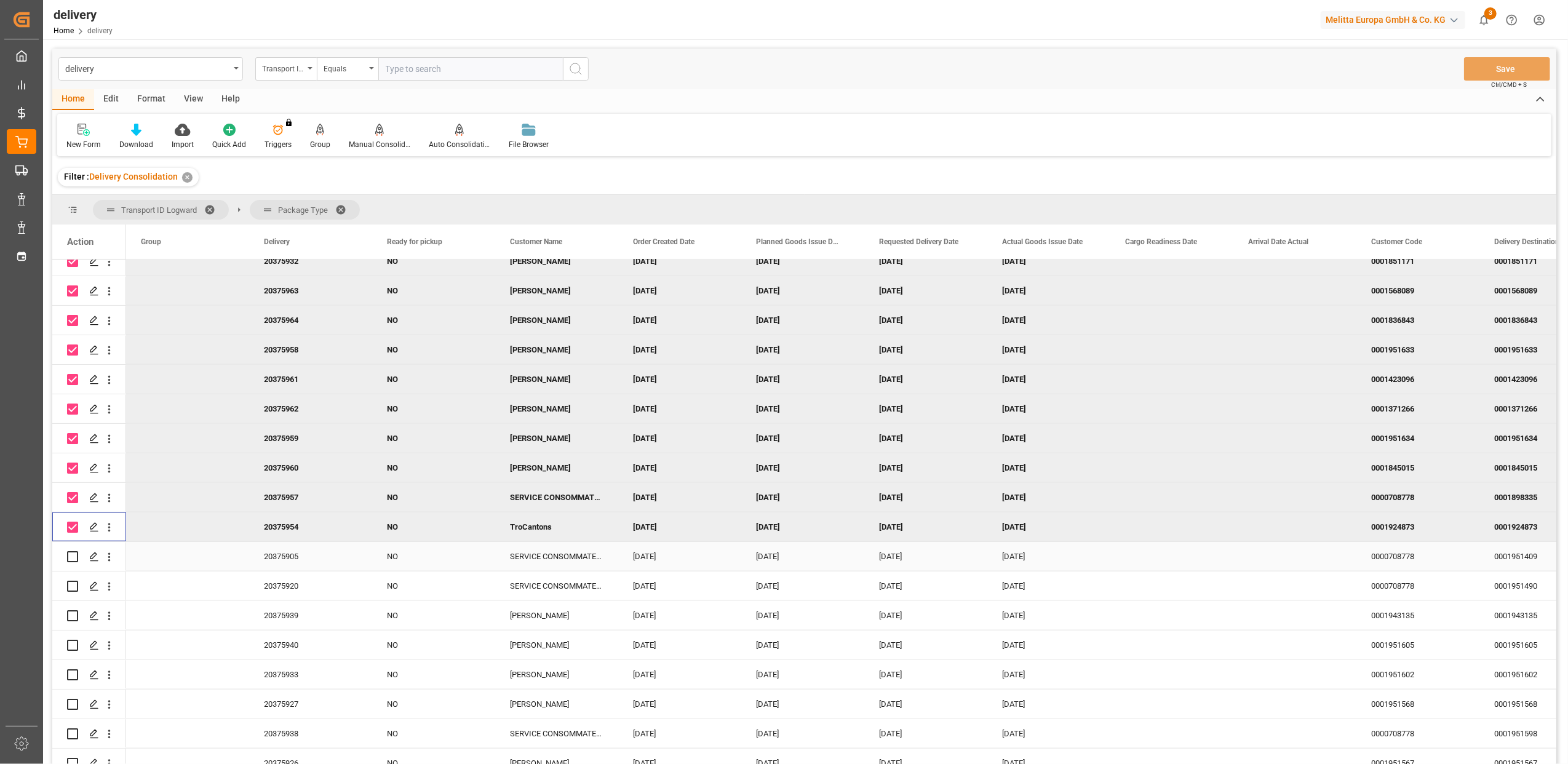
click at [73, 551] on input "Press Space to toggle row selection (unchecked)" at bounding box center [73, 557] width 11 height 11
checkbox input "true"
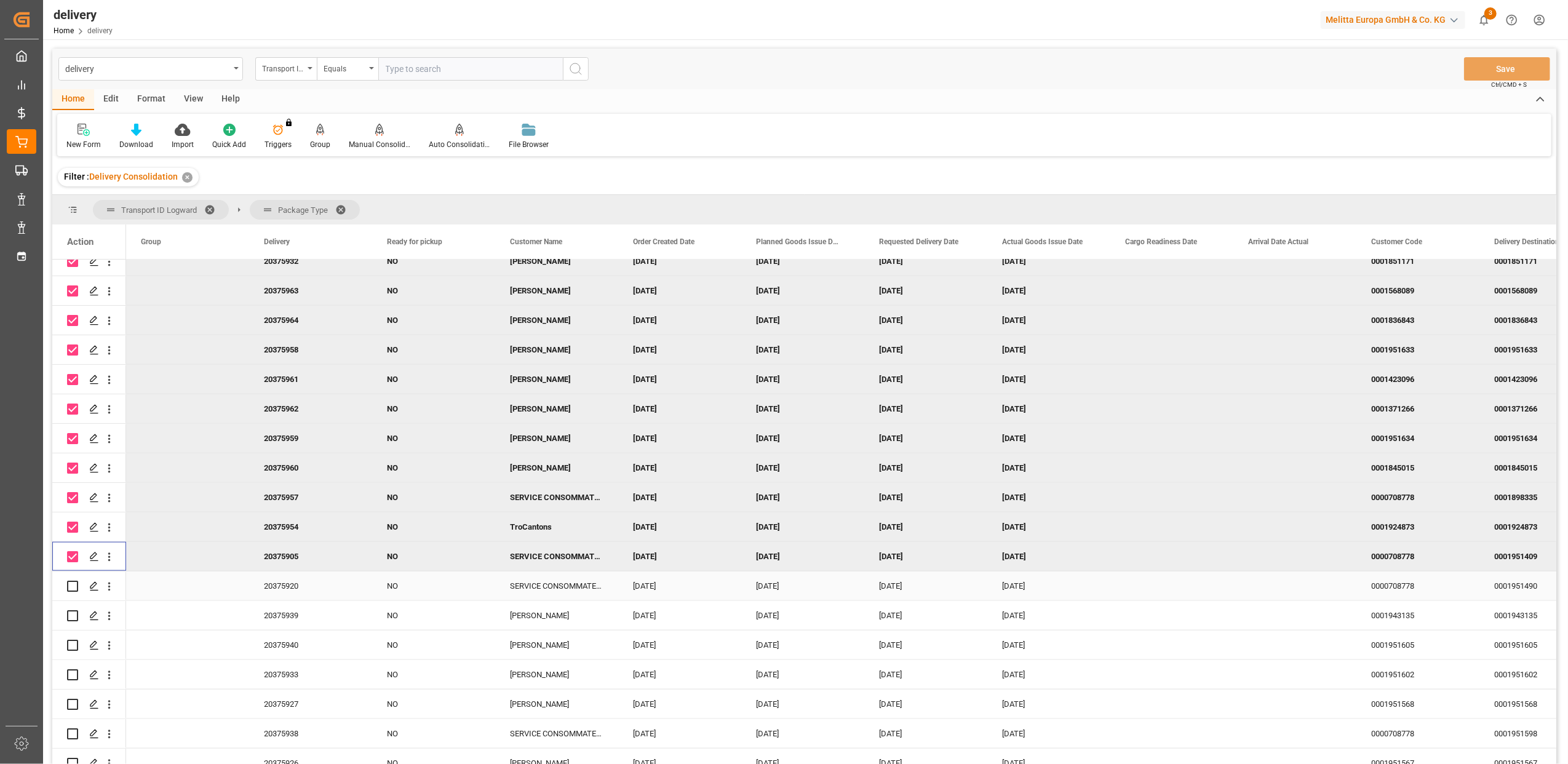
click at [74, 584] on input "Press Space to toggle row selection (unchecked)" at bounding box center [73, 586] width 11 height 11
checkbox input "true"
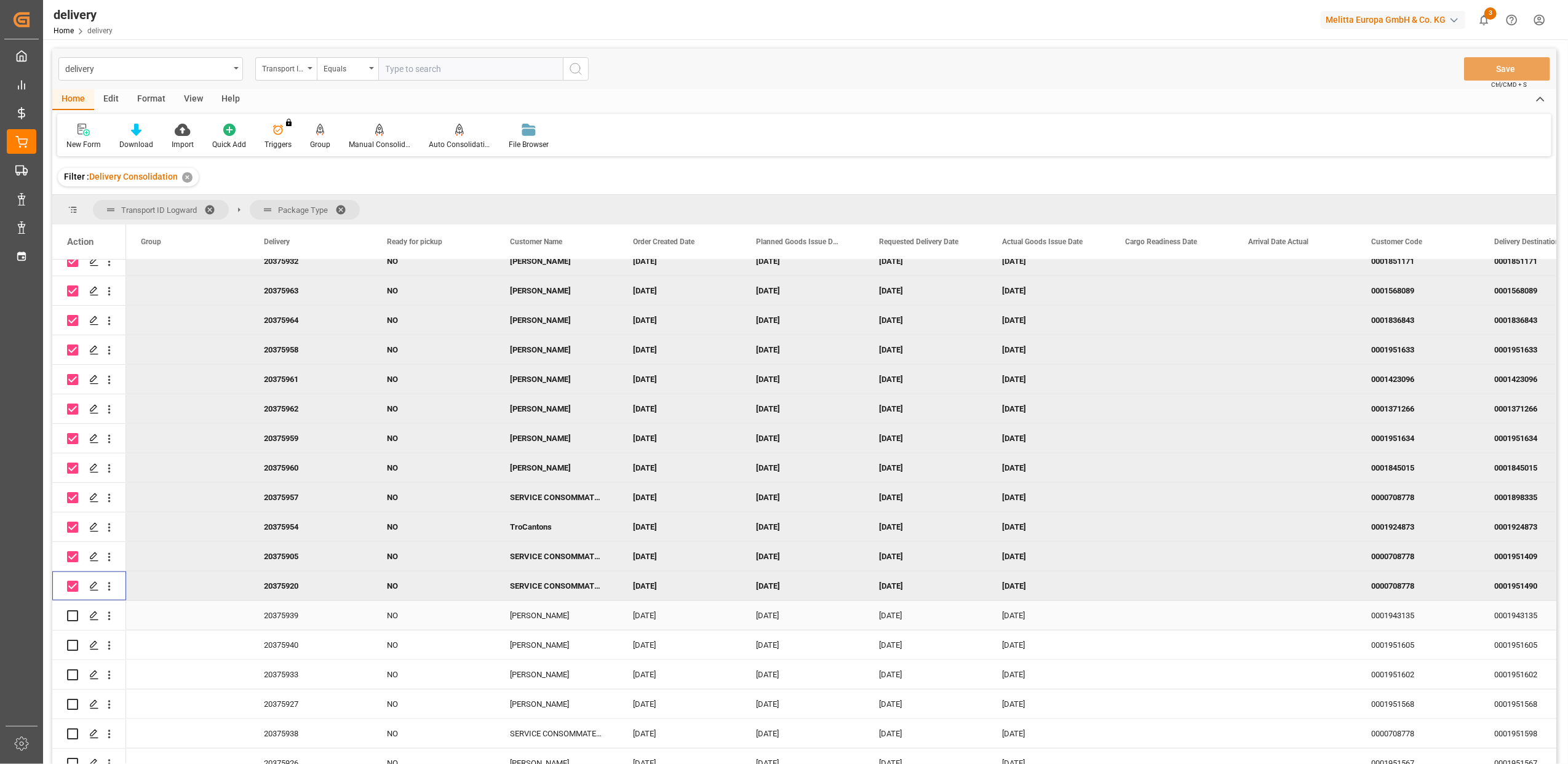
click at [75, 613] on input "Press Space to toggle row selection (unchecked)" at bounding box center [73, 616] width 11 height 11
checkbox input "true"
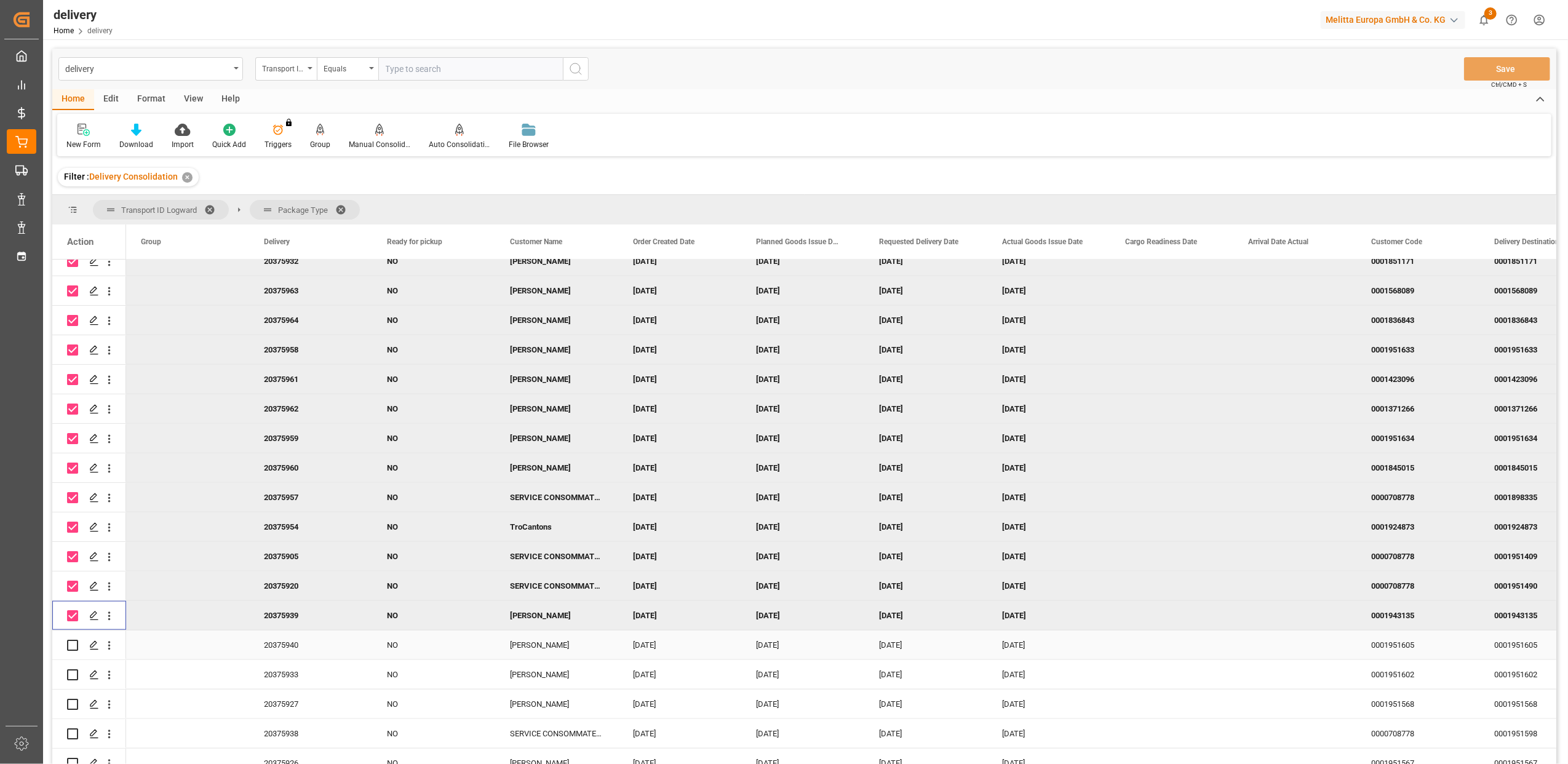
click at [74, 640] on input "Press Space to toggle row selection (unchecked)" at bounding box center [73, 645] width 11 height 11
checkbox input "true"
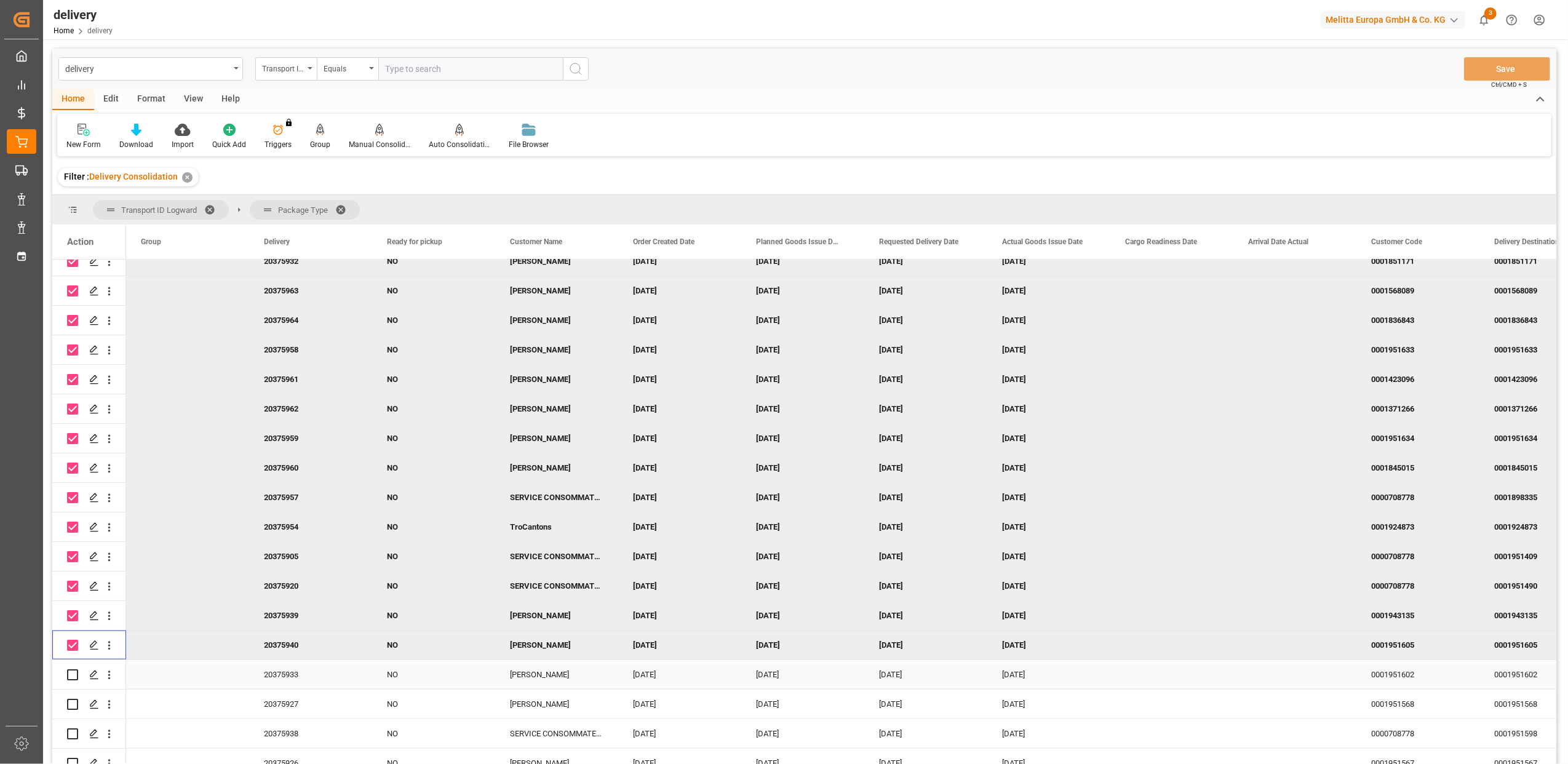
click at [72, 672] on input "Press Space to toggle row selection (unchecked)" at bounding box center [73, 675] width 11 height 11
checkbox input "true"
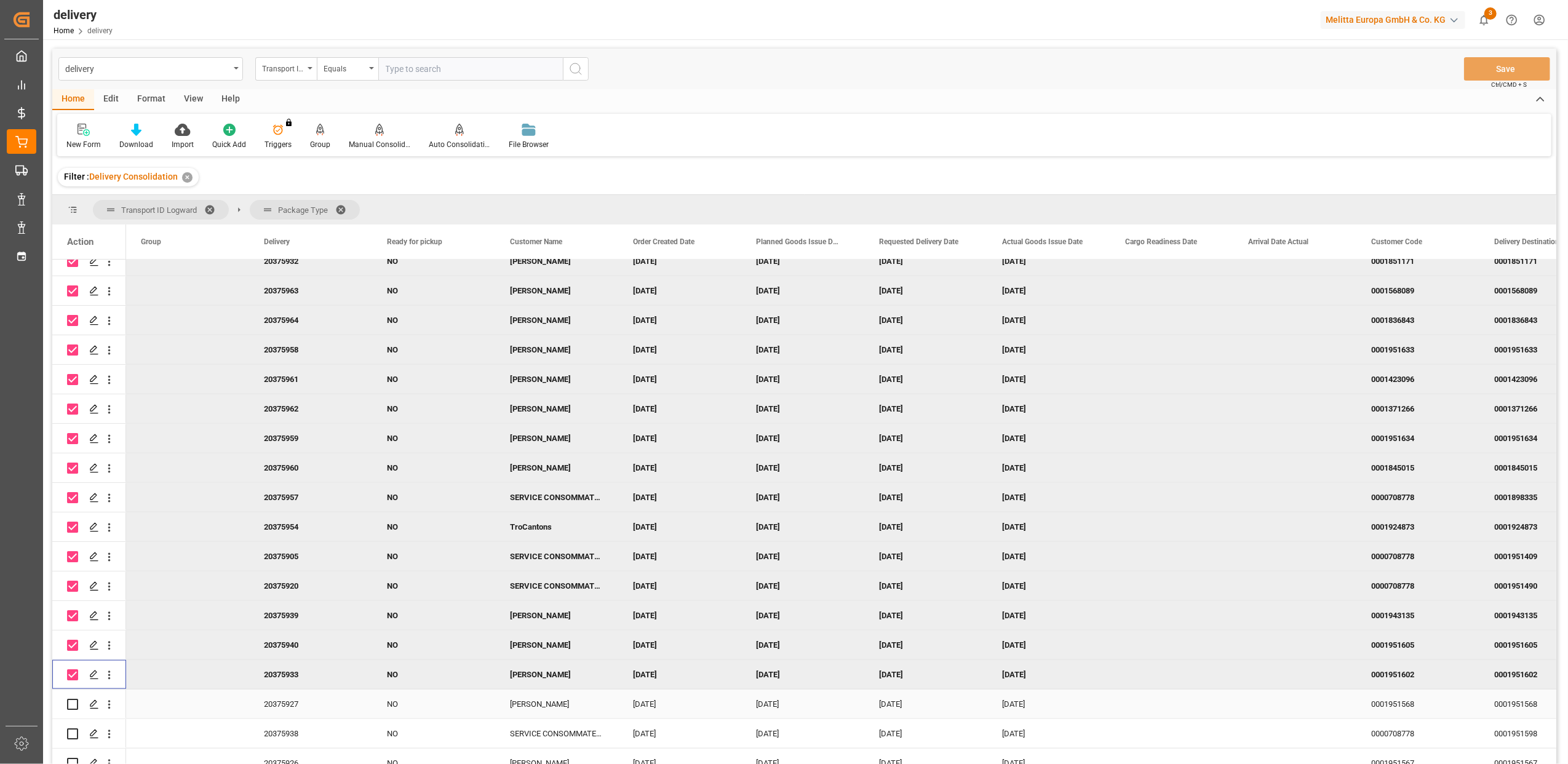
click at [70, 699] on input "Press Space to toggle row selection (unchecked)" at bounding box center [73, 704] width 11 height 11
checkbox input "true"
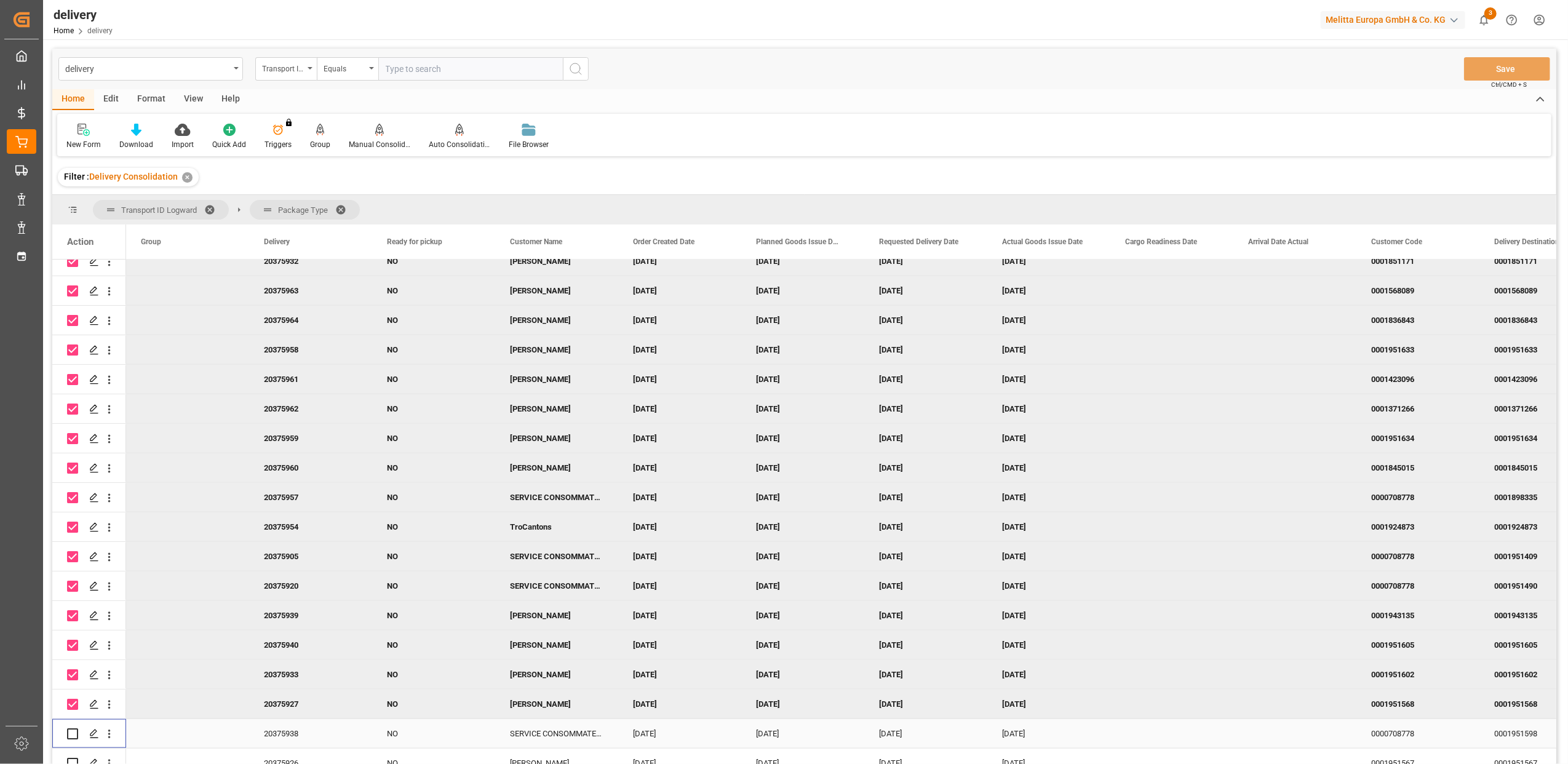
click at [74, 731] on input "Press Space to toggle row selection (unchecked)" at bounding box center [73, 734] width 11 height 11
checkbox input "true"
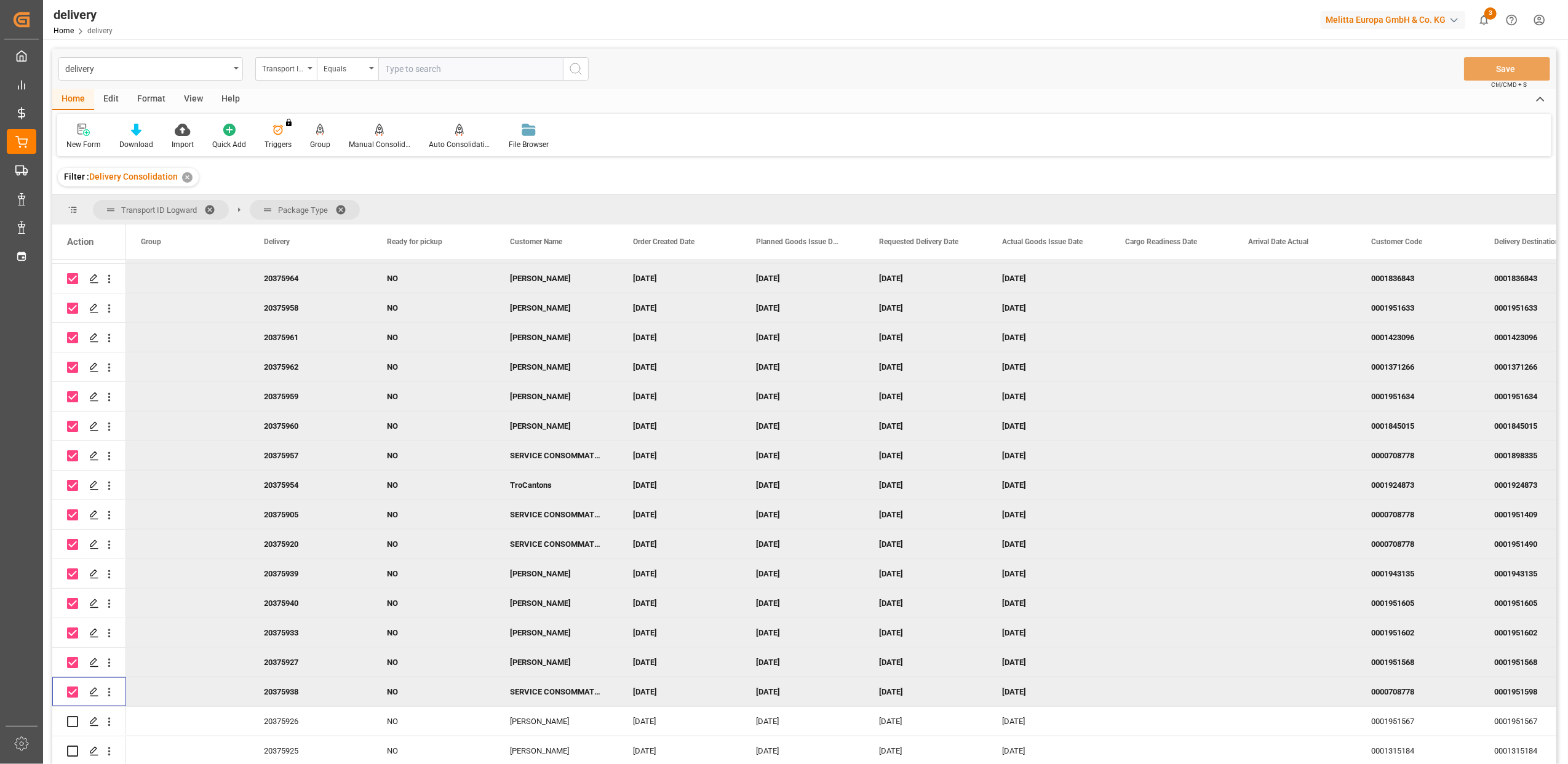
scroll to position [1475, 0]
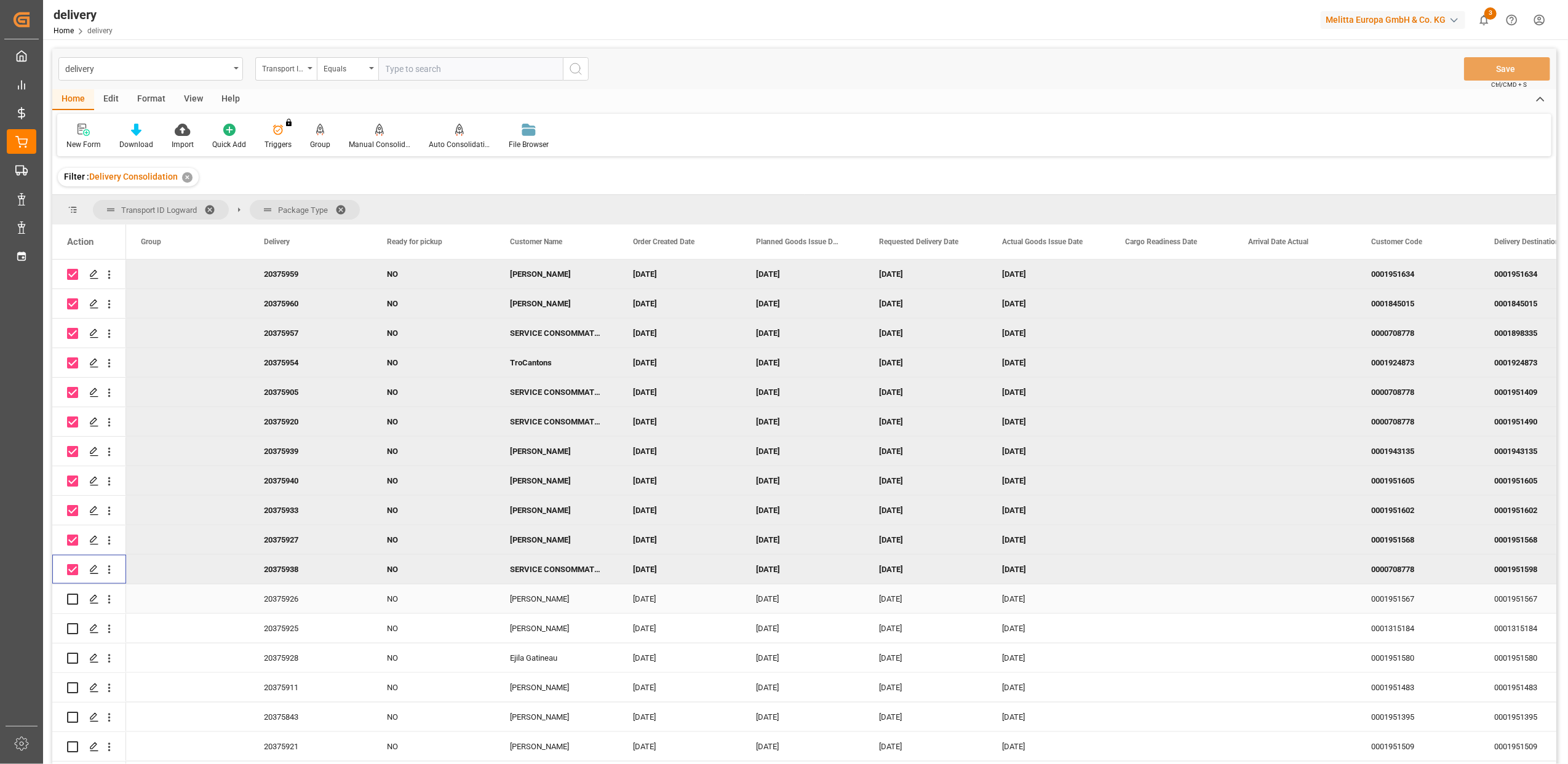
click at [74, 597] on input "Press Space to toggle row selection (unchecked)" at bounding box center [73, 599] width 11 height 11
checkbox input "true"
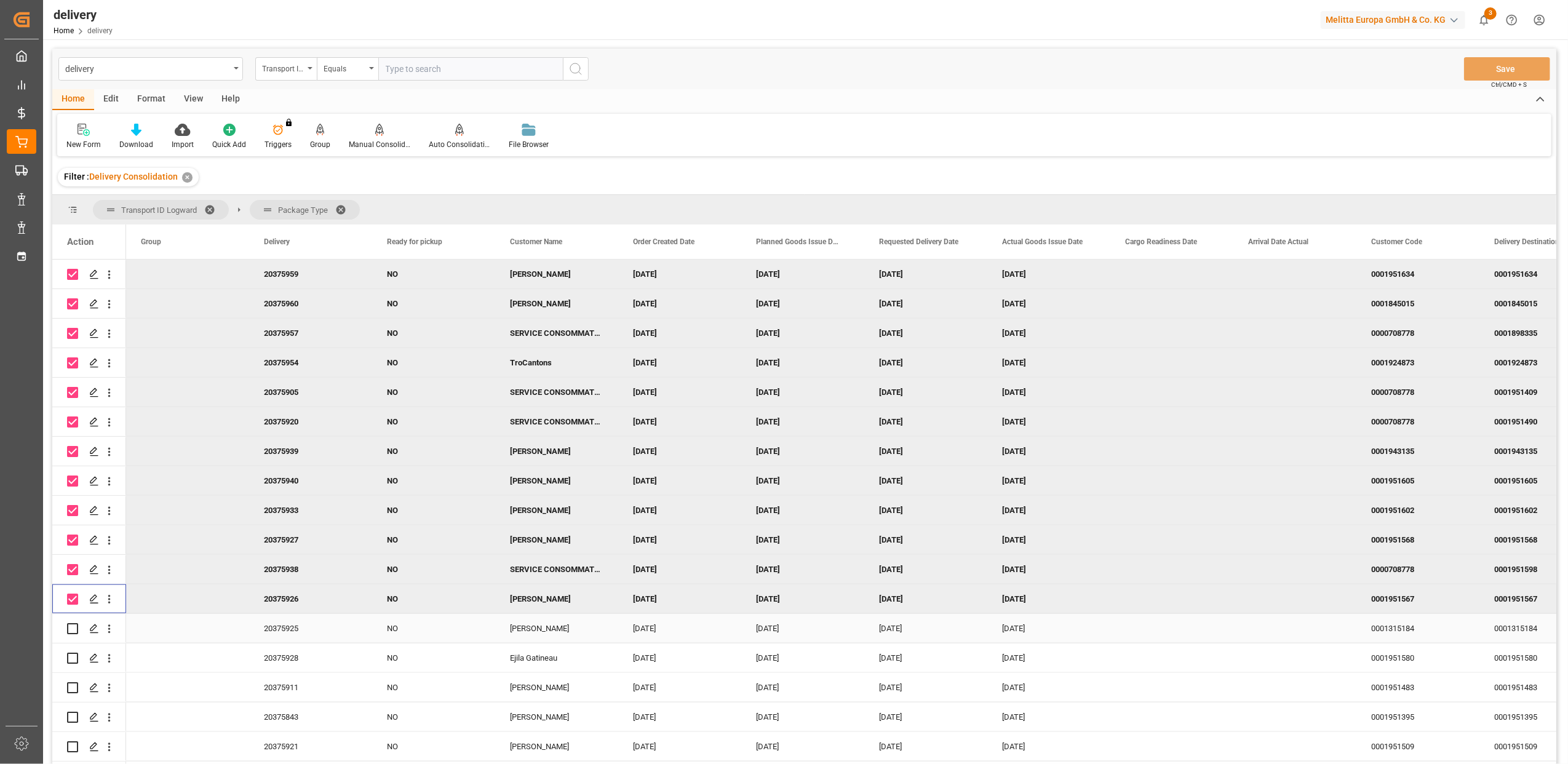
click at [72, 628] on input "Press Space to toggle row selection (unchecked)" at bounding box center [73, 628] width 11 height 11
checkbox input "true"
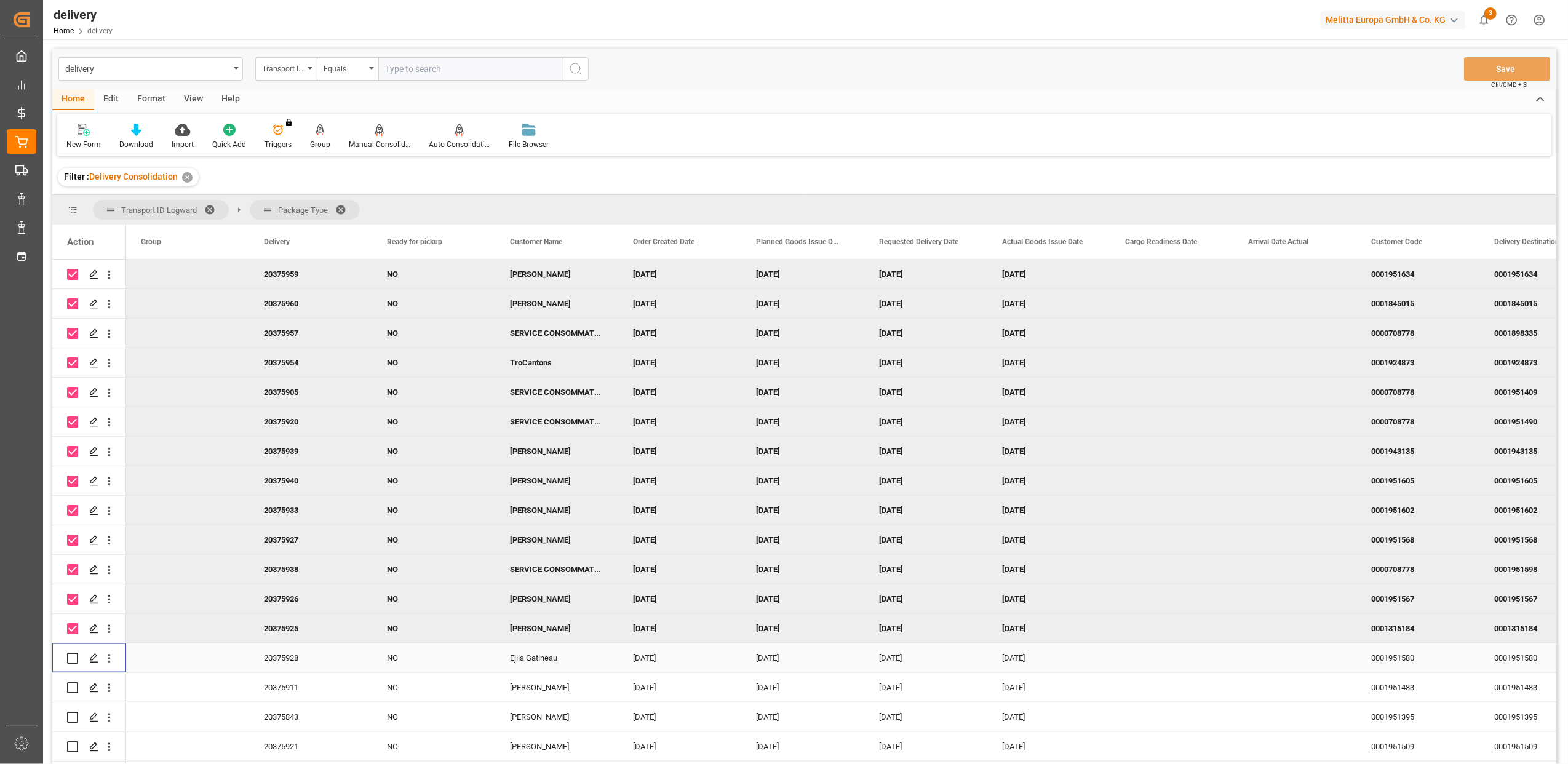
click at [72, 652] on input "Press Space to toggle row selection (unchecked)" at bounding box center [73, 658] width 11 height 11
checkbox input "true"
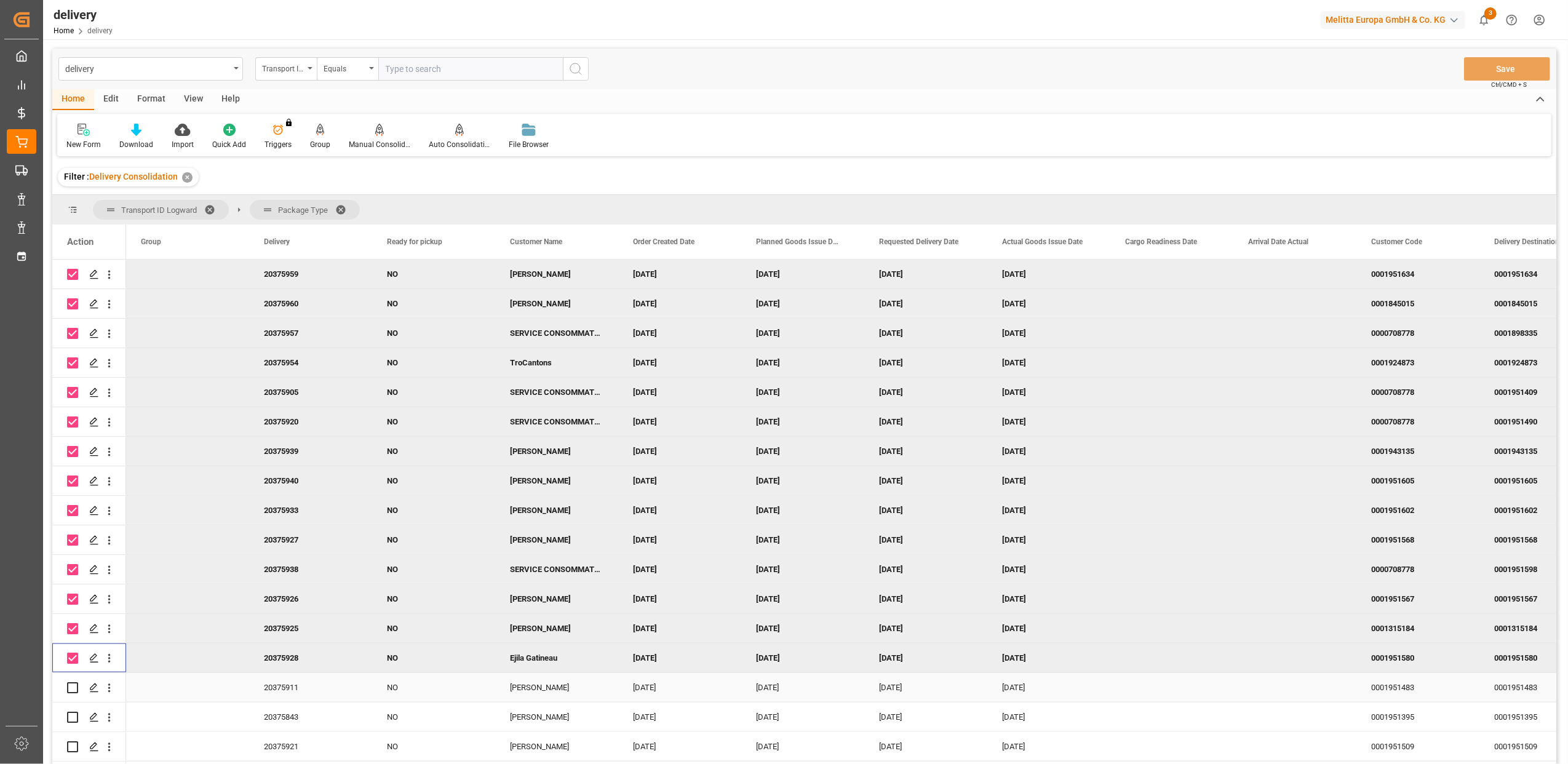
click at [75, 685] on input "Press Space to toggle row selection (unchecked)" at bounding box center [73, 687] width 11 height 11
checkbox input "true"
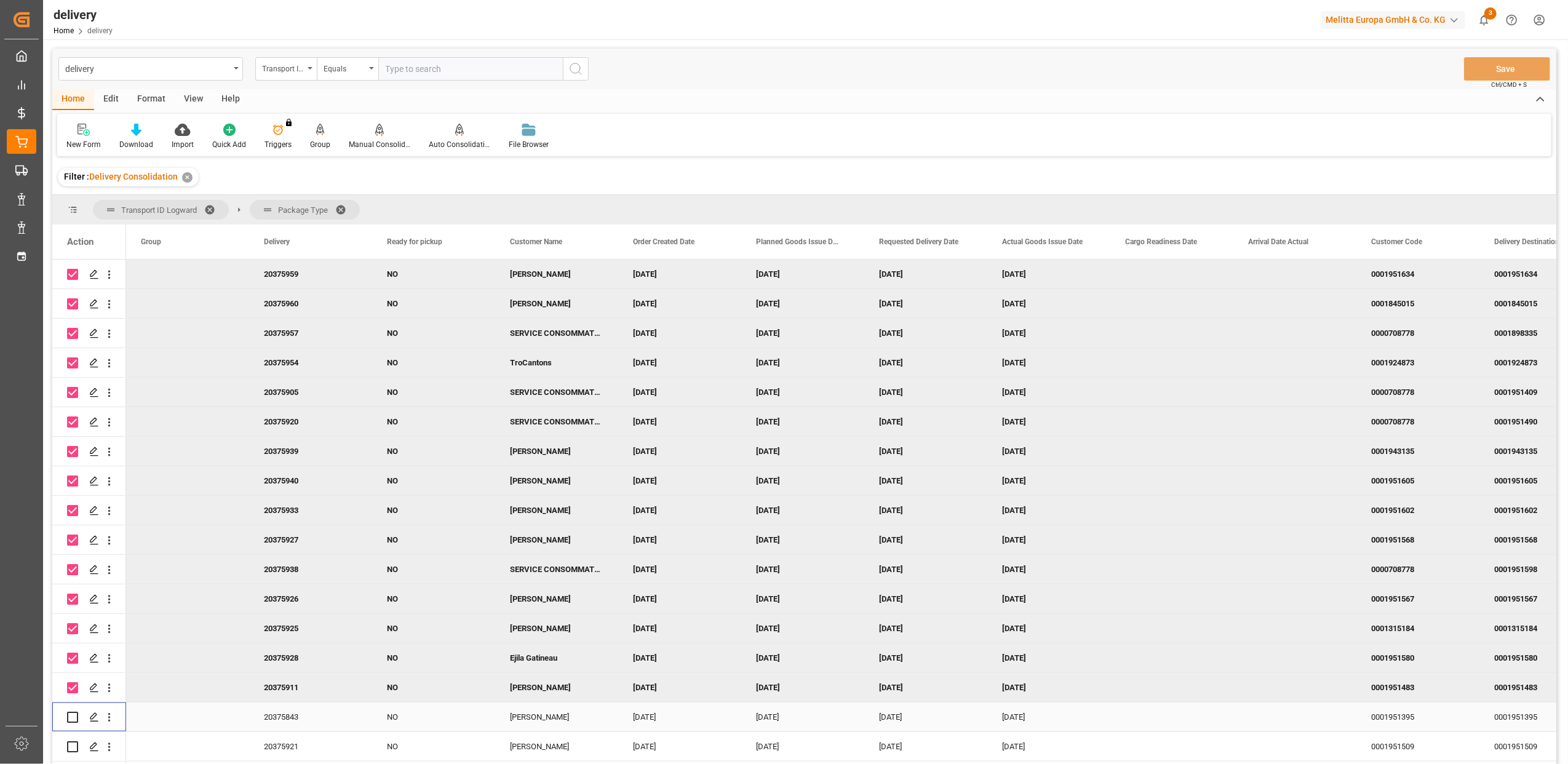
click at [74, 711] on input "Press Space to toggle row selection (unchecked)" at bounding box center [73, 717] width 11 height 11
checkbox input "true"
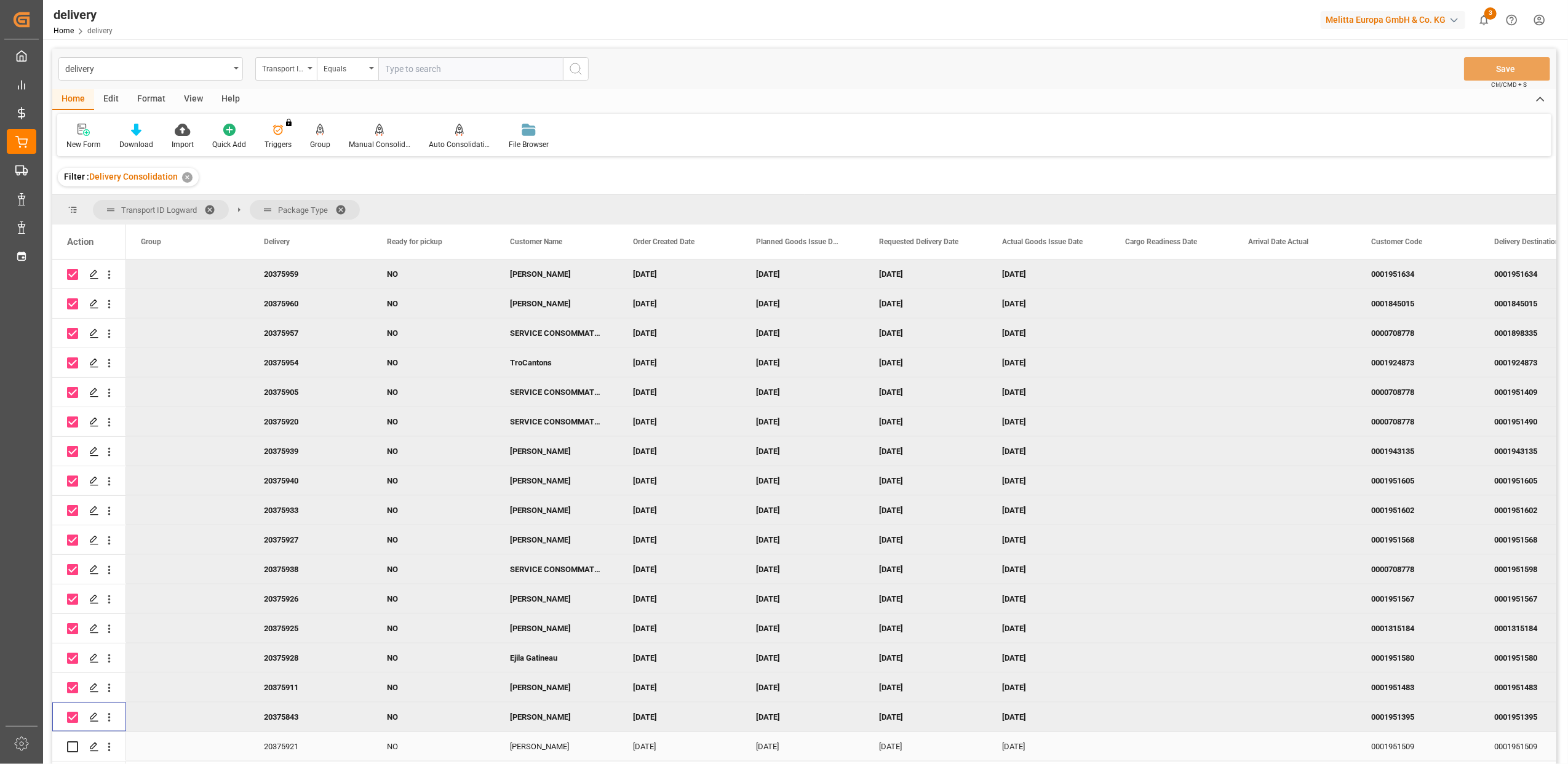
click at [70, 746] on input "Press Space to toggle row selection (unchecked)" at bounding box center [73, 746] width 11 height 11
checkbox input "true"
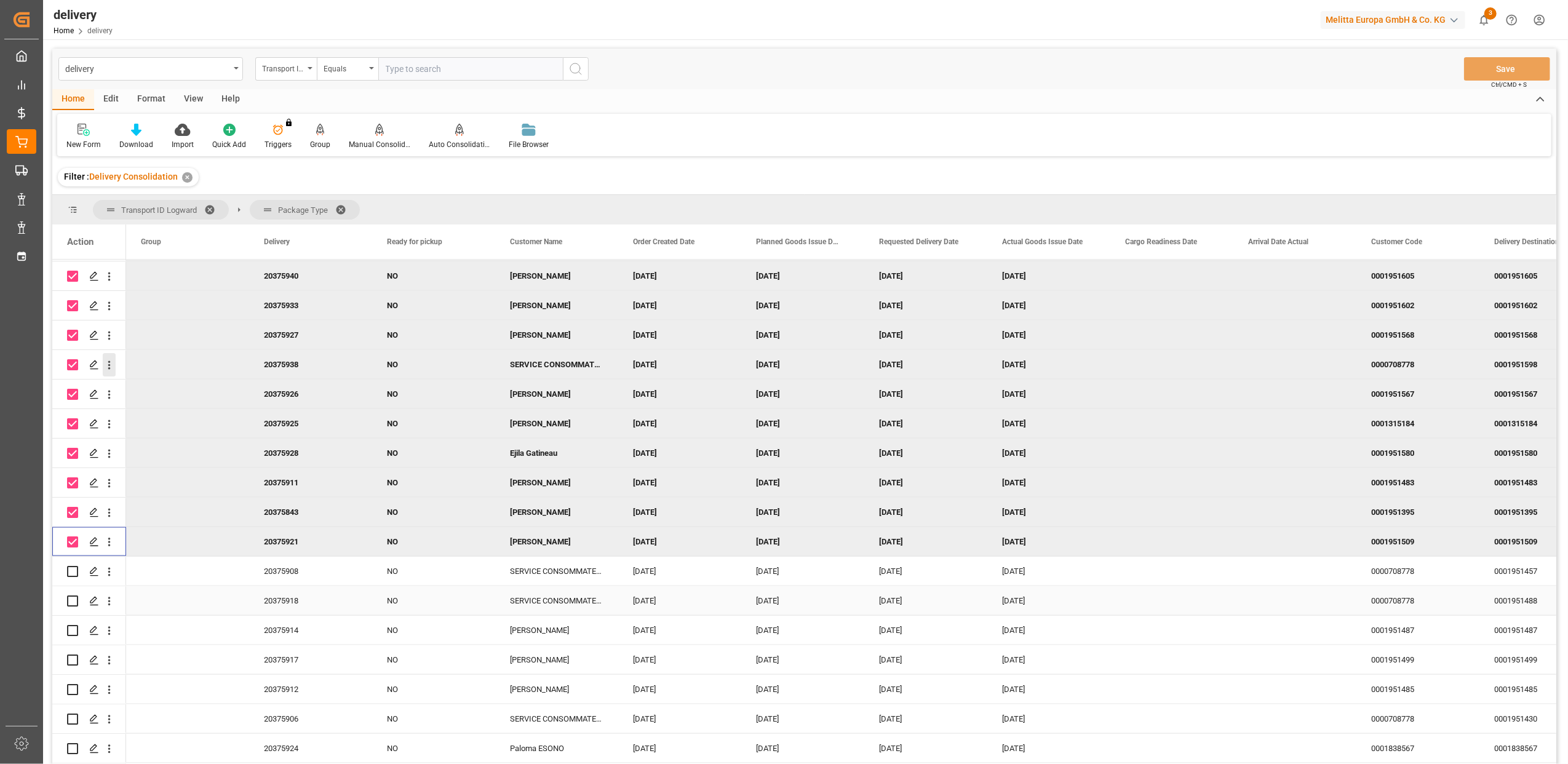
scroll to position [1722, 0]
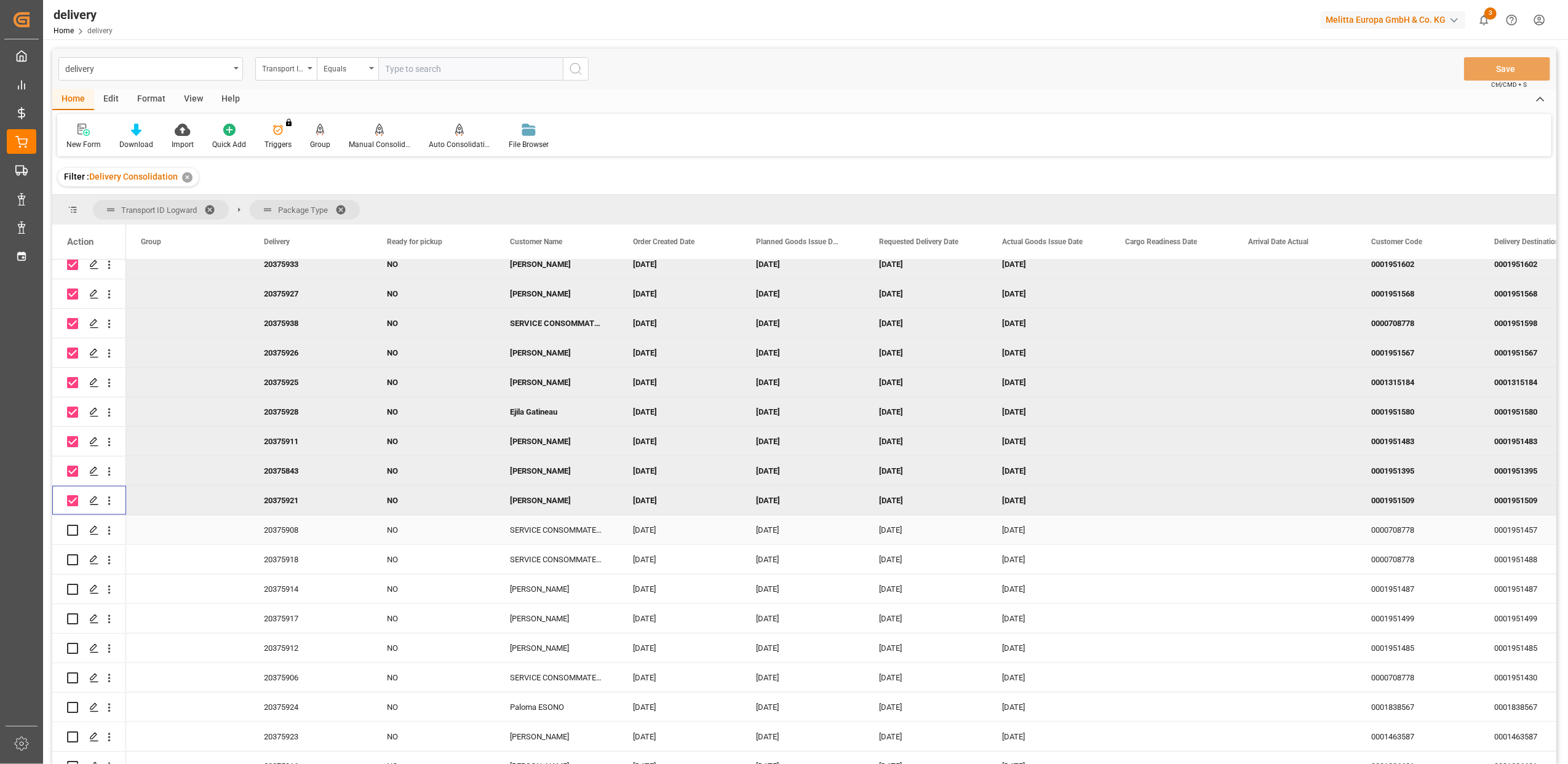
click at [75, 530] on input "Press Space to toggle row selection (unchecked)" at bounding box center [73, 530] width 11 height 11
checkbox input "true"
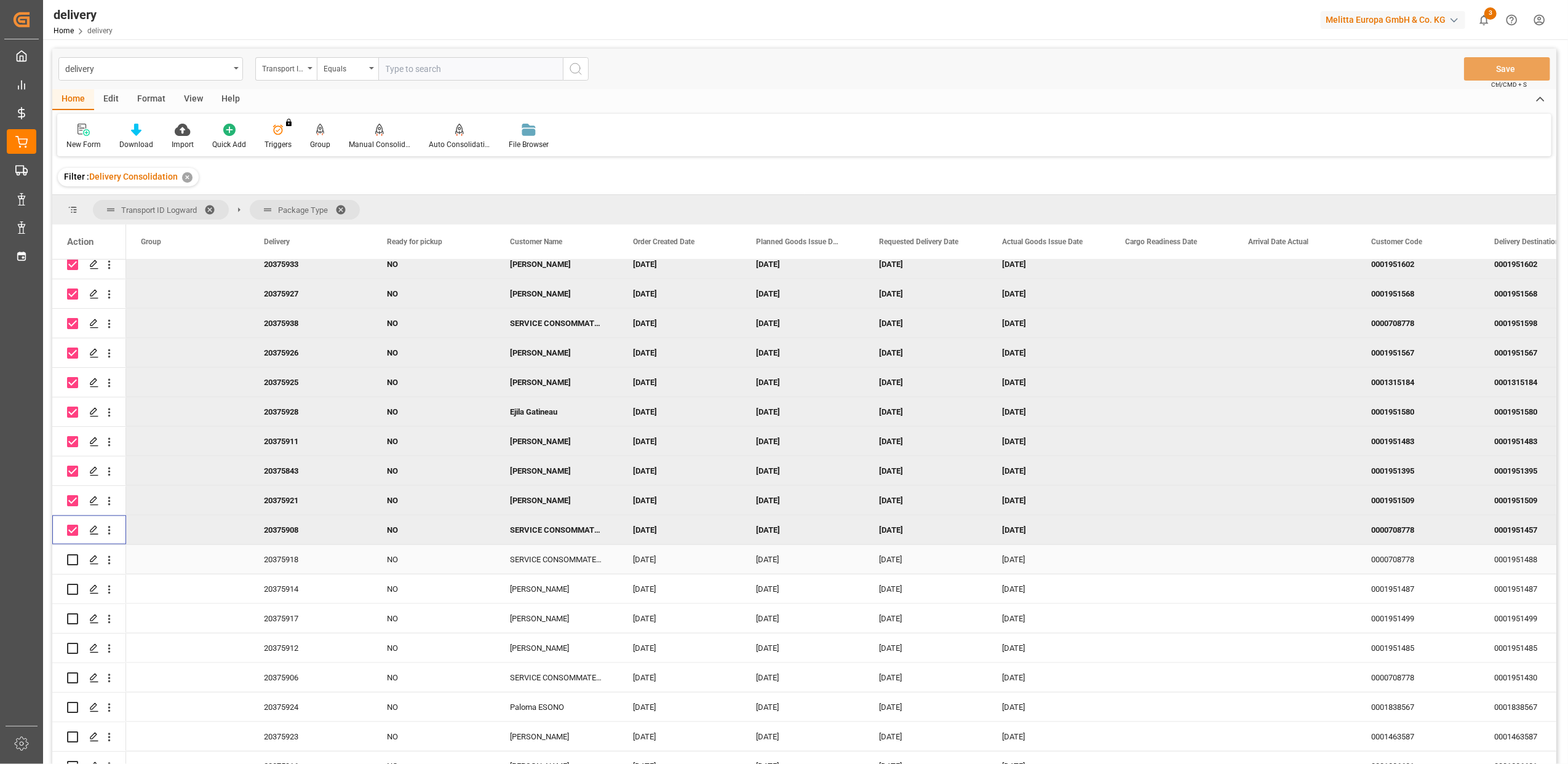
click at [74, 556] on input "Press Space to toggle row selection (unchecked)" at bounding box center [73, 560] width 11 height 11
checkbox input "true"
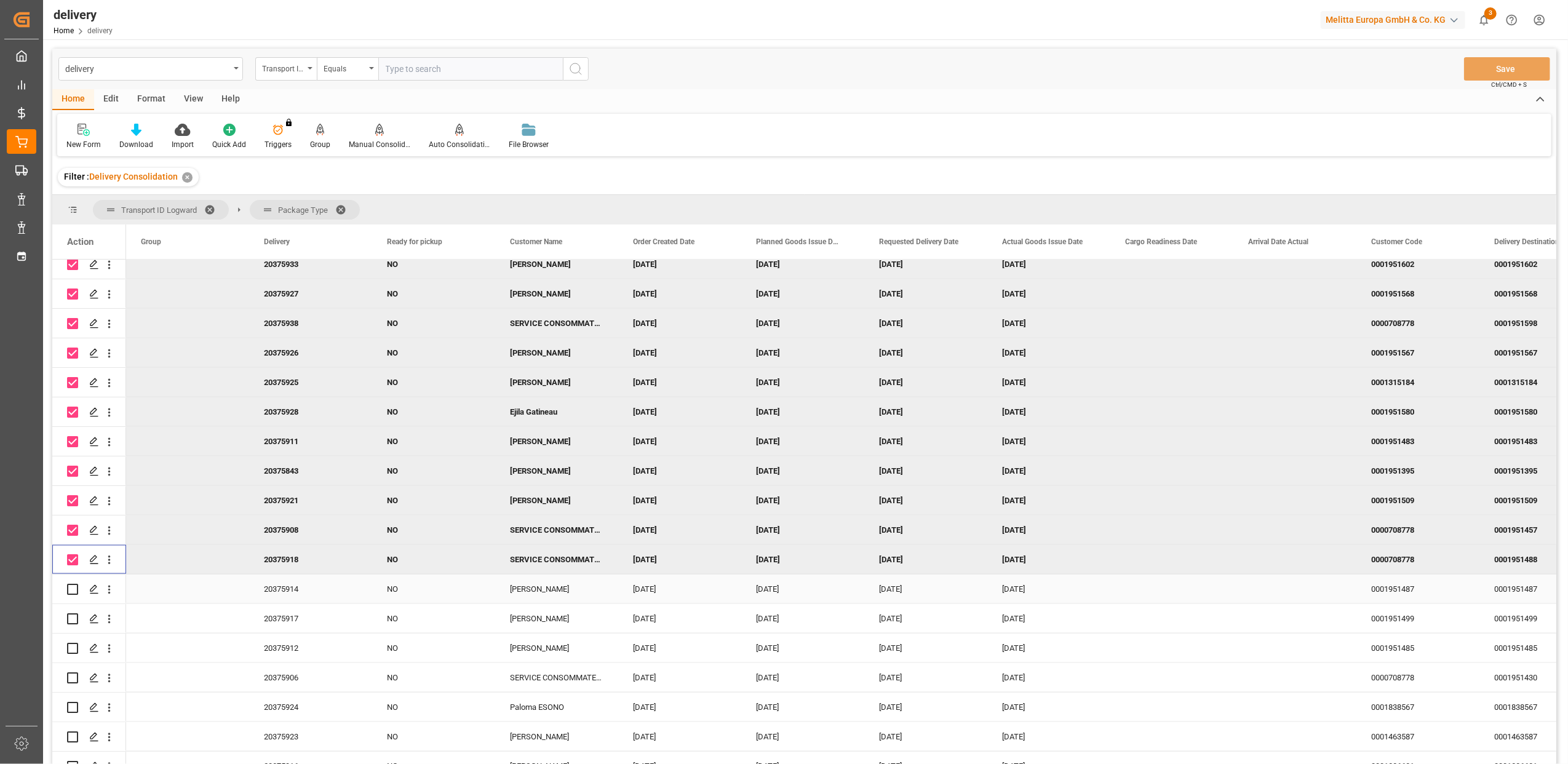
click at [75, 587] on input "Press Space to toggle row selection (unchecked)" at bounding box center [73, 589] width 11 height 11
checkbox input "true"
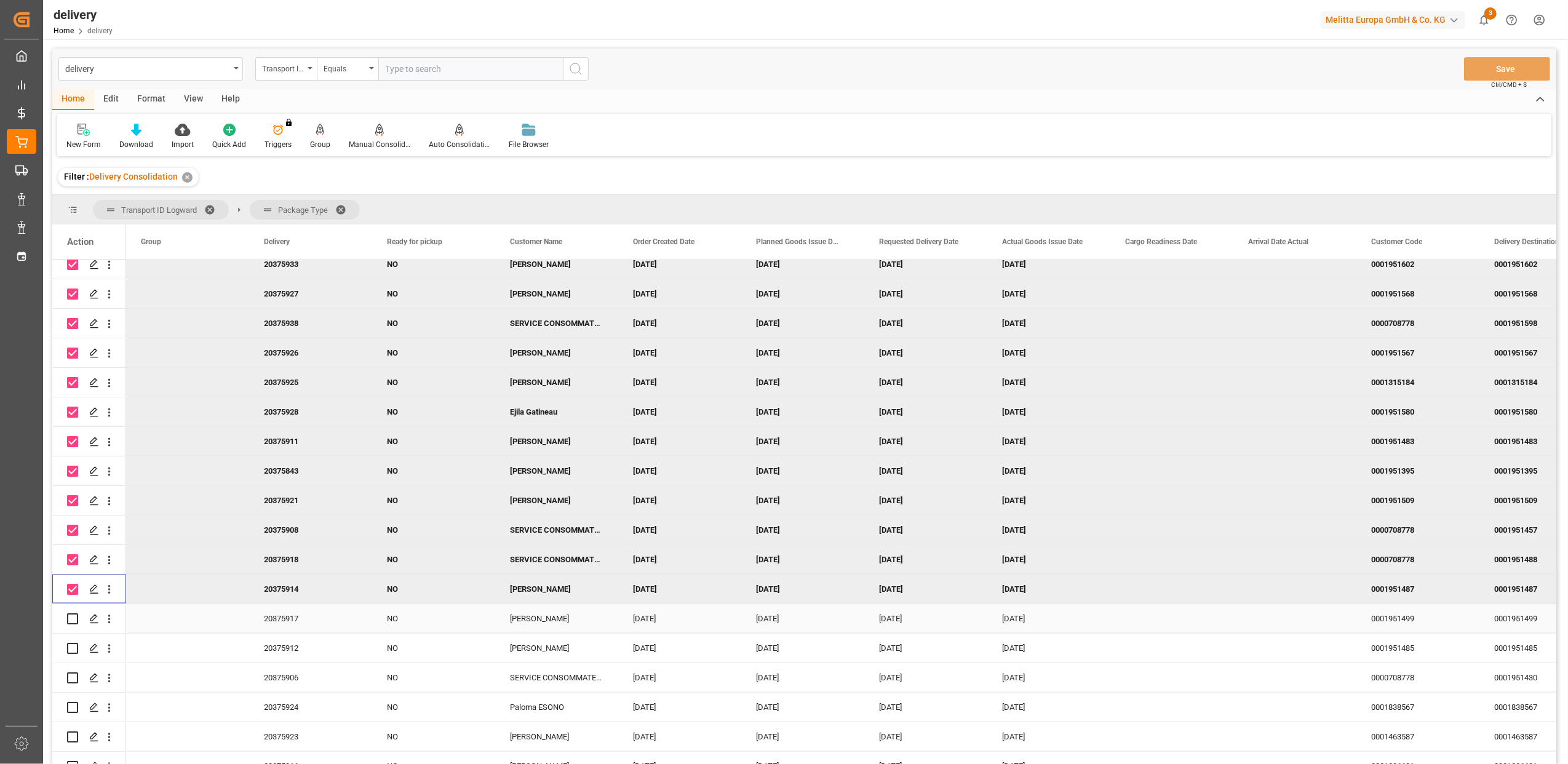
click at [74, 613] on input "Press Space to toggle row selection (unchecked)" at bounding box center [73, 619] width 11 height 11
checkbox input "true"
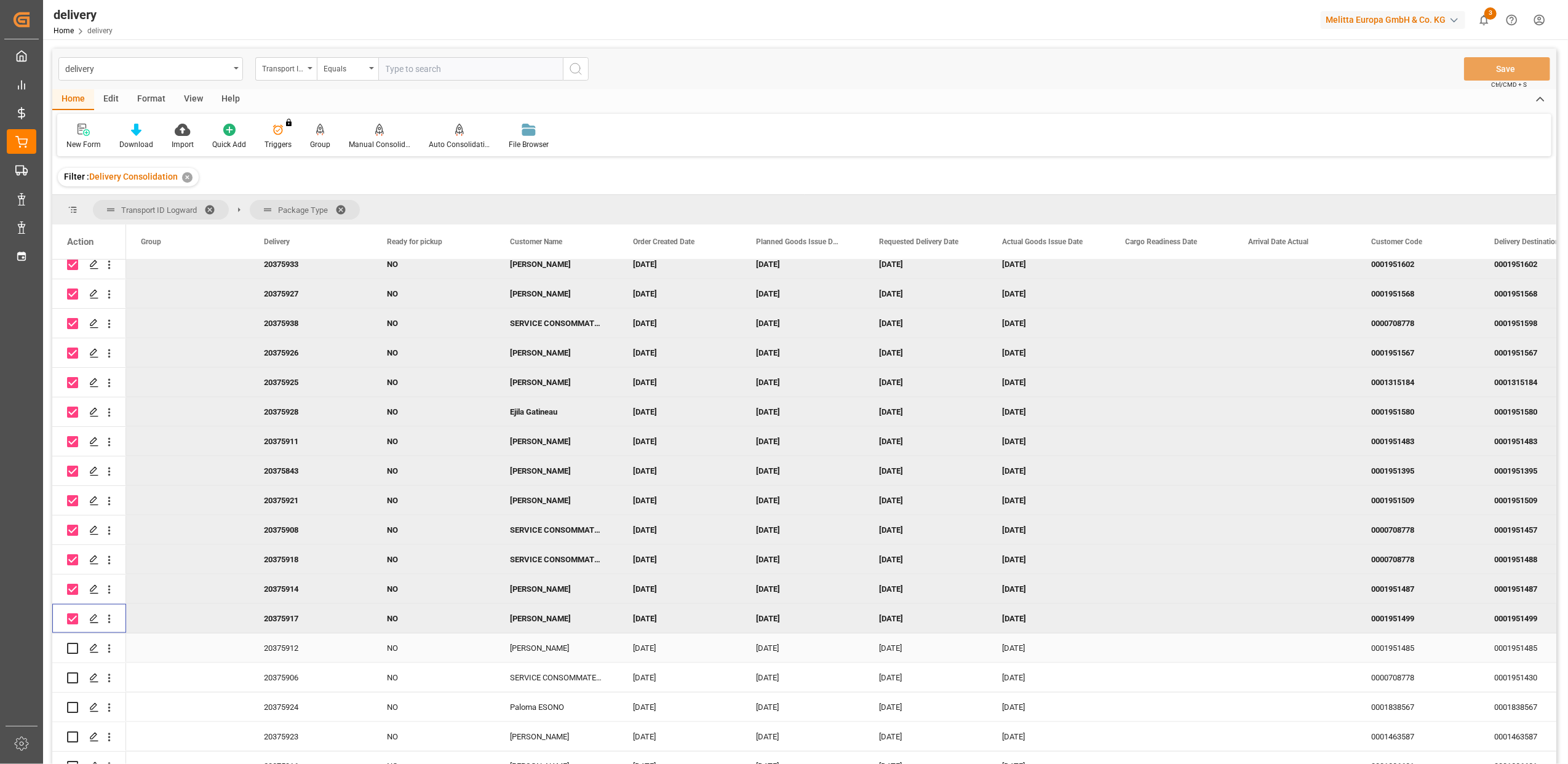
click at [74, 643] on input "Press Space to toggle row selection (unchecked)" at bounding box center [73, 648] width 11 height 11
checkbox input "true"
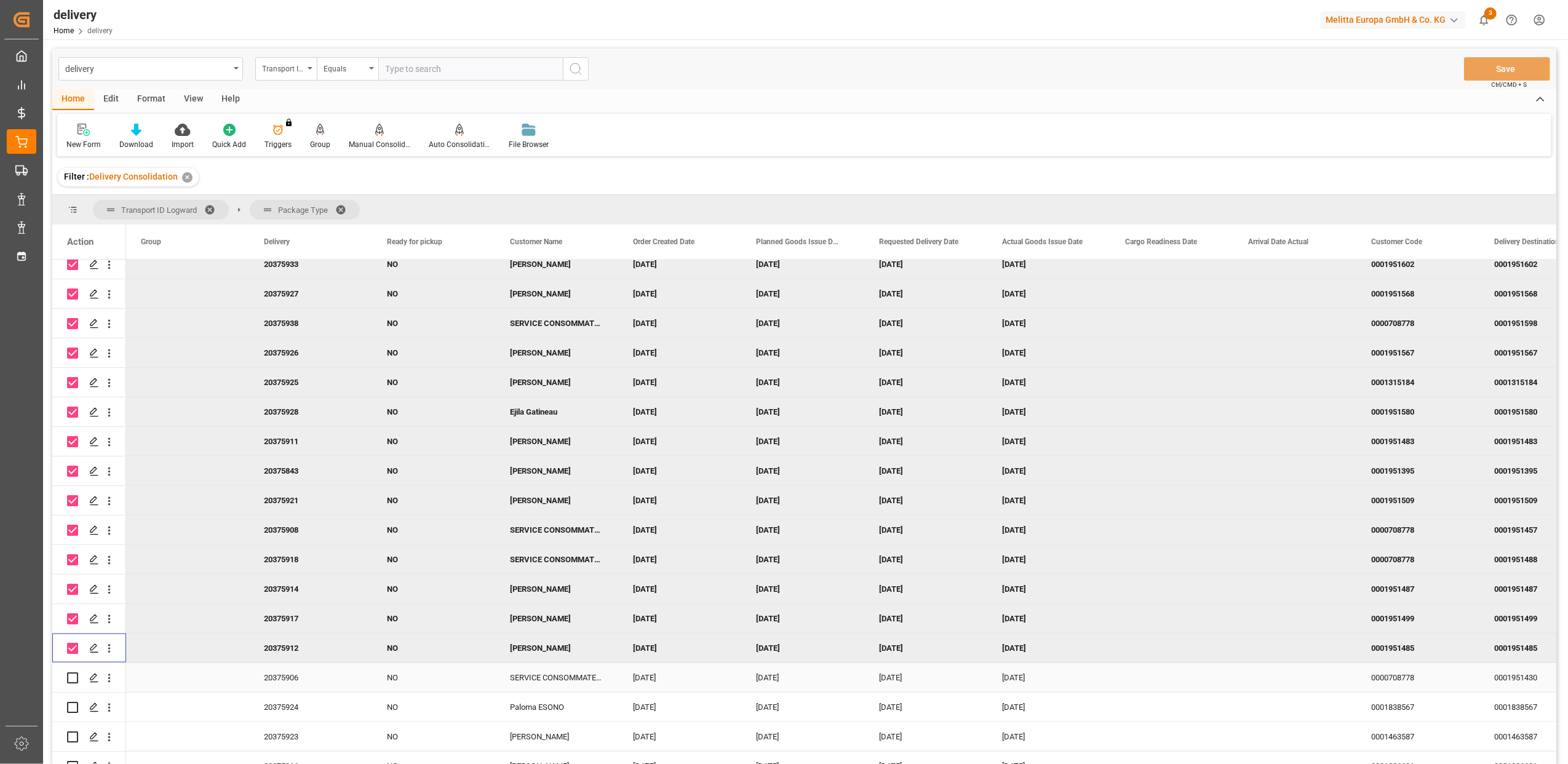
click at [74, 672] on input "Press Space to toggle row selection (unchecked)" at bounding box center [73, 678] width 11 height 11
checkbox input "true"
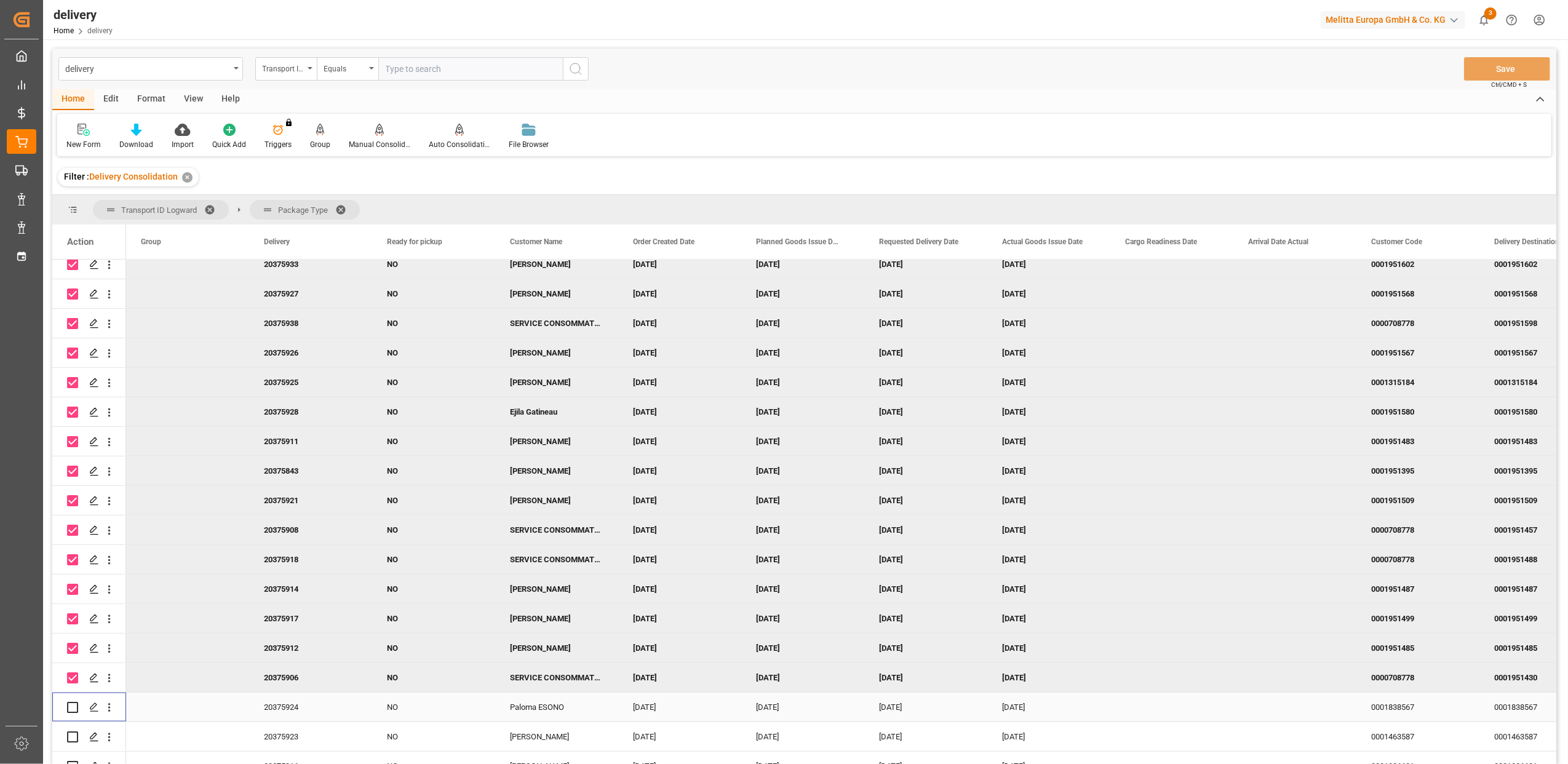
click at [72, 707] on input "Press Space to toggle row selection (unchecked)" at bounding box center [73, 707] width 11 height 11
checkbox input "true"
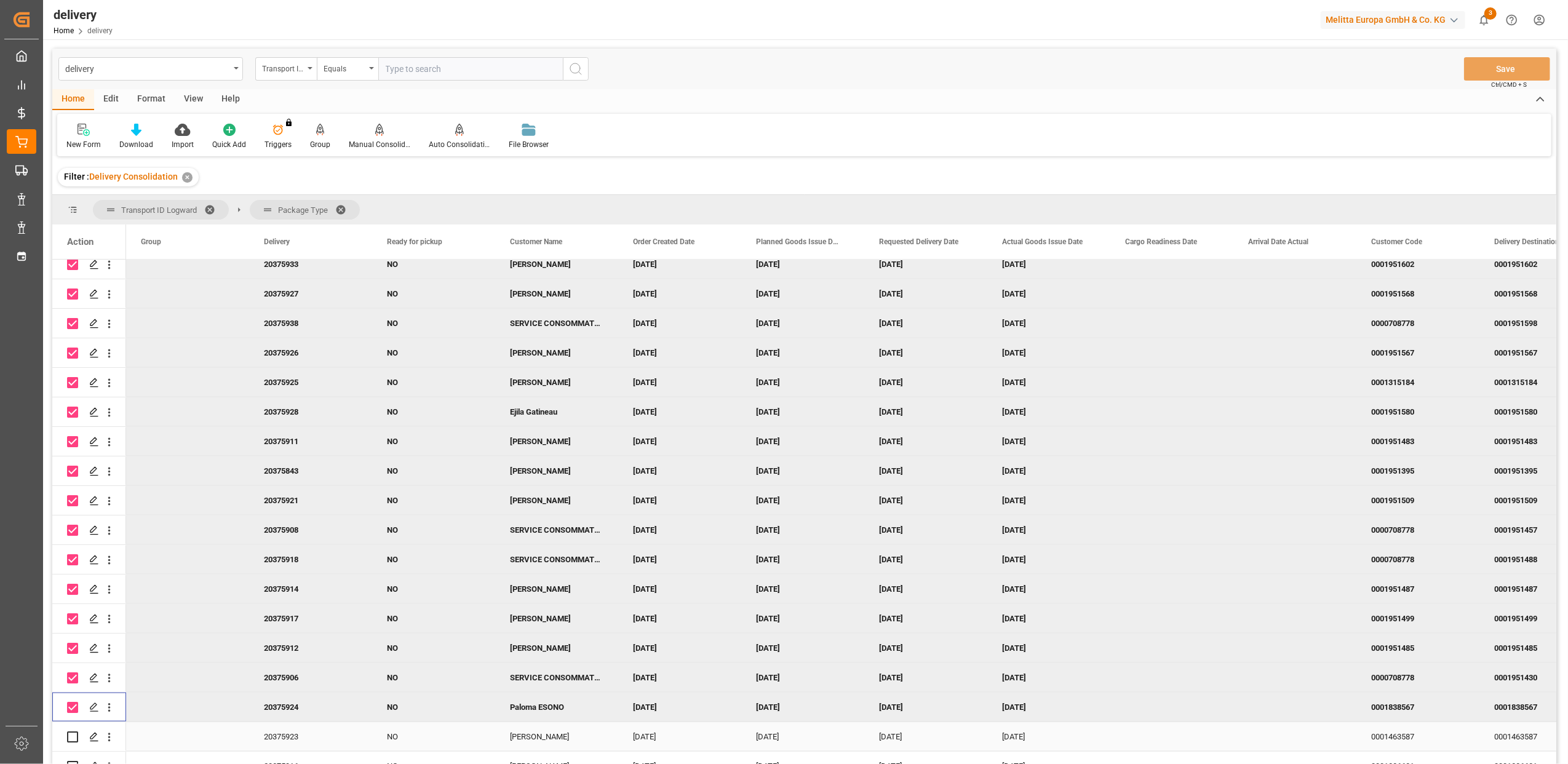
click at [69, 738] on input "Press Space to toggle row selection (unchecked)" at bounding box center [73, 737] width 11 height 11
checkbox input "true"
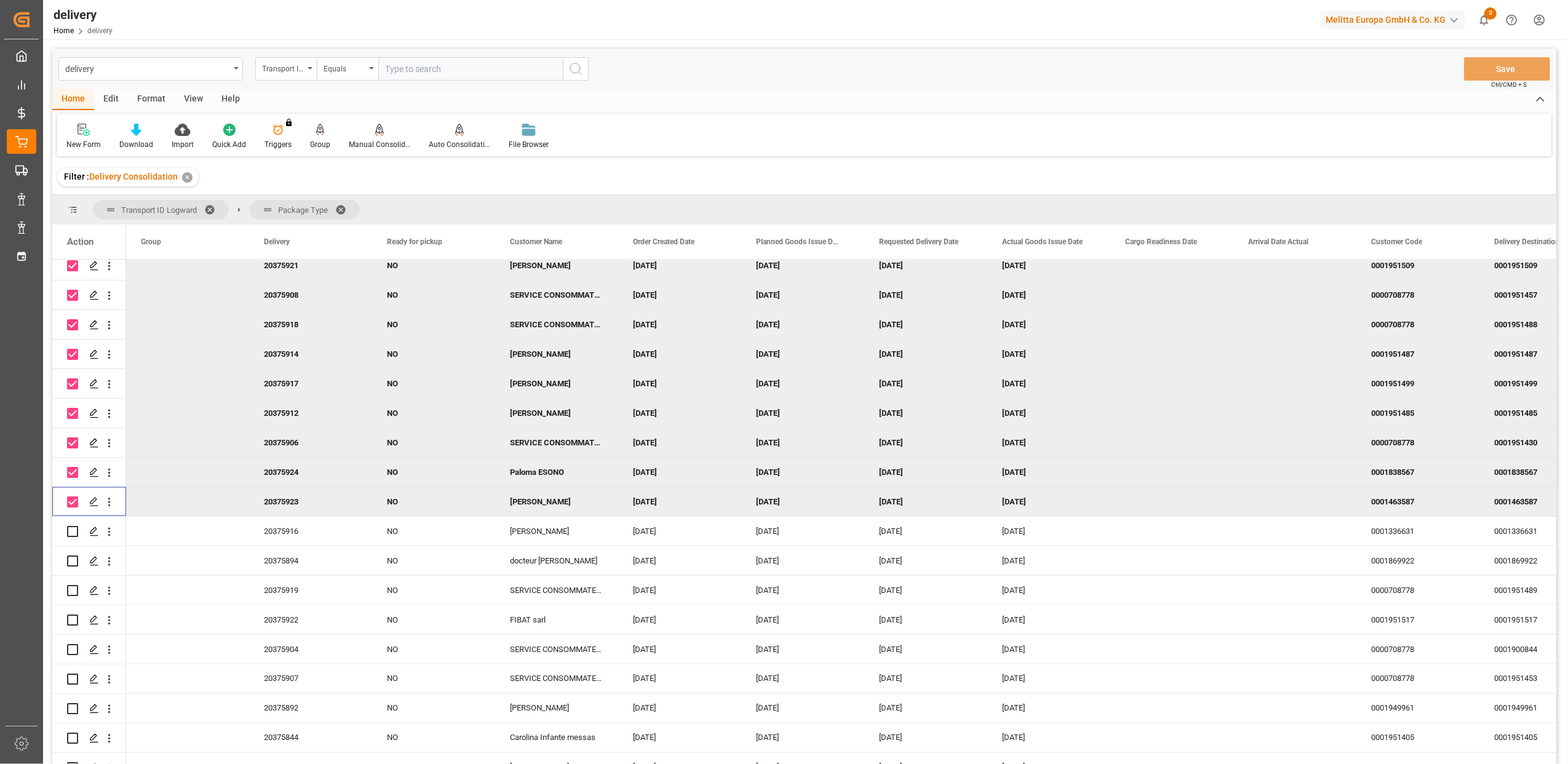
scroll to position [1967, 0]
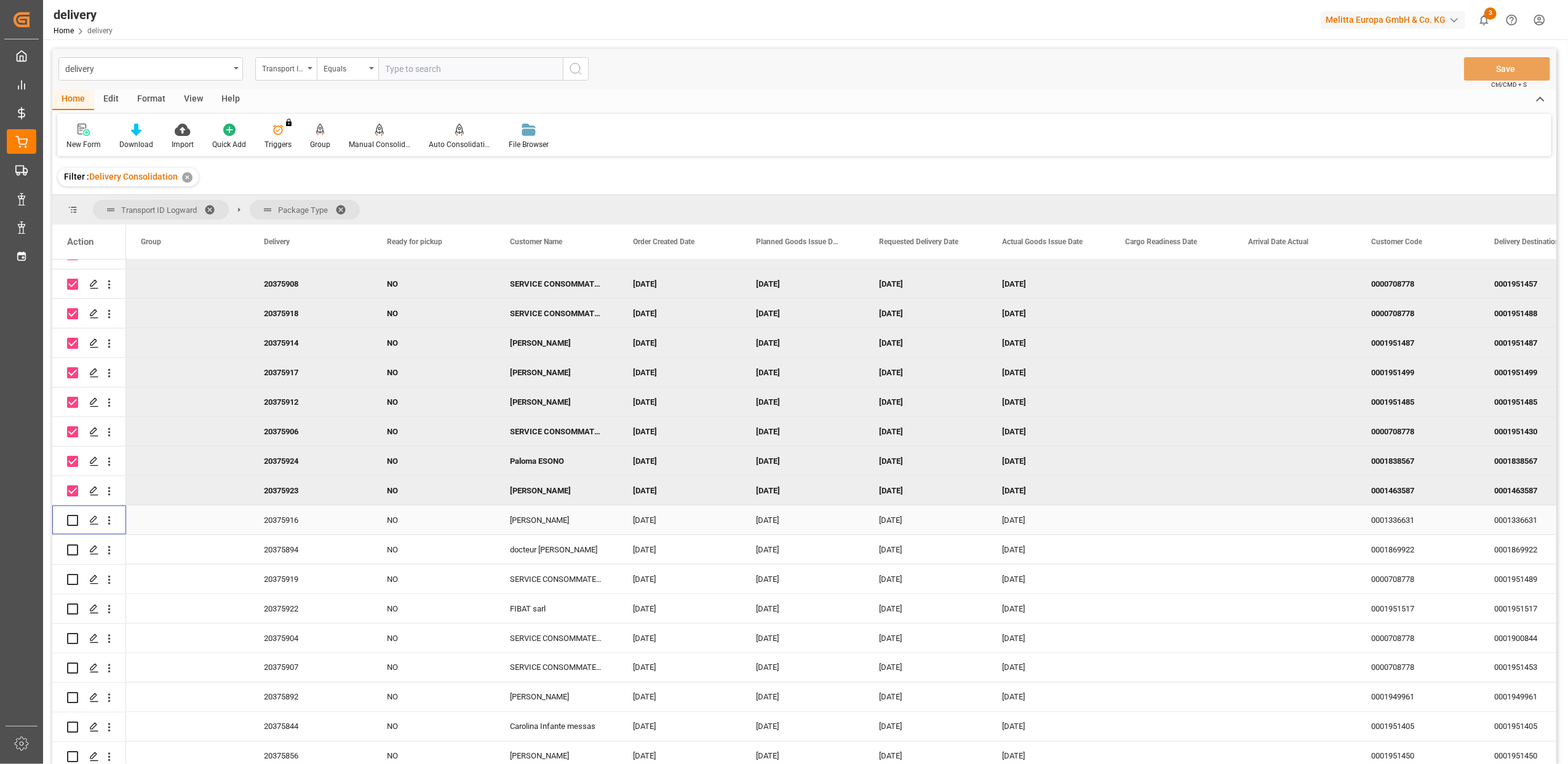
click at [74, 517] on input "Press Space to toggle row selection (unchecked)" at bounding box center [73, 520] width 11 height 11
checkbox input "true"
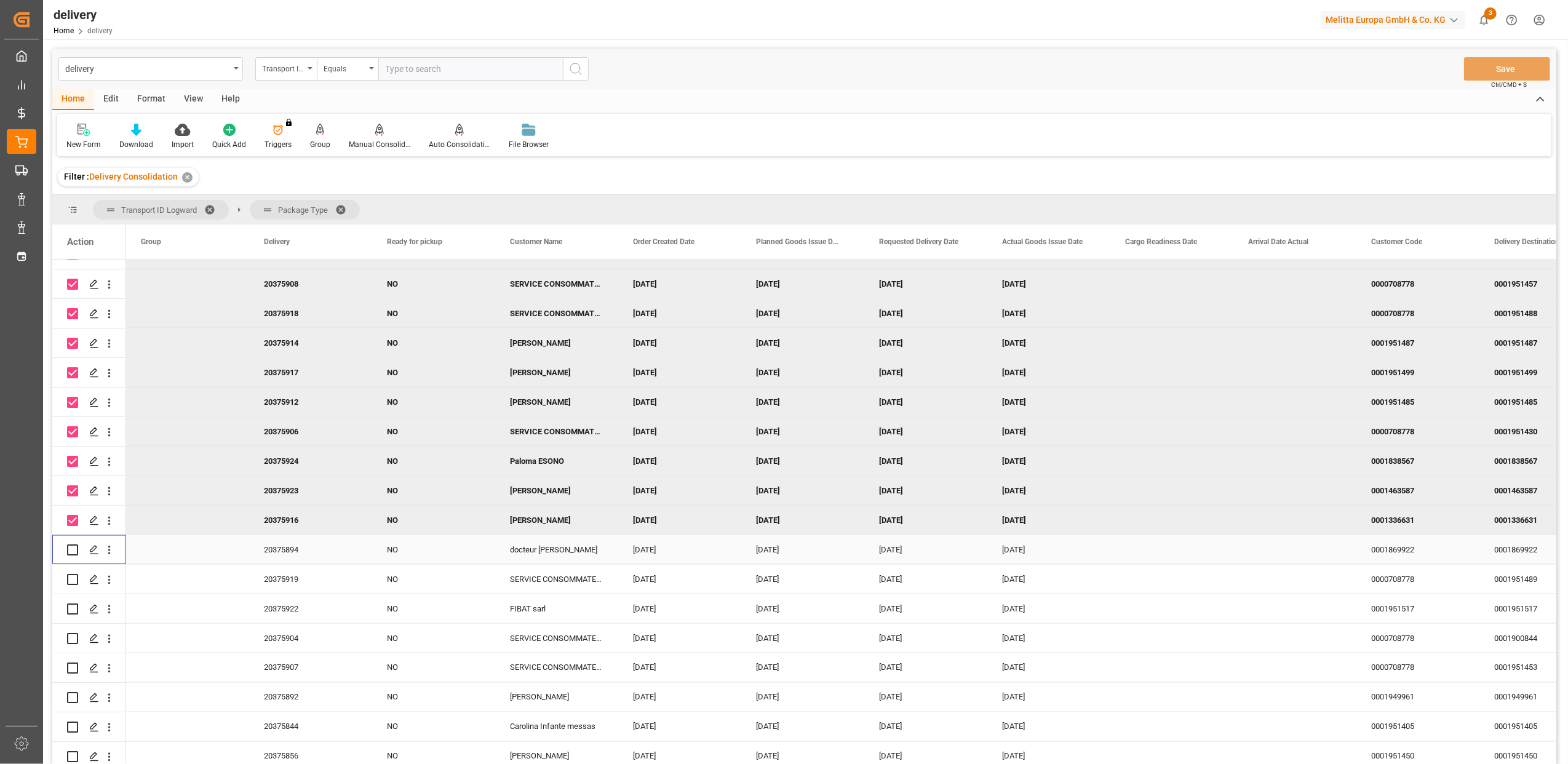
click at [74, 549] on input "Press Space to toggle row selection (unchecked)" at bounding box center [73, 549] width 11 height 11
checkbox input "true"
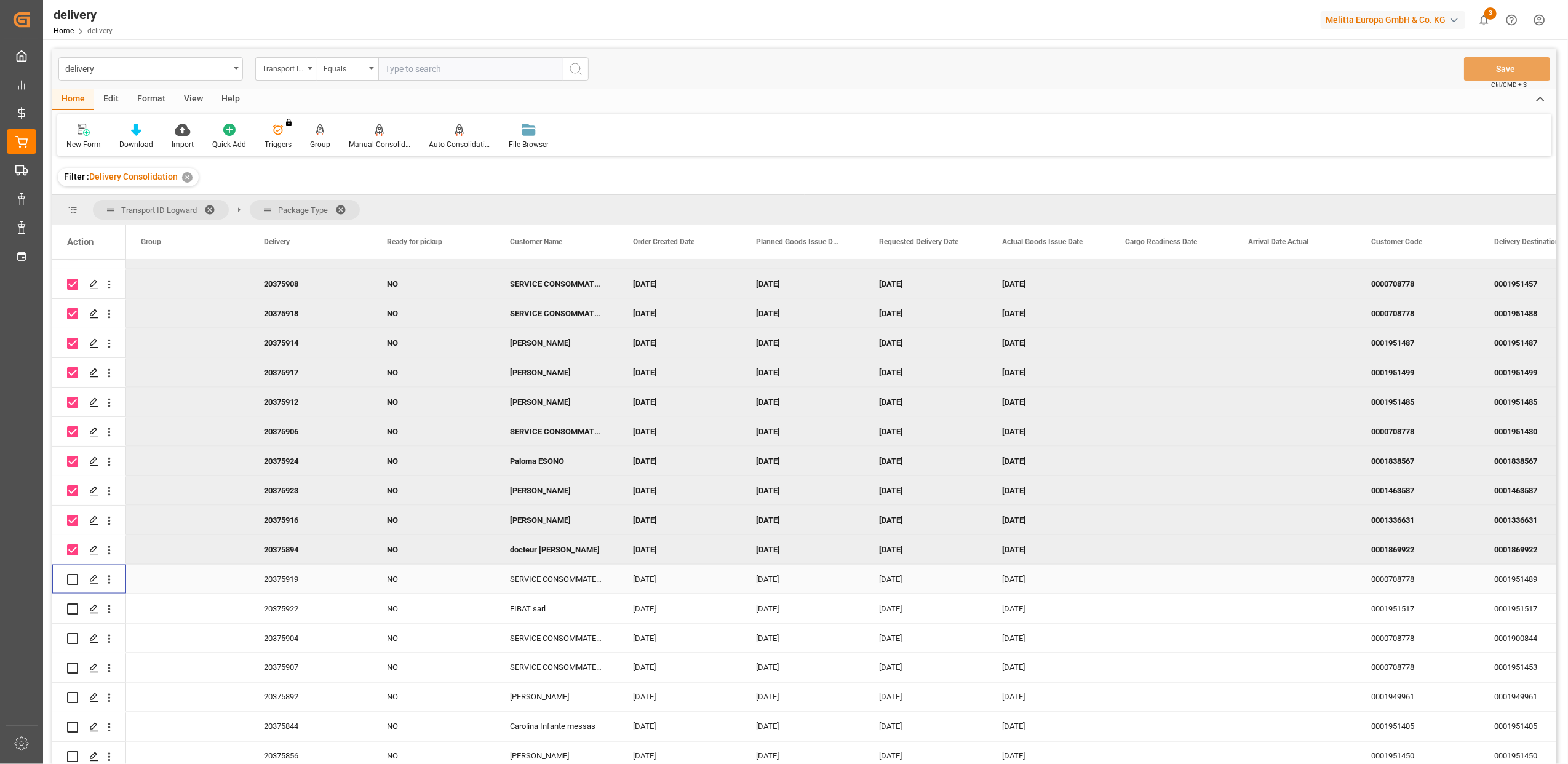
click at [74, 576] on input "Press Space to toggle row selection (unchecked)" at bounding box center [73, 579] width 11 height 11
checkbox input "true"
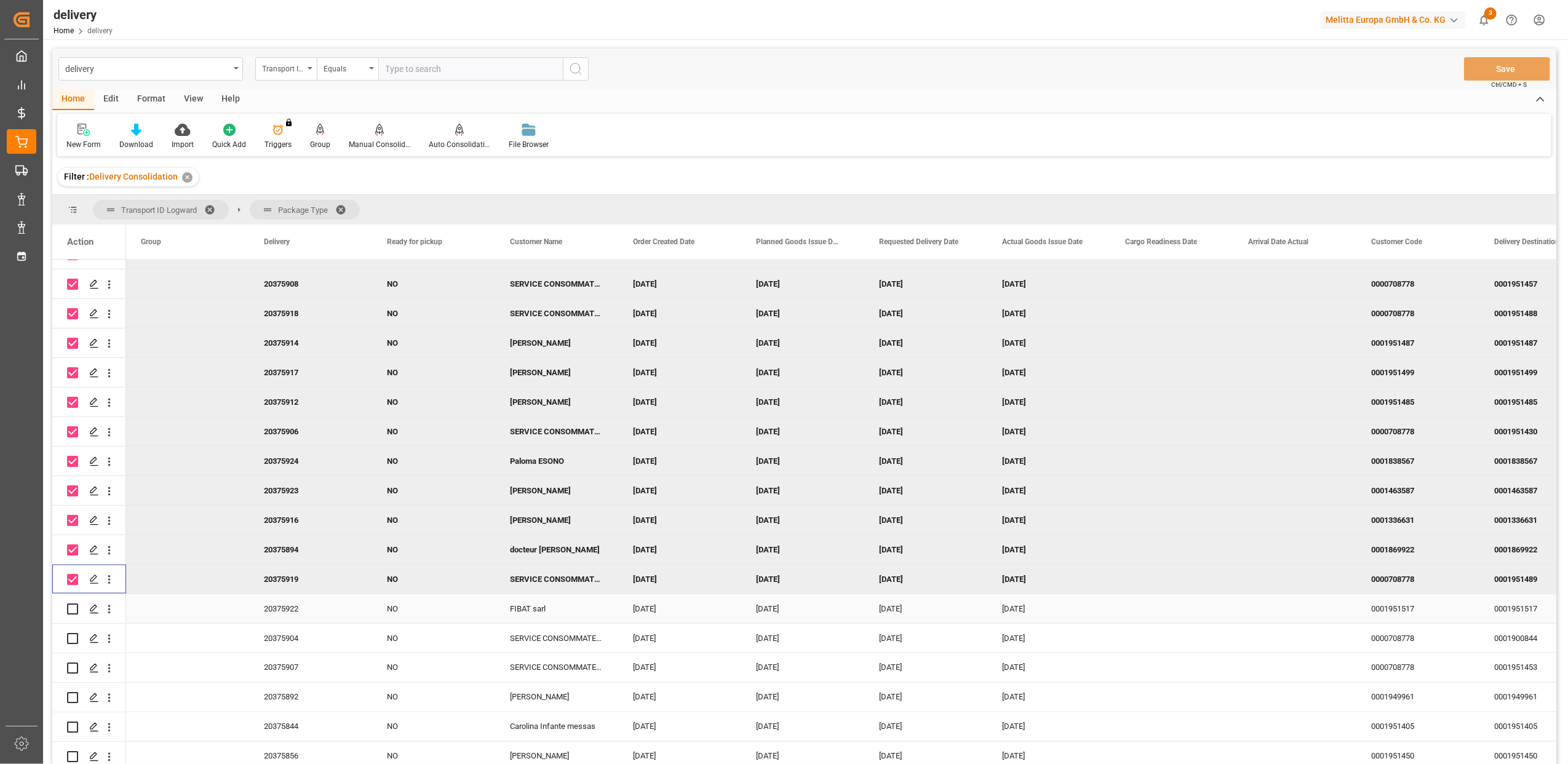
click at [74, 604] on input "Press Space to toggle row selection (unchecked)" at bounding box center [73, 608] width 11 height 11
checkbox input "true"
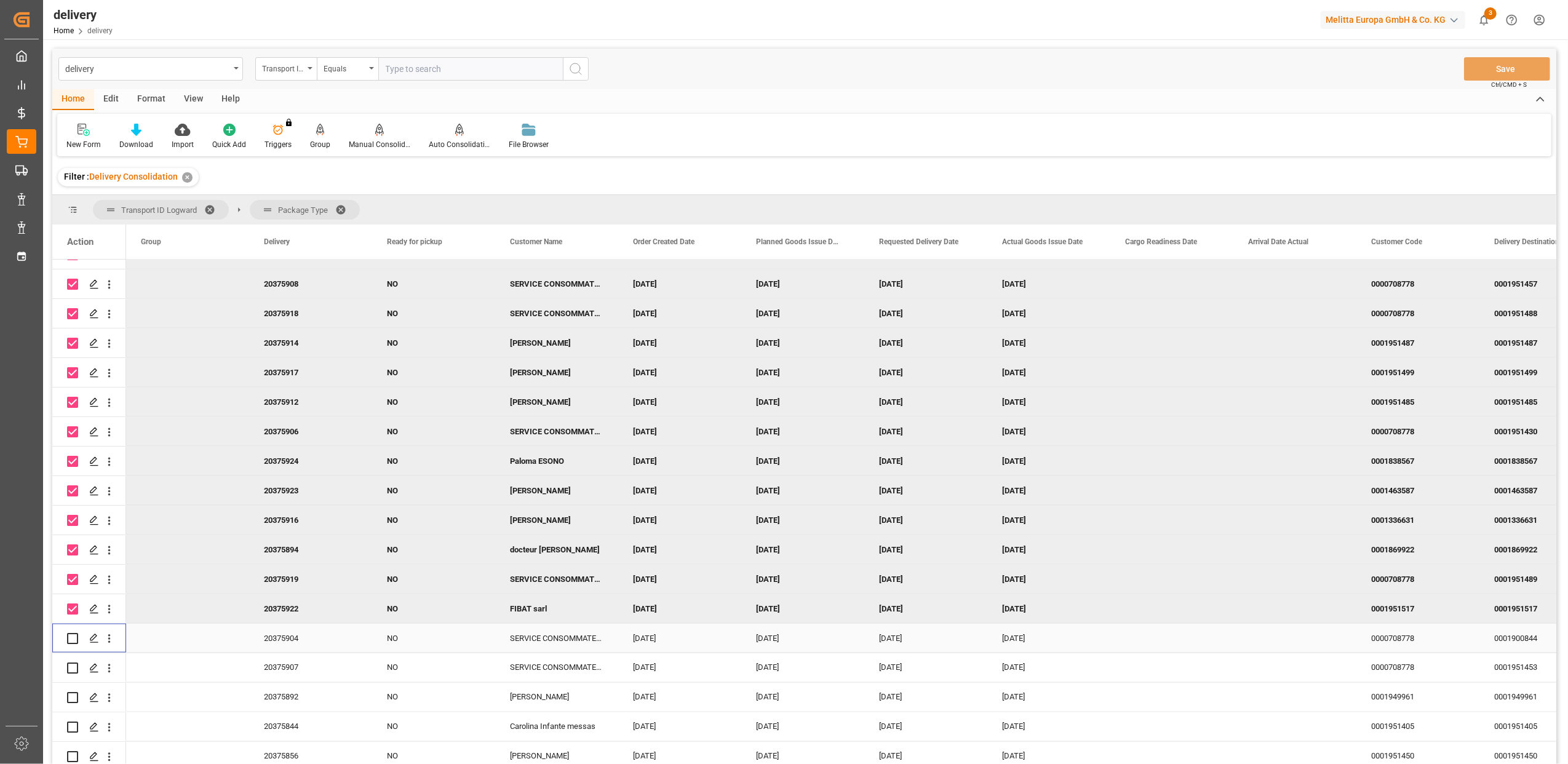
click at [74, 636] on input "Press Space to toggle row selection (unchecked)" at bounding box center [73, 638] width 11 height 11
checkbox input "true"
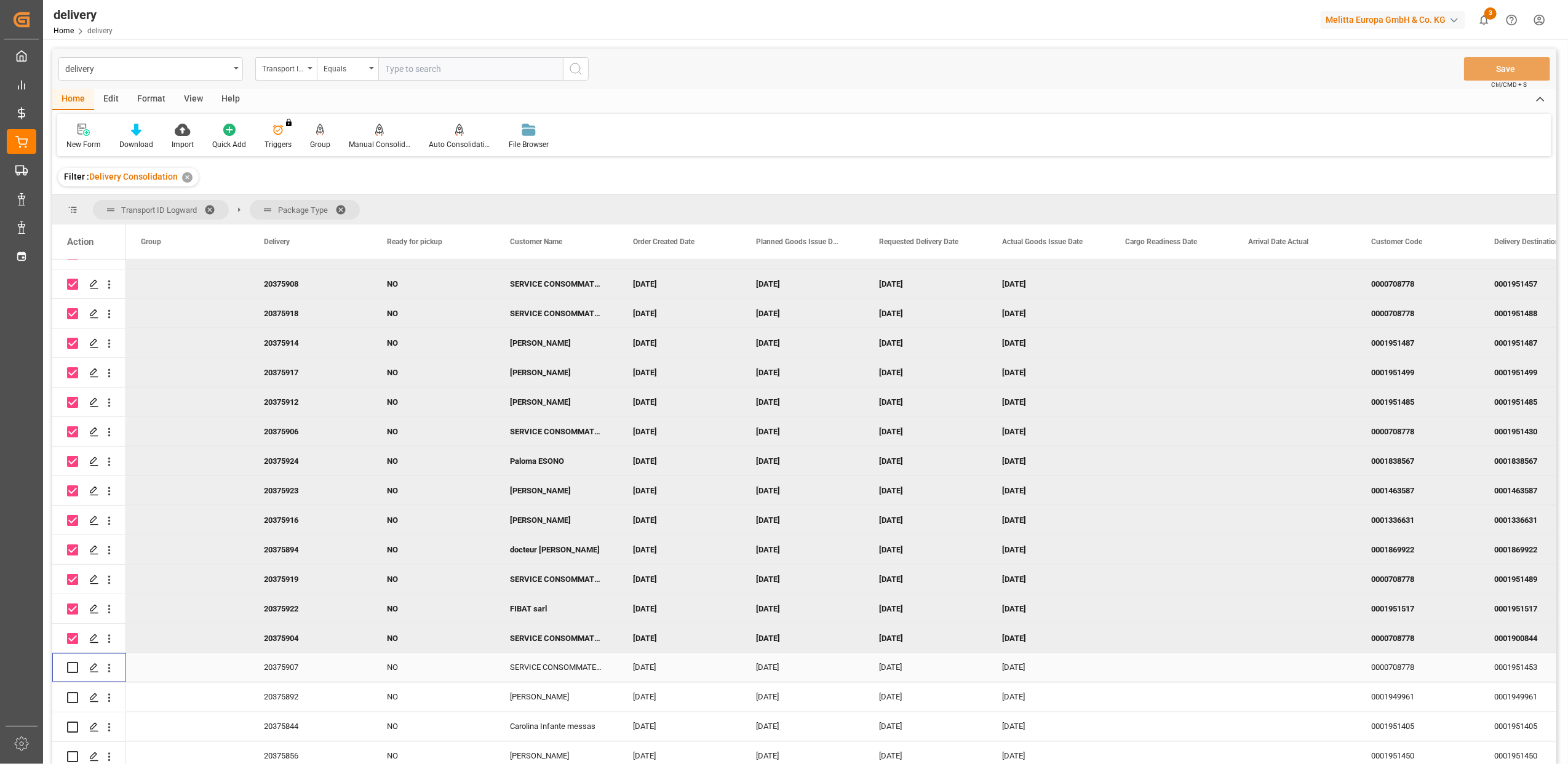
click at [71, 668] on input "Press Space to toggle row selection (unchecked)" at bounding box center [73, 668] width 11 height 11
checkbox input "true"
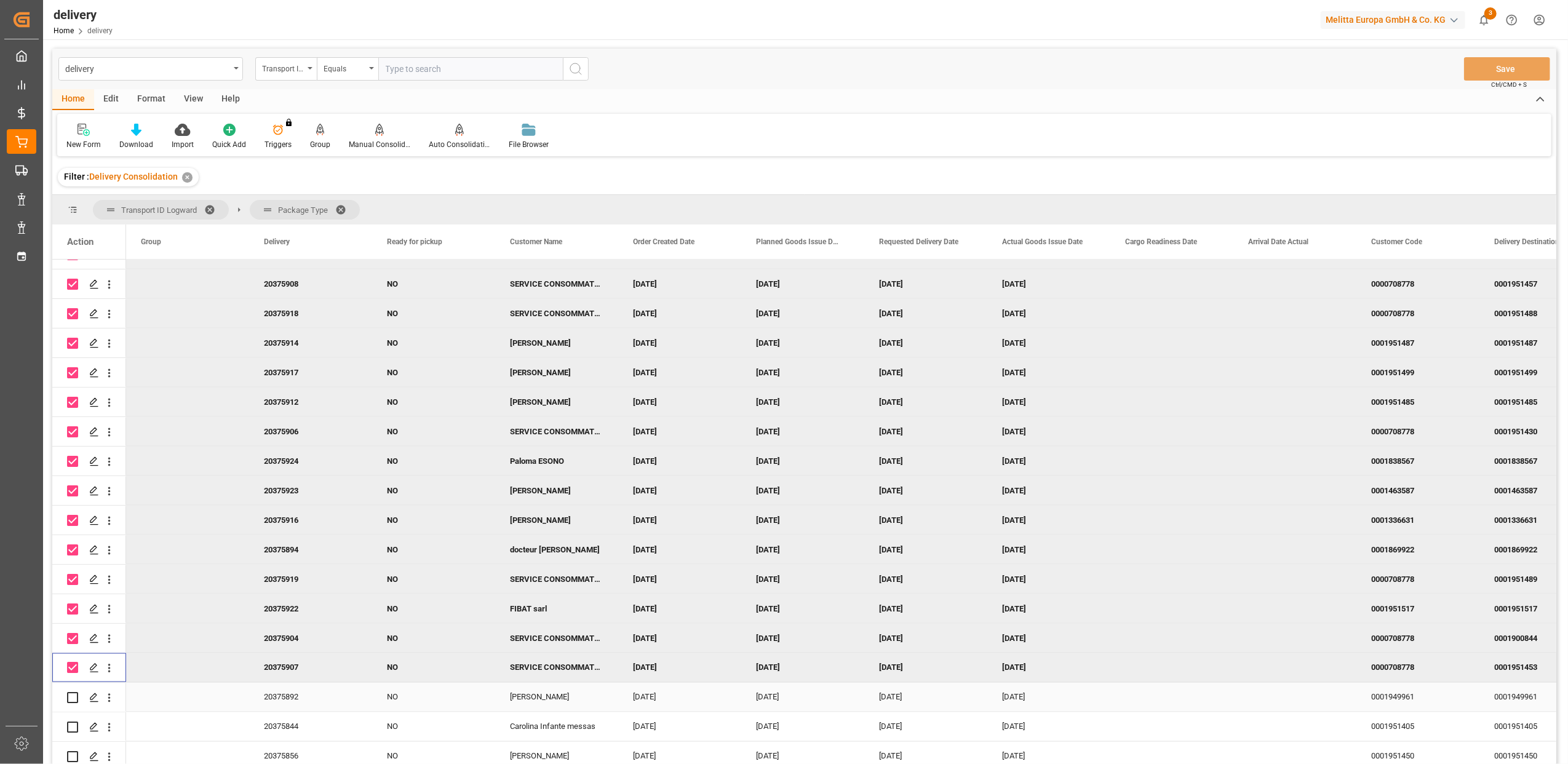
click at [75, 697] on input "Press Space to toggle row selection (unchecked)" at bounding box center [73, 697] width 11 height 11
checkbox input "true"
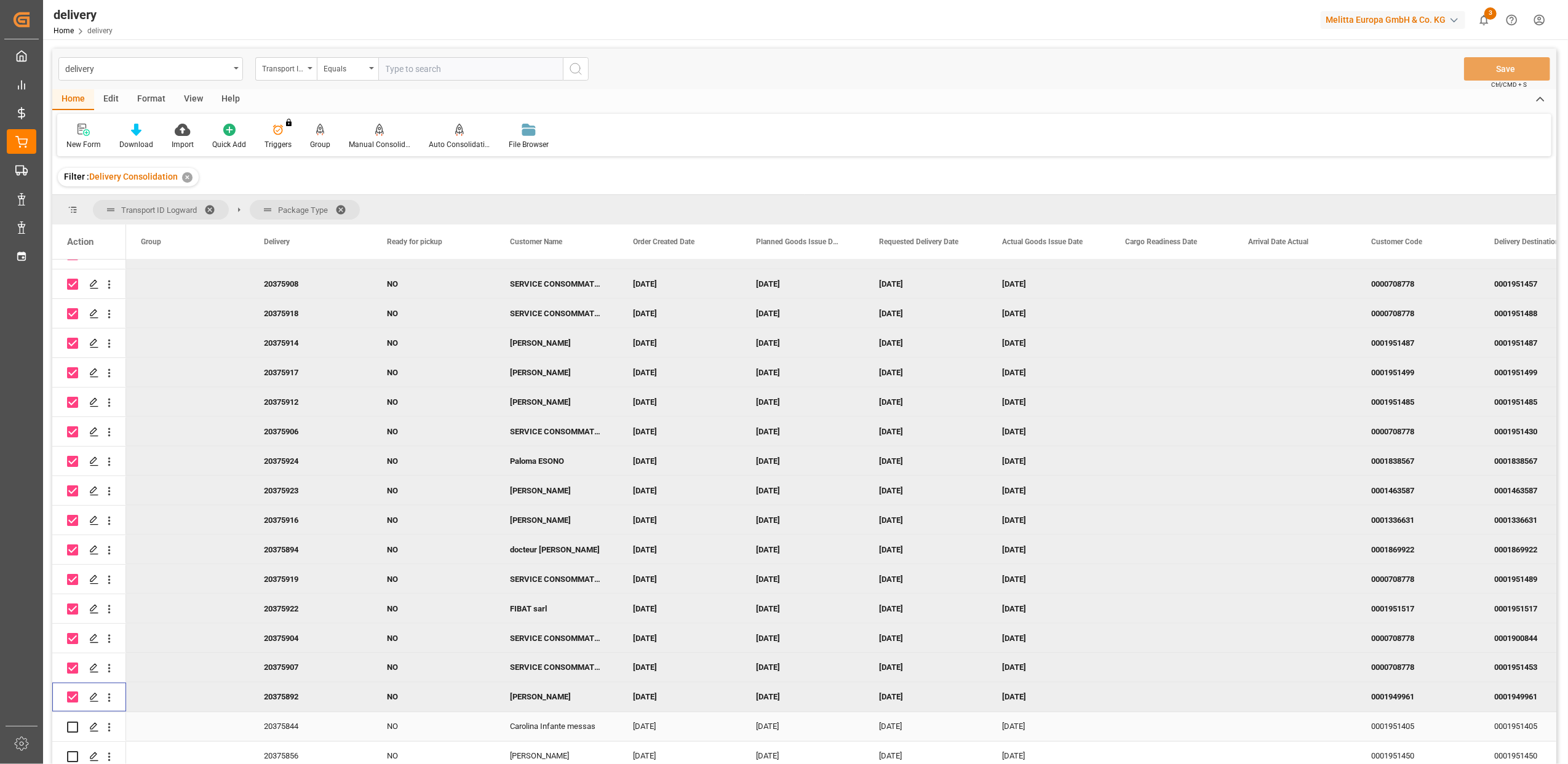
click at [74, 727] on input "Press Space to toggle row selection (unchecked)" at bounding box center [73, 727] width 11 height 11
checkbox input "true"
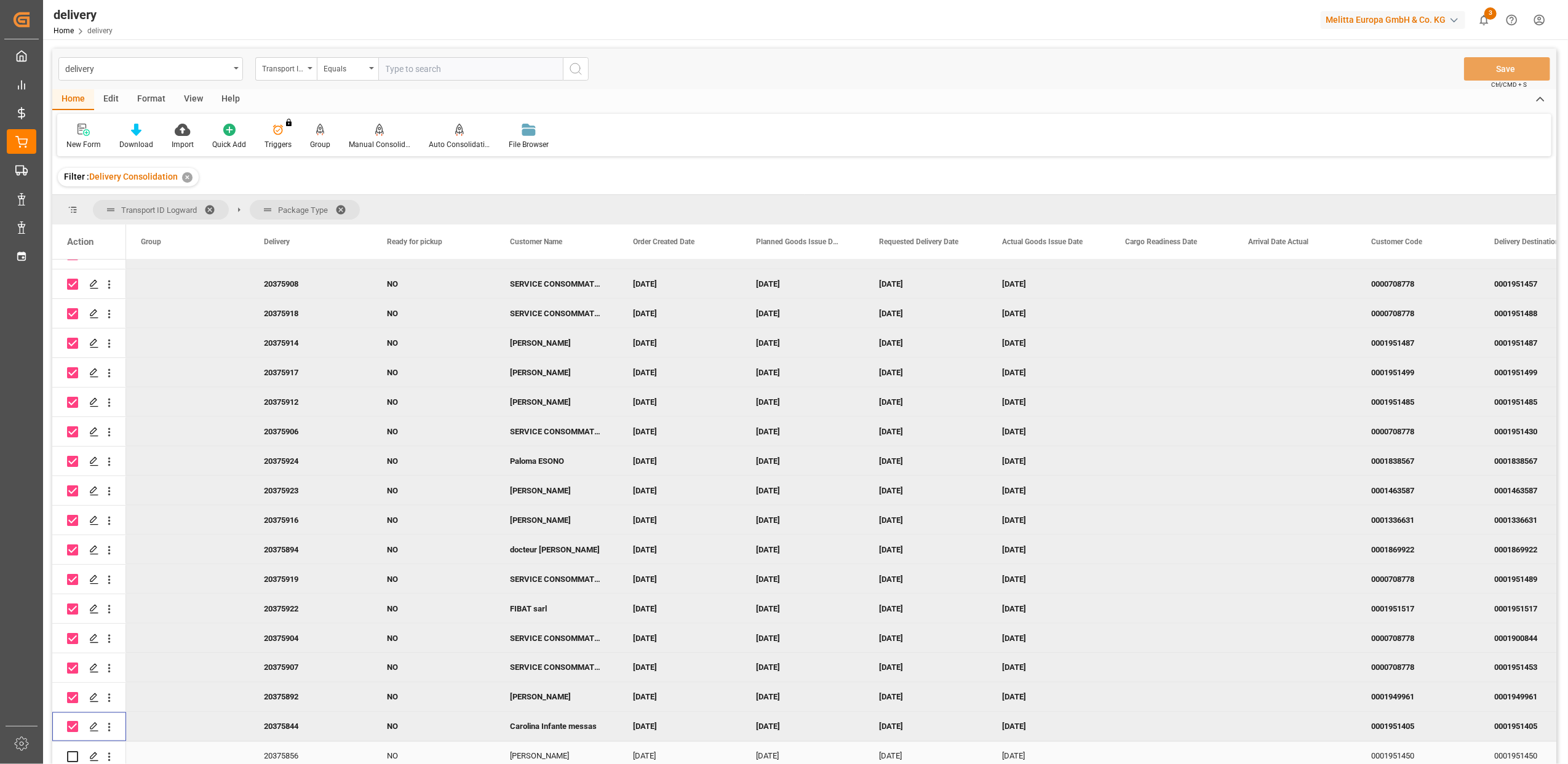
click at [74, 755] on input "Press Space to toggle row selection (unchecked)" at bounding box center [73, 756] width 11 height 11
checkbox input "true"
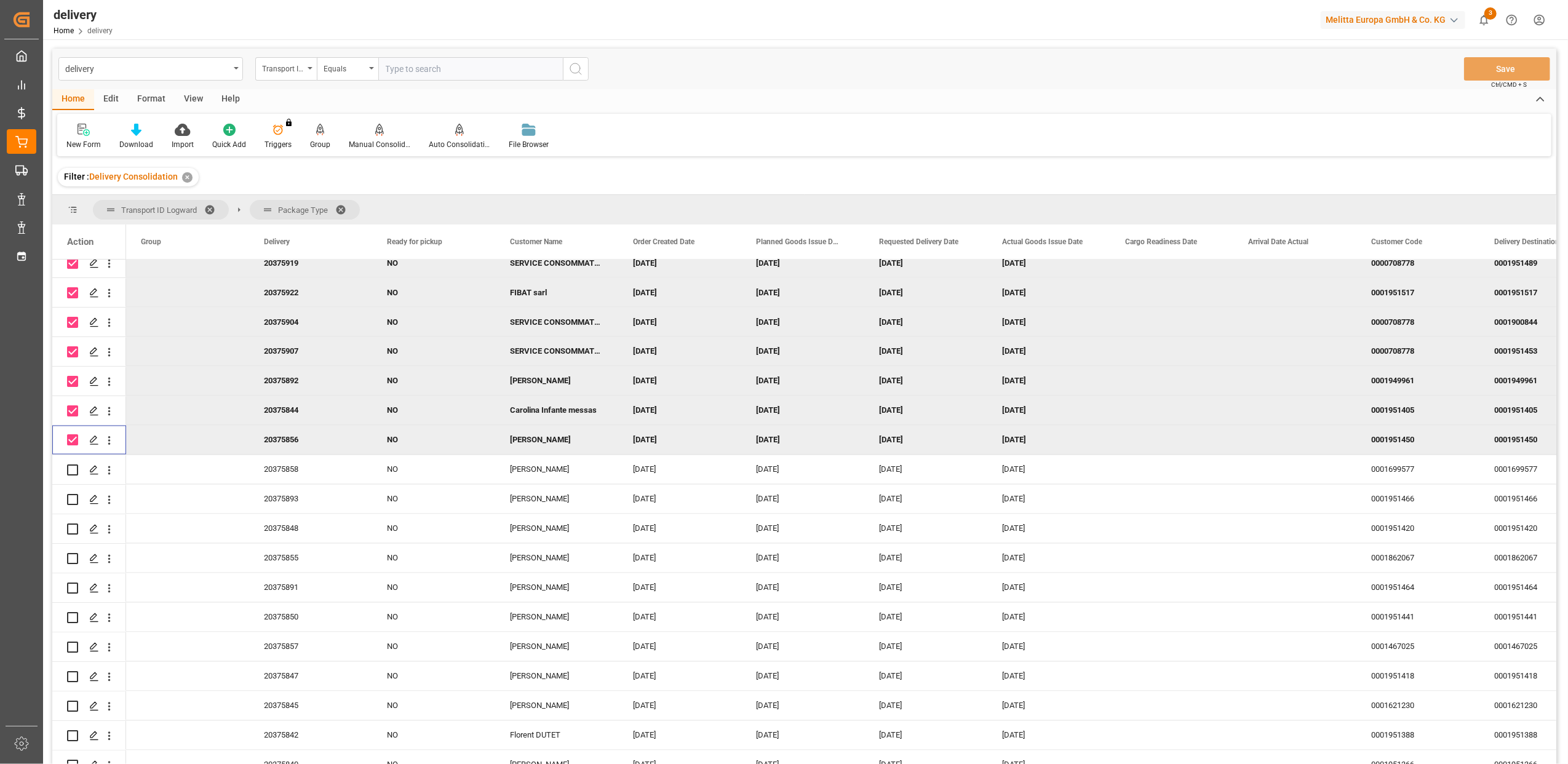
scroll to position [2295, 0]
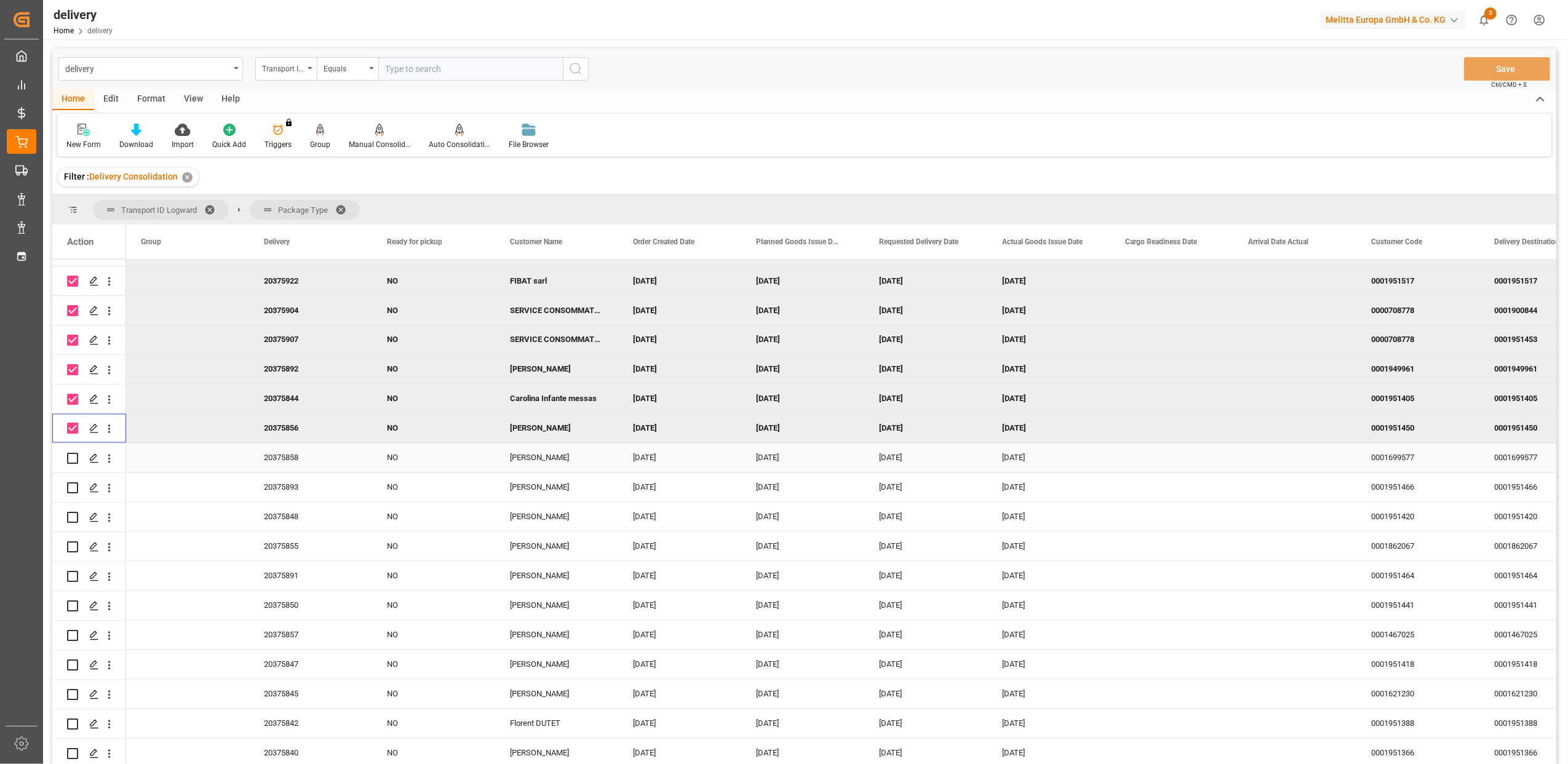
click at [77, 455] on input "Press Space to toggle row selection (unchecked)" at bounding box center [73, 458] width 11 height 11
checkbox input "true"
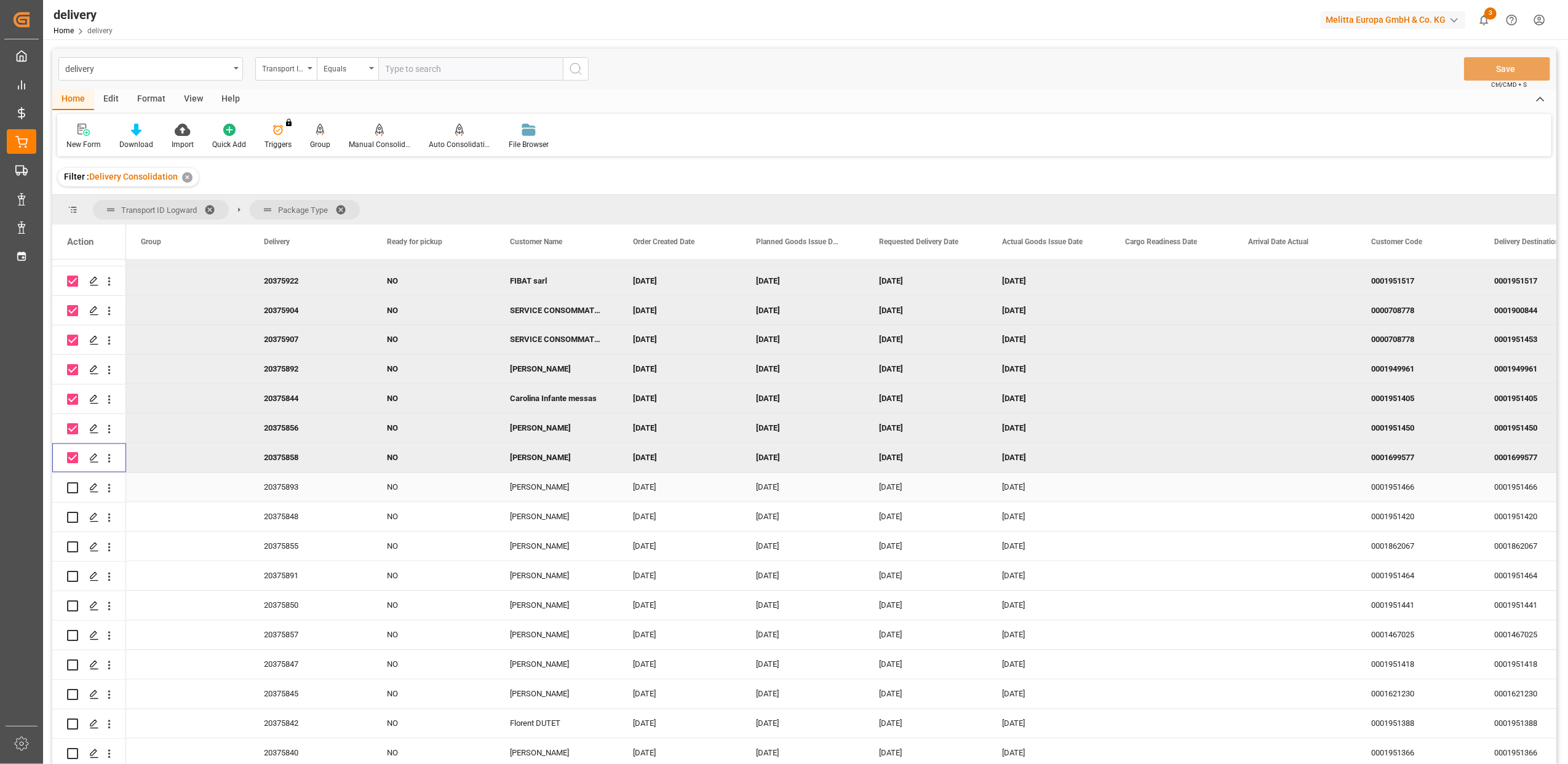
click at [75, 483] on input "Press Space to toggle row selection (unchecked)" at bounding box center [73, 487] width 11 height 11
checkbox input "true"
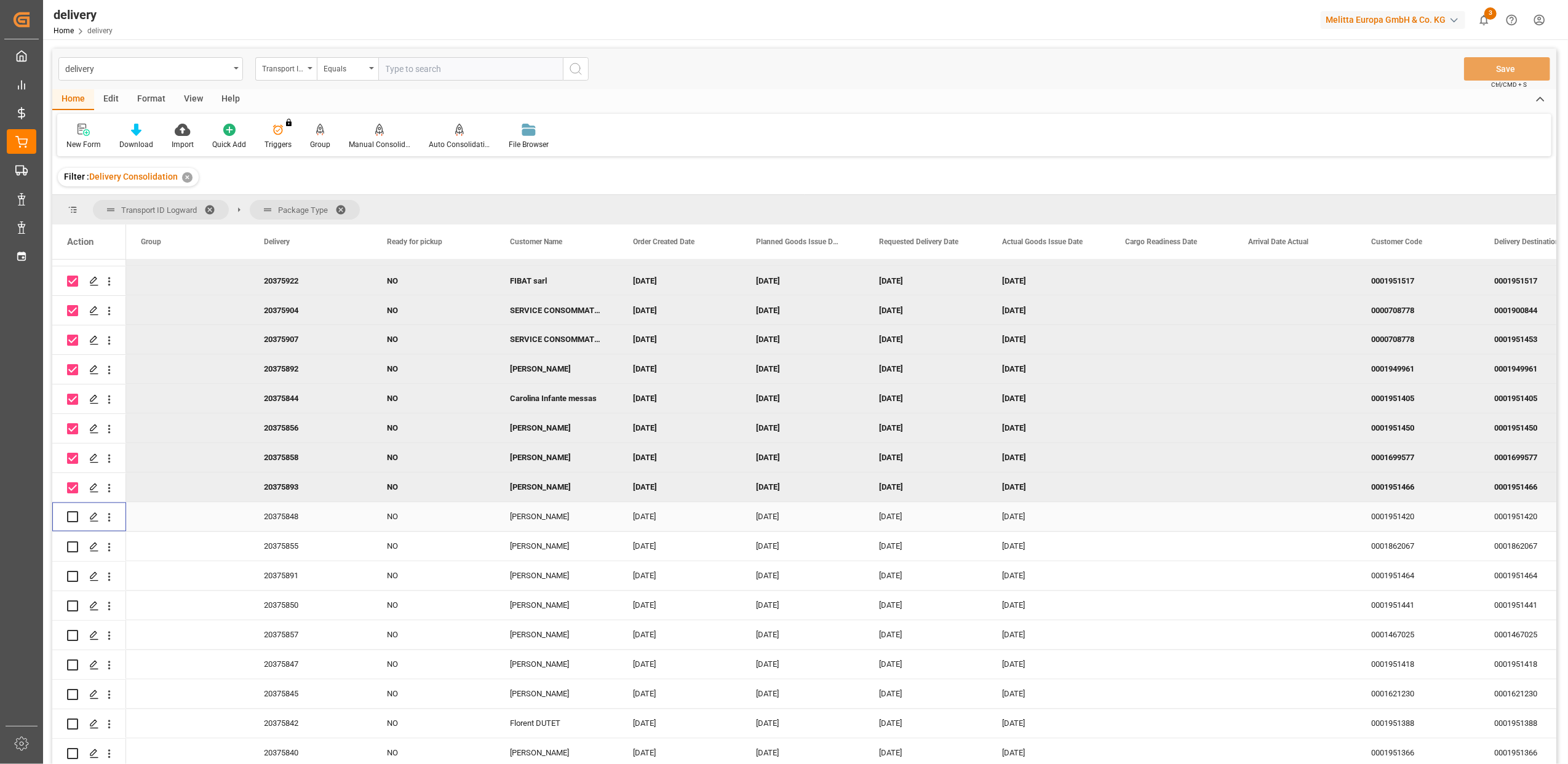
click at [74, 520] on input "Press Space to toggle row selection (unchecked)" at bounding box center [73, 517] width 11 height 11
checkbox input "true"
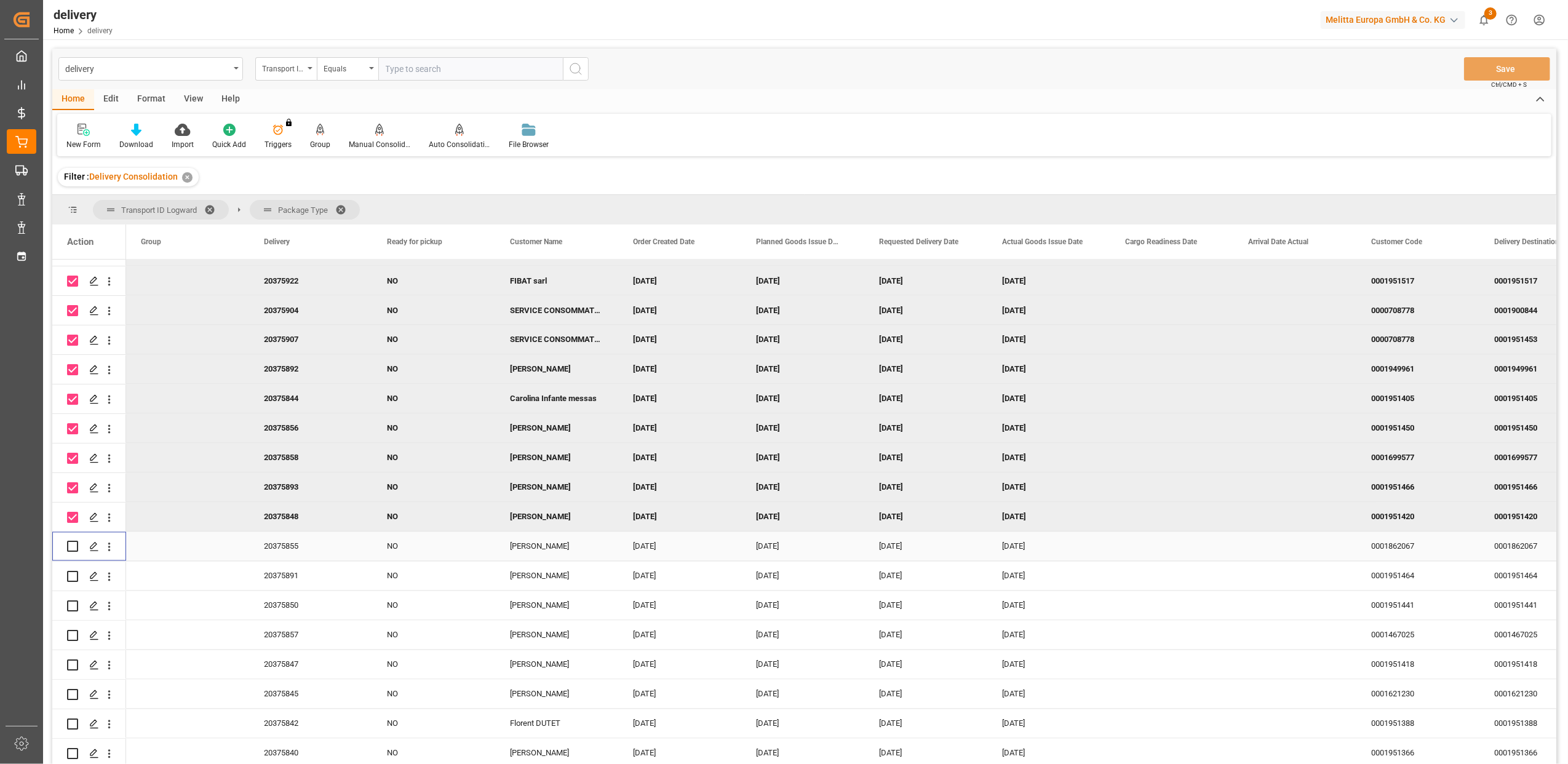
click at [74, 544] on input "Press Space to toggle row selection (unchecked)" at bounding box center [73, 546] width 11 height 11
checkbox input "true"
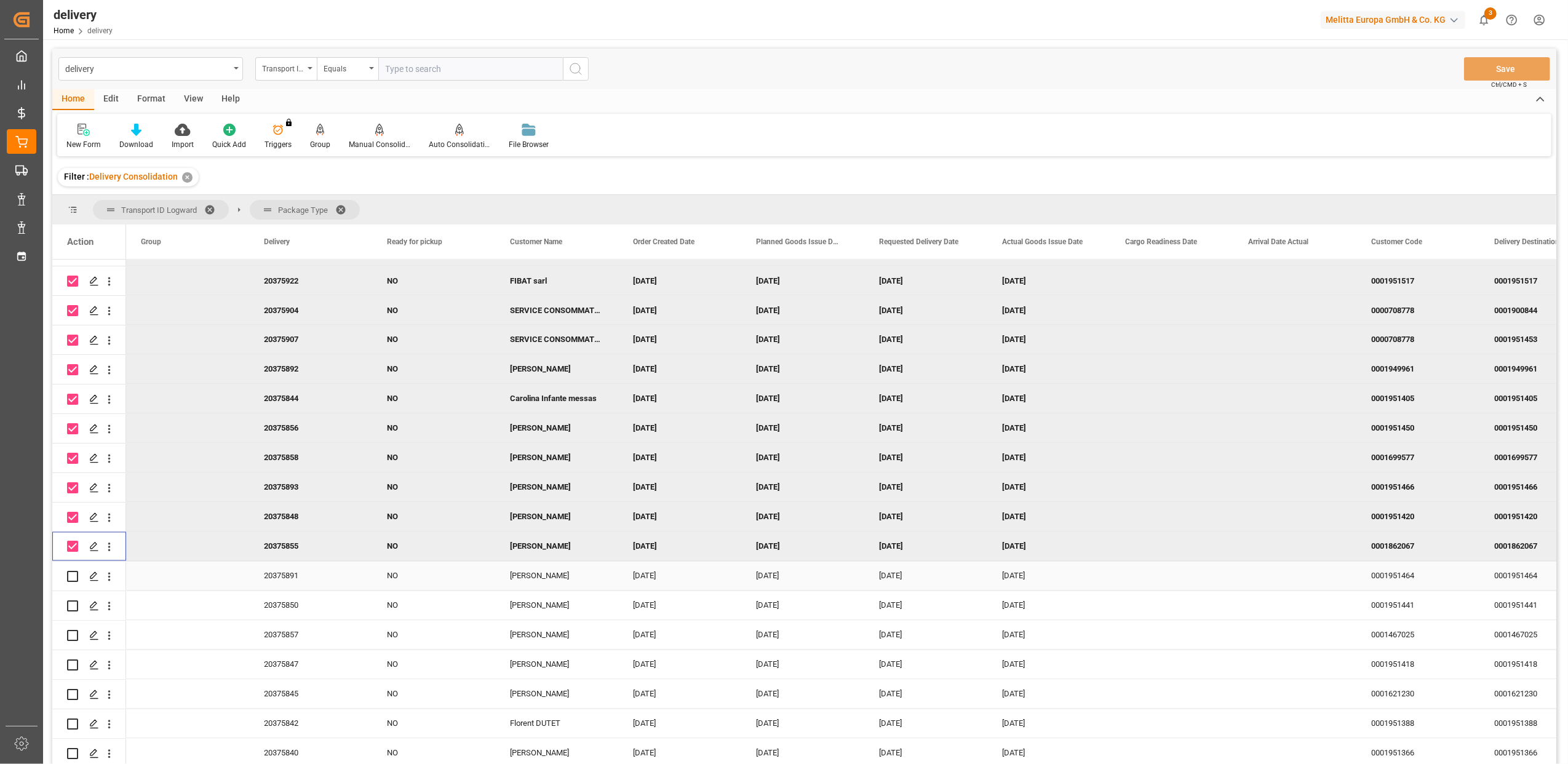
click at [73, 572] on input "Press Space to toggle row selection (unchecked)" at bounding box center [73, 576] width 11 height 11
checkbox input "true"
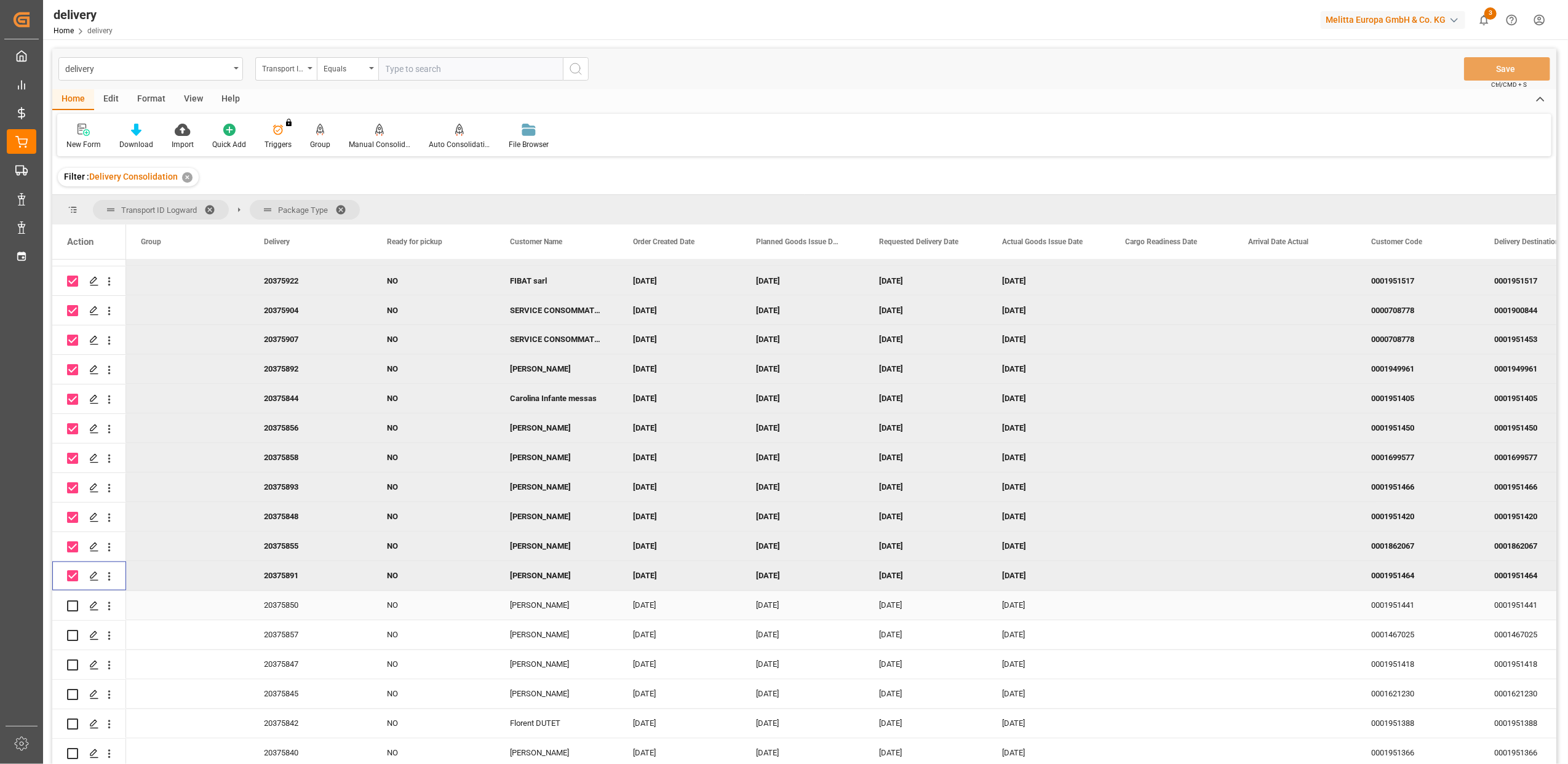
click at [73, 608] on input "Press Space to toggle row selection (unchecked)" at bounding box center [73, 606] width 11 height 11
checkbox input "true"
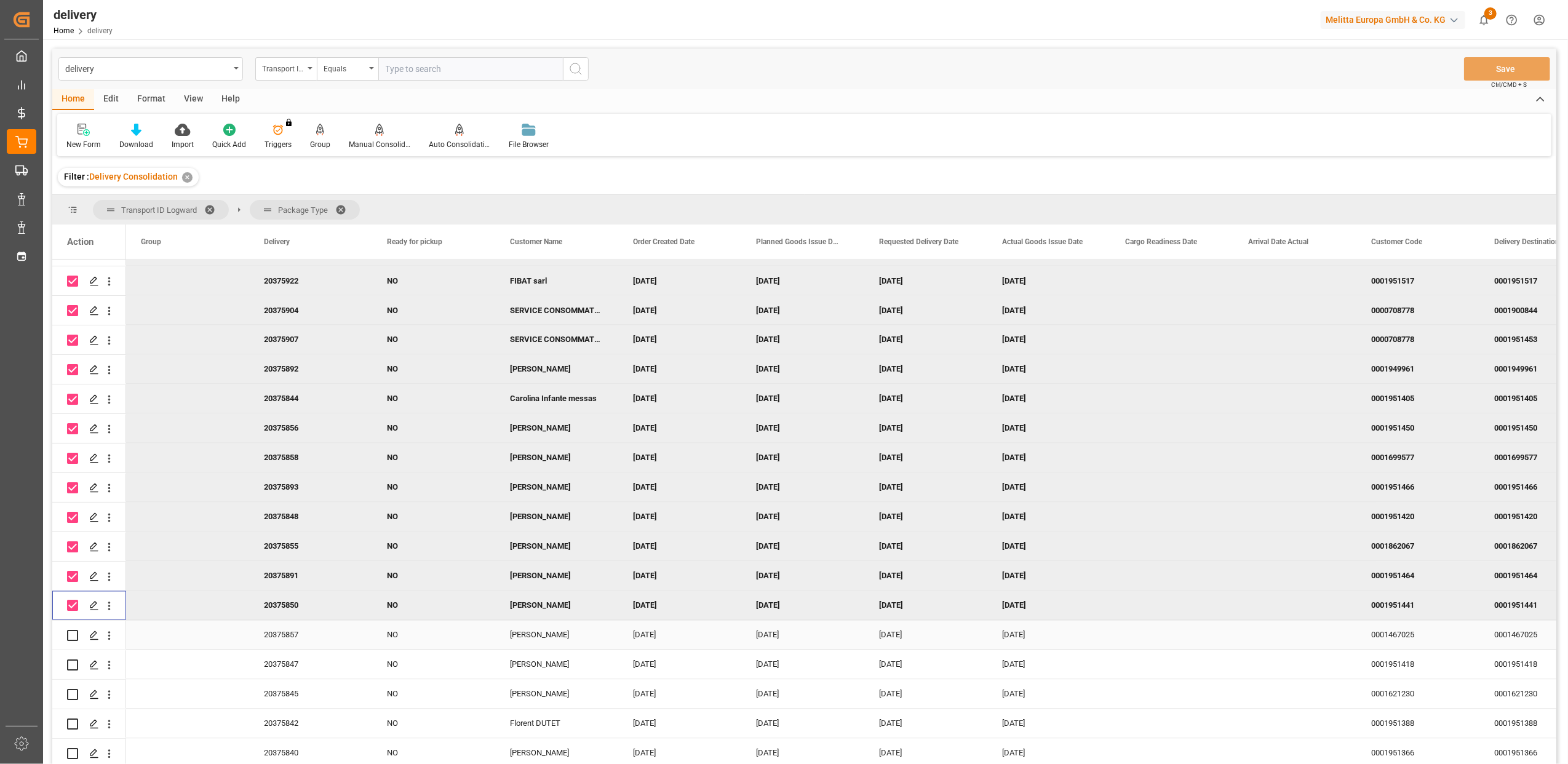
click at [74, 635] on input "Press Space to toggle row selection (unchecked)" at bounding box center [73, 636] width 11 height 11
checkbox input "true"
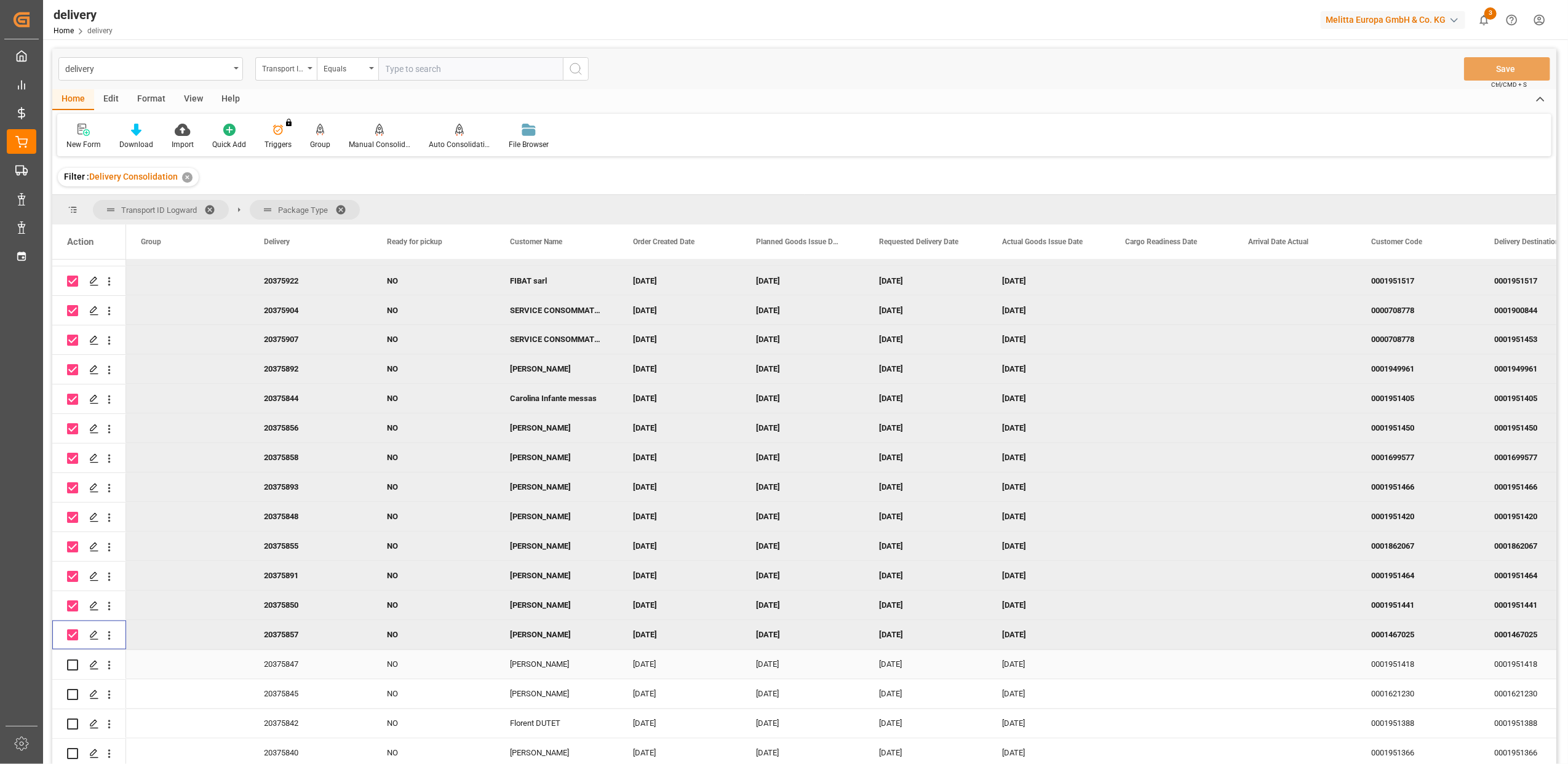
click at [73, 662] on input "Press Space to toggle row selection (unchecked)" at bounding box center [73, 665] width 11 height 11
checkbox input "true"
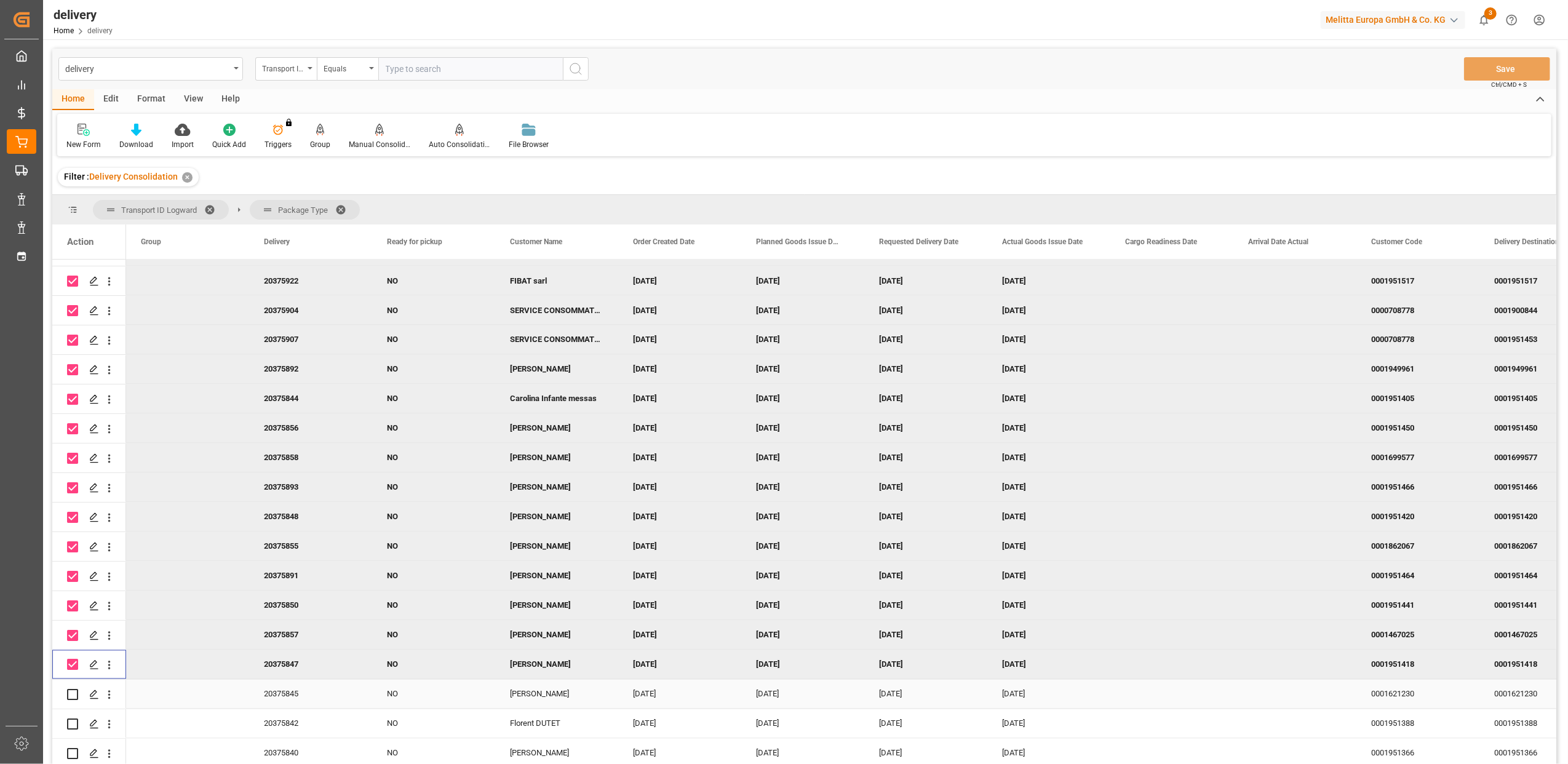
click at [72, 691] on input "Press Space to toggle row selection (unchecked)" at bounding box center [73, 695] width 11 height 11
checkbox input "true"
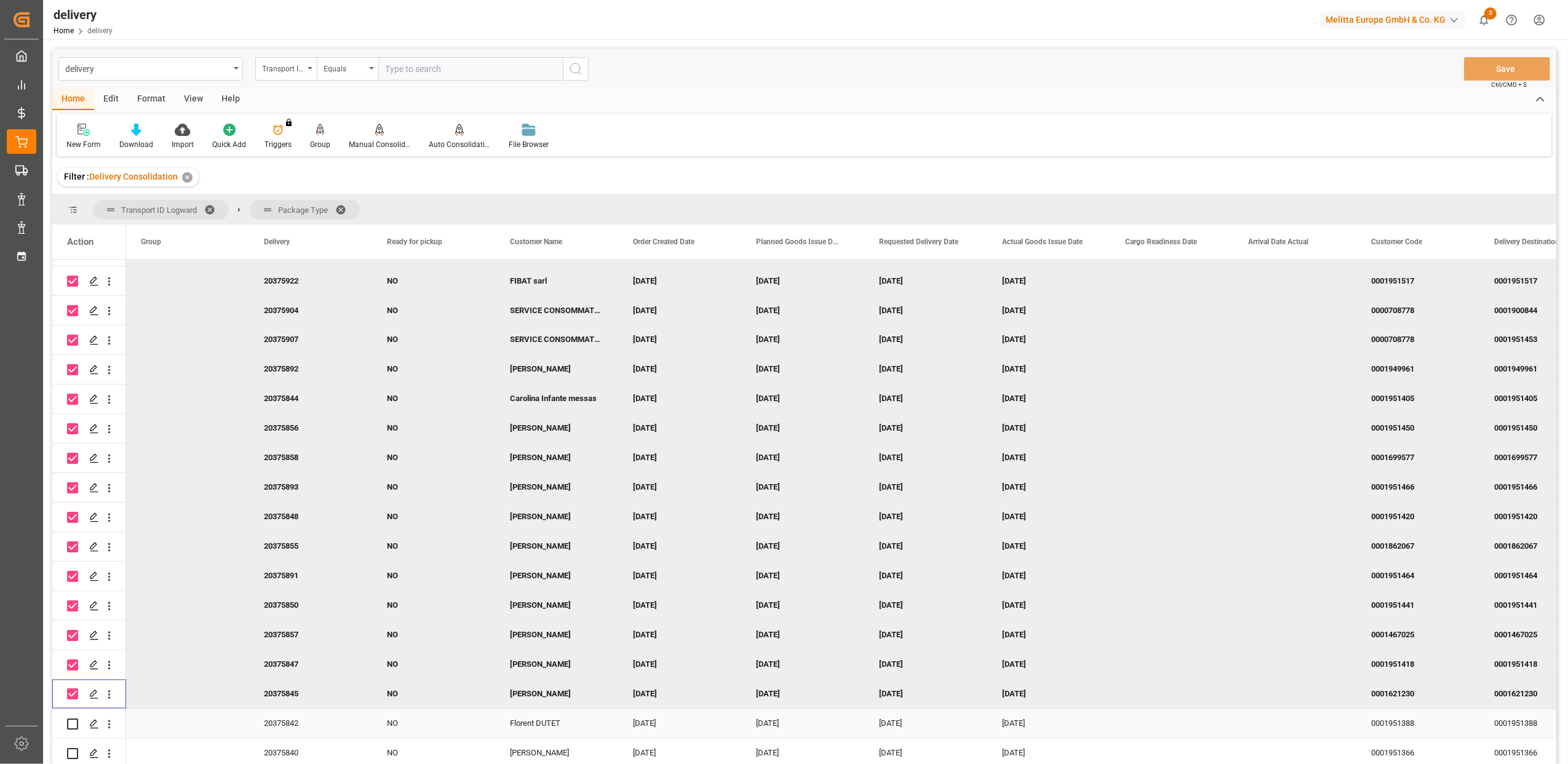
click at [72, 719] on input "Press Space to toggle row selection (unchecked)" at bounding box center [73, 724] width 11 height 11
checkbox input "true"
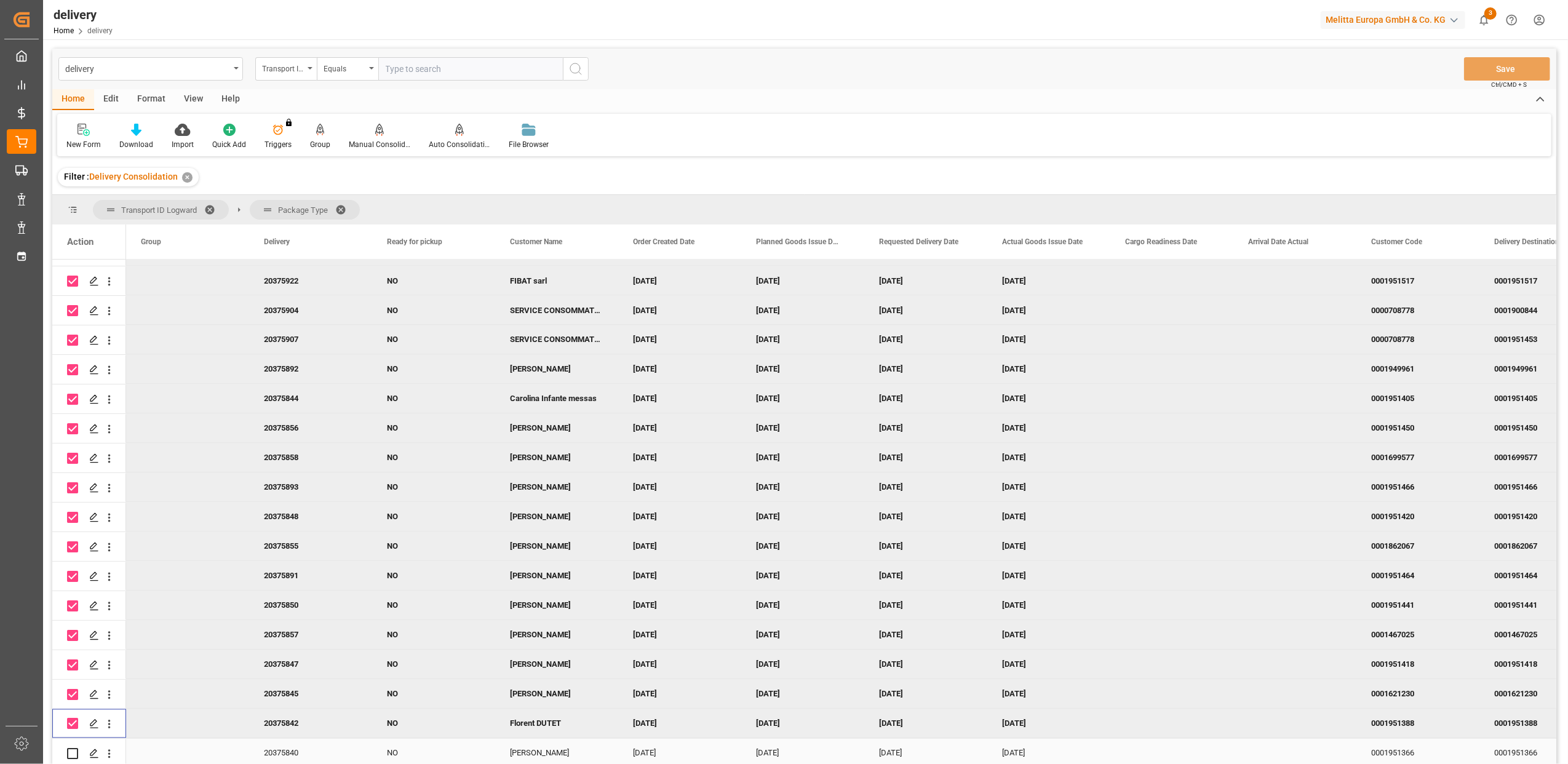
click at [73, 750] on input "Press Space to toggle row selection (unchecked)" at bounding box center [73, 754] width 11 height 11
checkbox input "true"
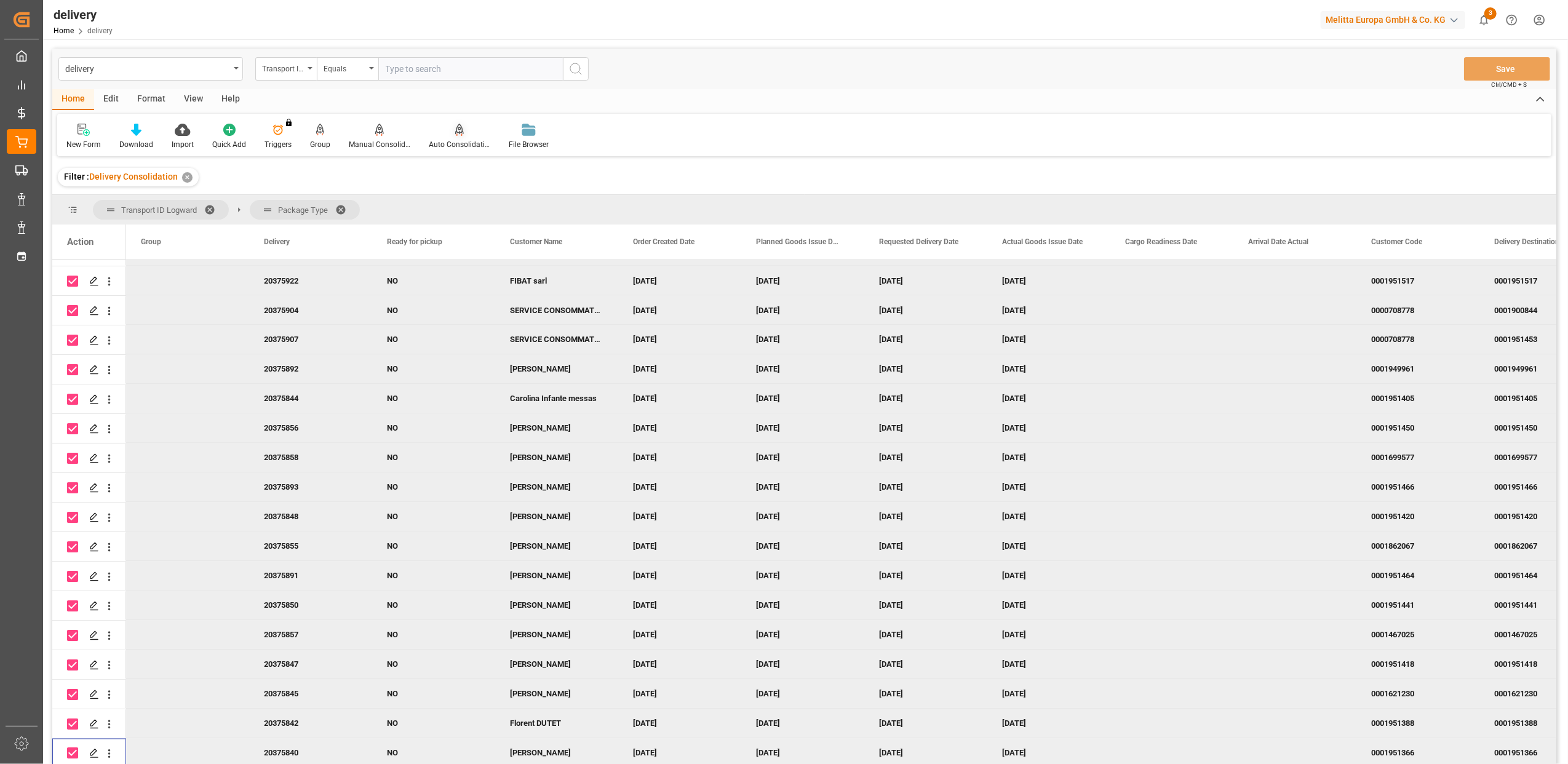
click at [459, 134] on icon at bounding box center [459, 135] width 6 height 2
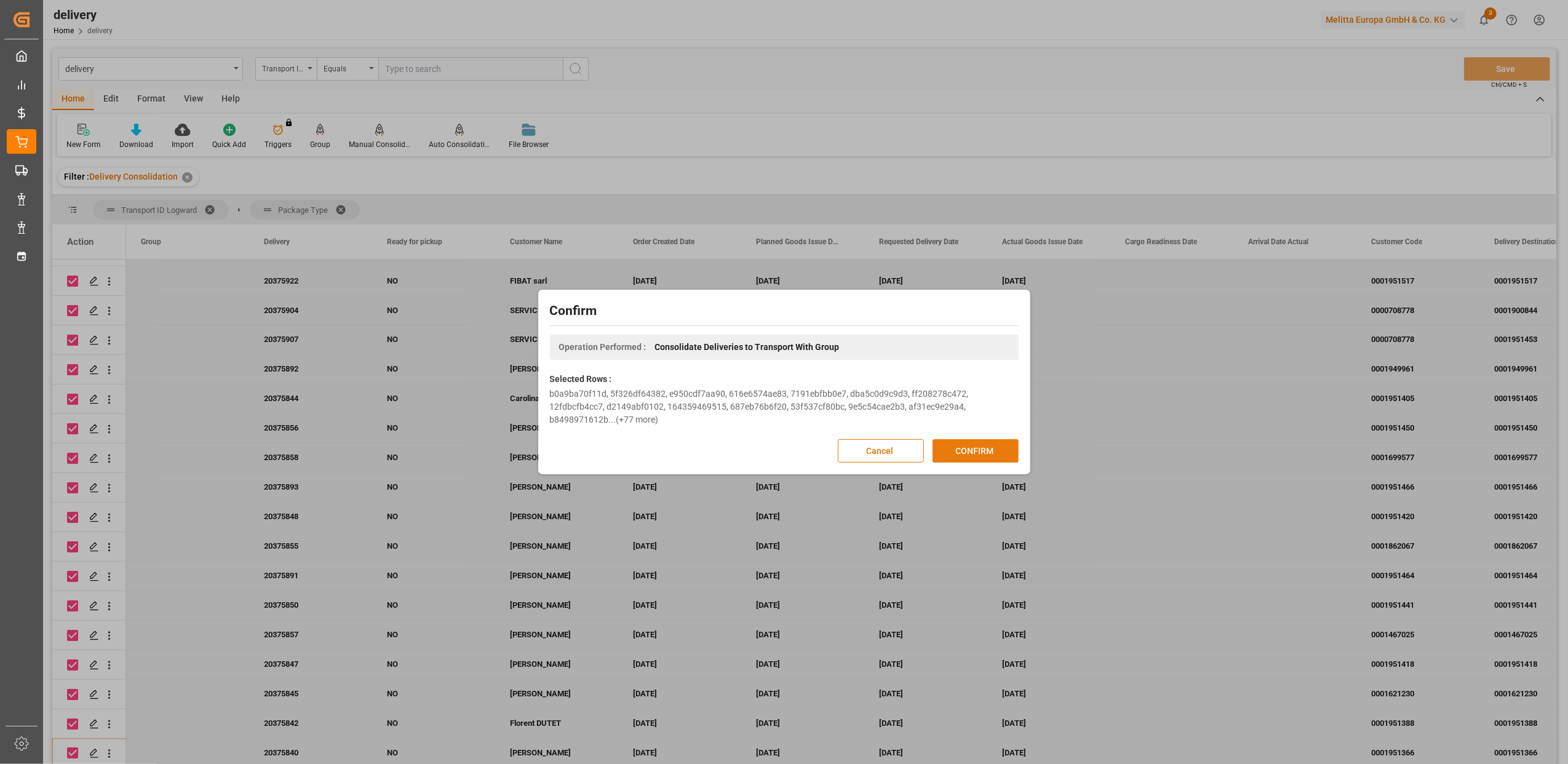
click at [1013, 451] on button "CONFIRM" at bounding box center [976, 450] width 86 height 23
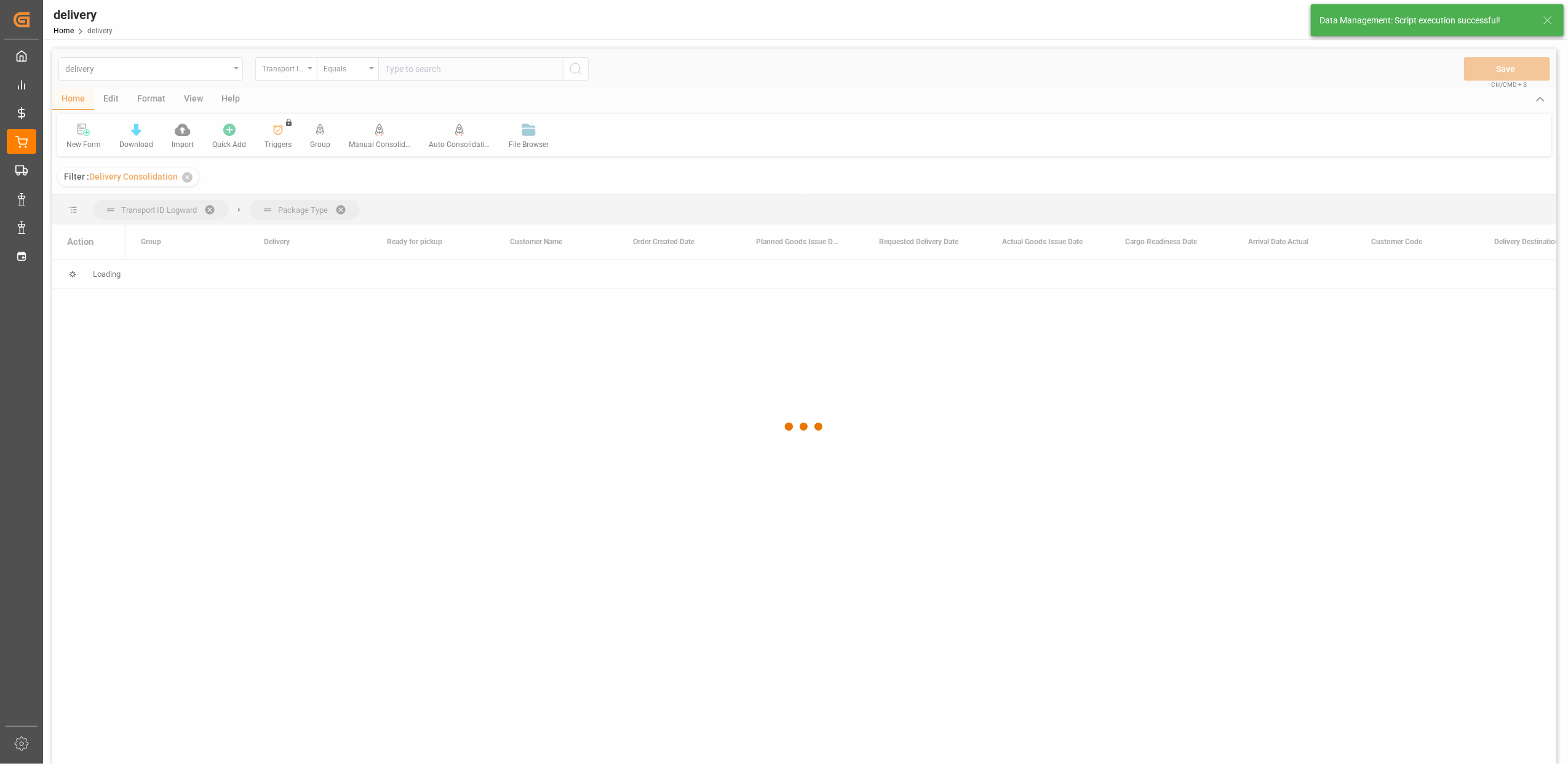
scroll to position [0, 0]
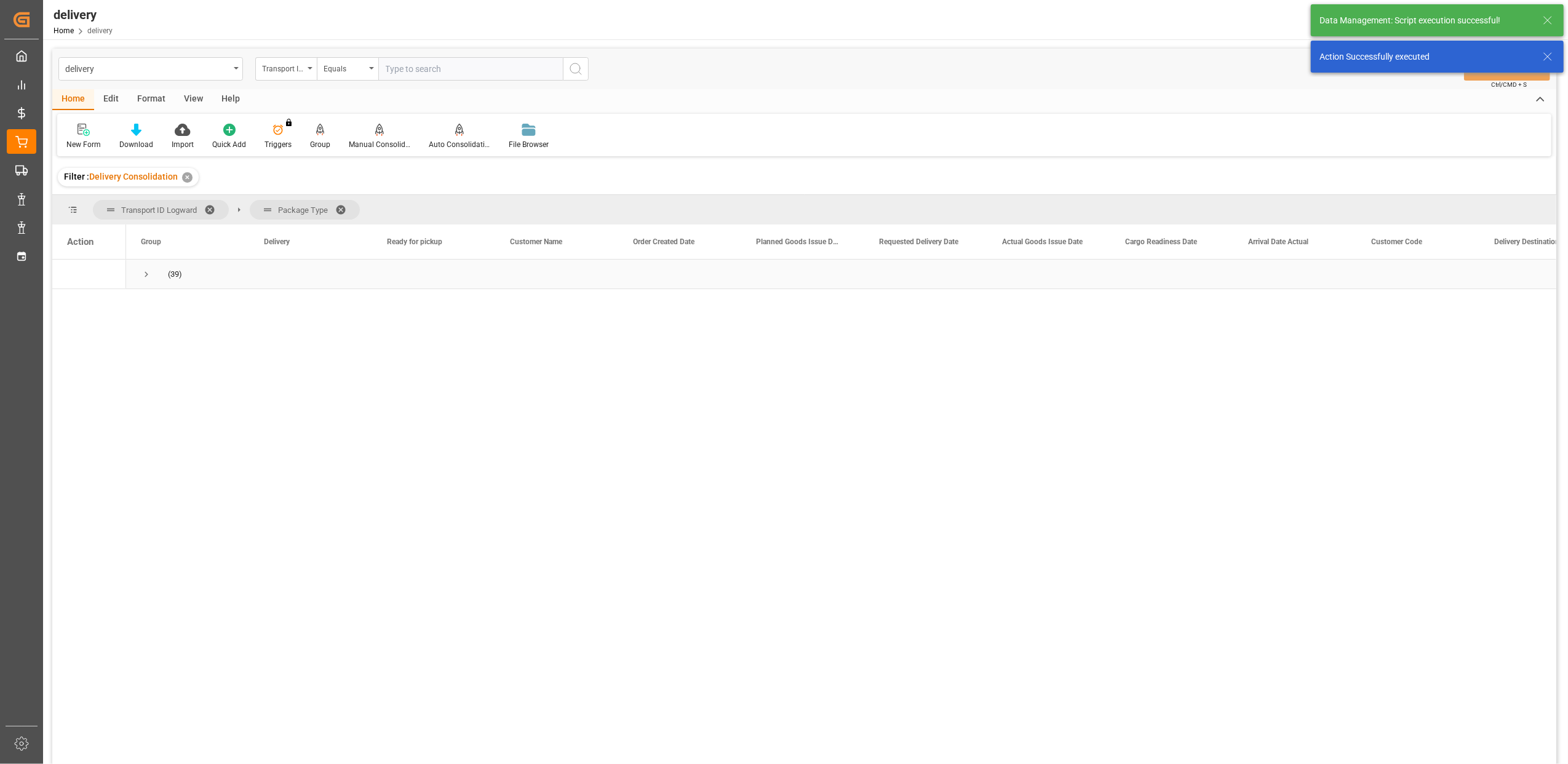
click at [145, 275] on span "Press SPACE to select this row." at bounding box center [147, 274] width 11 height 11
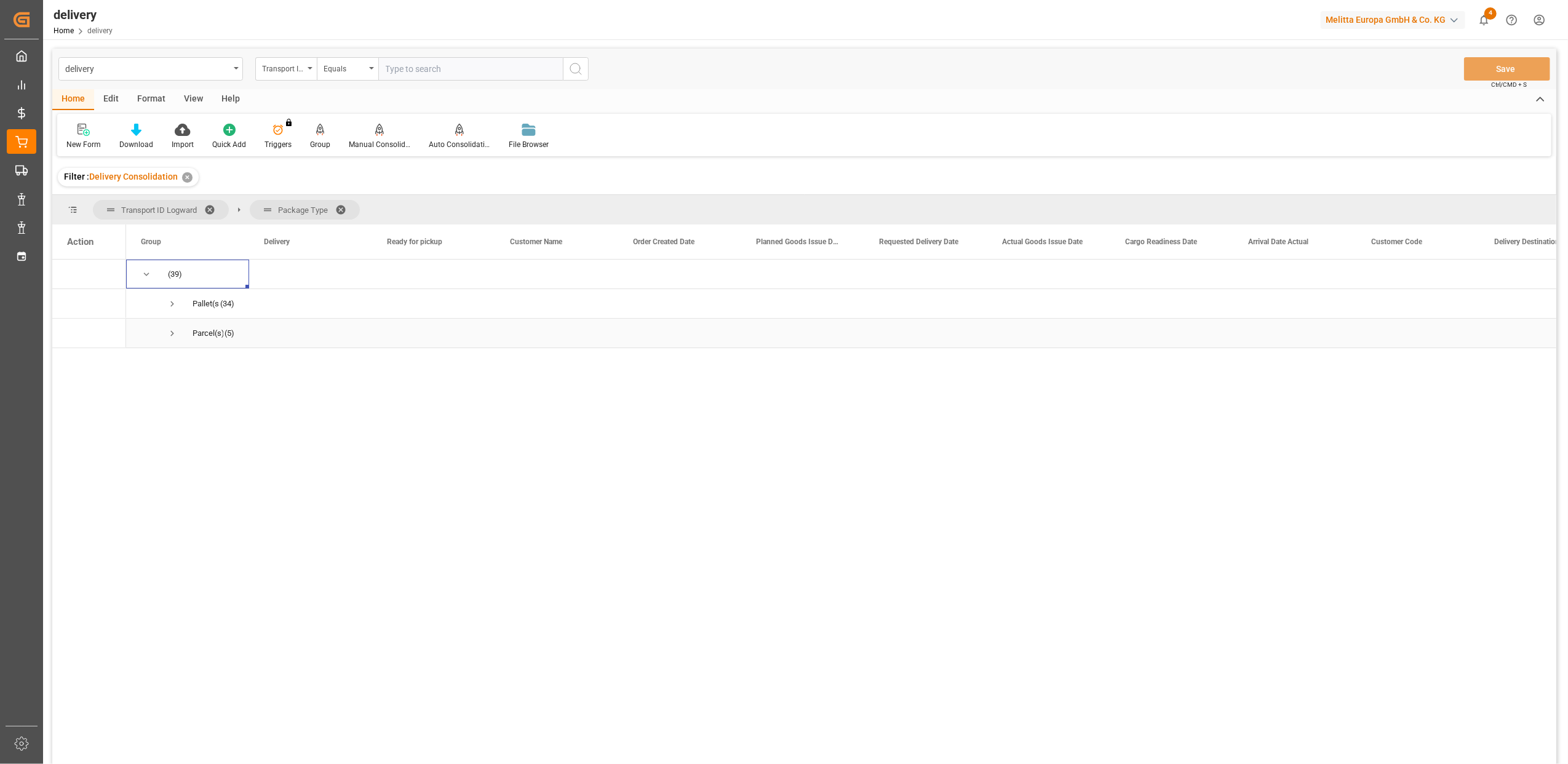
click at [172, 335] on span "Press SPACE to select this row." at bounding box center [172, 333] width 11 height 11
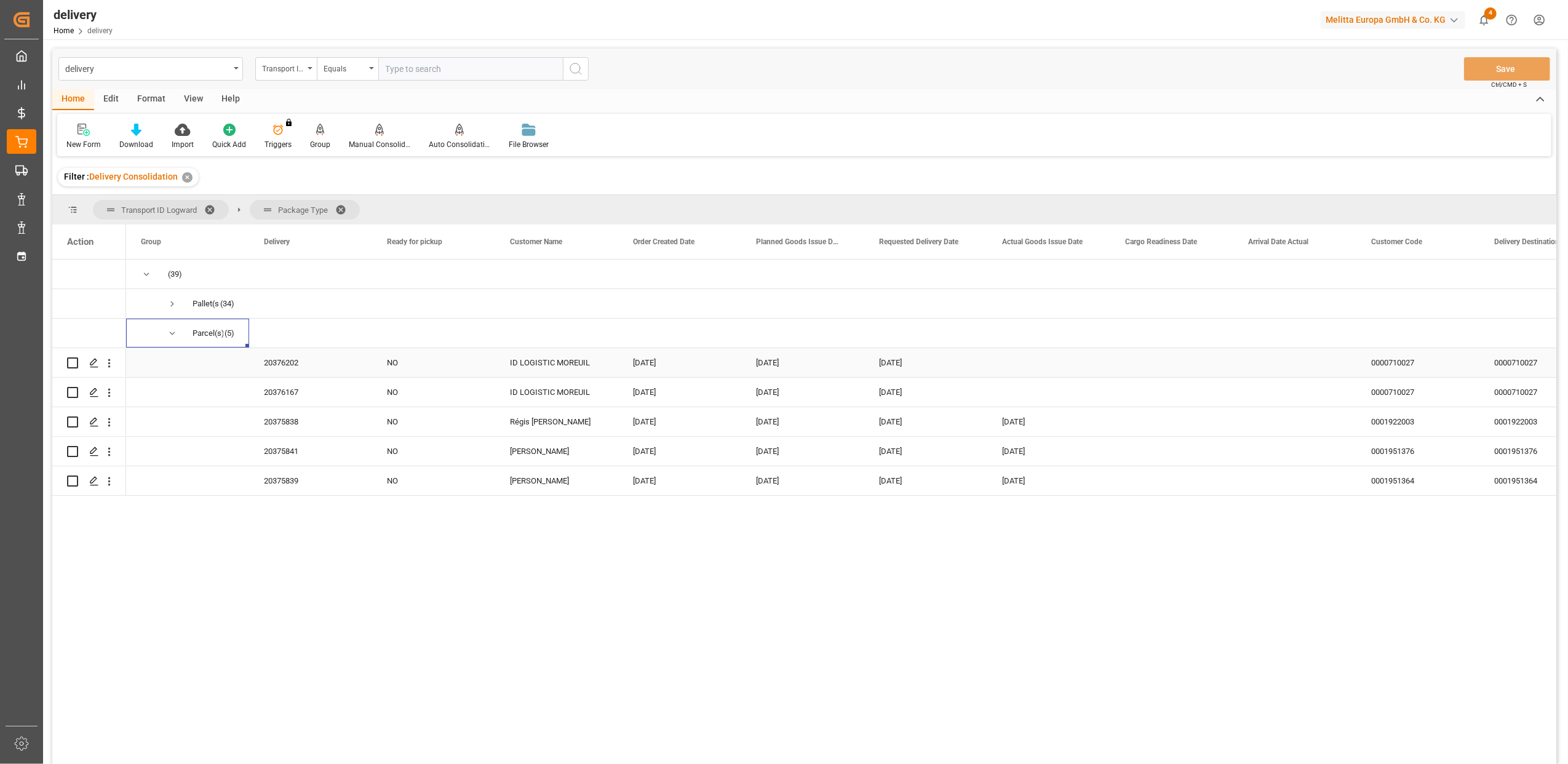
click at [74, 365] on input "Press Space to toggle row selection (unchecked)" at bounding box center [73, 363] width 11 height 11
checkbox input "true"
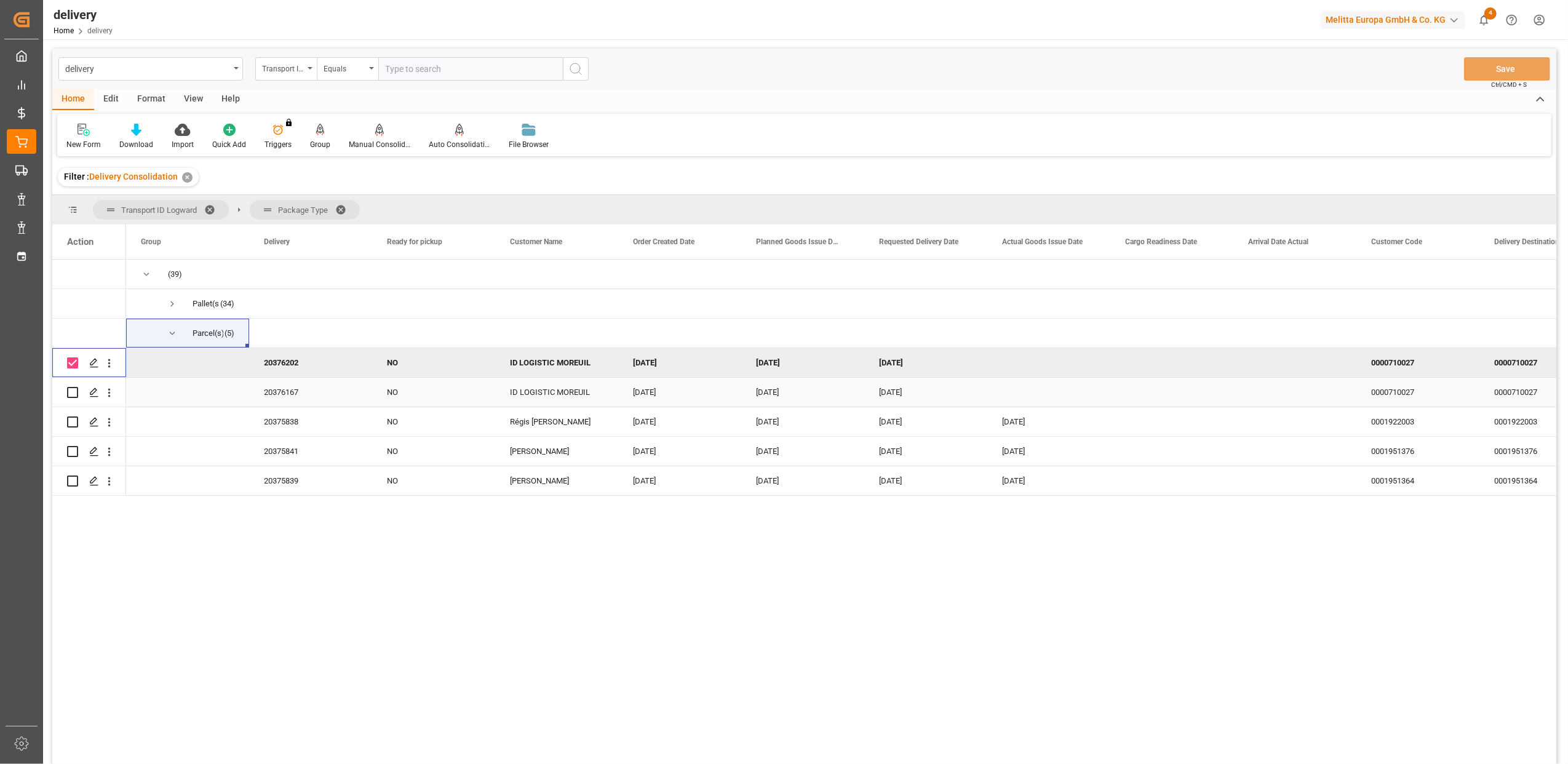
click at [72, 391] on input "Press Space to toggle row selection (unchecked)" at bounding box center [73, 392] width 11 height 11
checkbox input "true"
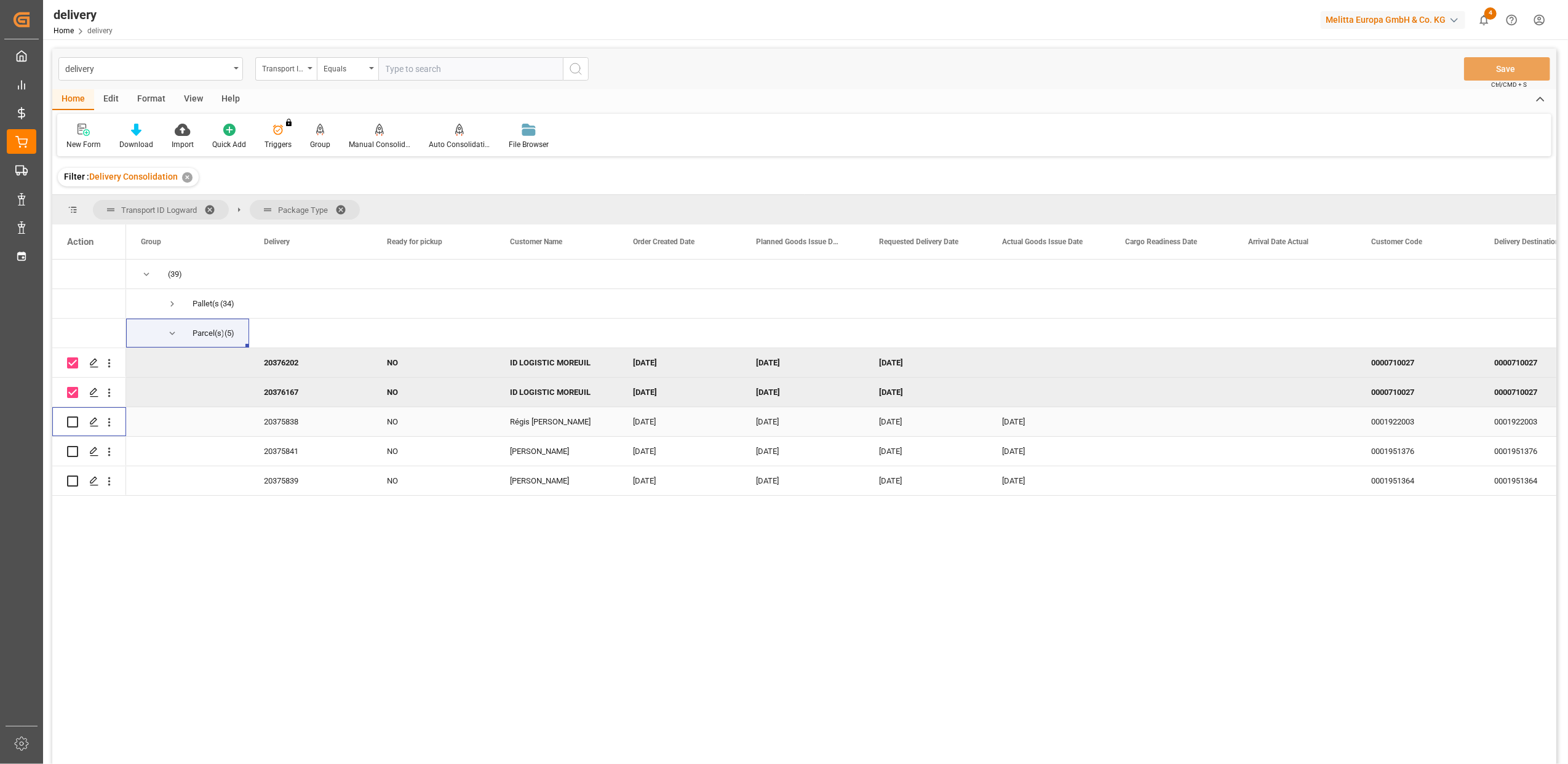
click at [73, 426] on input "Press Space to toggle row selection (unchecked)" at bounding box center [73, 422] width 11 height 11
checkbox input "true"
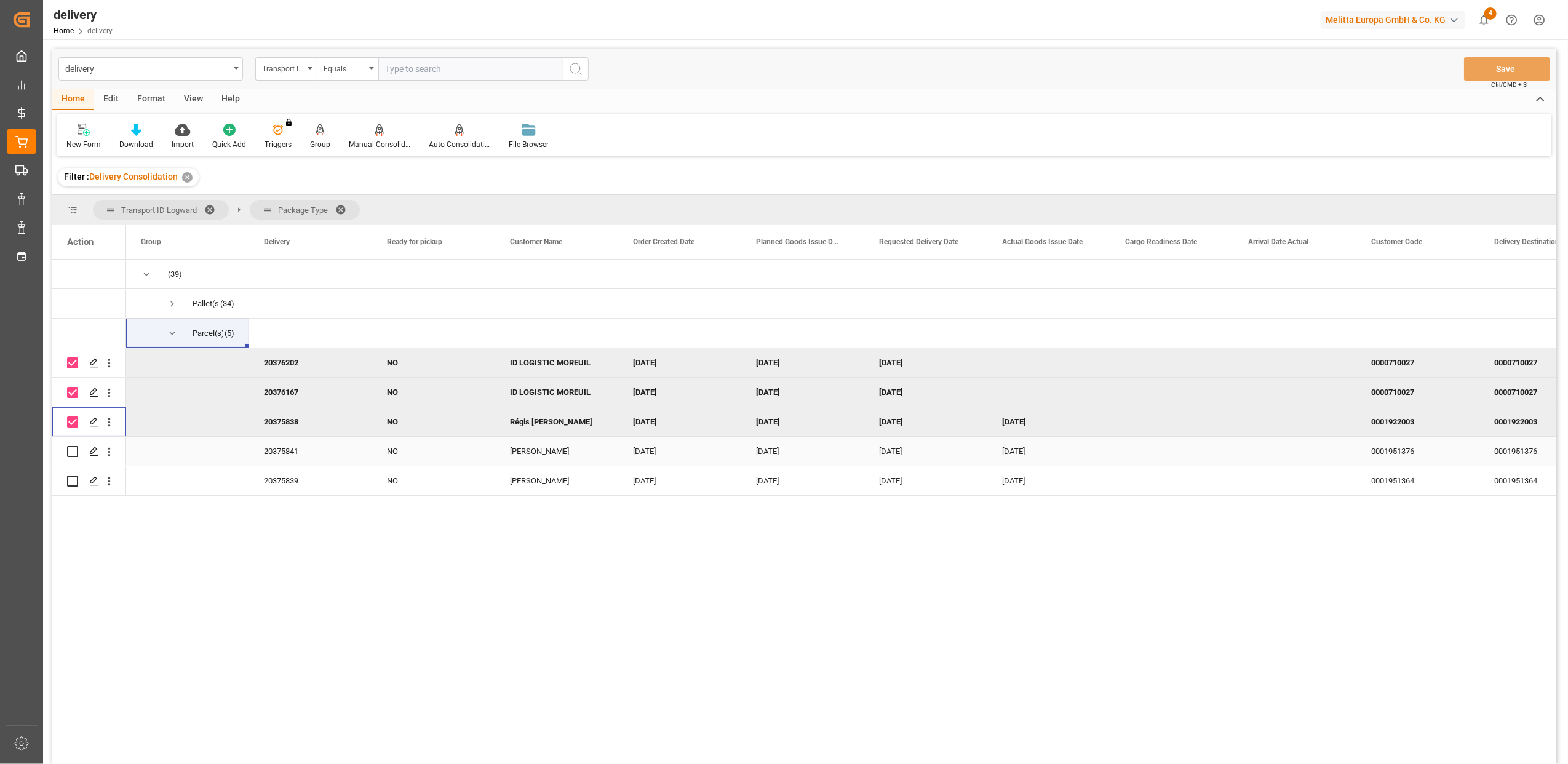
click at [75, 443] on div "Press SPACE to select this row." at bounding box center [73, 451] width 11 height 28
click at [77, 481] on input "Press Space to toggle row selection (unchecked)" at bounding box center [73, 481] width 11 height 11
checkbox input "true"
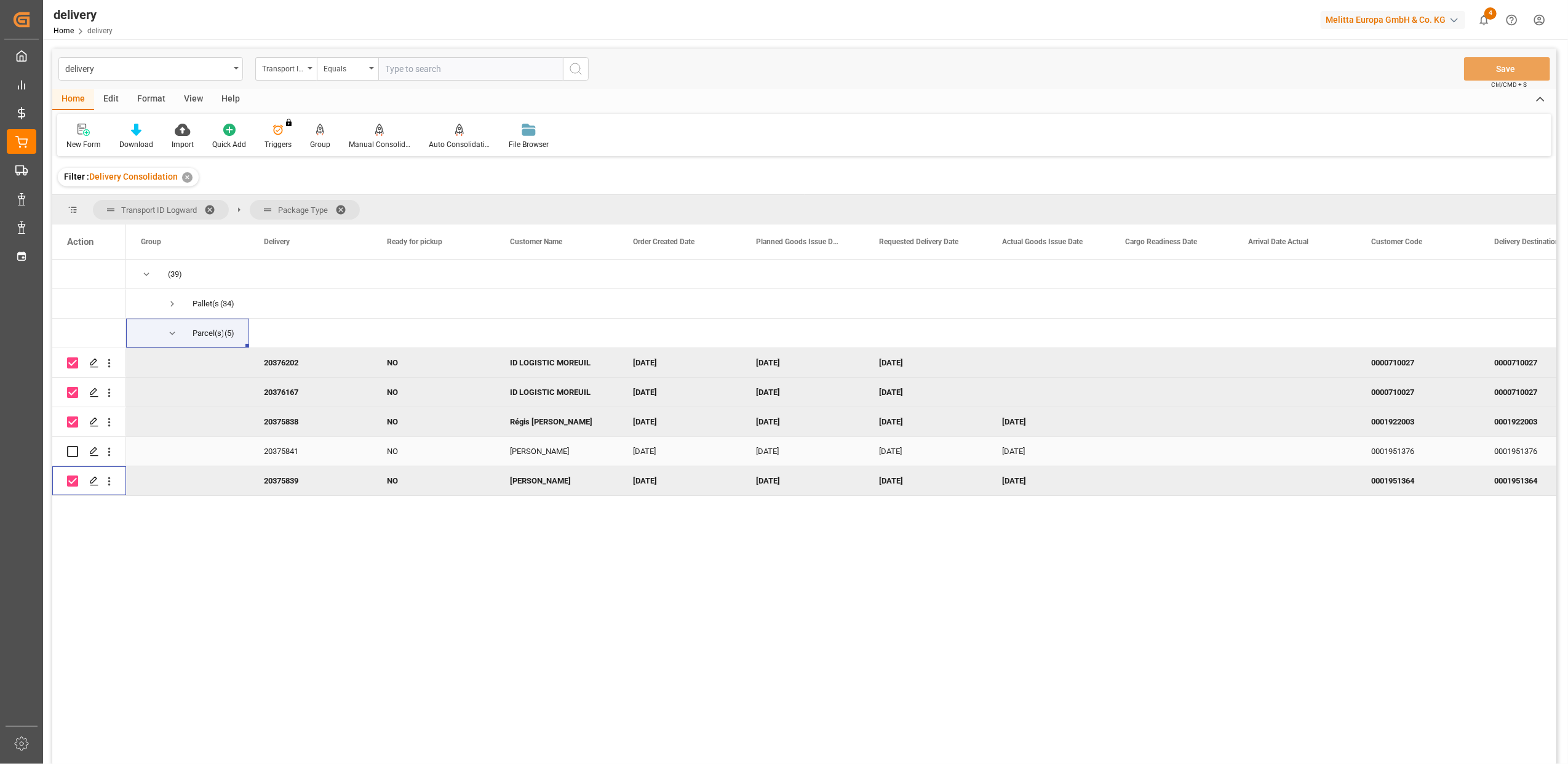
click at [75, 451] on input "Press Space to toggle row selection (unchecked)" at bounding box center [73, 451] width 11 height 11
checkbox input "true"
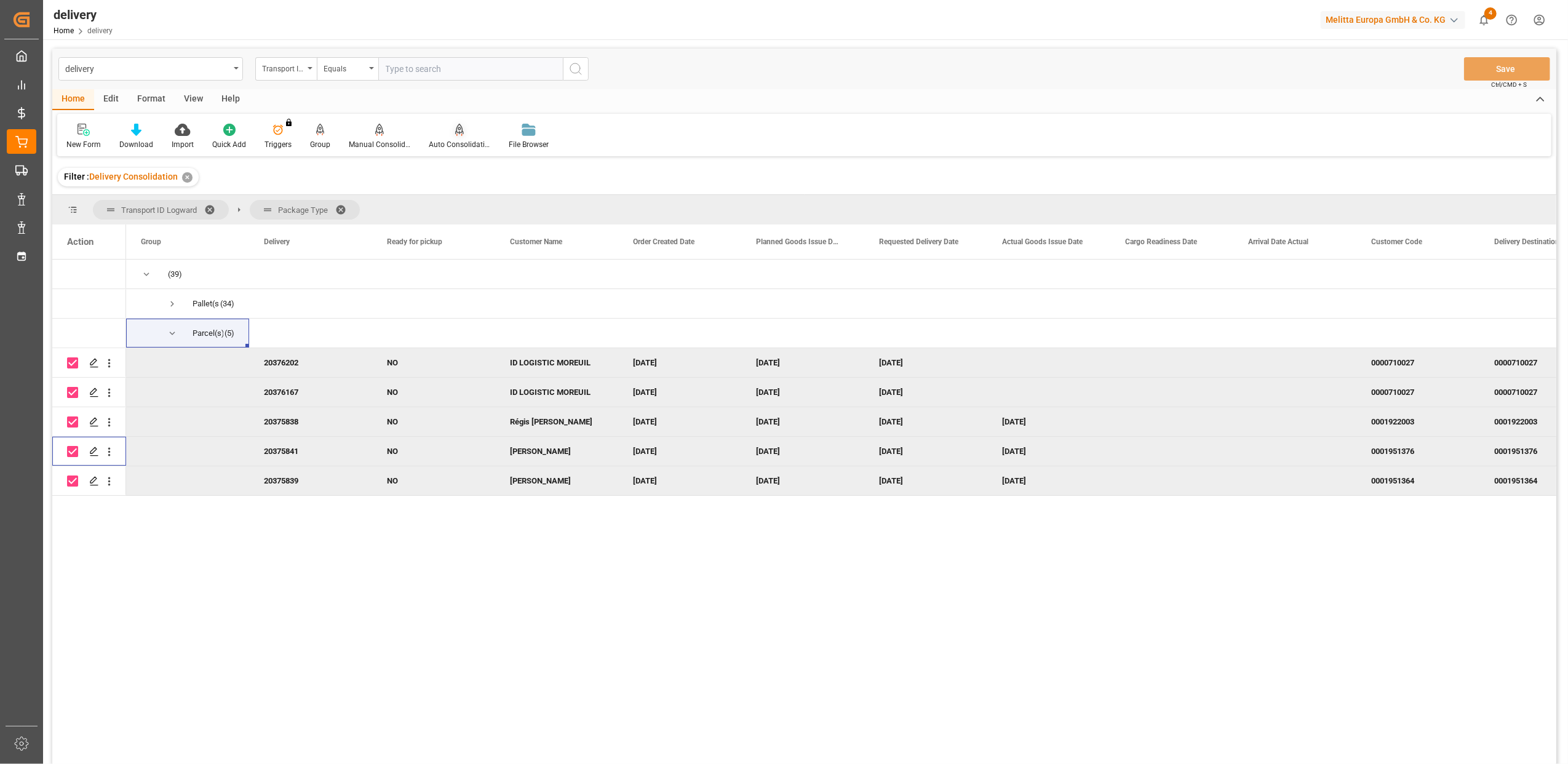
click at [456, 134] on icon at bounding box center [460, 129] width 9 height 12
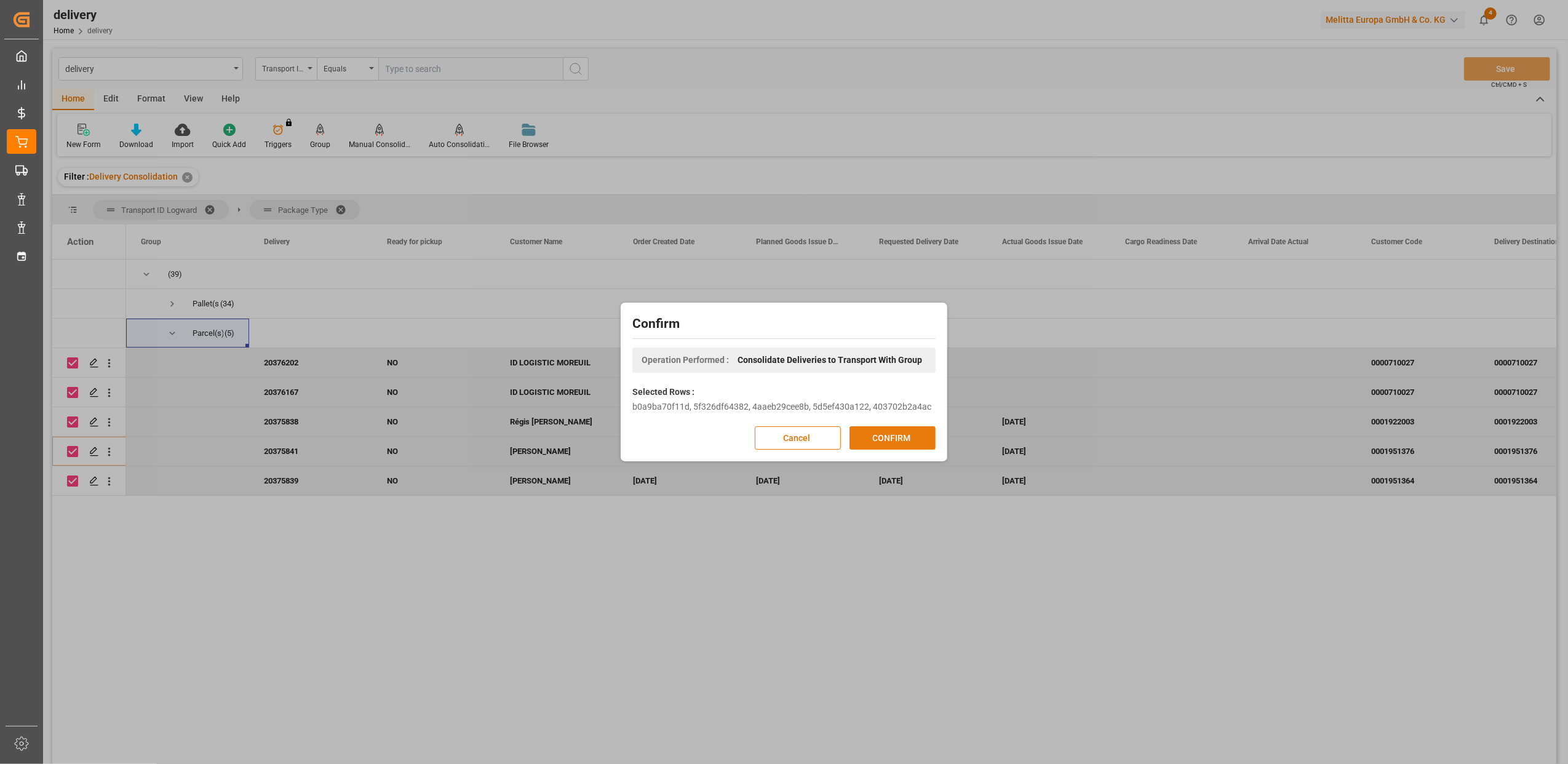
click at [875, 439] on button "CONFIRM" at bounding box center [893, 437] width 86 height 23
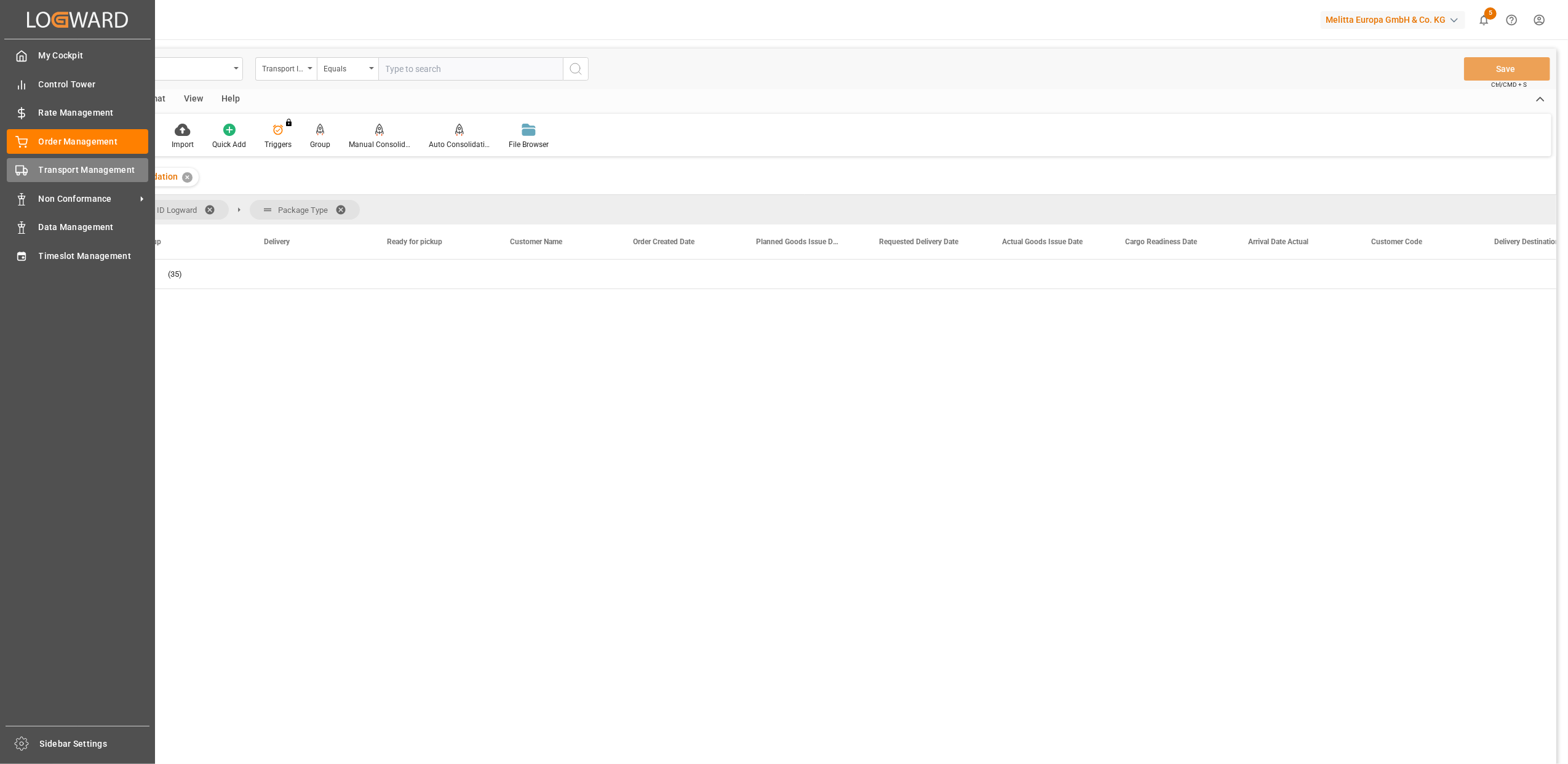
click at [26, 170] on icon at bounding box center [21, 170] width 12 height 12
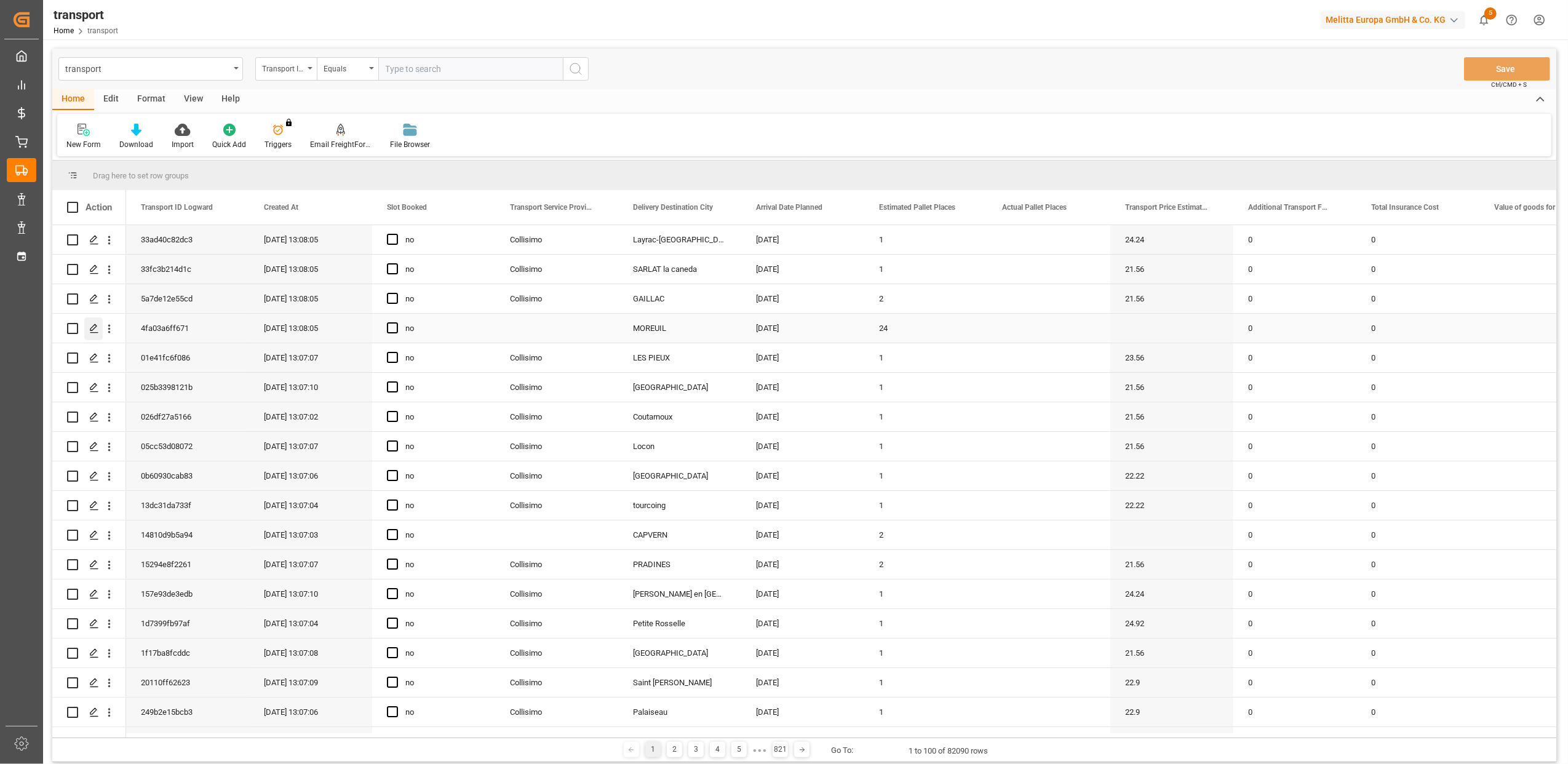
click at [90, 333] on div "Press SPACE to select this row." at bounding box center [93, 329] width 18 height 23
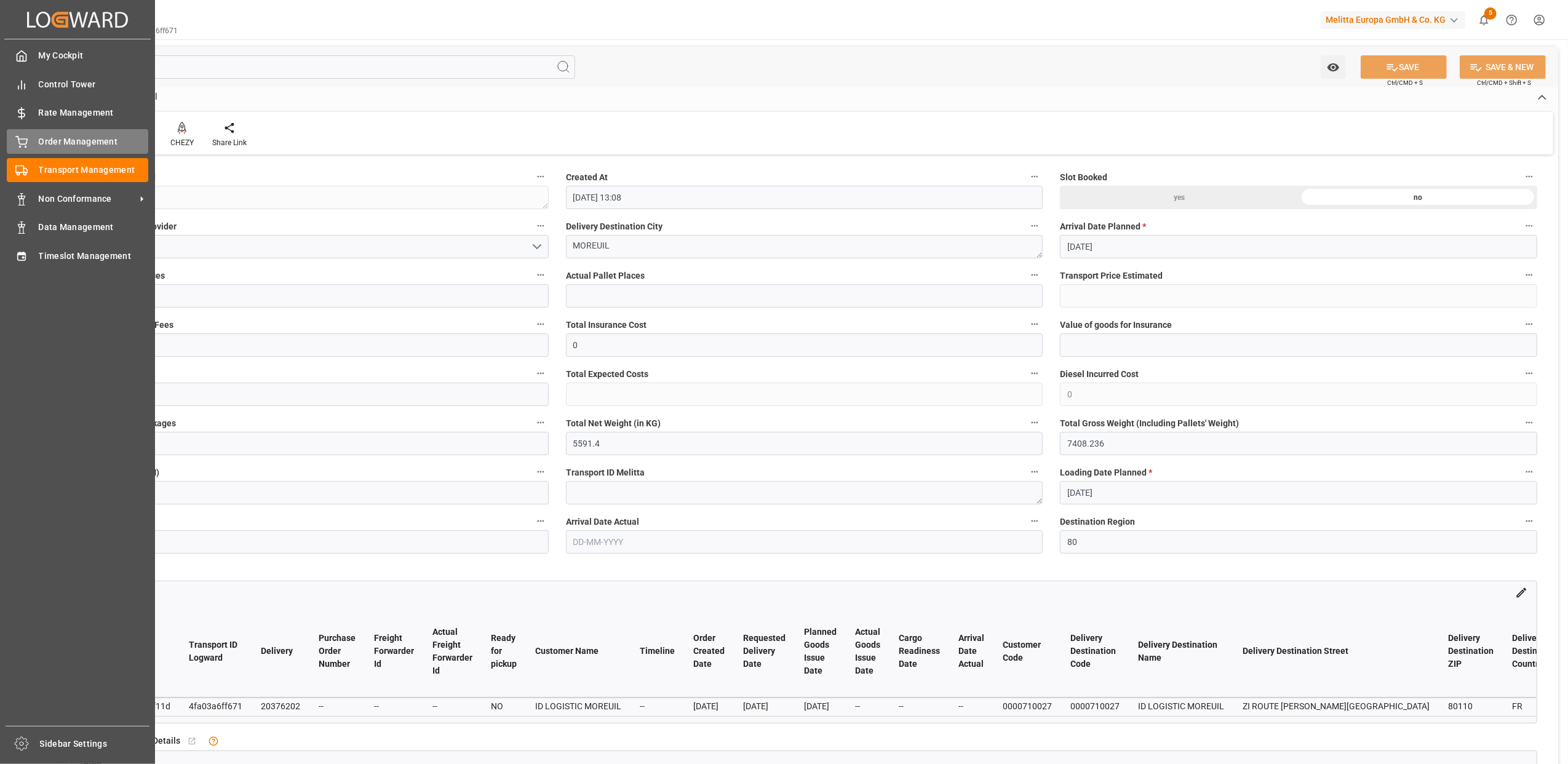
click at [28, 140] on div "Order Management Order Management" at bounding box center [77, 141] width 141 height 24
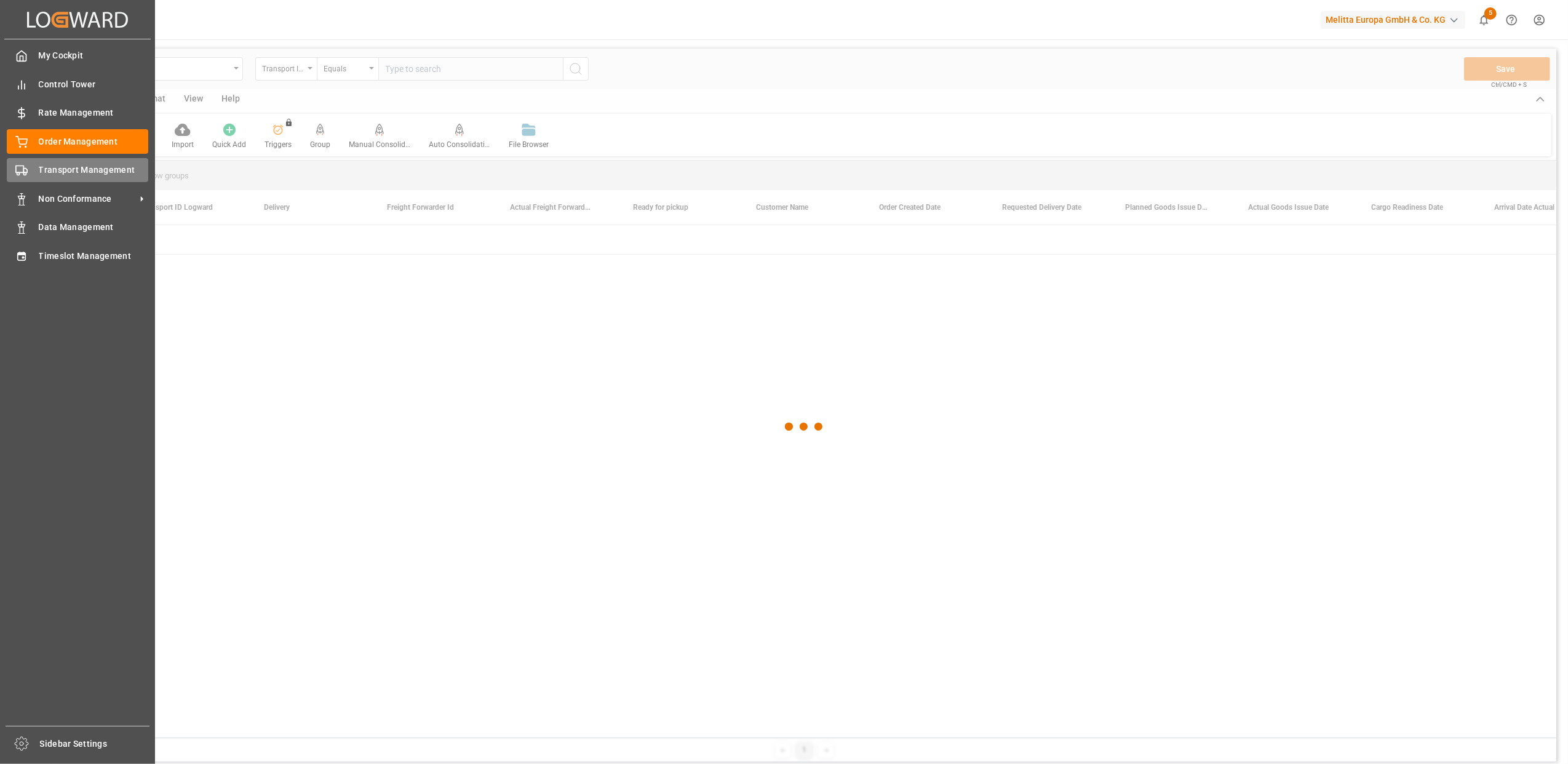
click at [36, 166] on div "Transport Management Transport Management" at bounding box center [77, 170] width 141 height 24
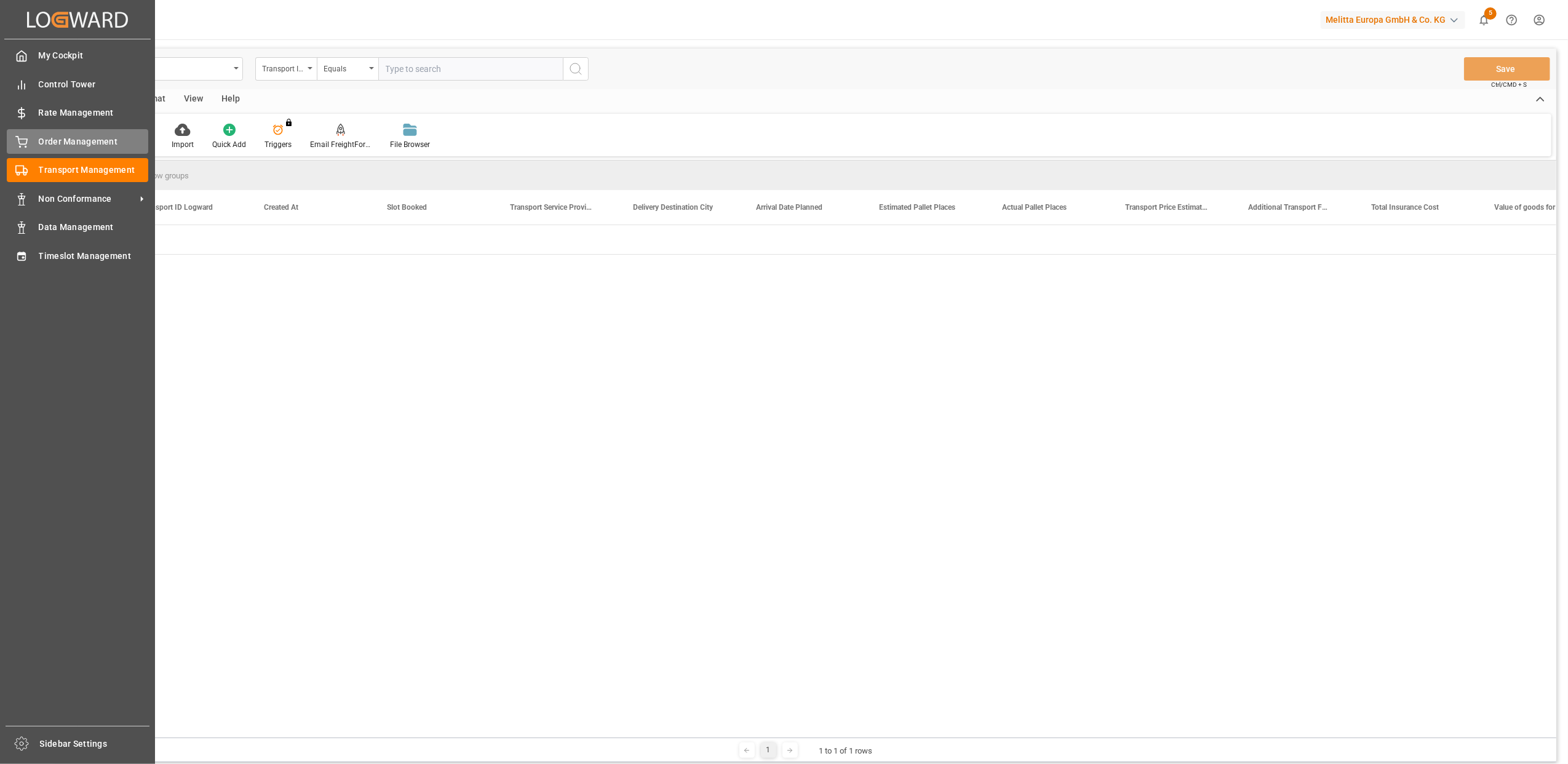
click at [43, 140] on span "Order Management" at bounding box center [94, 142] width 110 height 13
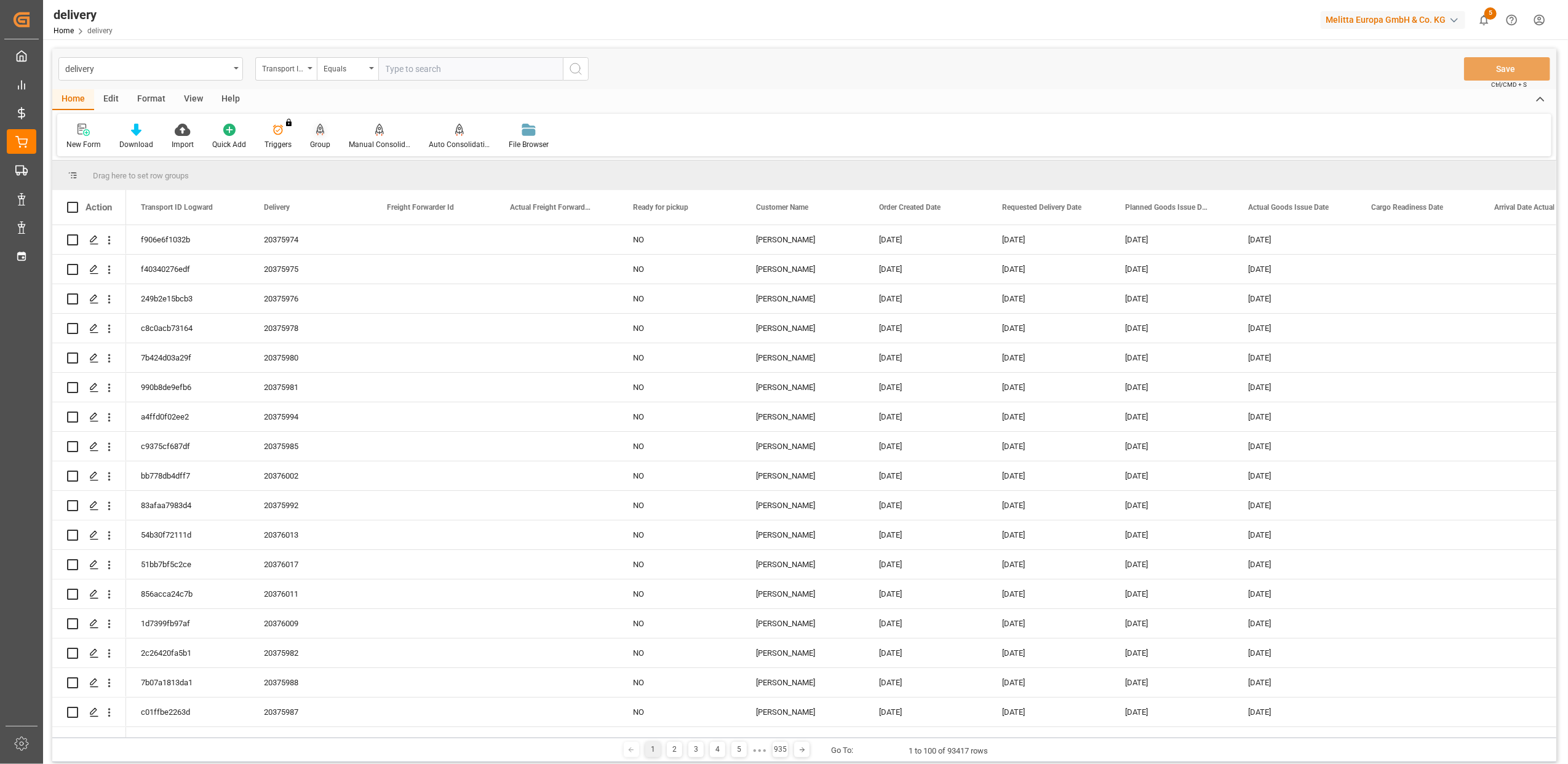
click at [321, 133] on icon at bounding box center [320, 129] width 9 height 12
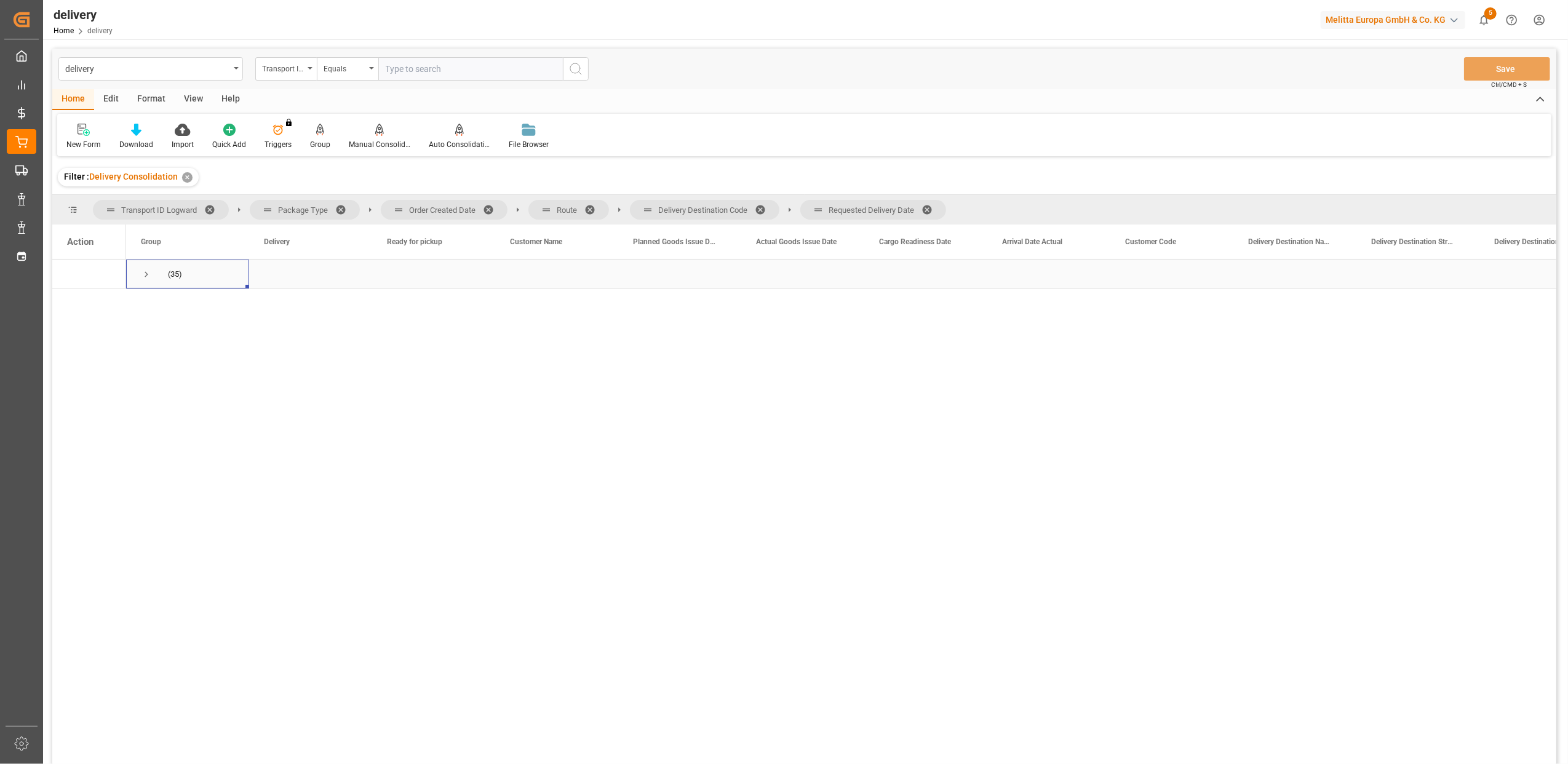
click at [146, 270] on span "Press SPACE to select this row." at bounding box center [147, 274] width 11 height 11
click at [171, 329] on span "Press SPACE to select this row." at bounding box center [172, 333] width 11 height 11
click at [195, 362] on span "Press SPACE to select this row." at bounding box center [198, 363] width 11 height 11
click at [223, 393] on span "Press SPACE to select this row." at bounding box center [224, 392] width 11 height 11
click at [488, 207] on span at bounding box center [492, 210] width 20 height 11
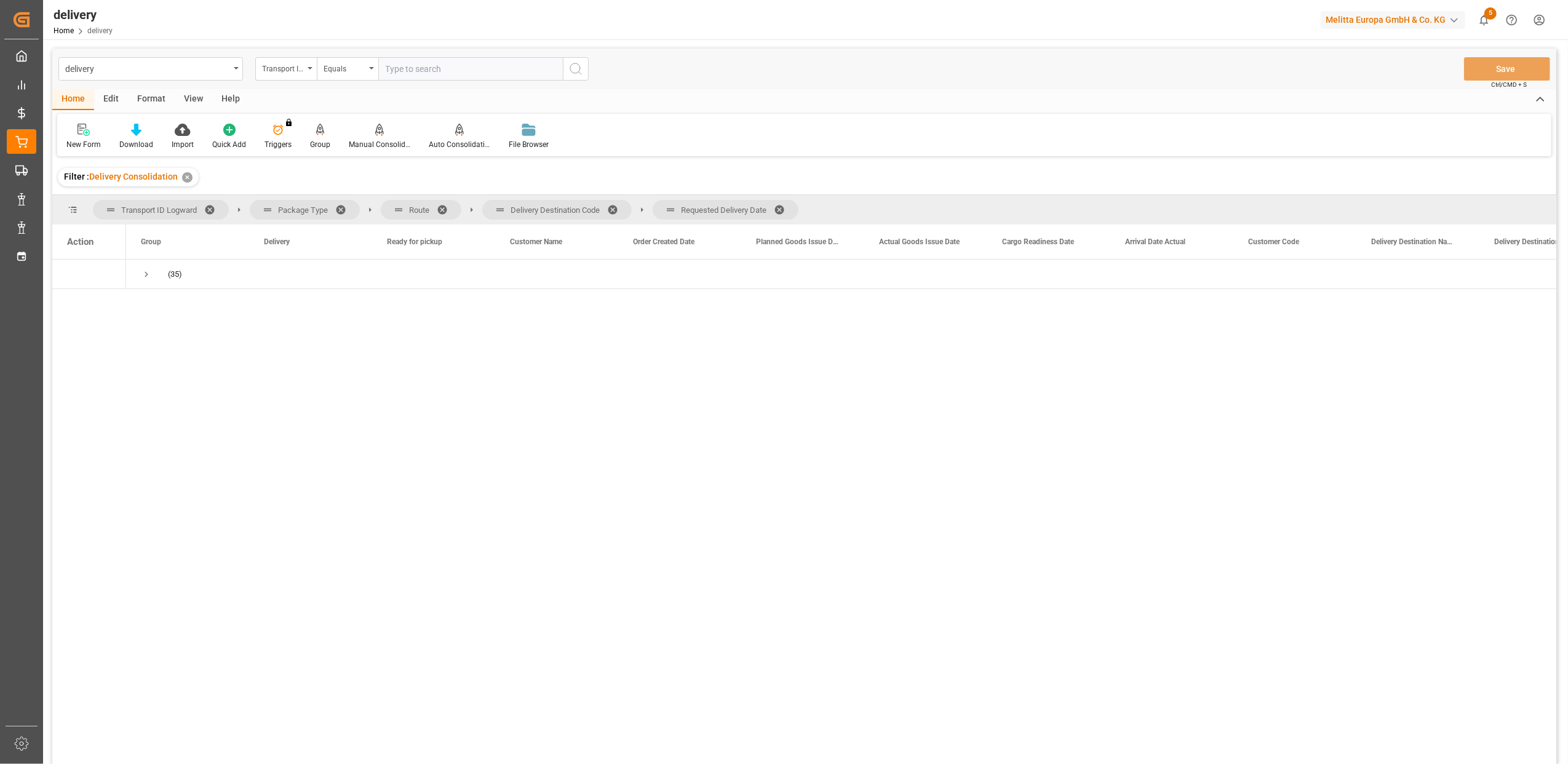
click at [444, 207] on span at bounding box center [446, 210] width 20 height 11
click at [513, 204] on span at bounding box center [515, 210] width 20 height 11
click at [511, 206] on span at bounding box center [511, 210] width 20 height 11
click at [149, 273] on span "Press SPACE to select this row." at bounding box center [147, 274] width 11 height 11
click at [175, 333] on span "Press SPACE to select this row." at bounding box center [172, 333] width 11 height 11
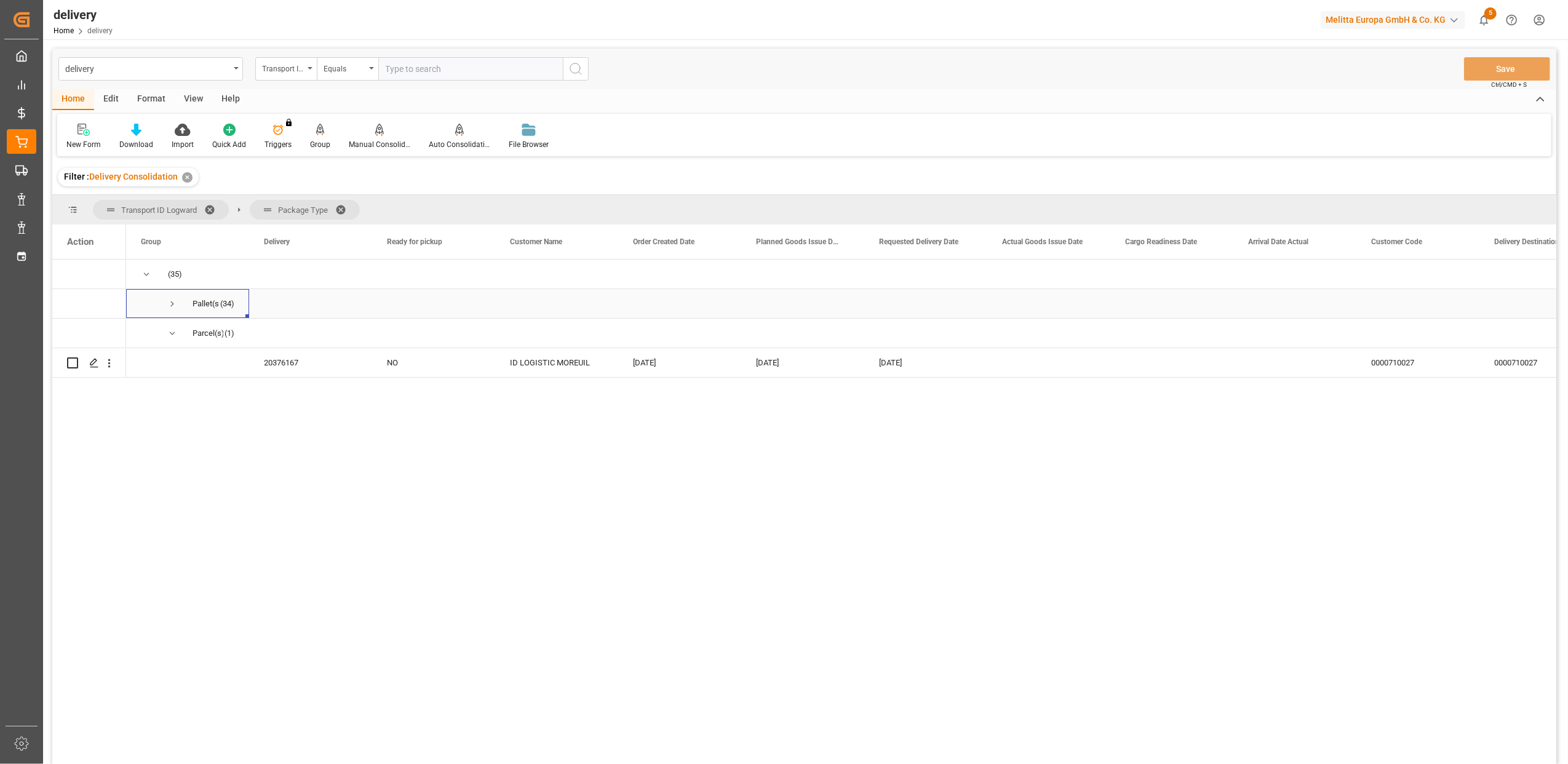
click at [173, 302] on span "Press SPACE to select this row." at bounding box center [172, 304] width 11 height 11
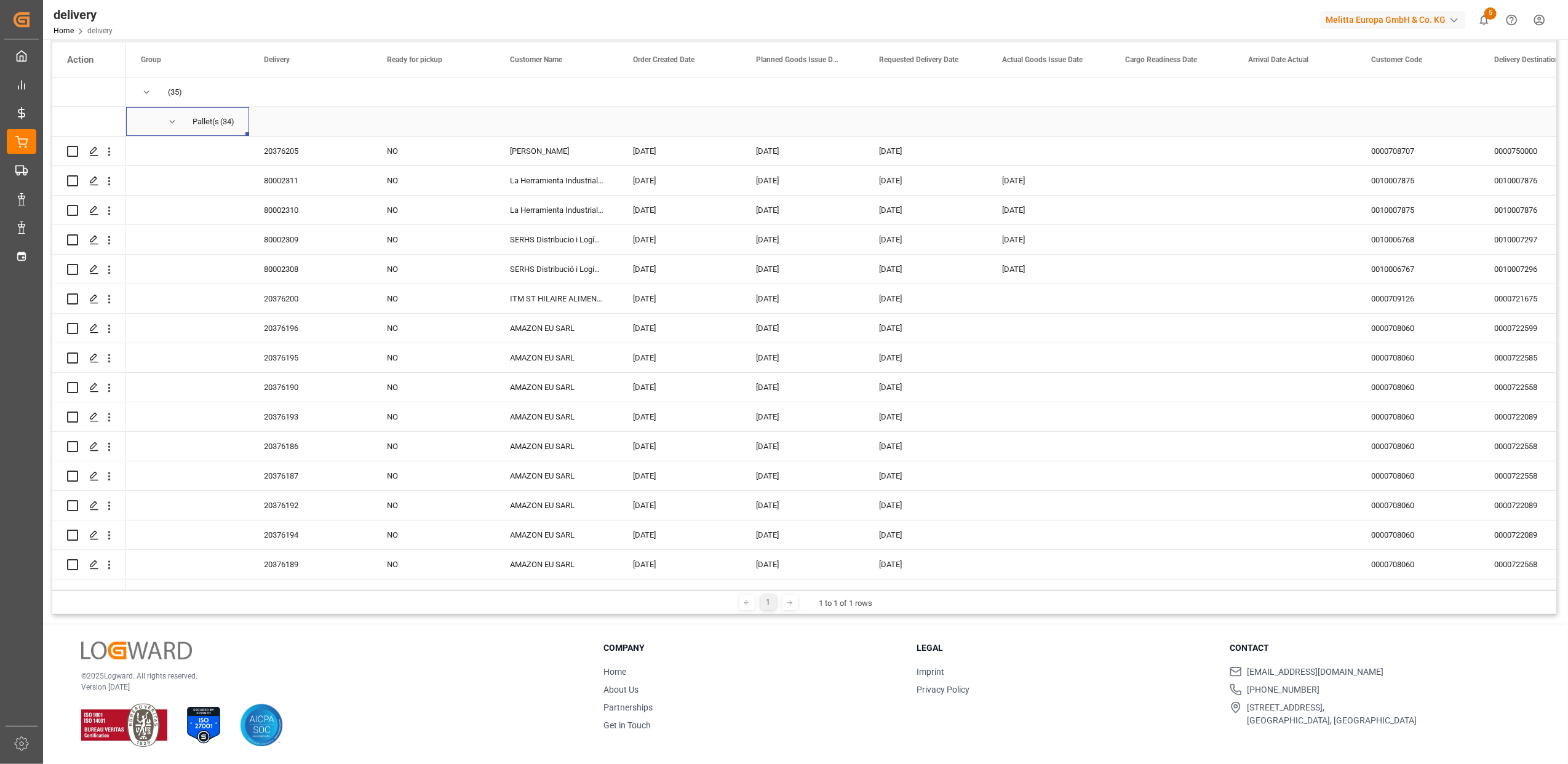
click at [171, 118] on span "Press SPACE to select this row." at bounding box center [172, 122] width 11 height 11
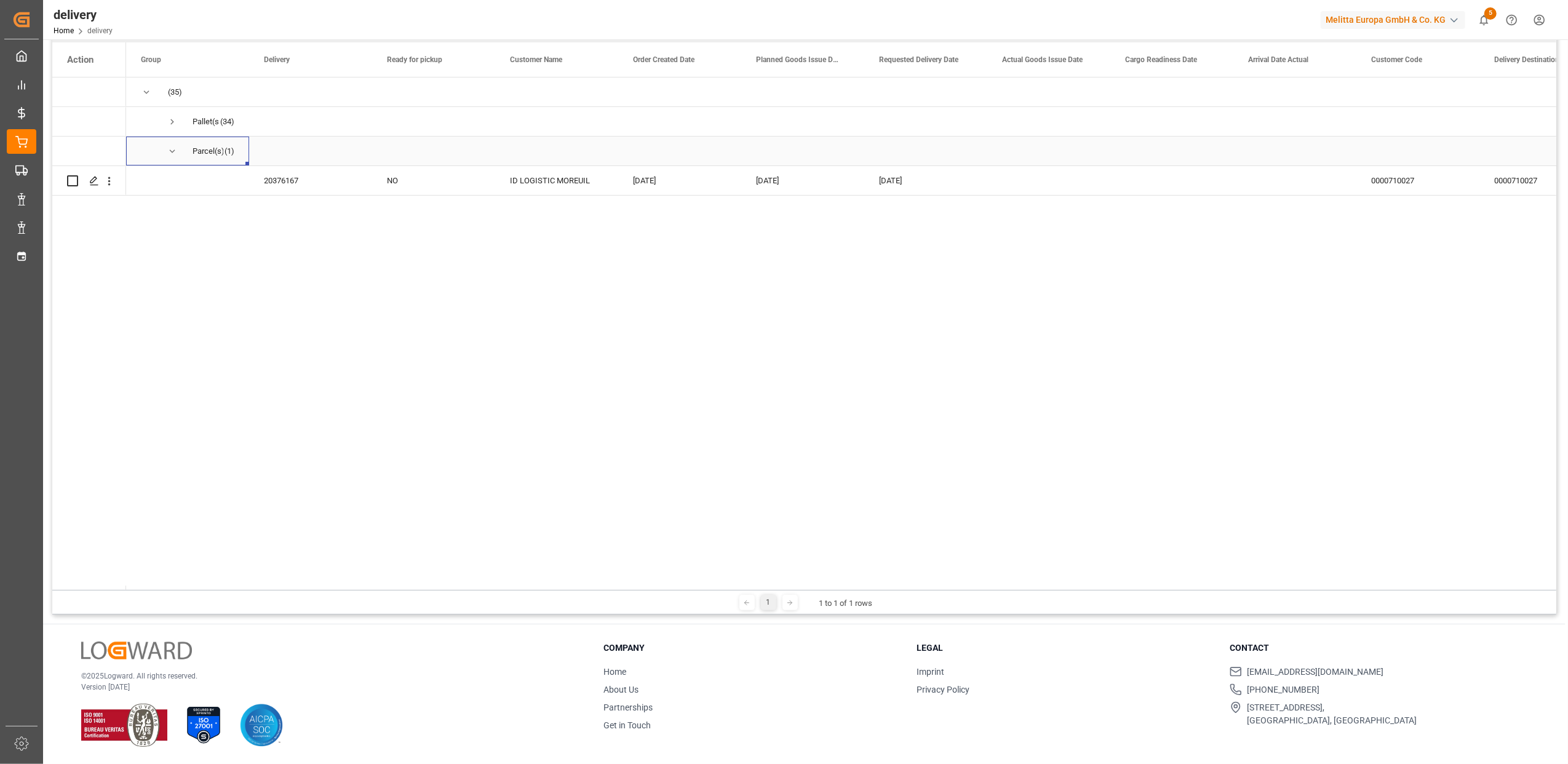
click at [176, 152] on span "Press SPACE to select this row." at bounding box center [172, 152] width 11 height 11
click at [173, 150] on span "Press SPACE to select this row." at bounding box center [172, 152] width 11 height 11
click at [94, 181] on polygon "Press SPACE to select this row." at bounding box center [93, 180] width 6 height 6
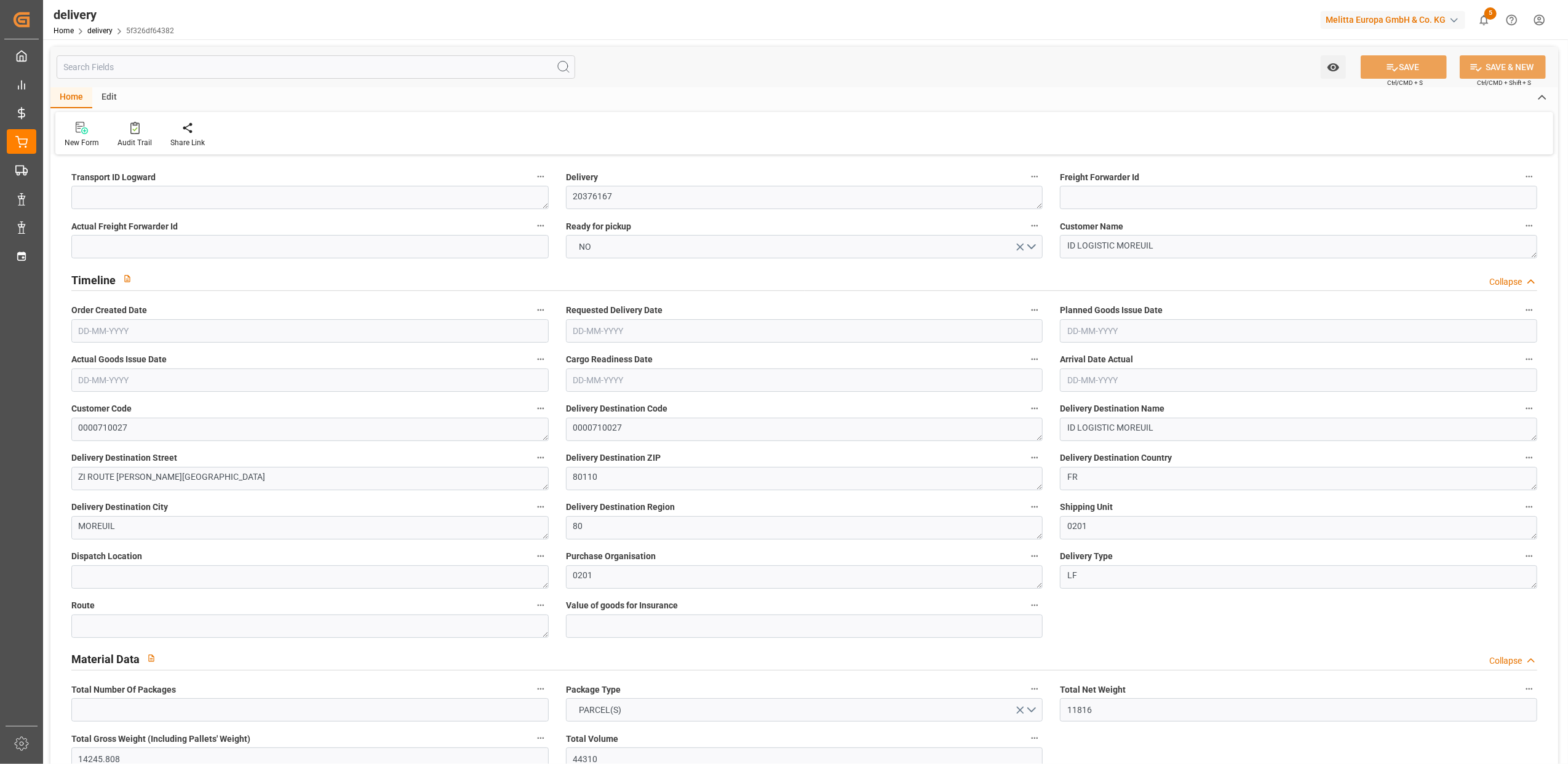
type input "[DATE]"
type input "[DATE] 11:00"
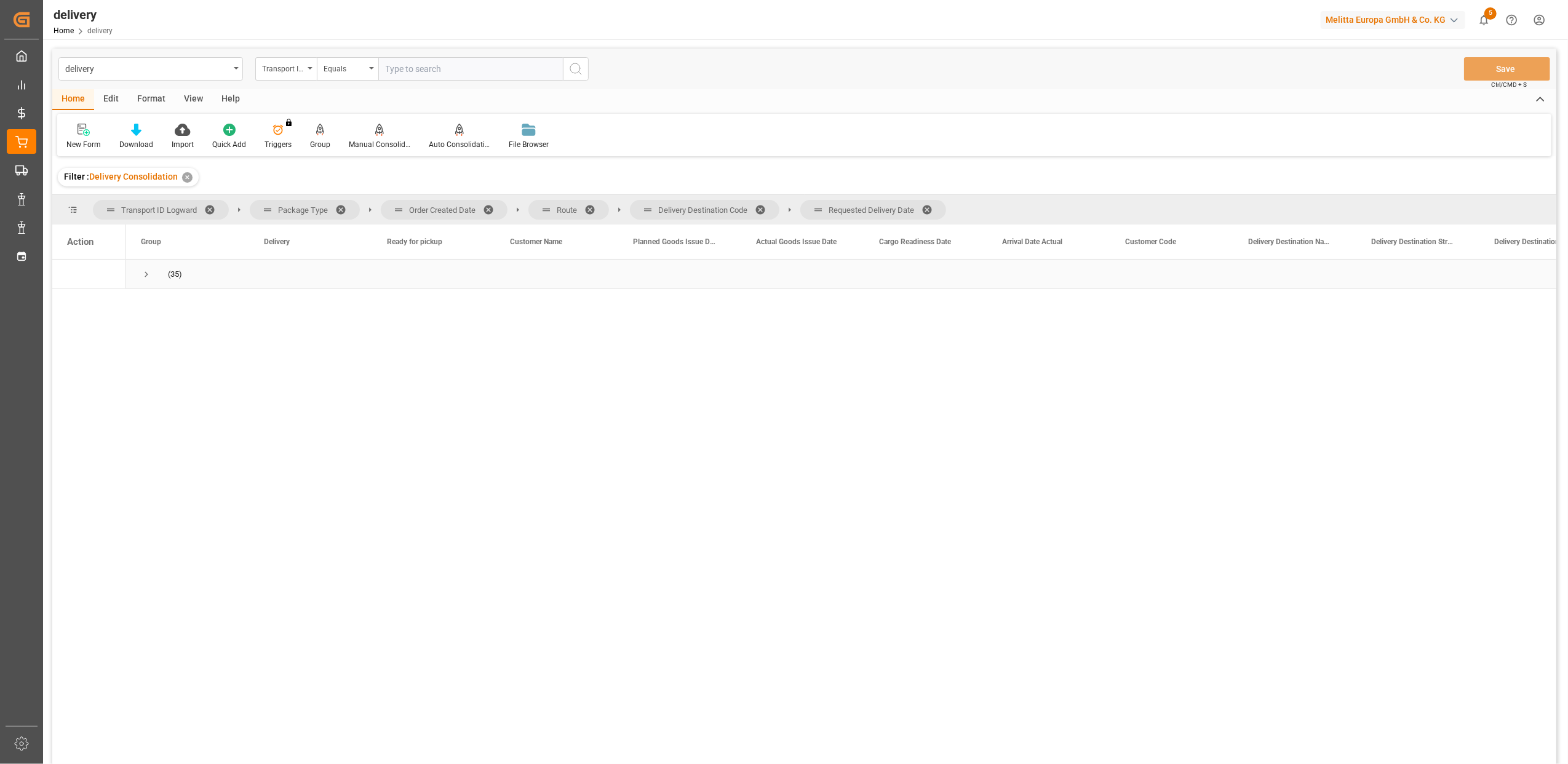
click at [146, 275] on span "Press SPACE to select this row." at bounding box center [147, 274] width 11 height 11
click at [168, 332] on span "Press SPACE to select this row." at bounding box center [172, 333] width 11 height 11
click at [488, 206] on span at bounding box center [492, 210] width 20 height 11
click at [447, 206] on span at bounding box center [446, 210] width 20 height 11
click at [512, 207] on span at bounding box center [515, 210] width 20 height 11
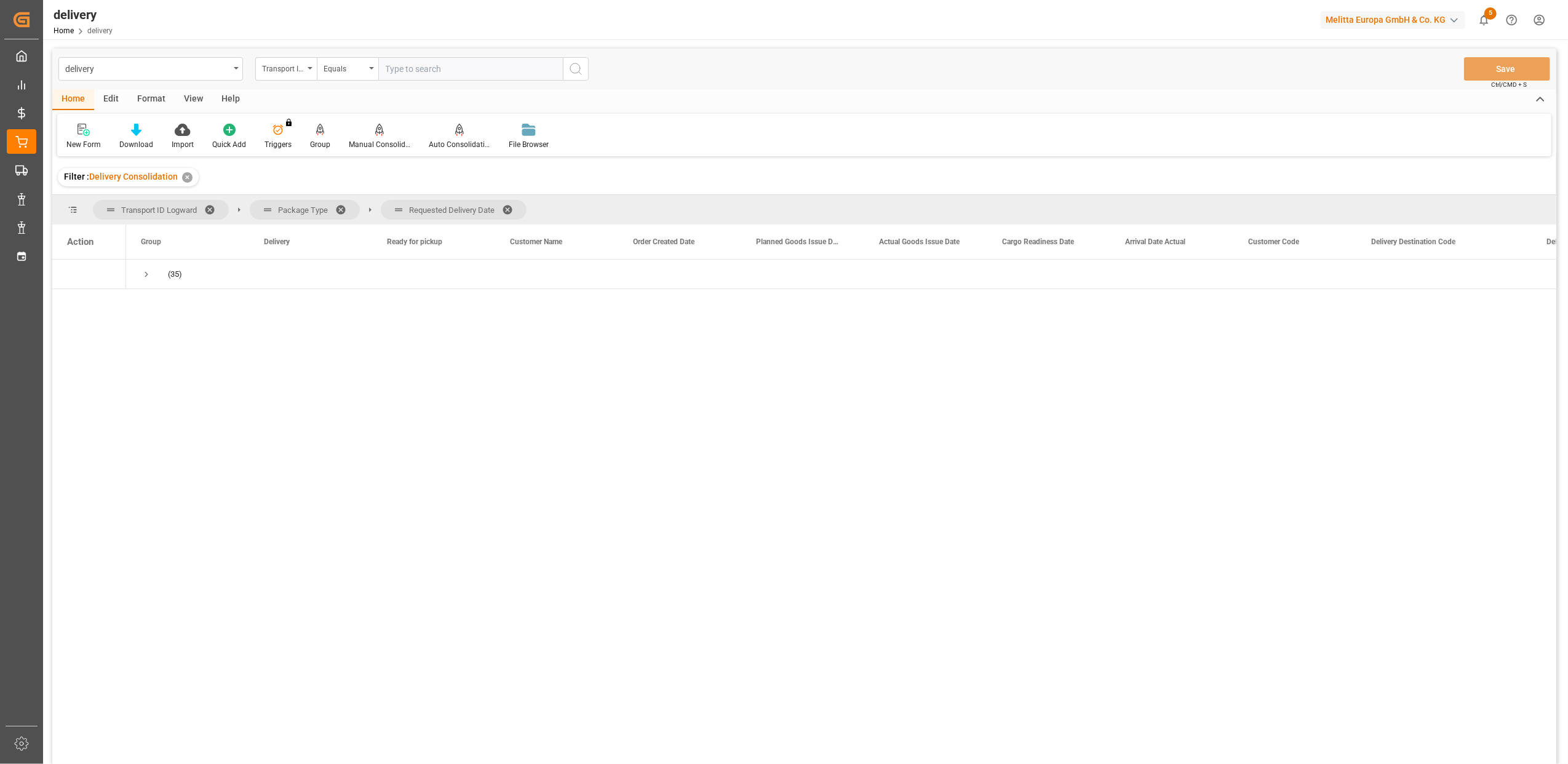
click at [509, 207] on span at bounding box center [511, 210] width 20 height 11
click at [148, 274] on span "Press SPACE to select this row." at bounding box center [147, 274] width 11 height 11
click at [173, 329] on span "Press SPACE to select this row." at bounding box center [172, 333] width 11 height 11
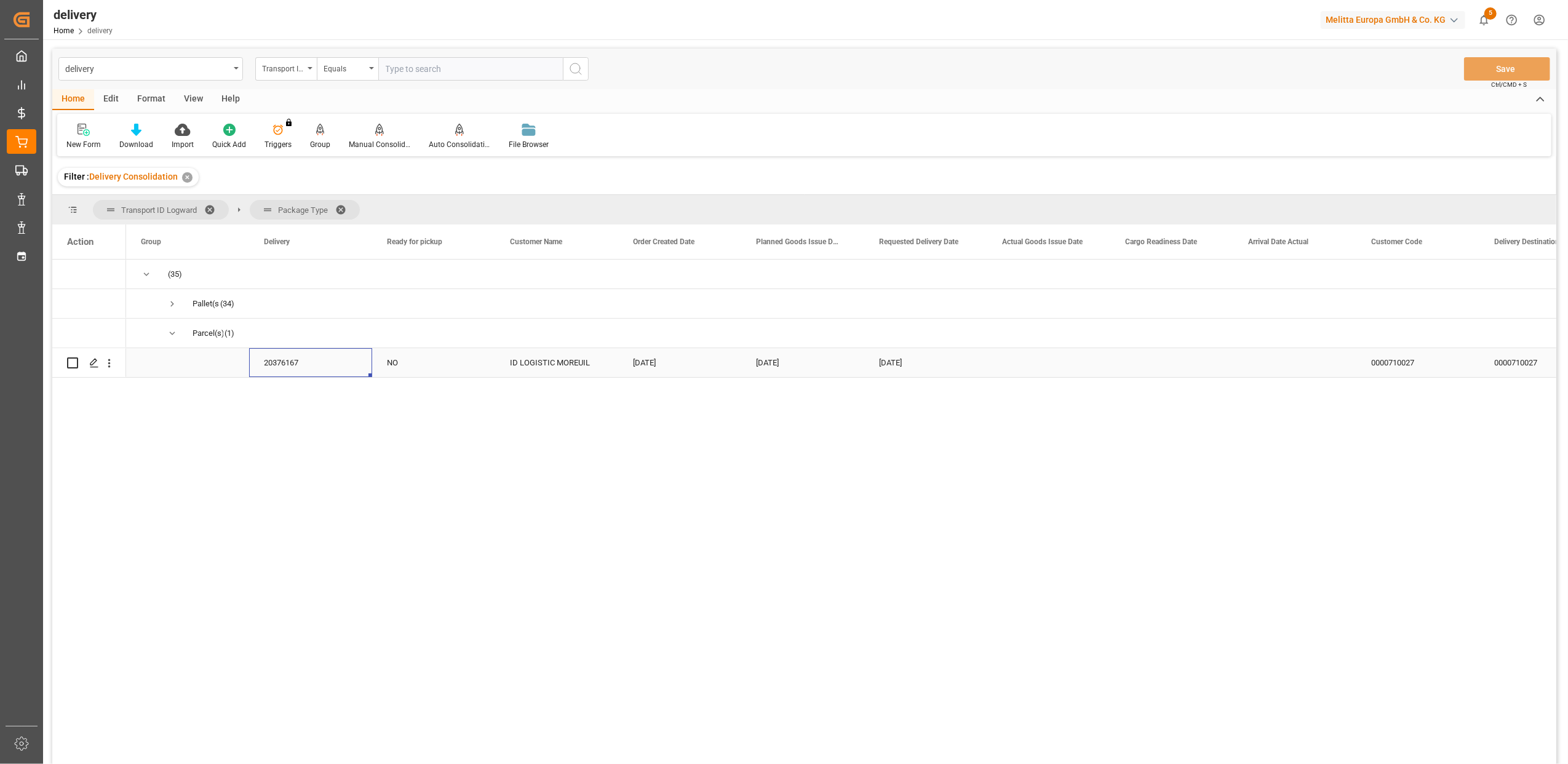
click at [269, 364] on div "20376167" at bounding box center [310, 362] width 123 height 29
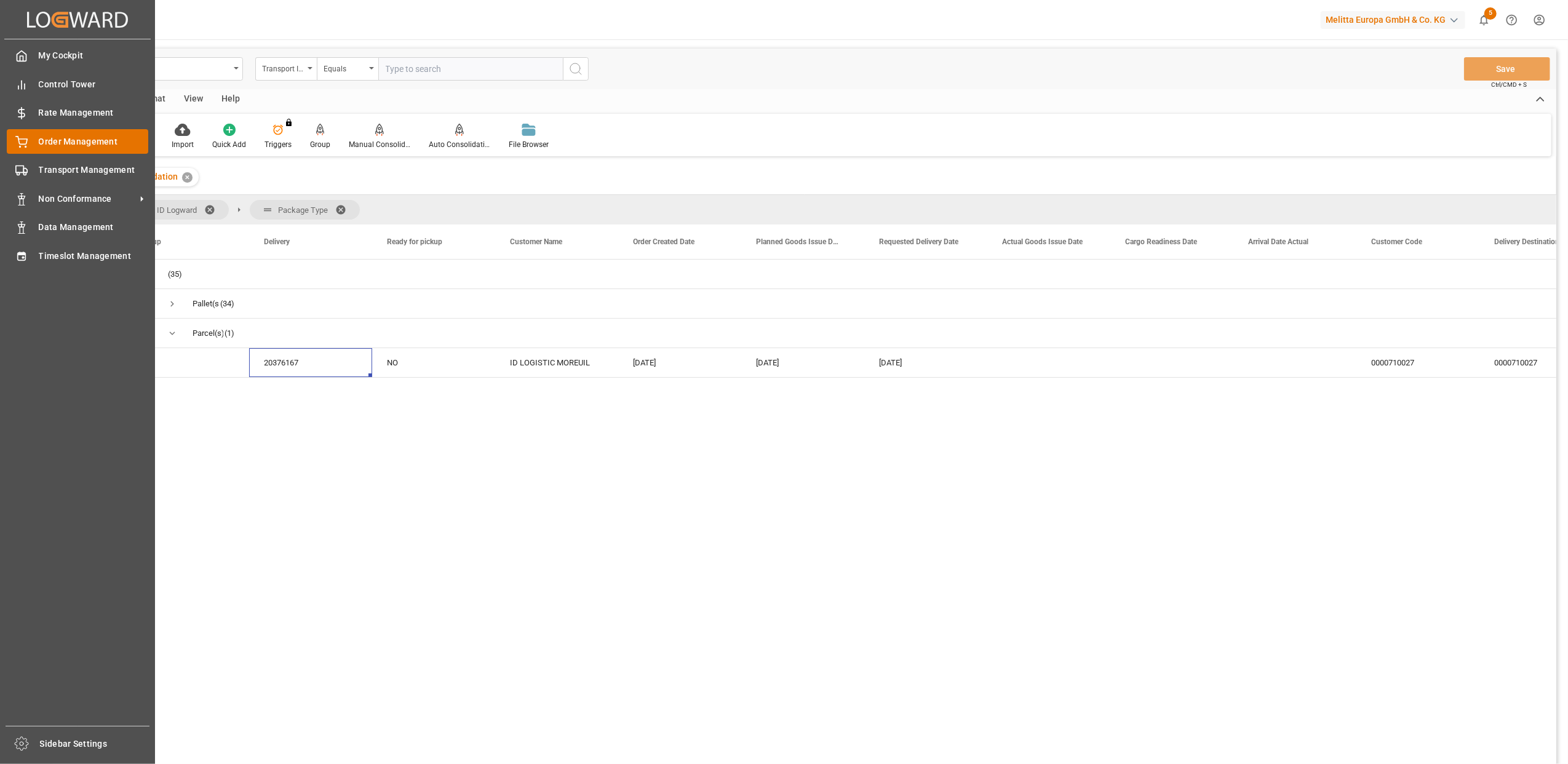
click at [37, 141] on div "Order Management Order Management" at bounding box center [77, 141] width 141 height 24
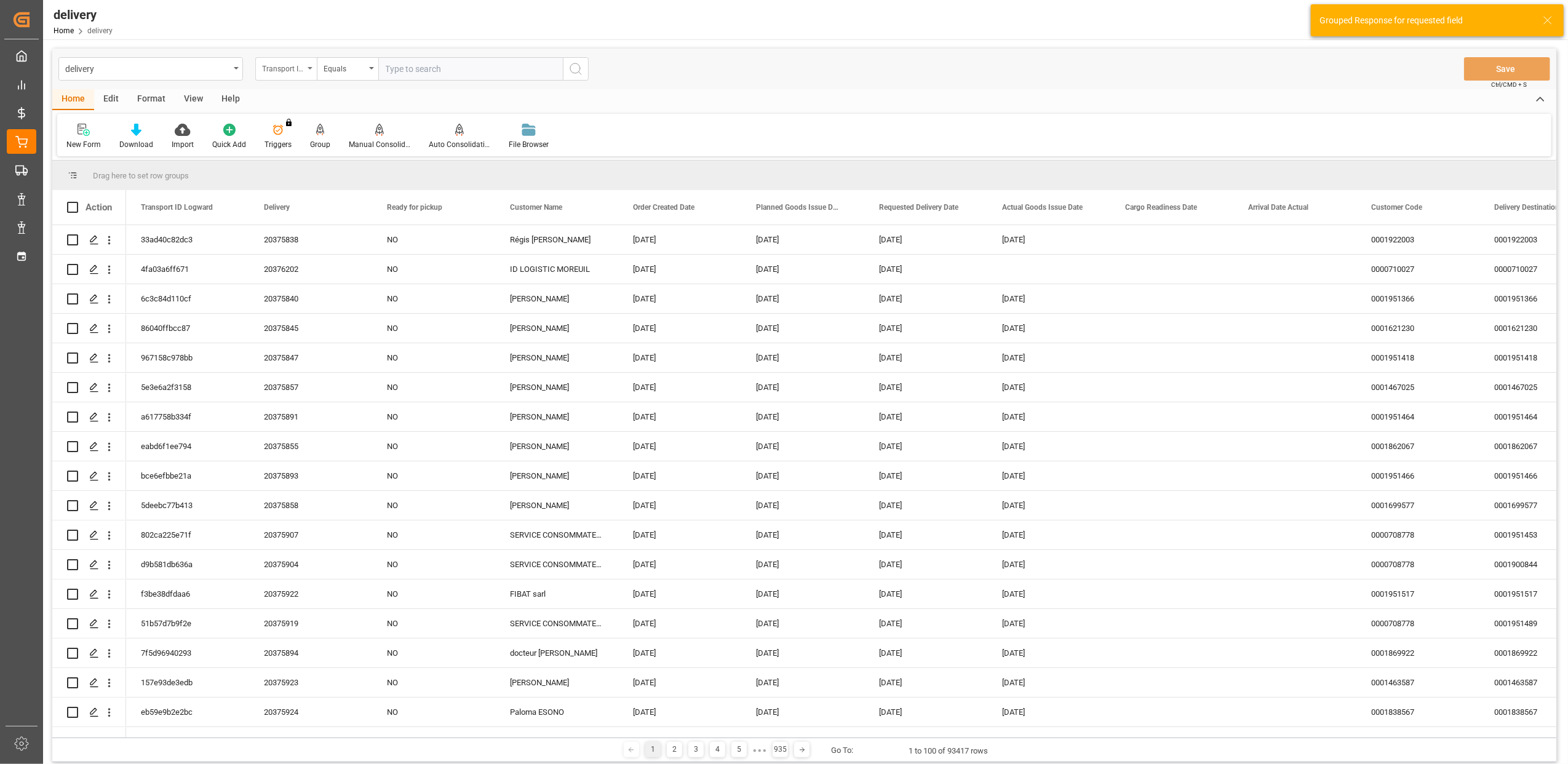
click at [313, 68] on div "Transport ID Logward" at bounding box center [286, 69] width 61 height 23
click at [306, 151] on div "Delivery" at bounding box center [348, 151] width 184 height 26
click at [401, 74] on input "text" at bounding box center [470, 69] width 184 height 23
paste input "20376167"
type input "20376167"
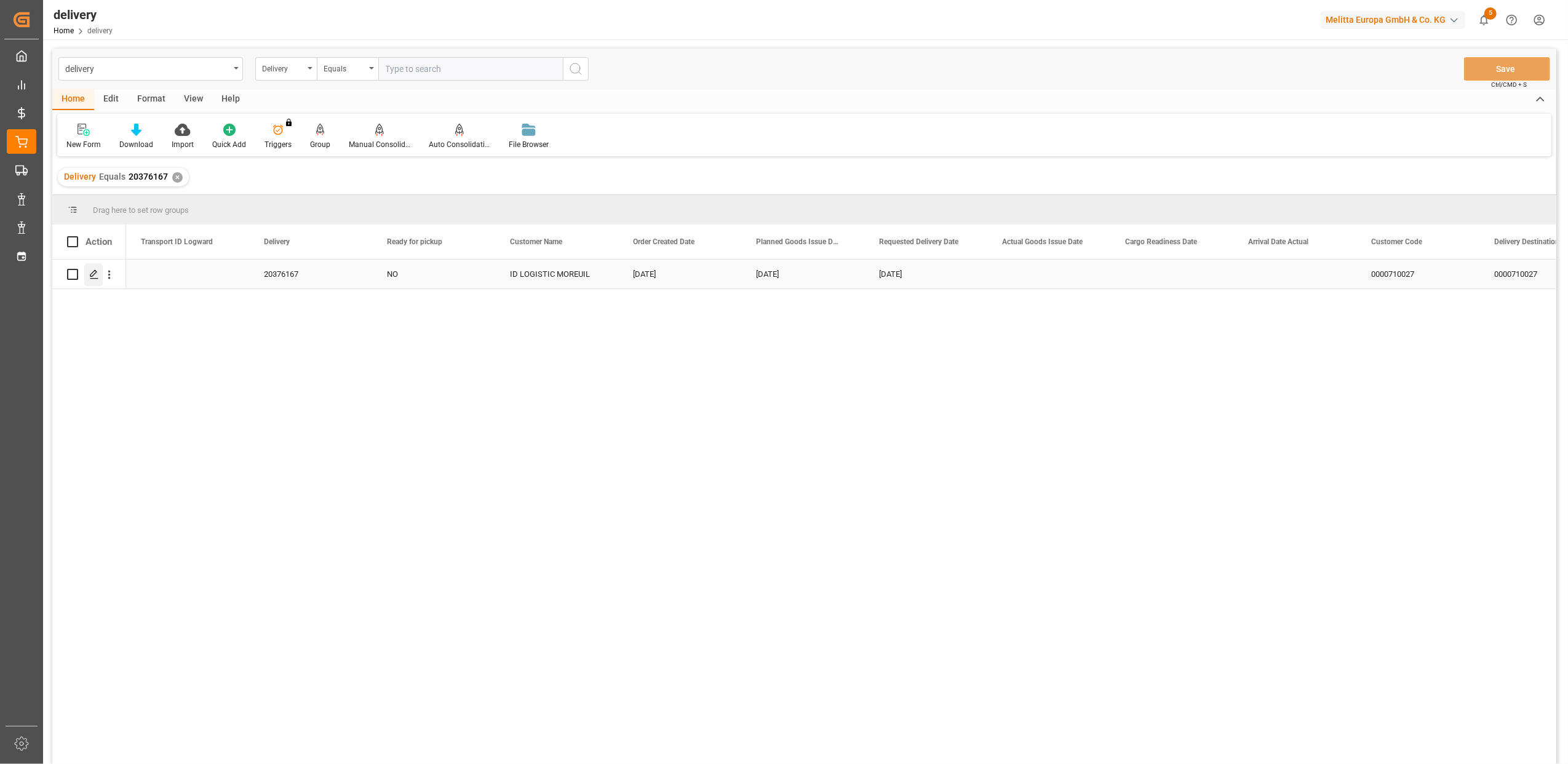
click at [94, 274] on polygon "Press SPACE to select this row." at bounding box center [93, 274] width 6 height 6
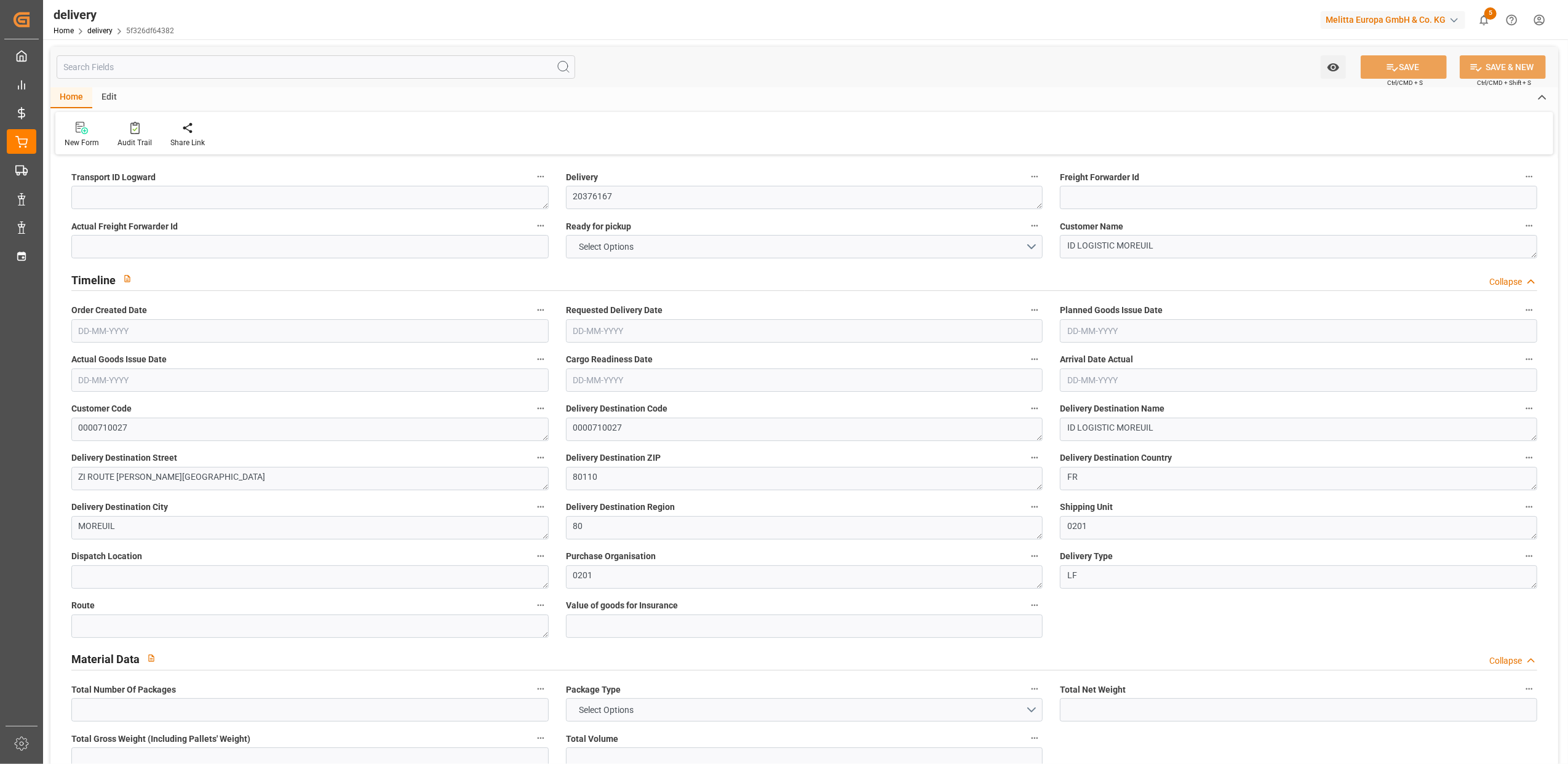
type input "11816"
type input "14245.808"
type input "44310"
type input "1477"
type input "61"
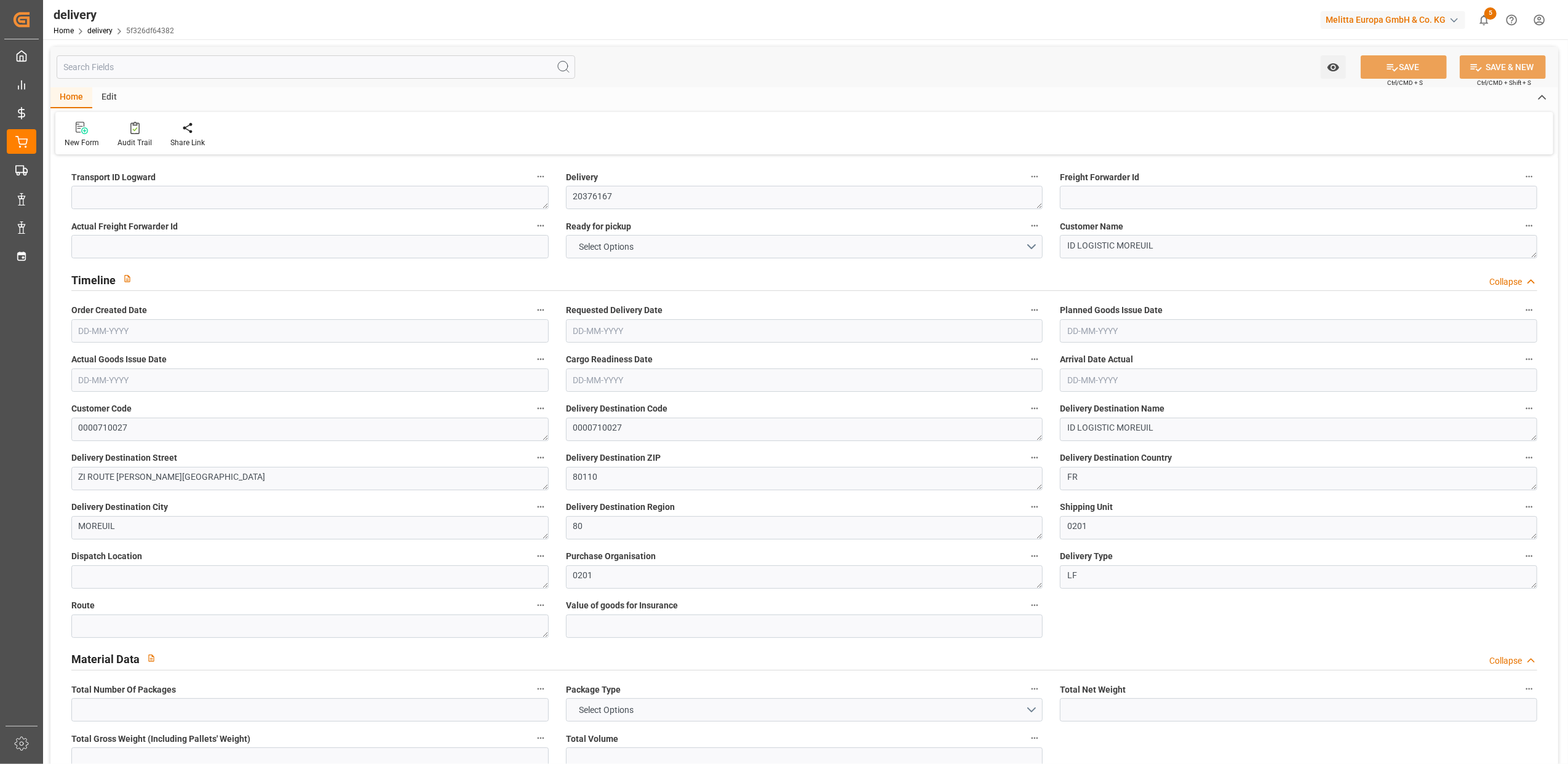
type input "0"
type input "61"
type input "0"
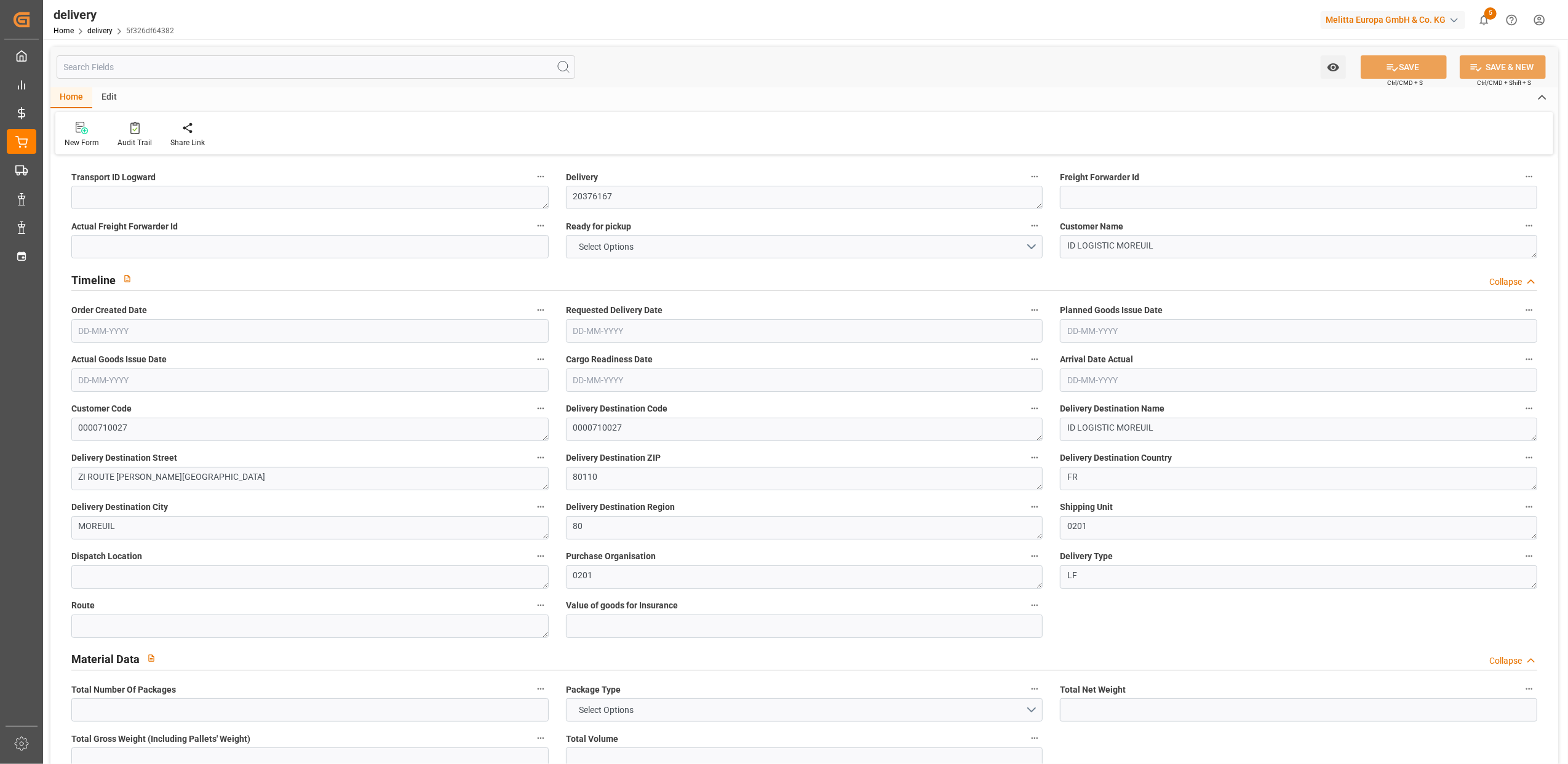
type input "0"
type input "1.5"
type input "0"
type input "1"
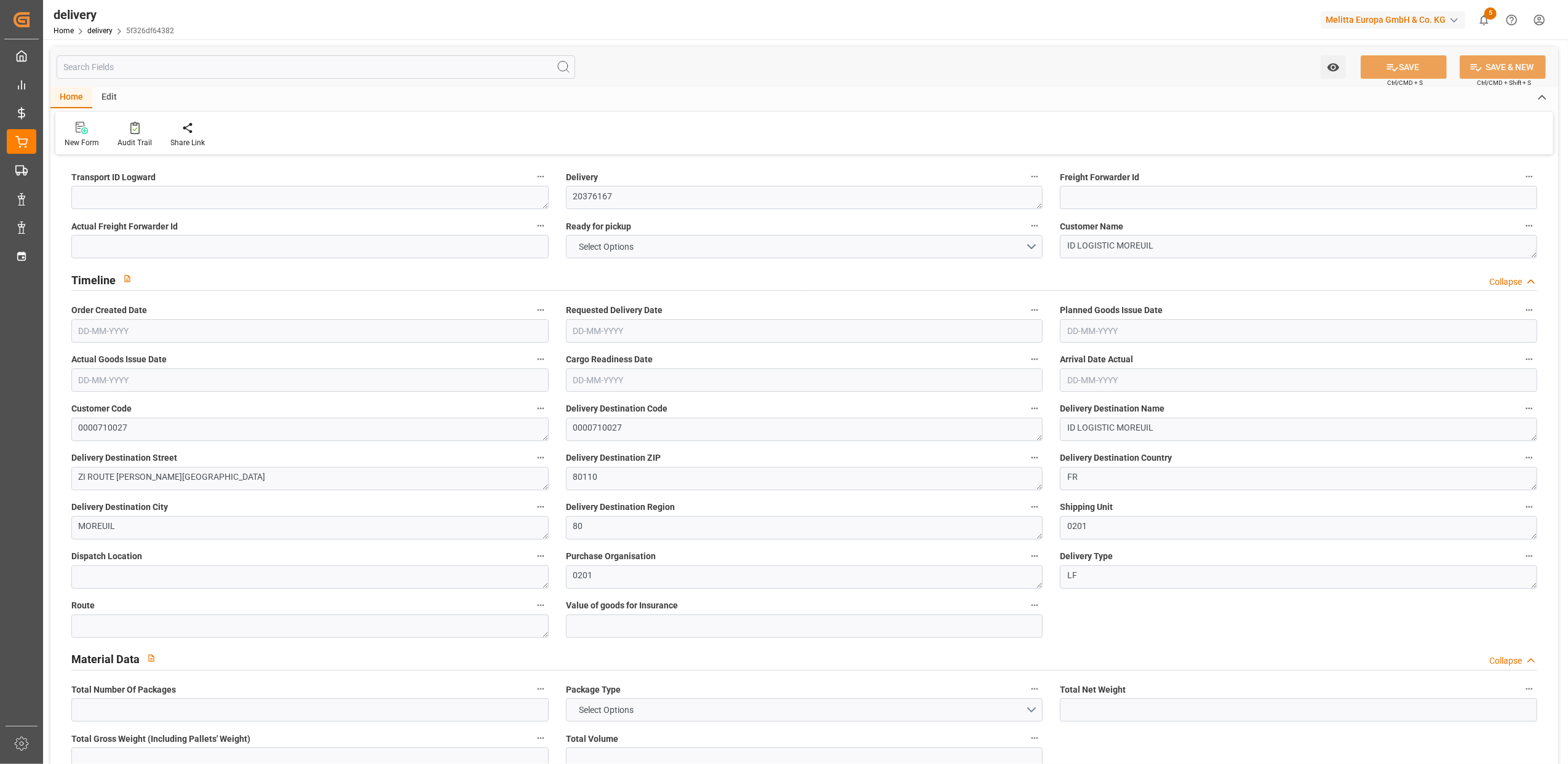
type input "0"
type input "12742.079"
type input "101"
type input "0"
type input "[DATE]"
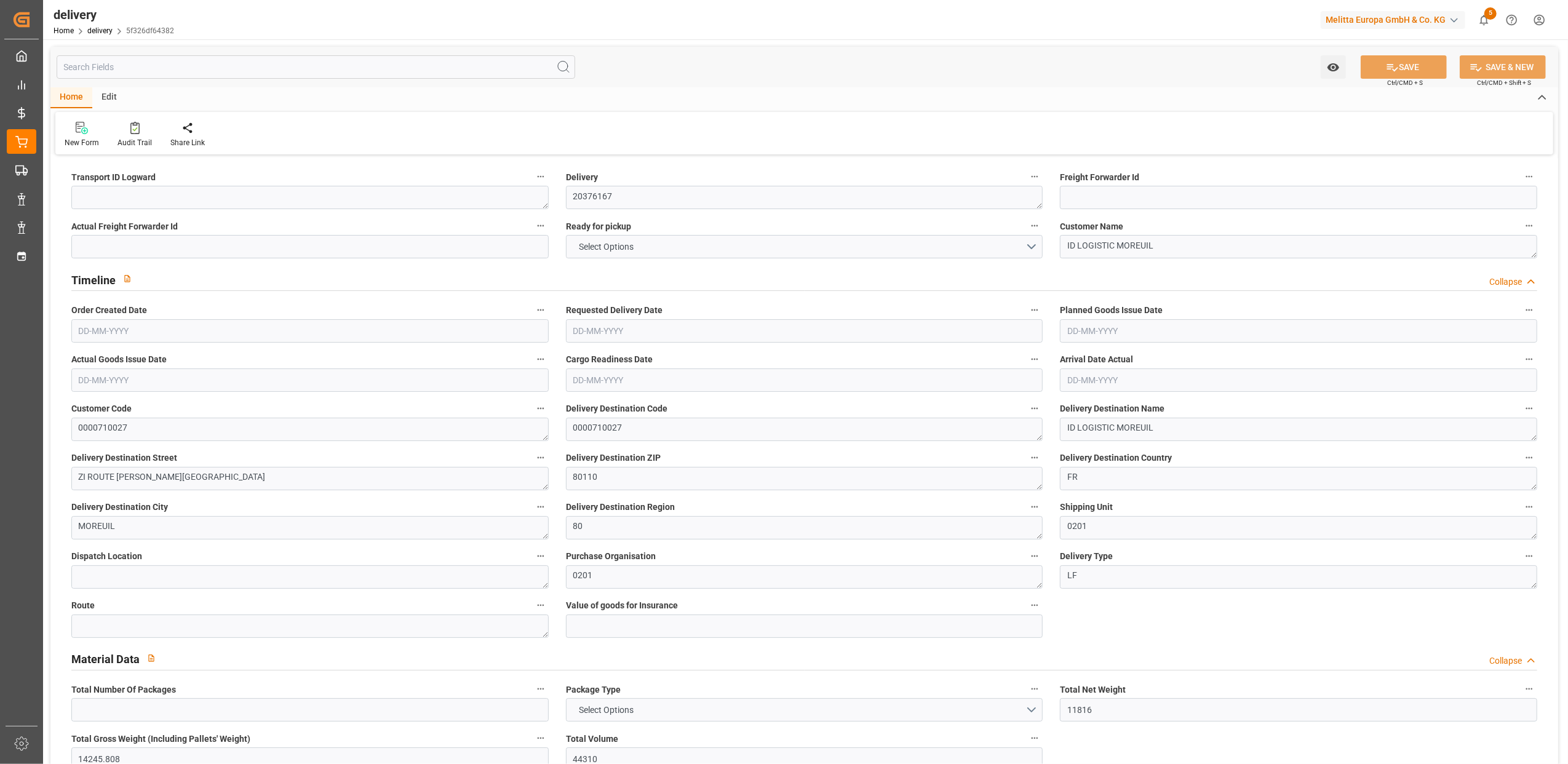
type input "[DATE]"
type input "[DATE] 11:00"
click at [119, 192] on textarea at bounding box center [310, 197] width 477 height 23
type textarea "X"
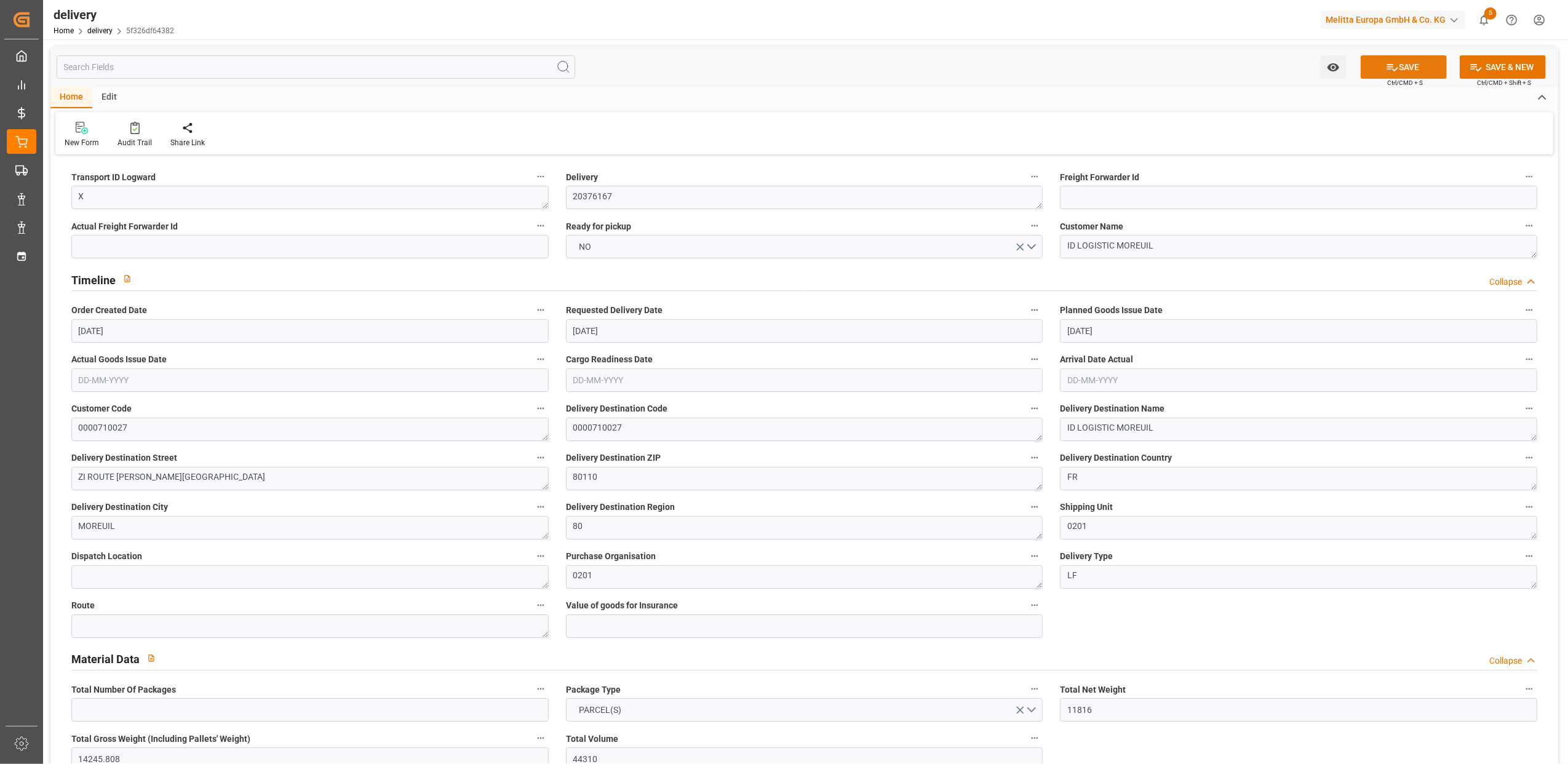
click at [1401, 65] on button "SAVE" at bounding box center [1404, 66] width 86 height 23
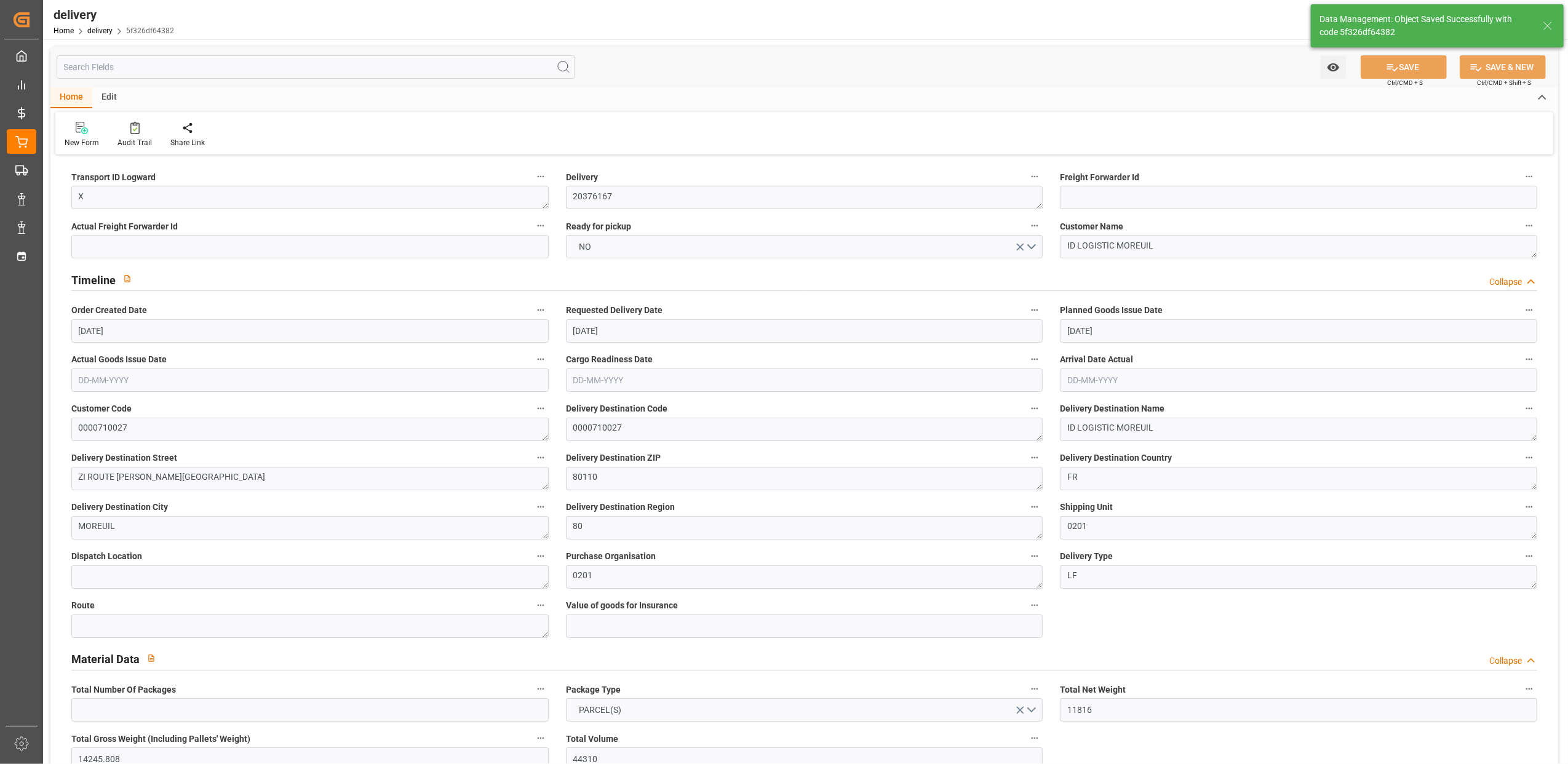
type textarea "X ~ Parcel(s) ~ [DATE] 00:00:00 ~ ~ [DATE] 00:00:00~0000710027"
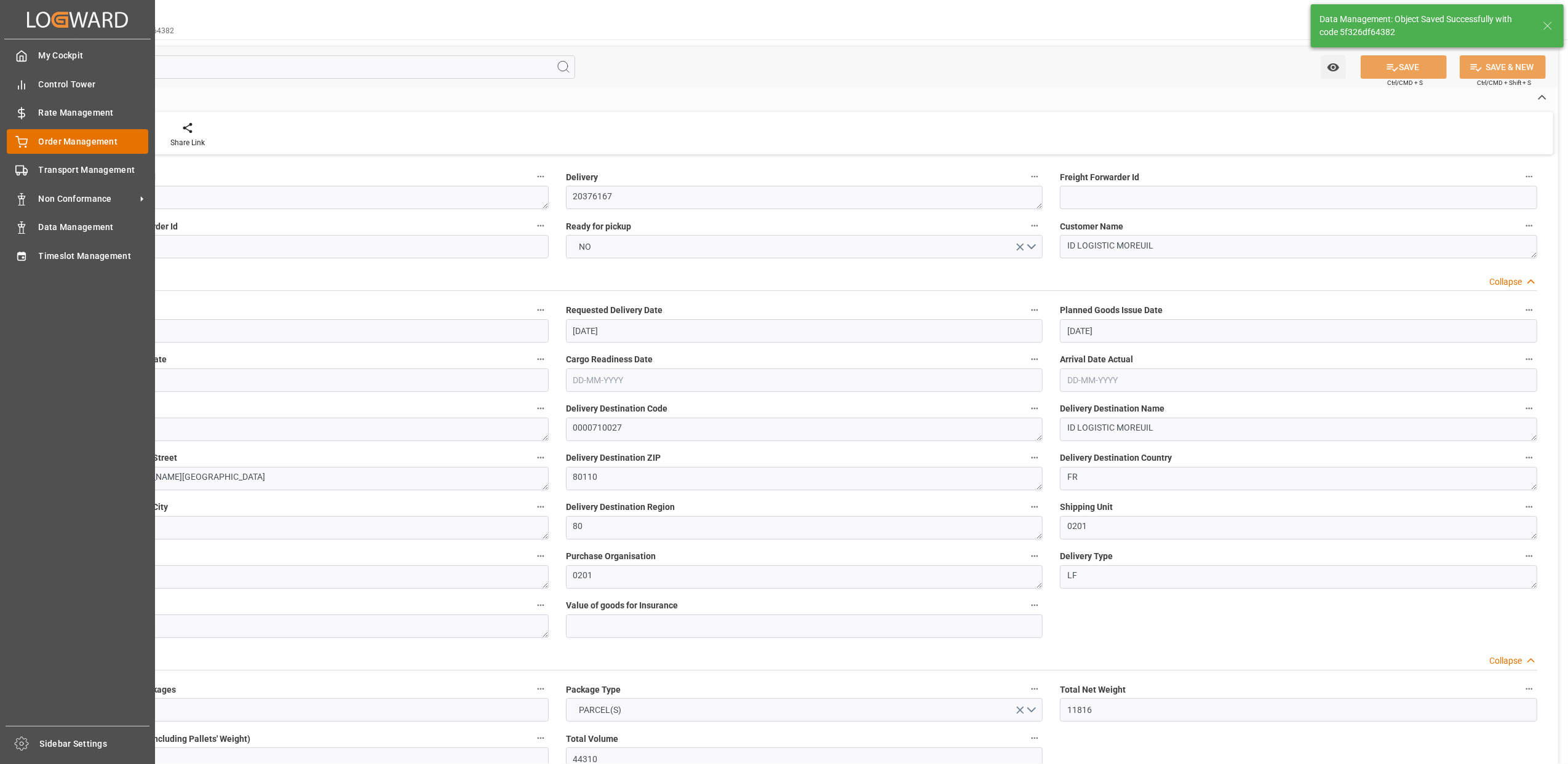
click at [30, 139] on div "Order Management Order Management" at bounding box center [77, 141] width 141 height 24
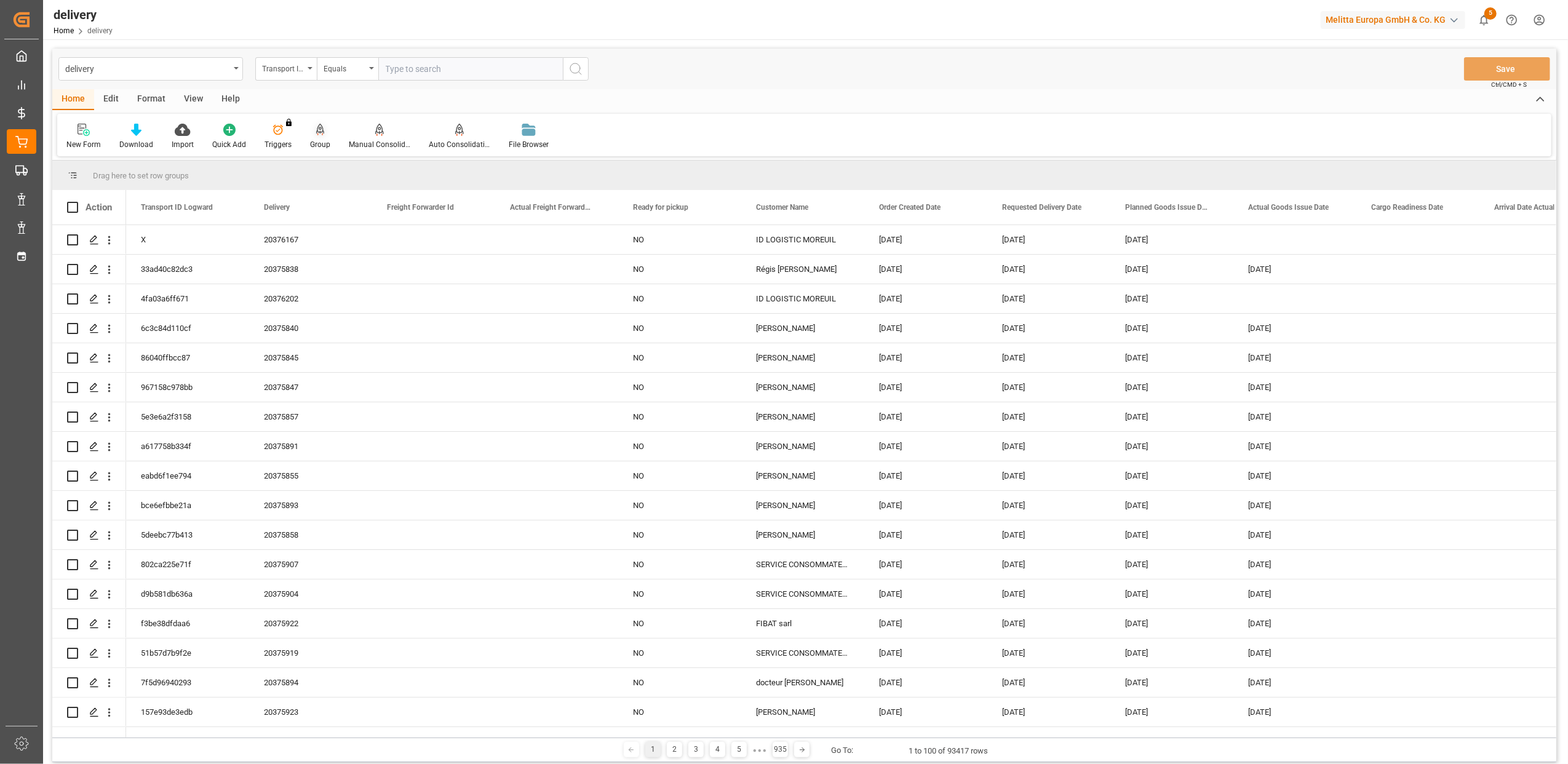
click at [324, 131] on div at bounding box center [320, 129] width 20 height 13
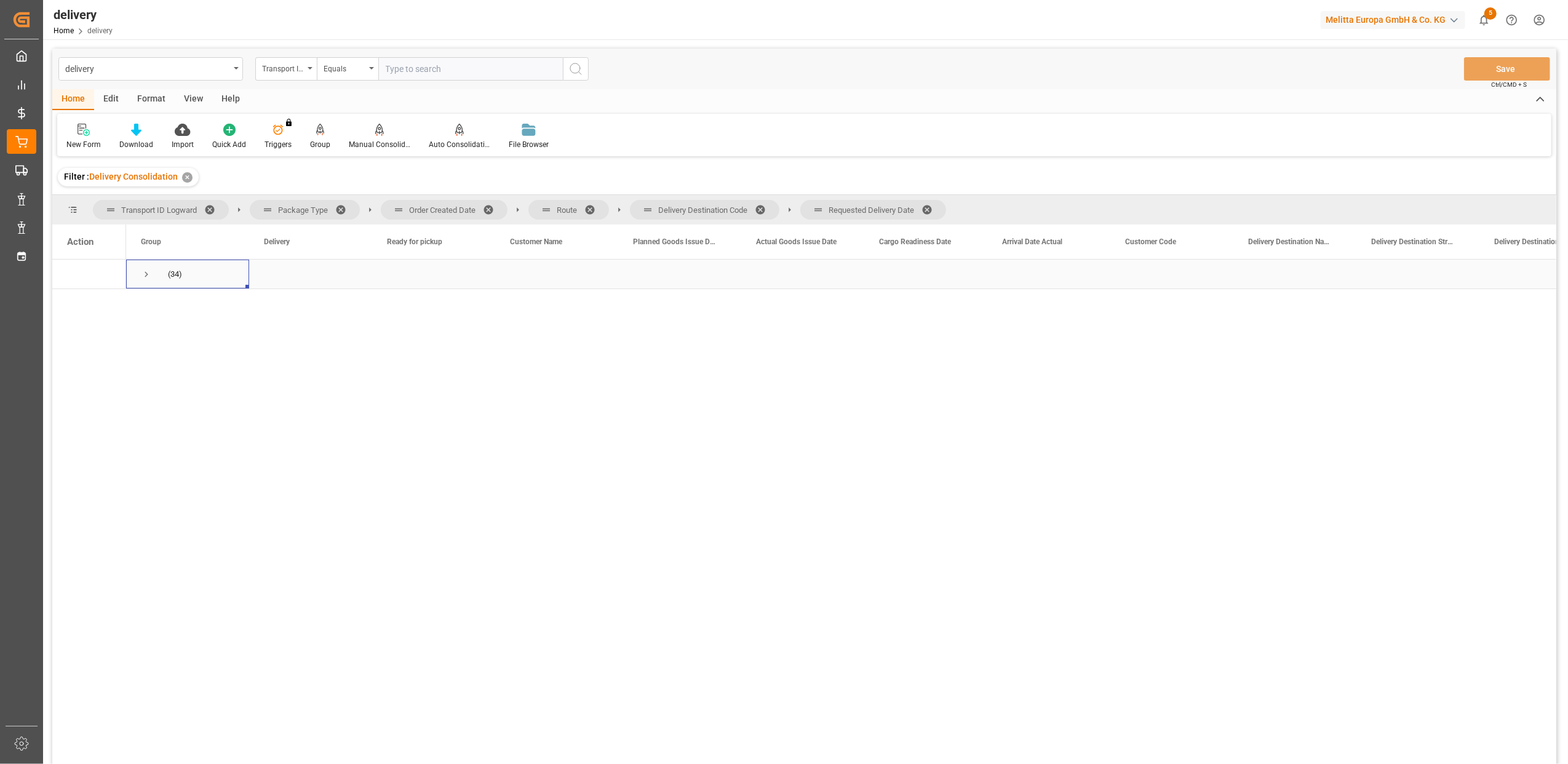
click at [144, 270] on span "Press SPACE to select this row." at bounding box center [147, 274] width 11 height 11
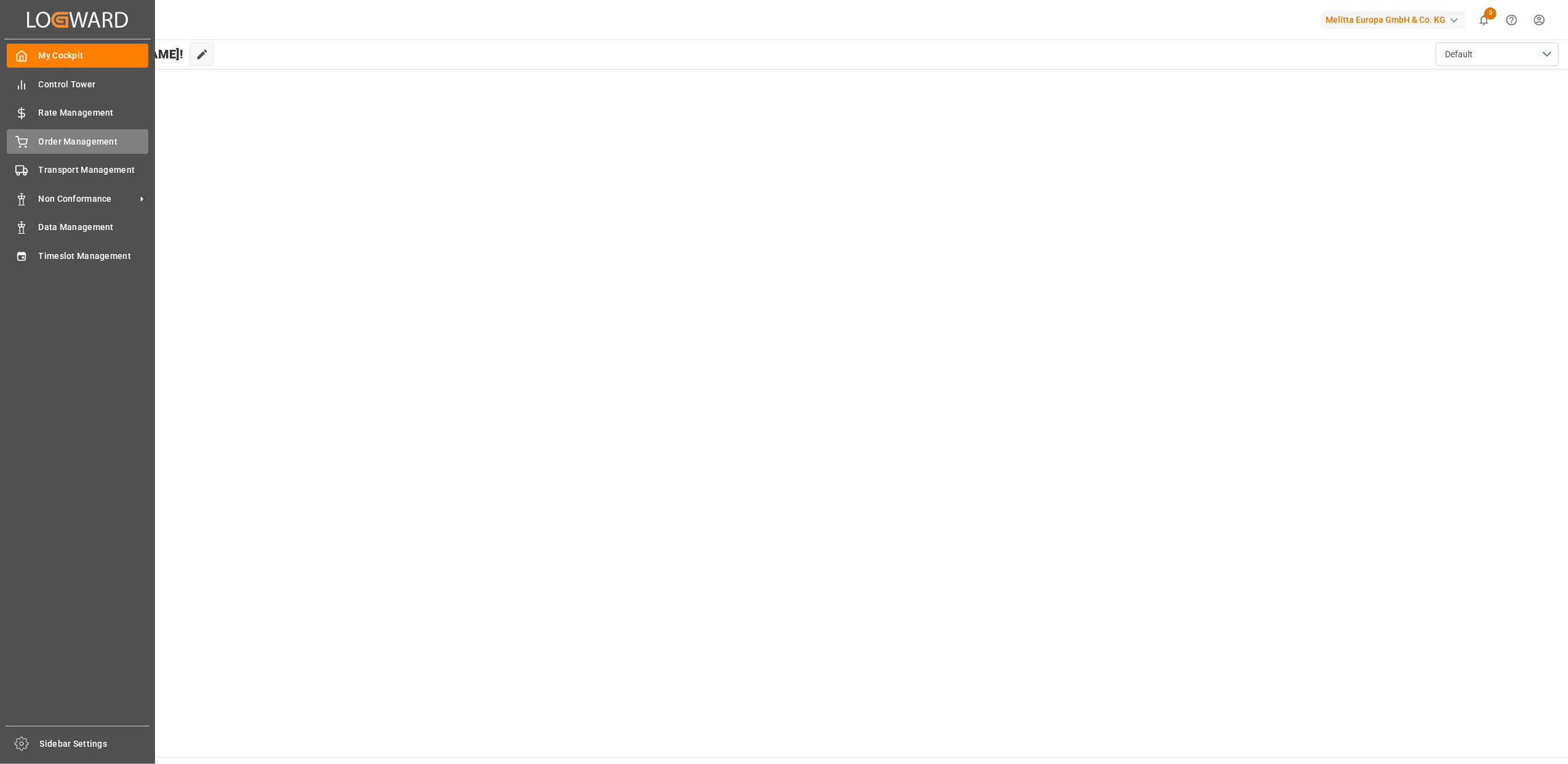
click at [11, 132] on div "Order Management Order Management" at bounding box center [77, 141] width 141 height 24
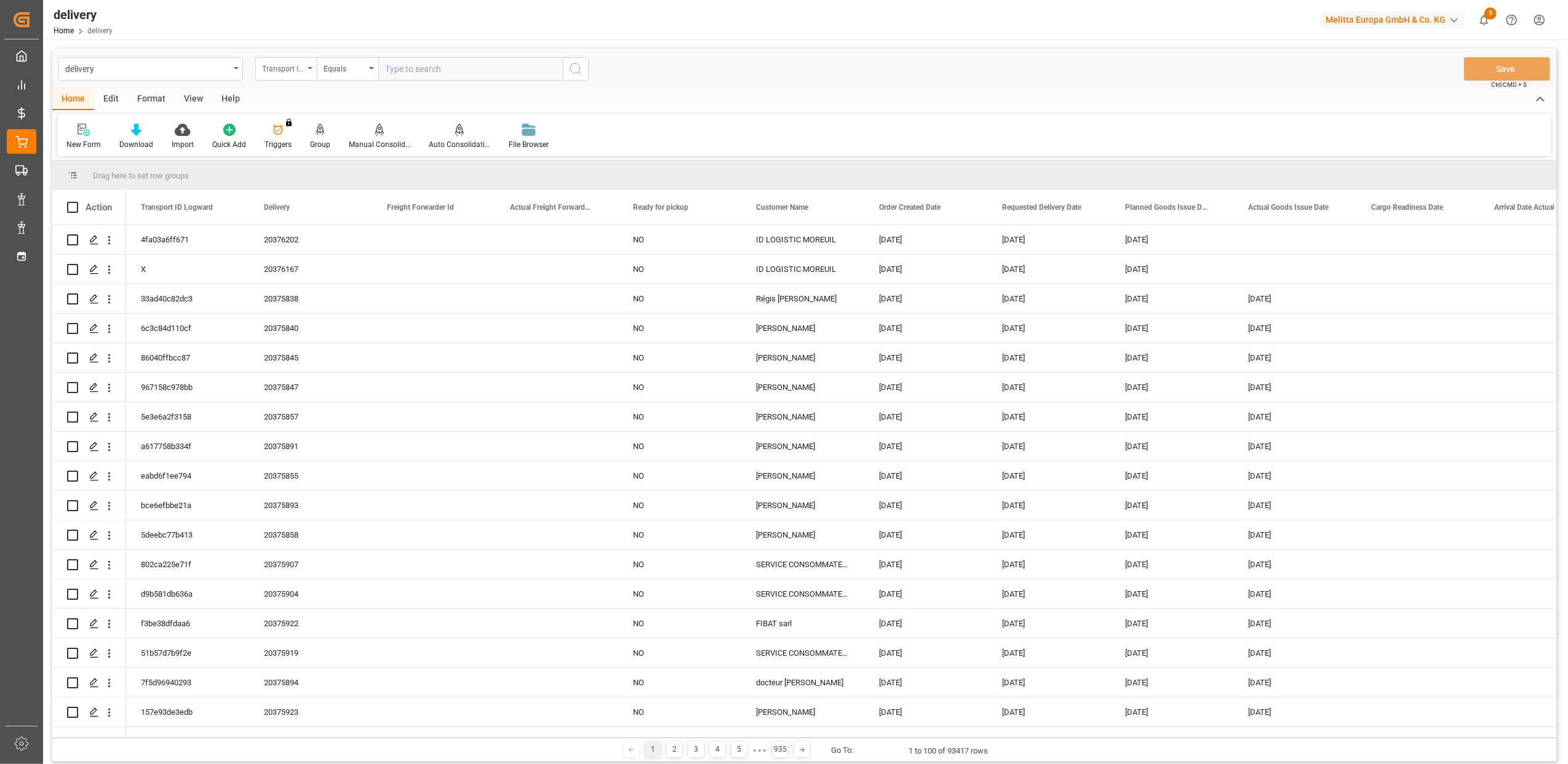
click at [308, 70] on div "Transport ID Logward" at bounding box center [286, 69] width 61 height 23
click at [295, 149] on div "Delivery" at bounding box center [348, 151] width 184 height 26
click at [387, 66] on input "text" at bounding box center [470, 69] width 184 height 23
type input "20375732"
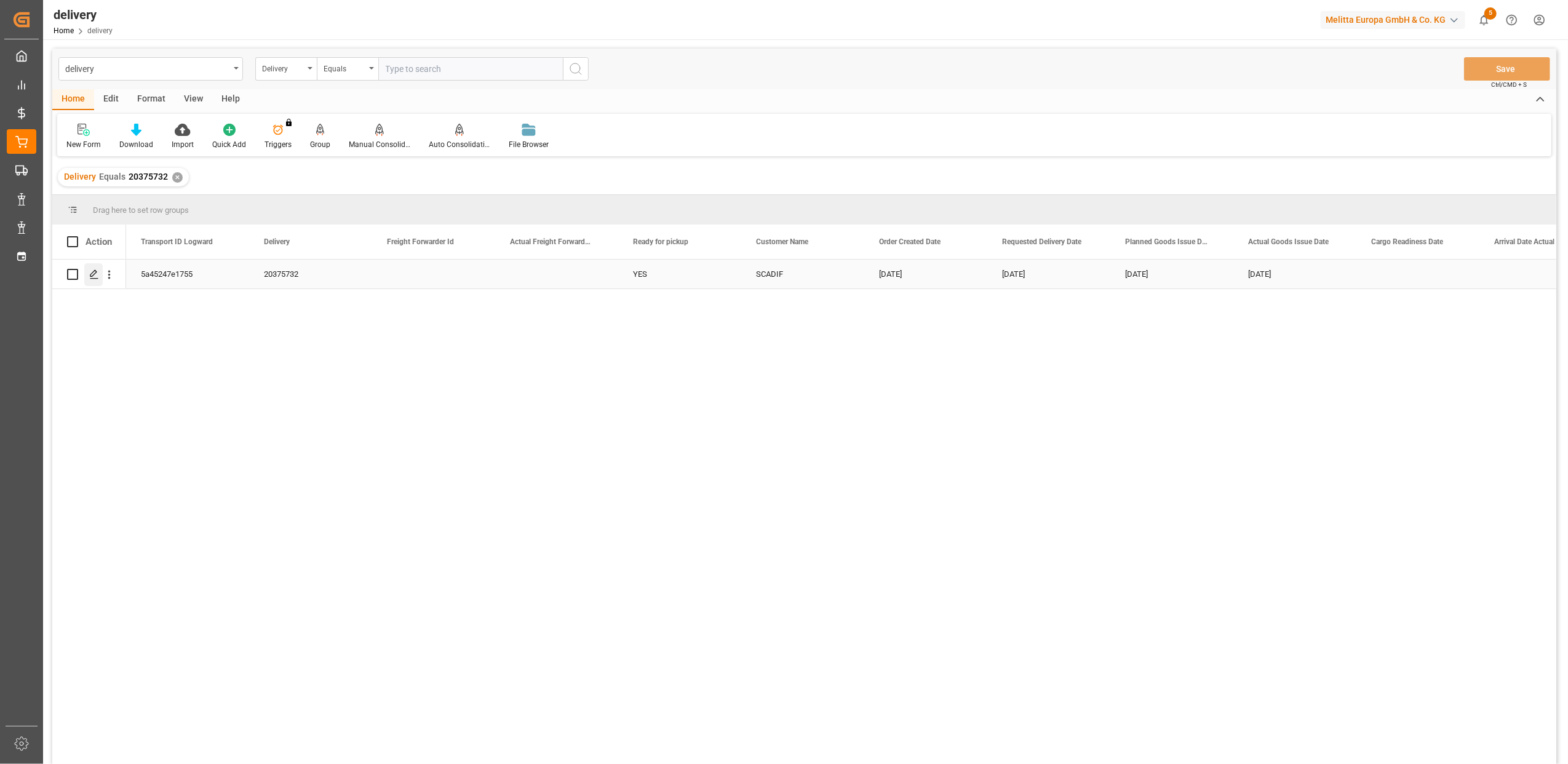
click at [97, 277] on icon "Press SPACE to select this row." at bounding box center [94, 274] width 10 height 10
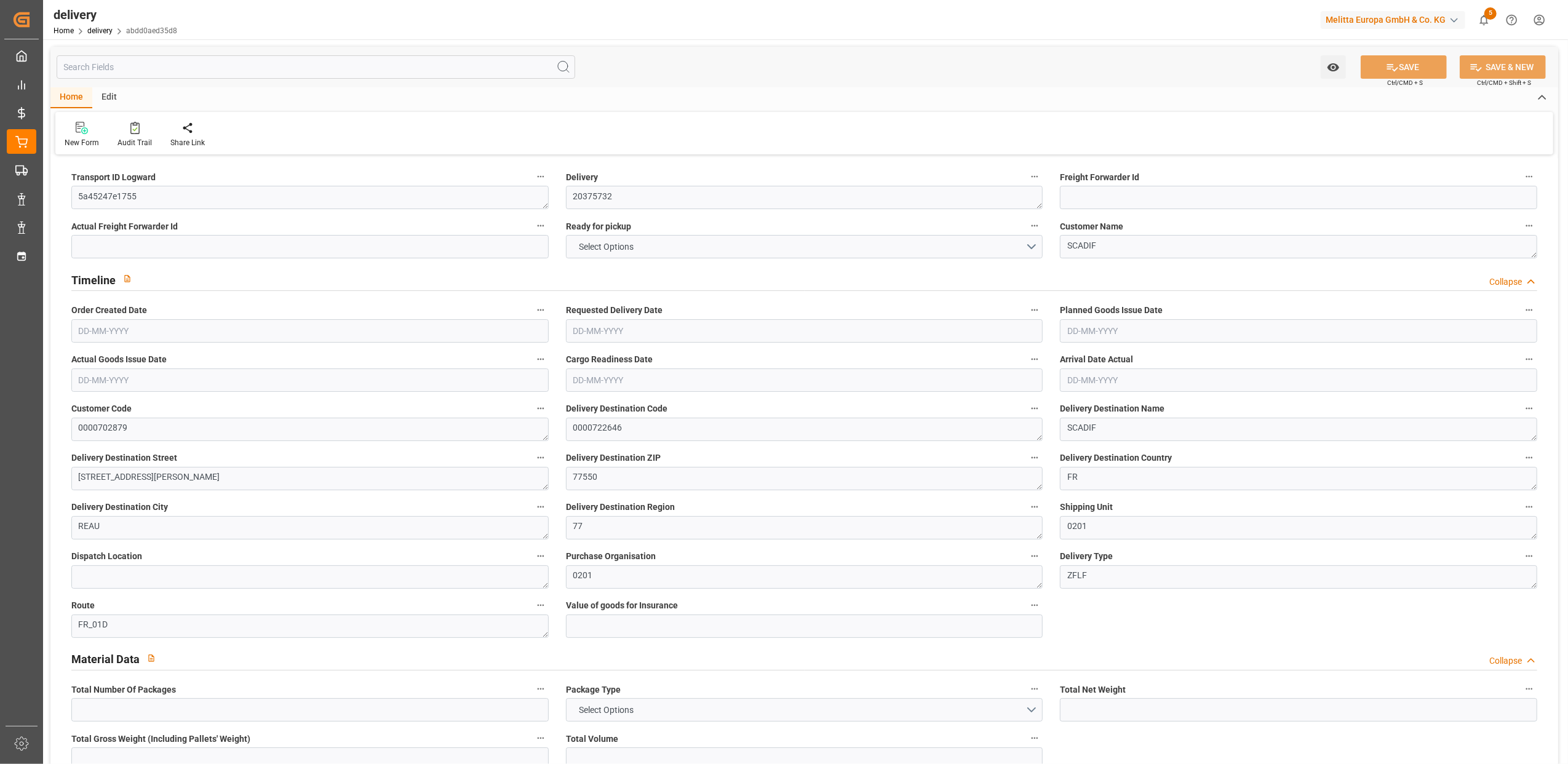
type input "1"
type input "108.674"
type input "374.157"
type input "430"
type input "38"
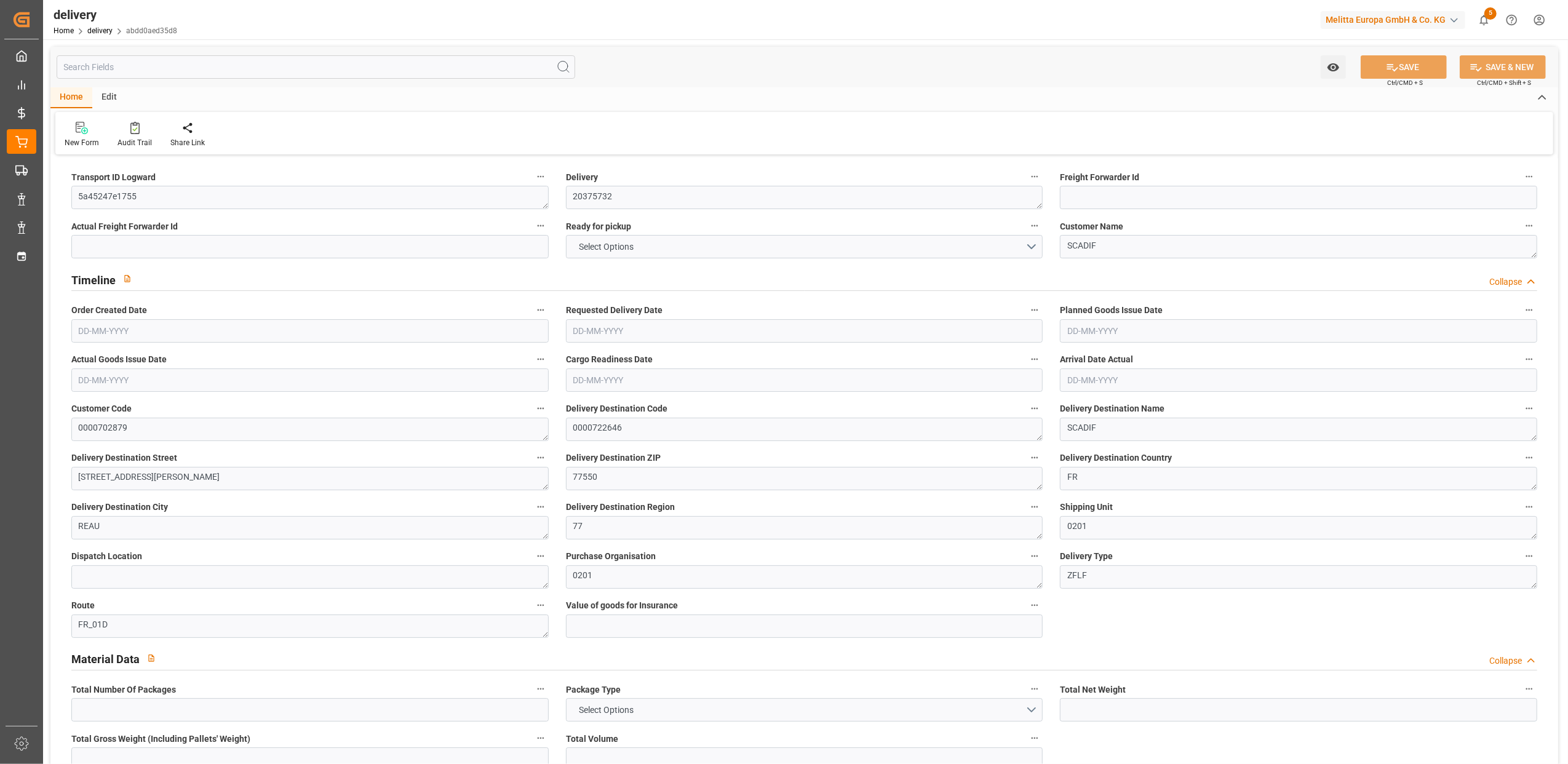
type input "11"
type input "0"
type input "2"
type input "0.8"
type input "0"
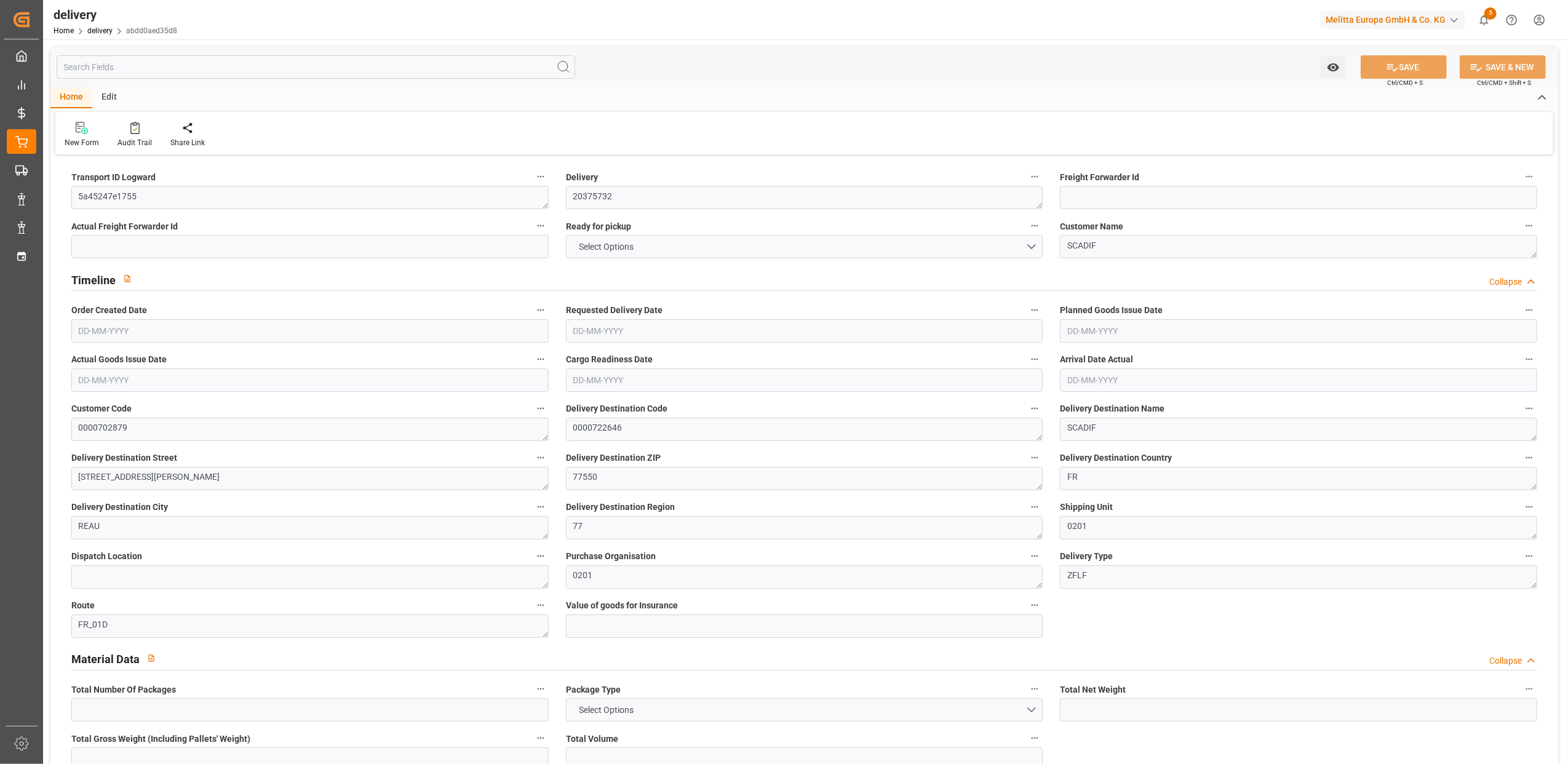
type input "0"
type input "-2.5554"
type input "63.096"
type input "60.5406"
type input "0"
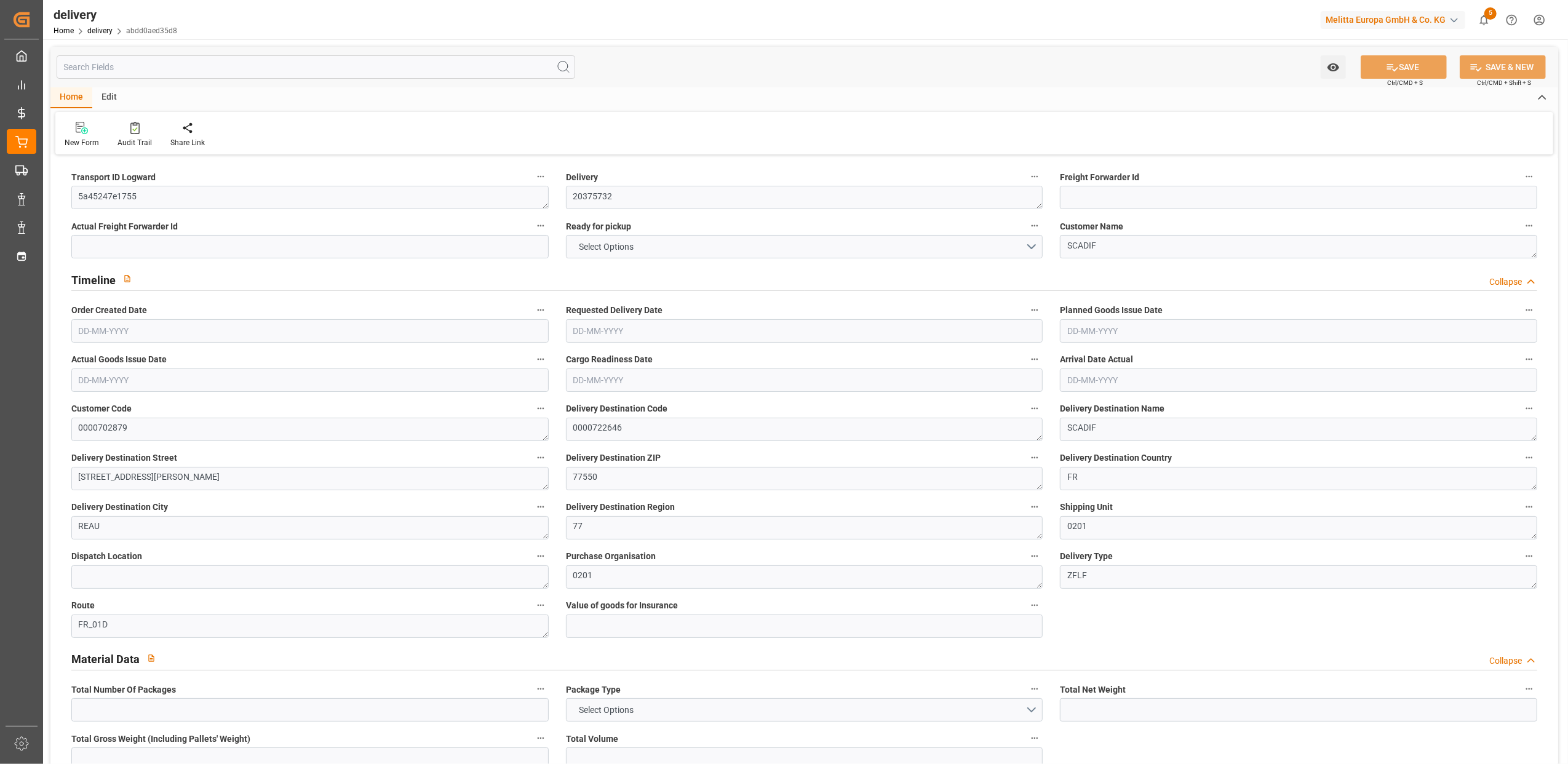
type input "13.68"
type input "1.5"
type input "1.3"
type input "0"
type input "16.5"
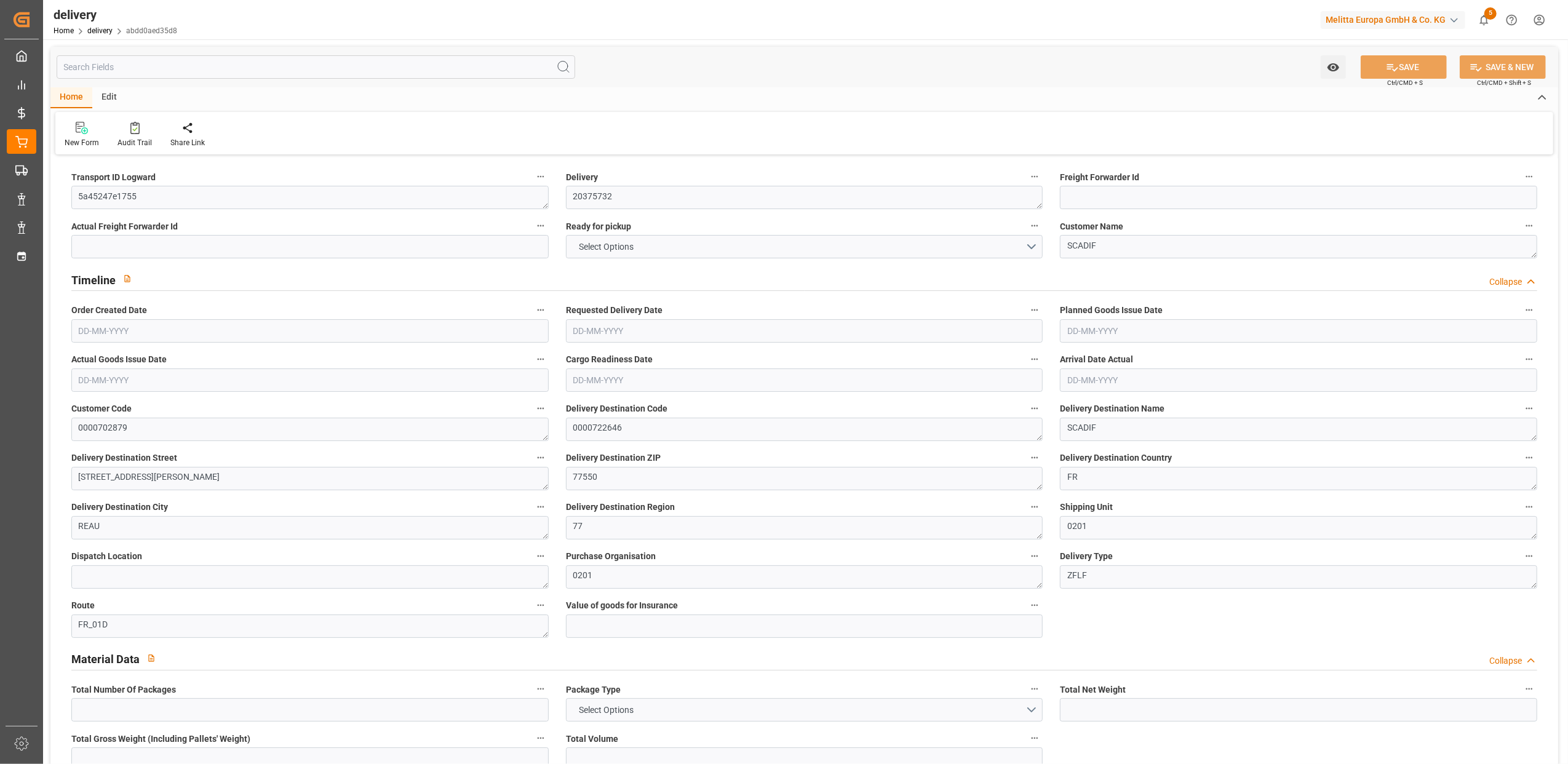
type input "121.157"
type input "101"
type input "106.5849"
type input "0.0068"
type input "0"
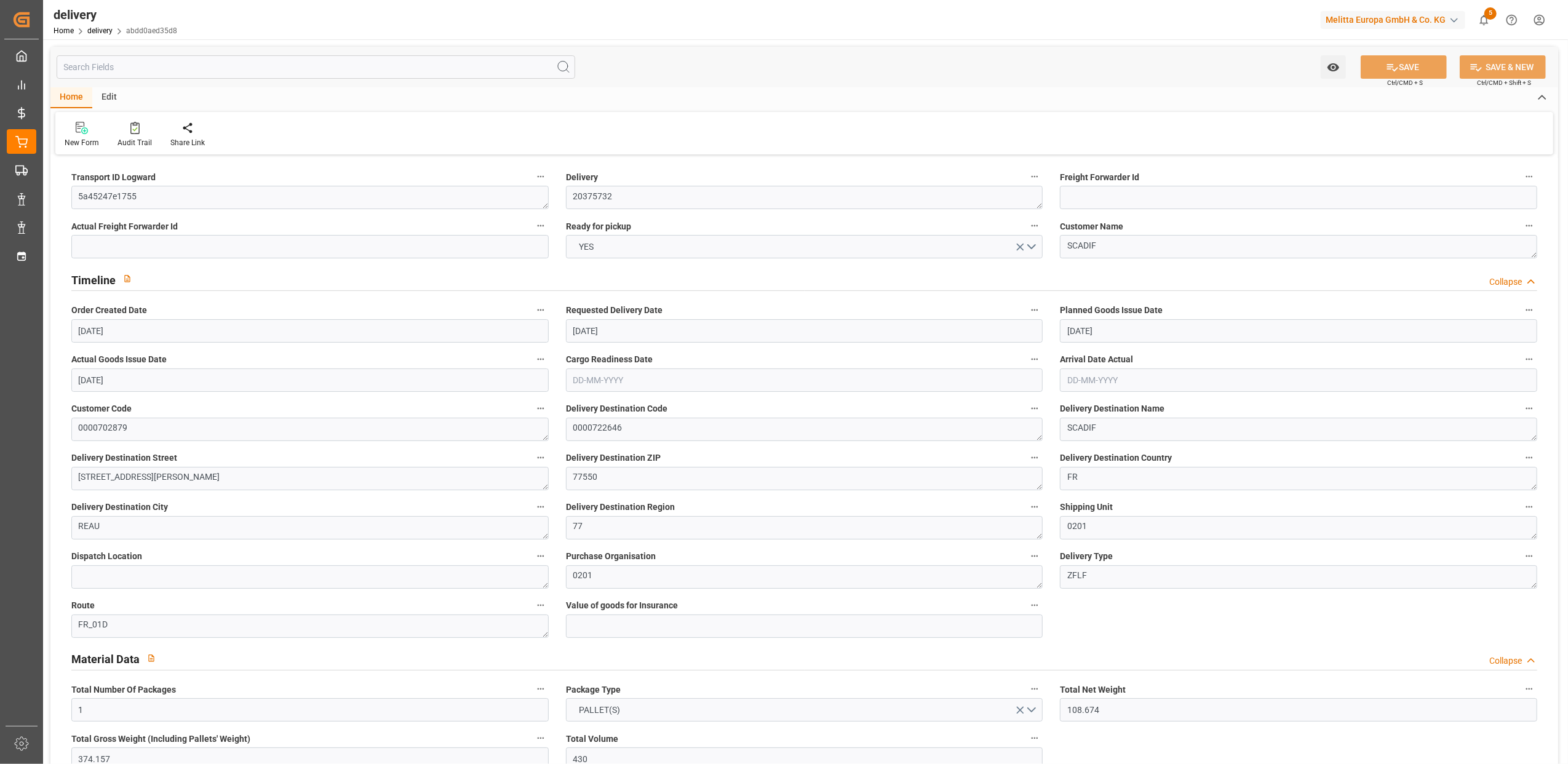
type input "[DATE]"
type input "[DATE] 11:02"
